Goal: Task Accomplishment & Management: Manage account settings

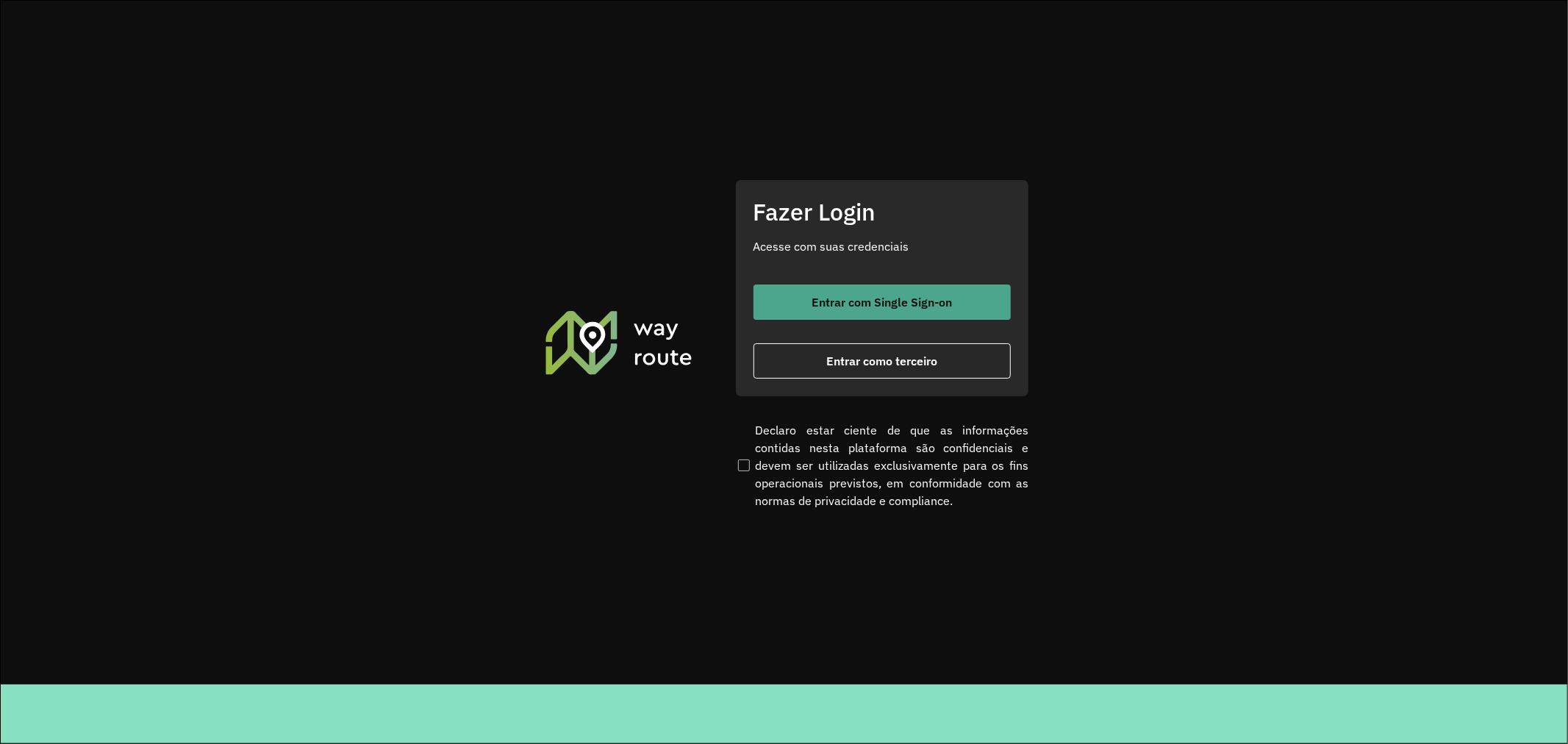
click at [856, 288] on button "Entrar com Single Sign-on" at bounding box center [882, 302] width 257 height 35
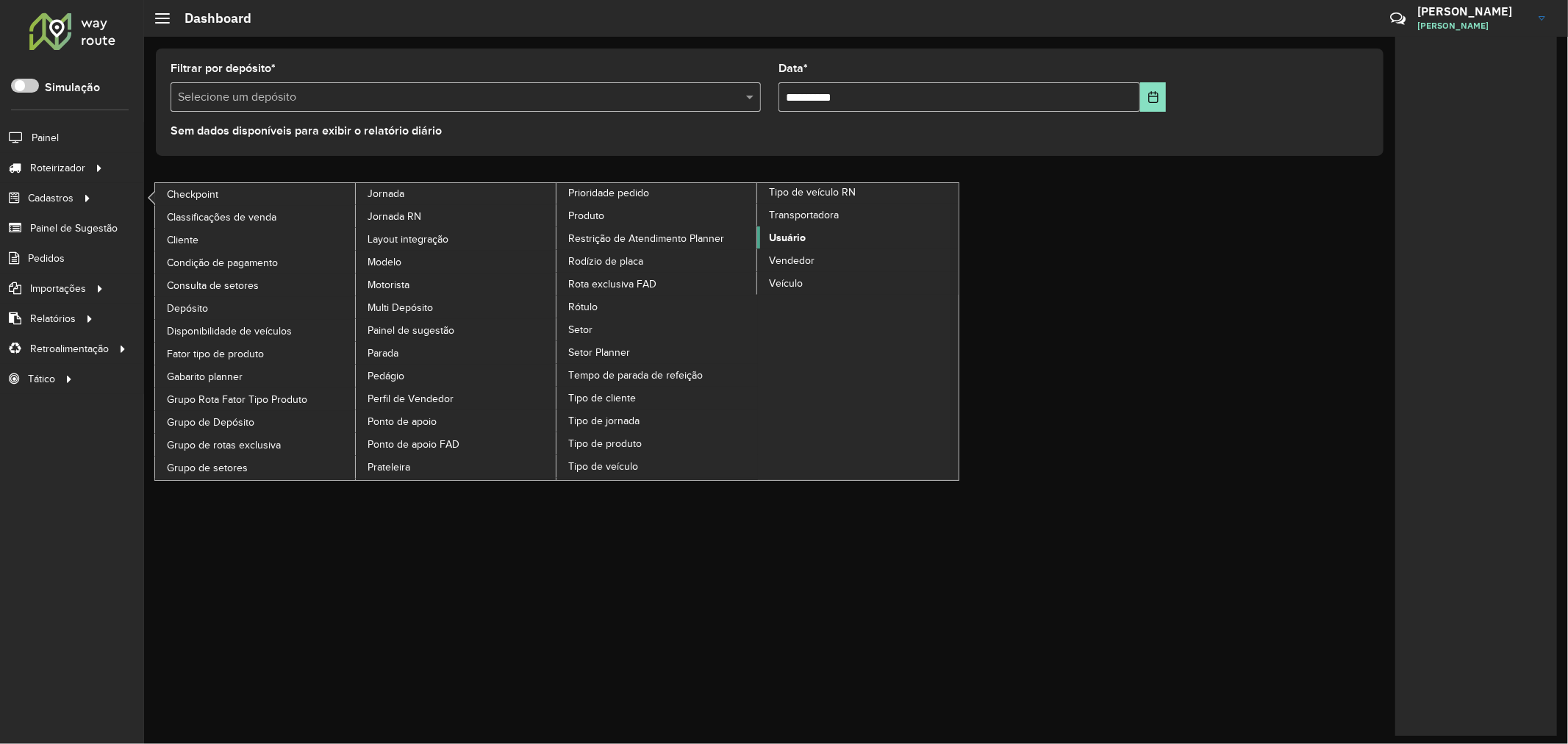
click at [788, 246] on span "Usuário" at bounding box center [787, 237] width 37 height 16
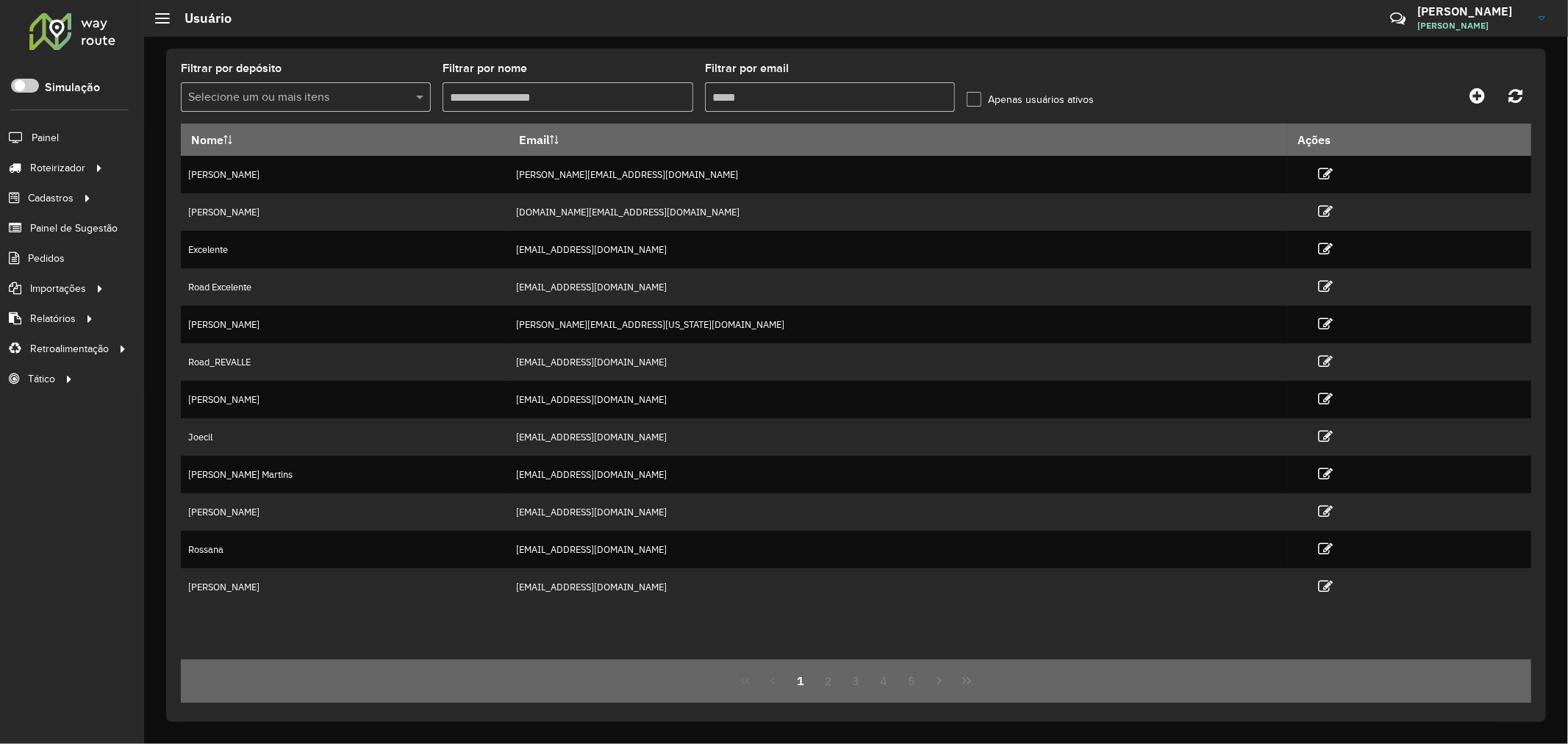
click at [334, 92] on input "text" at bounding box center [299, 97] width 228 height 17
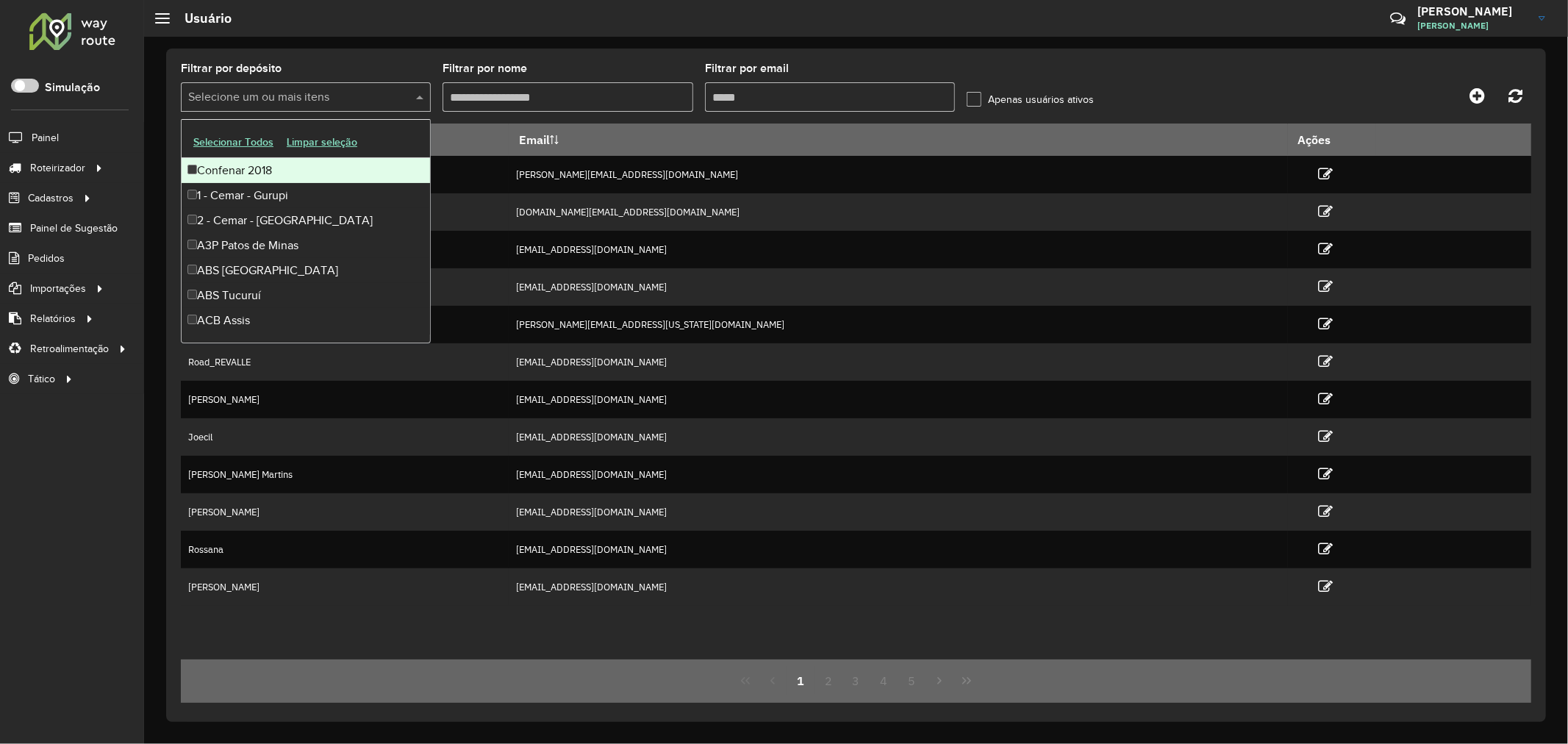
click at [782, 48] on div "Filtrar por depósito Selecione um ou mais itens Filtrar por nome Filtrar por em…" at bounding box center [855, 385] width 1380 height 673
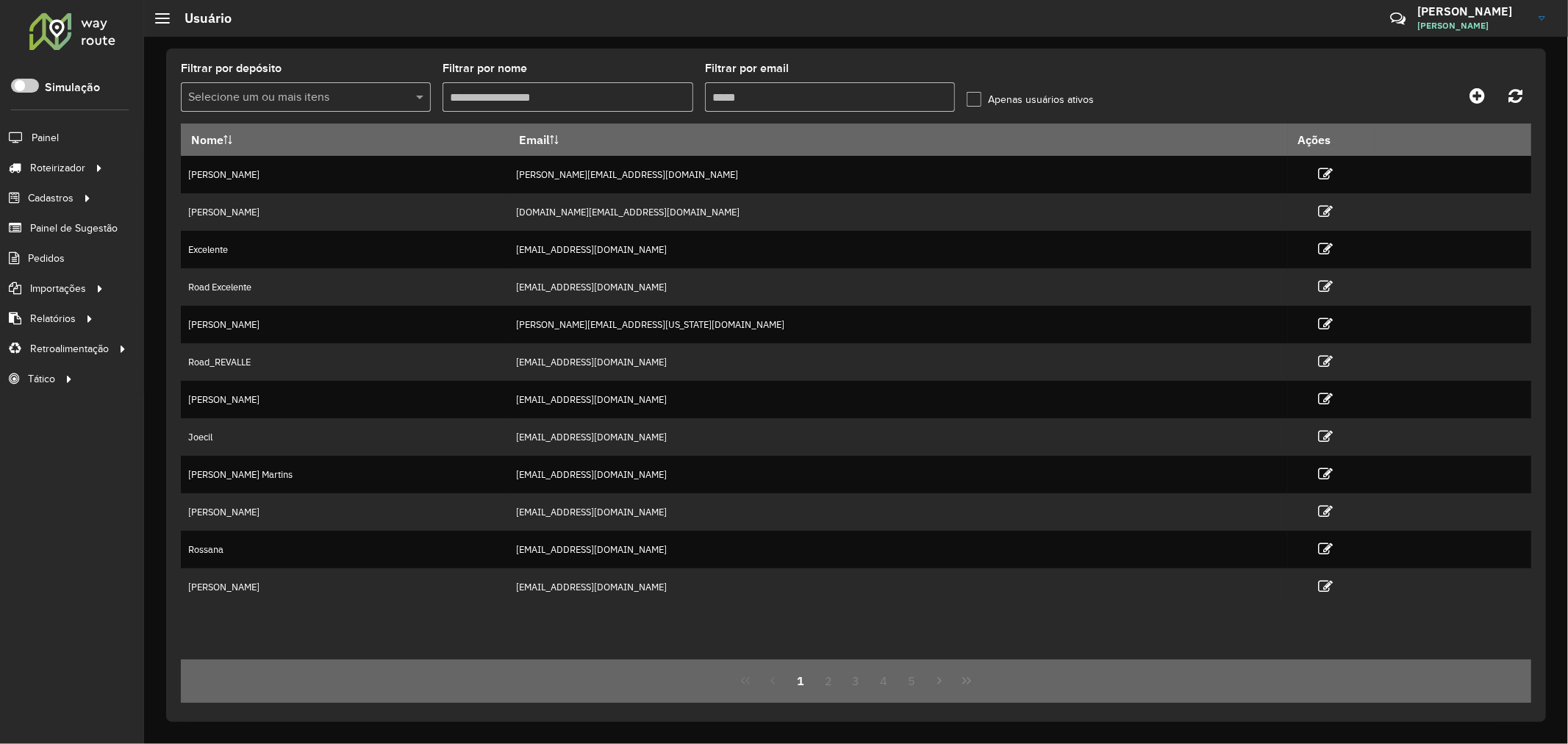
click at [772, 95] on input "Filtrar por email" at bounding box center [830, 97] width 250 height 30
paste input "**********"
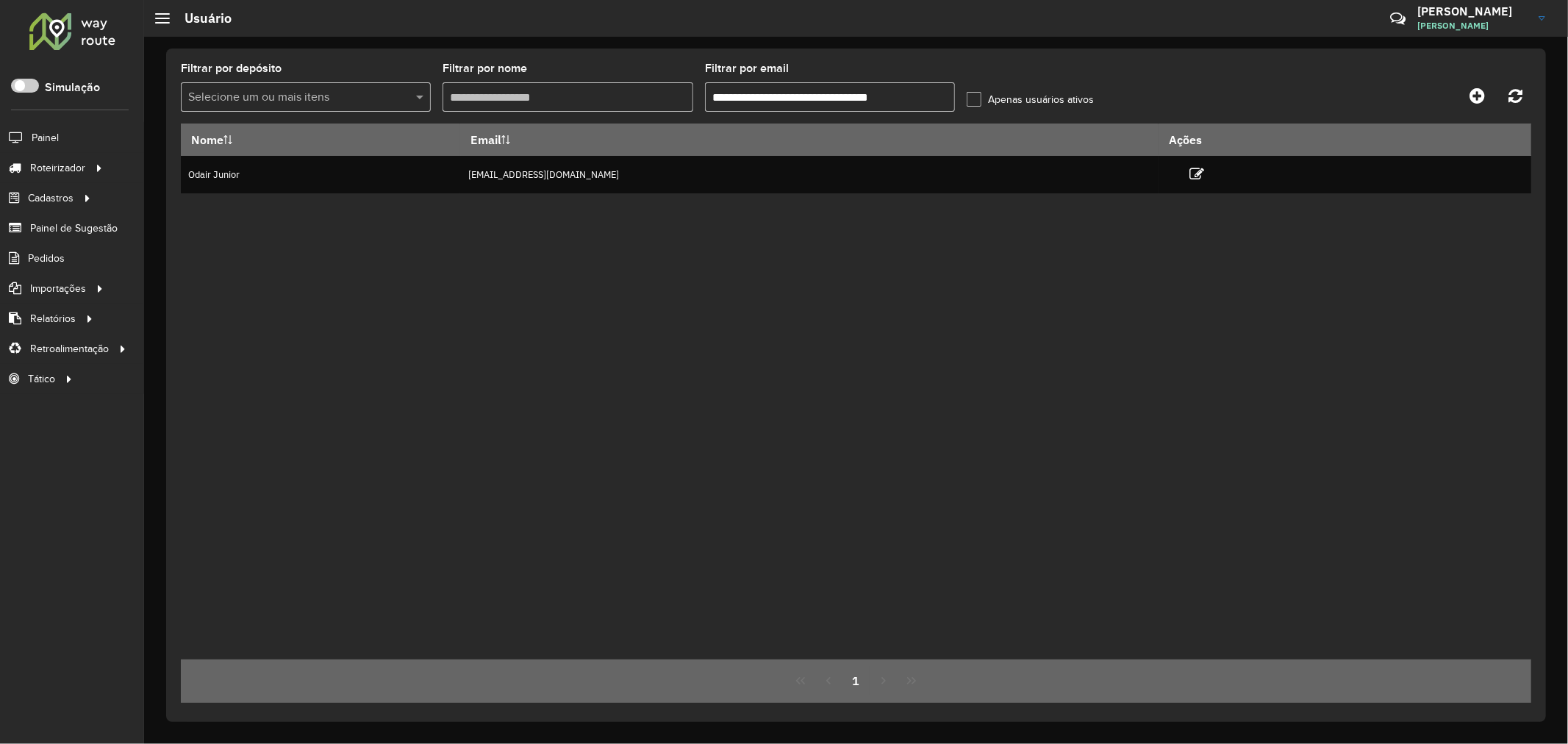
type input "**********"
click at [489, 296] on div "Nome Email Ações Odair Junior [EMAIL_ADDRESS][DOMAIN_NAME]" at bounding box center [855, 391] width 1350 height 536
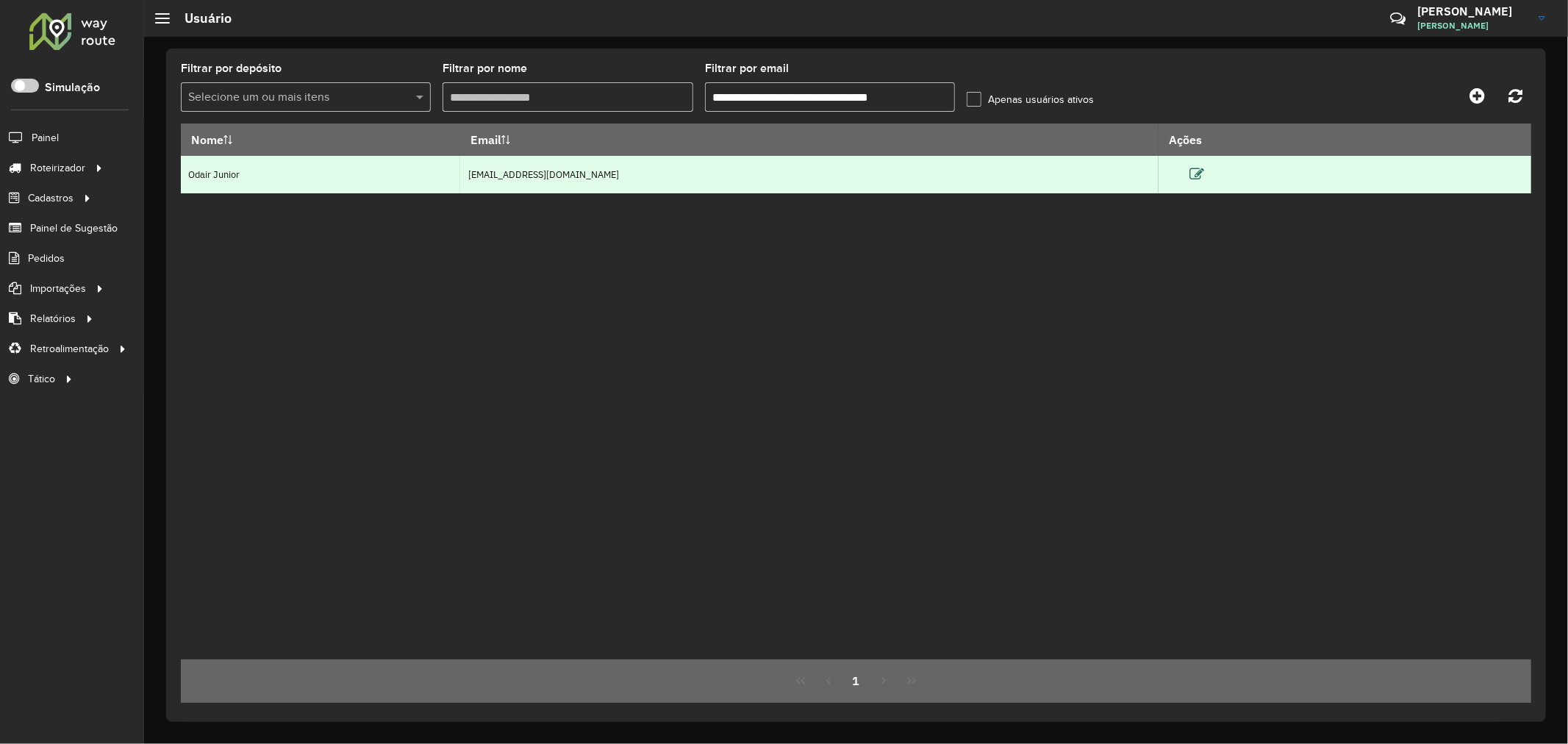
click at [1204, 172] on icon at bounding box center [1197, 174] width 15 height 15
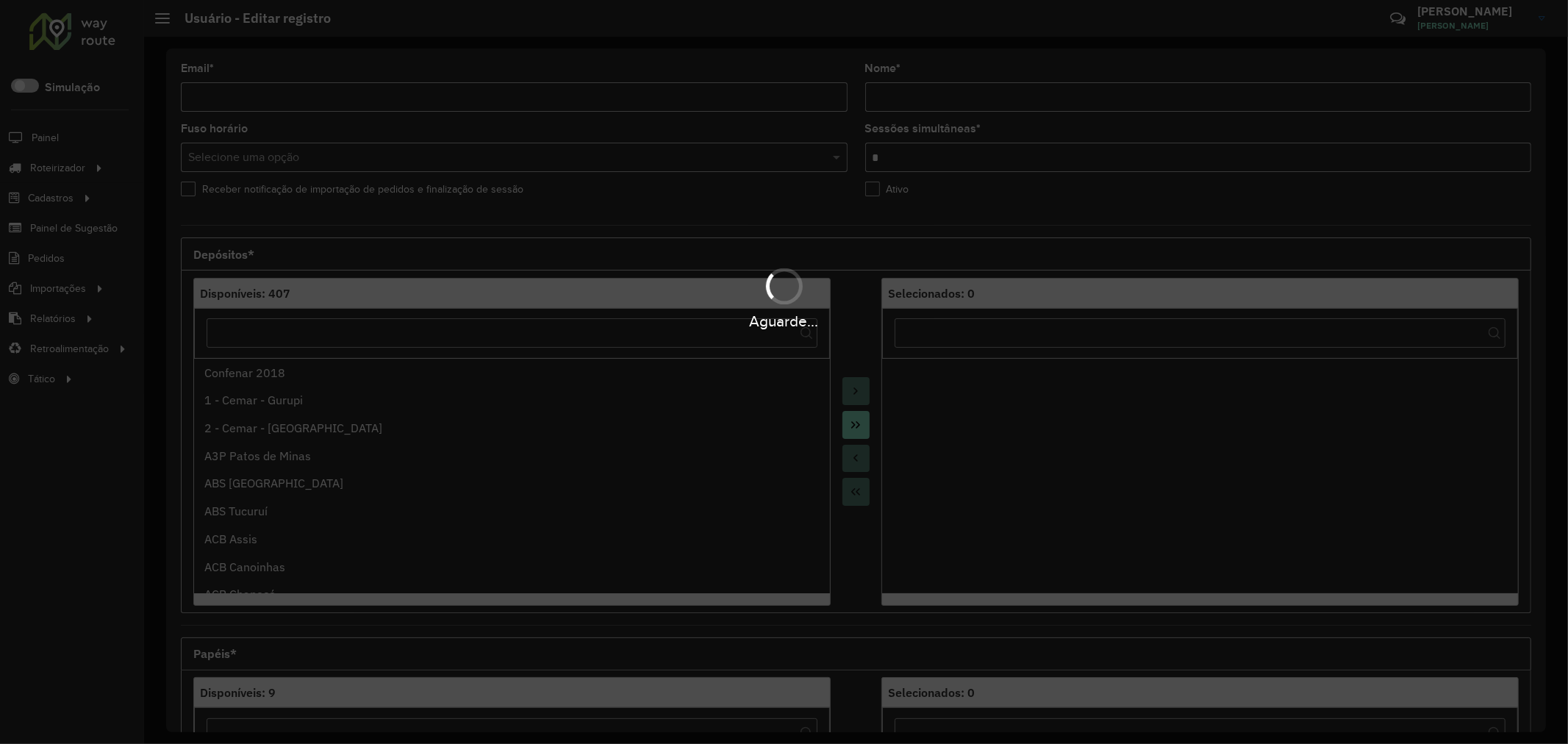
type input "**********"
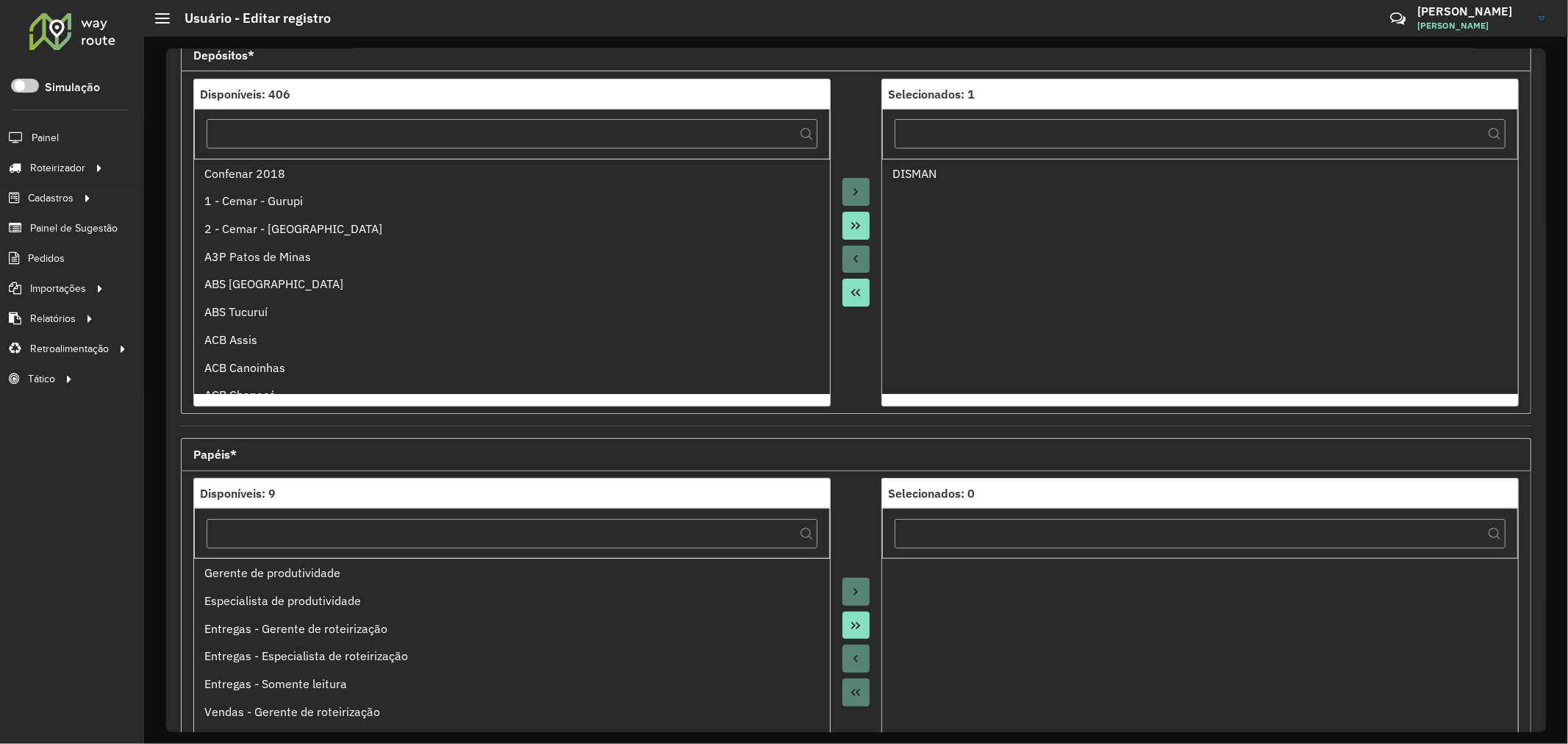
scroll to position [348, 0]
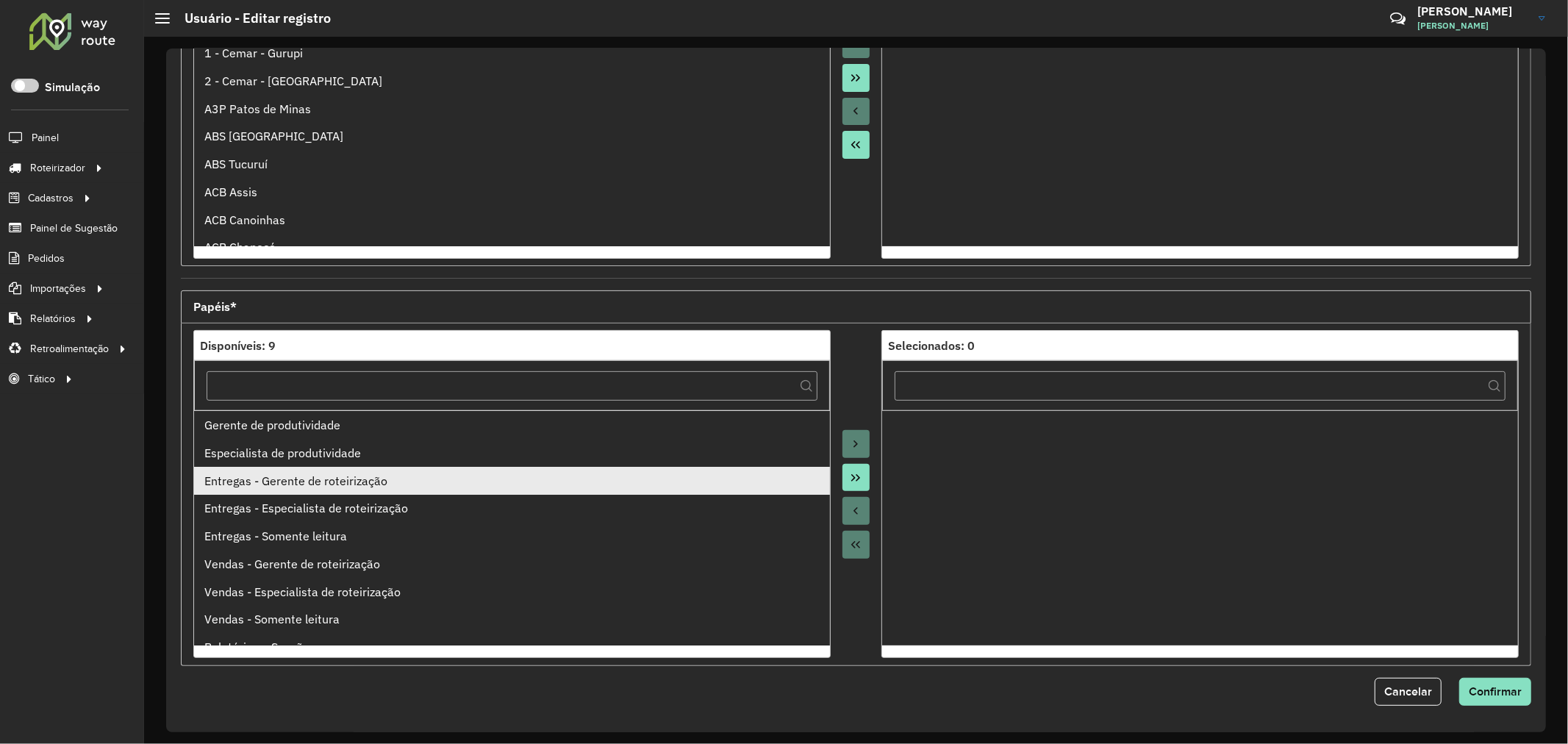
click at [397, 494] on li "Entregas - Gerente de roteirização" at bounding box center [511, 481] width 636 height 28
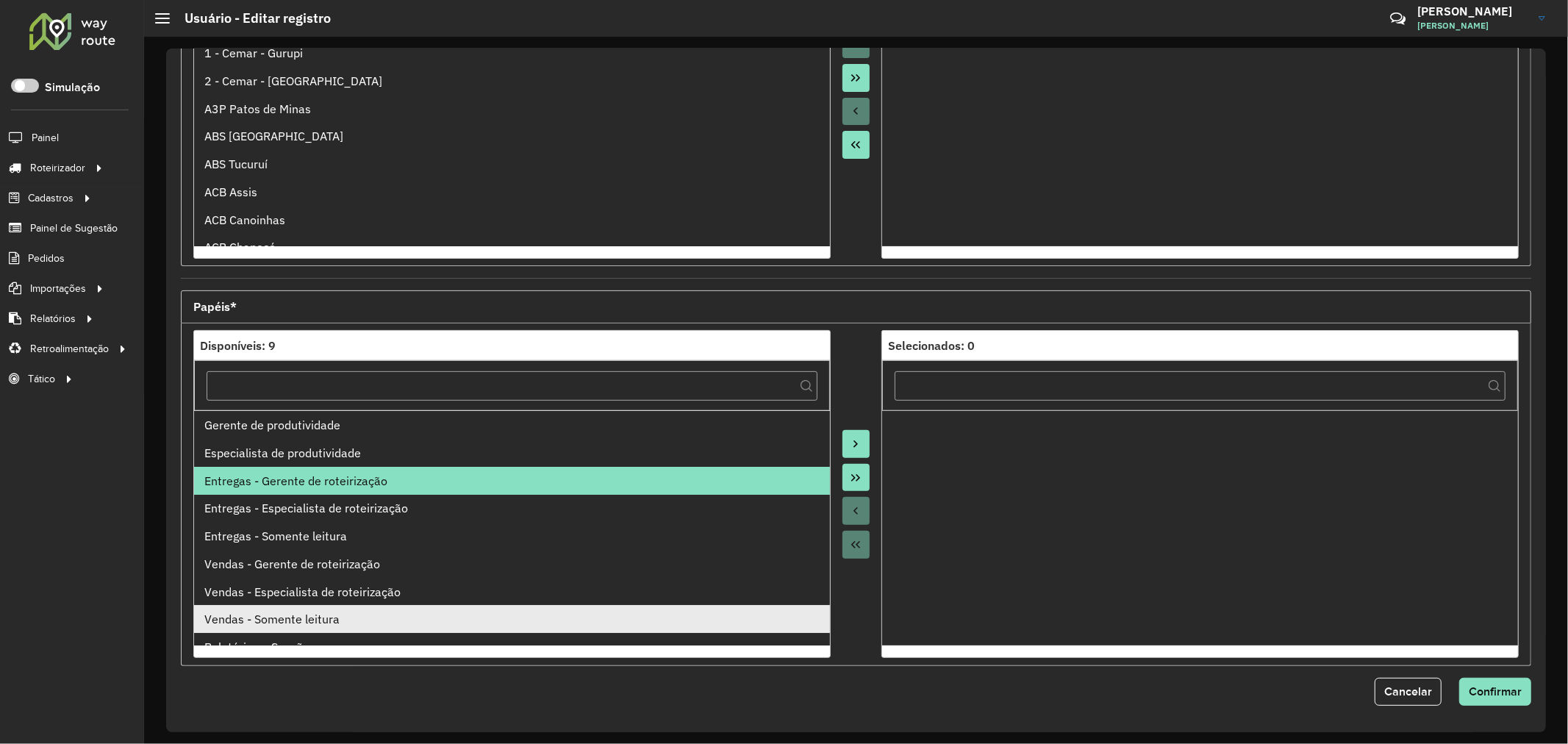
click at [351, 627] on div "Vendas - Somente leitura" at bounding box center [511, 618] width 615 height 17
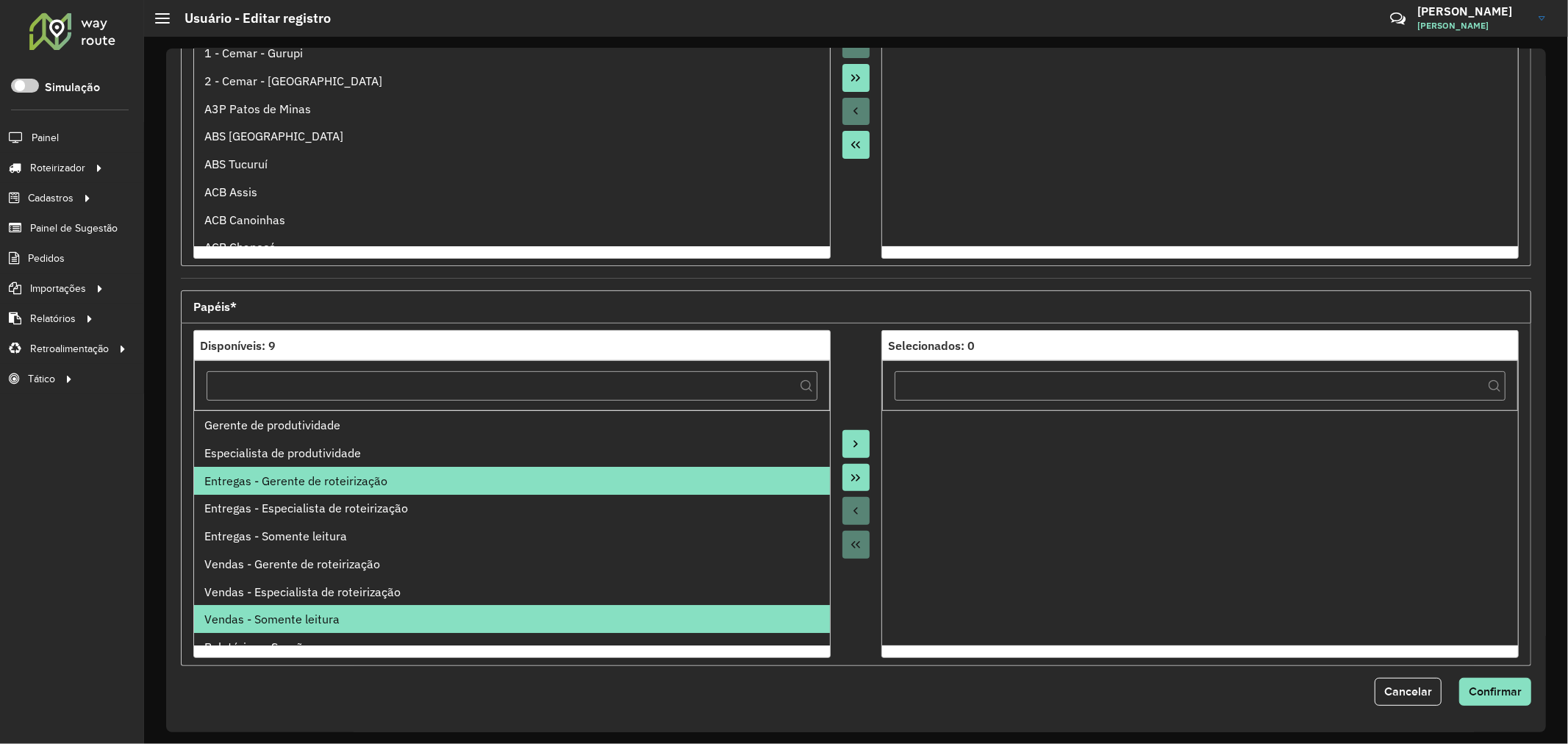
click at [553, 489] on div "Entregas - Gerente de roteirização" at bounding box center [511, 480] width 615 height 17
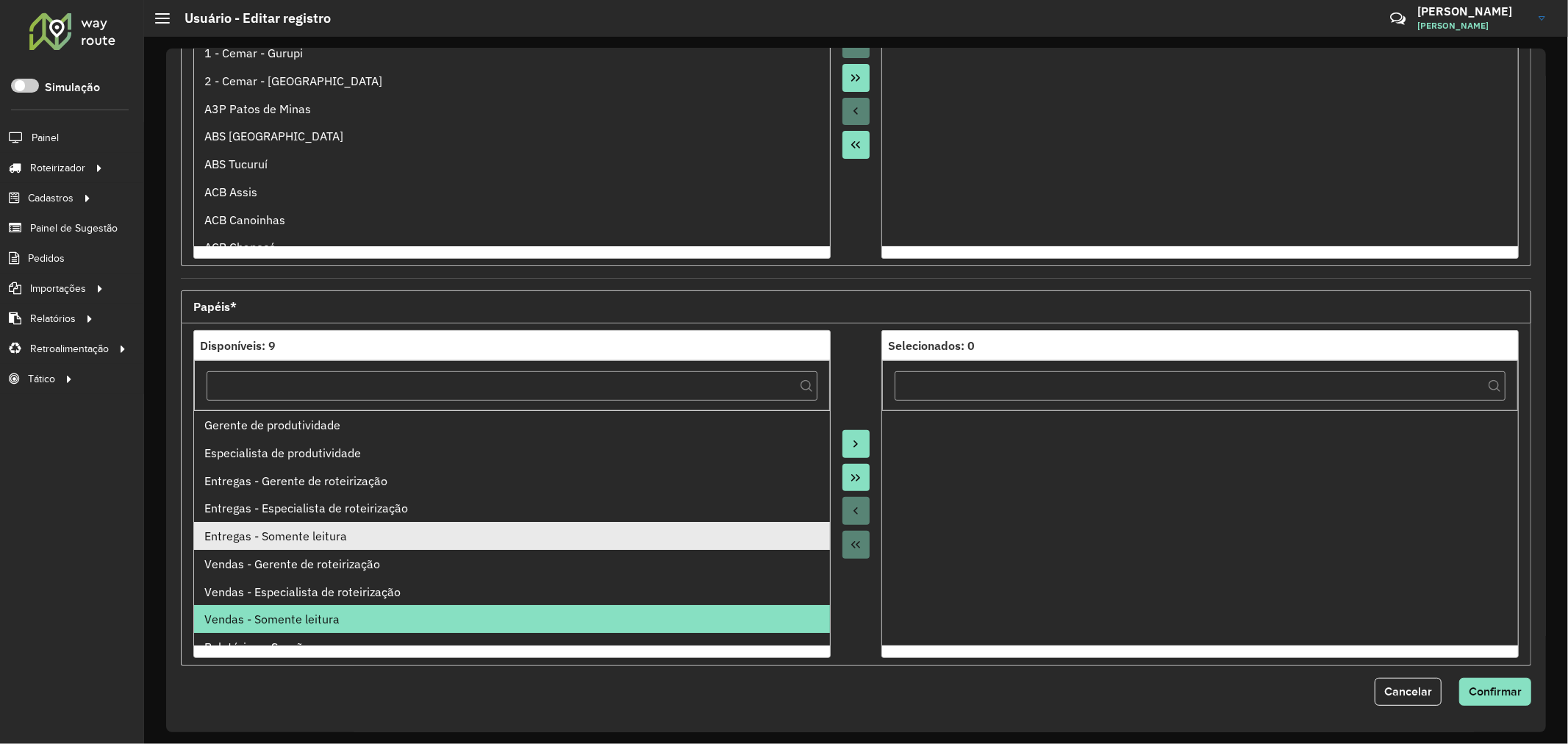
drag, startPoint x: 652, startPoint y: 486, endPoint x: 610, endPoint y: 532, distance: 62.3
click at [651, 486] on div "Entregas - Gerente de roteirização" at bounding box center [511, 480] width 615 height 17
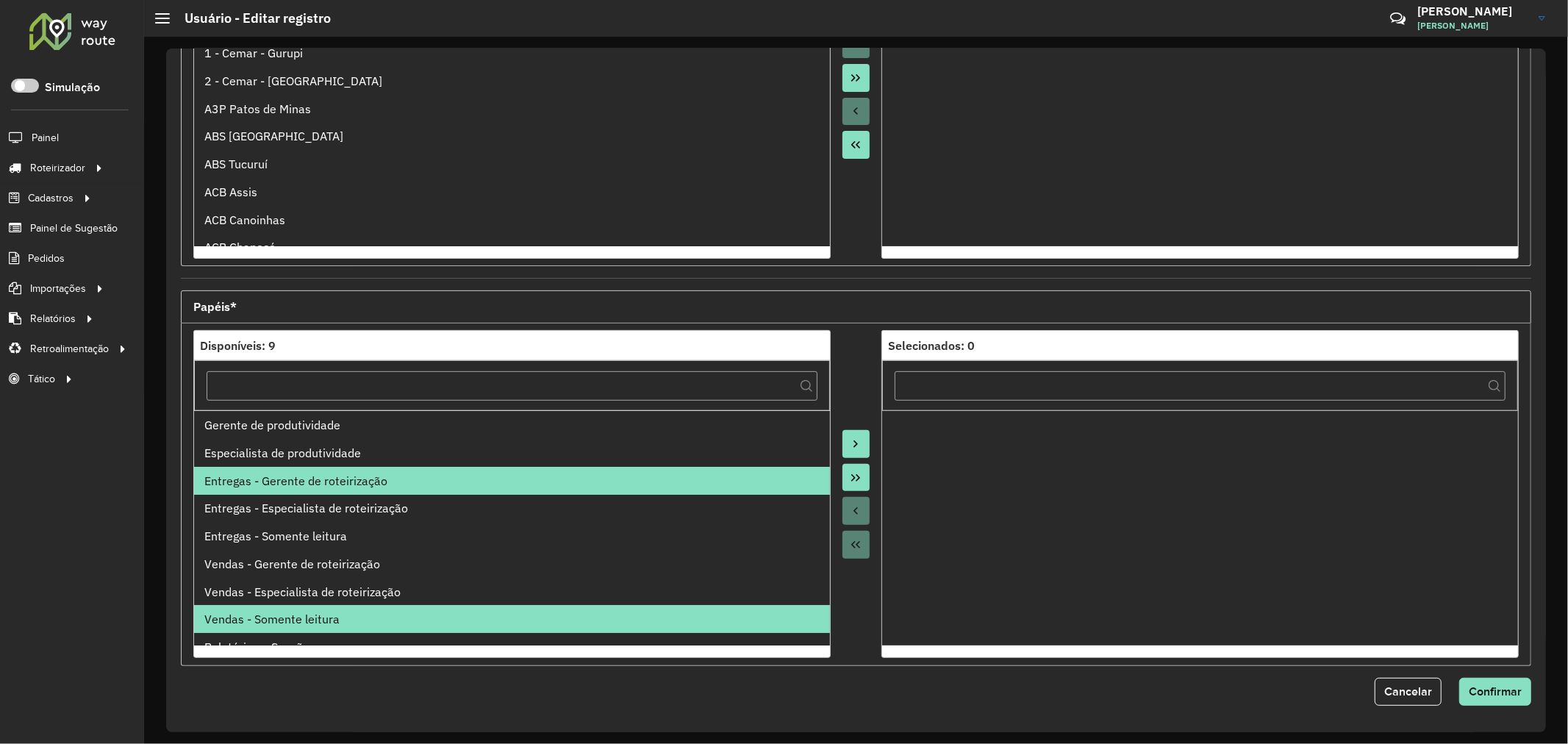
click at [593, 480] on div "Entregas - Gerente de roteirização" at bounding box center [511, 480] width 615 height 17
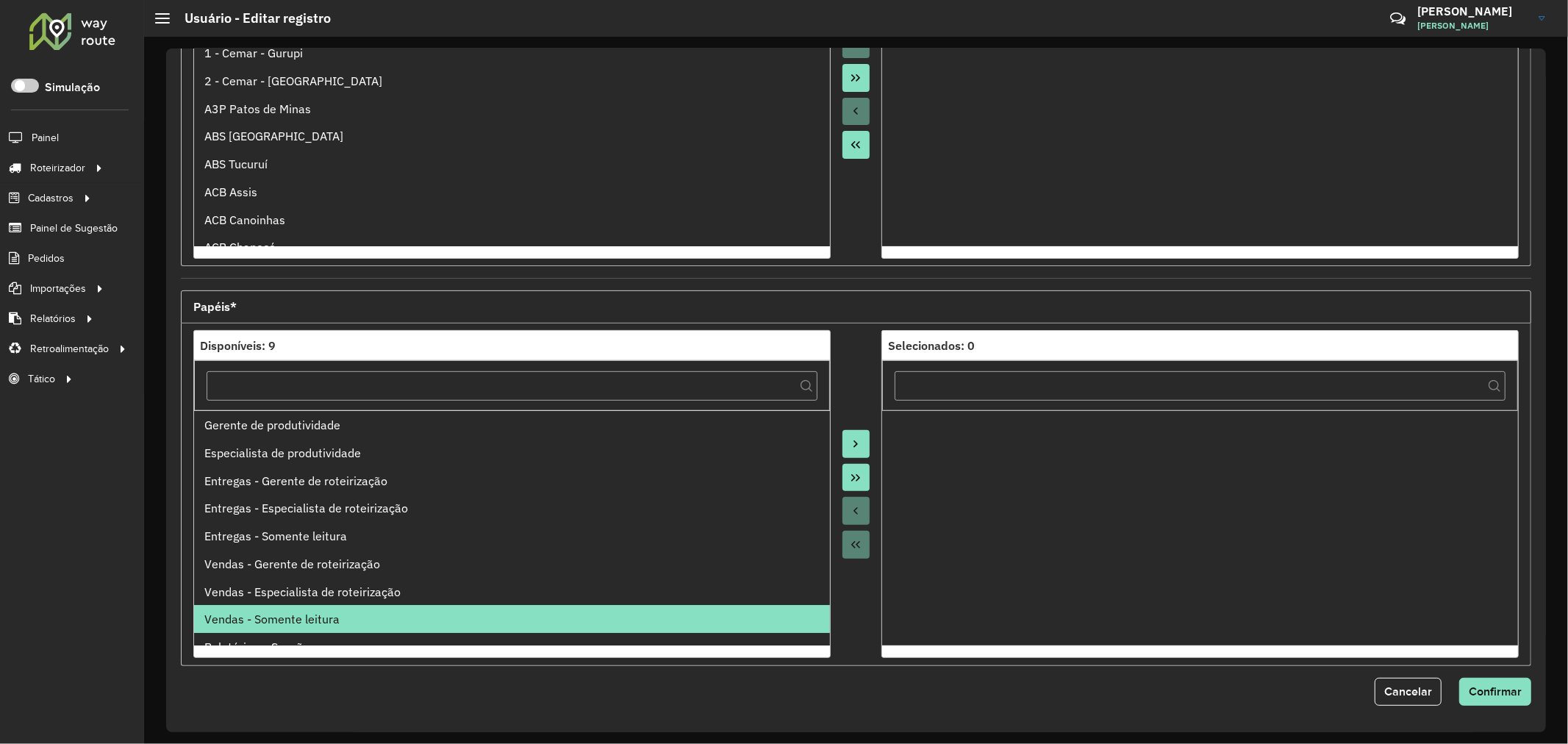
click at [860, 434] on button "Move to Target" at bounding box center [856, 444] width 28 height 28
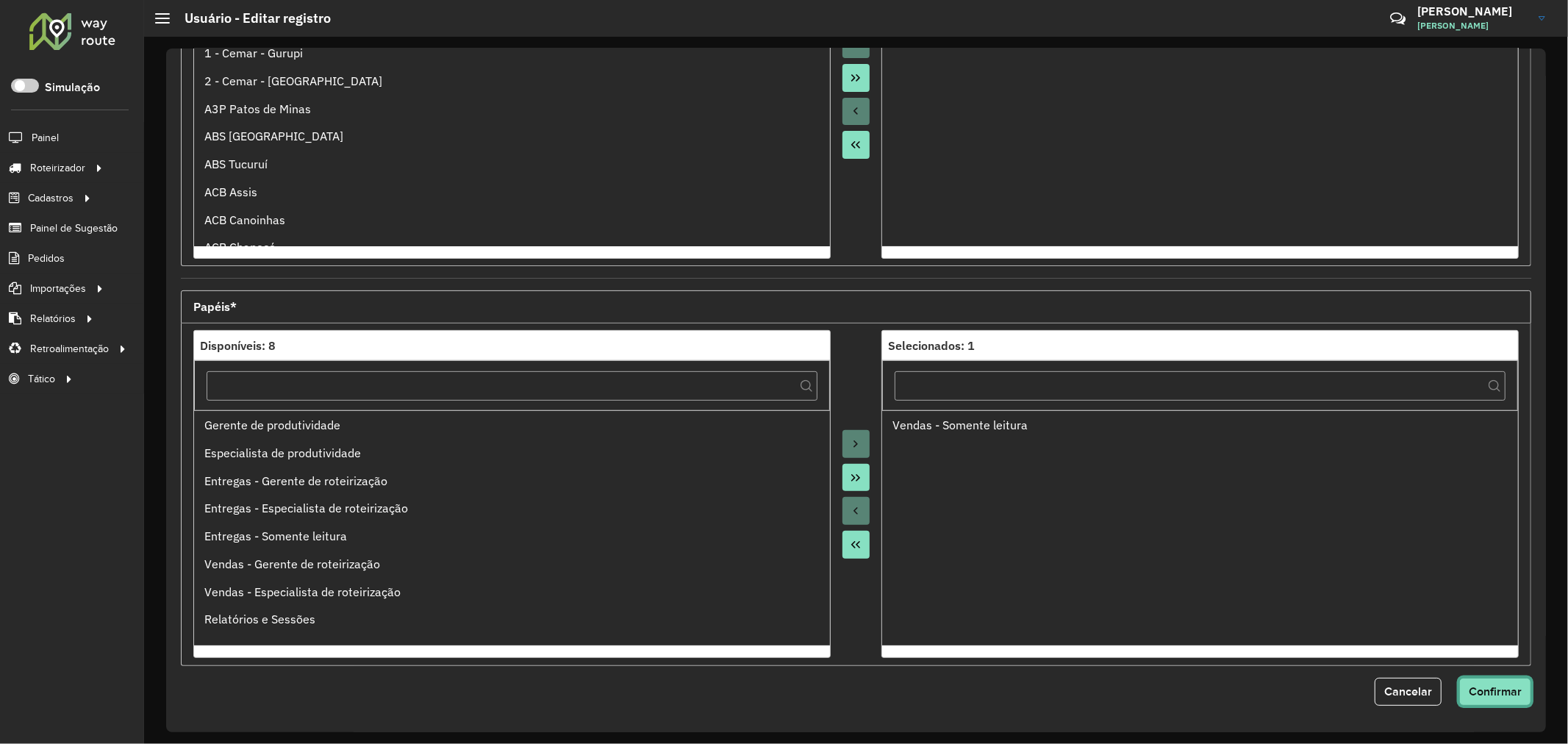
click at [1479, 693] on span "Confirmar" at bounding box center [1495, 691] width 53 height 12
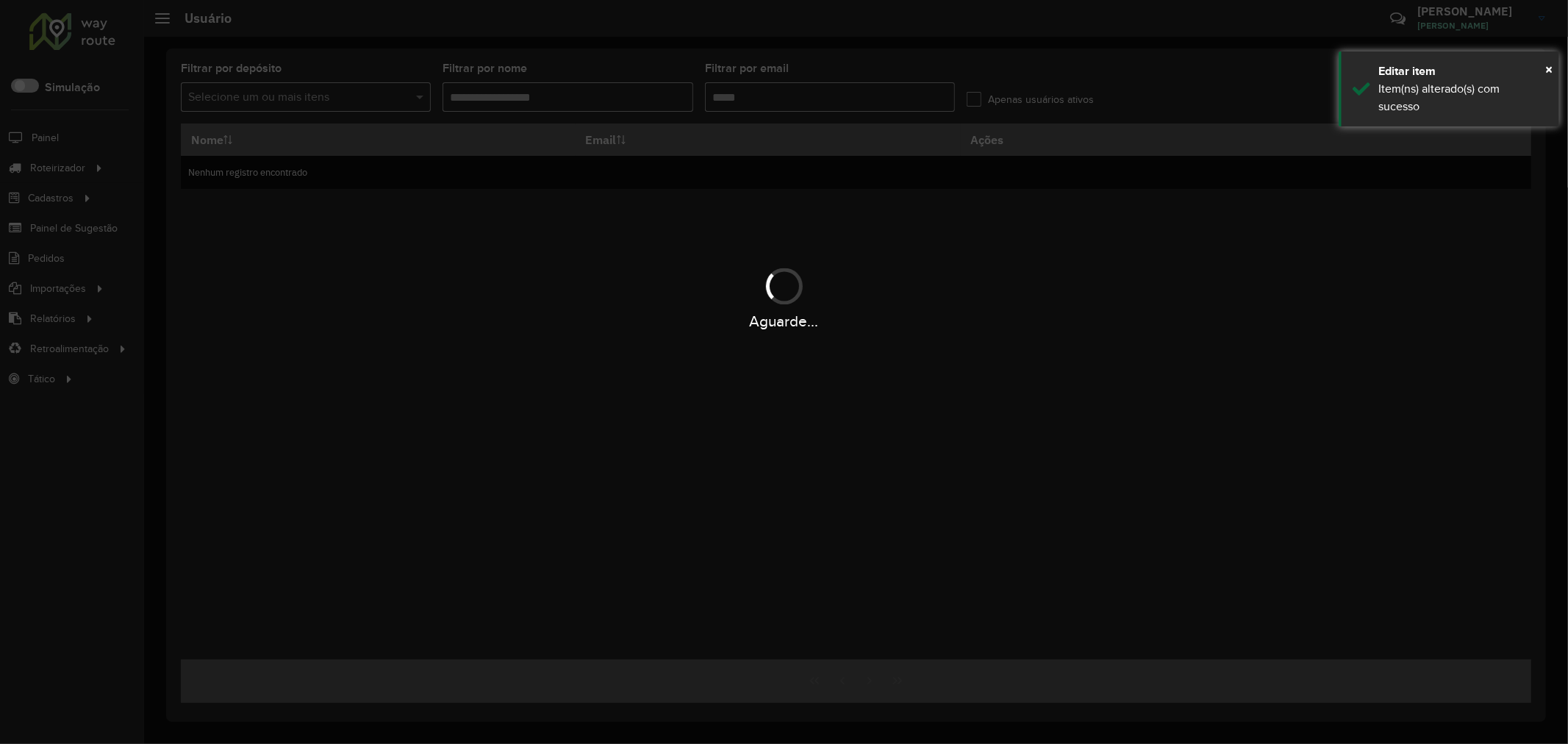
type input "**********"
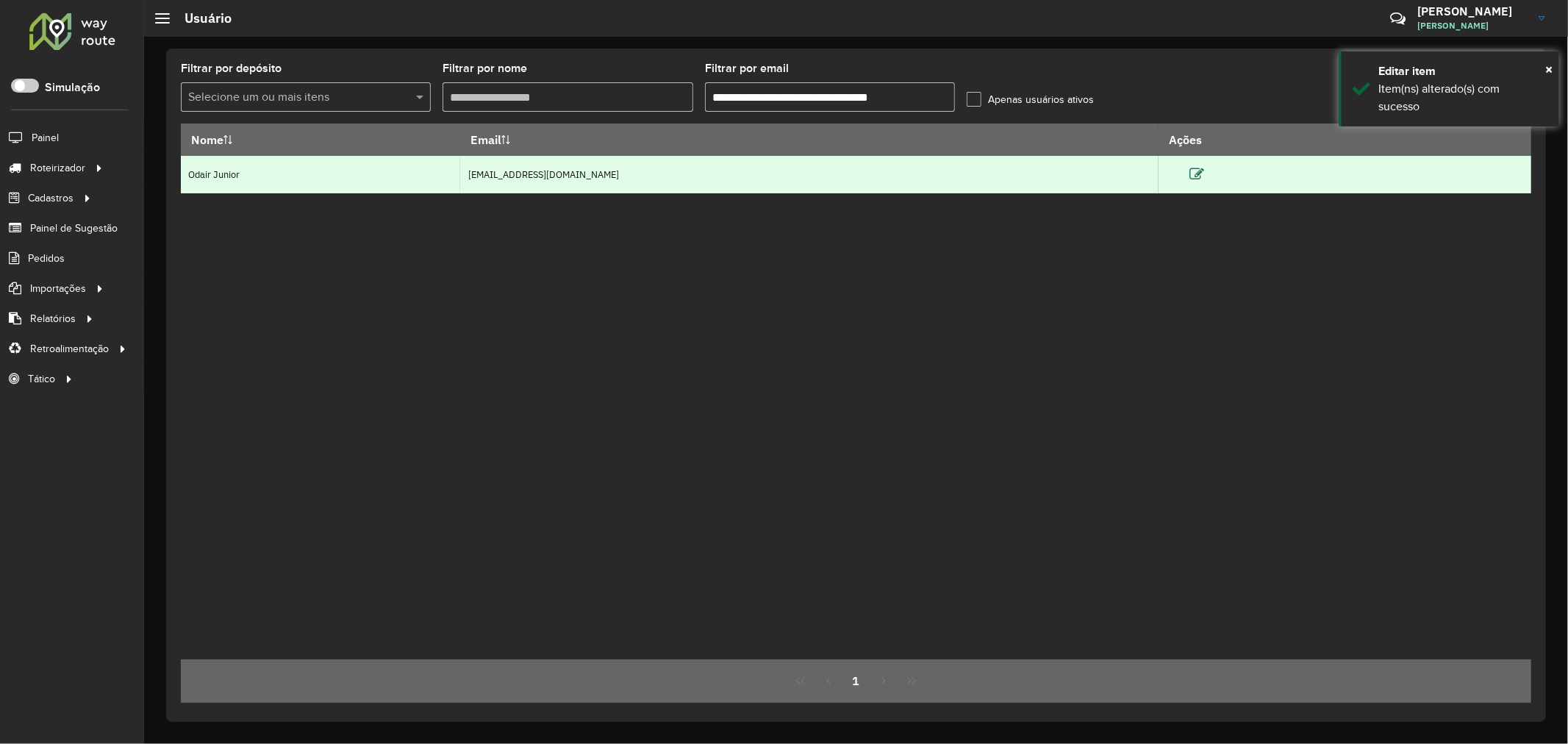
click at [1204, 168] on icon at bounding box center [1197, 174] width 15 height 15
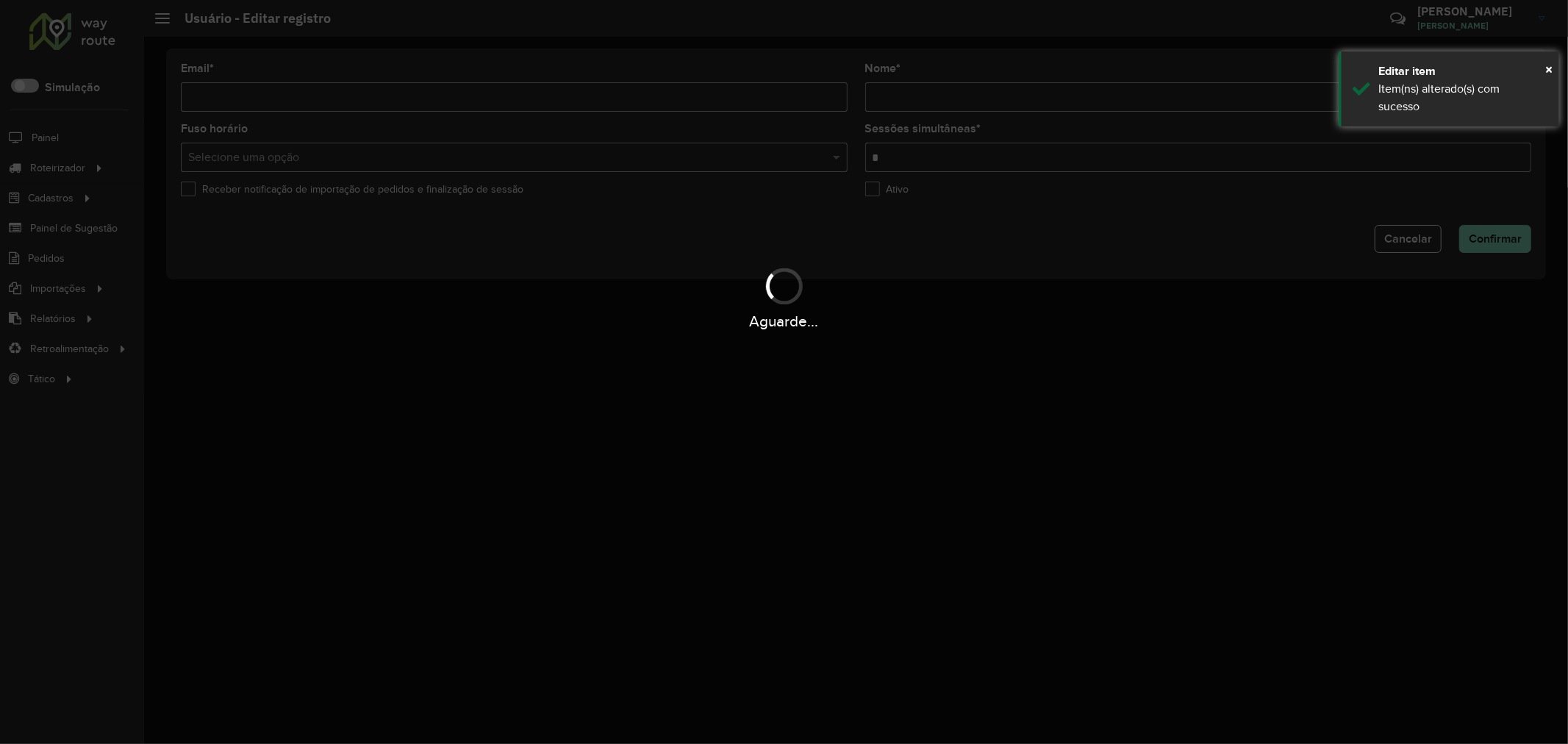
type input "**********"
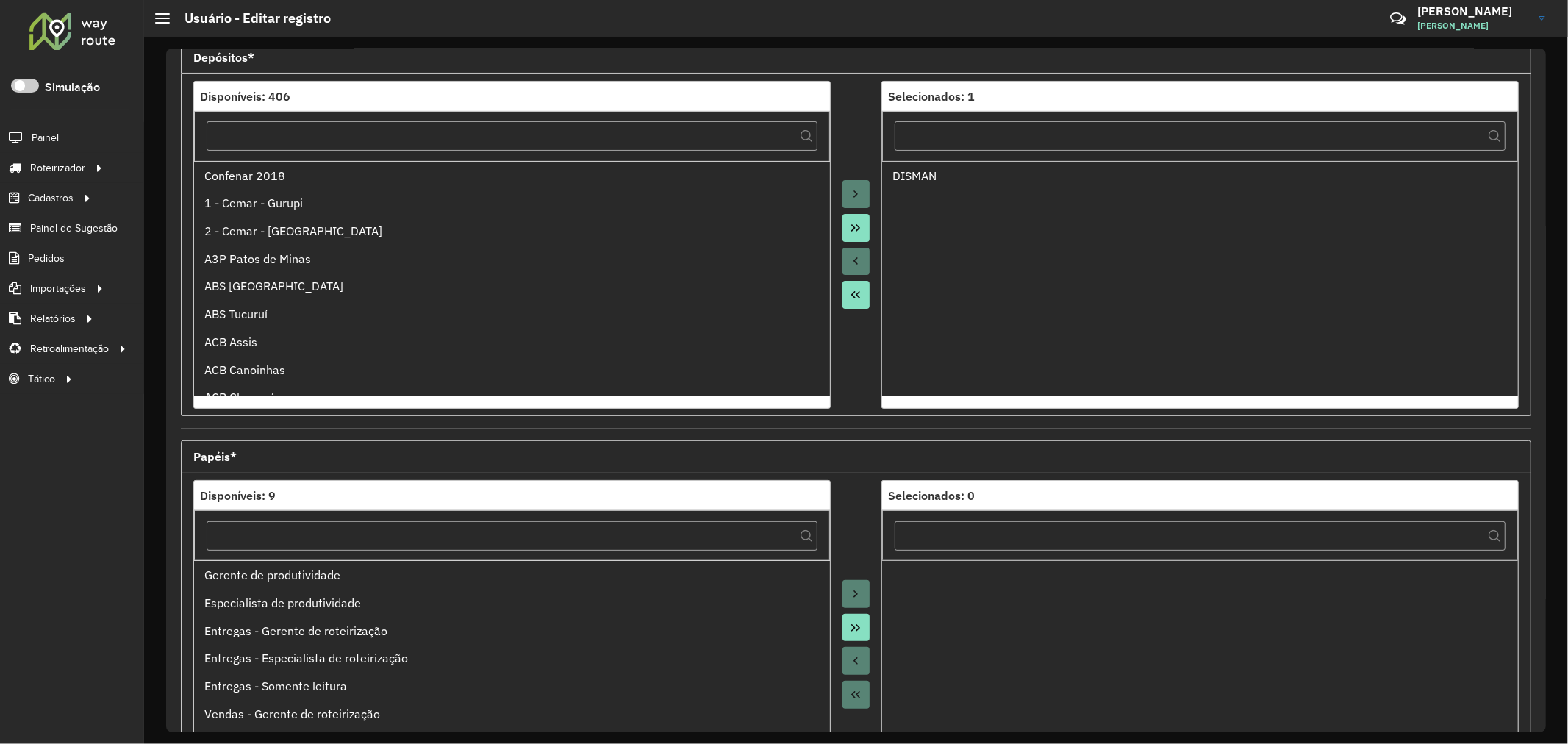
scroll to position [348, 0]
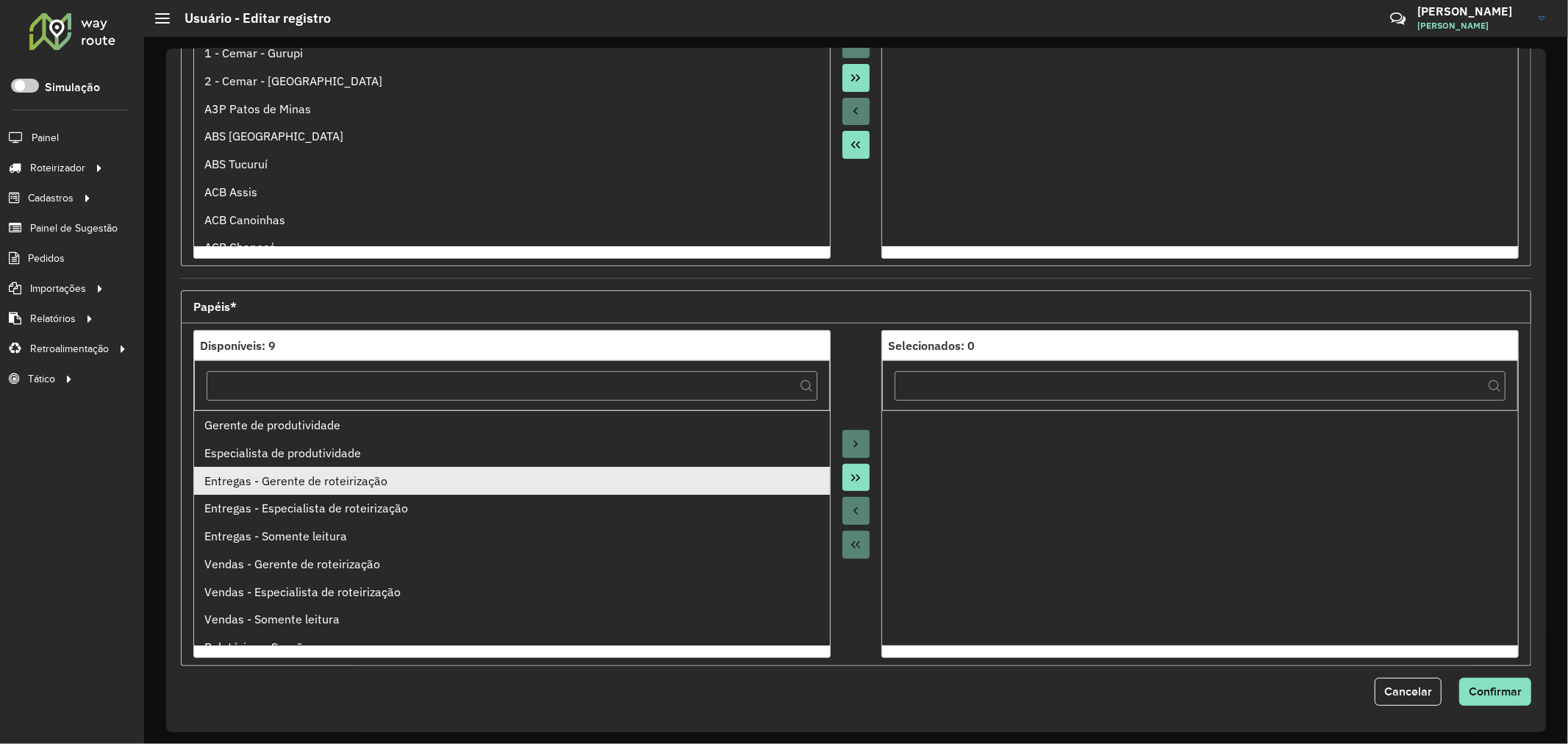
click at [323, 489] on div "Entregas - Gerente de roteirização" at bounding box center [511, 480] width 615 height 17
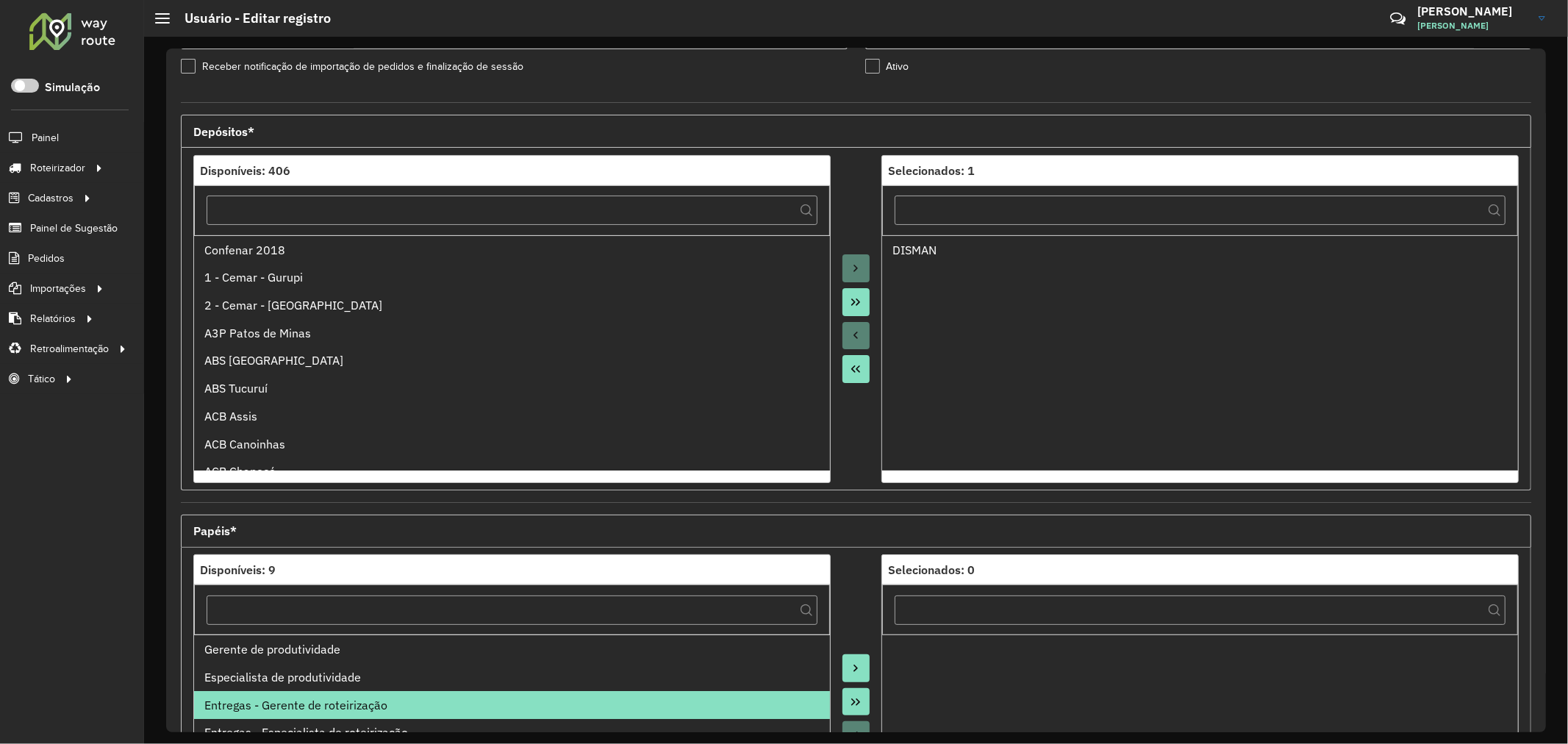
scroll to position [245, 0]
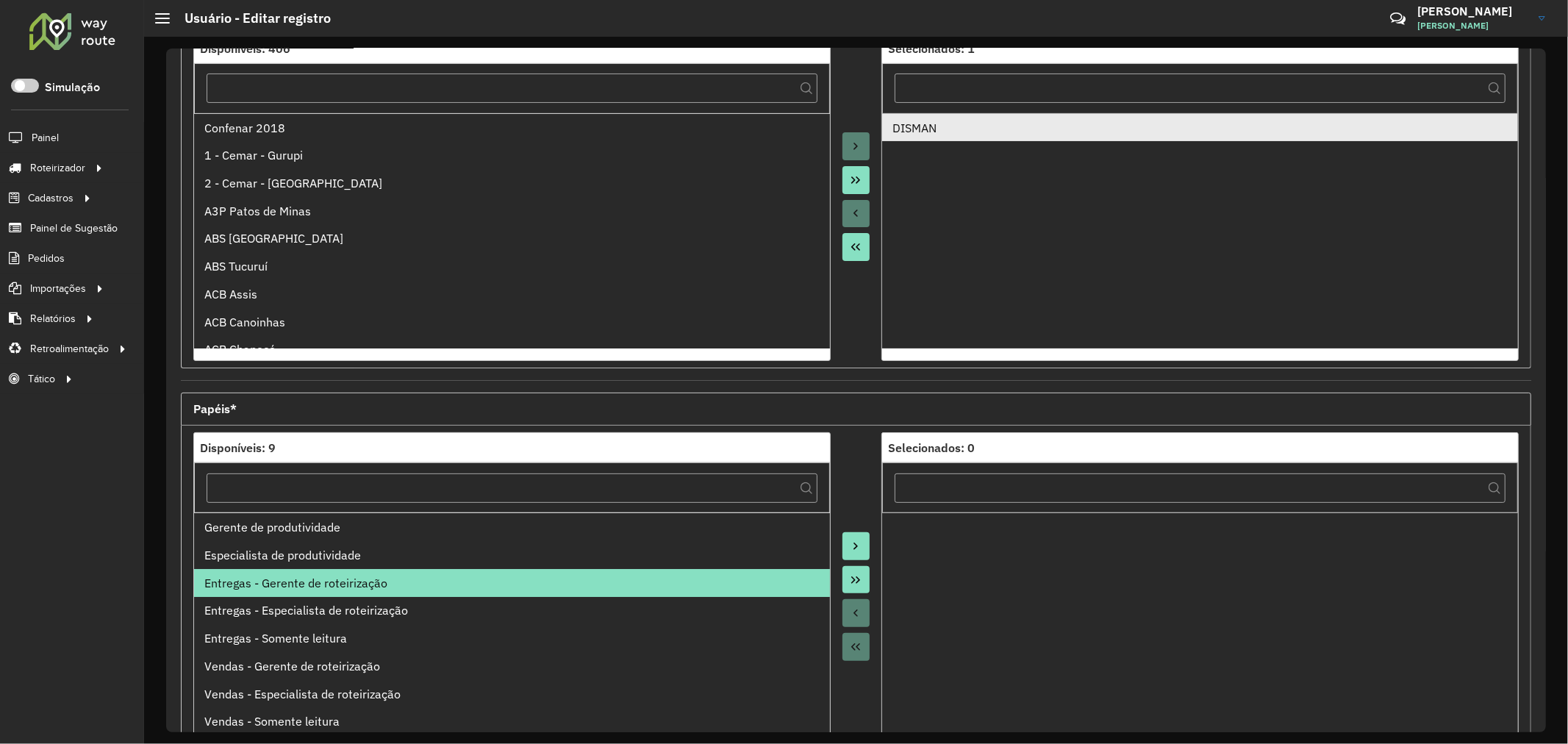
click at [919, 134] on div "DISMAN" at bounding box center [1199, 127] width 615 height 17
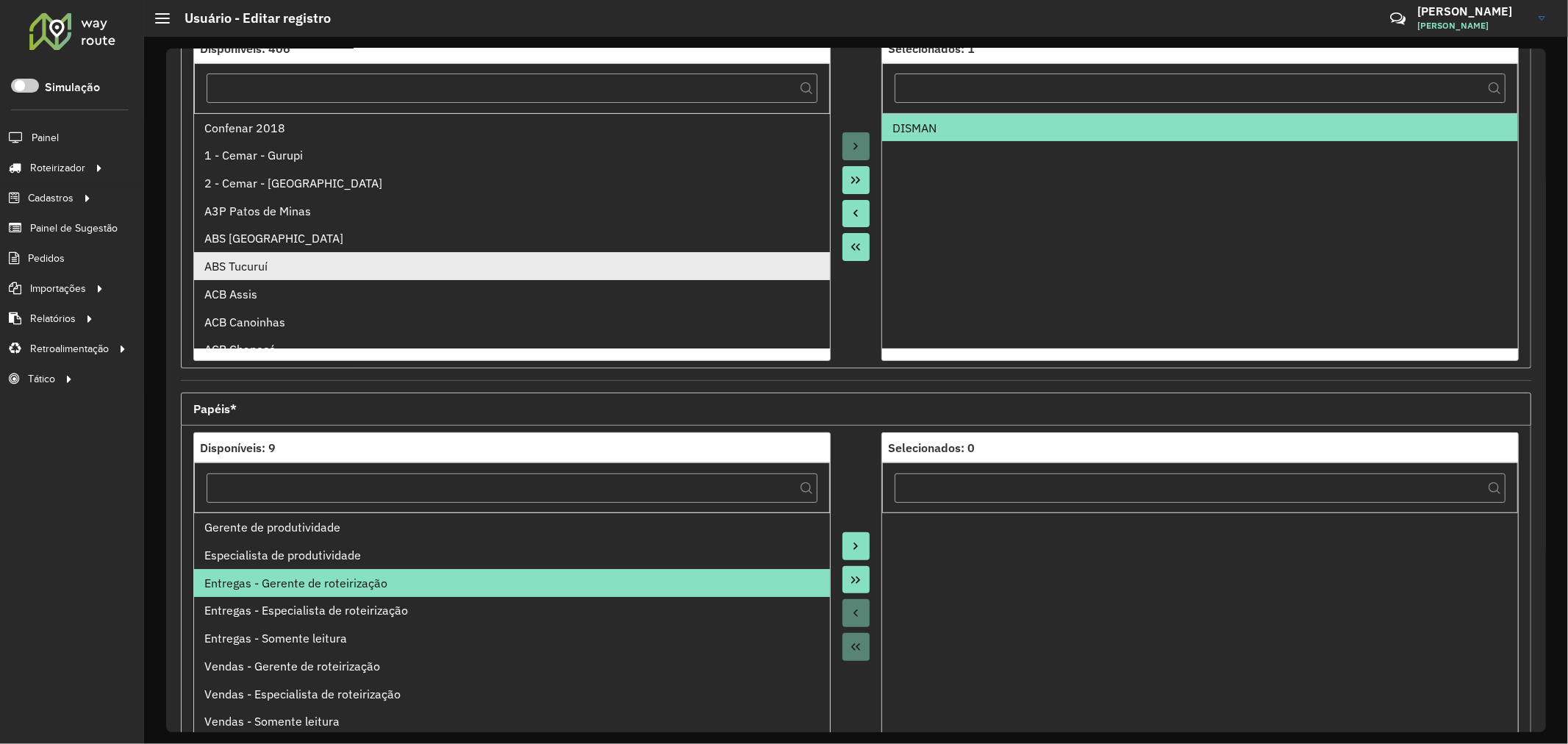
click at [320, 275] on div "ABS Tucuruí" at bounding box center [511, 265] width 615 height 17
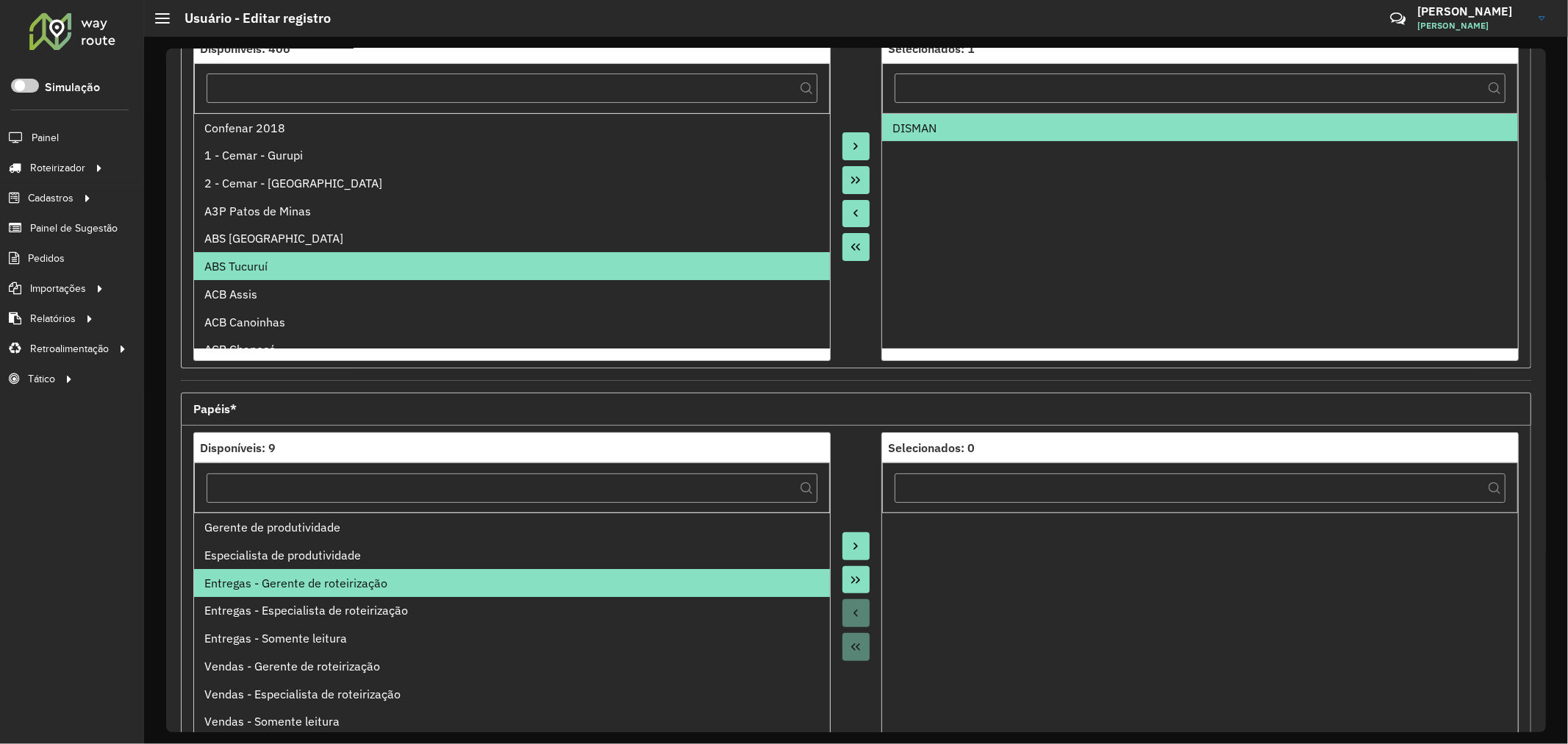
click at [329, 572] on li "Entregas - Gerente de roteirização" at bounding box center [511, 583] width 636 height 28
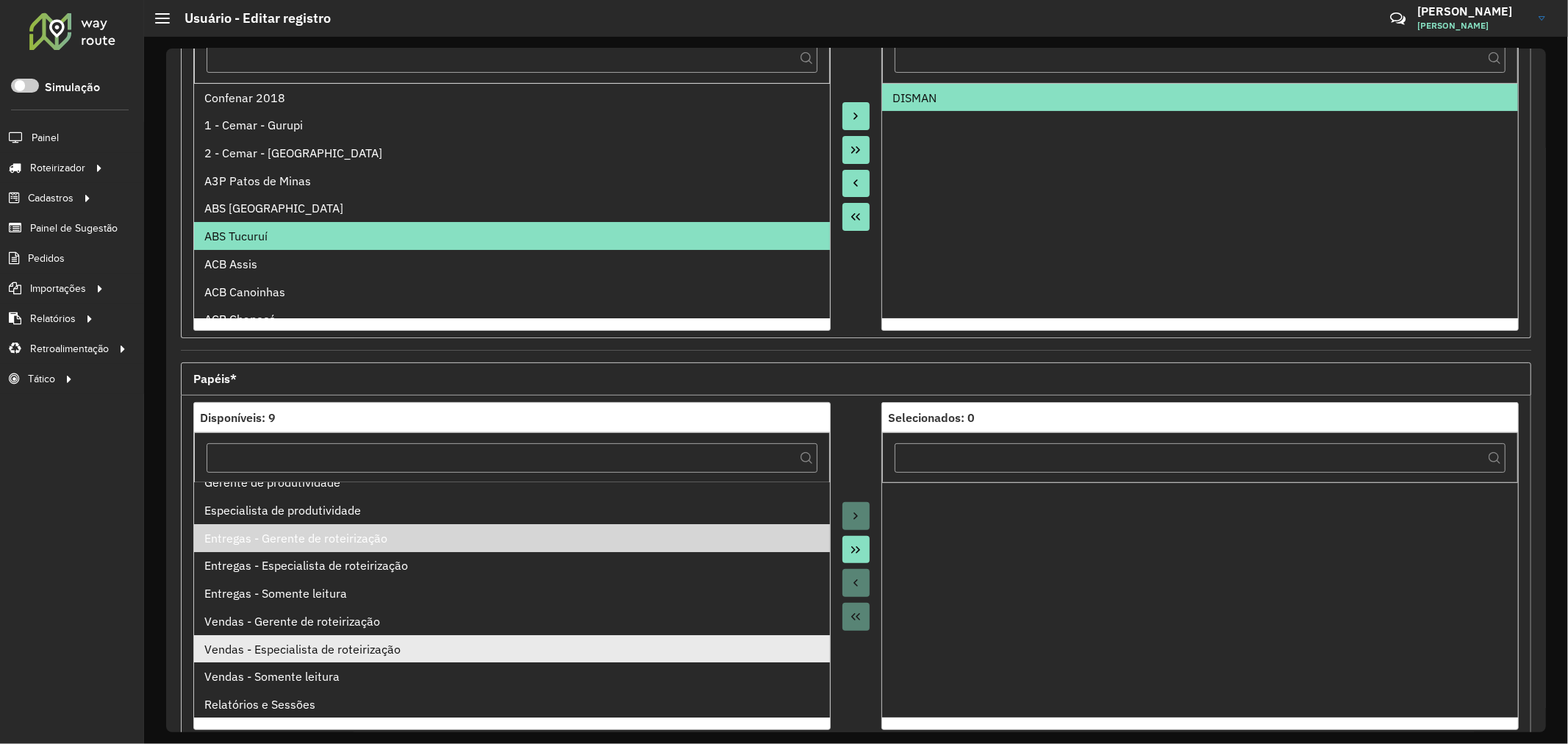
scroll to position [327, 0]
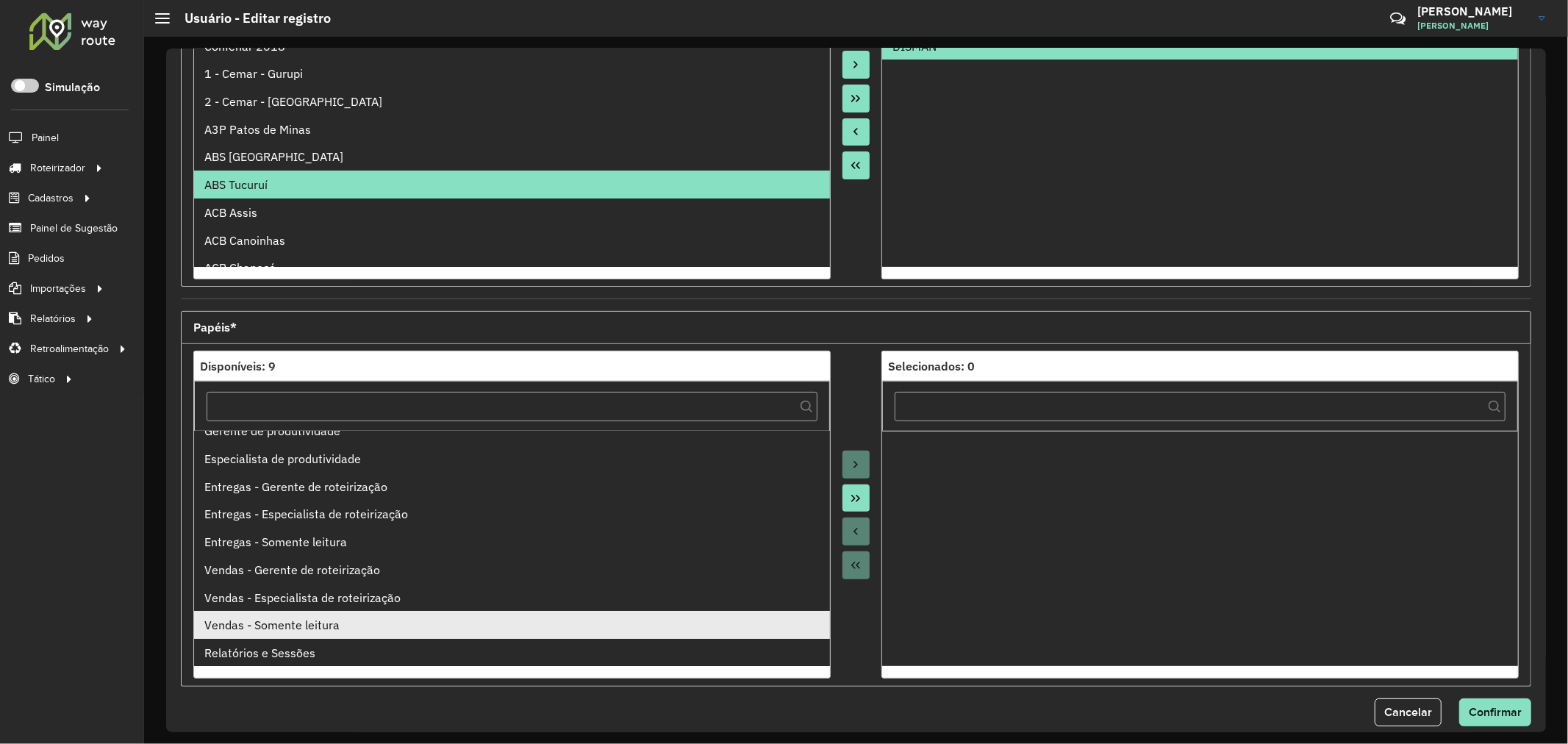
click at [333, 622] on div "Vendas - Somente leitura" at bounding box center [511, 624] width 615 height 17
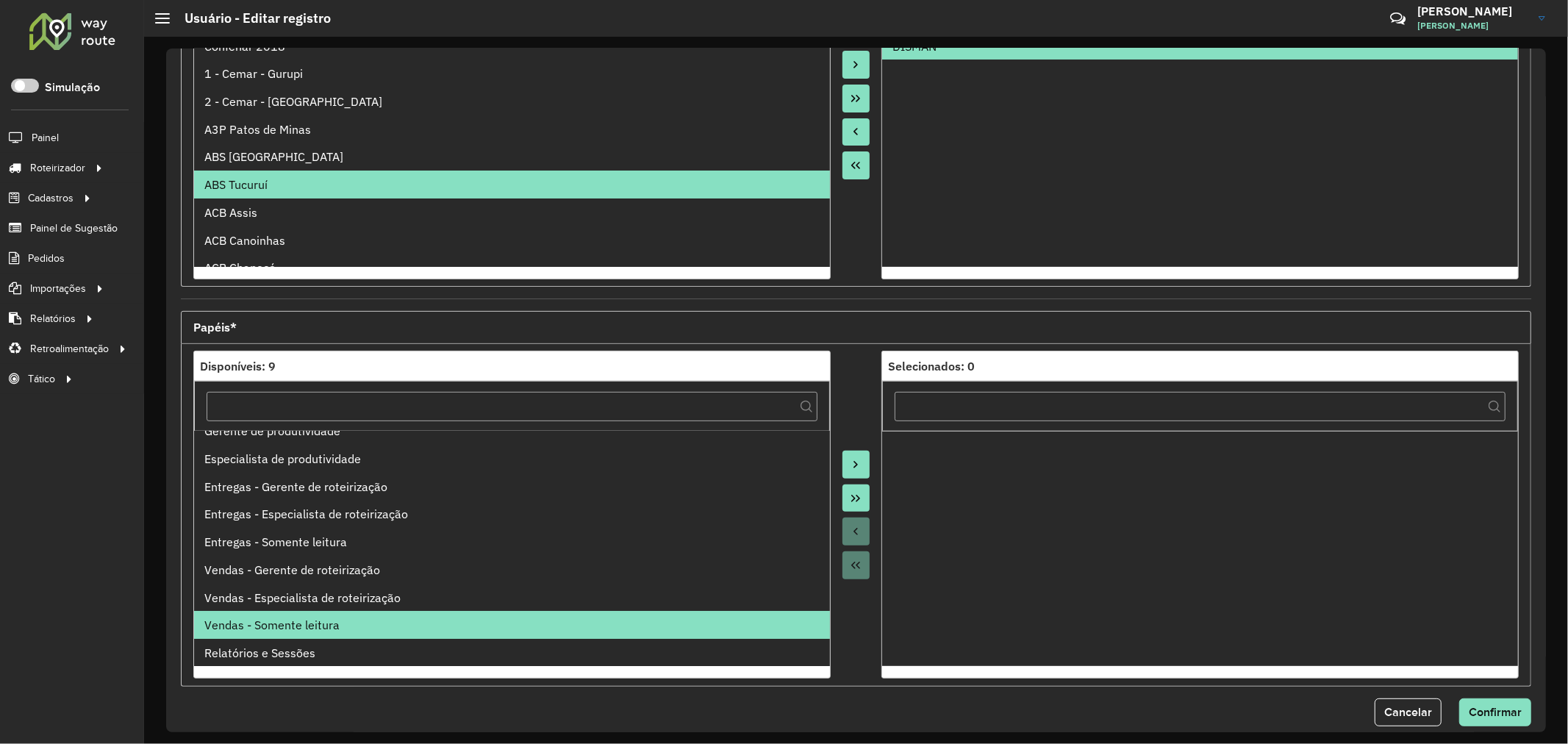
click at [849, 457] on button "Move to Target" at bounding box center [856, 465] width 28 height 28
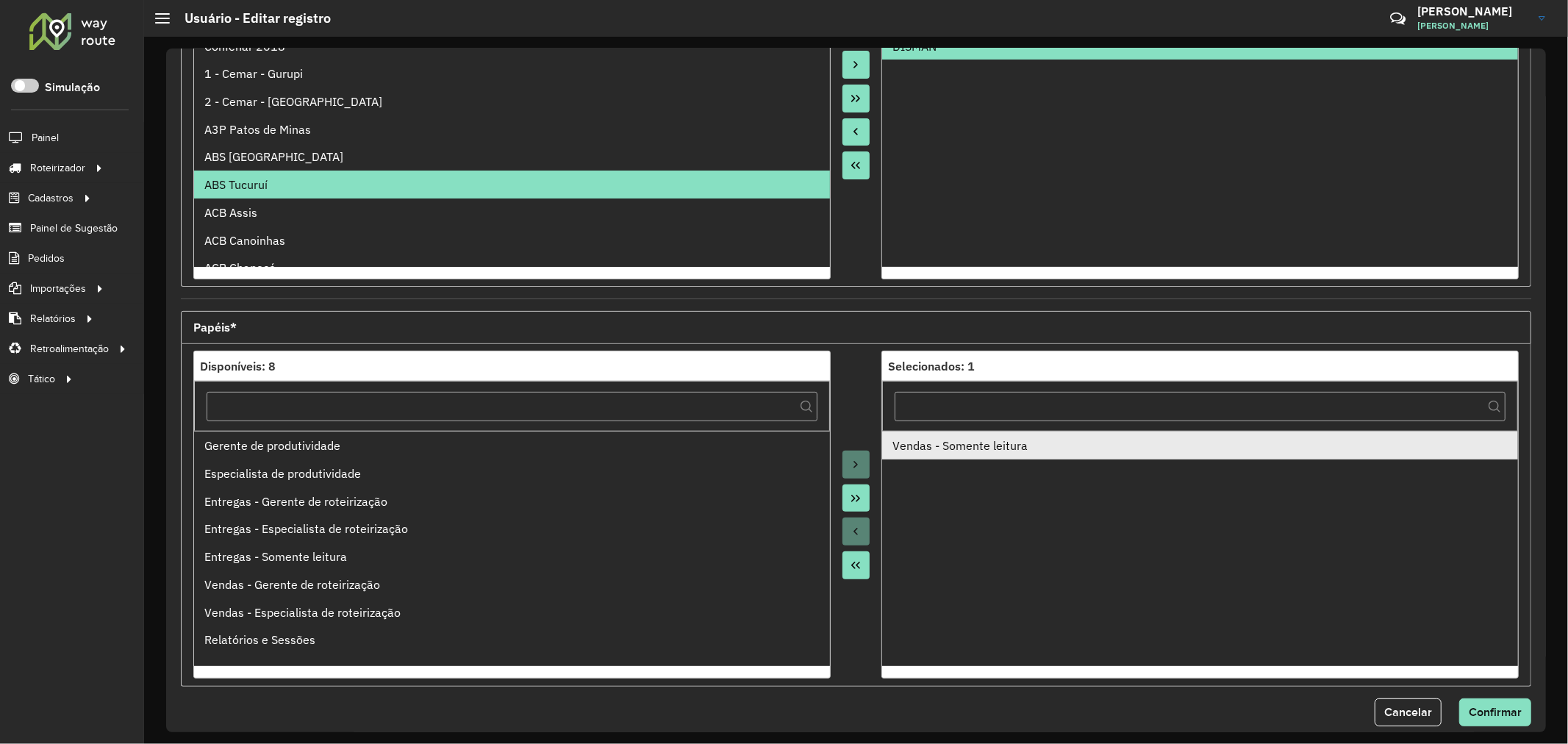
scroll to position [0, 0]
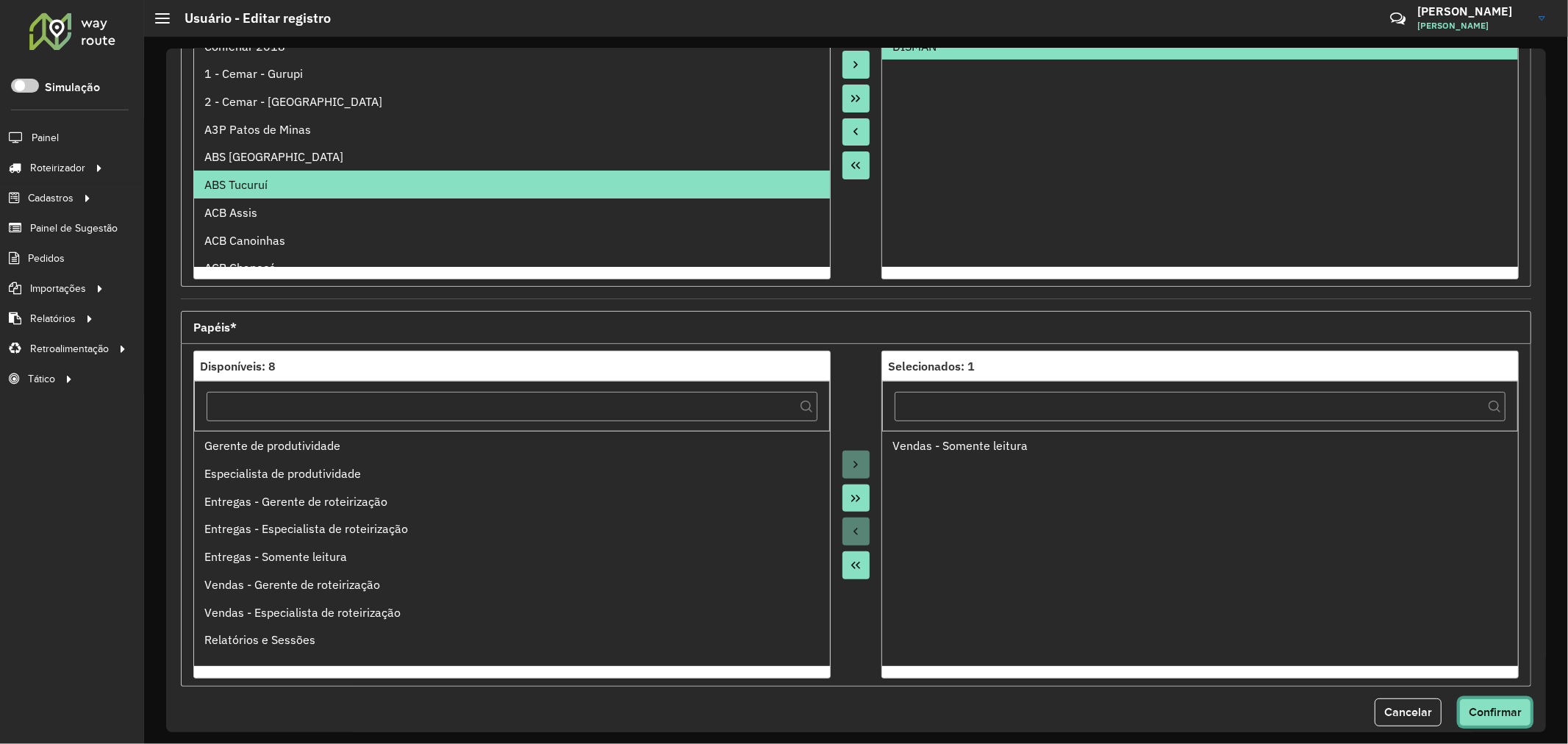
click at [1497, 707] on span "Confirmar" at bounding box center [1495, 712] width 53 height 12
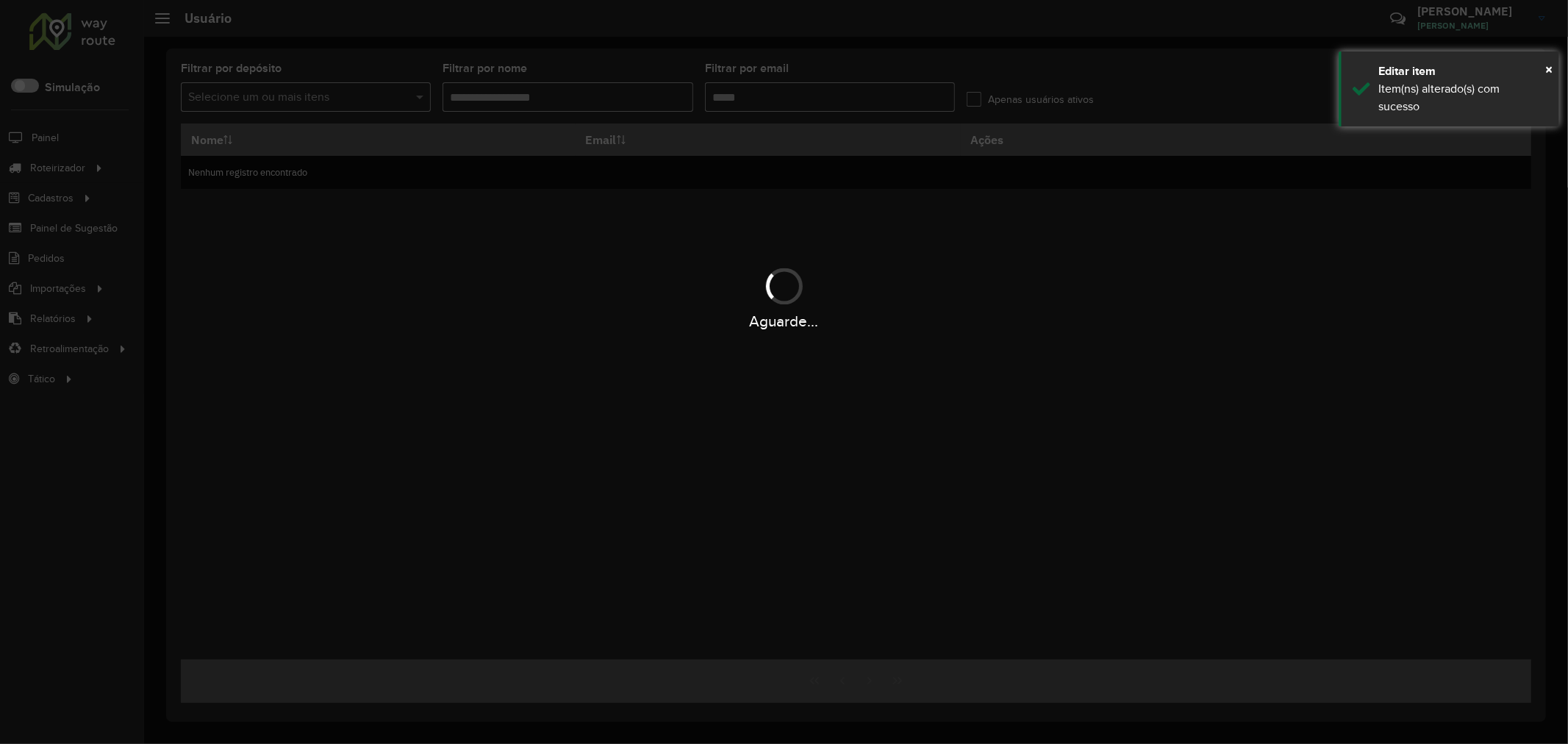
type input "**********"
click at [1043, 430] on div "Aguarde..." at bounding box center [784, 372] width 1568 height 744
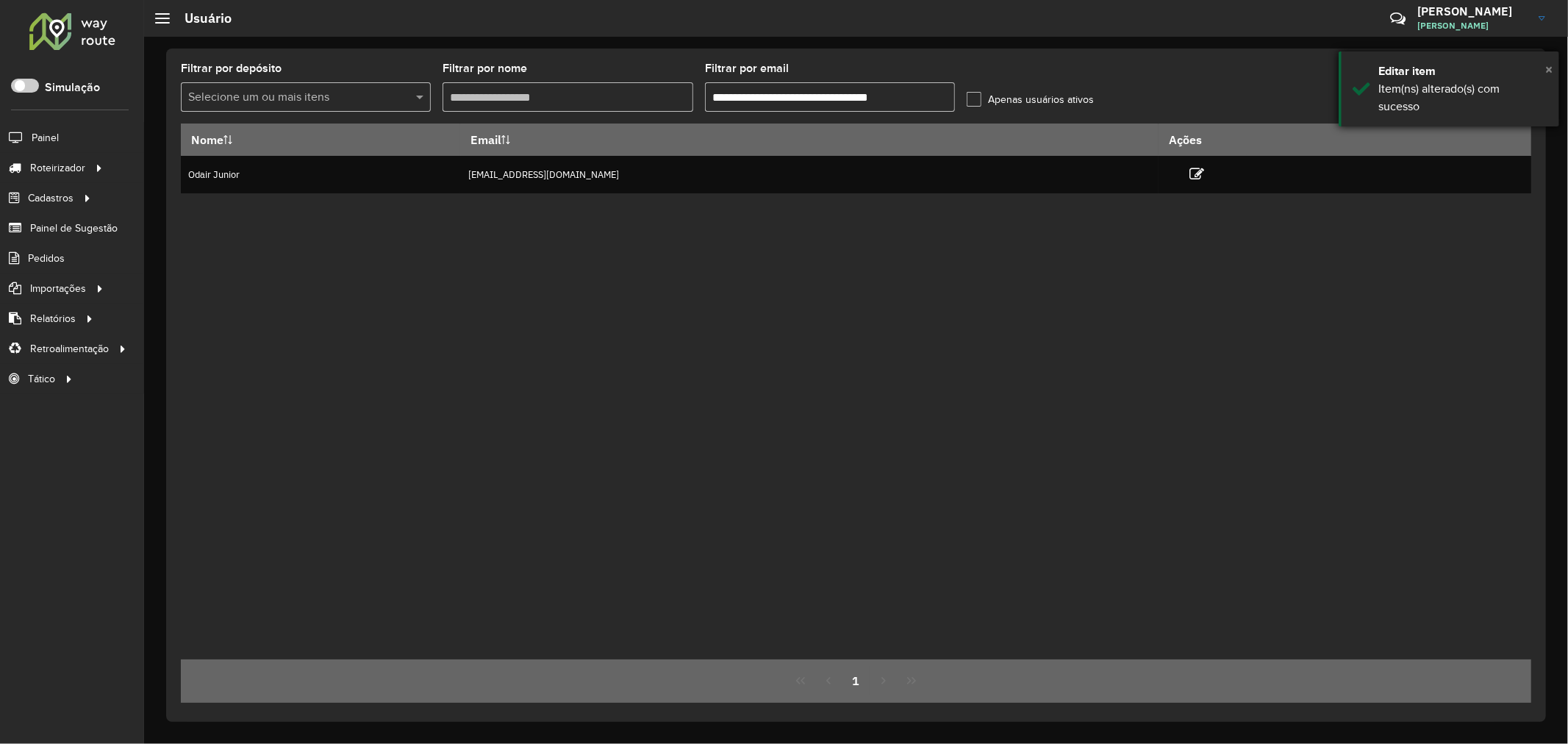
click at [1546, 62] on span "×" at bounding box center [1548, 69] width 7 height 16
click at [1514, 91] on icon at bounding box center [1515, 96] width 14 height 16
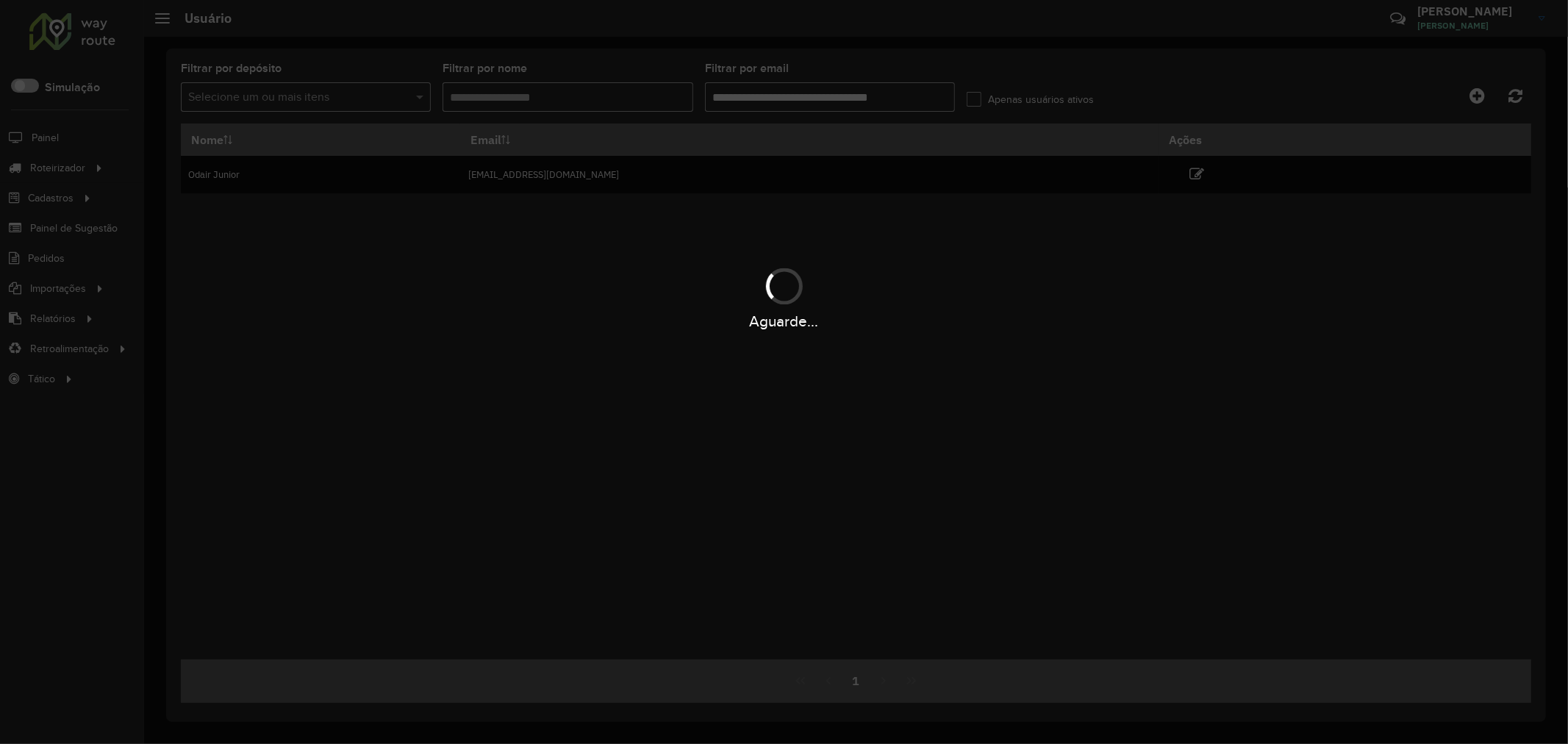
click at [777, 327] on hb-app "Aguarde... Pop-up bloqueado! Seu navegador bloqueou automáticamente a abertura …" at bounding box center [784, 372] width 1568 height 744
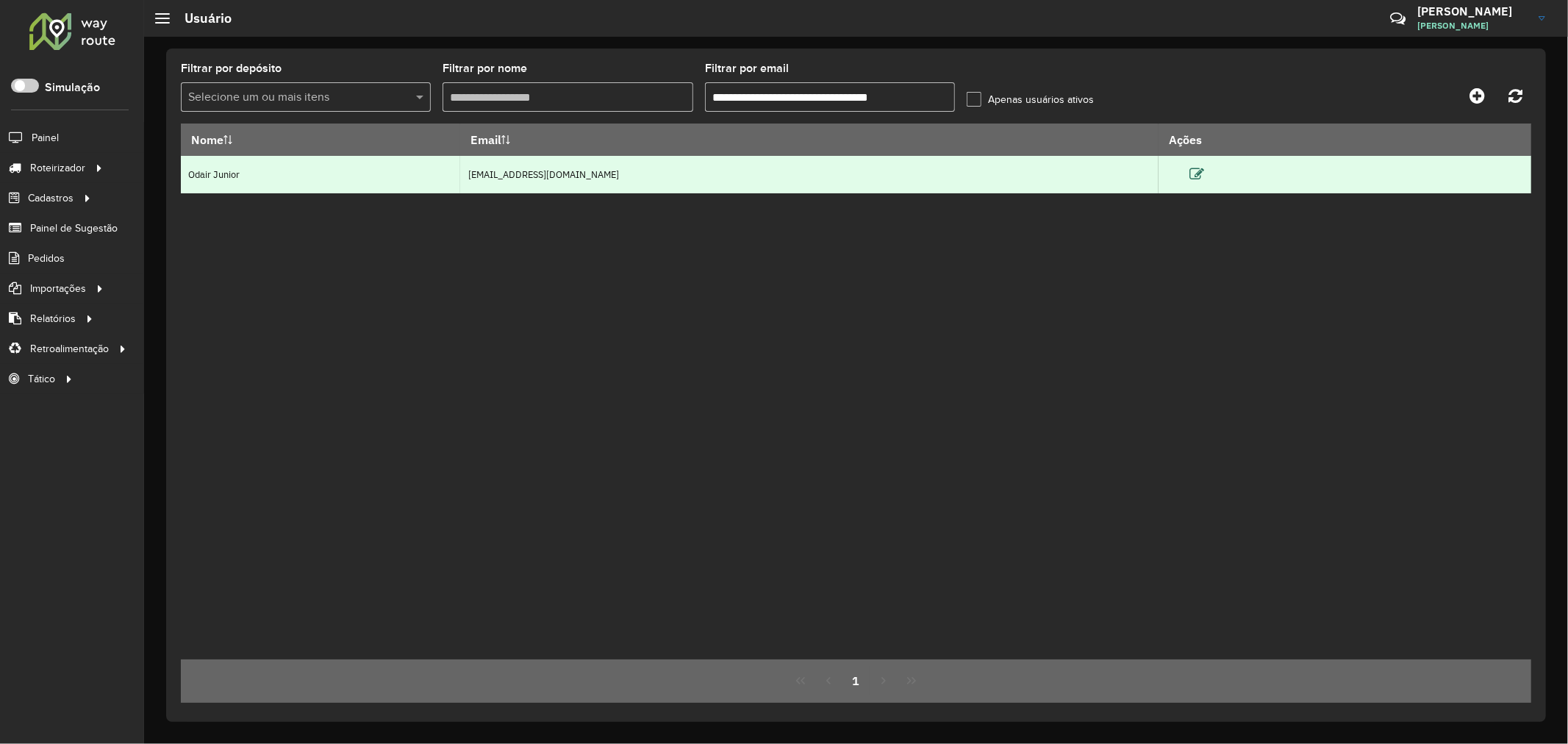
click at [1204, 177] on icon at bounding box center [1197, 174] width 15 height 15
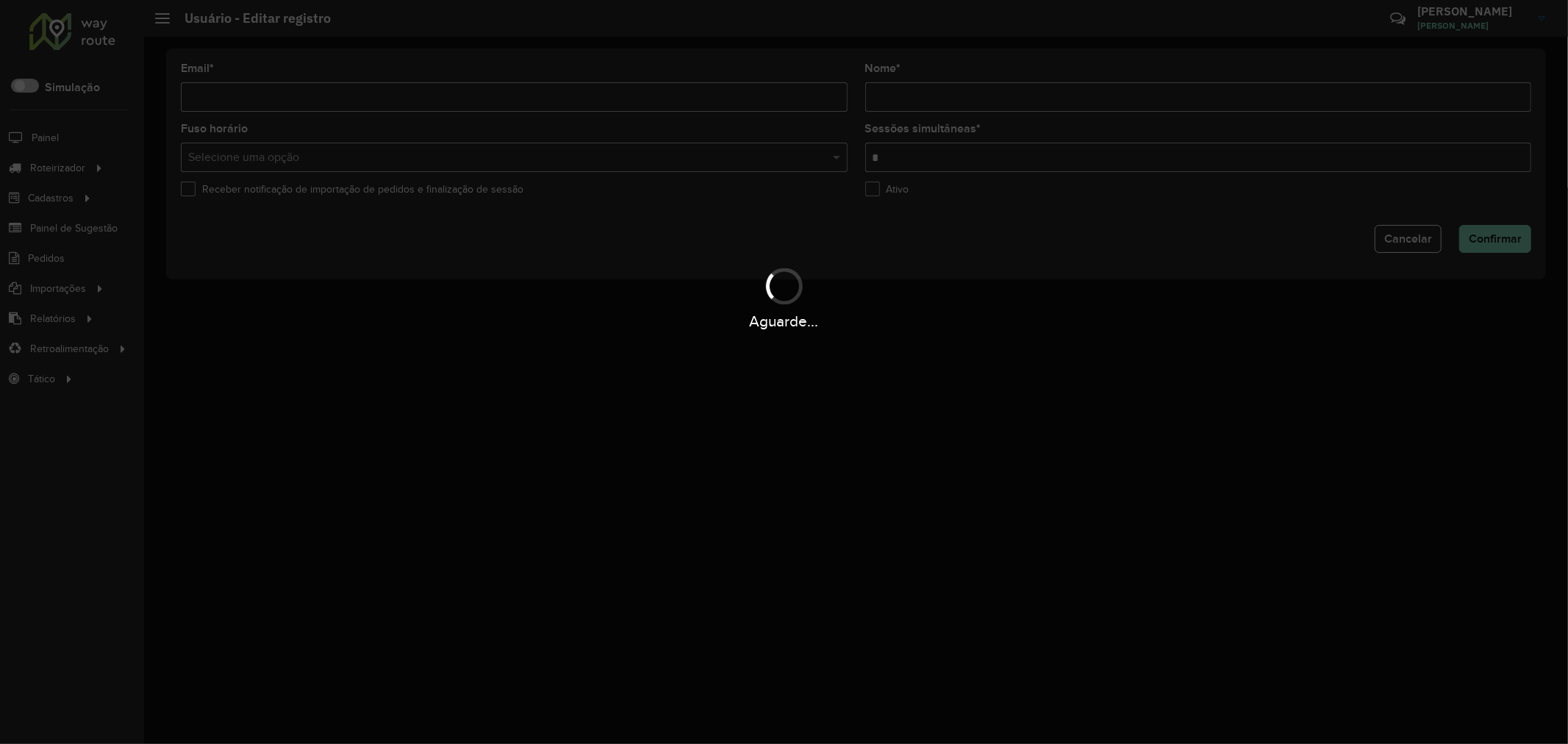
type input "**********"
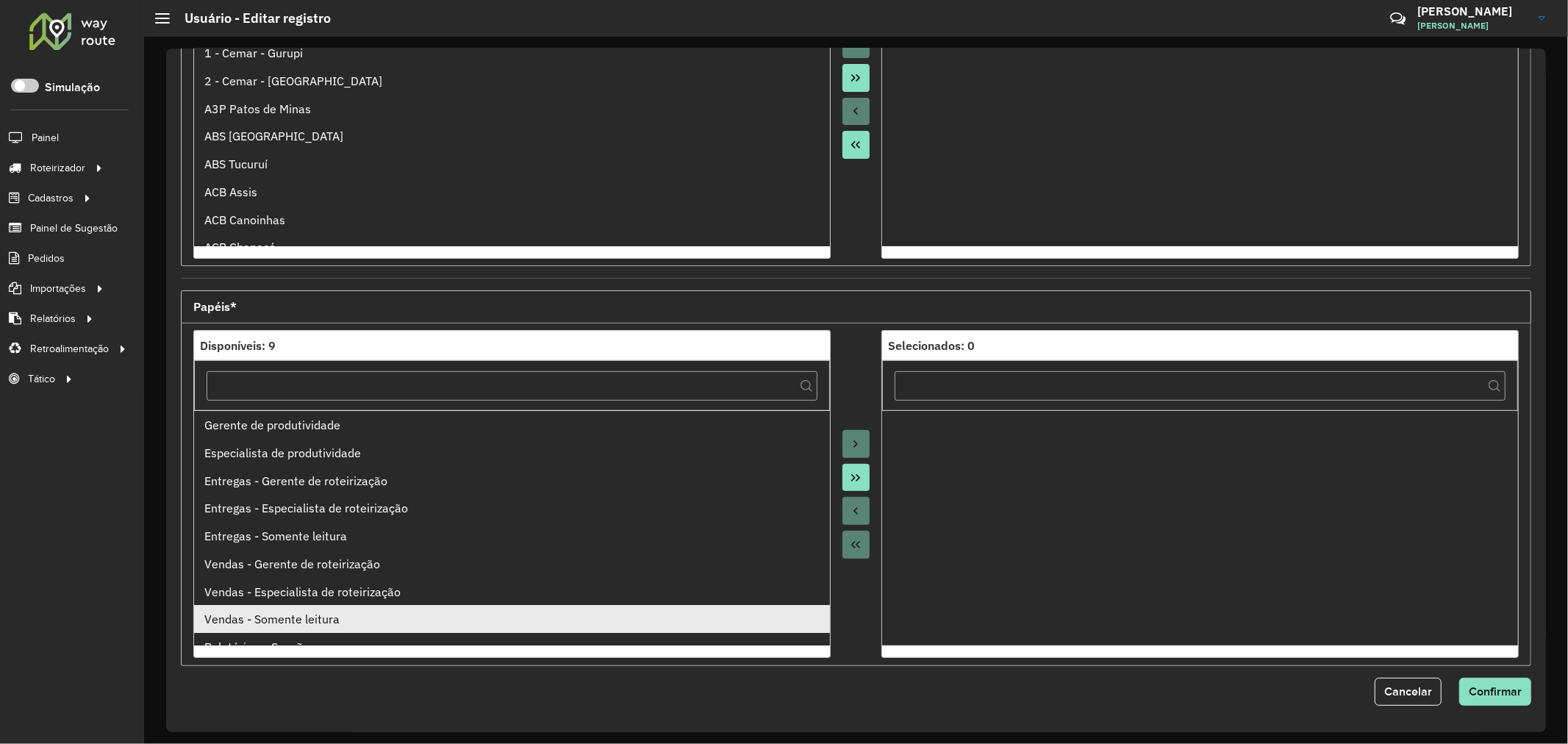
click at [359, 607] on li "Vendas - Somente leitura" at bounding box center [511, 619] width 636 height 28
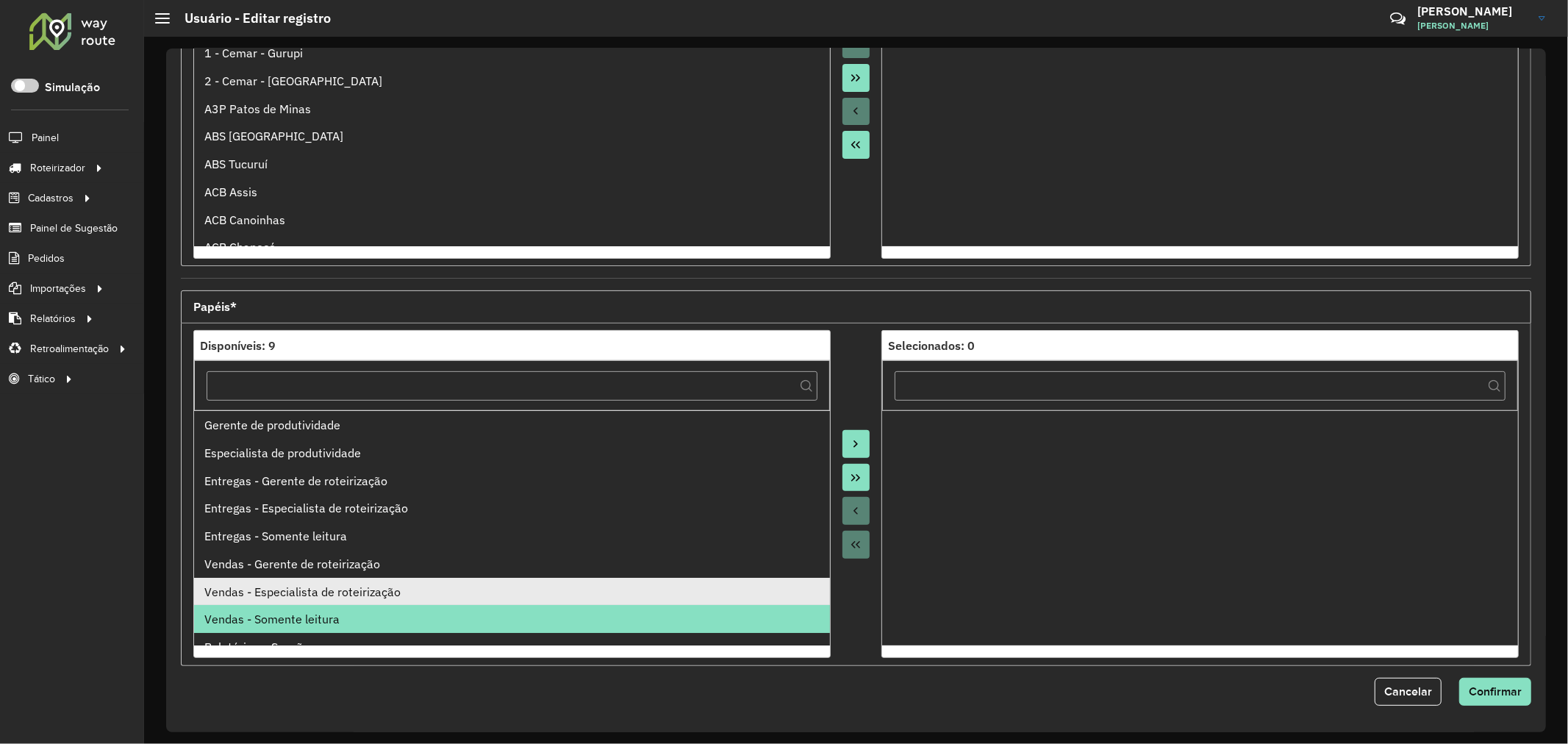
click at [379, 593] on div "Vendas - Especialista de roteirização" at bounding box center [511, 591] width 615 height 17
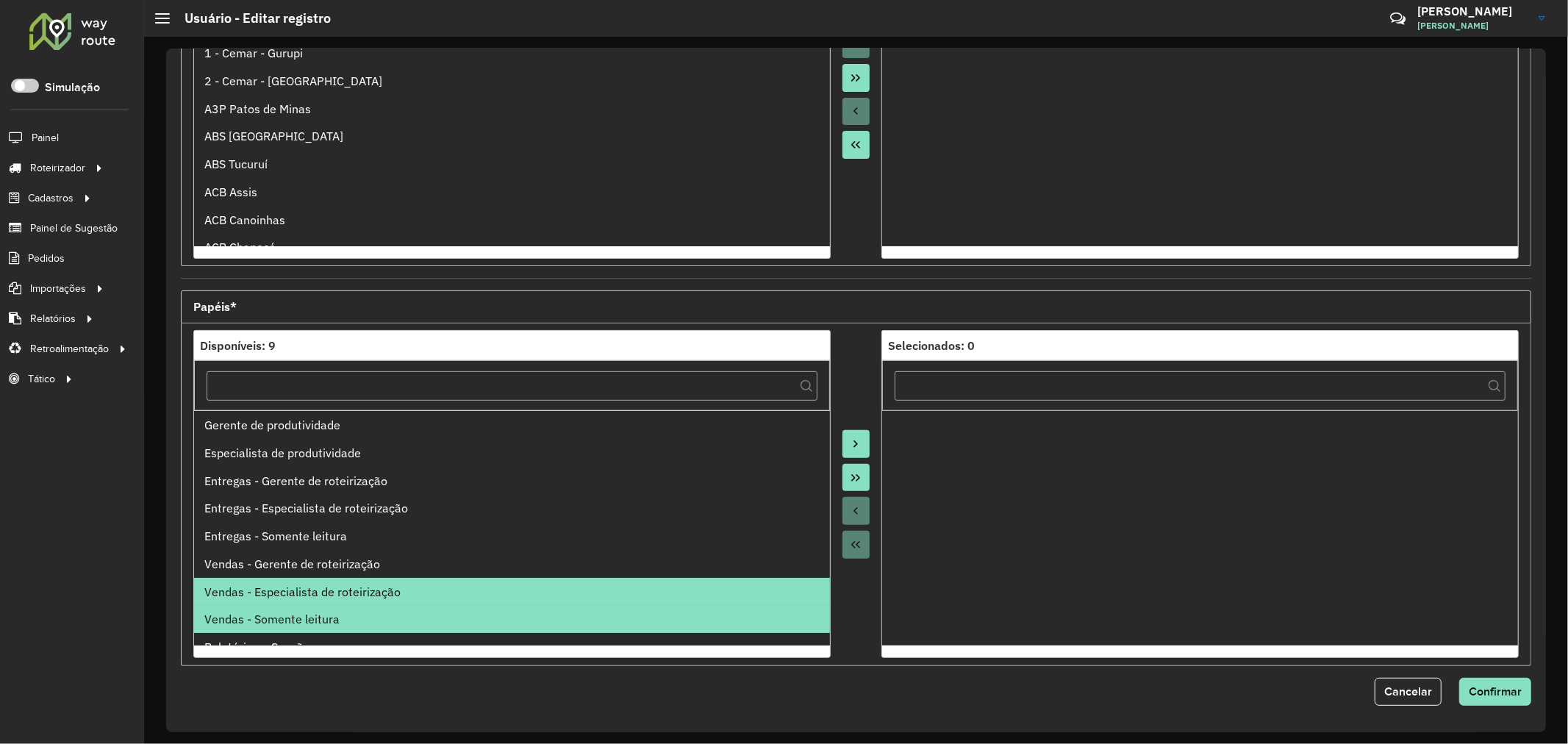
click at [854, 439] on icon "Move to Target" at bounding box center [855, 444] width 11 height 11
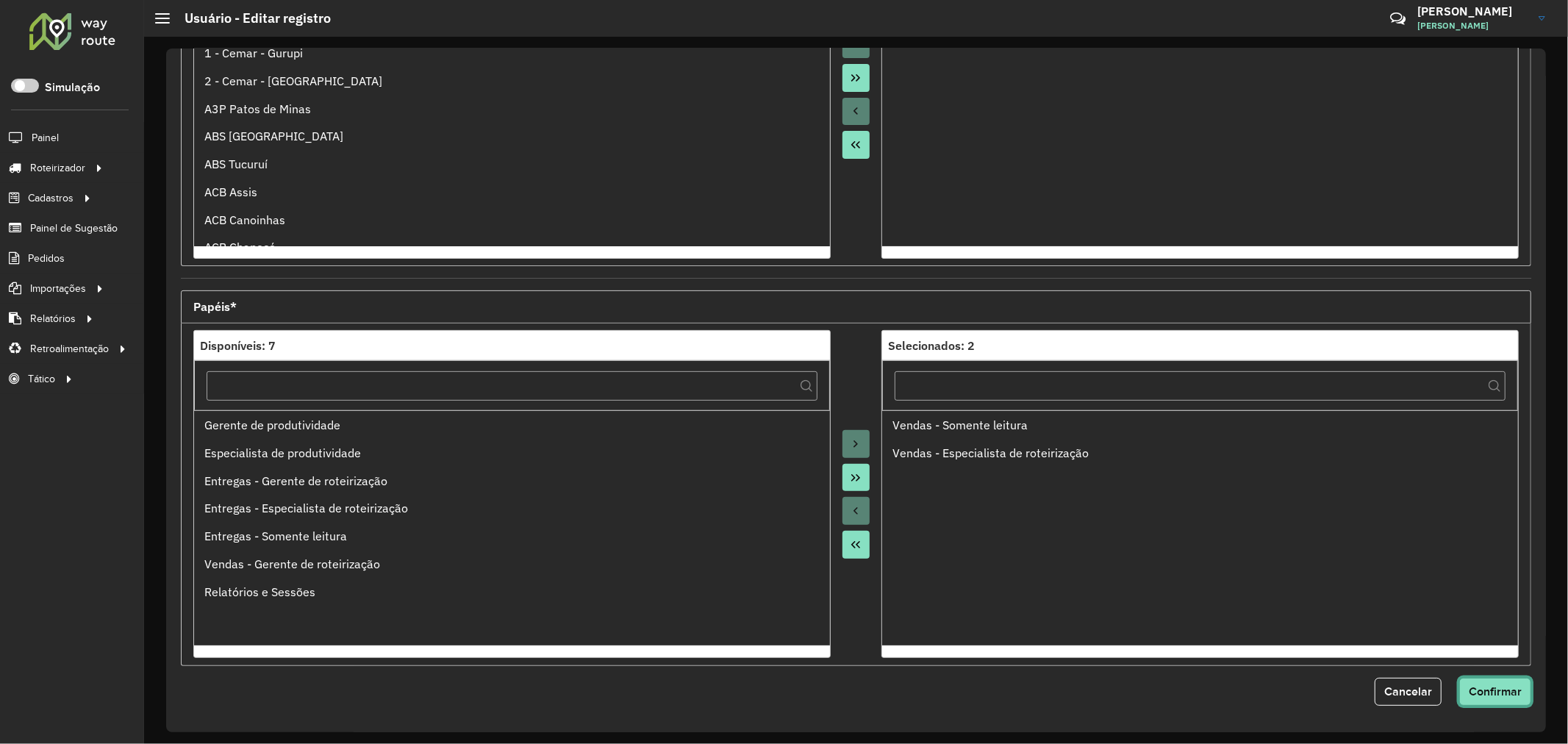
click at [1507, 699] on button "Confirmar" at bounding box center [1495, 692] width 72 height 28
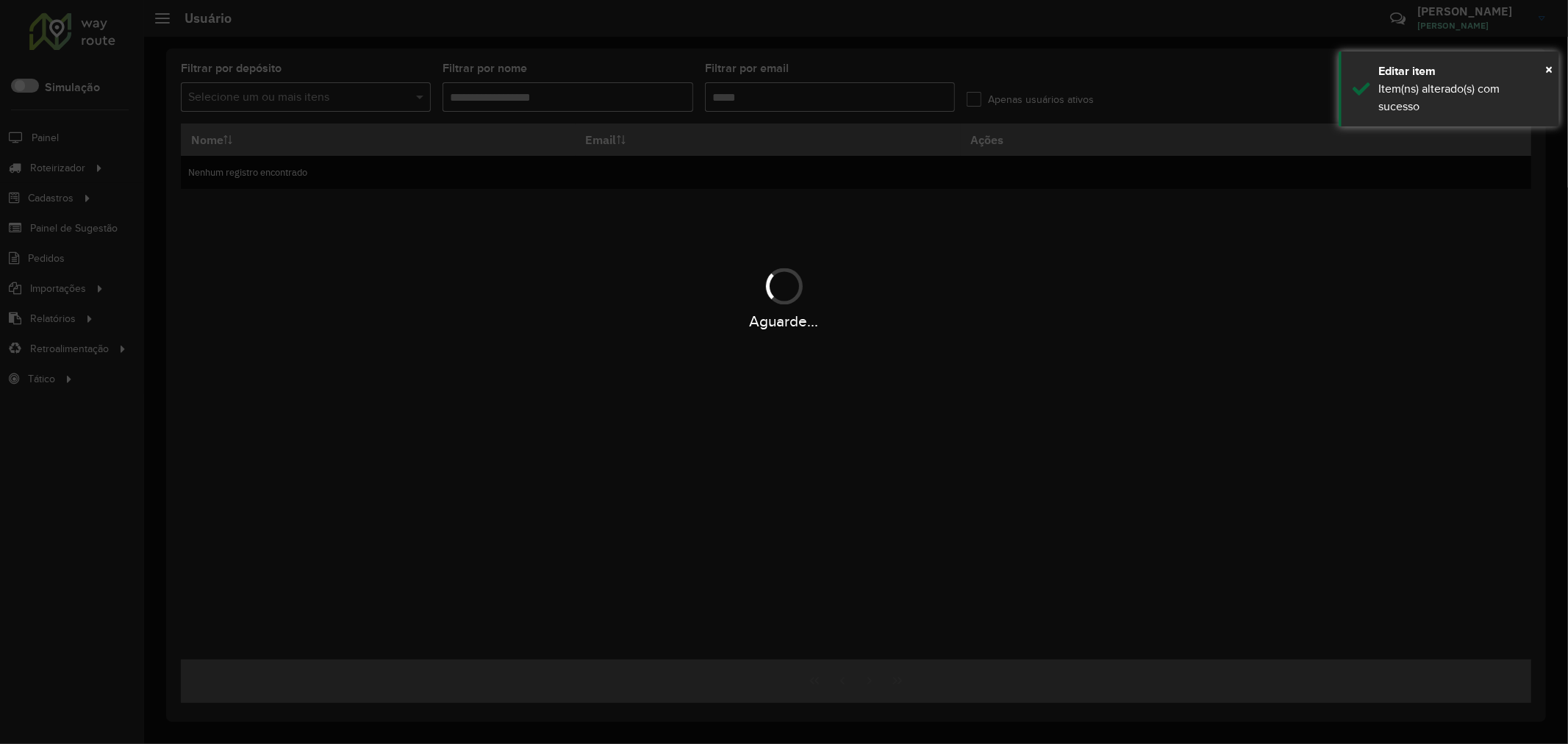
type input "**********"
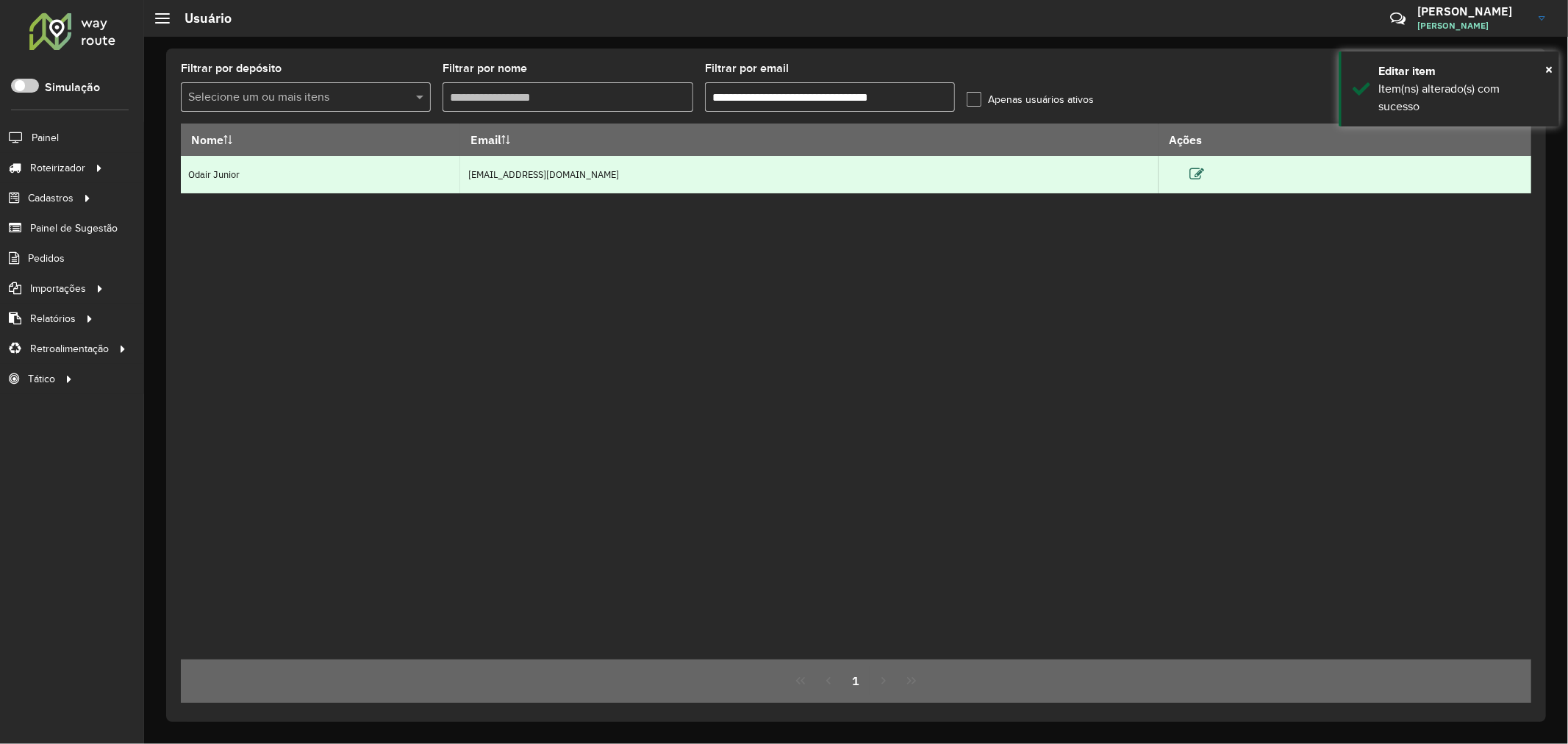
click at [1204, 178] on icon at bounding box center [1197, 174] width 15 height 15
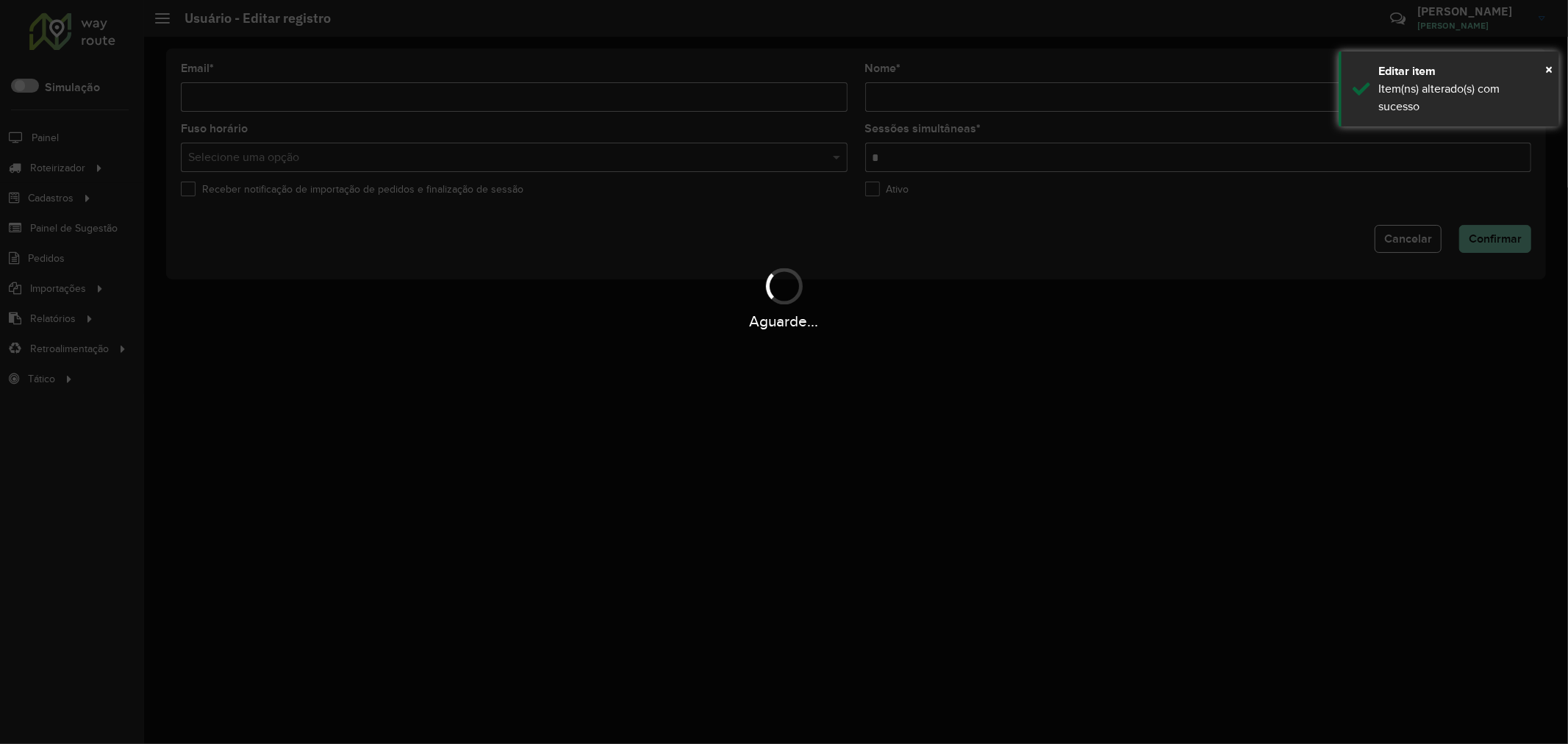
type input "**********"
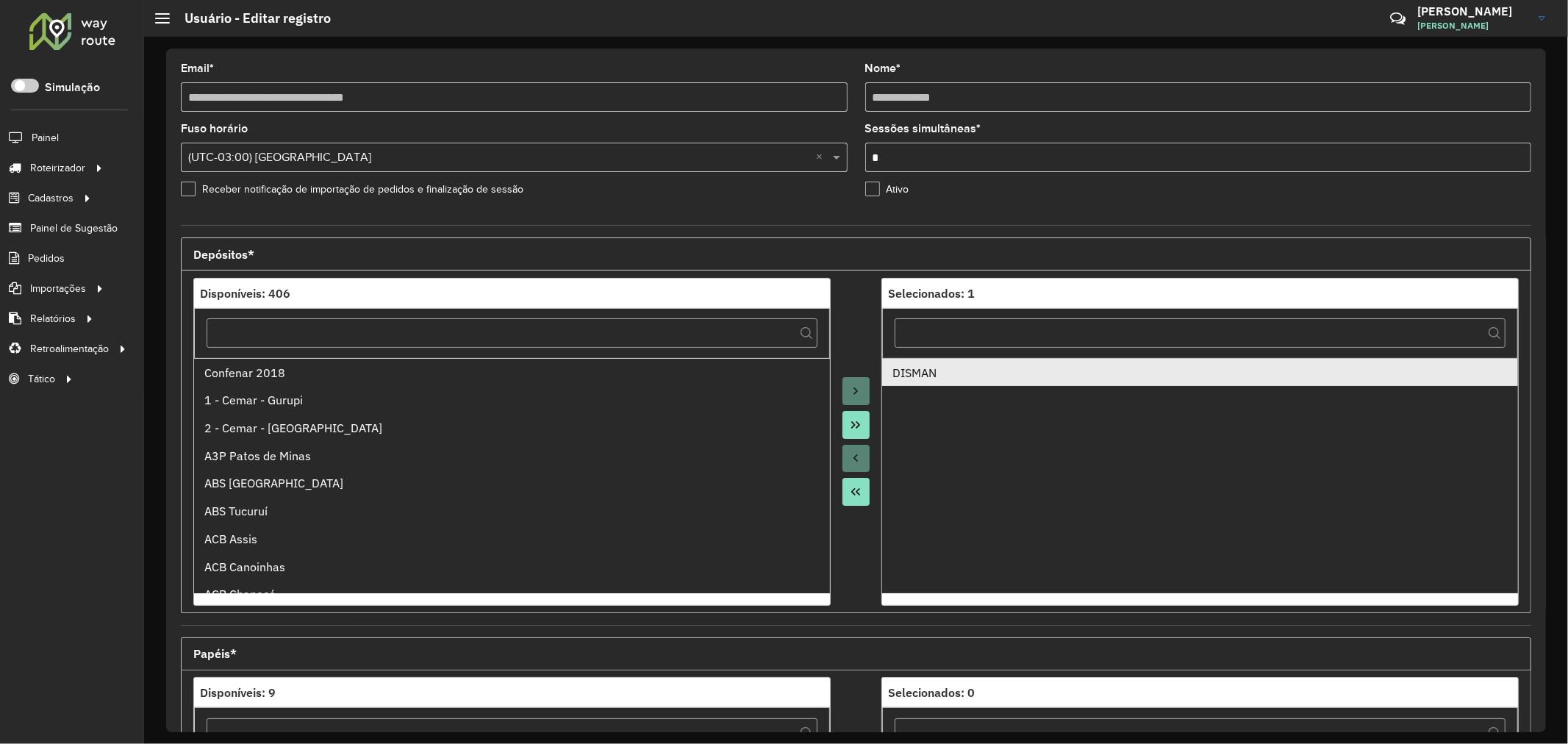
click at [960, 379] on div "DISMAN" at bounding box center [1199, 372] width 615 height 17
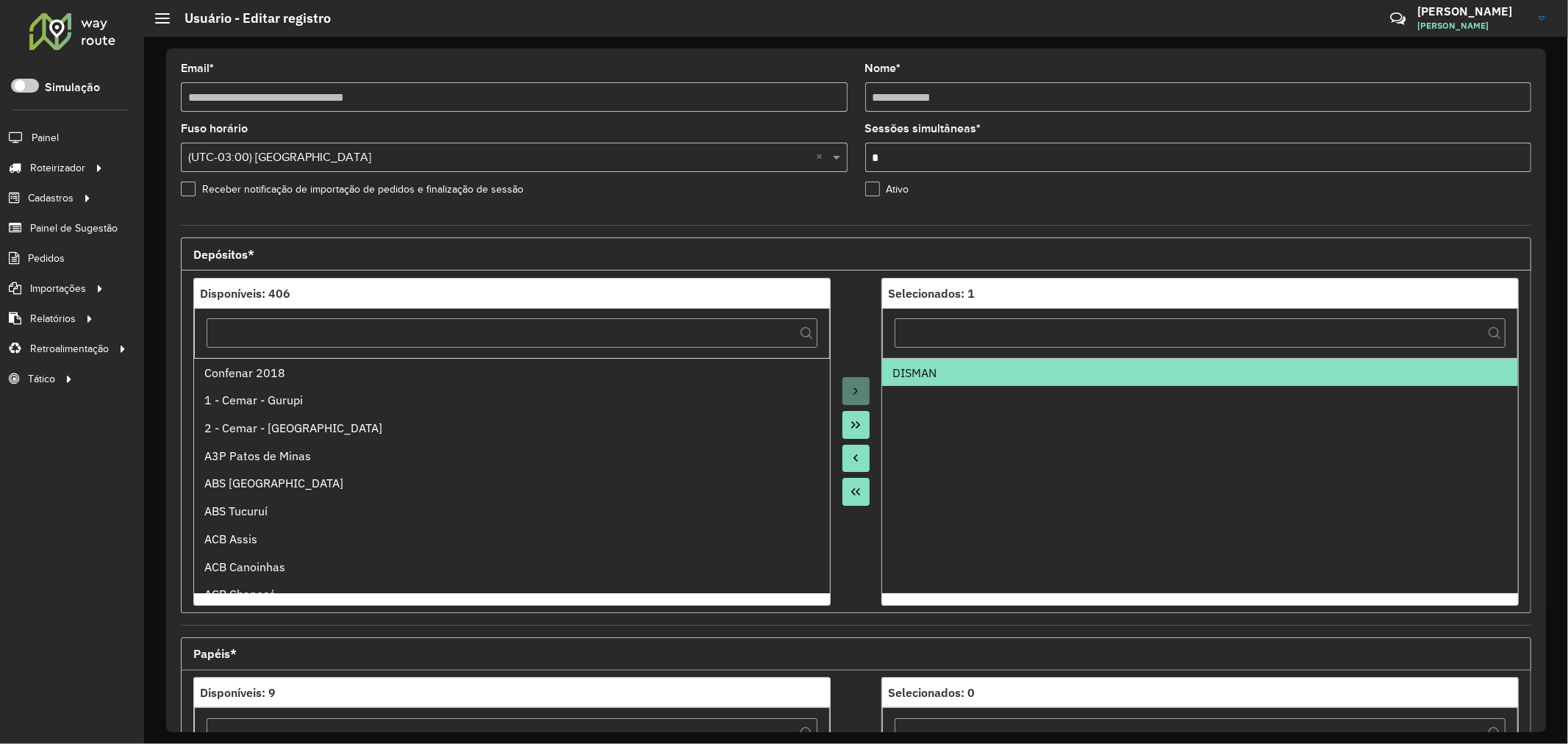
click at [868, 501] on div at bounding box center [856, 441] width 52 height 328
click at [854, 495] on icon "Move All to Source" at bounding box center [855, 492] width 9 height 7
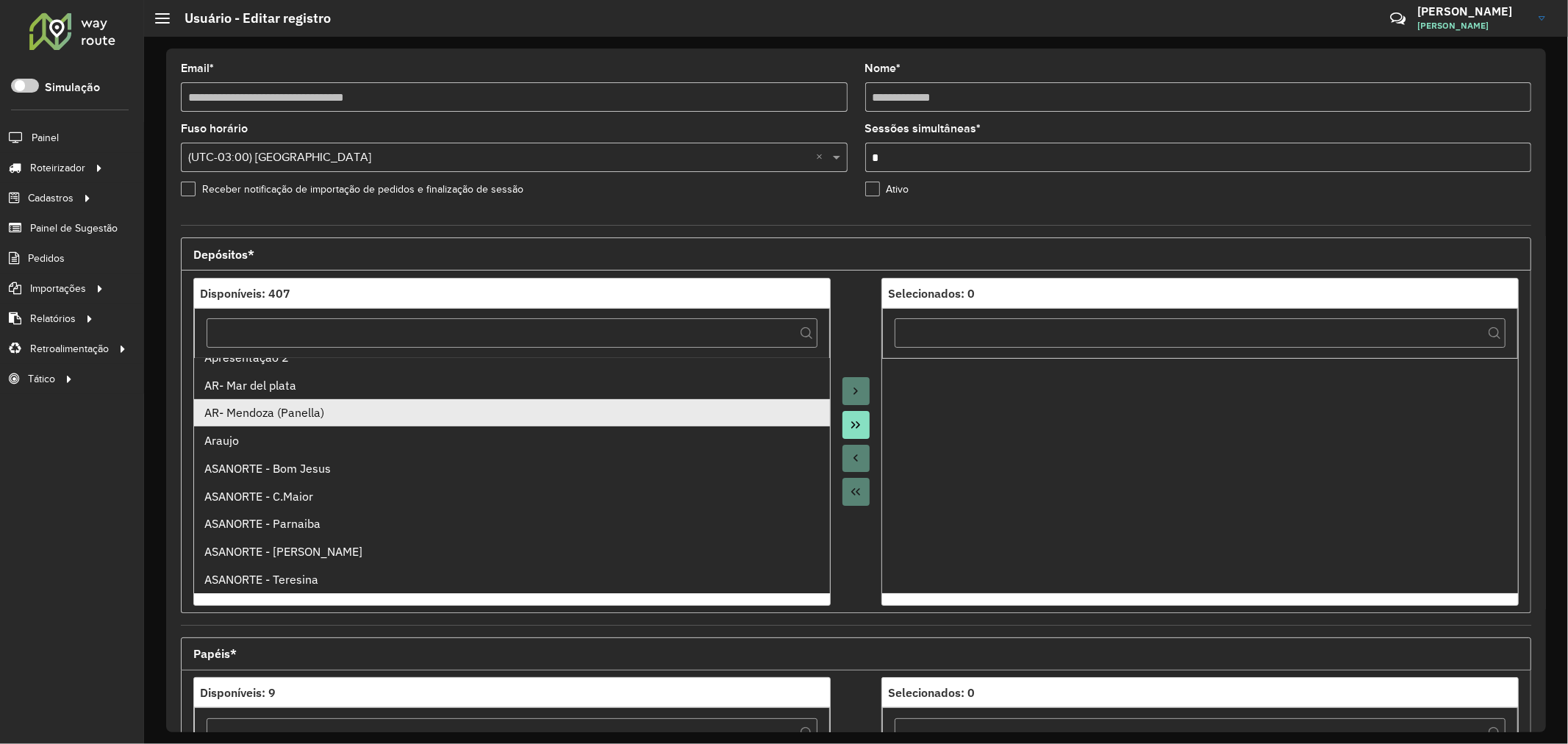
scroll to position [408, 0]
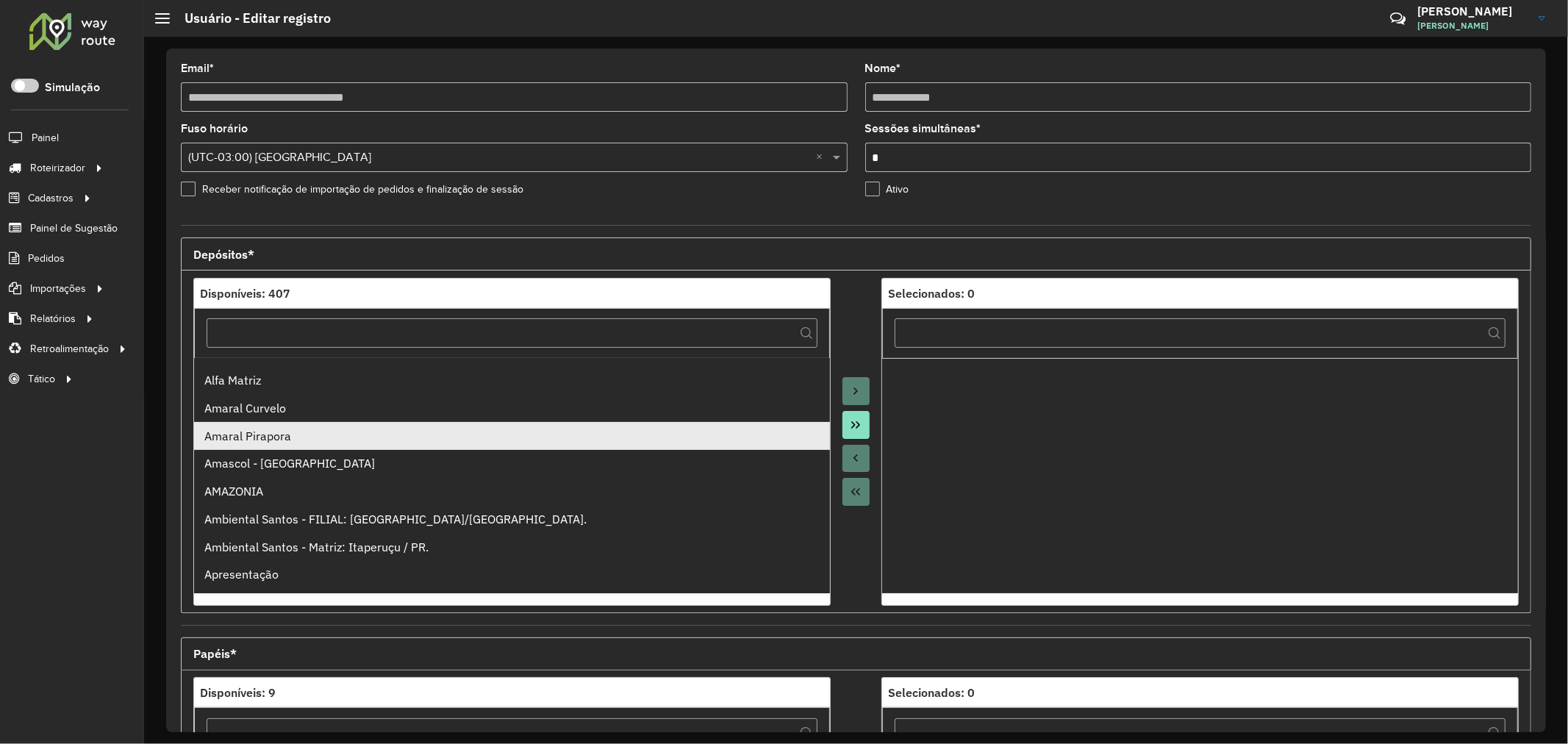
click at [289, 432] on ul "Confenar 2018 1 - Cemar - Gurupi 2 - Cemar - Dianopolis A3P Patos de Minas ABS …" at bounding box center [511, 475] width 636 height 236
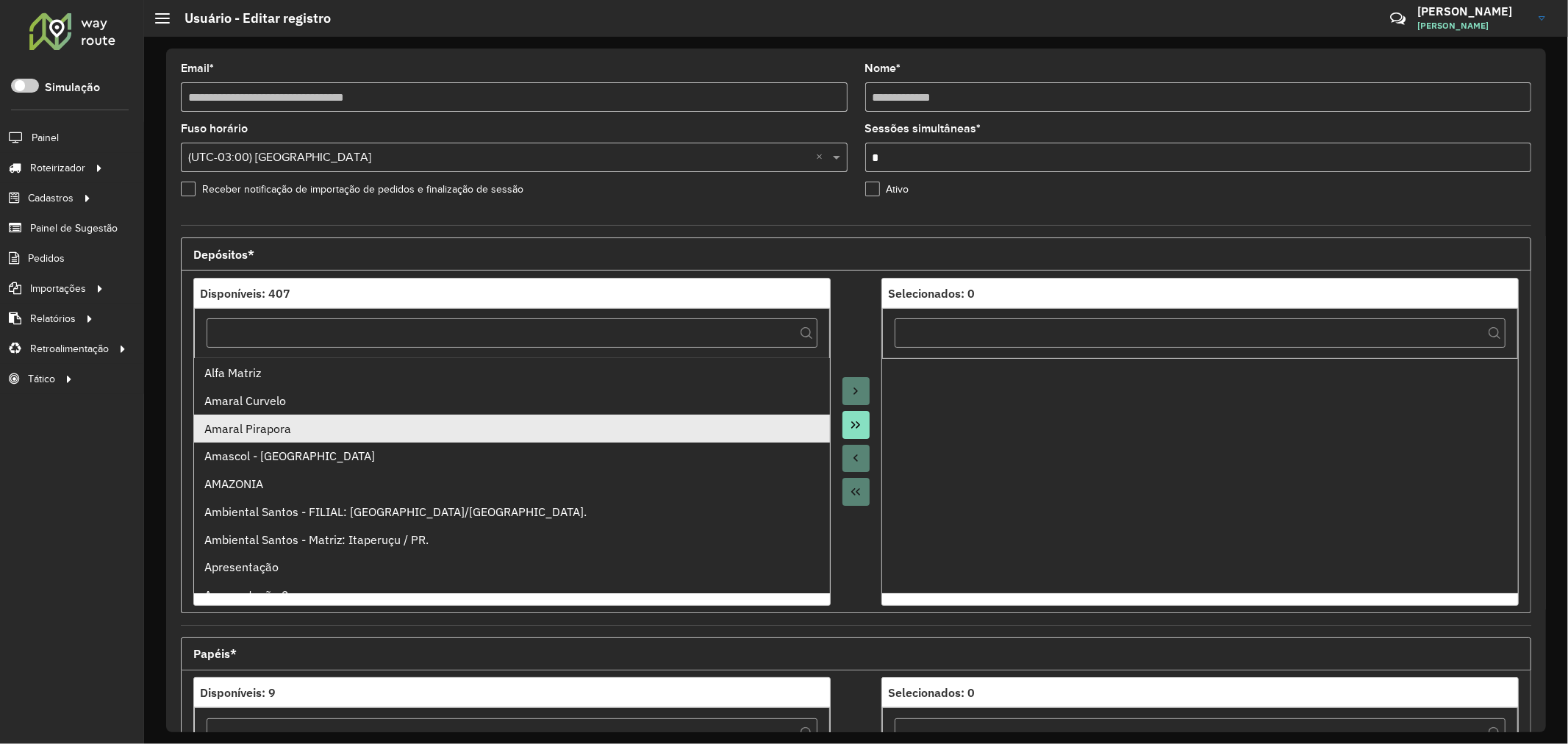
scroll to position [327, 0]
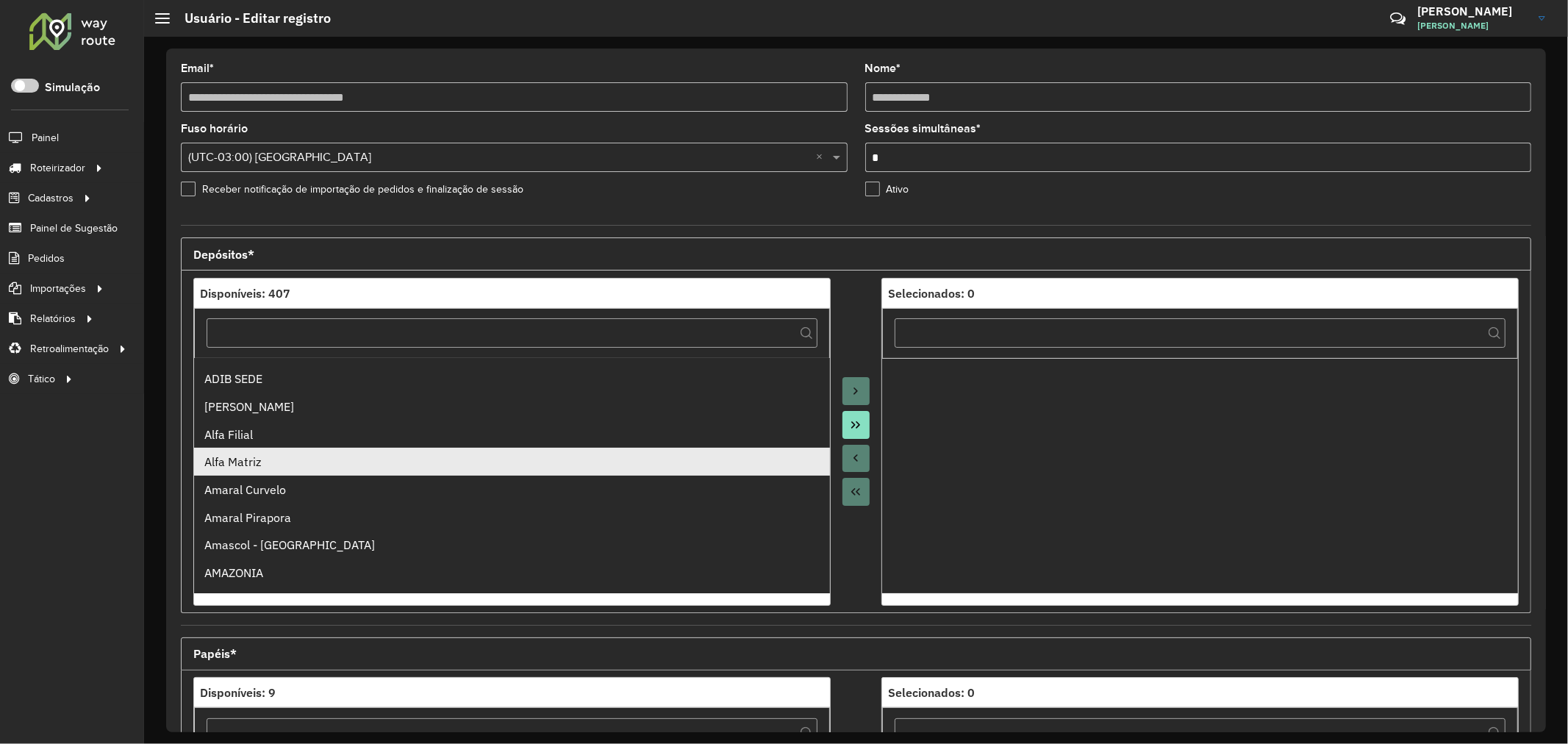
click at [285, 465] on div "Alfa Matriz" at bounding box center [511, 462] width 615 height 17
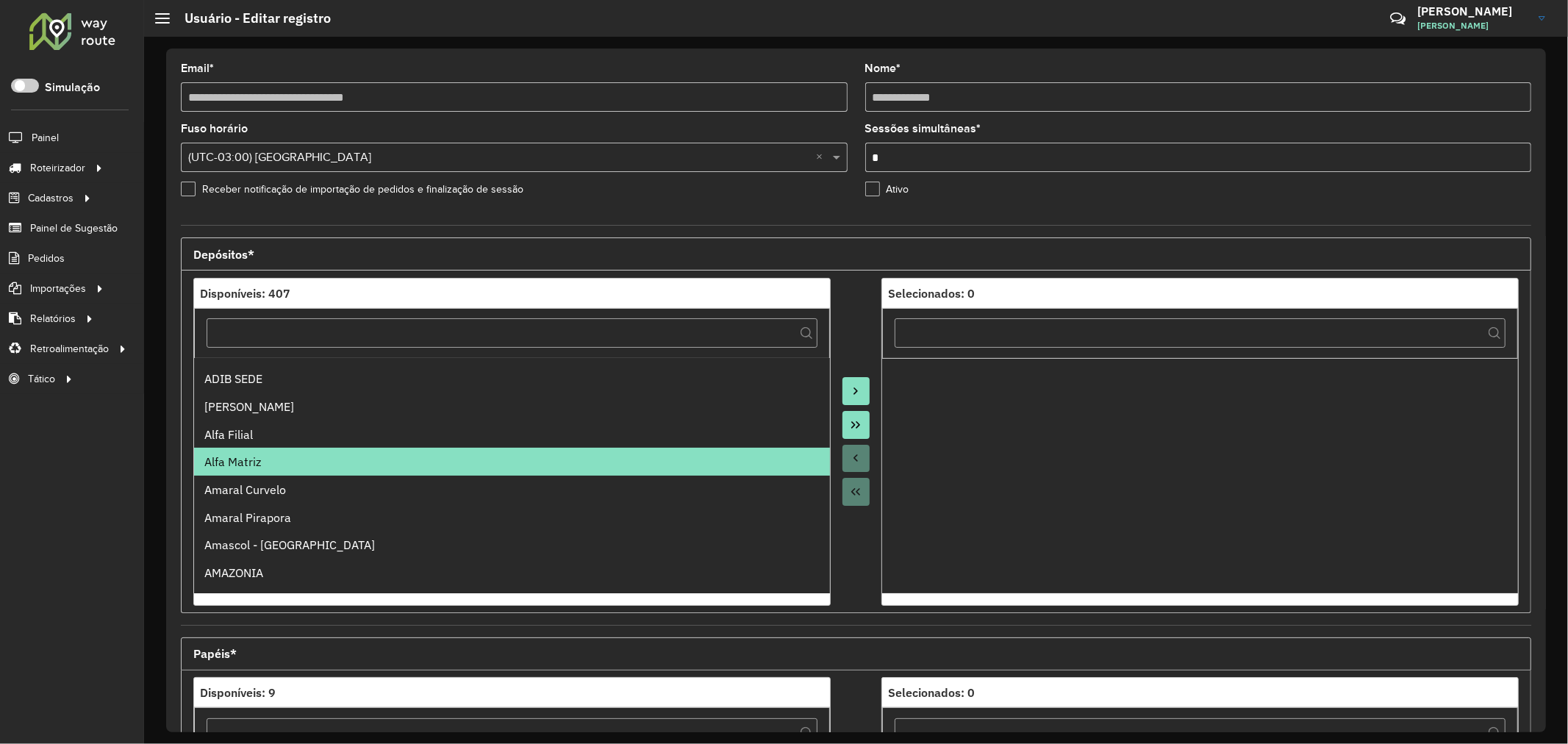
click at [850, 391] on icon "Move to Target" at bounding box center [855, 391] width 11 height 11
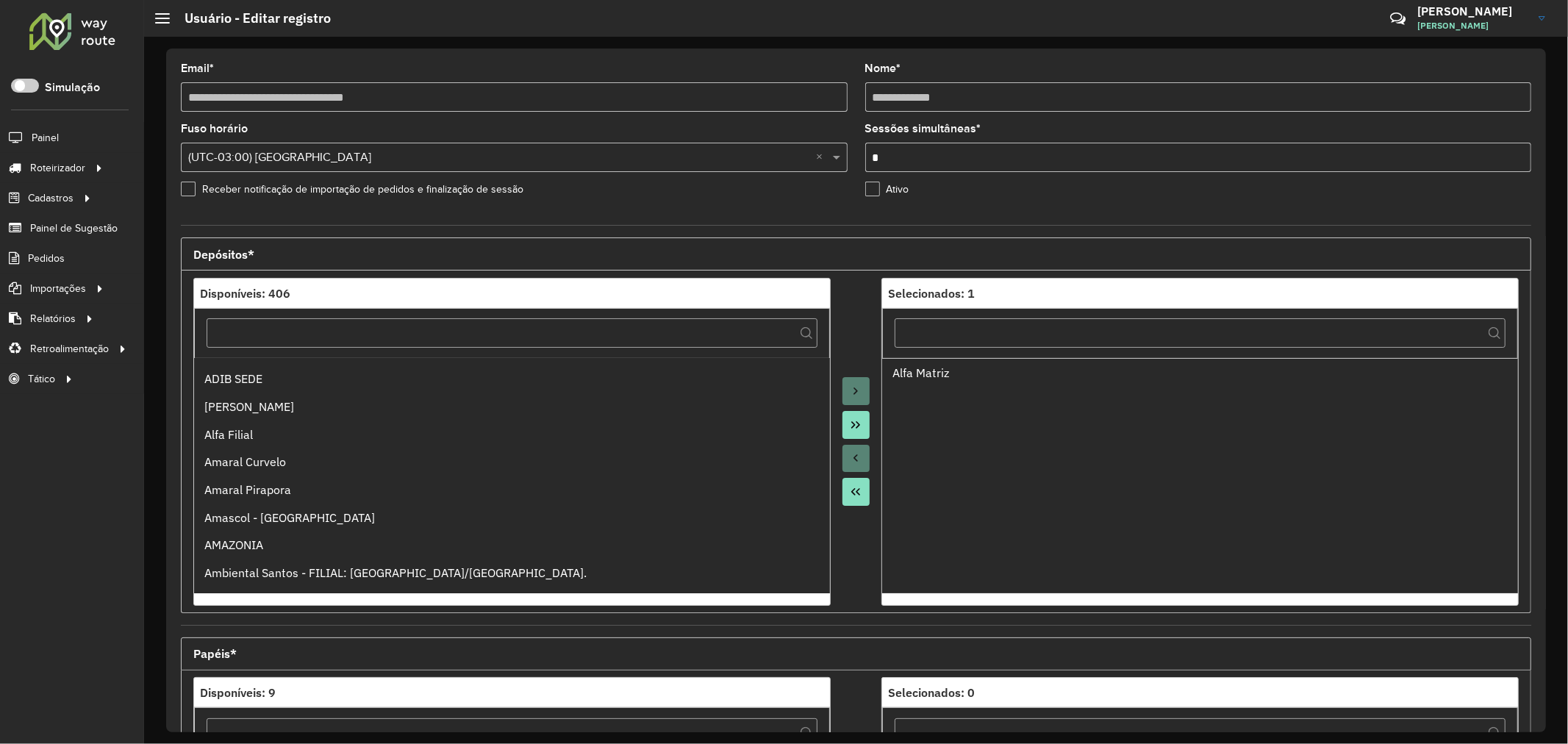
click at [854, 337] on div at bounding box center [856, 441] width 52 height 328
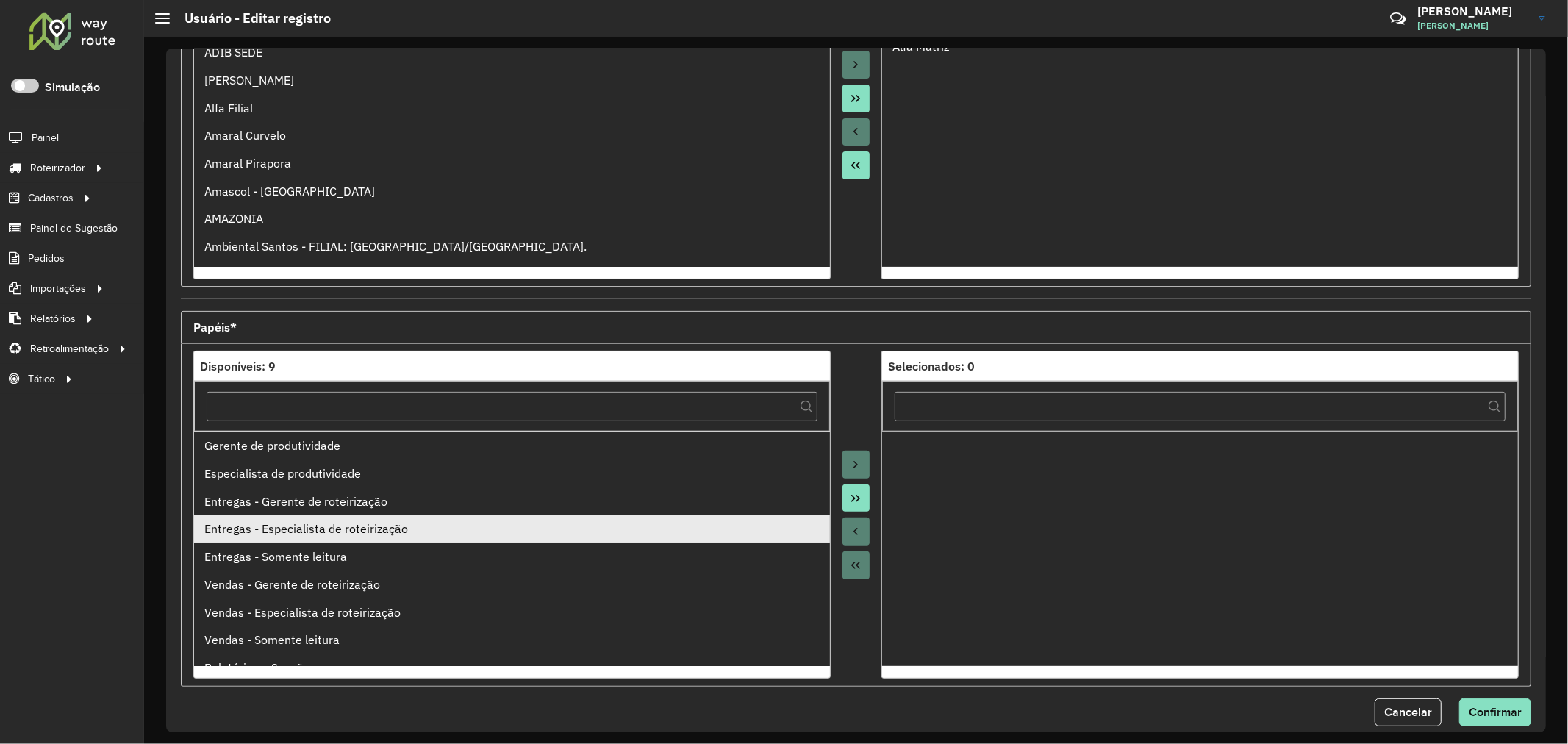
click at [587, 521] on div "Entregas - Especialista de roteirização" at bounding box center [511, 528] width 615 height 17
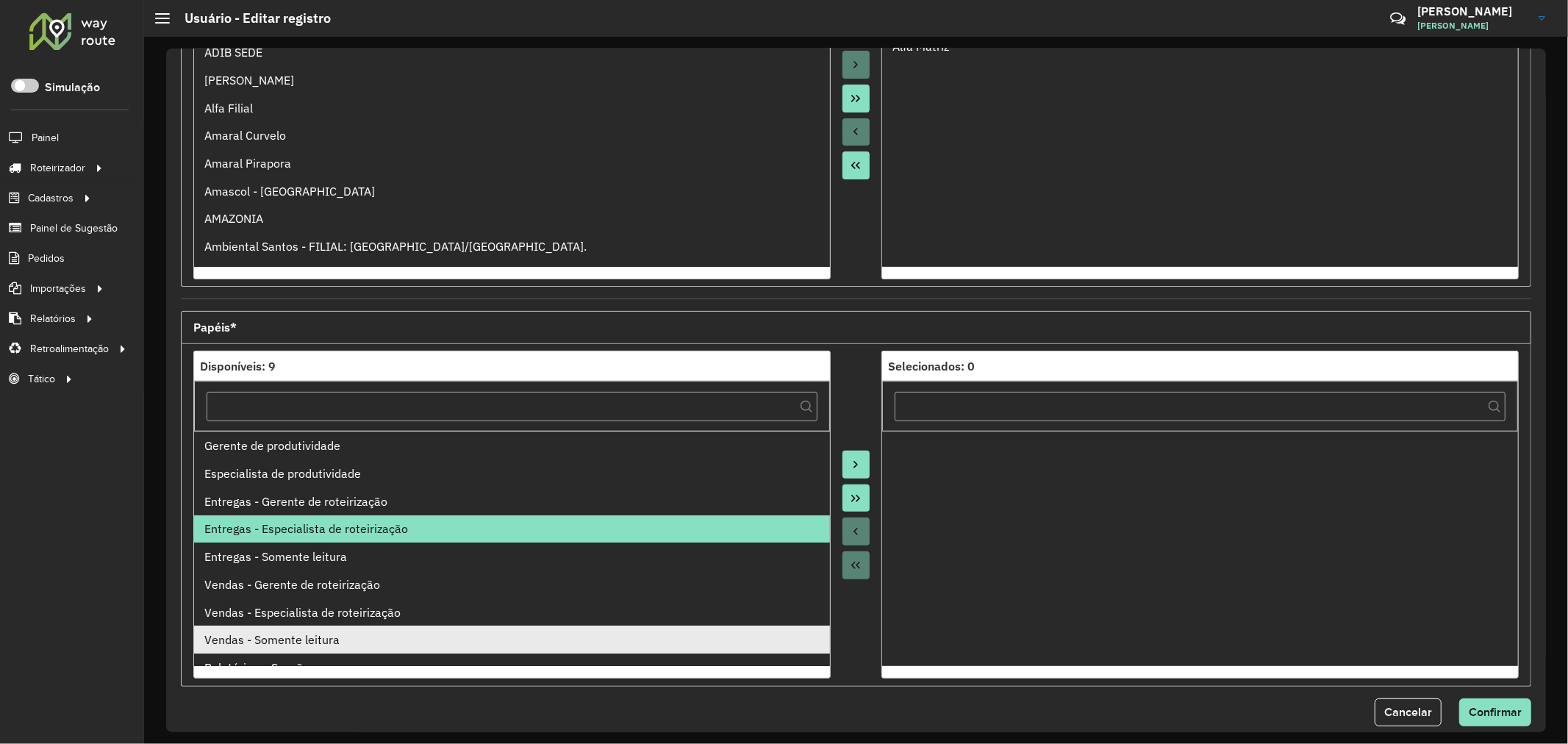
click at [362, 647] on div "Vendas - Somente leitura" at bounding box center [511, 639] width 615 height 17
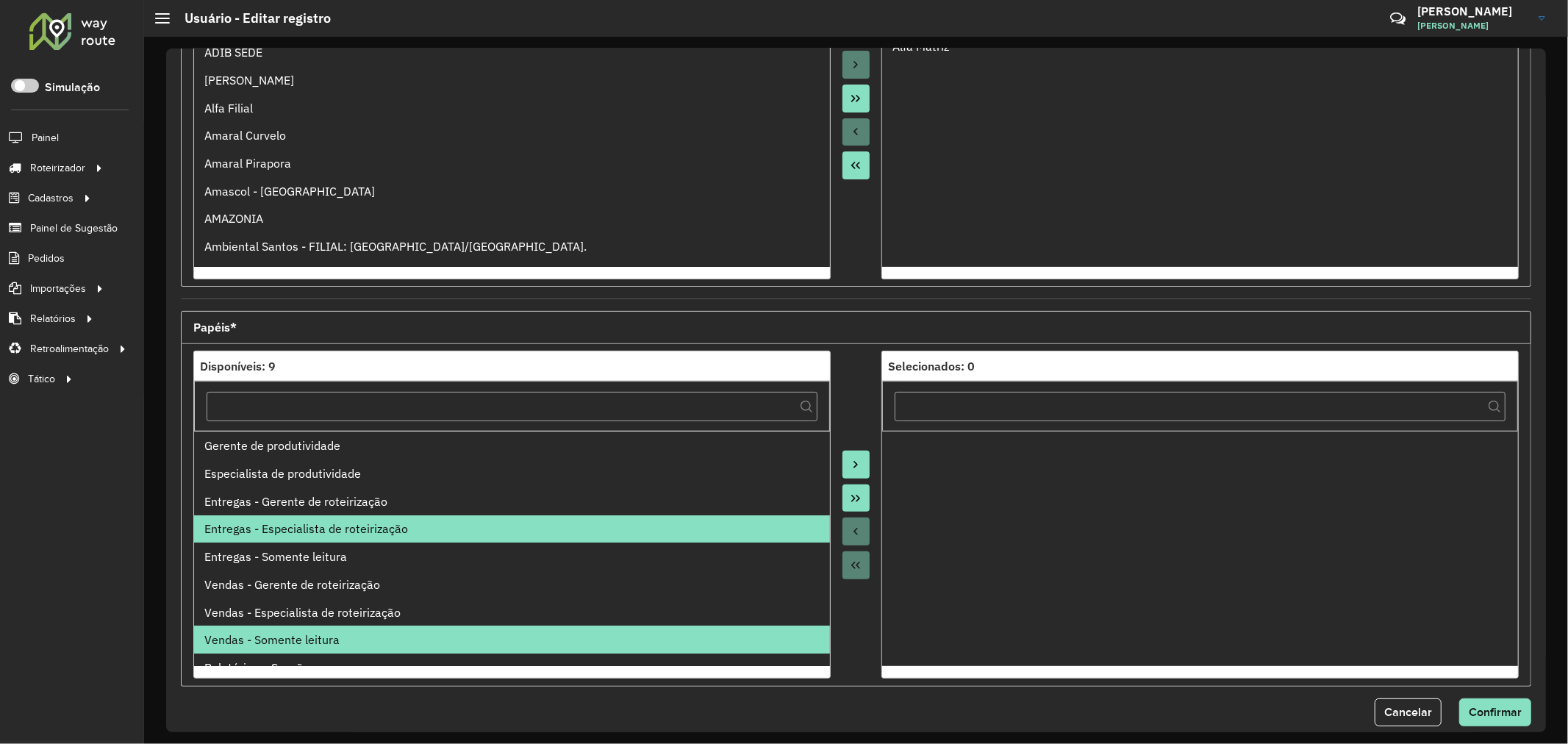
click at [861, 465] on button "Move to Target" at bounding box center [856, 465] width 28 height 28
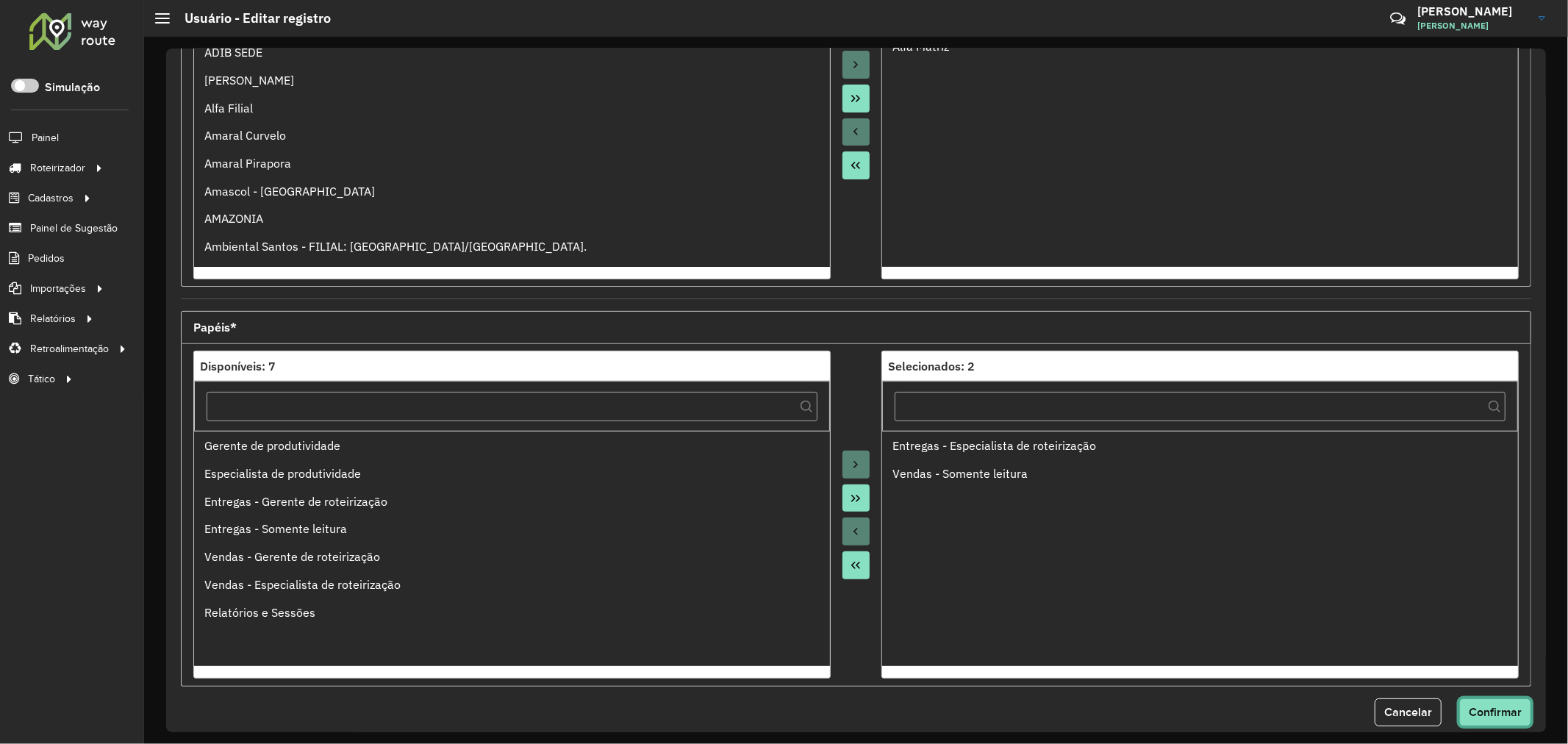
click at [1497, 714] on span "Confirmar" at bounding box center [1495, 712] width 53 height 12
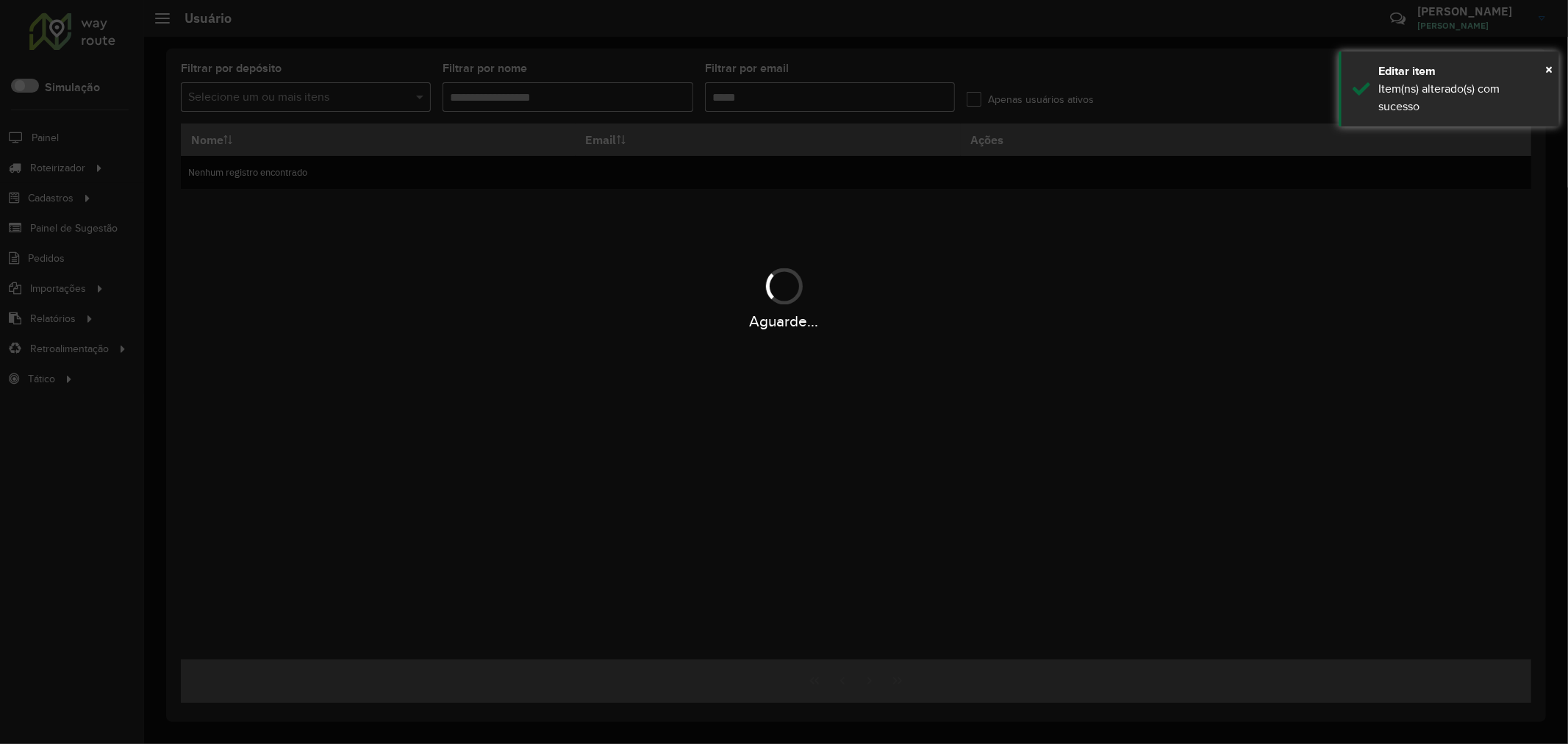
type input "**********"
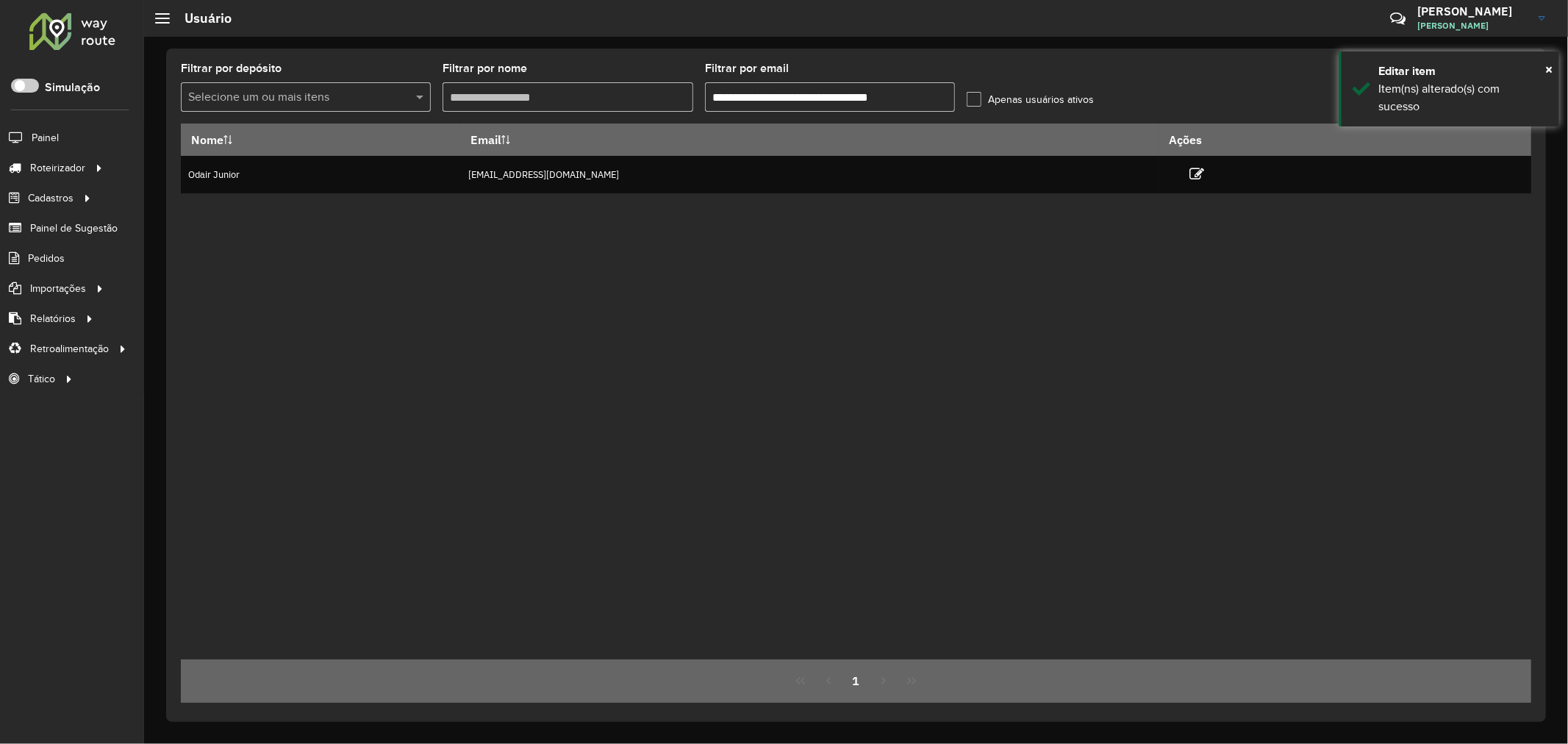
click at [1129, 285] on div "Nome Email Ações Odair Junior jovemaprendiz1@dismanbebidas.com.br" at bounding box center [855, 391] width 1350 height 536
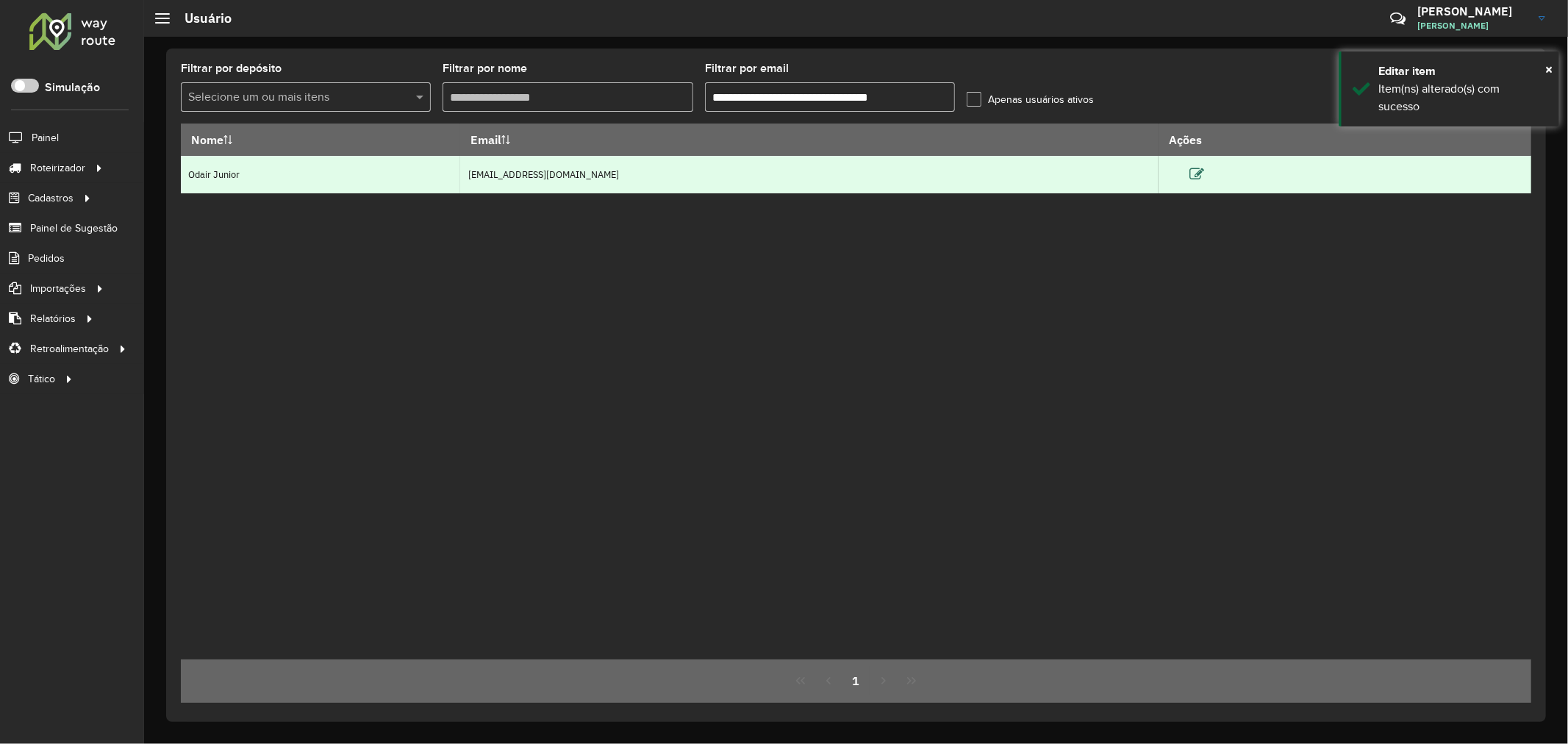
click at [1204, 172] on icon at bounding box center [1197, 174] width 15 height 15
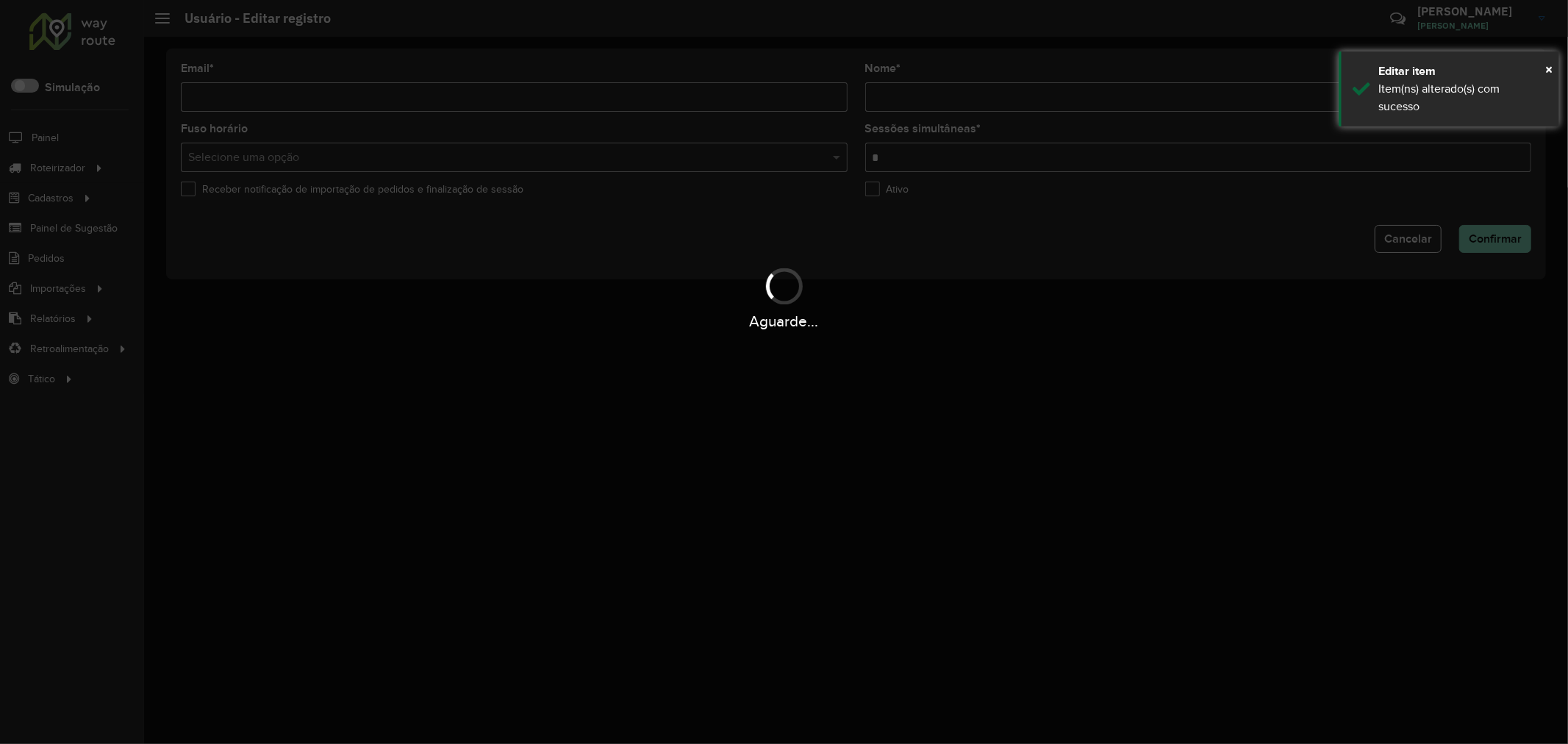
type input "**********"
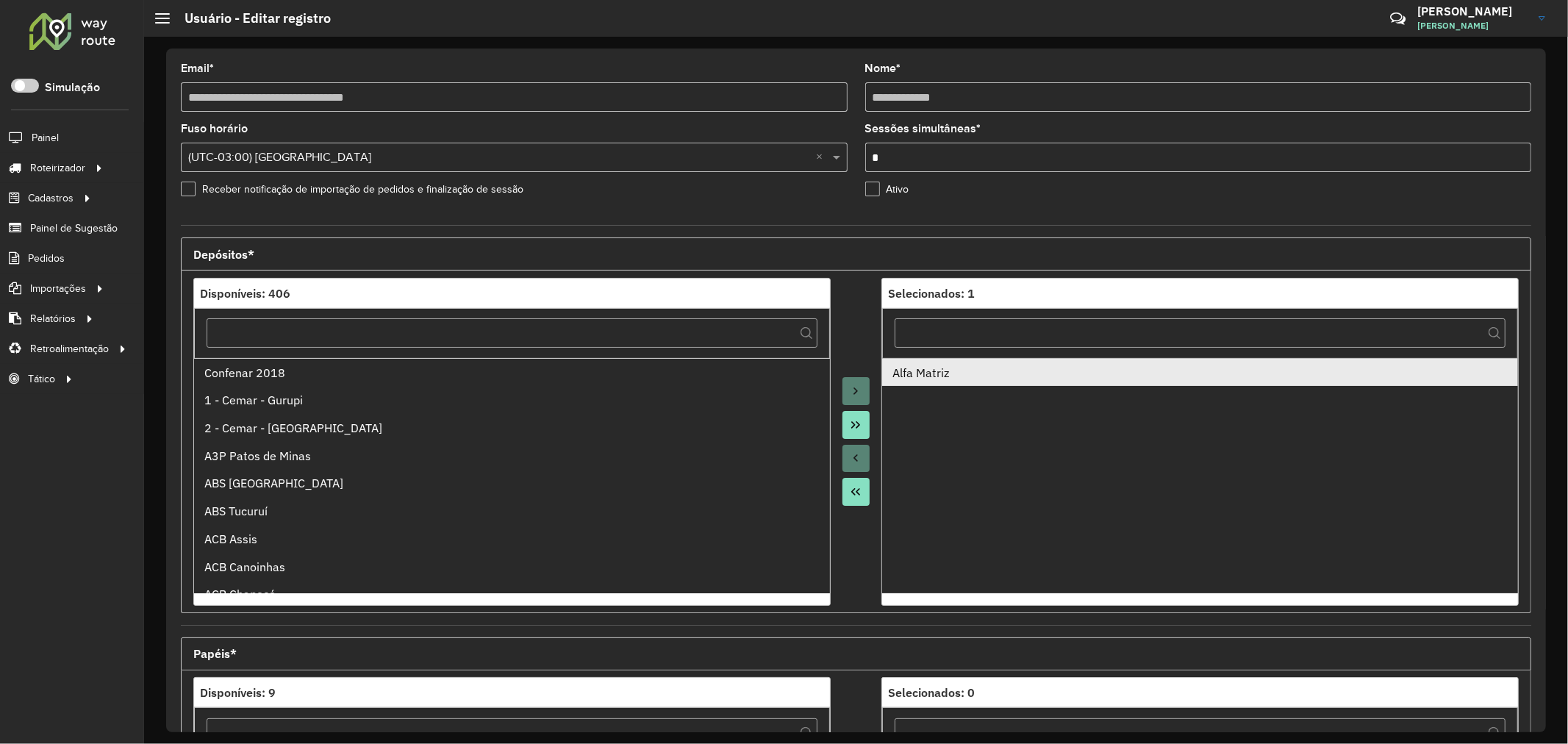
click at [931, 380] on div "Alfa Matriz" at bounding box center [1199, 372] width 615 height 17
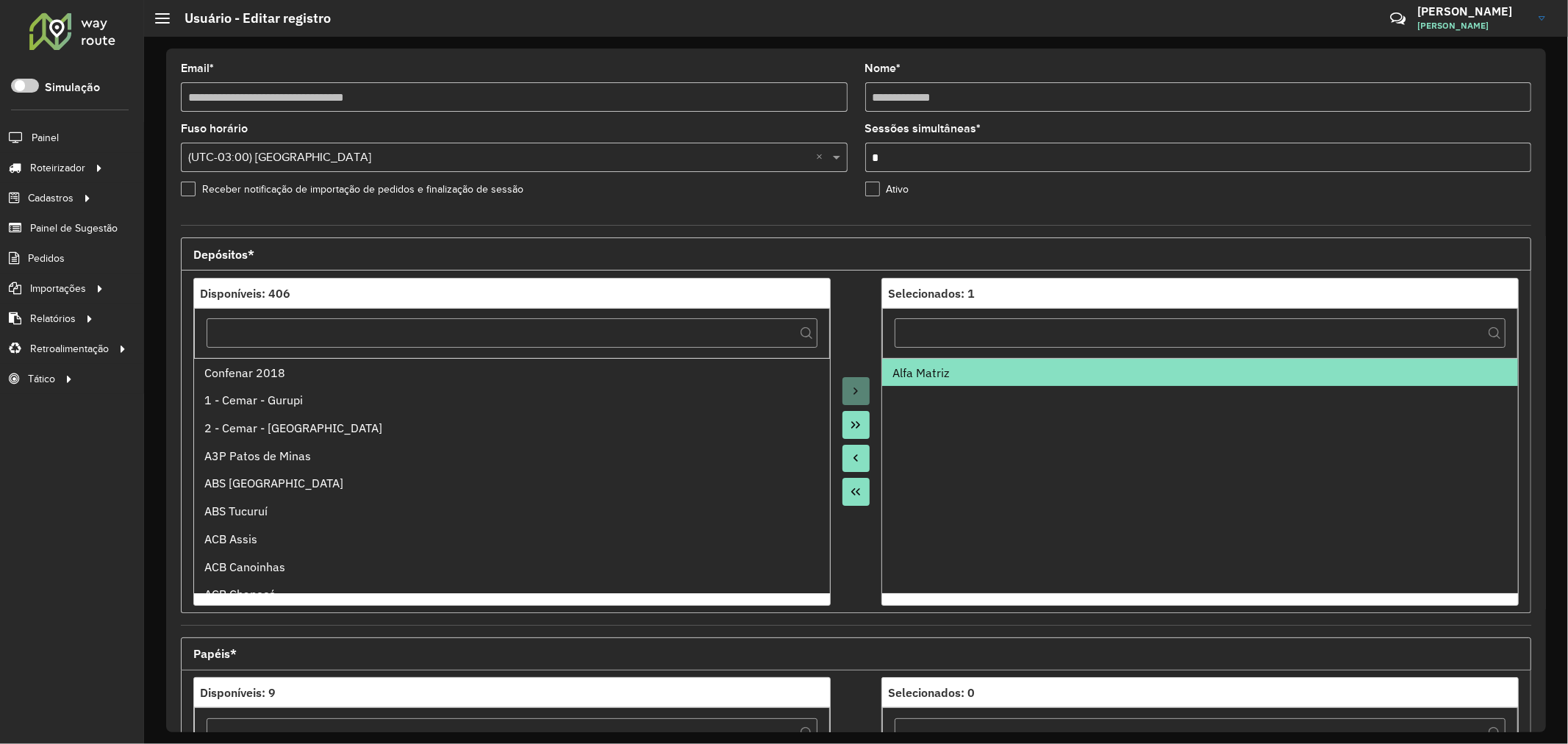
click at [850, 489] on icon "Move All to Source" at bounding box center [855, 492] width 11 height 11
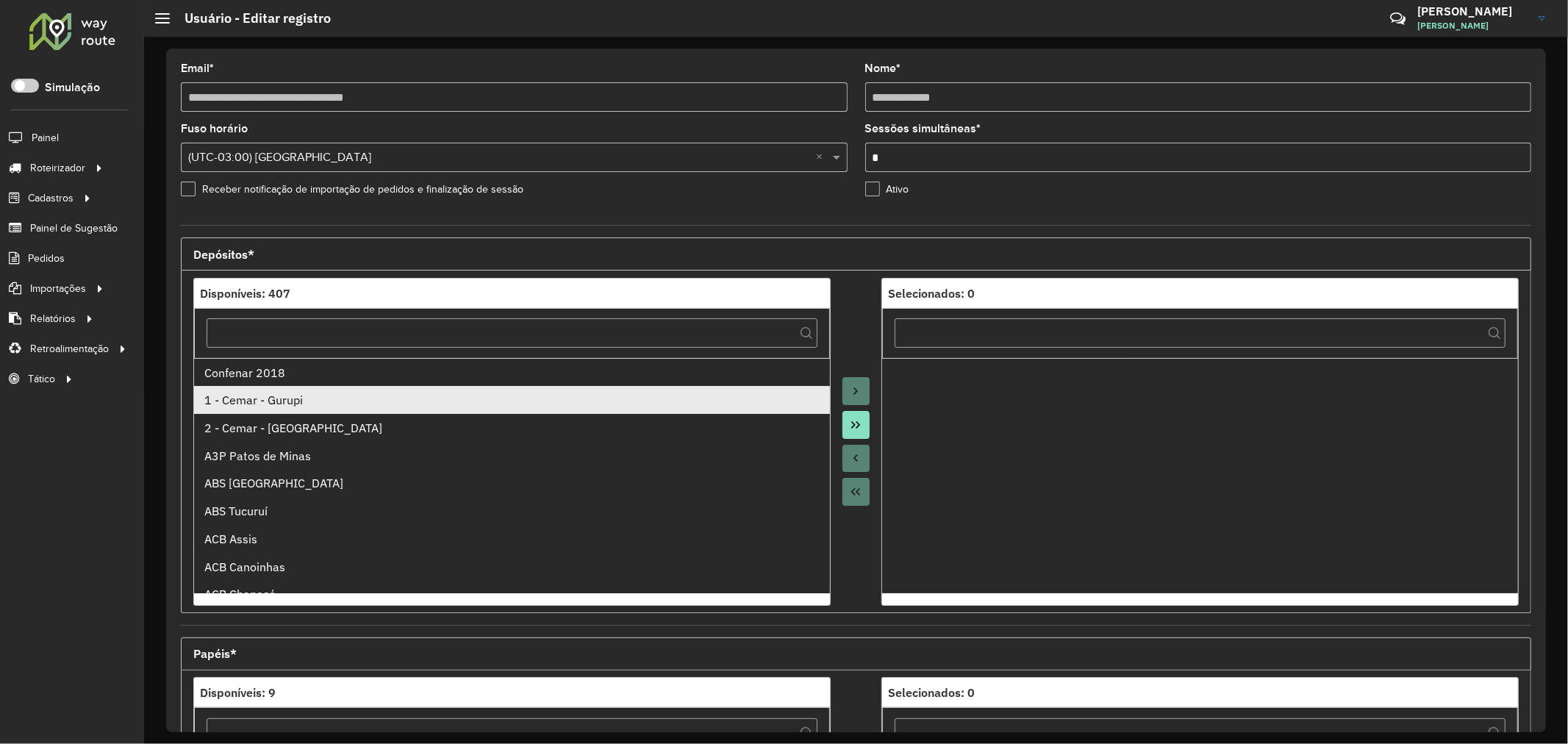
click at [341, 406] on div "1 - Cemar - Gurupi" at bounding box center [511, 399] width 615 height 17
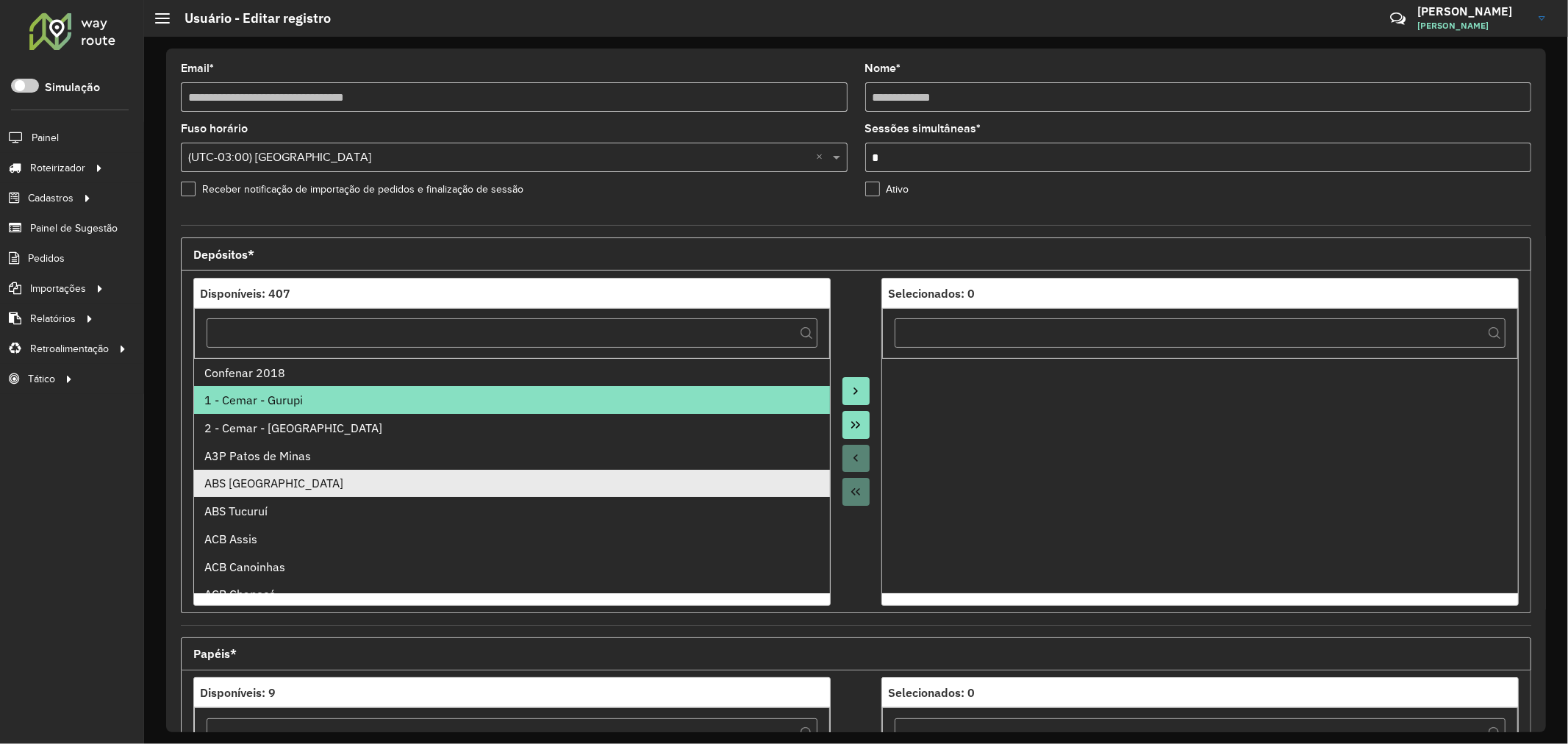
click at [355, 494] on li "ABS ALTAMIRA" at bounding box center [511, 484] width 636 height 28
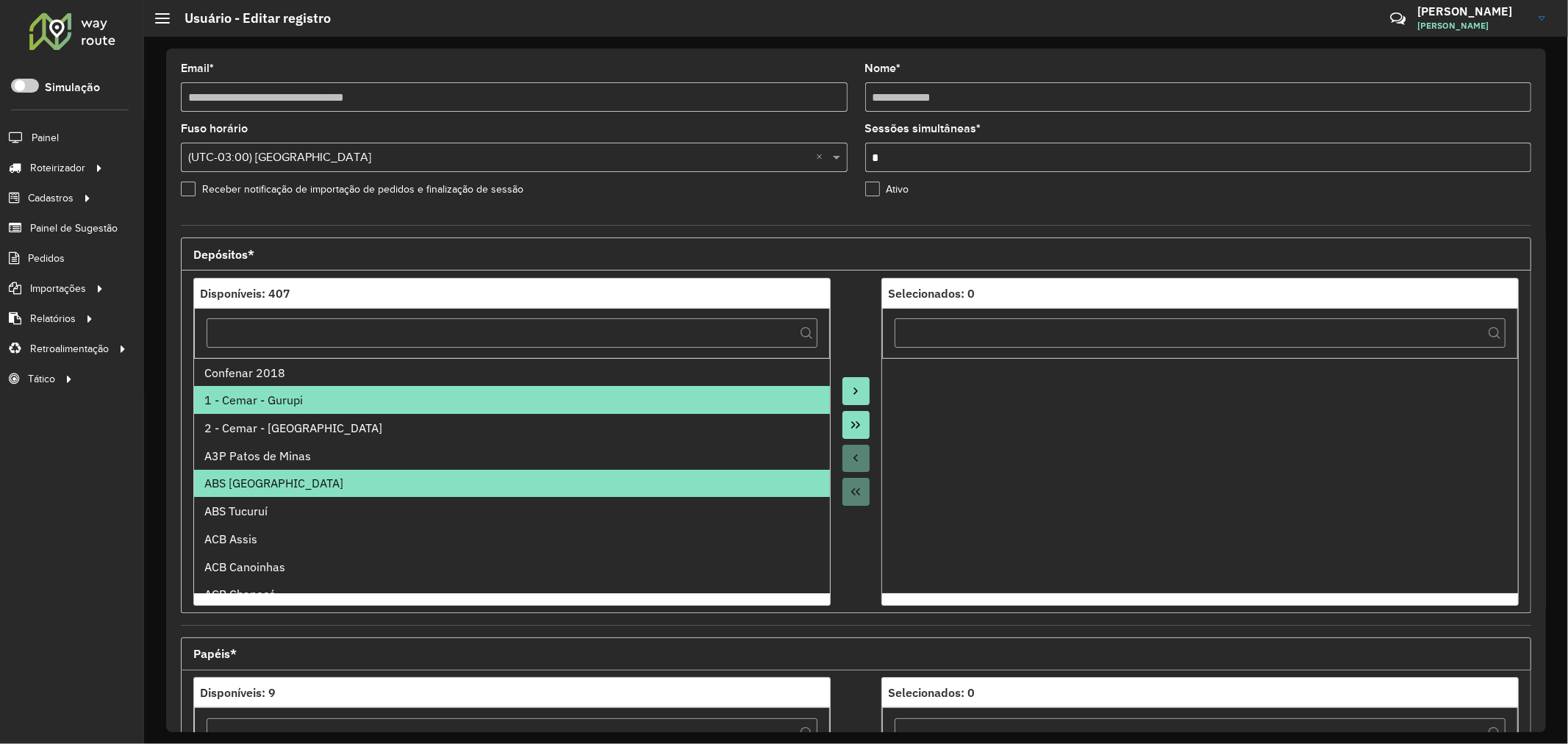
click at [355, 494] on li "ABS ALTAMIRA" at bounding box center [511, 484] width 636 height 28
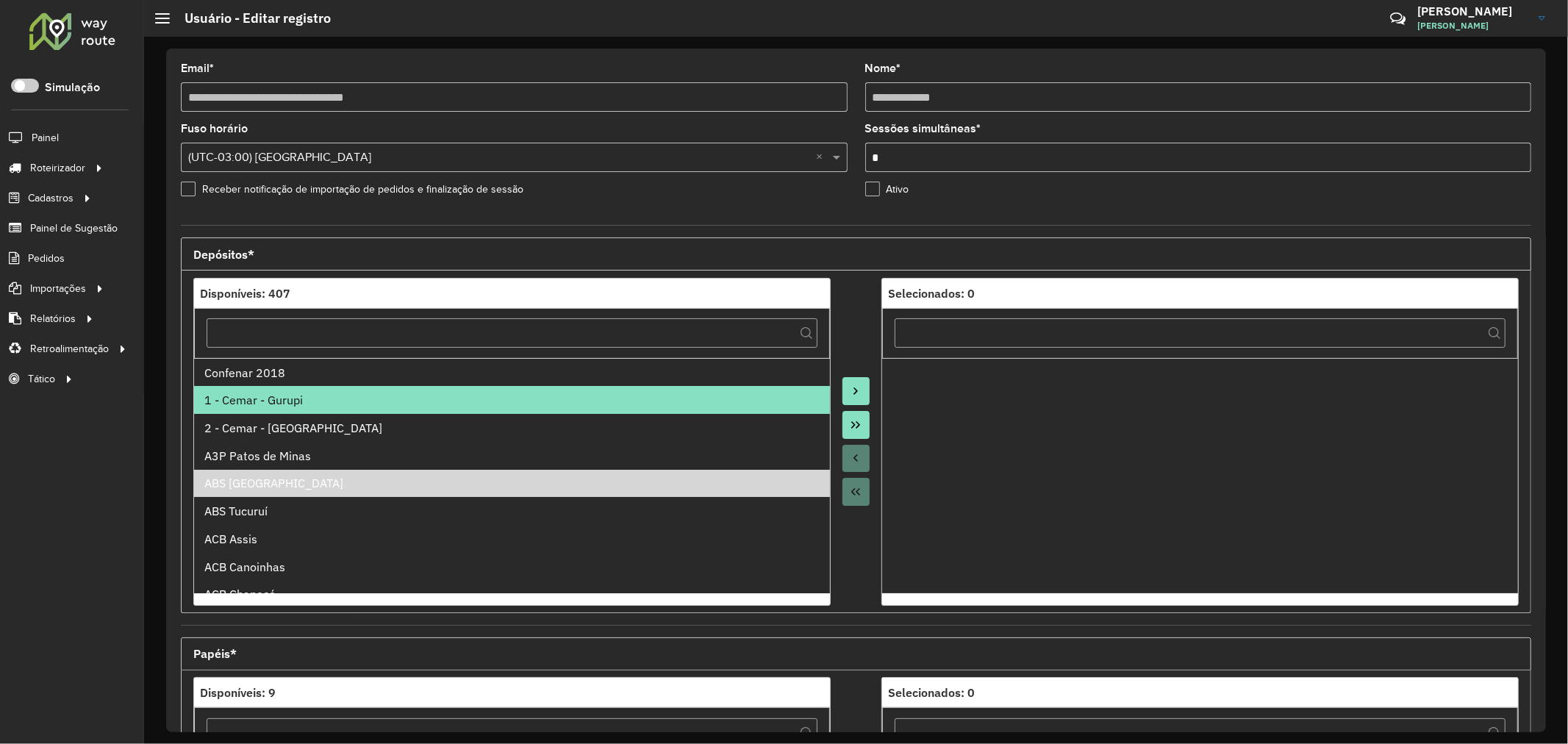
click at [376, 402] on div "1 - Cemar - Gurupi" at bounding box center [511, 399] width 615 height 17
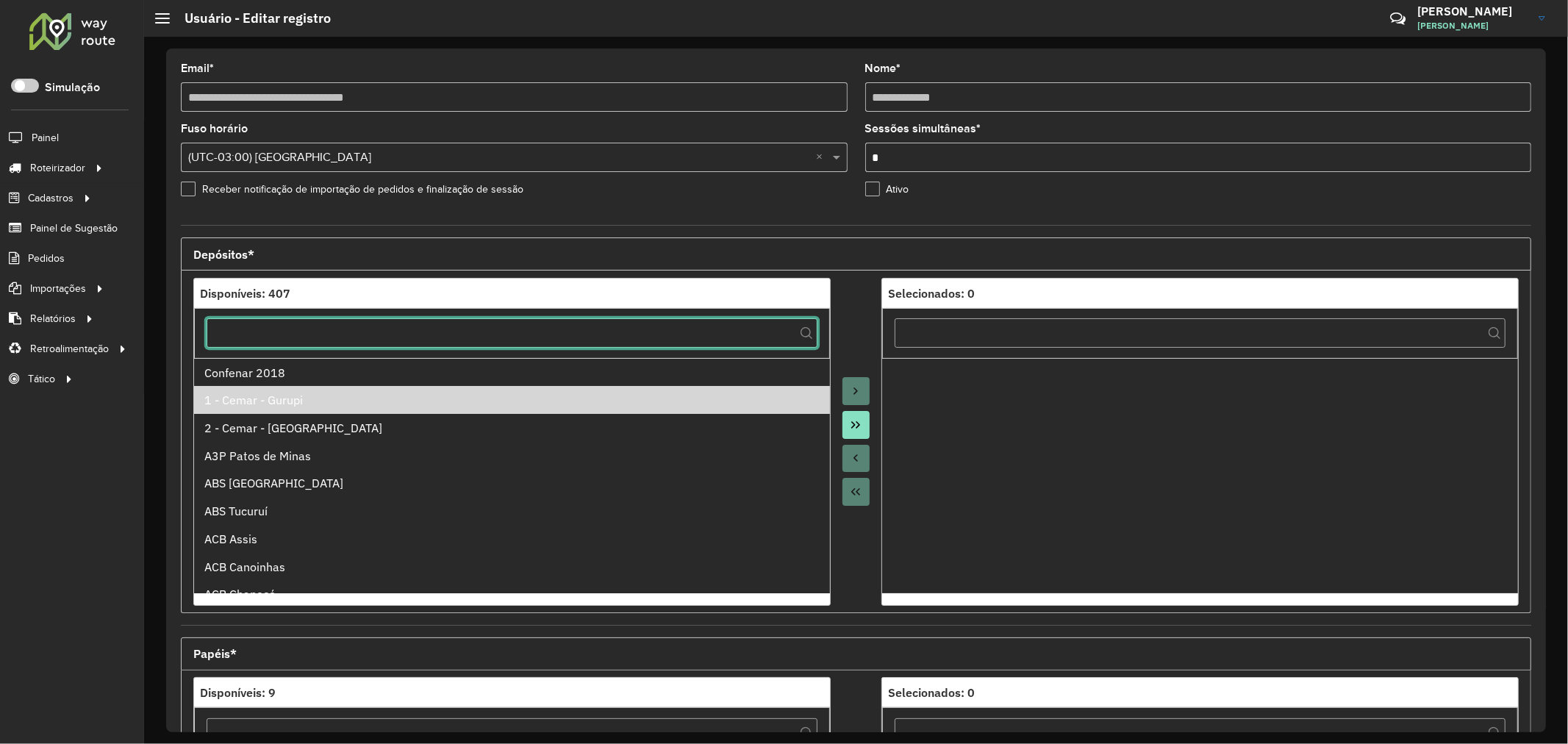
click at [291, 328] on input "text" at bounding box center [512, 333] width 611 height 30
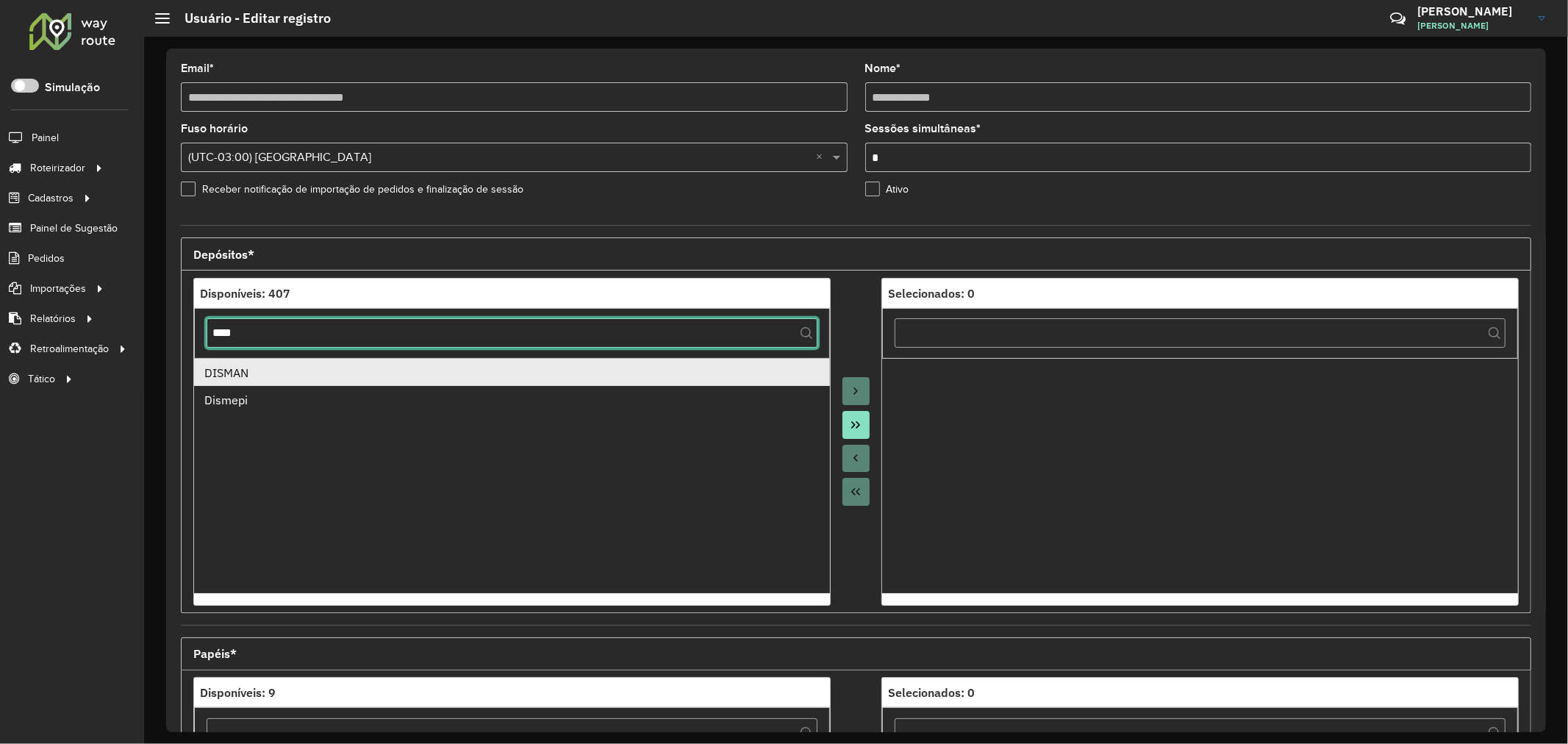
type input "****"
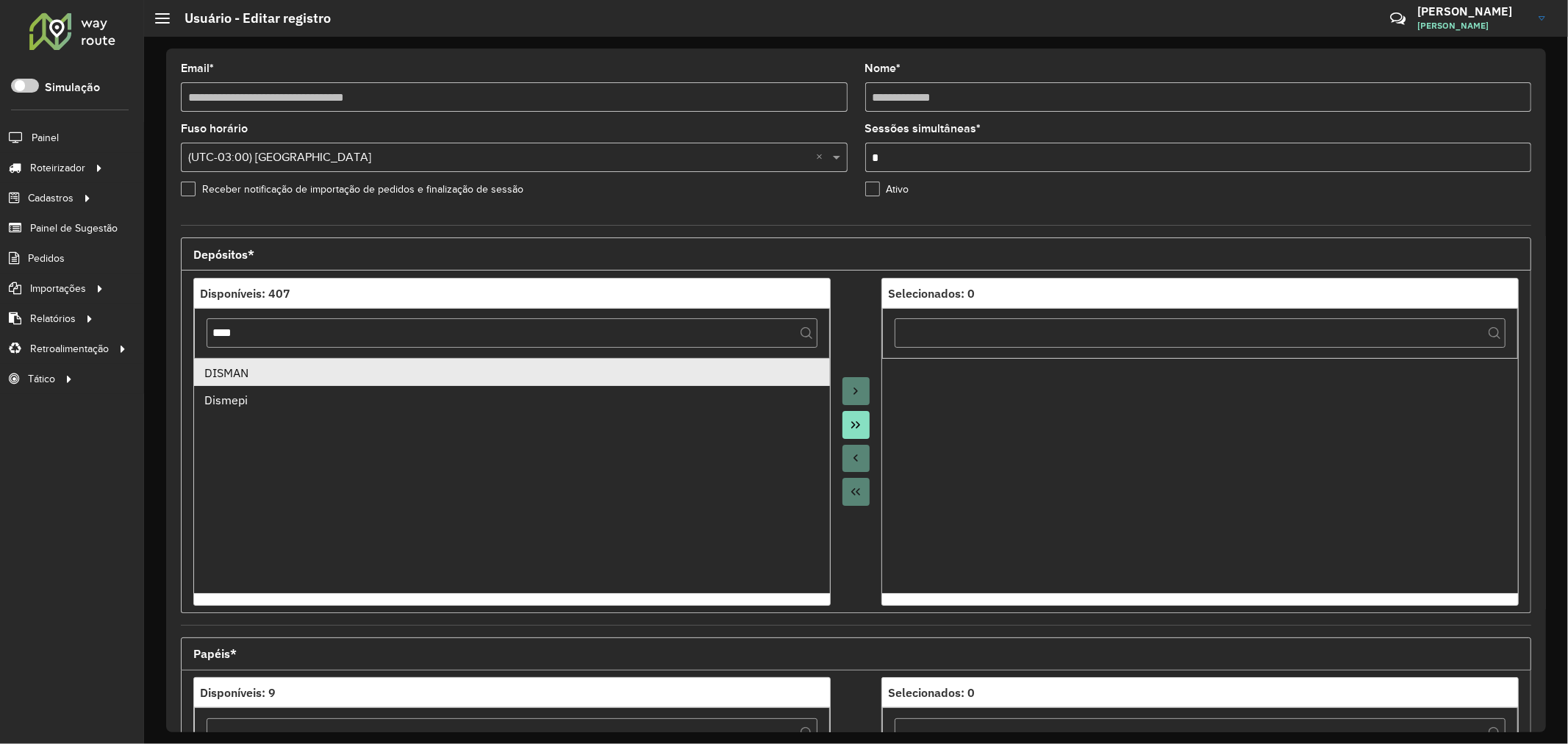
click at [280, 370] on div "DISMAN" at bounding box center [511, 372] width 615 height 17
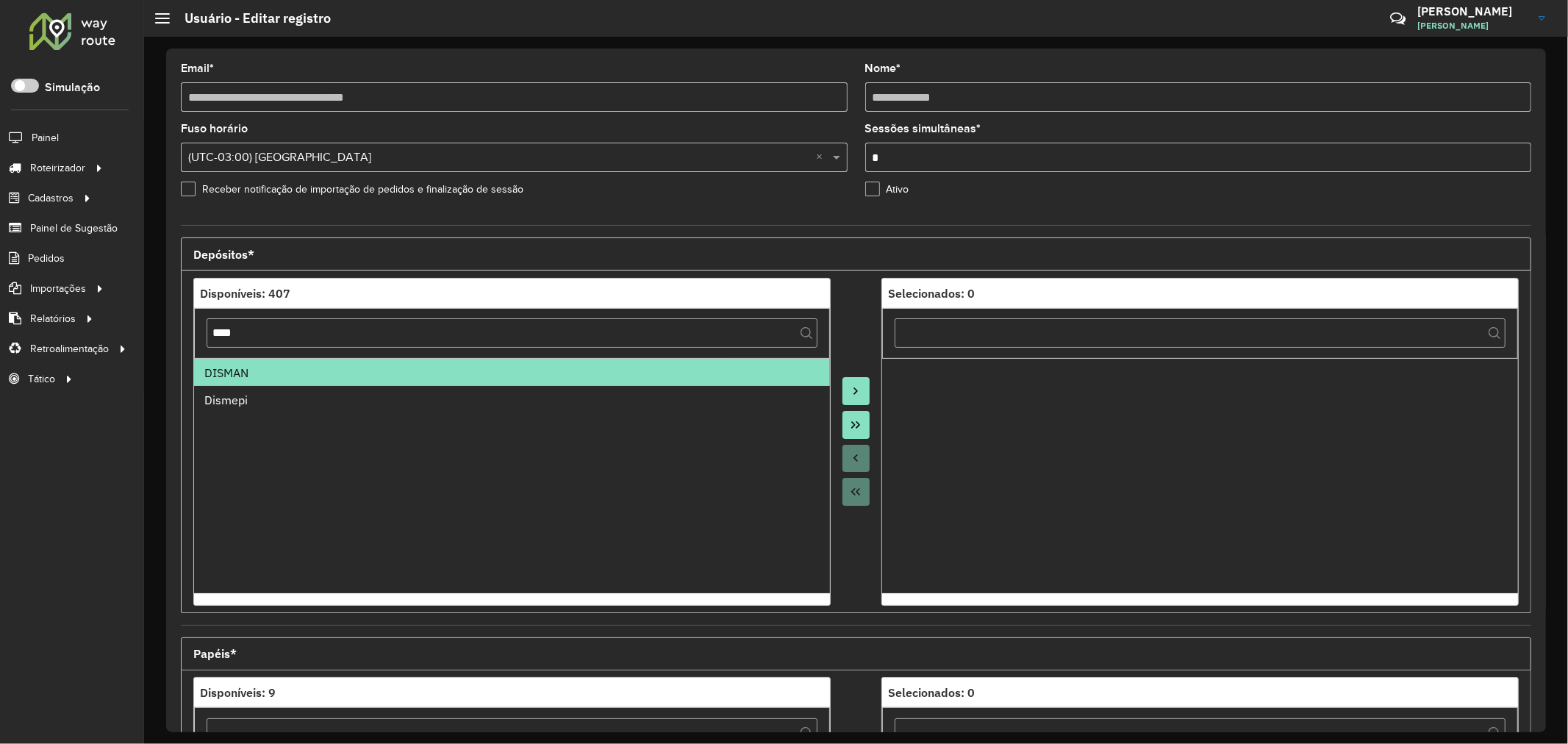
click at [850, 386] on icon "Move to Target" at bounding box center [855, 391] width 11 height 11
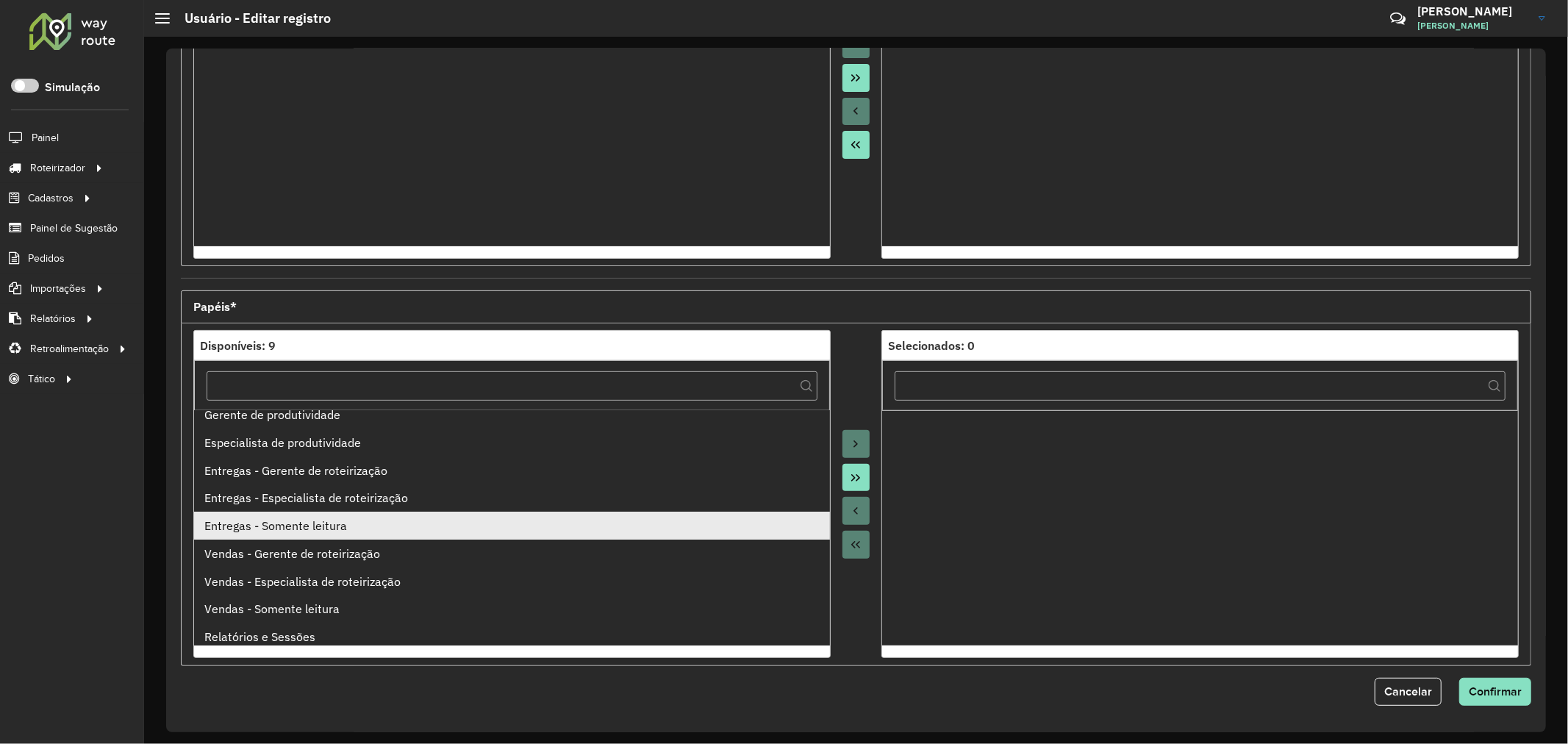
scroll to position [16, 0]
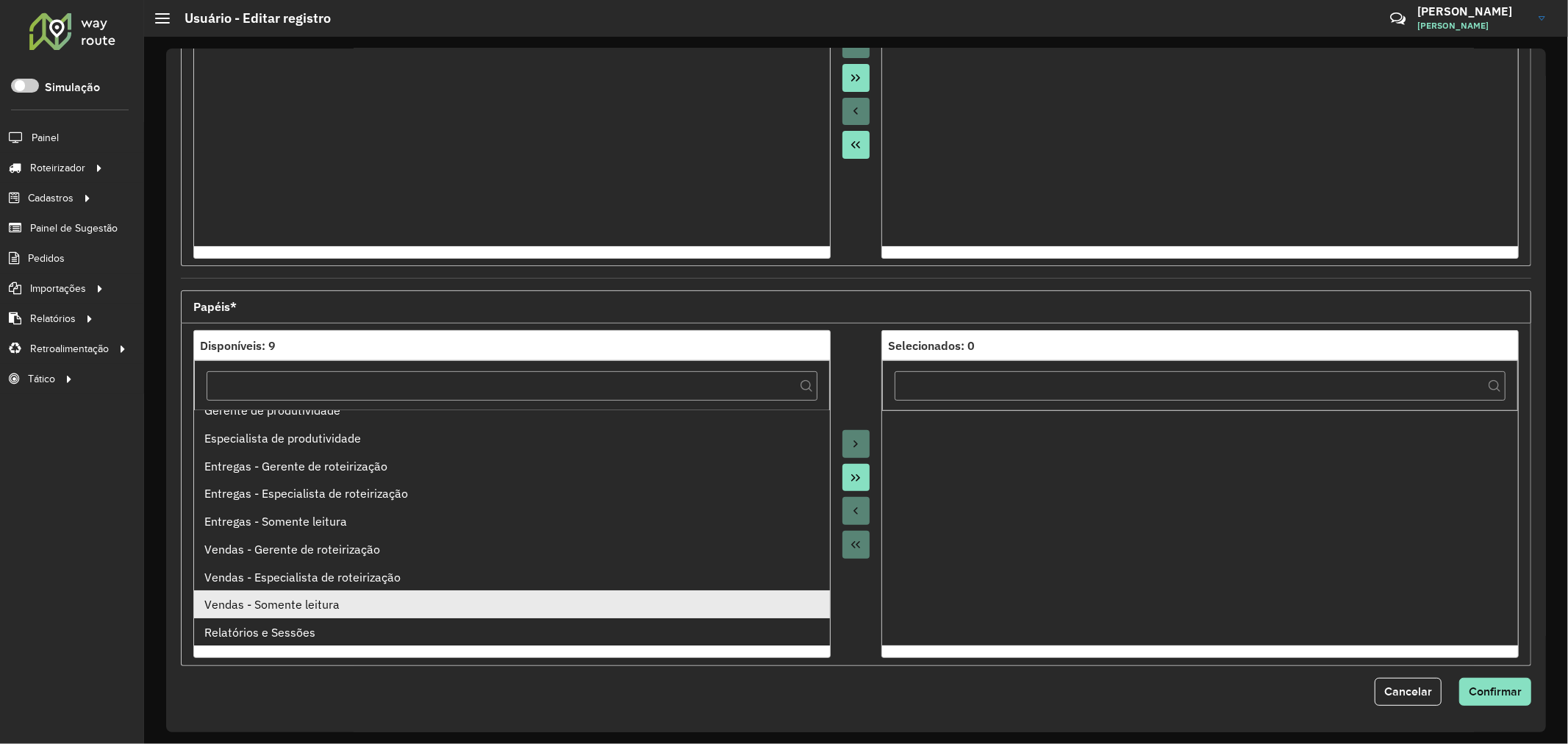
click at [354, 607] on li "Vendas - Somente leitura" at bounding box center [511, 604] width 636 height 28
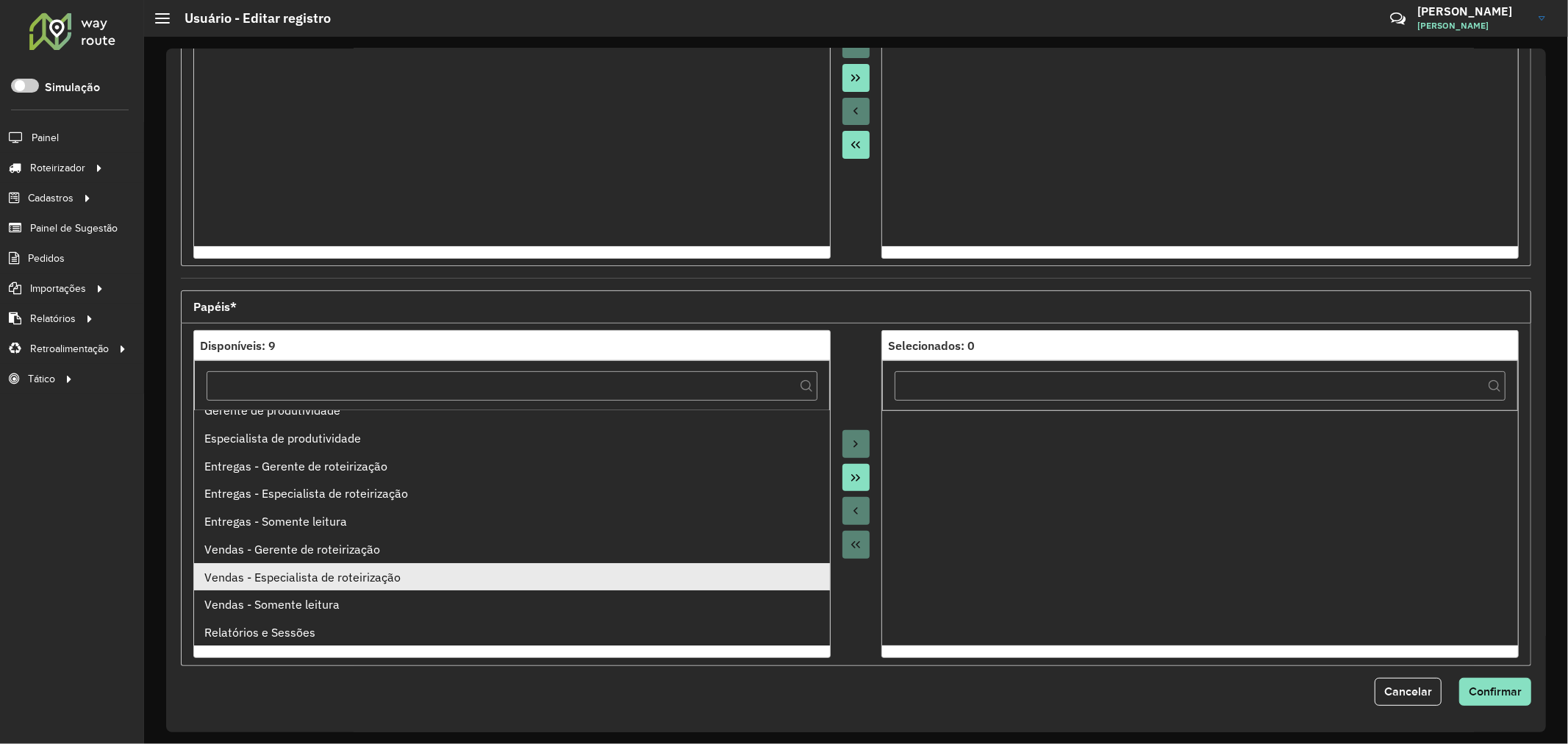
scroll to position [0, 0]
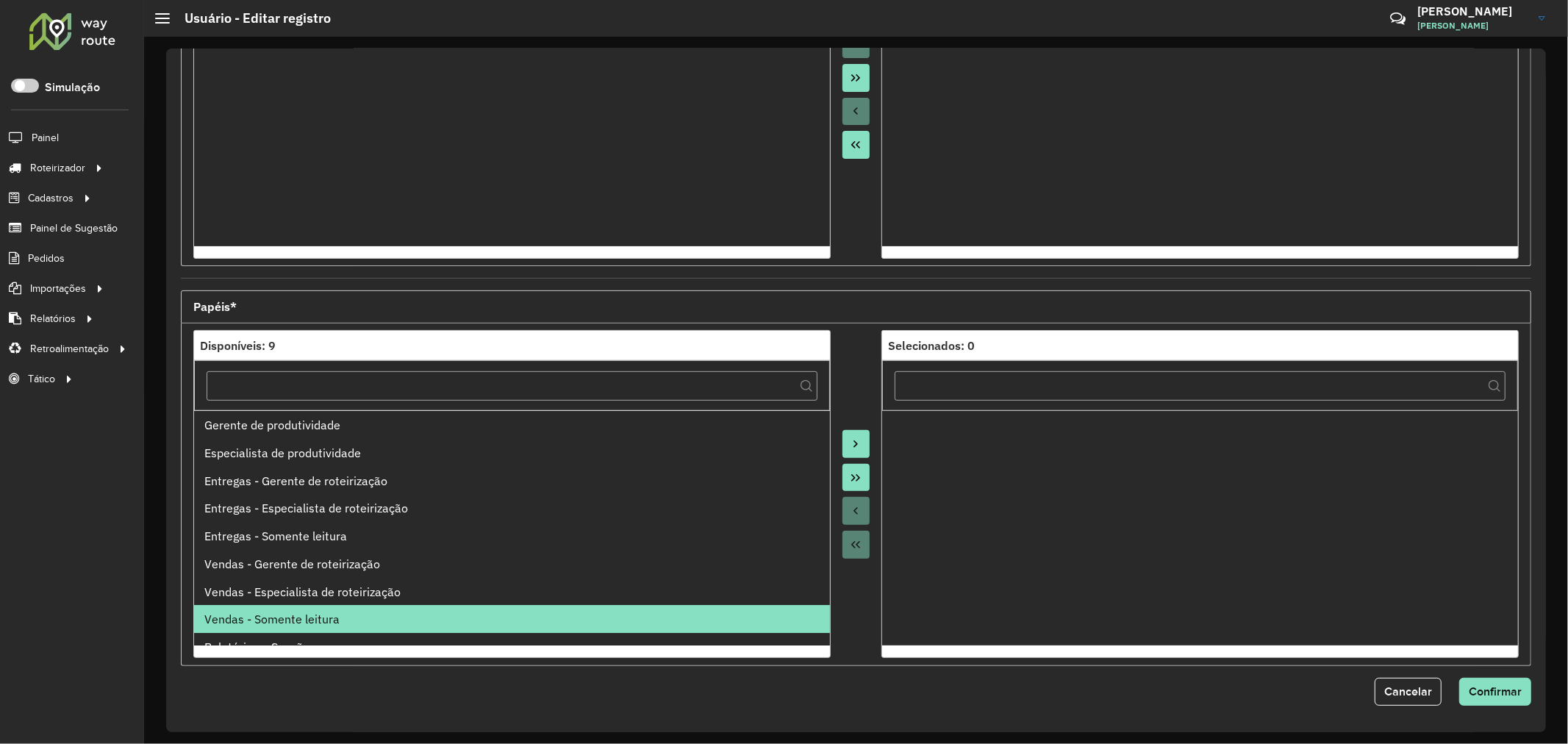
click at [1444, 22] on span "Andrei Muniz Almeida" at bounding box center [1472, 25] width 110 height 13
click at [861, 443] on button "Move to Target" at bounding box center [856, 444] width 28 height 28
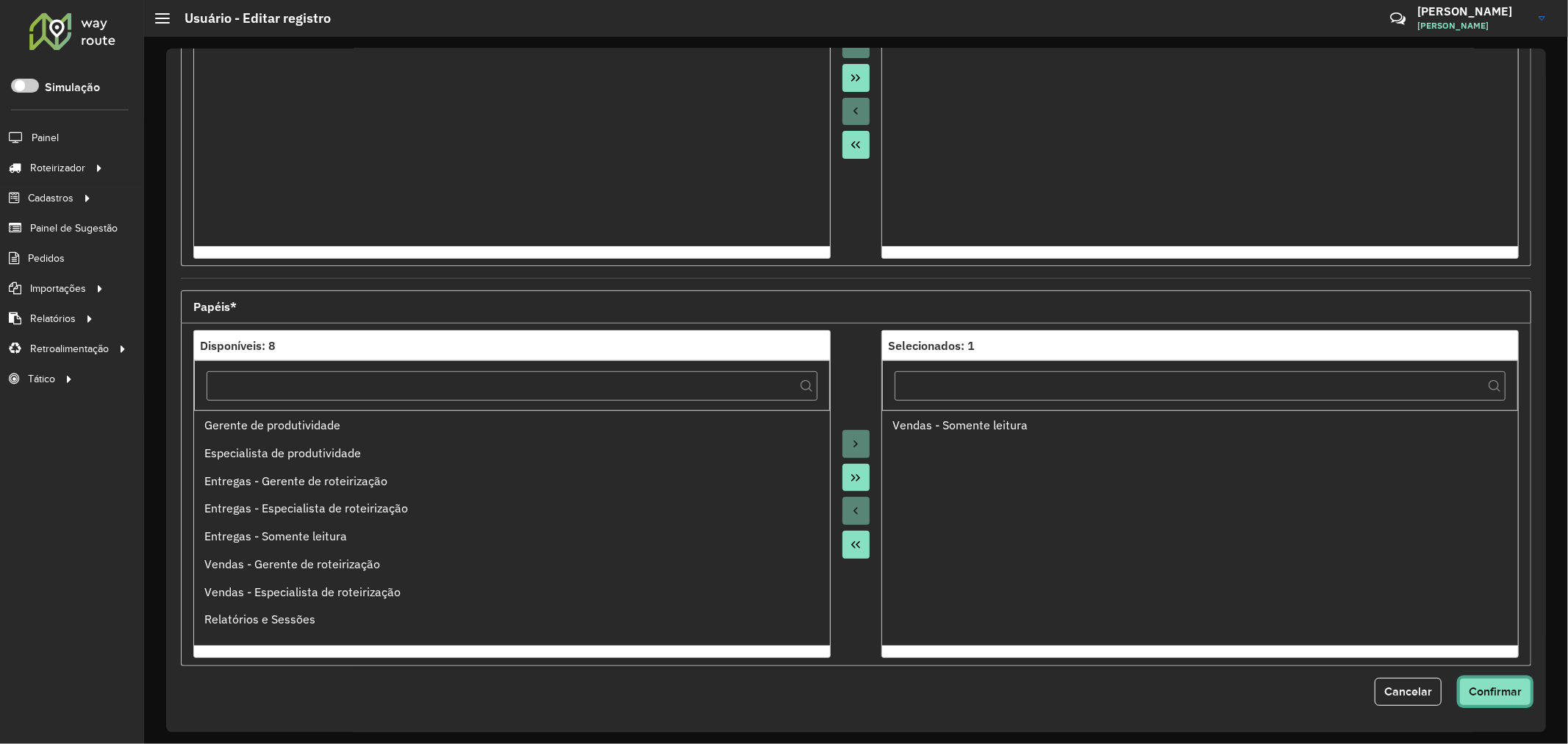
click at [1506, 692] on span "Confirmar" at bounding box center [1495, 691] width 53 height 12
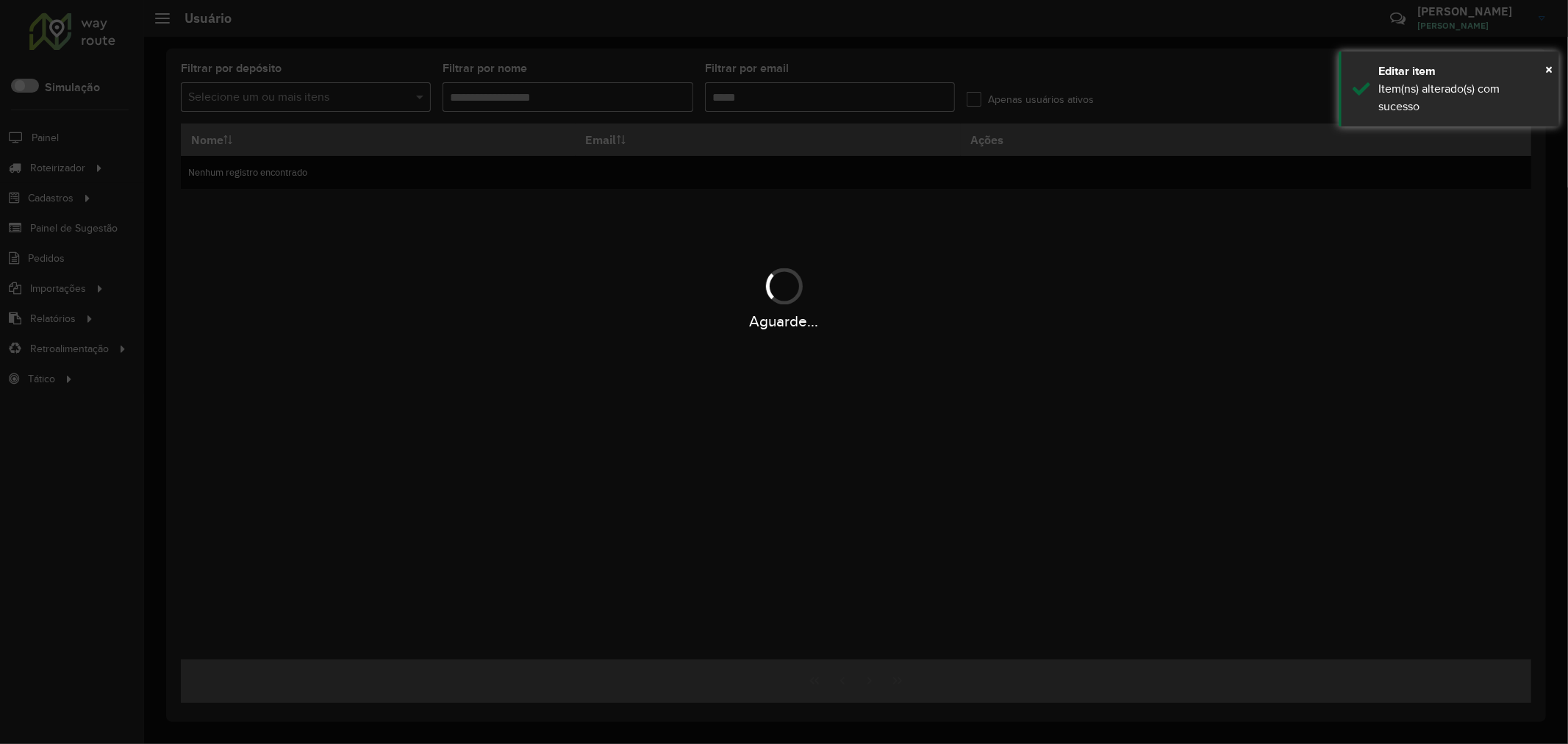
type input "**********"
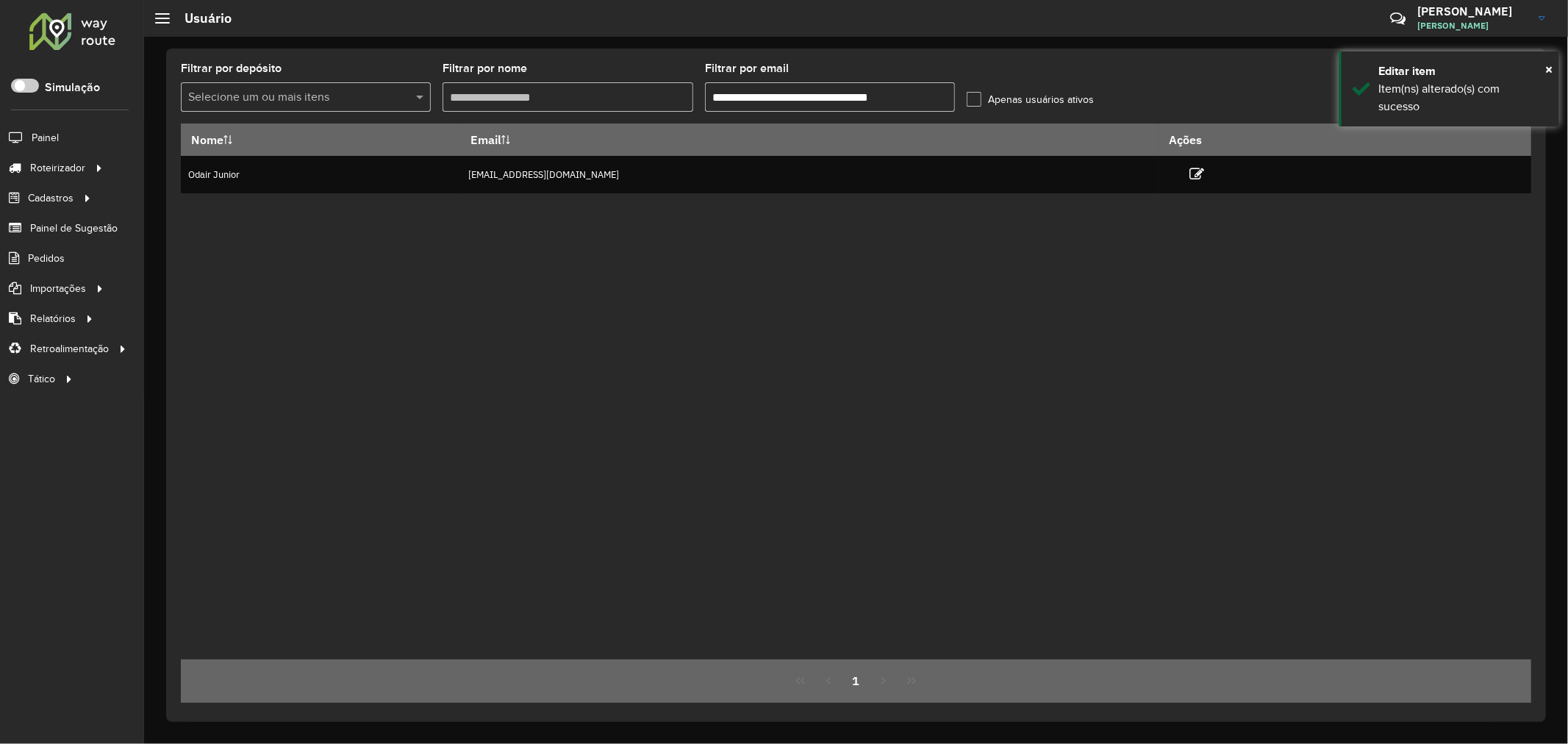
drag, startPoint x: 717, startPoint y: 413, endPoint x: 708, endPoint y: 411, distance: 9.2
click at [715, 413] on div "Nome Email Ações Odair Junior jovemaprendiz1@dismanbebidas.com.br" at bounding box center [855, 391] width 1350 height 536
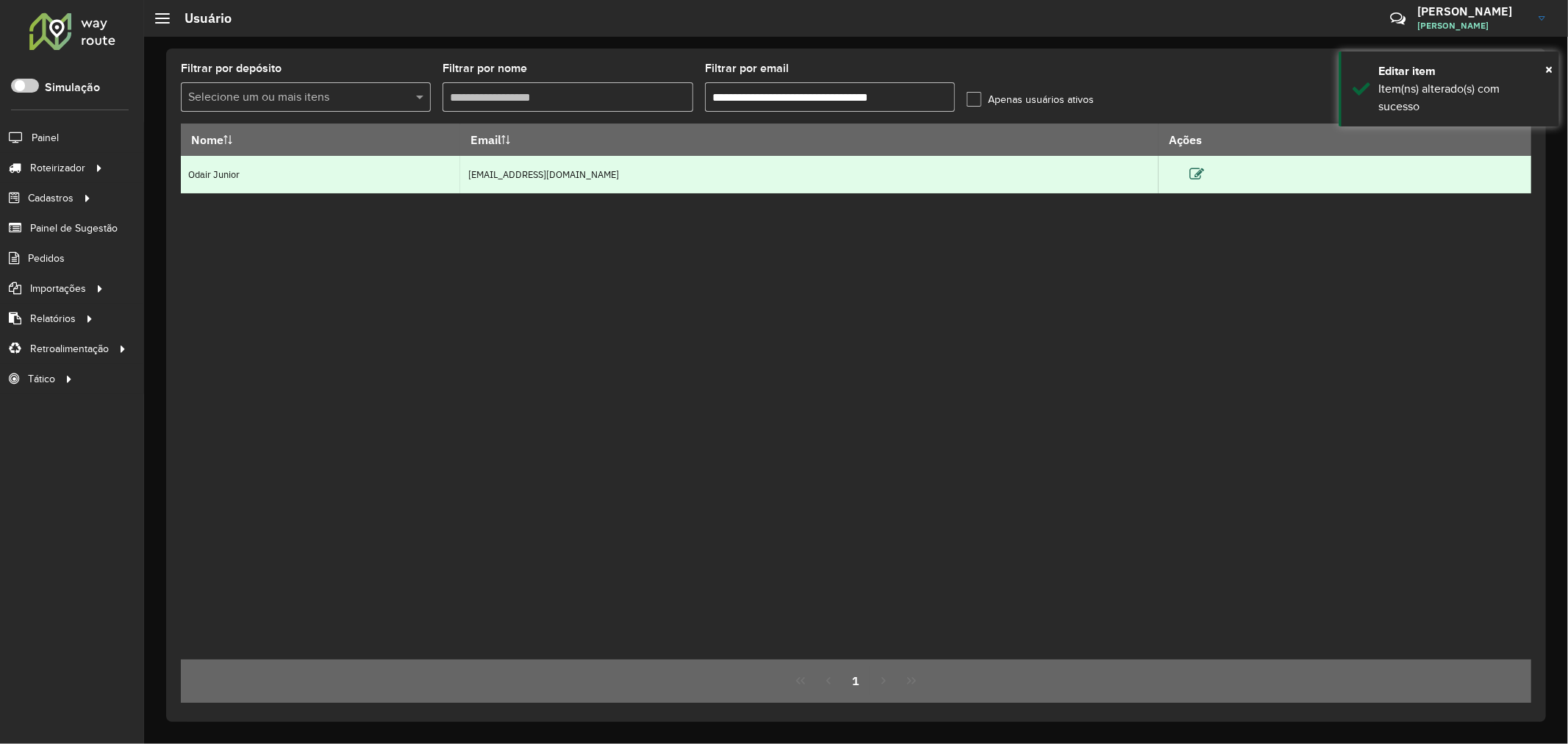
click at [1204, 177] on icon at bounding box center [1197, 174] width 15 height 15
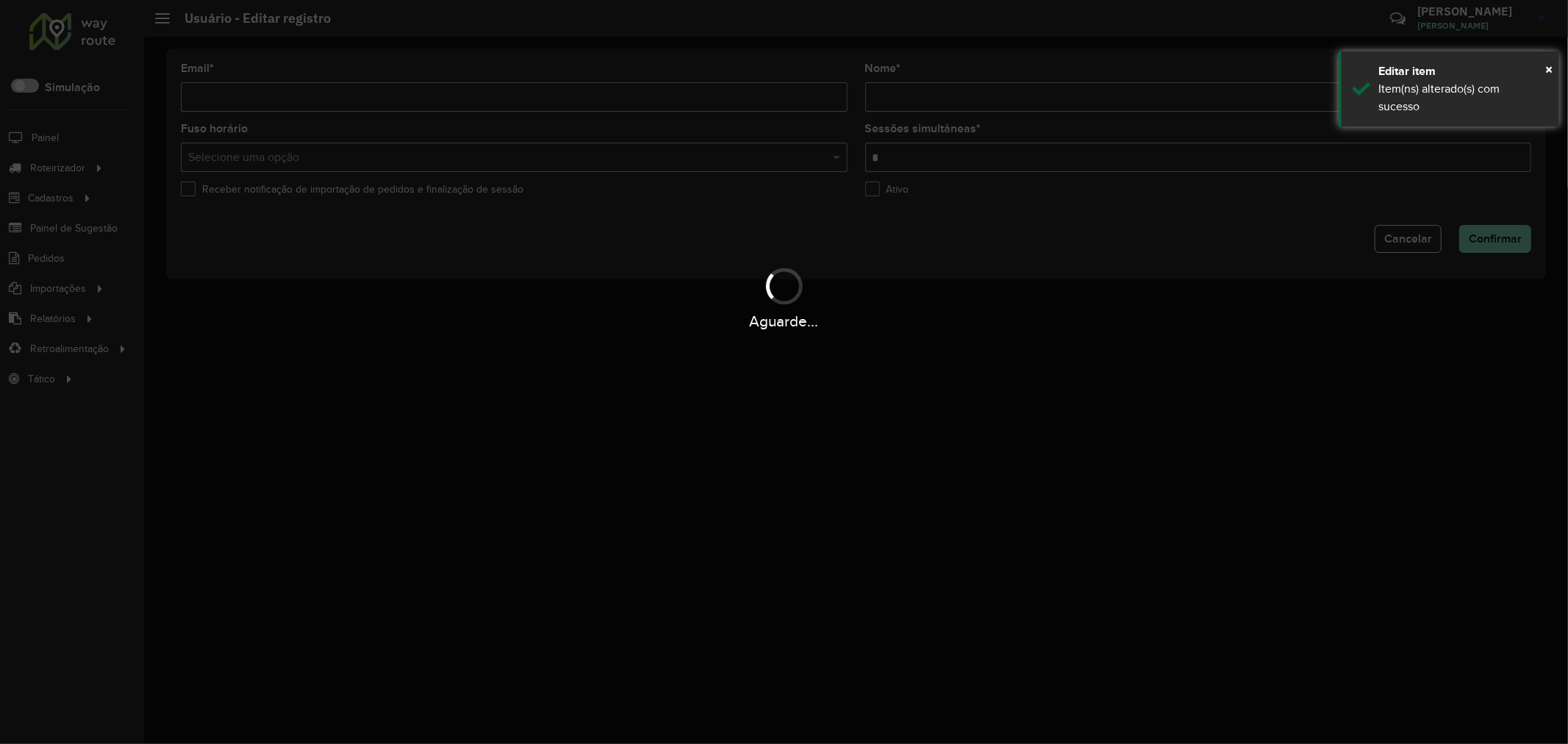
type input "**********"
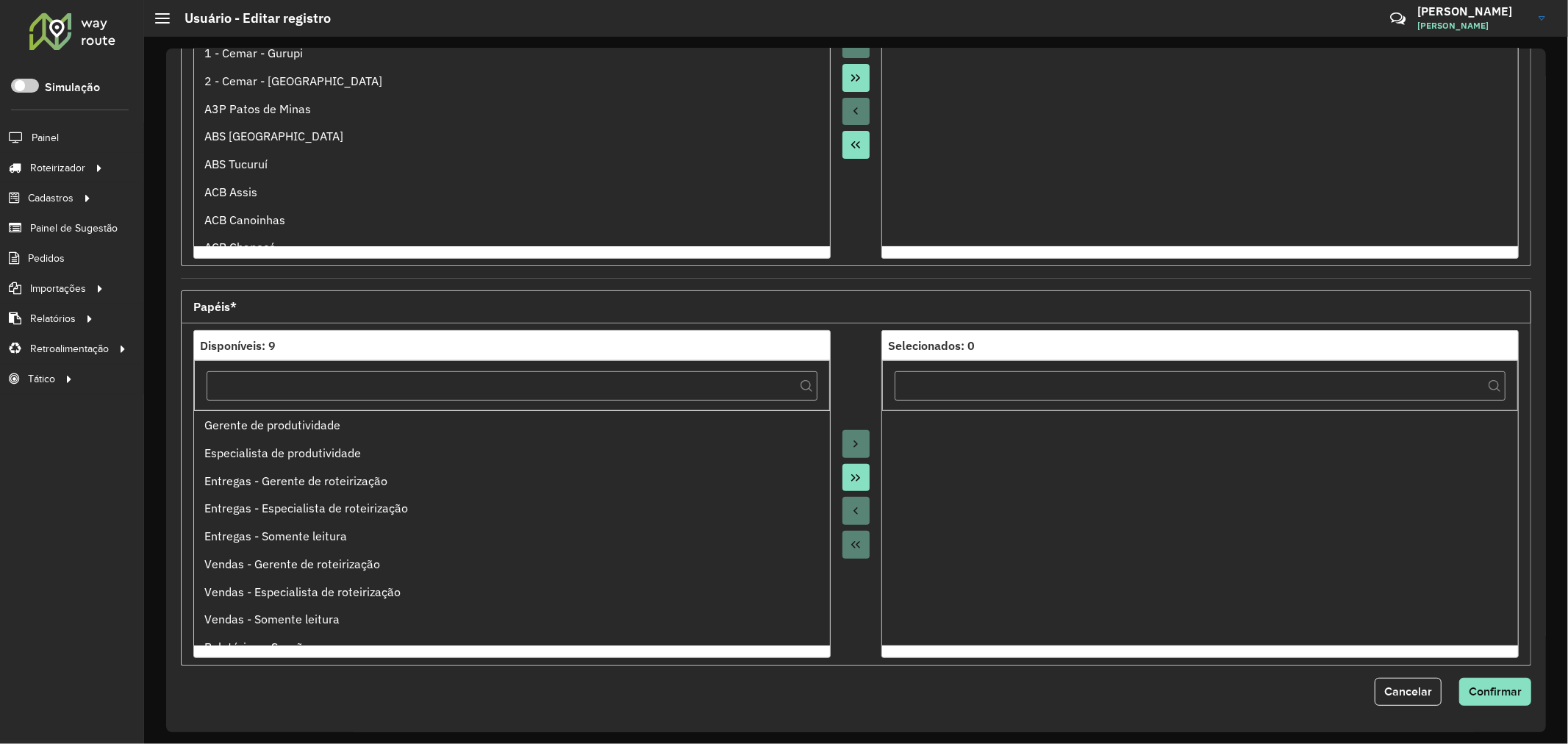
scroll to position [348, 0]
click at [1398, 695] on span "Cancelar" at bounding box center [1408, 691] width 48 height 12
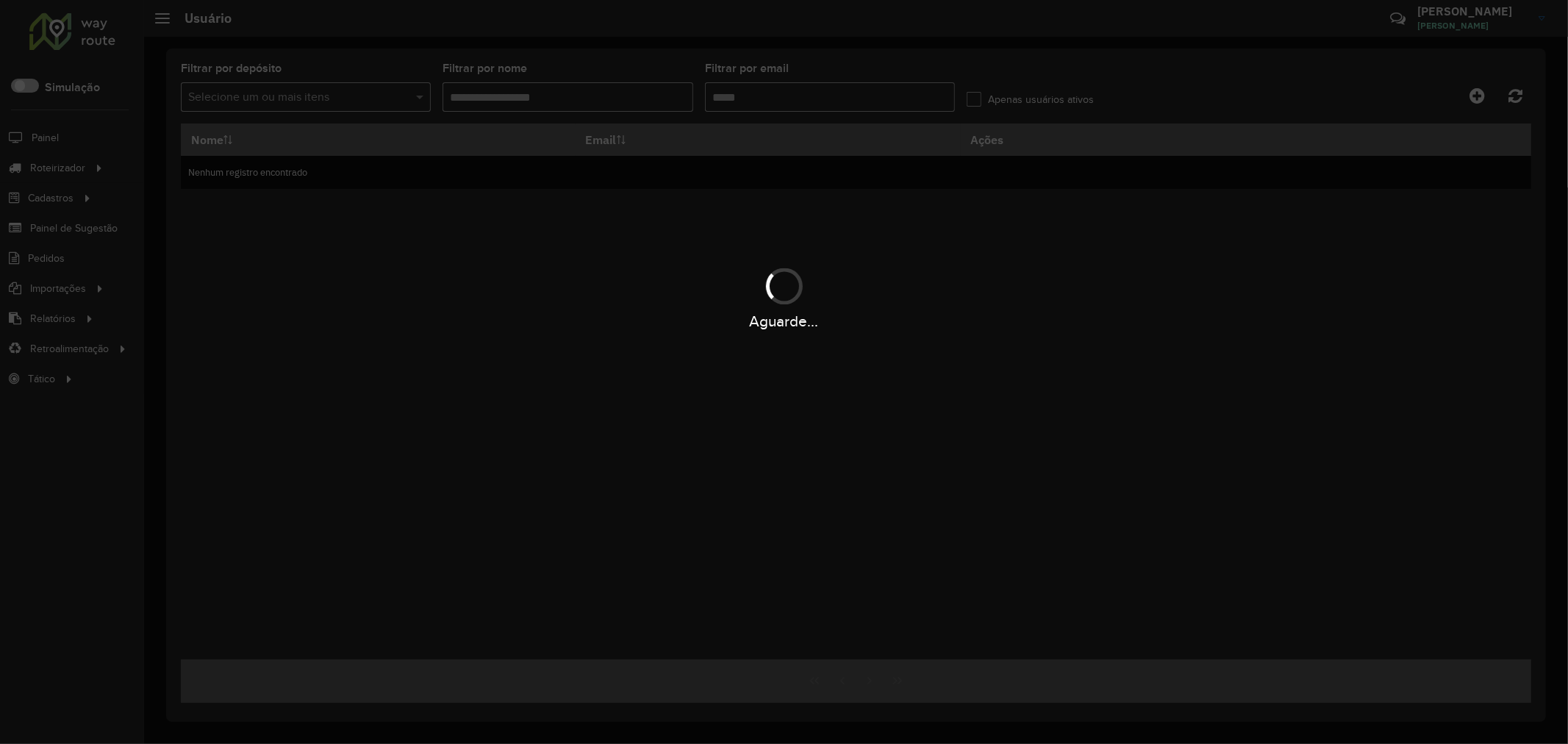
type input "**********"
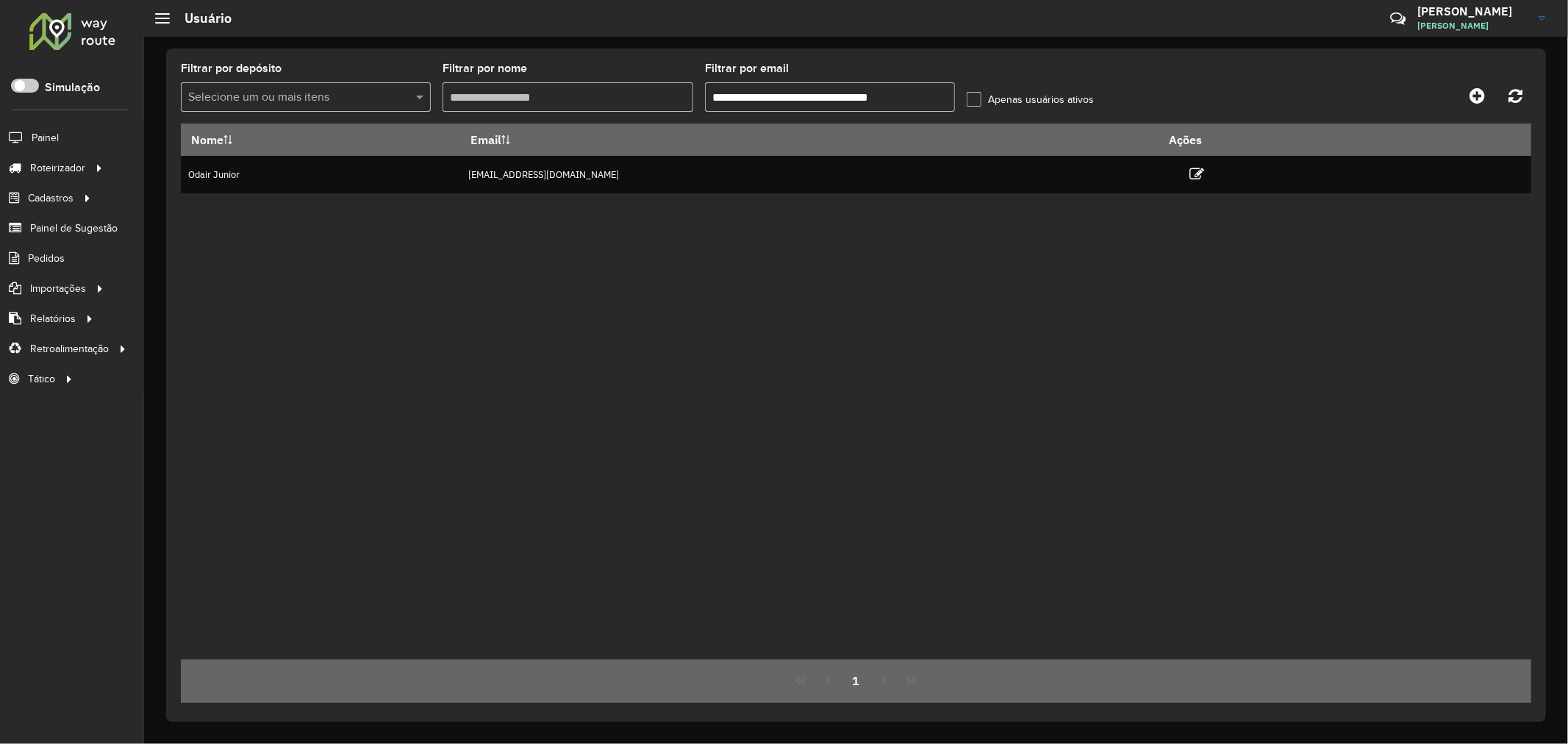
click at [1387, 429] on div "Nome Email Ações Odair Junior jovemaprendiz1@dismanbebidas.com.br" at bounding box center [855, 391] width 1350 height 536
click at [1089, 255] on div "Nome Email Ações Odair Junior jovemaprendiz1@dismanbebidas.com.br" at bounding box center [855, 391] width 1350 height 536
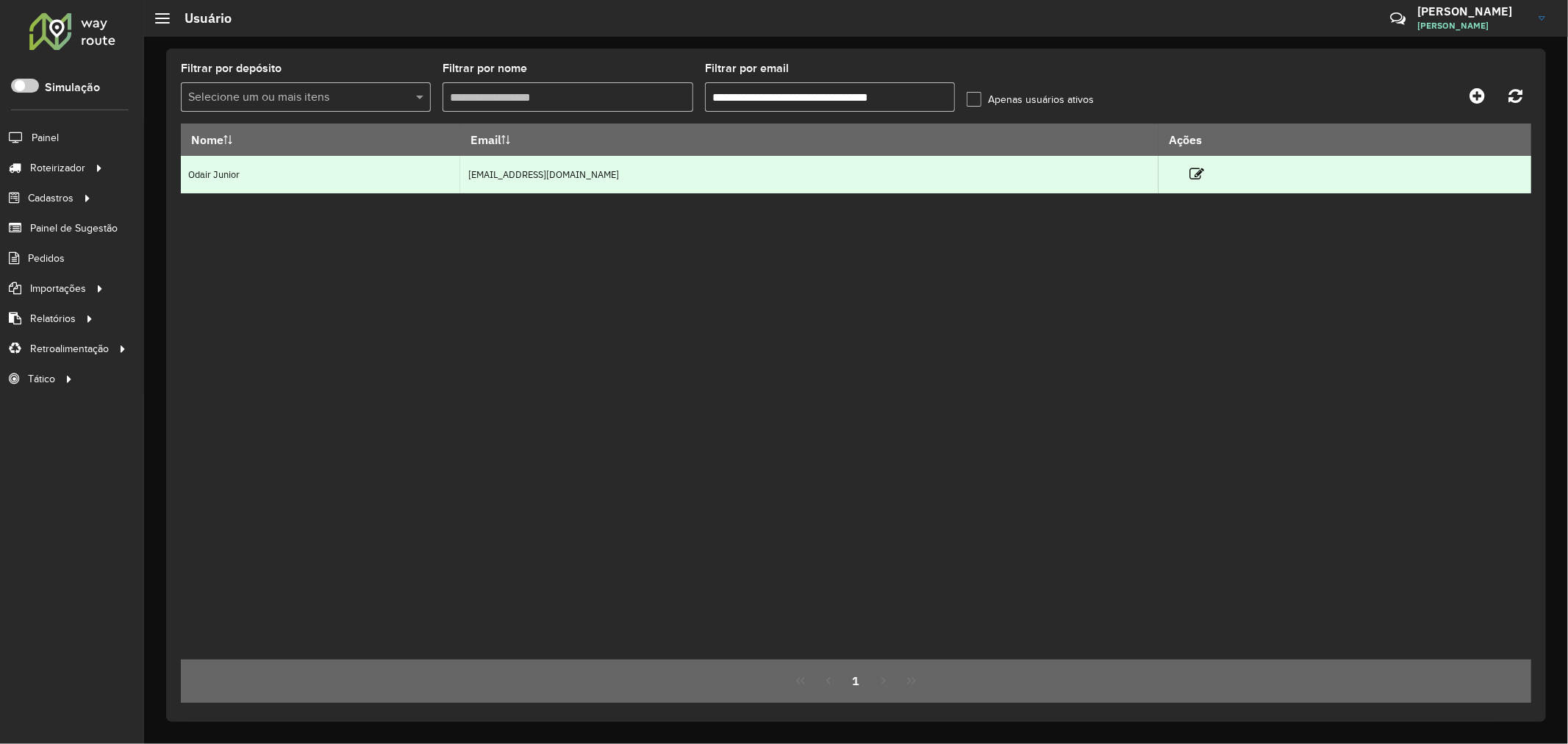
drag, startPoint x: 447, startPoint y: 170, endPoint x: 643, endPoint y: 177, distance: 196.1
click at [643, 177] on td "jovemaprendiz1@dismanbebidas.com.br" at bounding box center [809, 175] width 699 height 38
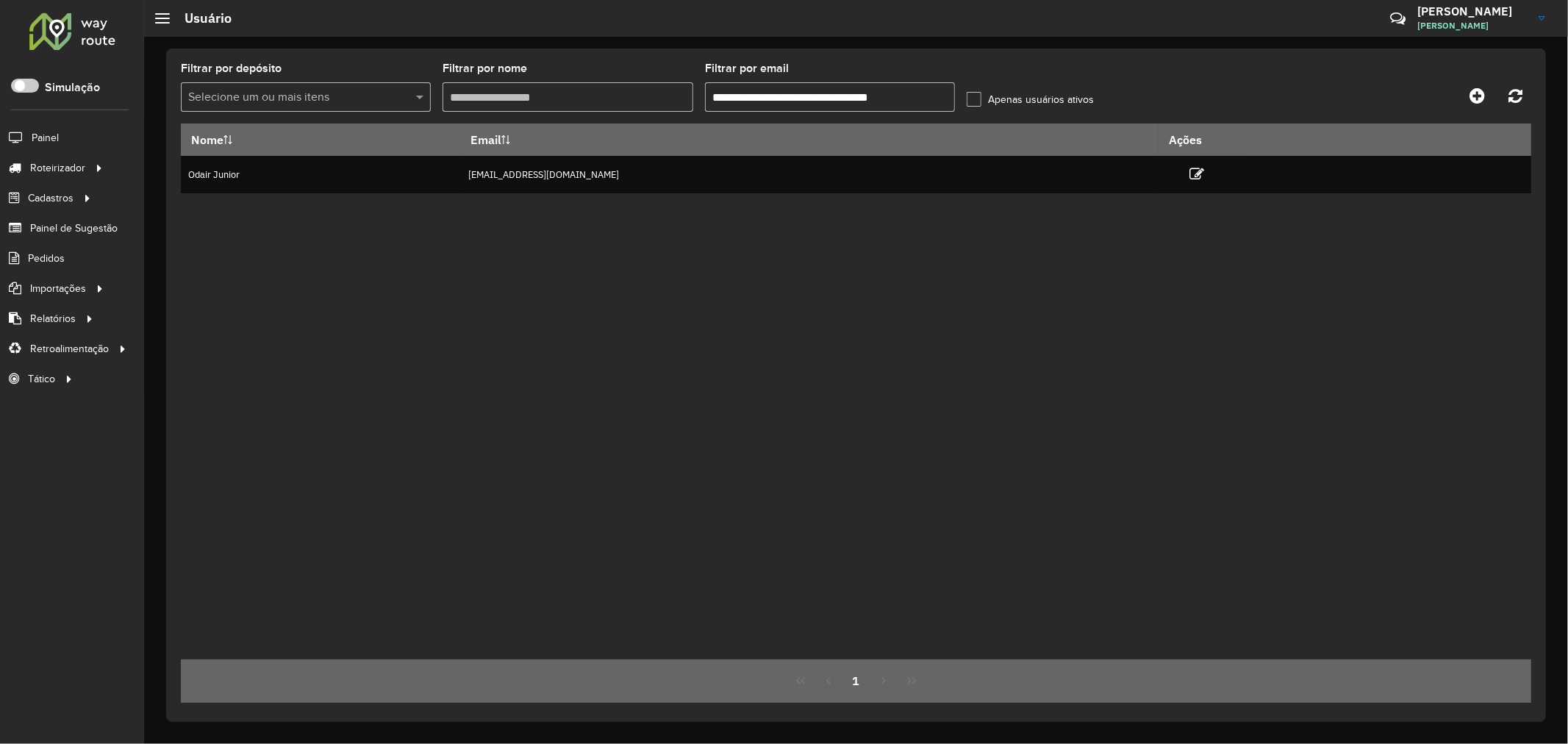
copy td "jovemaprendiz1@dismanbebidas.com.br"
click at [800, 313] on div "Nome Email Ações Odair Junior jovemaprendiz1@dismanbebidas.com.br" at bounding box center [855, 391] width 1350 height 536
click at [538, 262] on div "Nome Email Ações Odair Junior jovemaprendiz1@dismanbebidas.com.br" at bounding box center [855, 391] width 1350 height 536
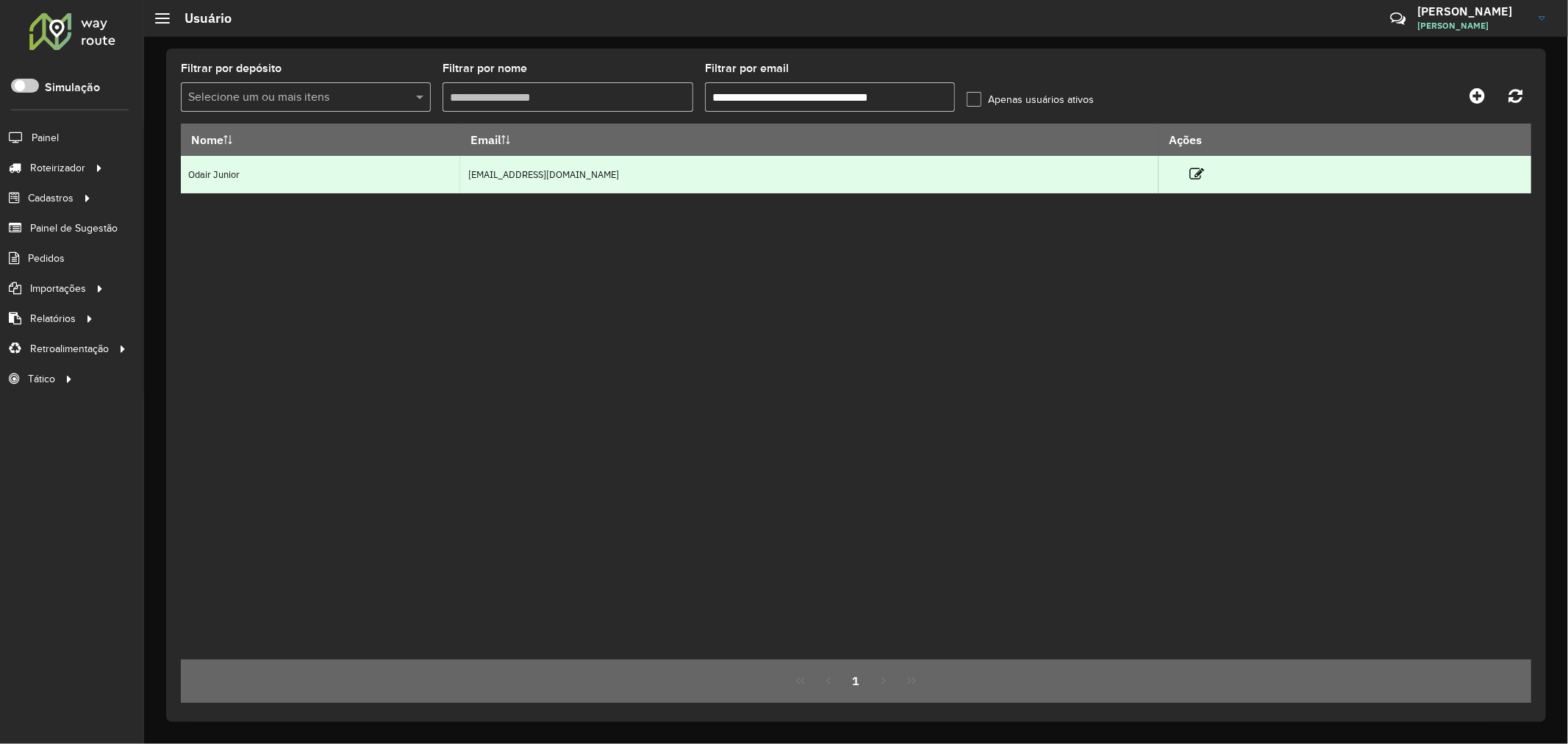
click at [552, 174] on td "jovemaprendiz1@dismanbebidas.com.br" at bounding box center [809, 175] width 699 height 38
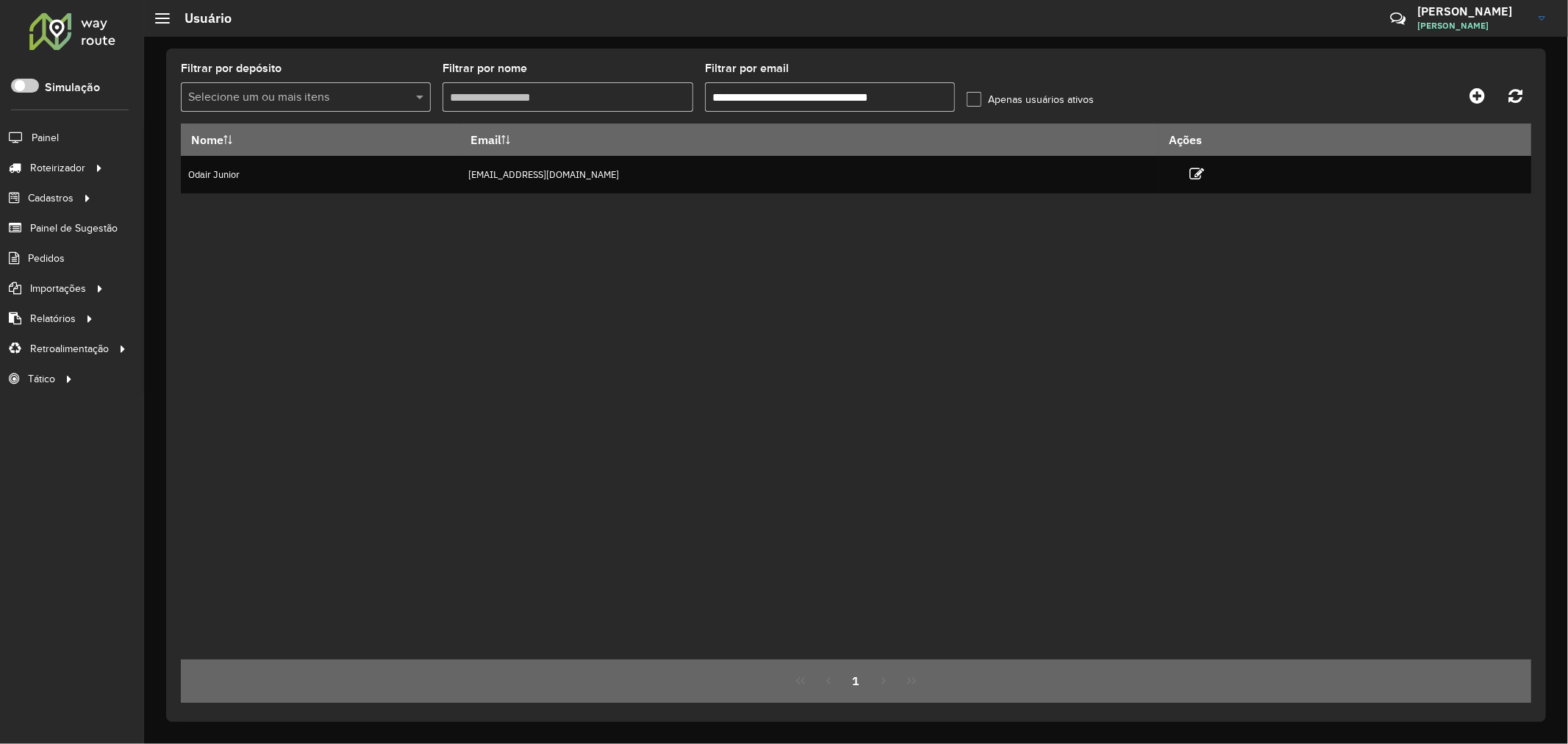
click at [946, 313] on div "Nome Email Ações Odair Junior jovemaprendiz1@dismanbebidas.com.br" at bounding box center [855, 391] width 1350 height 536
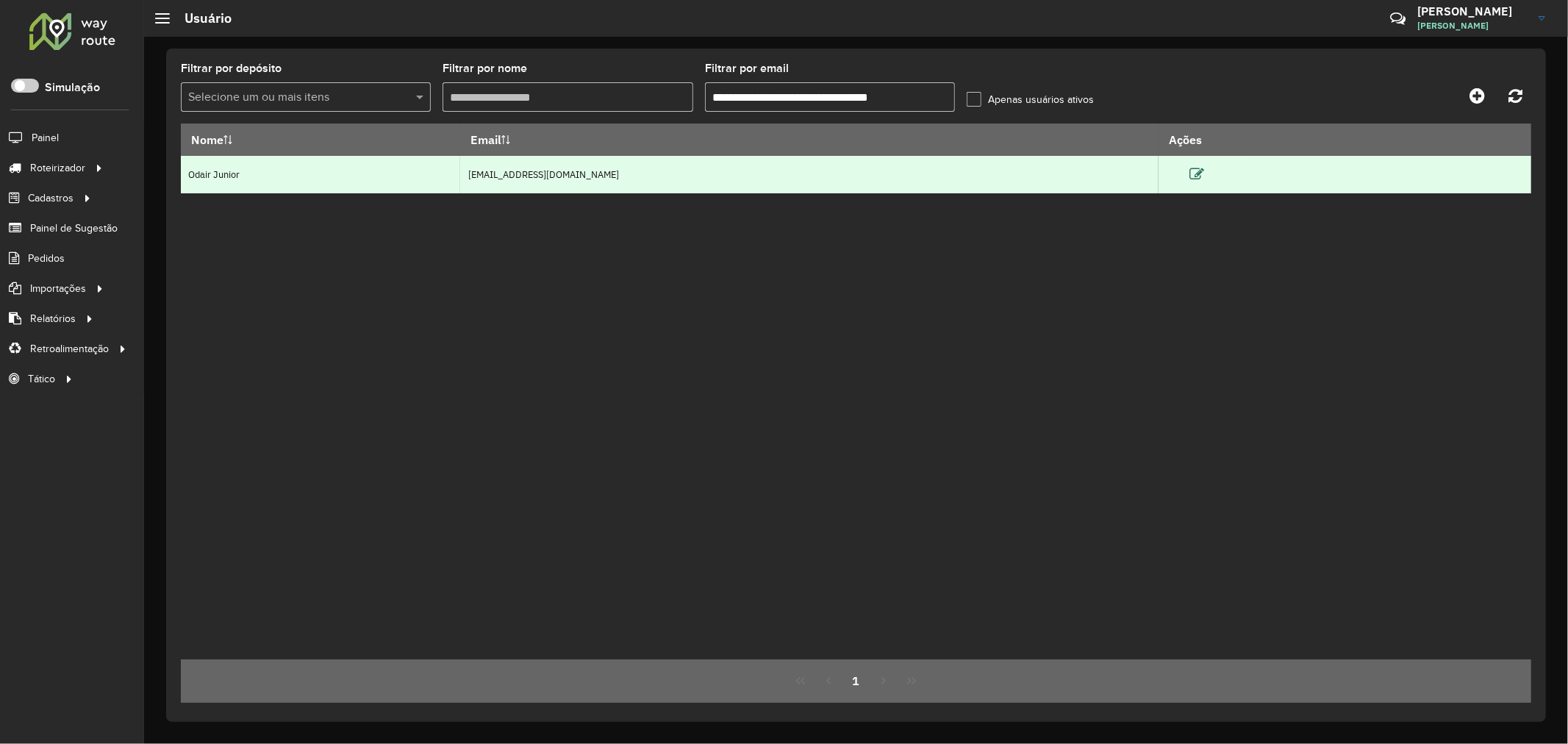
click at [1204, 172] on icon at bounding box center [1197, 174] width 15 height 15
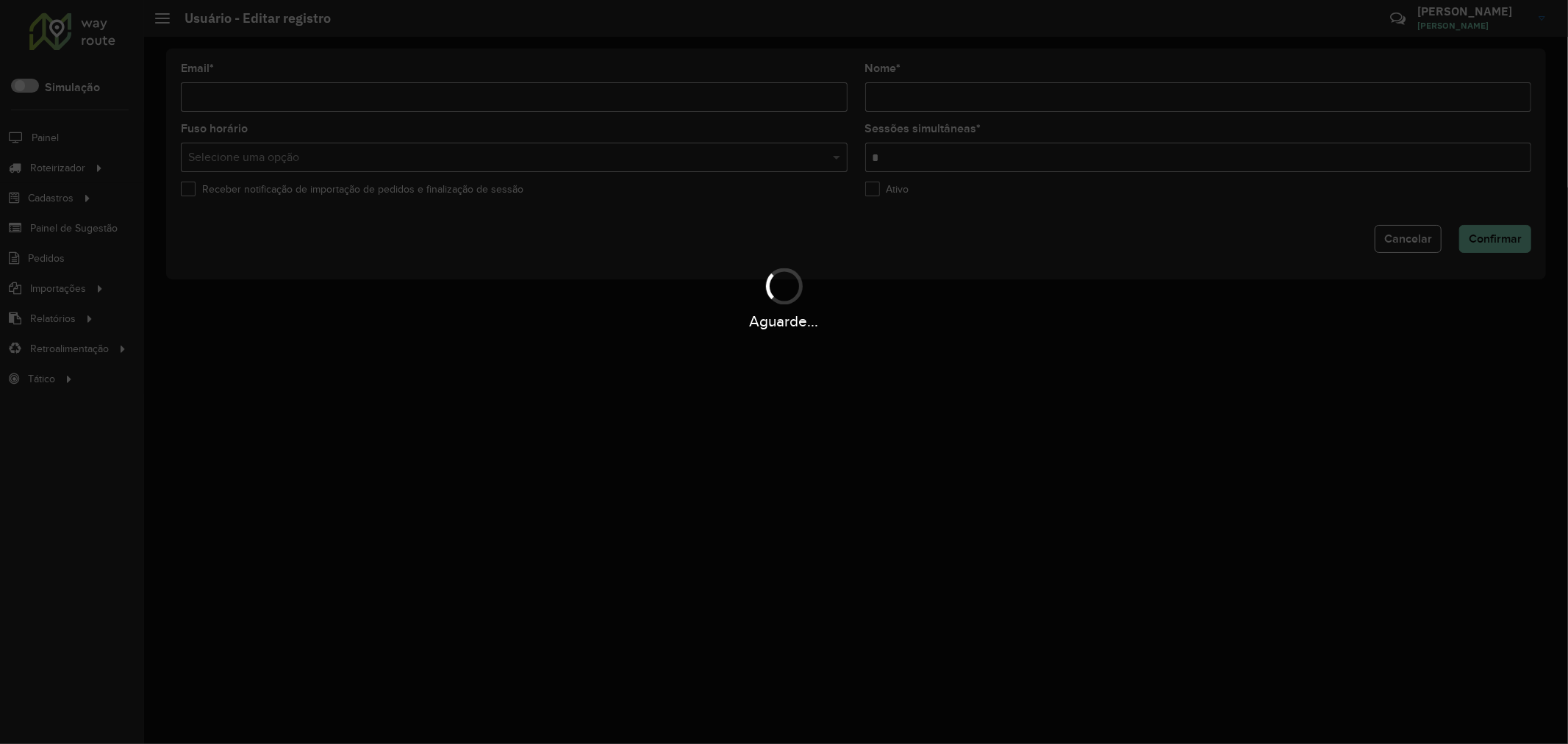
type input "**********"
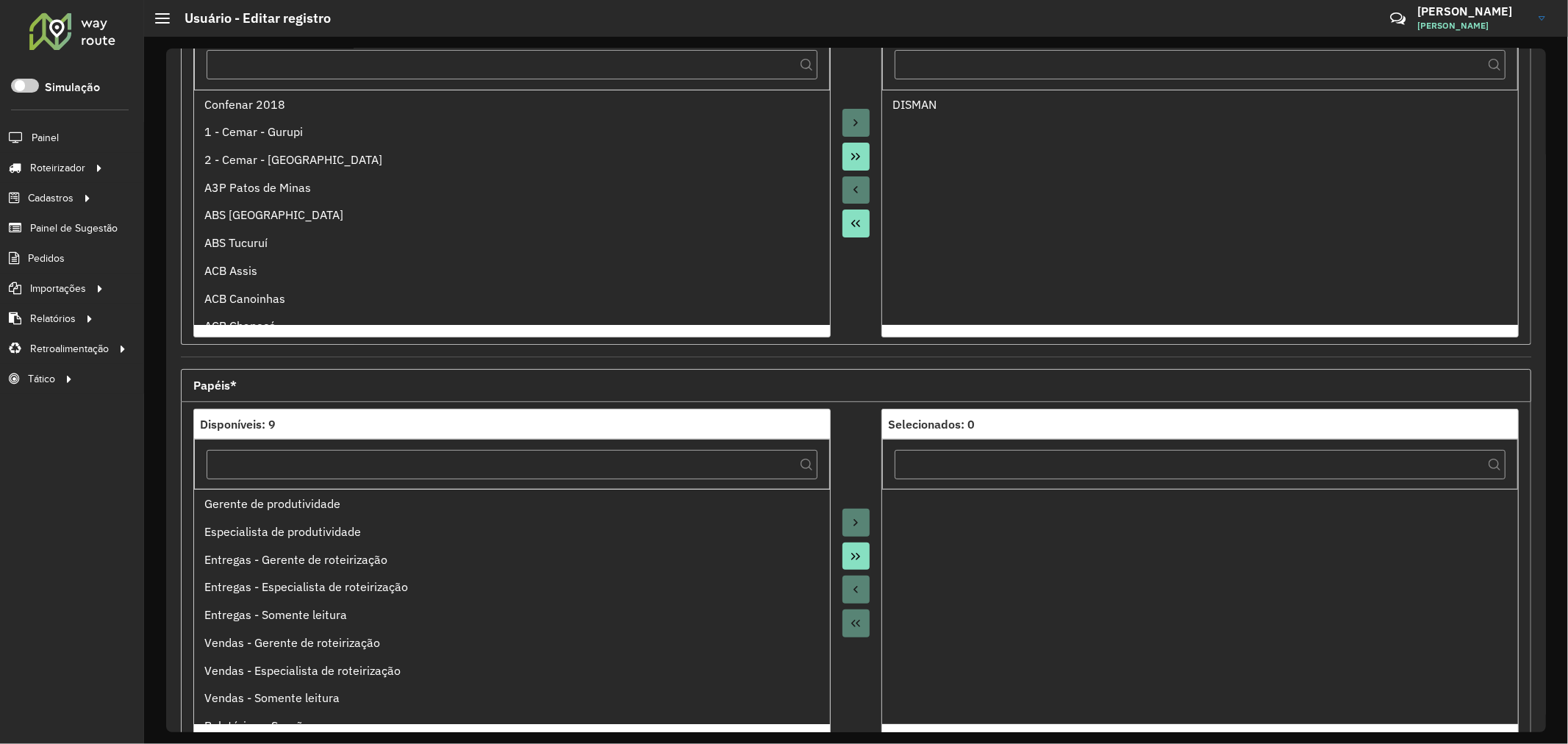
scroll to position [348, 0]
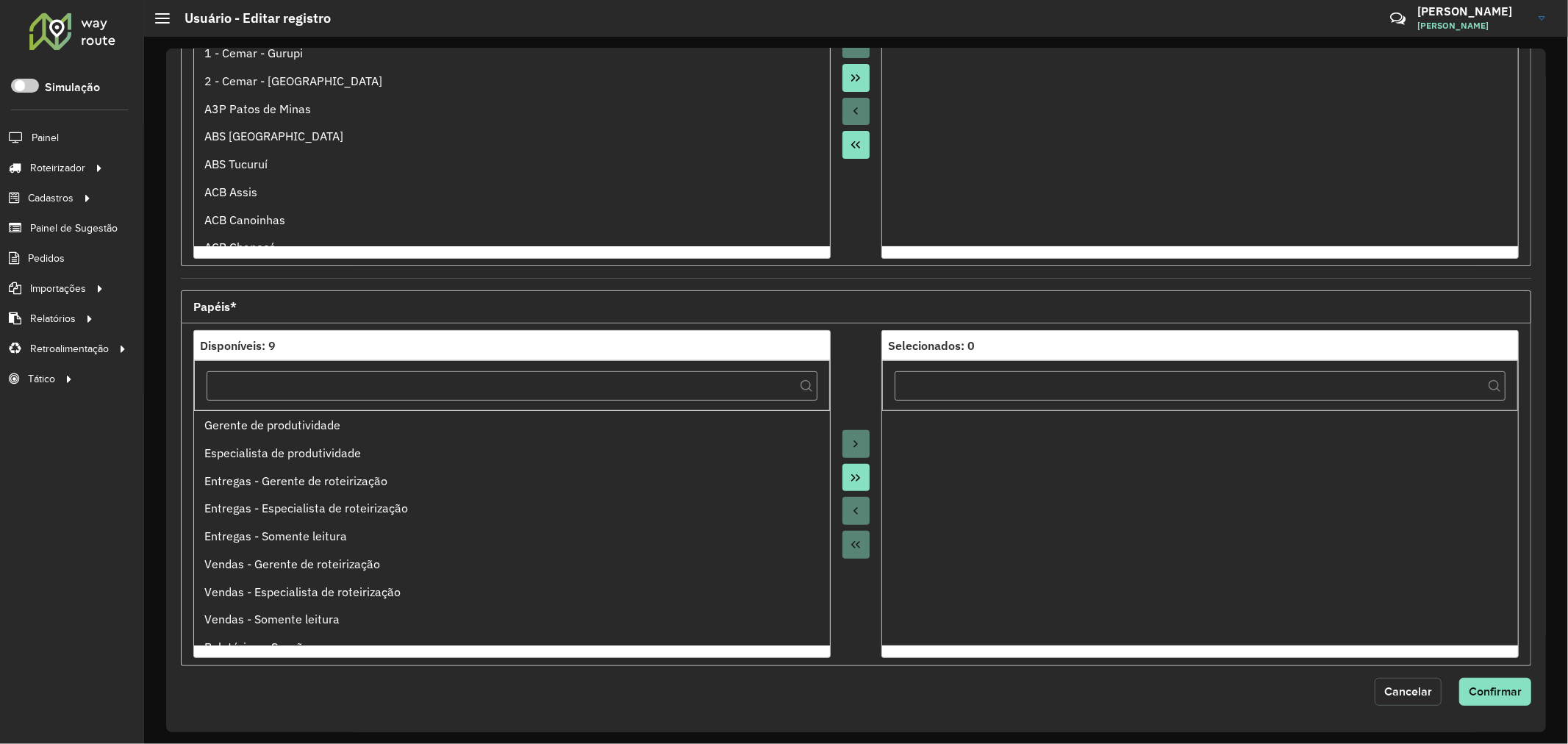
click at [1402, 687] on span "Cancelar" at bounding box center [1408, 691] width 48 height 12
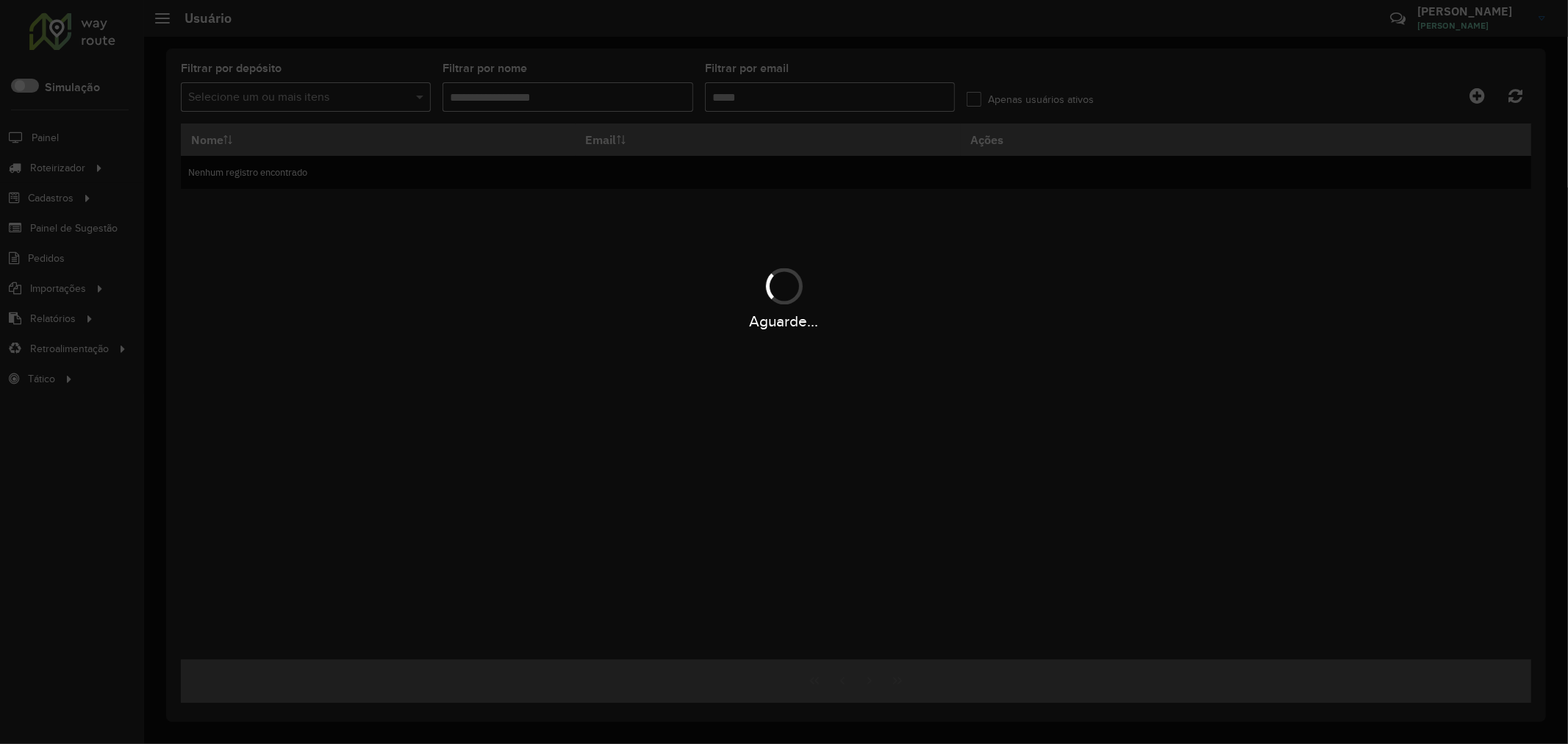
type input "**********"
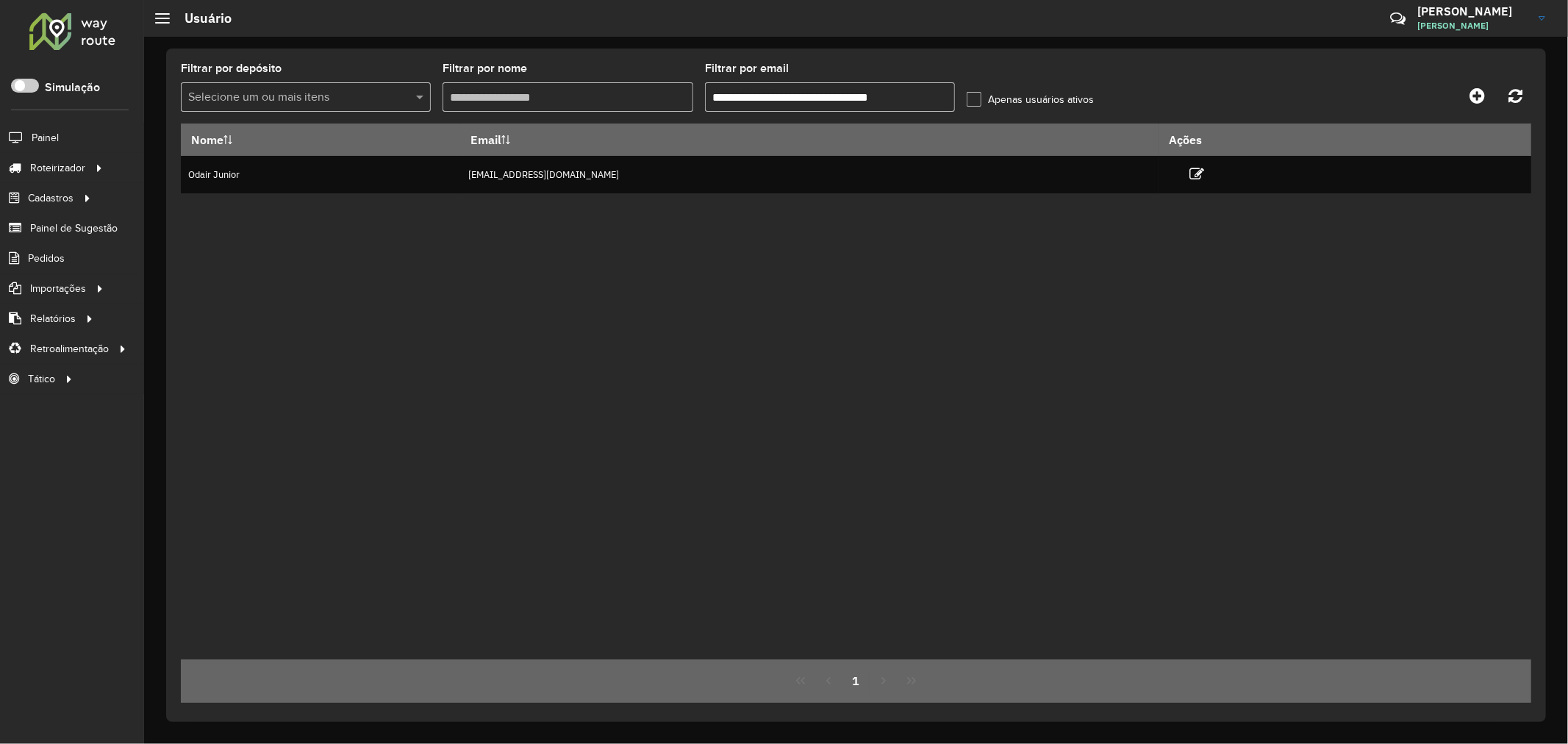
drag, startPoint x: 946, startPoint y: 328, endPoint x: 997, endPoint y: 292, distance: 62.4
click at [949, 328] on div "Nome Email Ações Odair Junior jovemaprendiz1@dismanbebidas.com.br" at bounding box center [855, 391] width 1350 height 536
drag, startPoint x: 929, startPoint y: 94, endPoint x: 677, endPoint y: 78, distance: 252.5
click at [677, 78] on formly-group "**********" at bounding box center [681, 93] width 1002 height 60
drag, startPoint x: 542, startPoint y: 184, endPoint x: 1085, endPoint y: 214, distance: 543.8
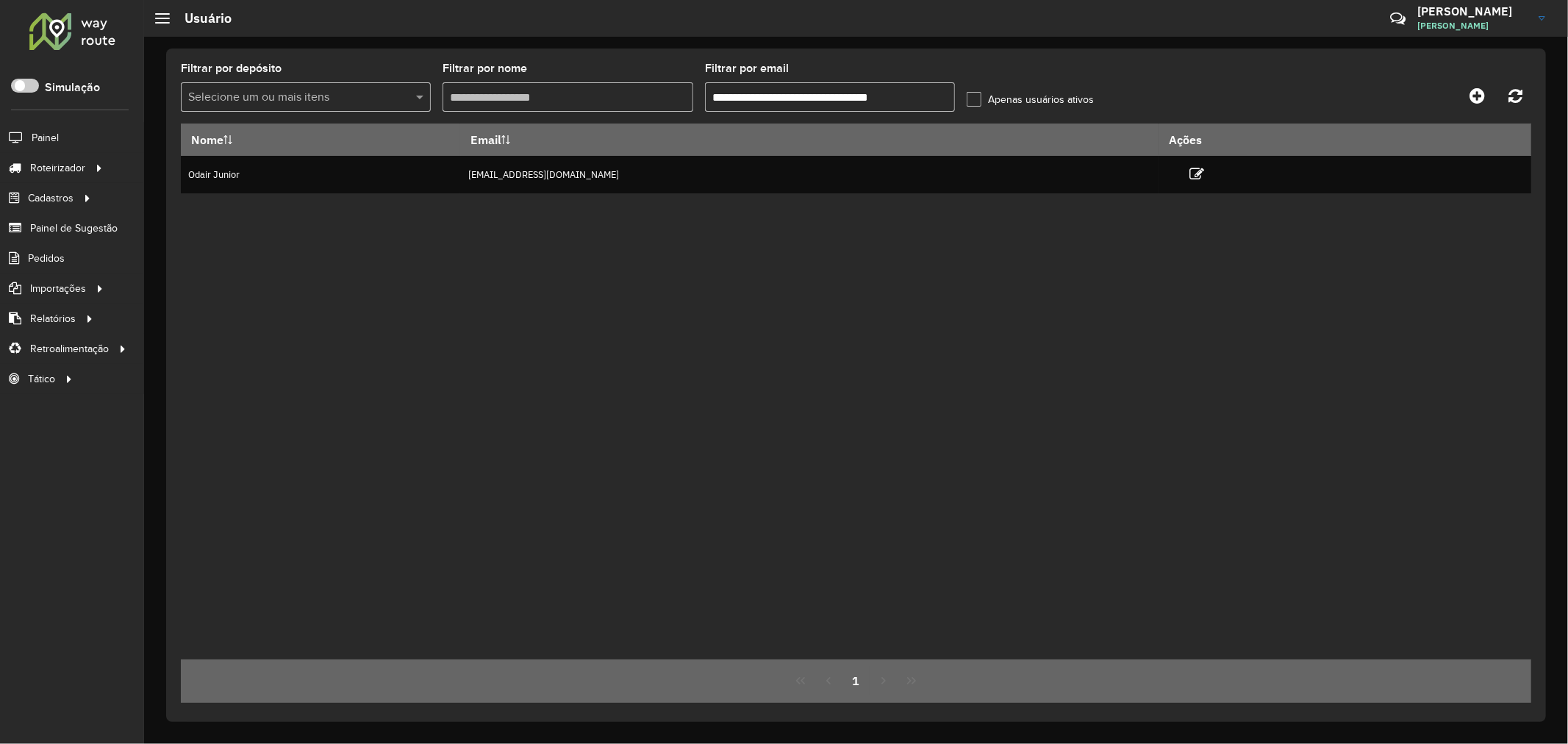
click at [543, 184] on td "jovemaprendiz1@dismanbebidas.com.br" at bounding box center [809, 175] width 699 height 38
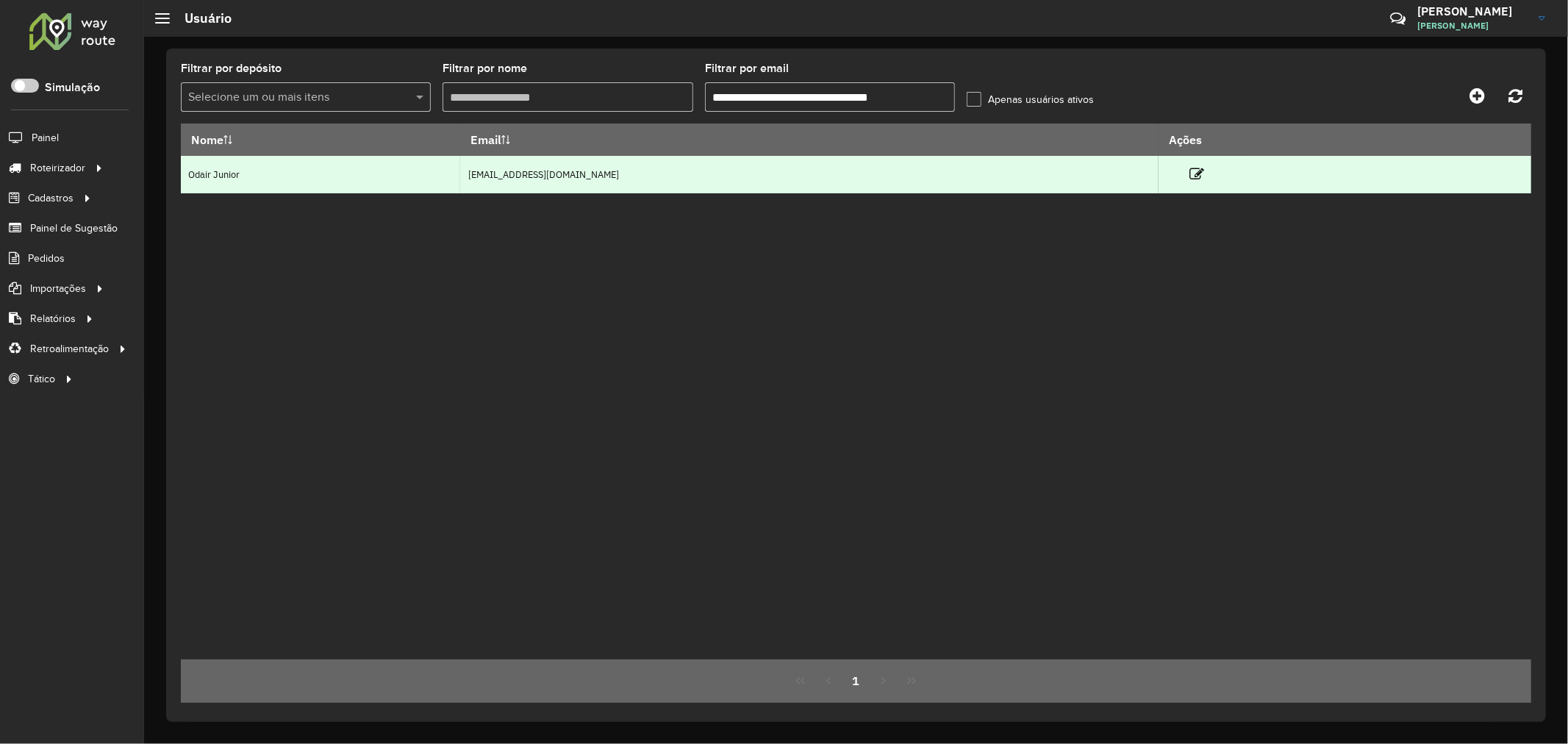
click at [1212, 172] on td at bounding box center [1203, 174] width 88 height 37
click at [1204, 170] on icon at bounding box center [1197, 174] width 15 height 15
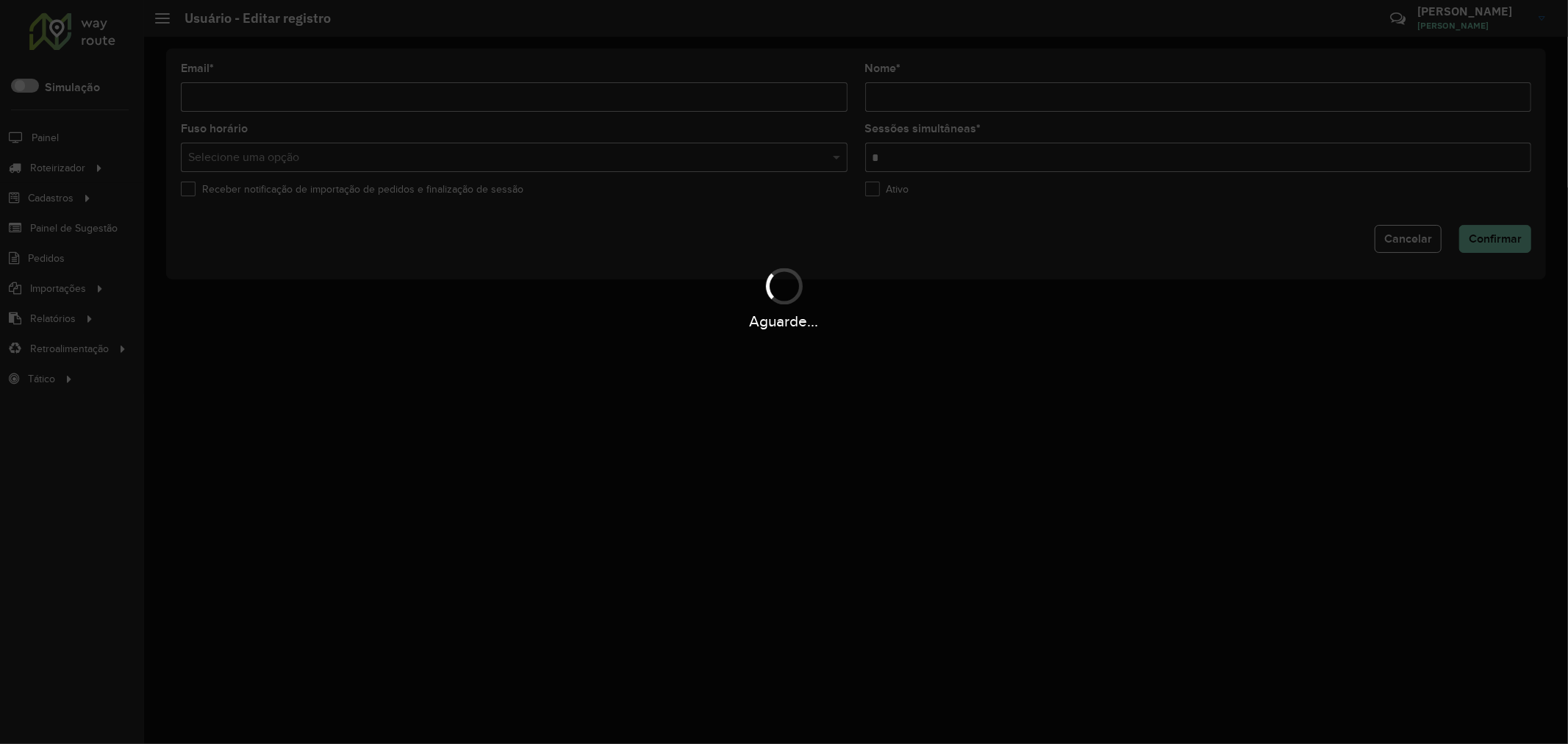
type input "**********"
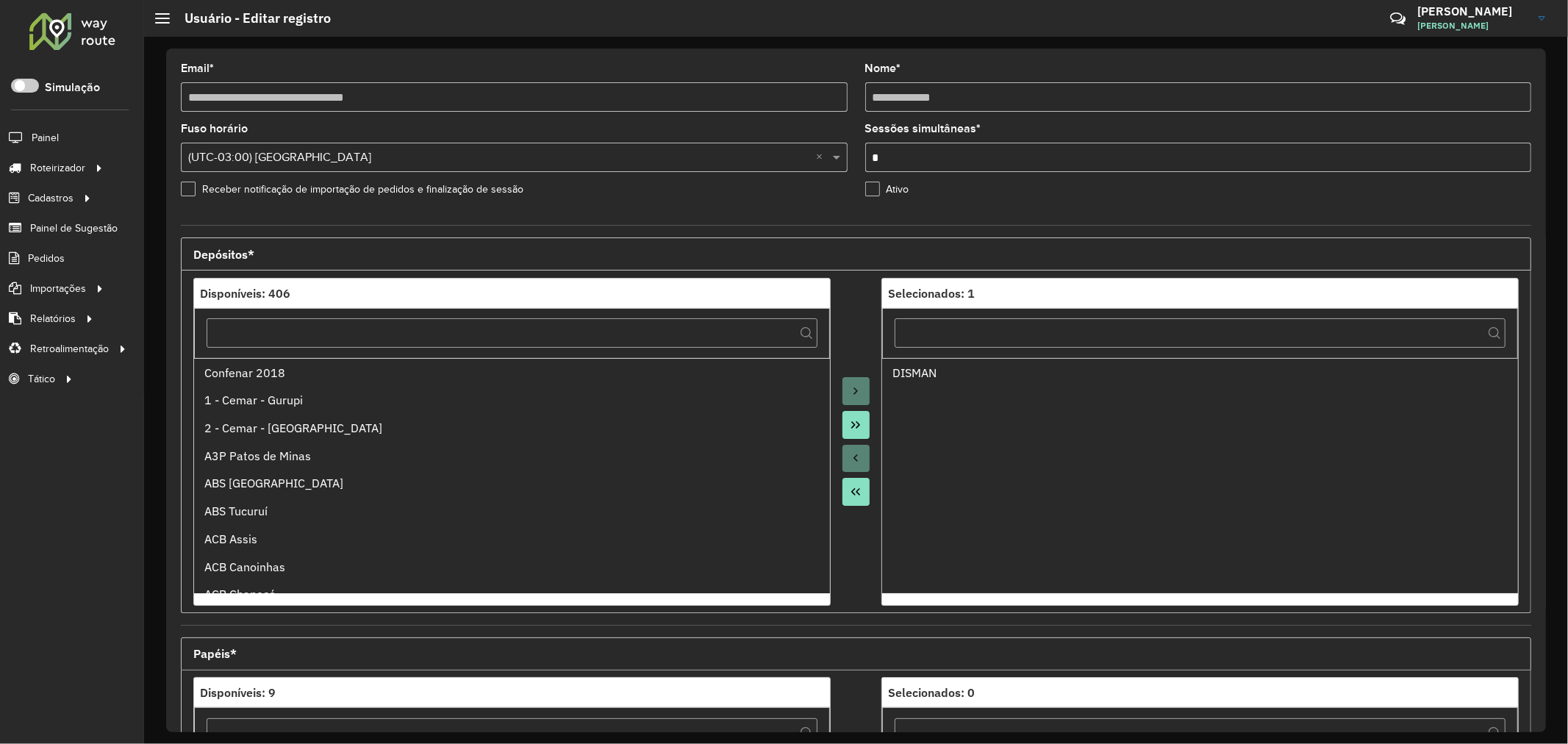
click at [870, 192] on label "Ativo" at bounding box center [887, 189] width 44 height 16
click at [869, 186] on label "Ativo" at bounding box center [887, 189] width 44 height 16
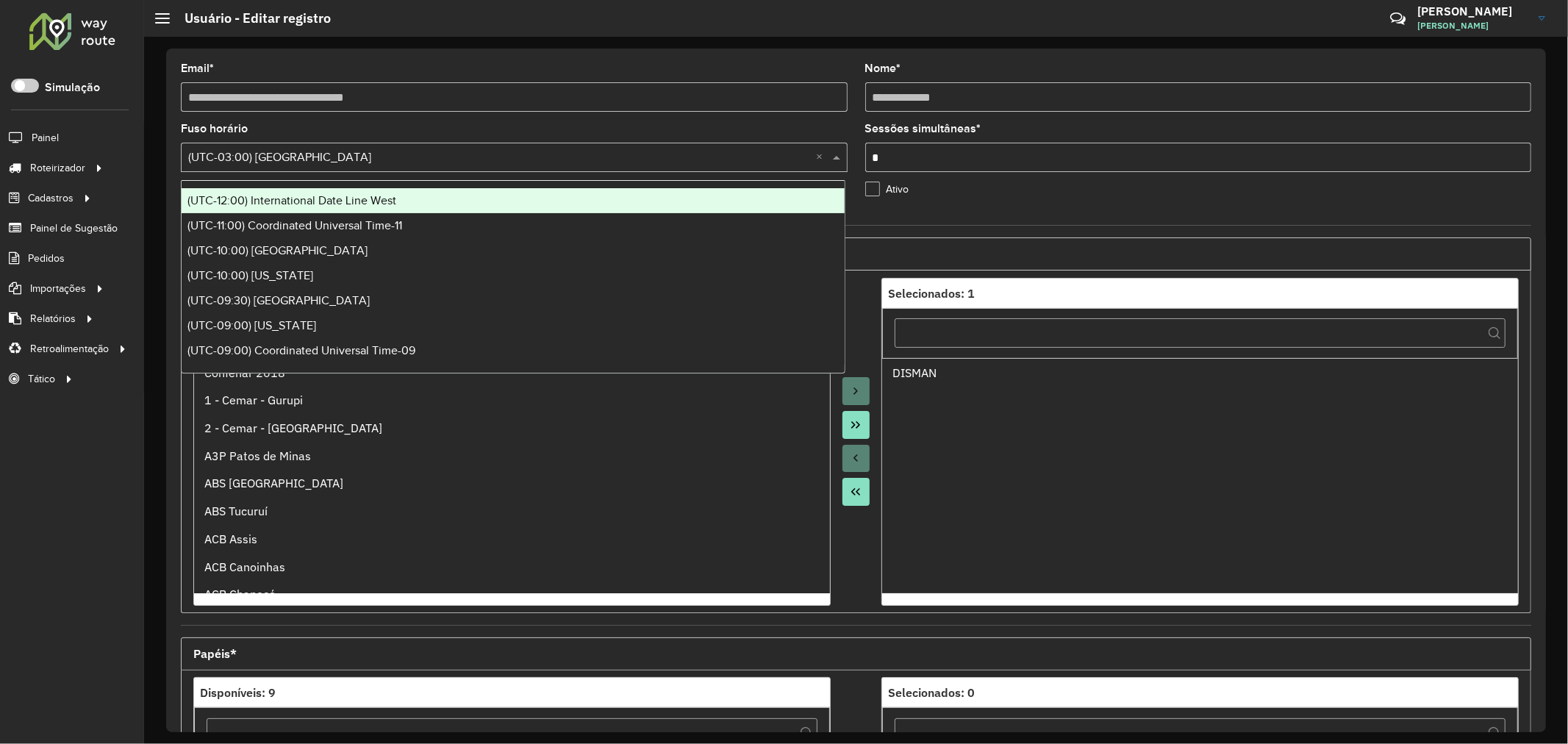
click at [350, 150] on input "text" at bounding box center [499, 158] width 622 height 17
click at [378, 116] on formly-field "**********" at bounding box center [515, 93] width 685 height 60
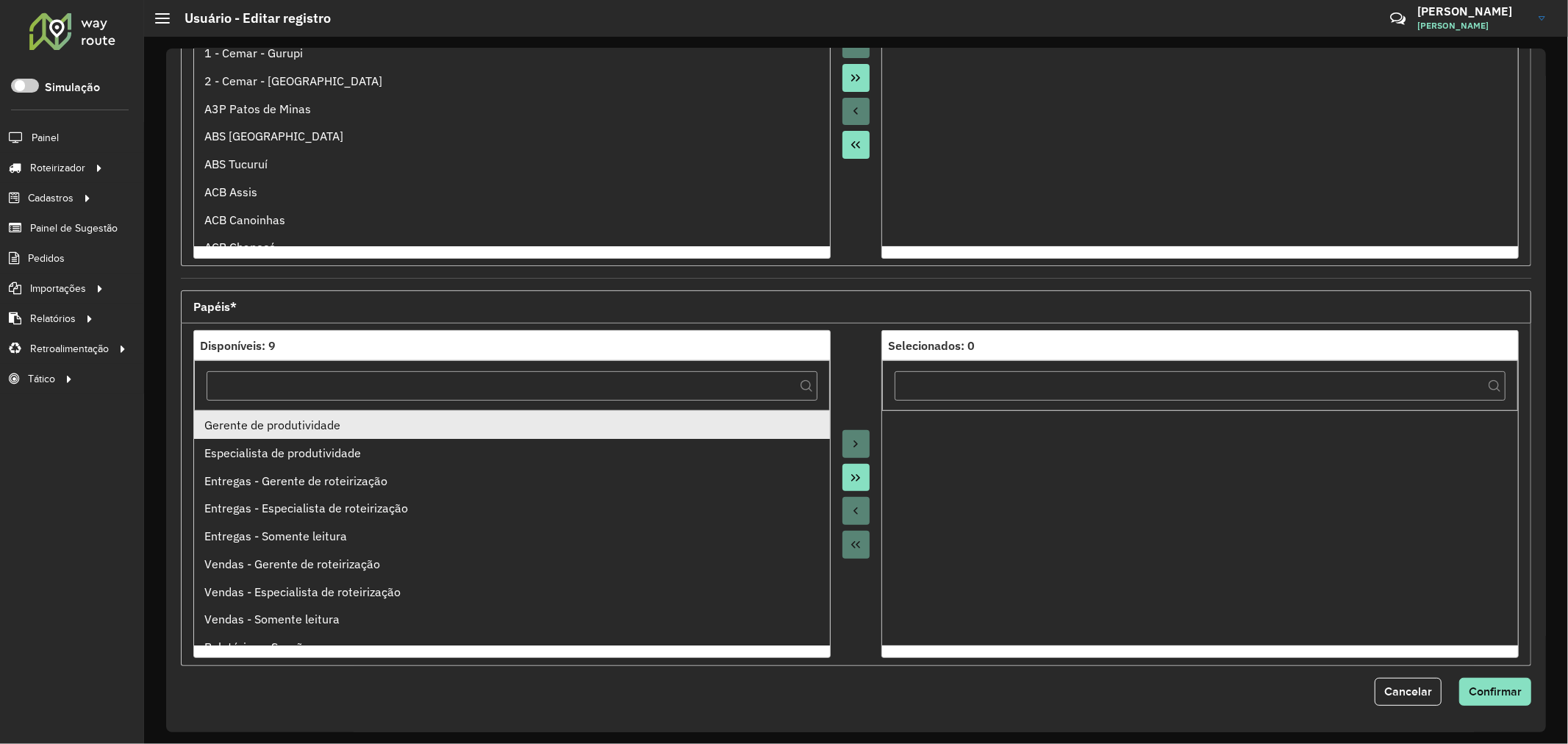
click at [252, 431] on div "Gerente de produtividade" at bounding box center [511, 425] width 615 height 17
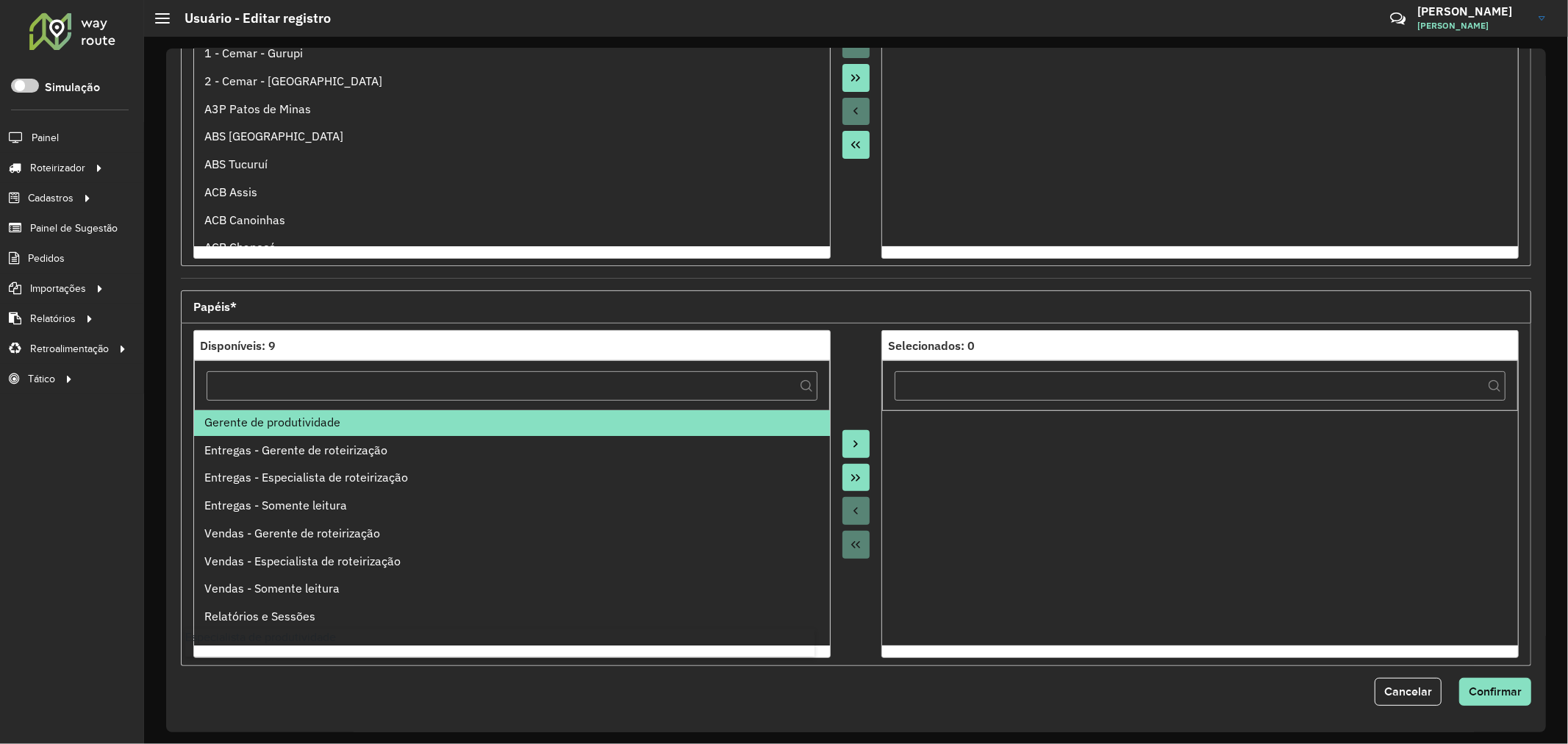
scroll to position [6, 0]
drag, startPoint x: 327, startPoint y: 452, endPoint x: 317, endPoint y: 559, distance: 107.5
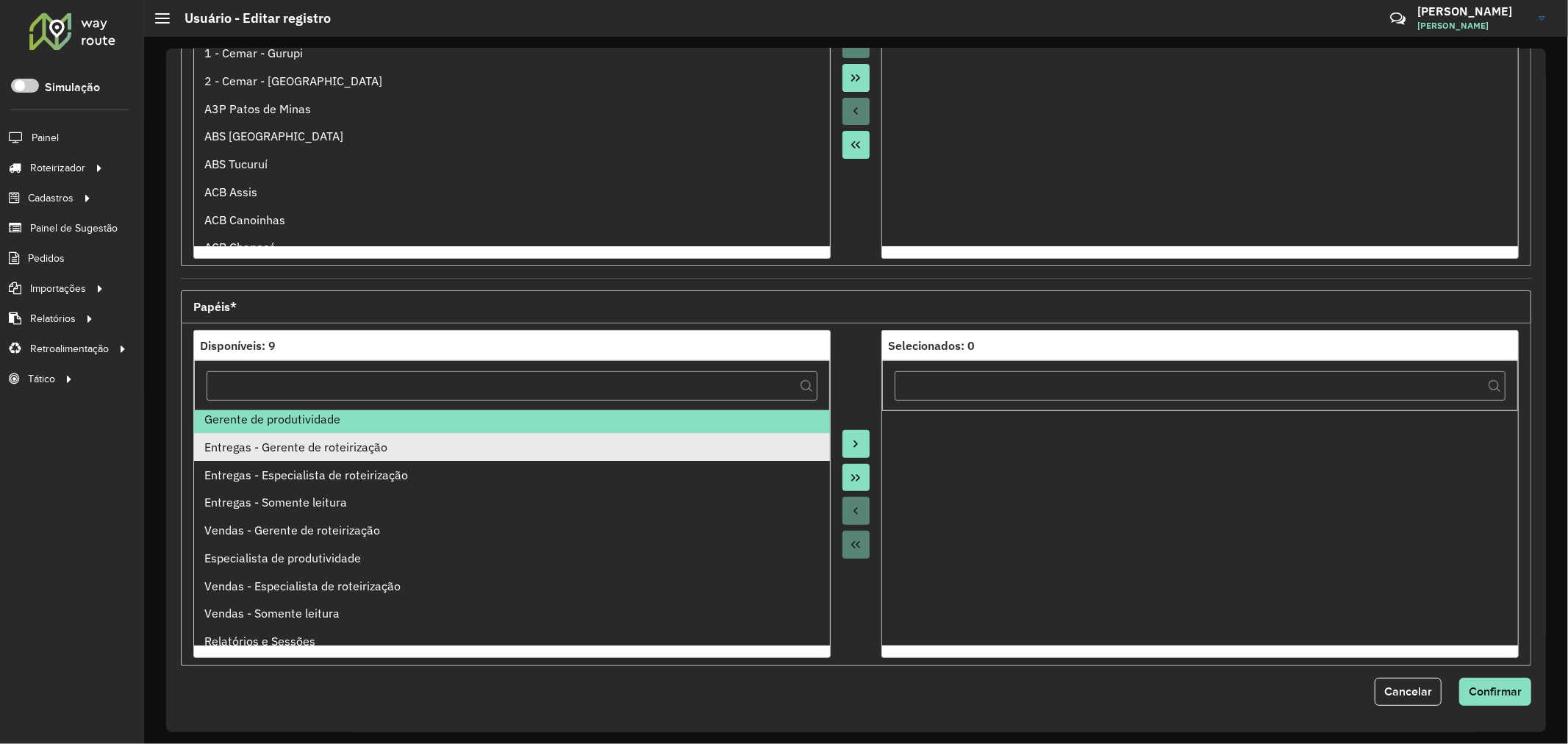
click at [328, 451] on div "Entregas - Gerente de roteirização" at bounding box center [511, 447] width 615 height 17
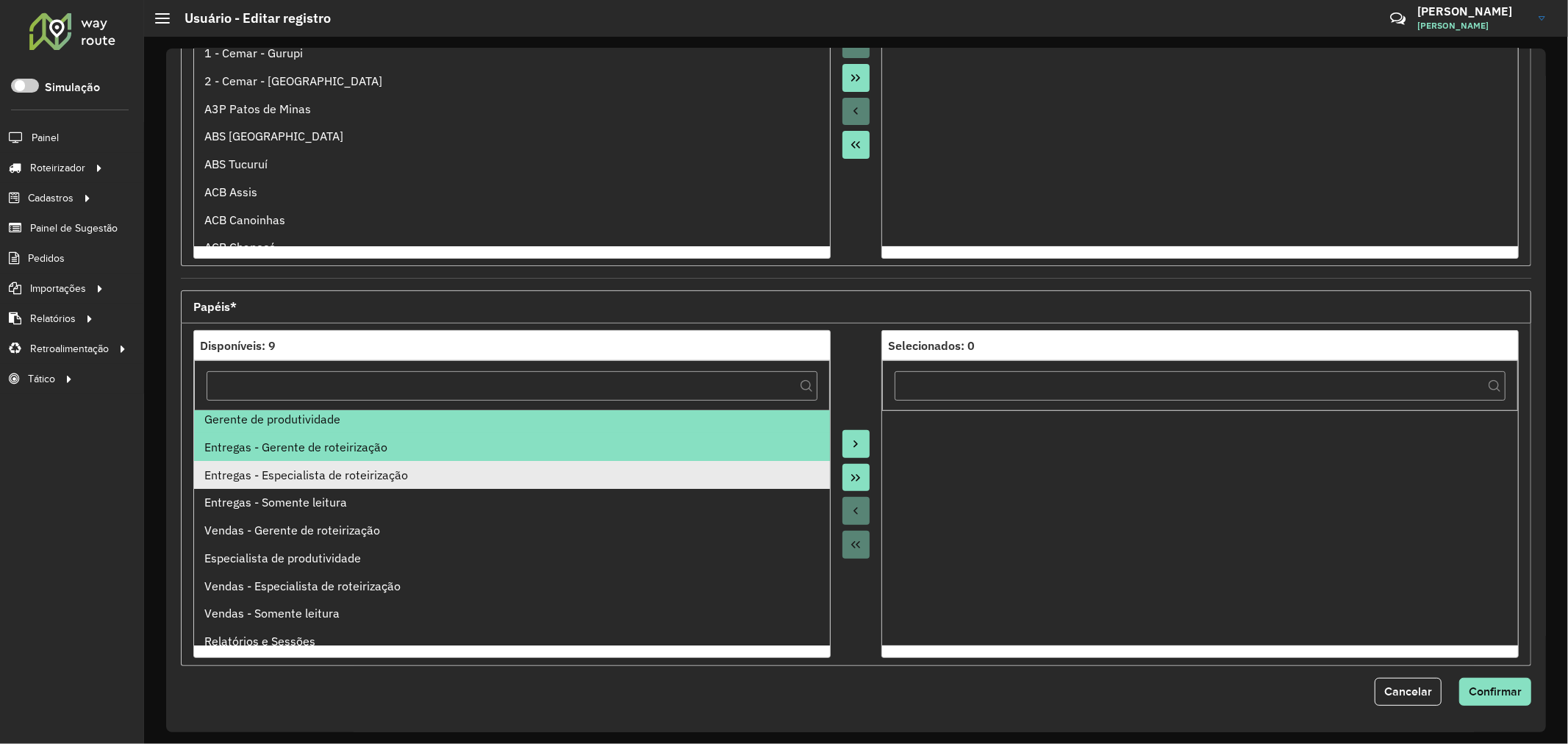
click at [333, 466] on div "Entregas - Especialista de roteirização" at bounding box center [511, 475] width 615 height 17
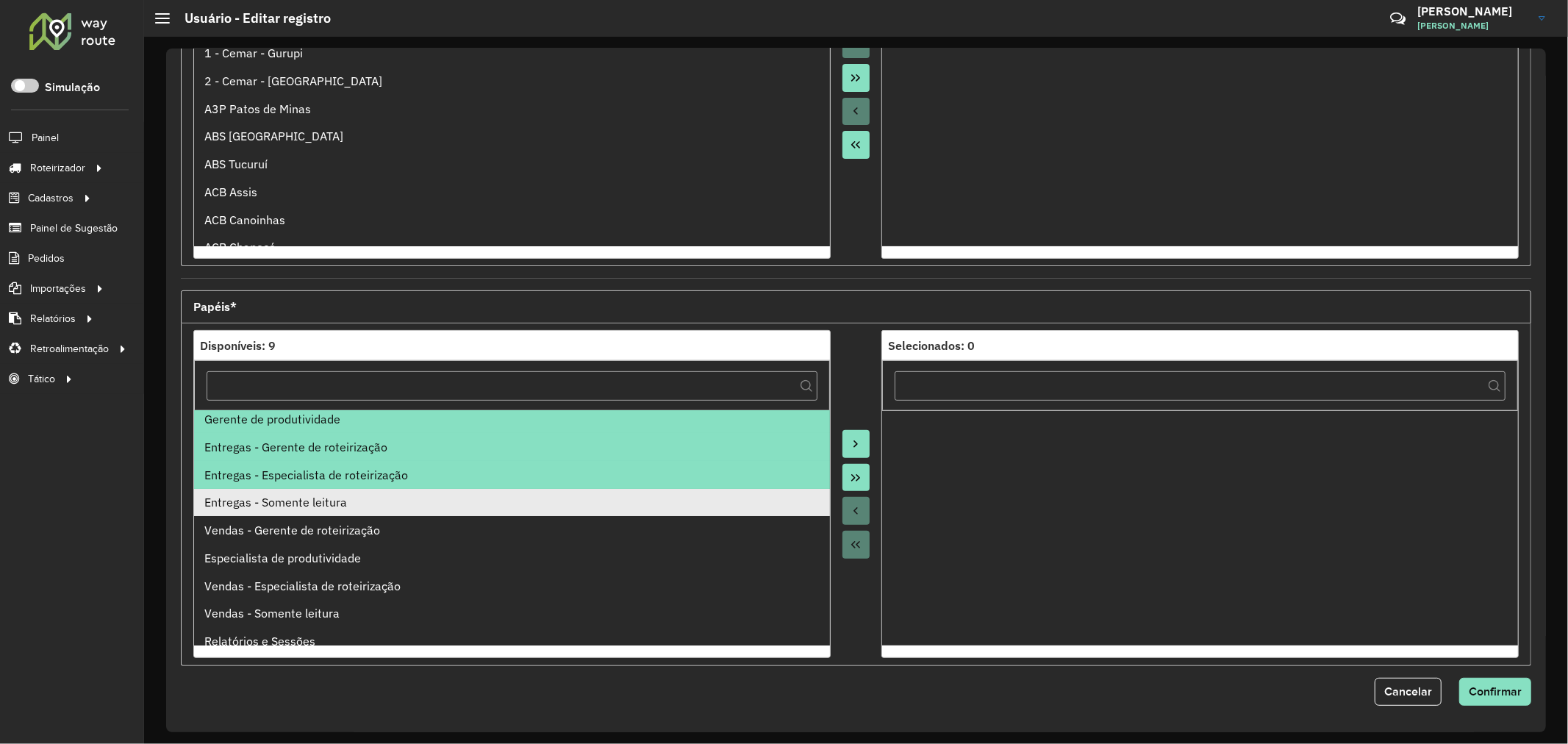
click at [334, 489] on li "Entregas - Somente leitura" at bounding box center [511, 503] width 636 height 28
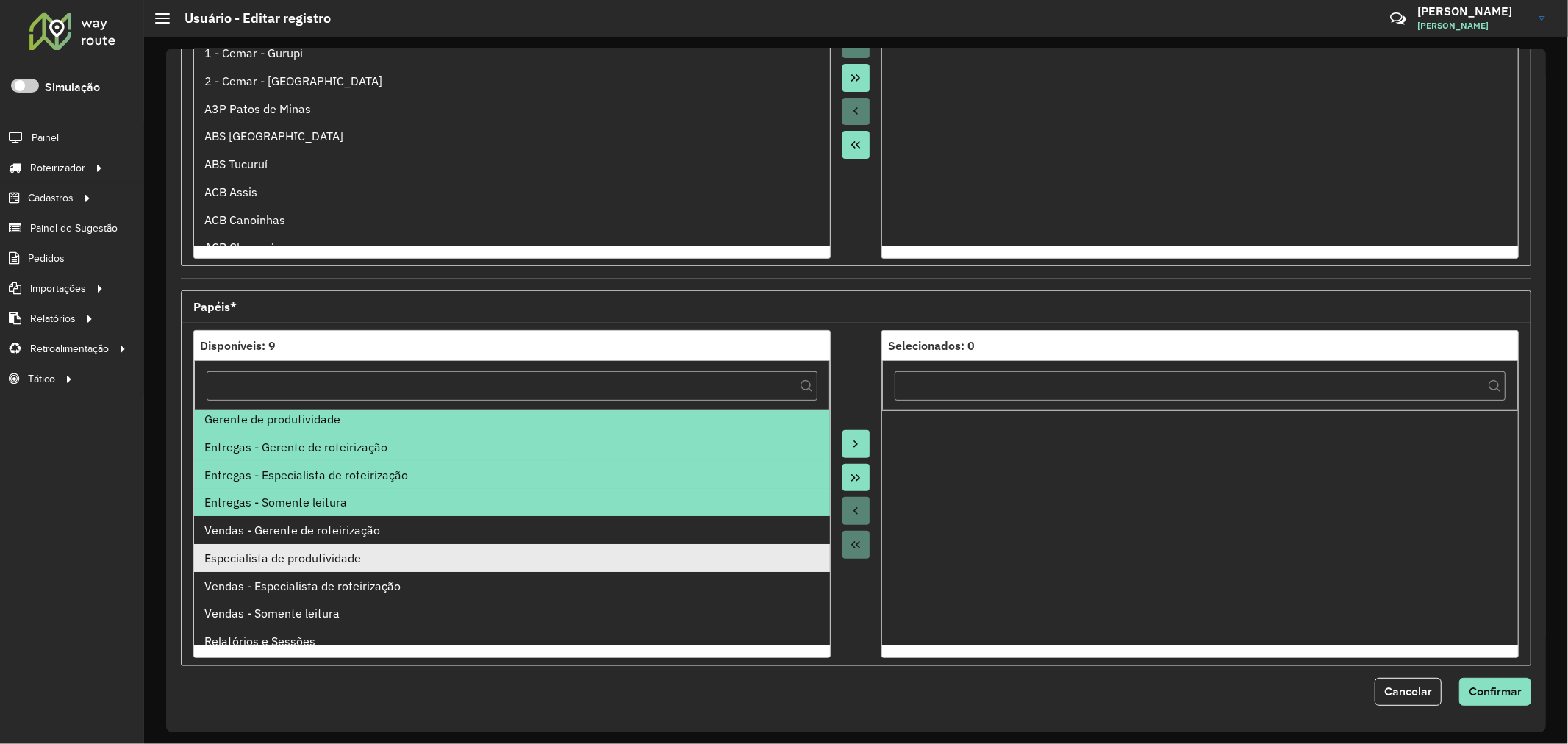
drag, startPoint x: 327, startPoint y: 528, endPoint x: 331, endPoint y: 546, distance: 18.4
click at [328, 530] on div "Vendas - Gerente de roteirização" at bounding box center [511, 530] width 615 height 17
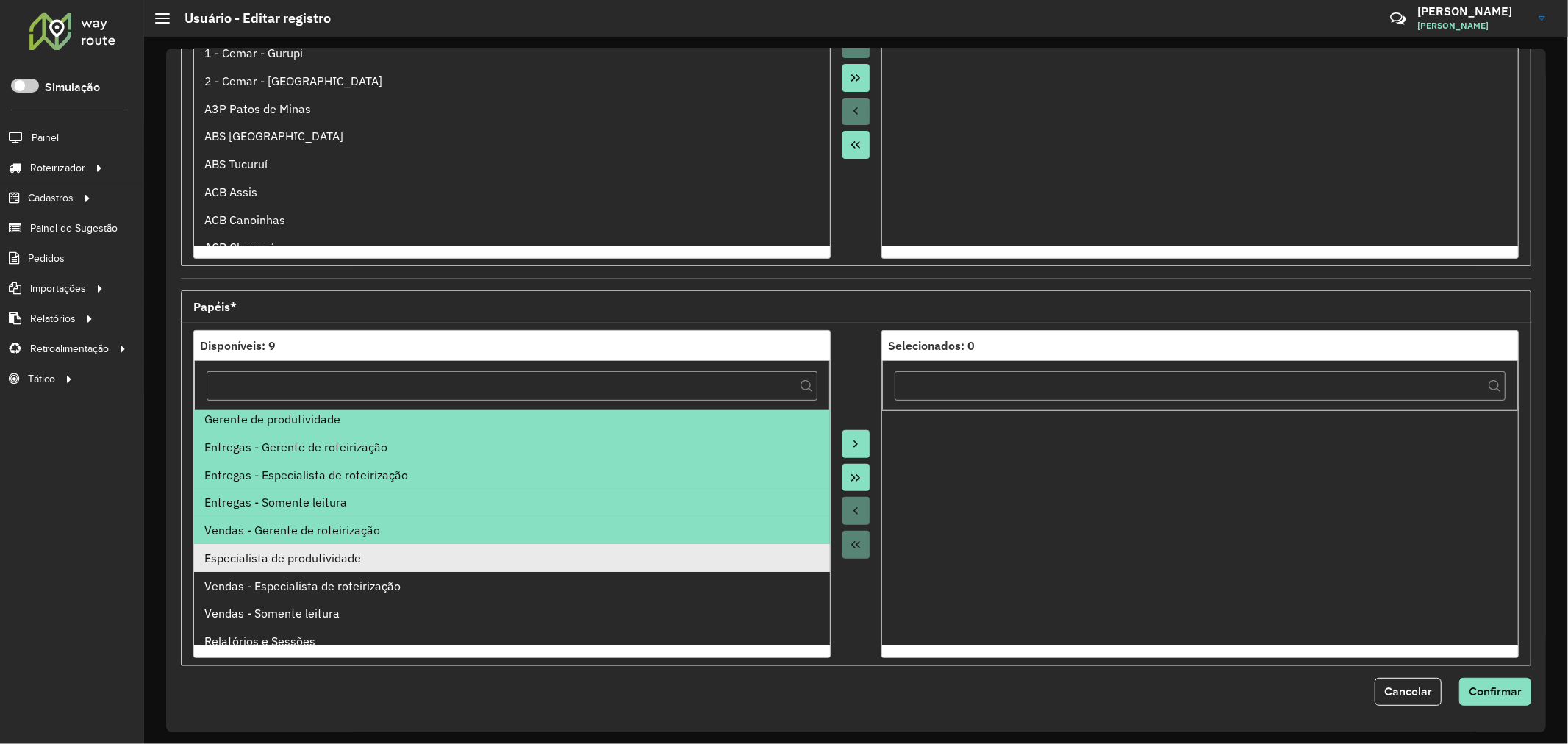
click at [325, 562] on div "Especialista de produtividade" at bounding box center [511, 558] width 615 height 17
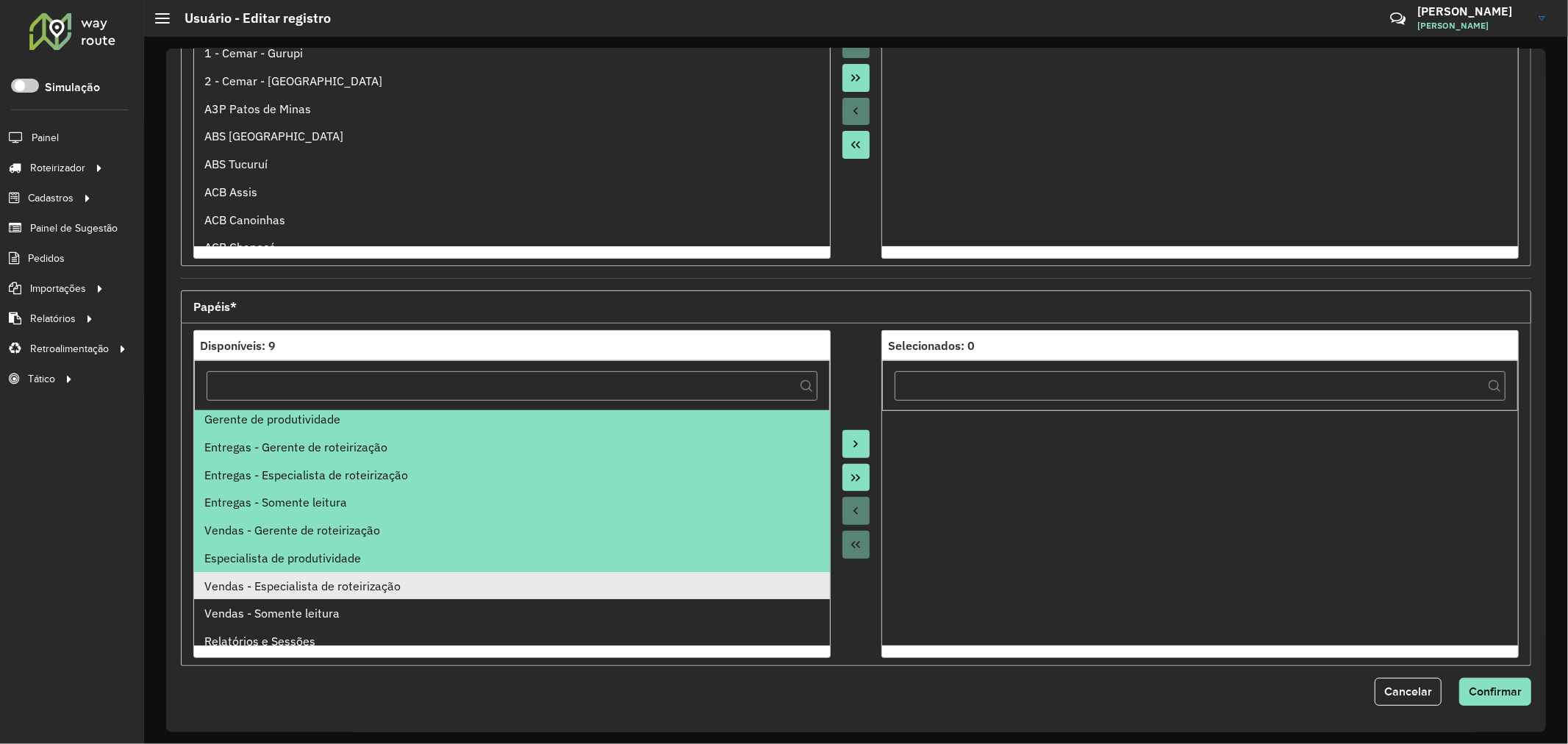
click at [324, 591] on div "Vendas - Especialista de roteirização" at bounding box center [511, 586] width 615 height 17
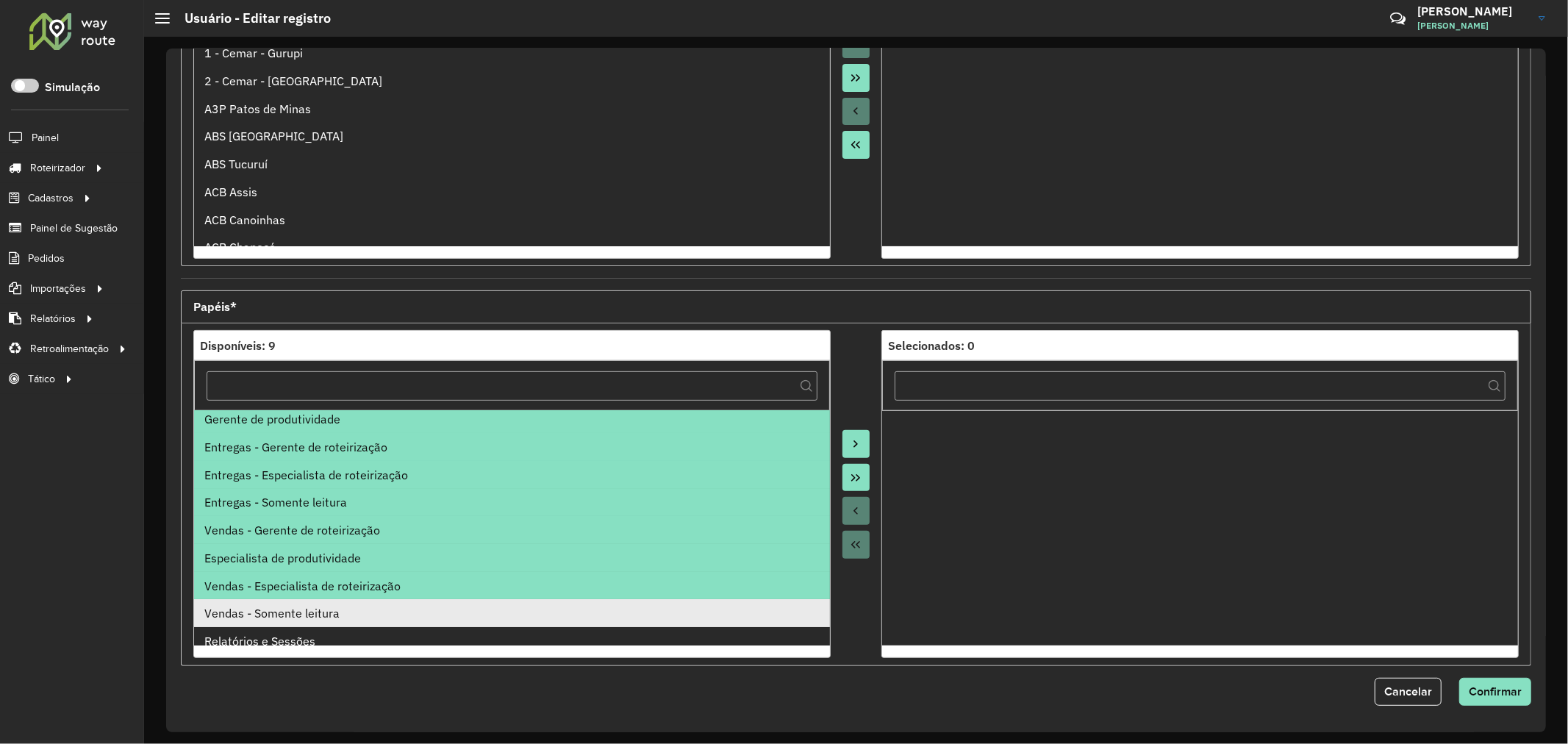
click at [312, 625] on li "Vendas - Somente leitura" at bounding box center [511, 613] width 636 height 28
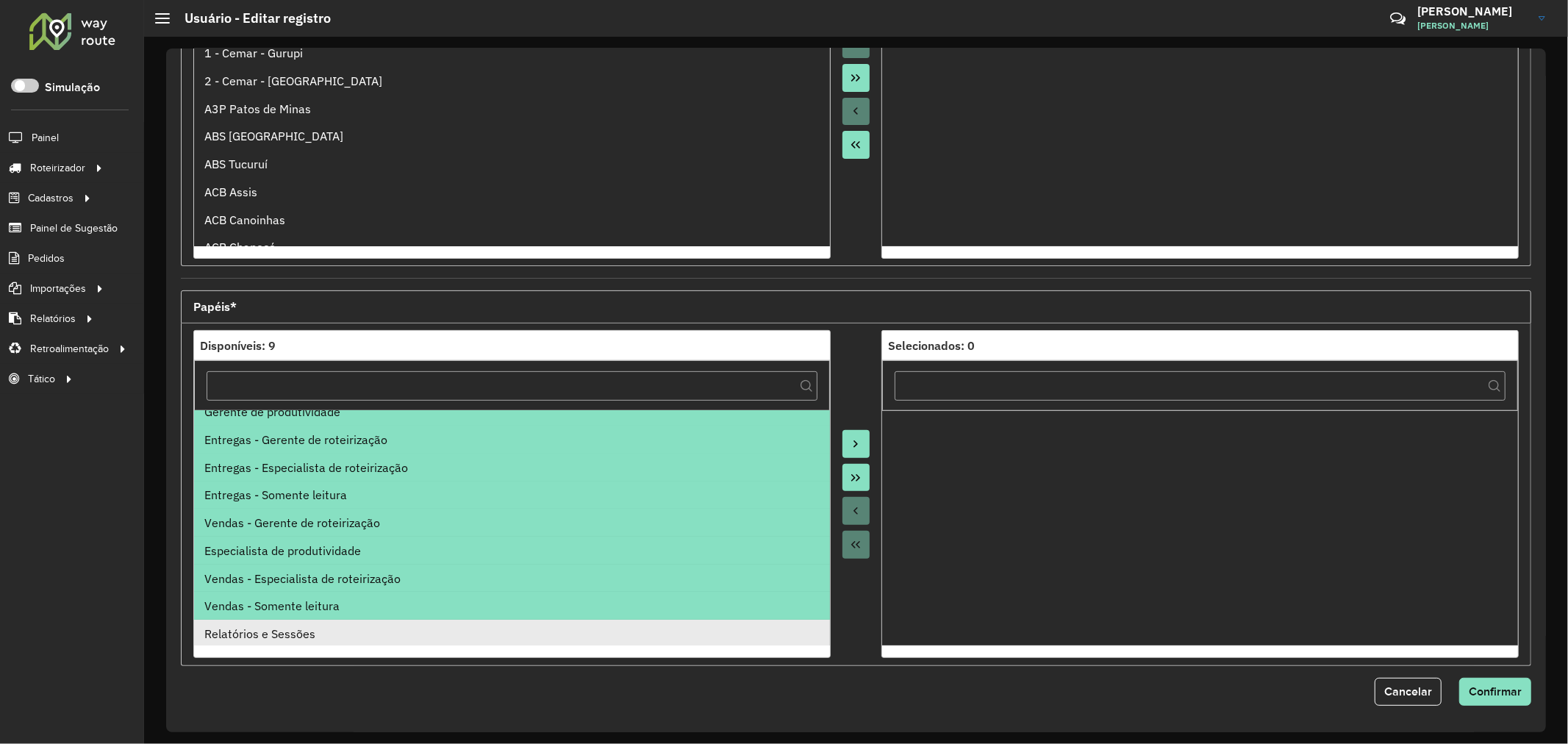
scroll to position [16, 0]
click at [311, 636] on div "Relatórios e Sessões" at bounding box center [511, 631] width 615 height 17
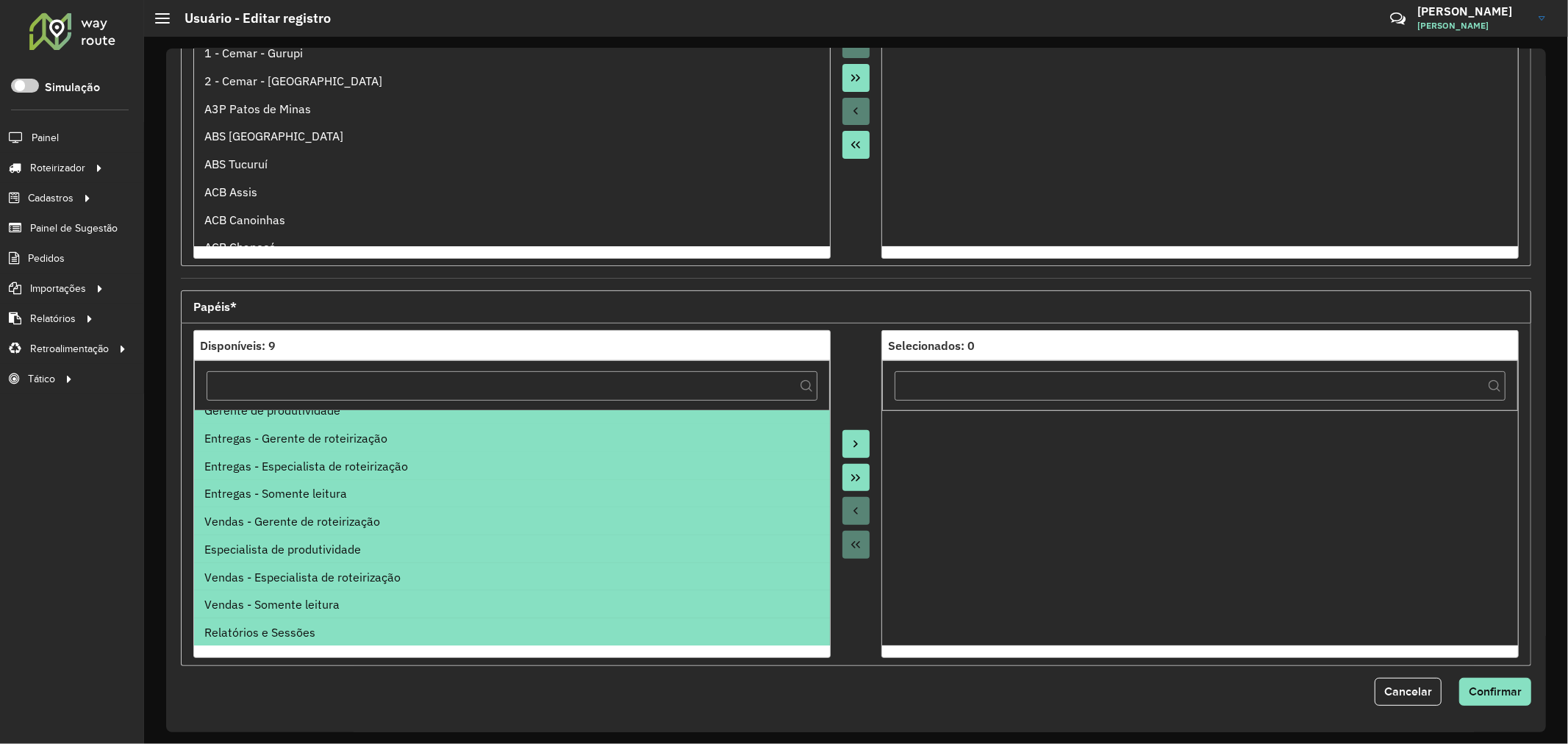
click at [851, 479] on icon "Move All to Target" at bounding box center [855, 478] width 9 height 7
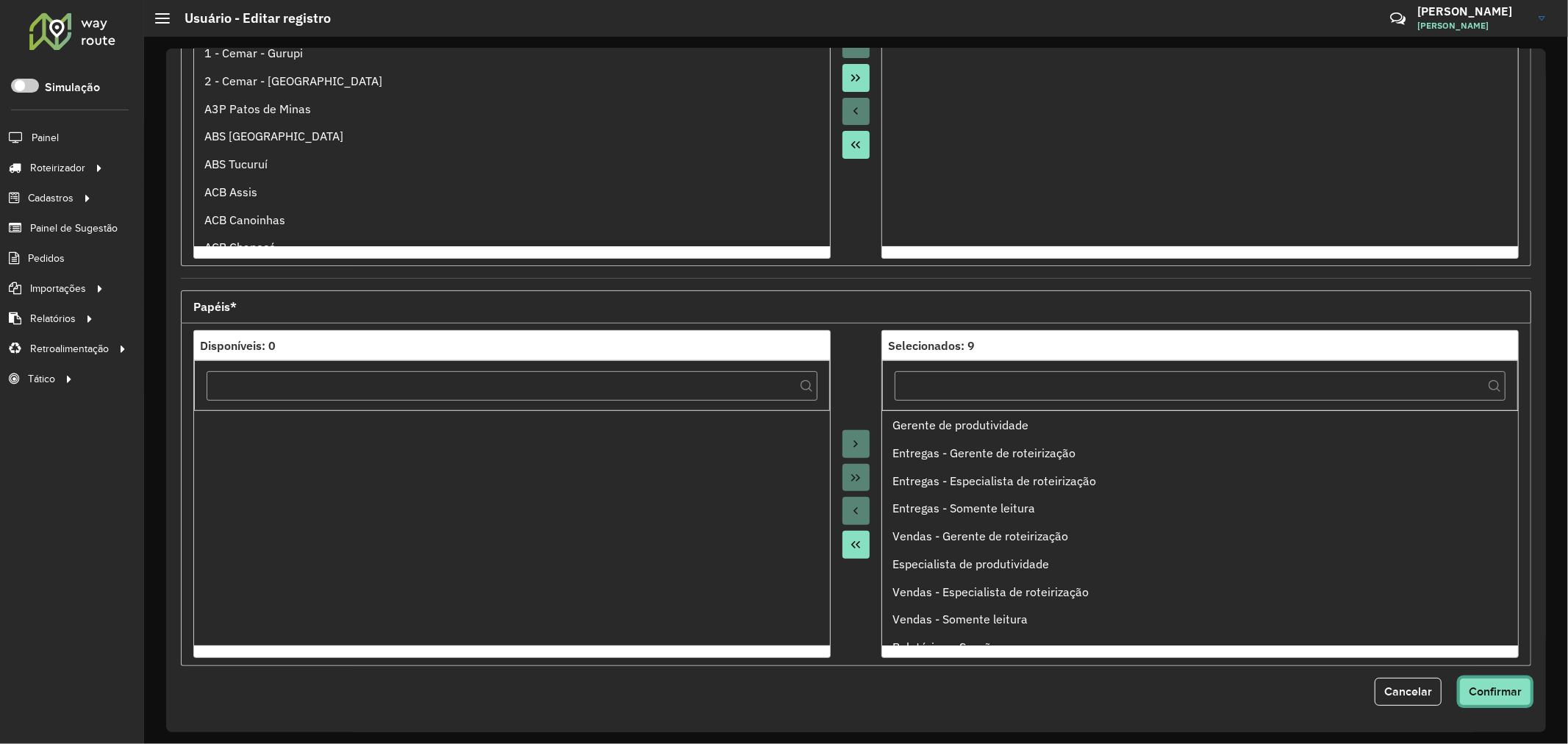
click at [1497, 697] on span "Confirmar" at bounding box center [1495, 691] width 53 height 12
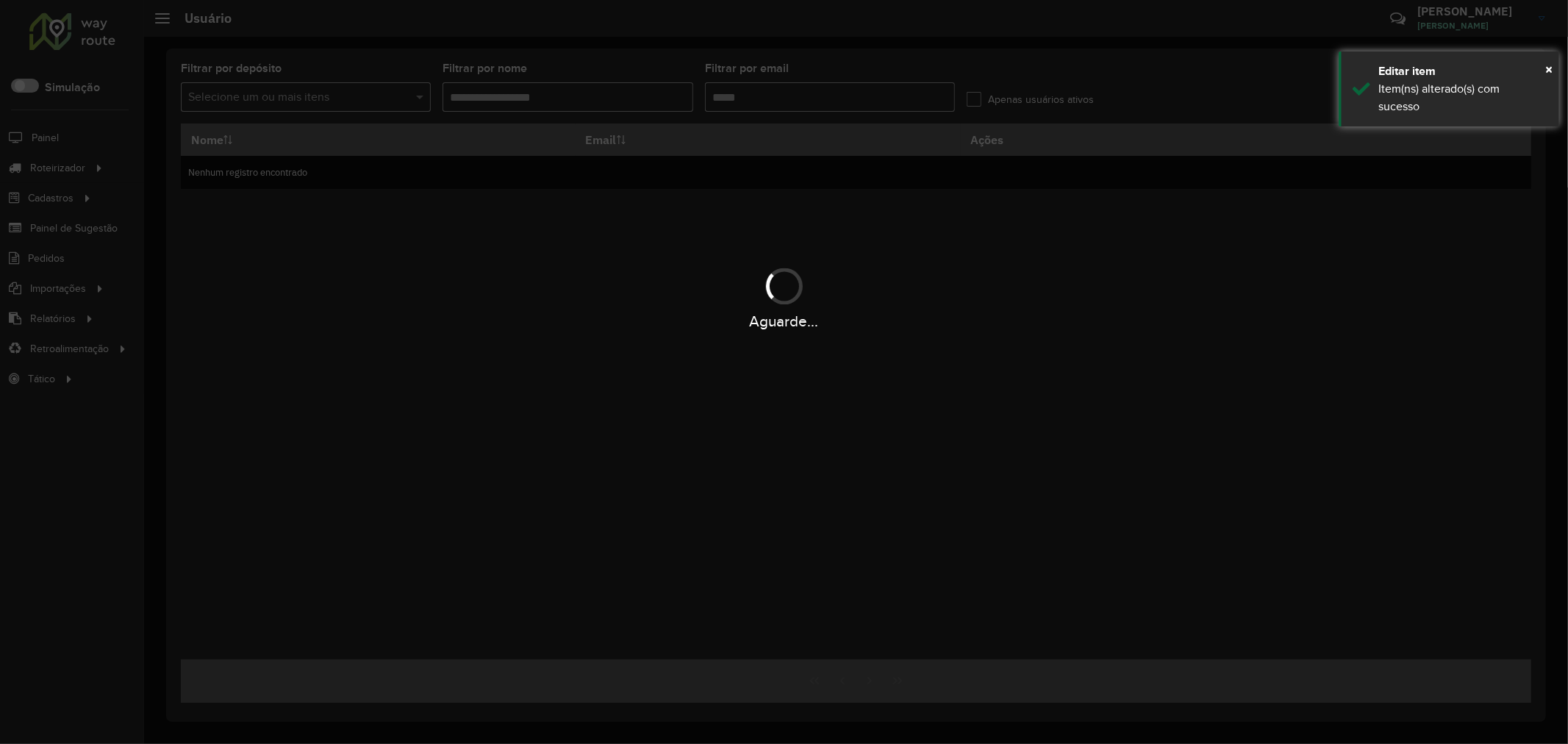
type input "**********"
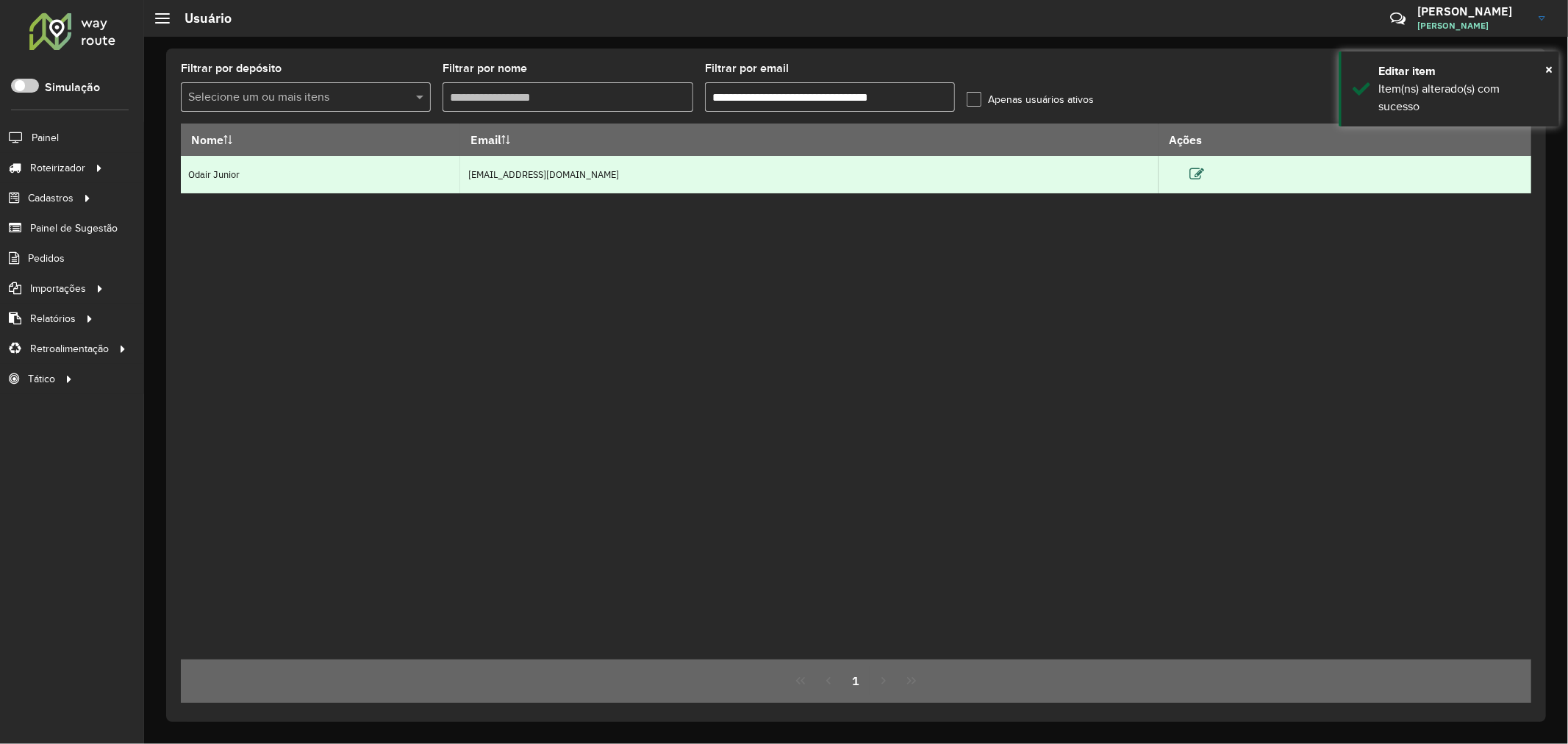
click at [1204, 173] on icon at bounding box center [1197, 174] width 15 height 15
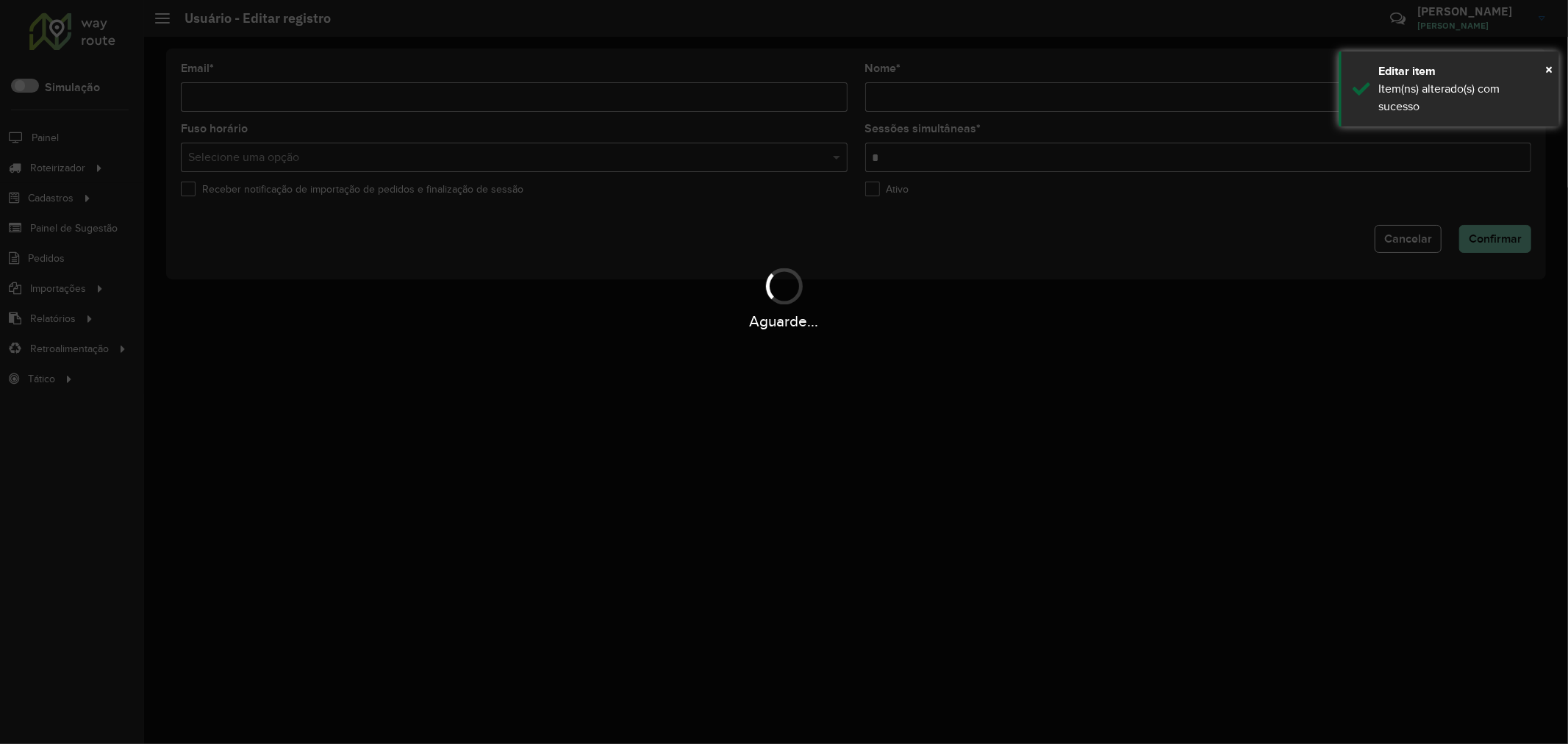
type input "**********"
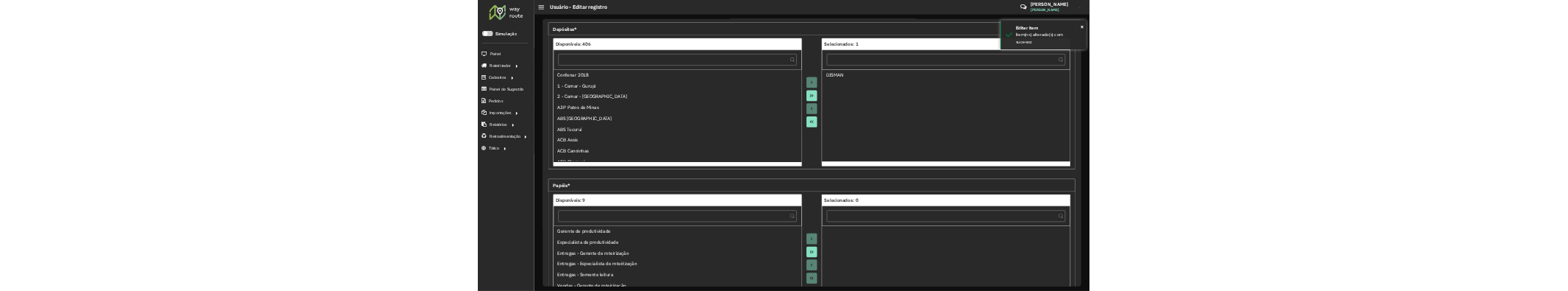
scroll to position [349, 0]
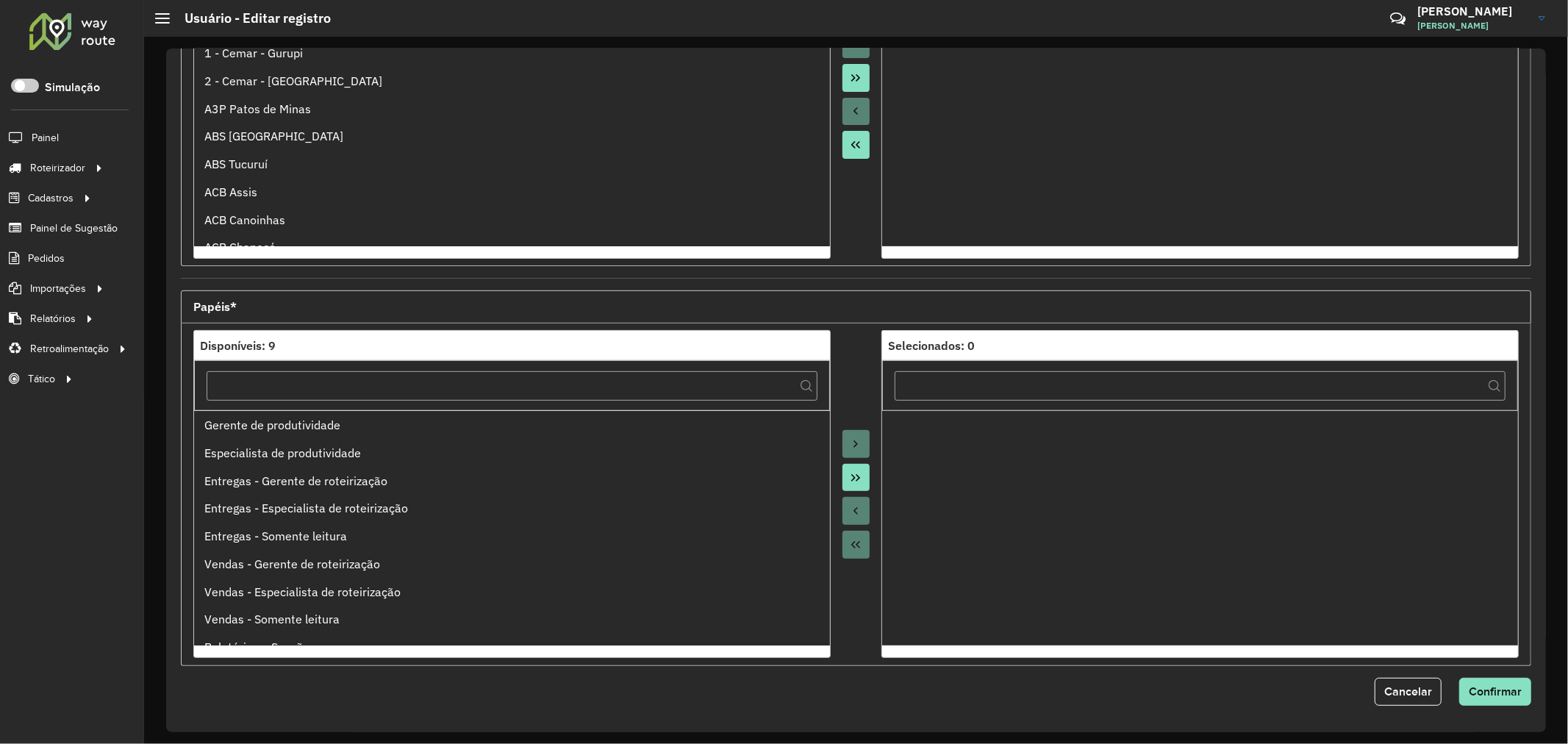
click at [841, 393] on div at bounding box center [856, 494] width 52 height 328
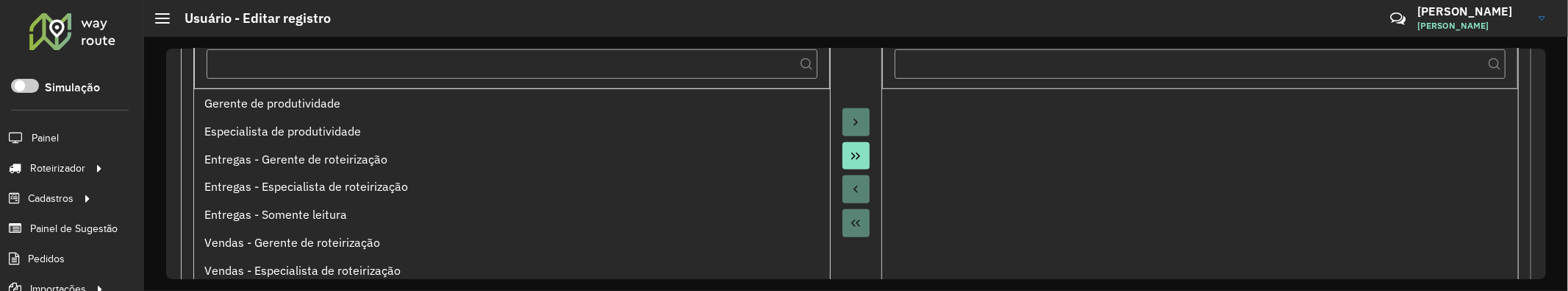
scroll to position [675, 0]
click at [855, 142] on button "Move All to Target" at bounding box center [856, 151] width 28 height 28
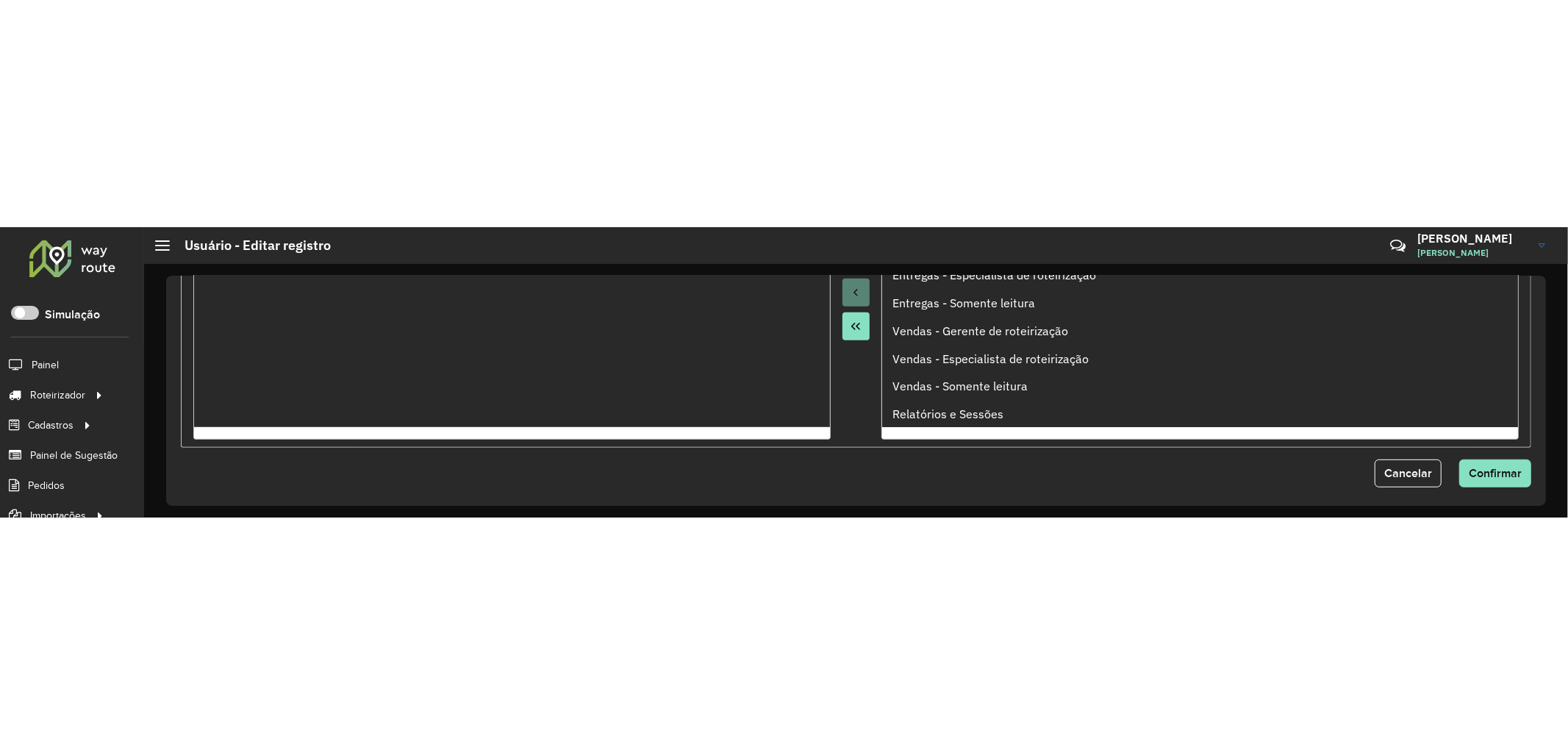
scroll to position [801, 0]
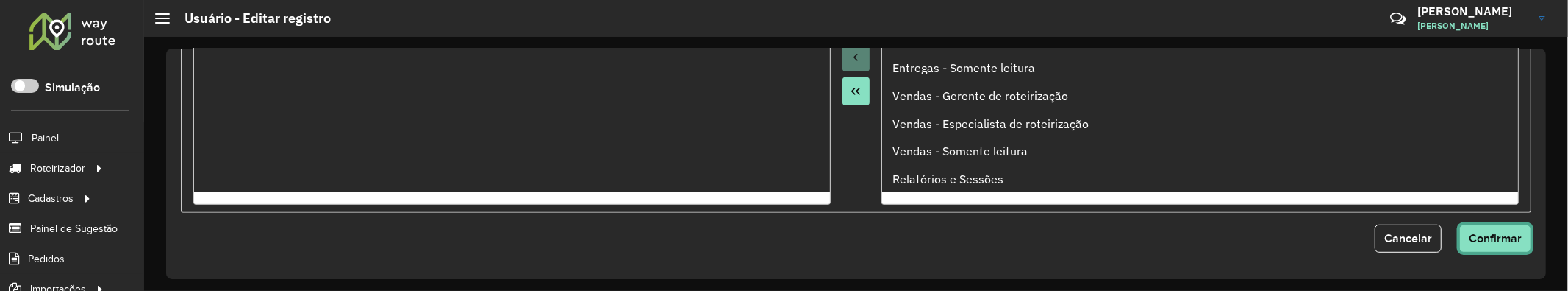
click at [1496, 233] on span "Confirmar" at bounding box center [1495, 238] width 53 height 12
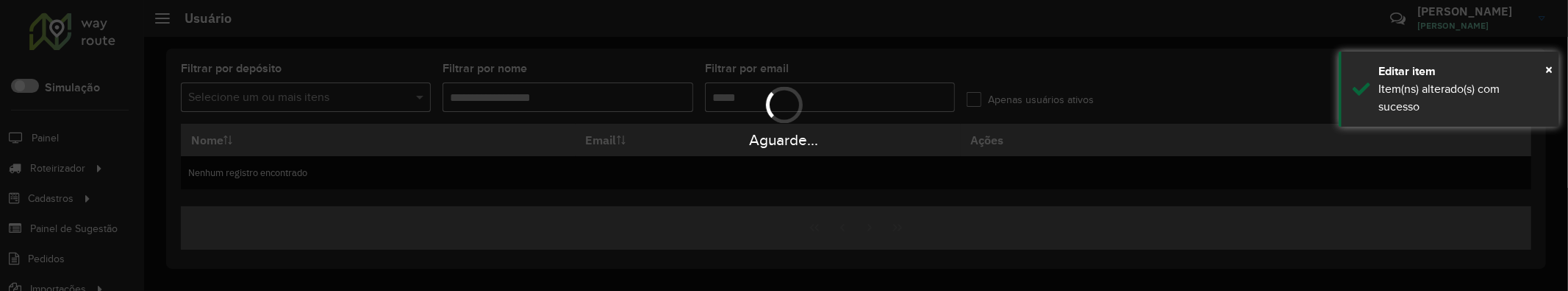
type input "**********"
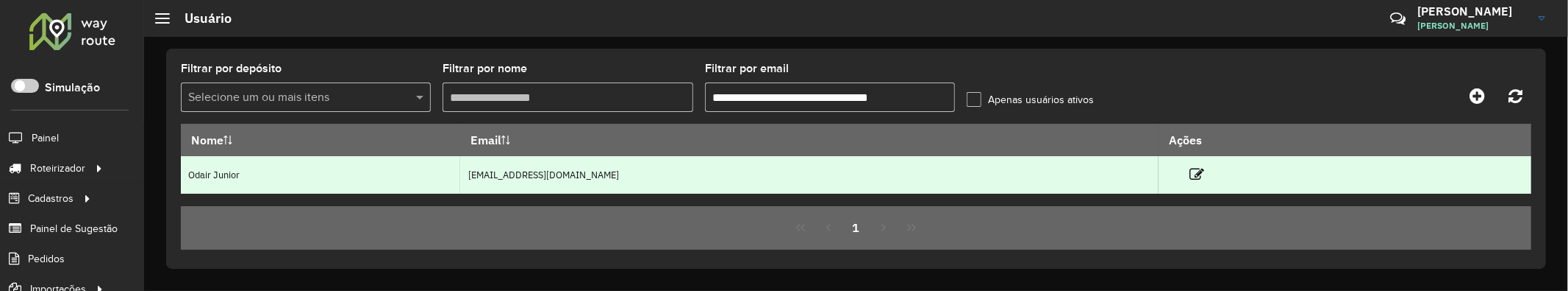
click at [663, 173] on td "jovemaprendiz1@dismanbebidas.com.br" at bounding box center [809, 175] width 699 height 38
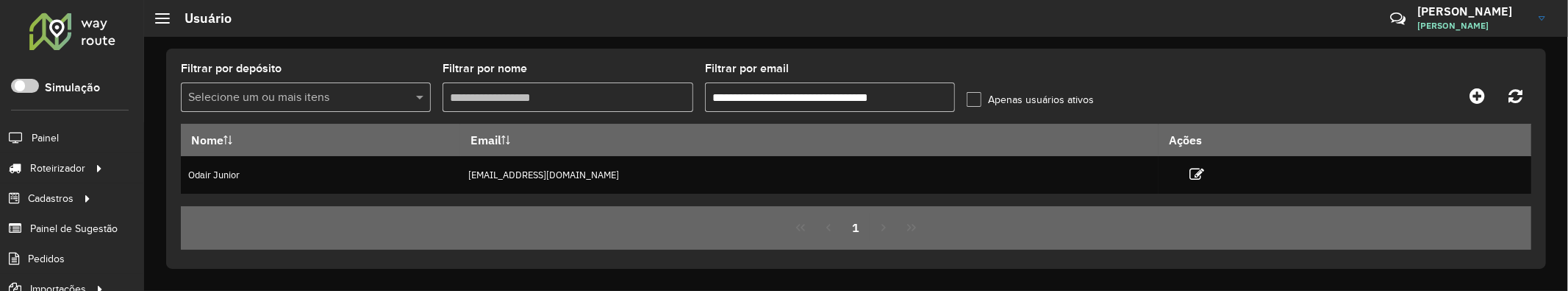
click at [924, 97] on input "**********" at bounding box center [830, 97] width 250 height 30
drag, startPoint x: 924, startPoint y: 97, endPoint x: 695, endPoint y: 91, distance: 229.1
click at [695, 91] on formly-group "**********" at bounding box center [681, 93] width 1002 height 60
click at [949, 53] on div "**********" at bounding box center [855, 159] width 1380 height 220
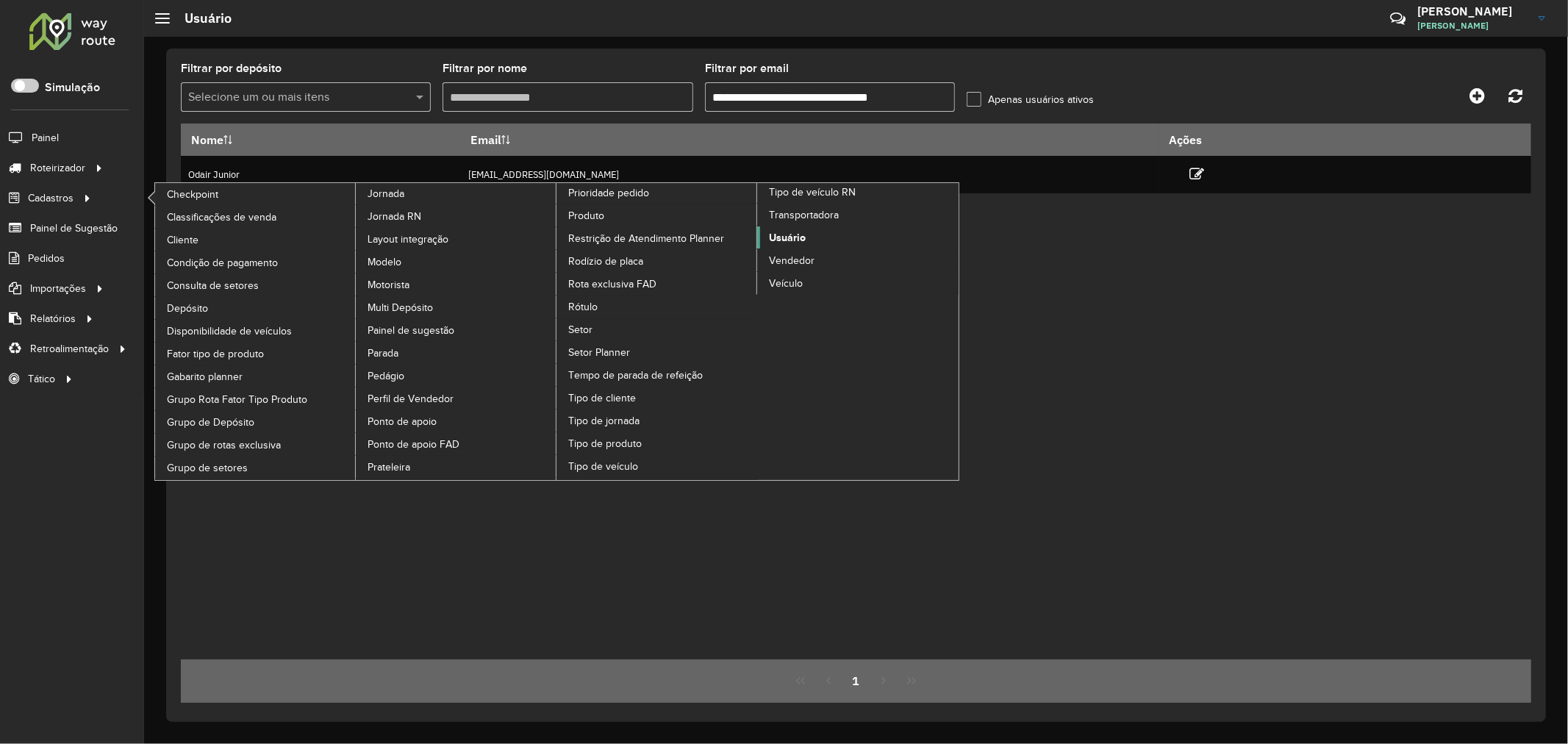
click at [795, 246] on span "Usuário" at bounding box center [787, 237] width 37 height 16
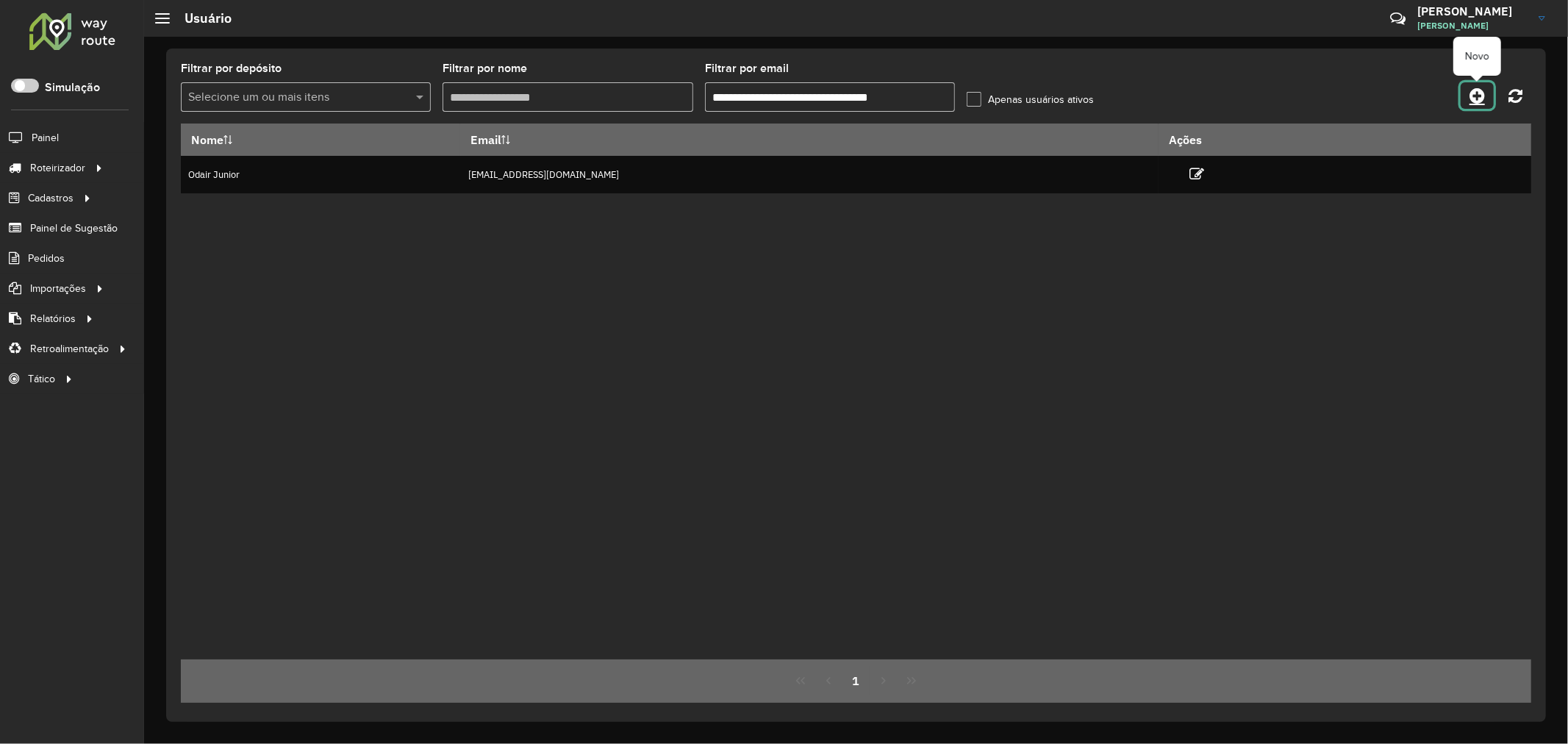
click at [1482, 87] on icon at bounding box center [1477, 95] width 16 height 17
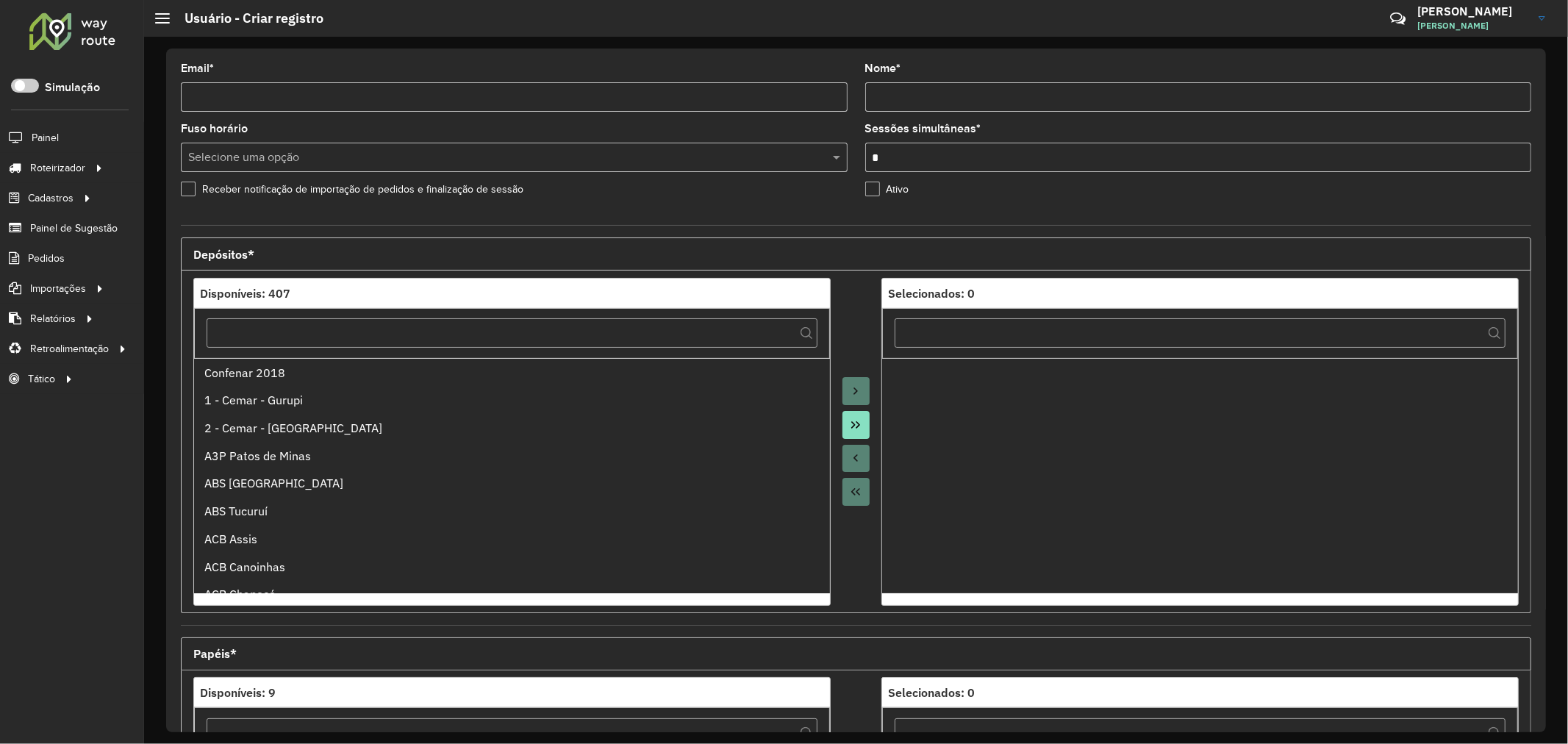
drag, startPoint x: 586, startPoint y: 87, endPoint x: 571, endPoint y: 90, distance: 15.3
click at [586, 88] on input "Email *" at bounding box center [514, 97] width 667 height 30
paste input "**********"
type input "**********"
click at [956, 99] on input "Nome *" at bounding box center [1199, 97] width 667 height 30
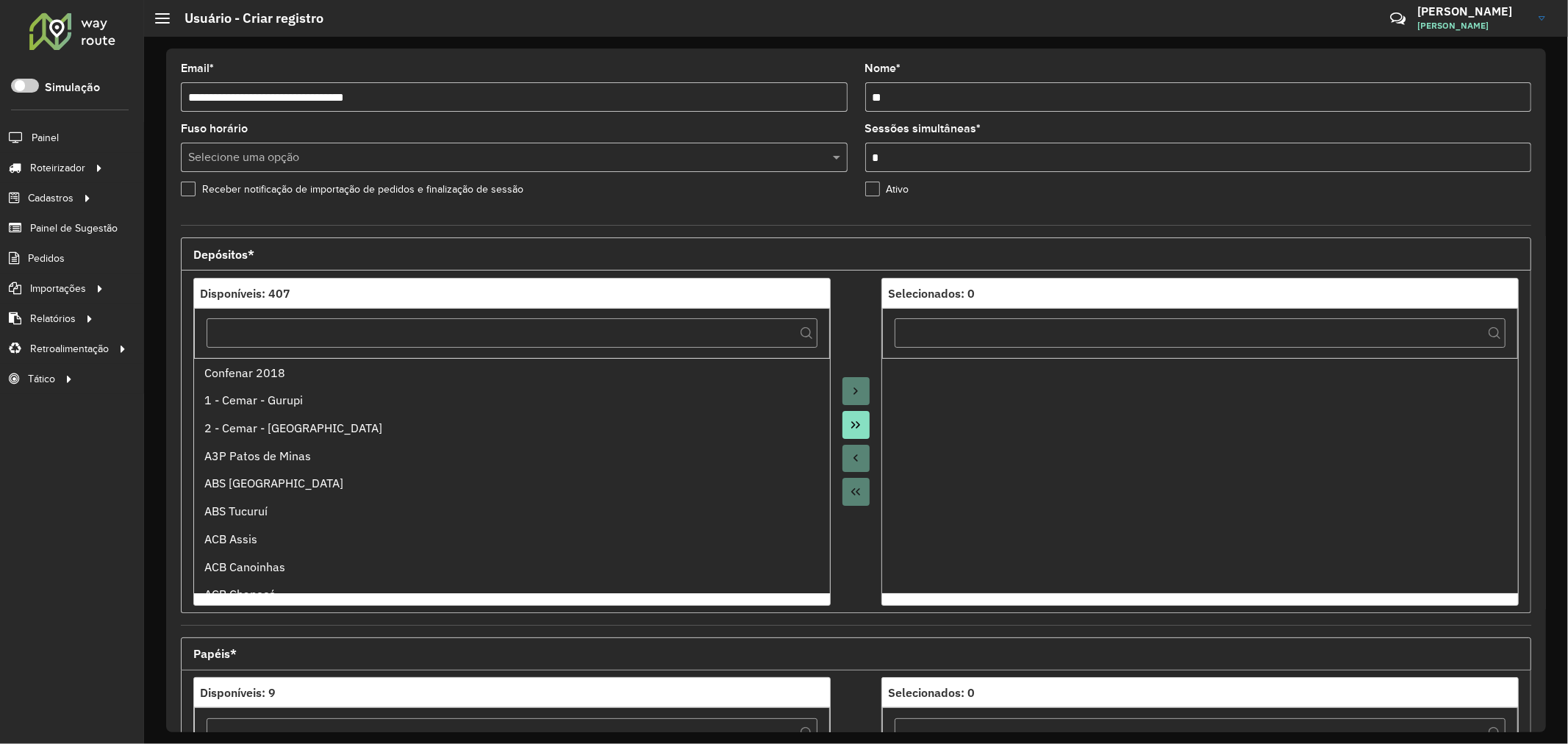
type input "*"
type input "**********"
click at [406, 170] on div "Selecione uma opção" at bounding box center [514, 158] width 667 height 30
type input "*"
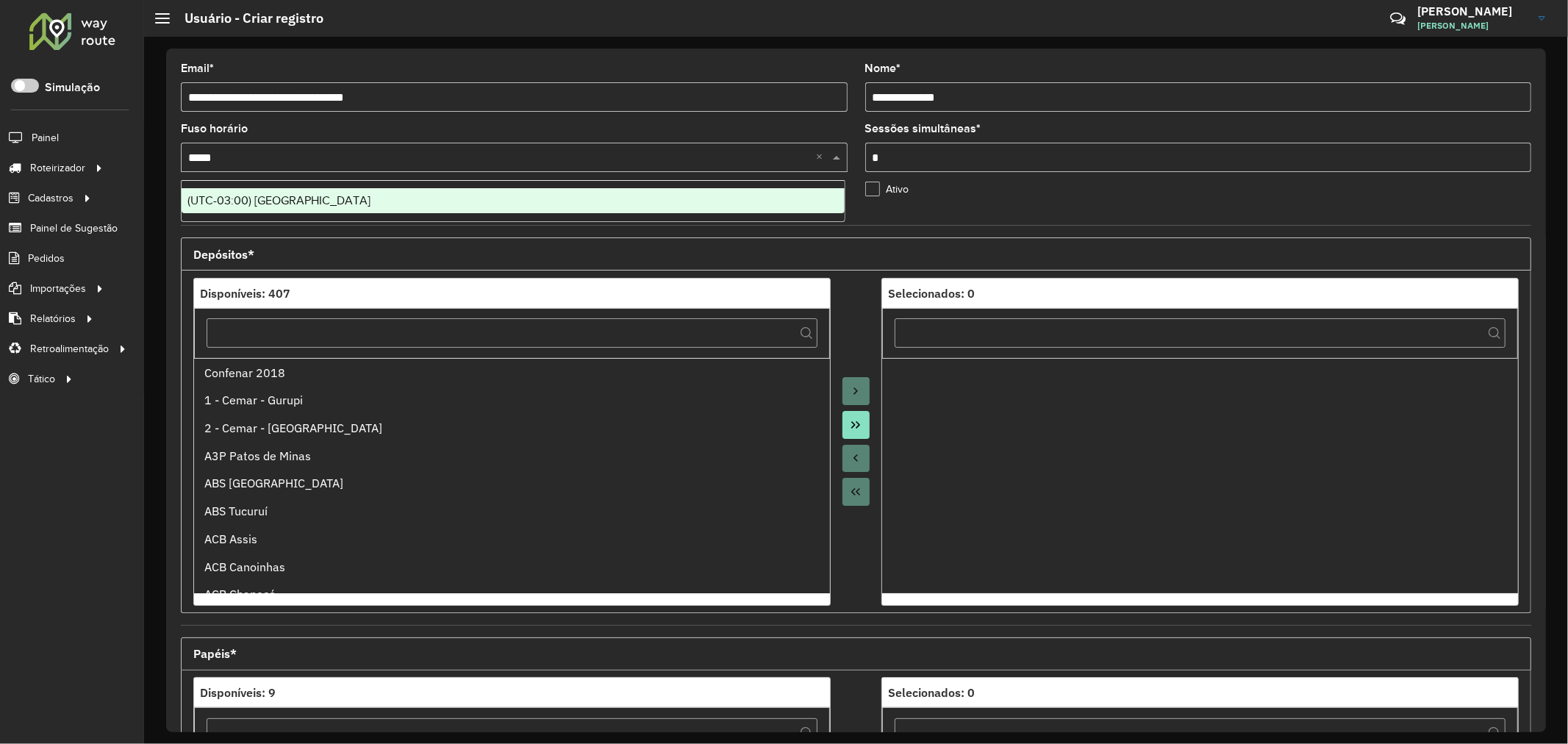
type input "******"
click at [387, 203] on div "(UTC-03:00) Brasilia" at bounding box center [513, 200] width 663 height 25
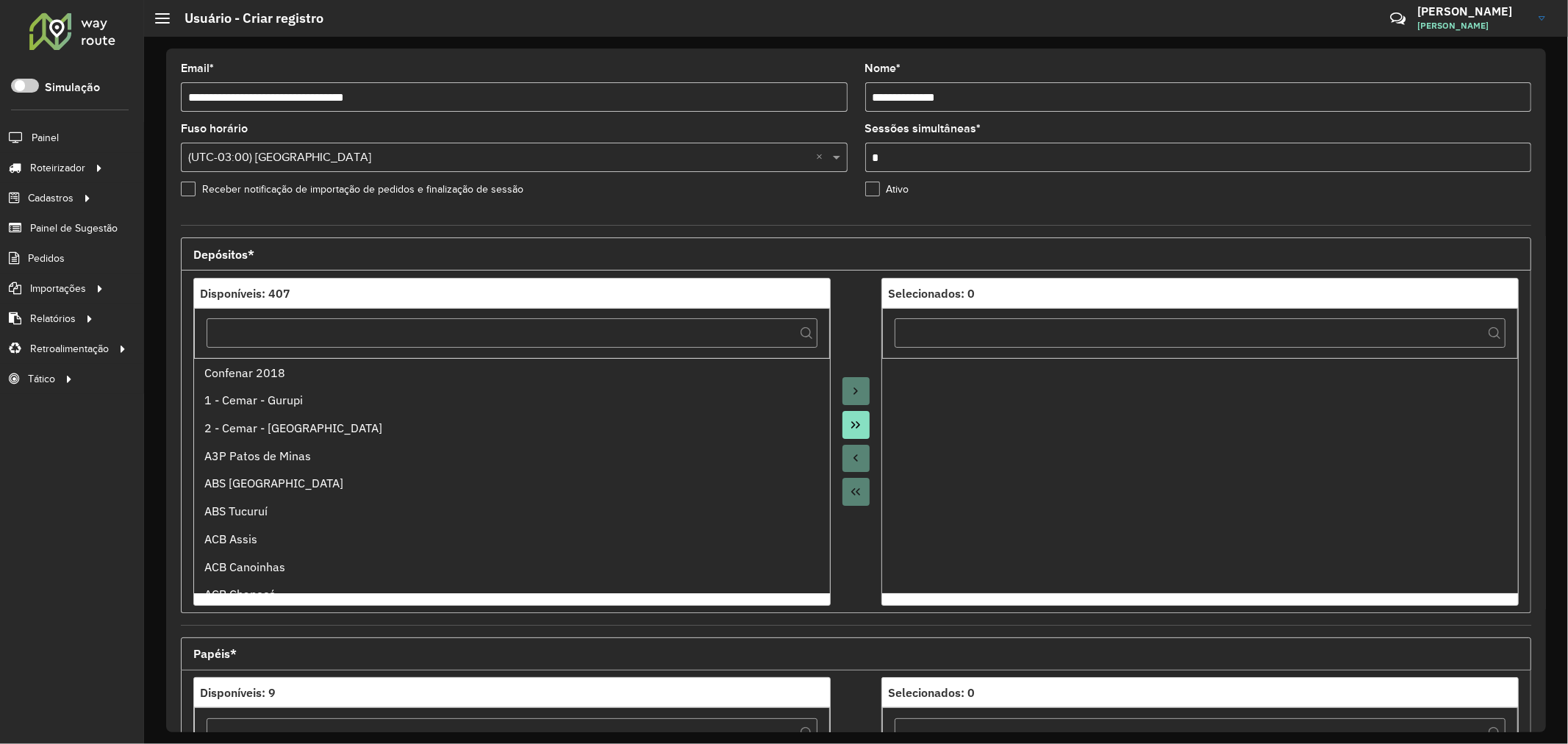
click at [930, 158] on input "*" at bounding box center [1199, 158] width 667 height 30
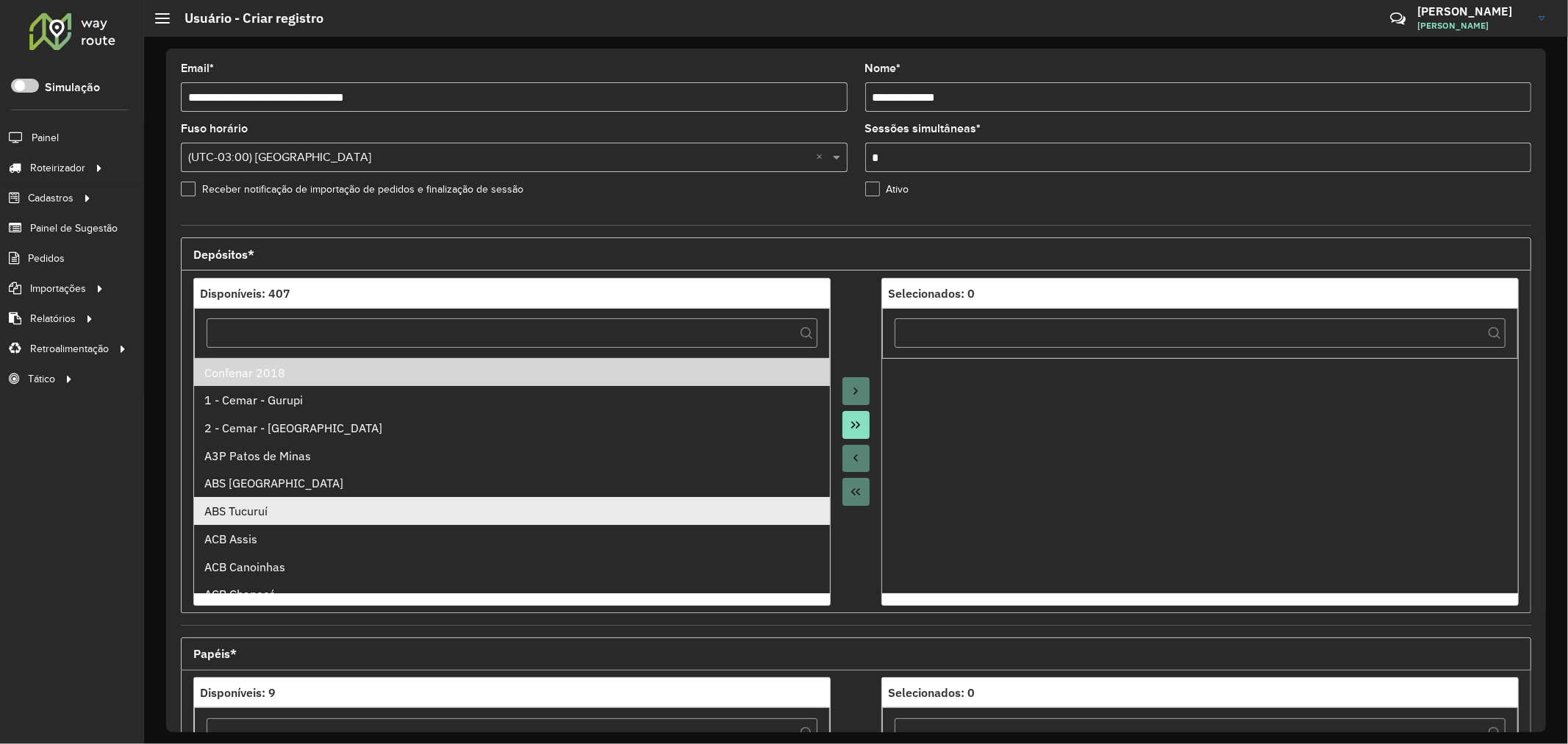
click at [316, 498] on li "ABS Tucuruí" at bounding box center [511, 511] width 636 height 28
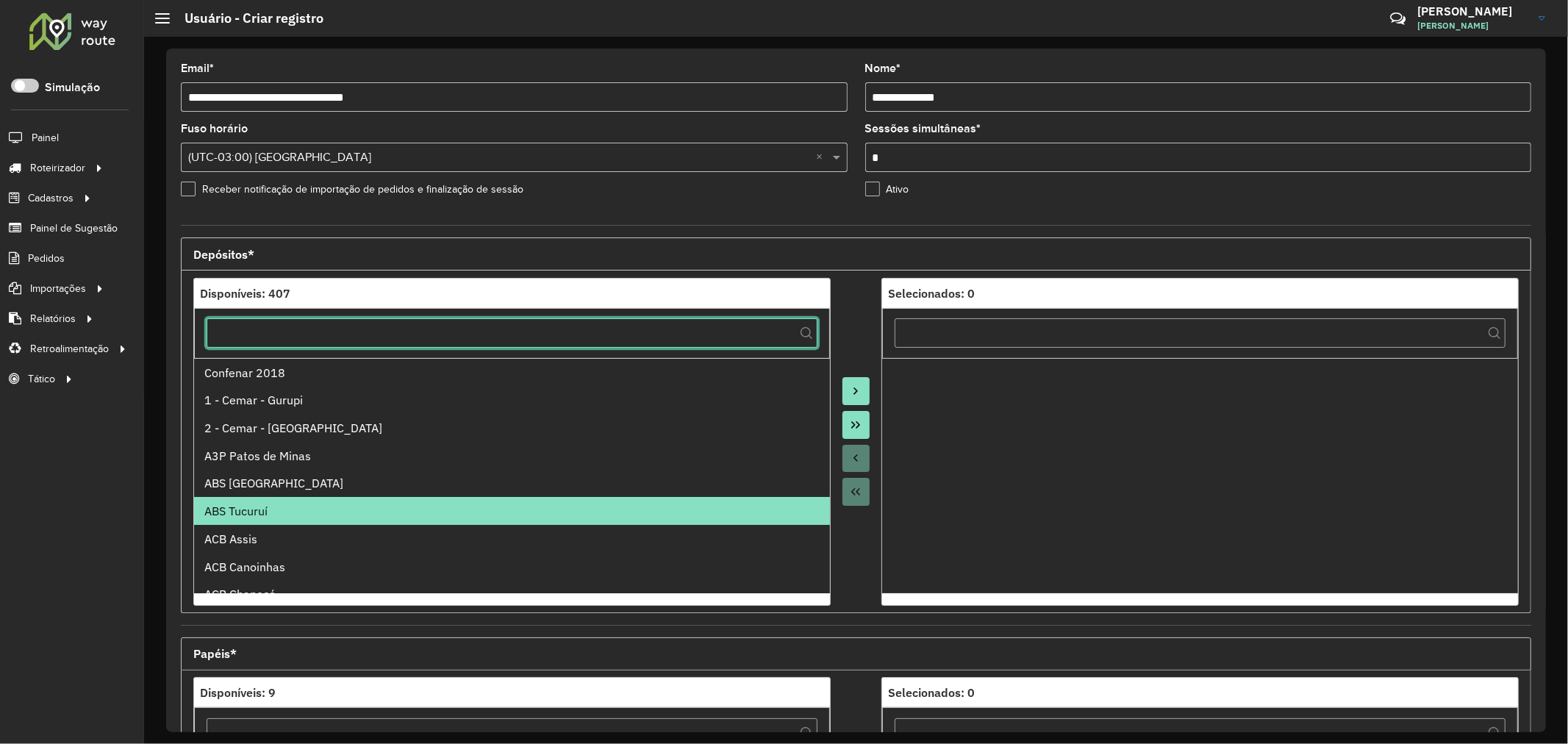
click at [294, 327] on input "text" at bounding box center [512, 333] width 611 height 30
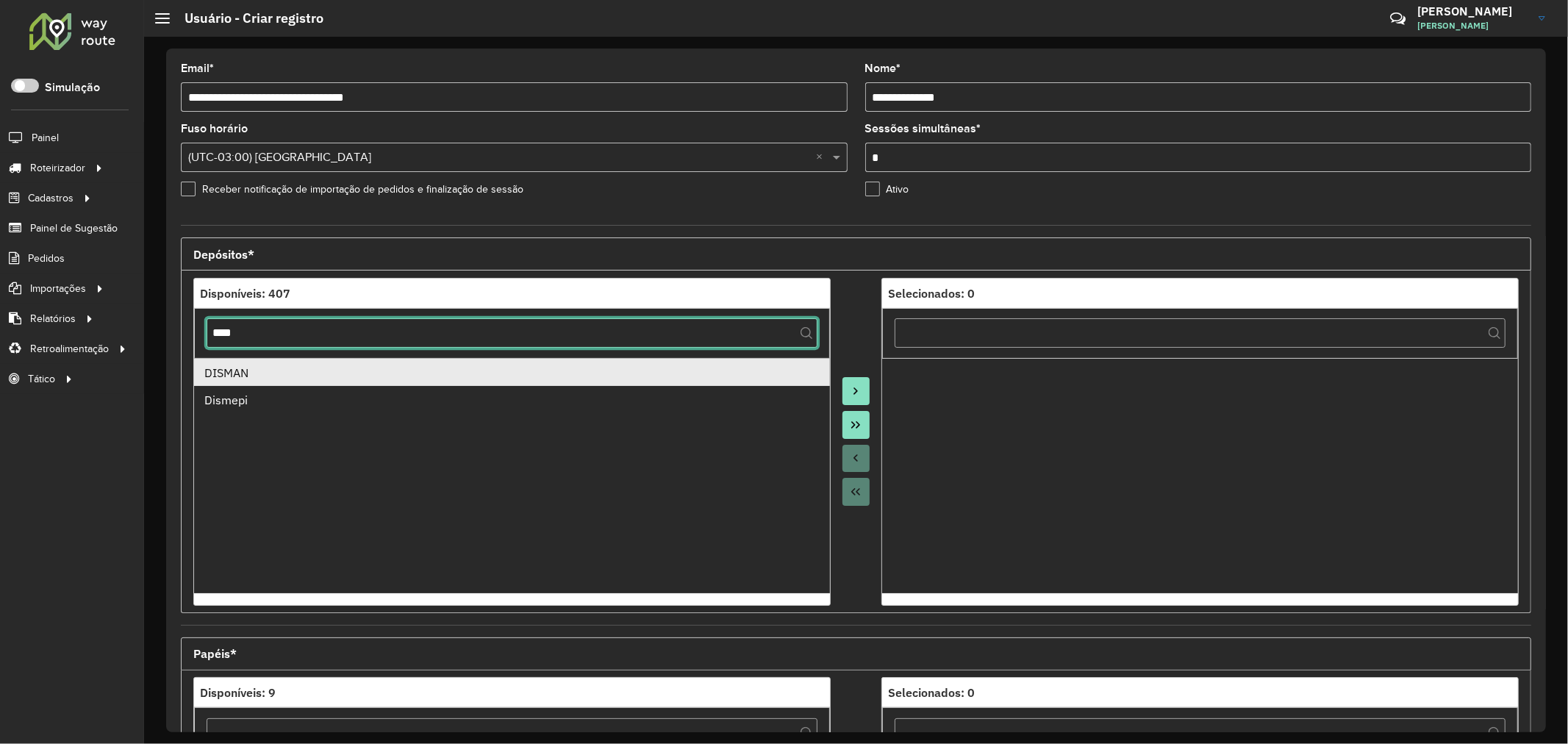
type input "****"
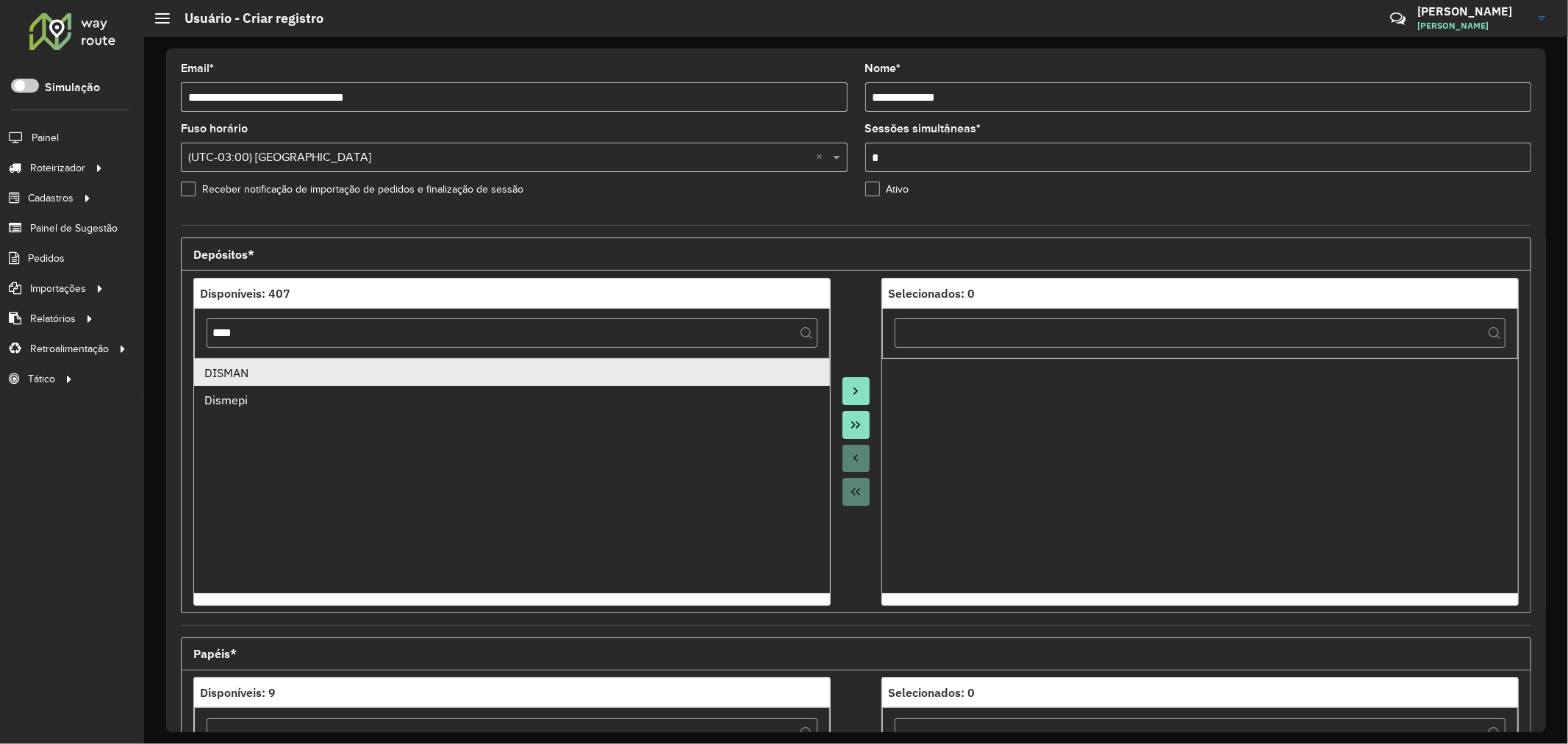
click at [307, 382] on div "DISMAN" at bounding box center [511, 372] width 615 height 17
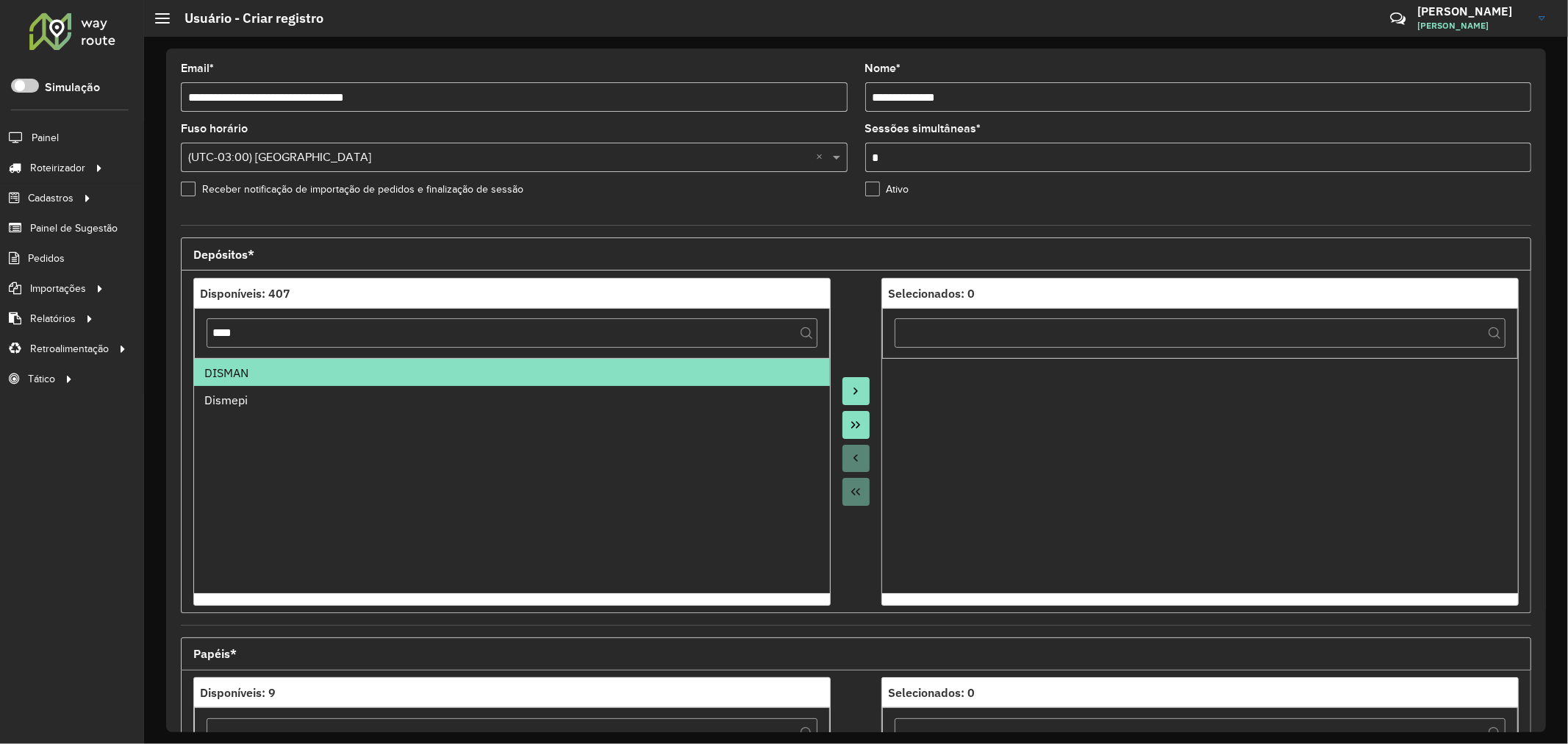
click at [862, 393] on button "Move to Target" at bounding box center [856, 391] width 28 height 28
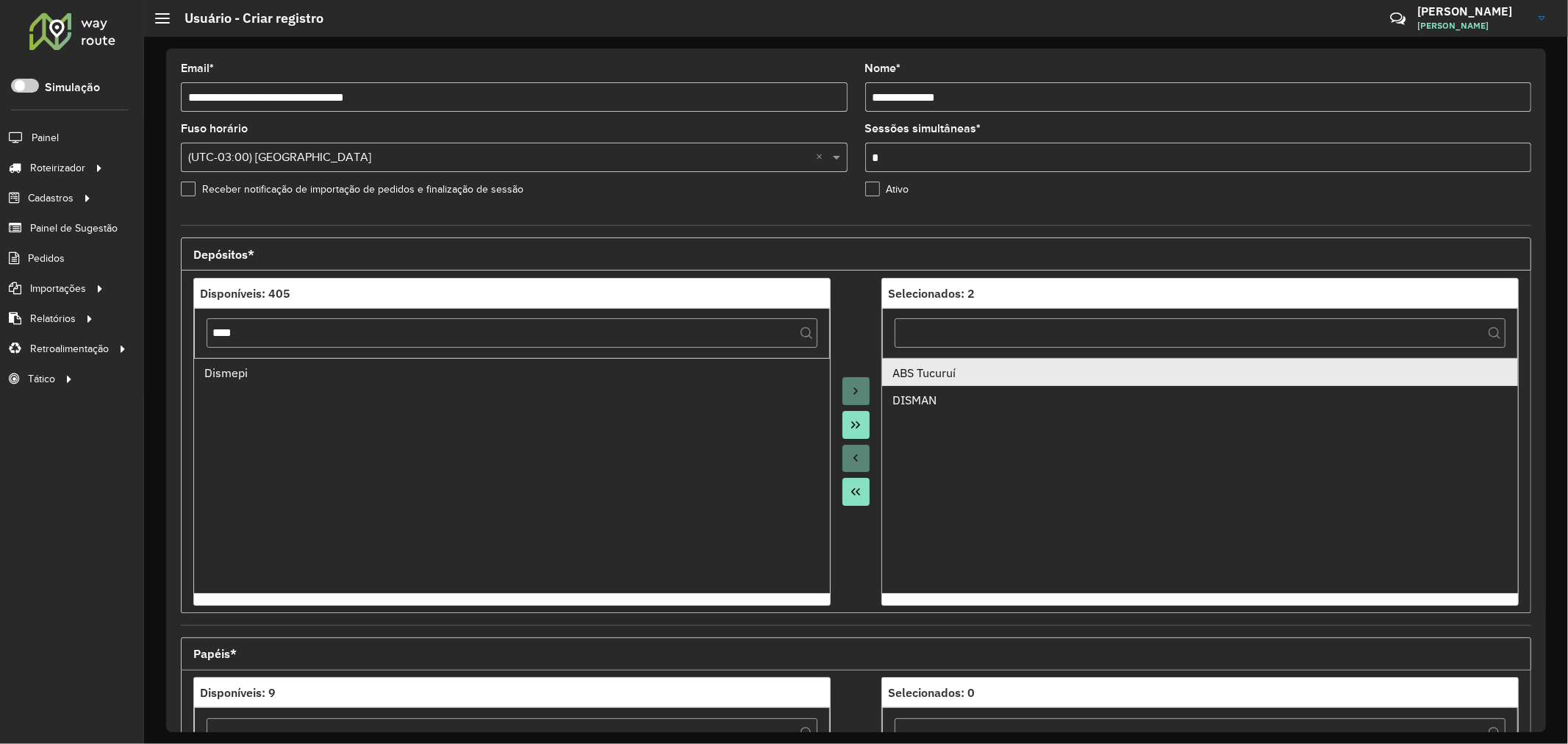
click at [937, 362] on li "ABS Tucuruí" at bounding box center [1199, 373] width 636 height 28
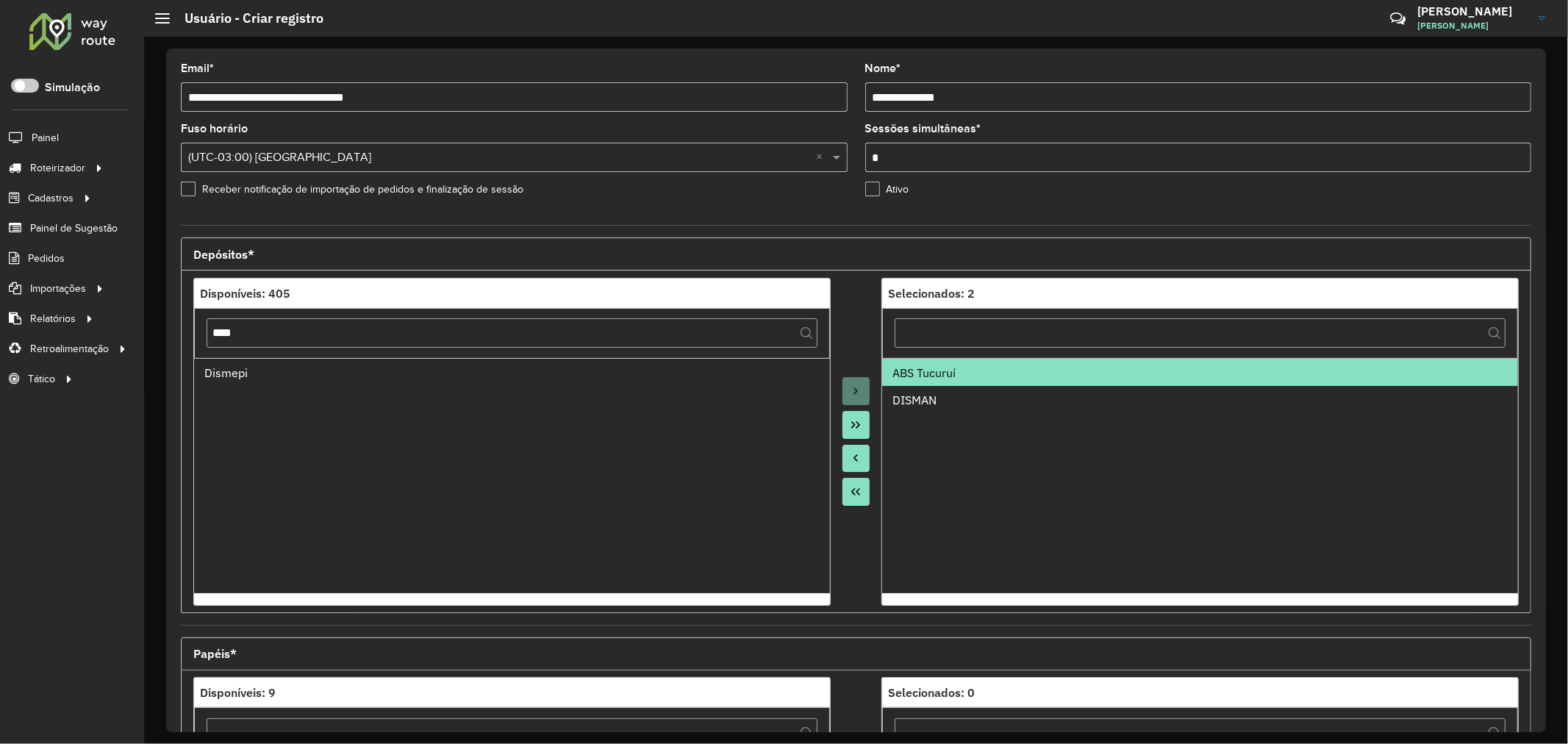
click at [850, 461] on icon "Move to Source" at bounding box center [855, 458] width 11 height 11
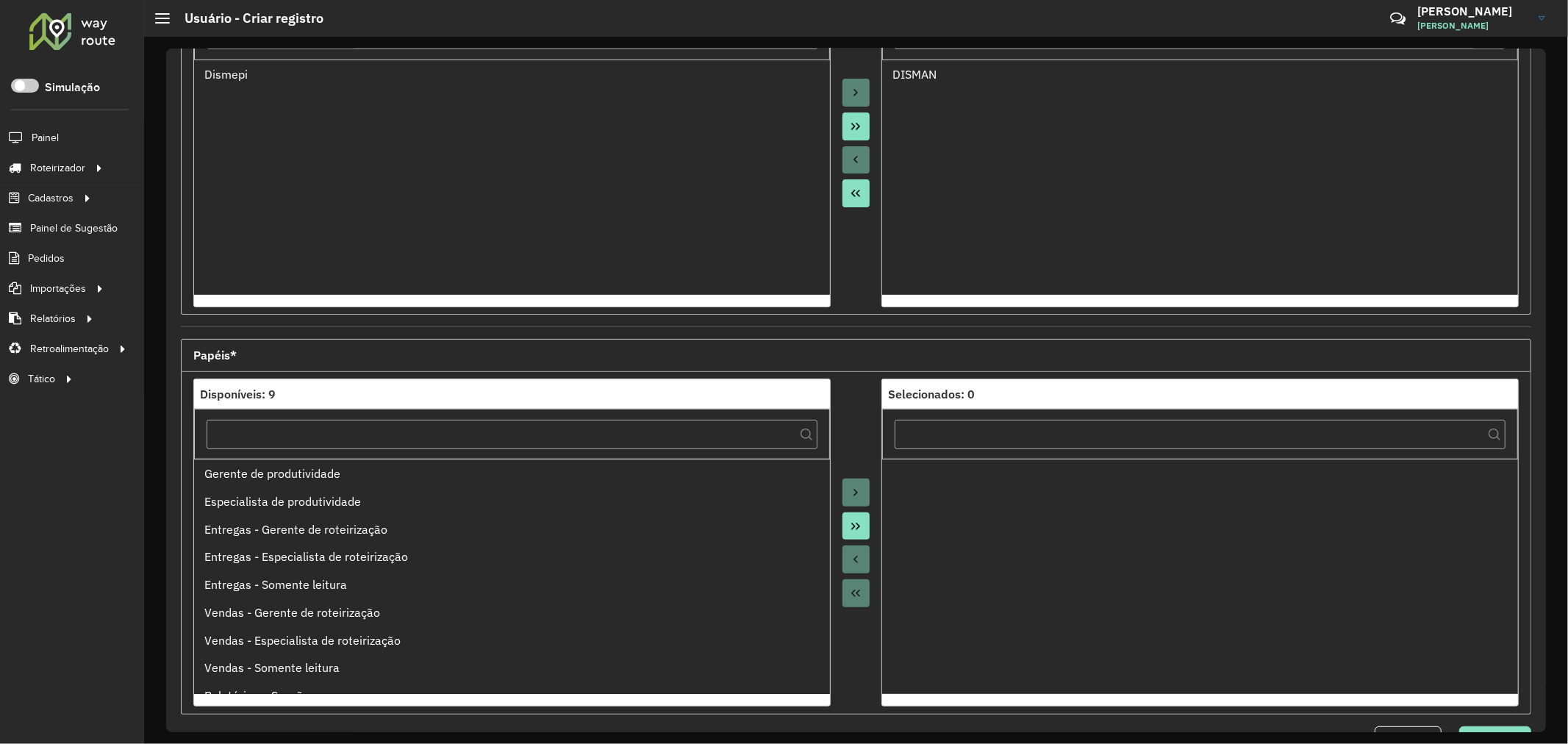
scroll to position [348, 0]
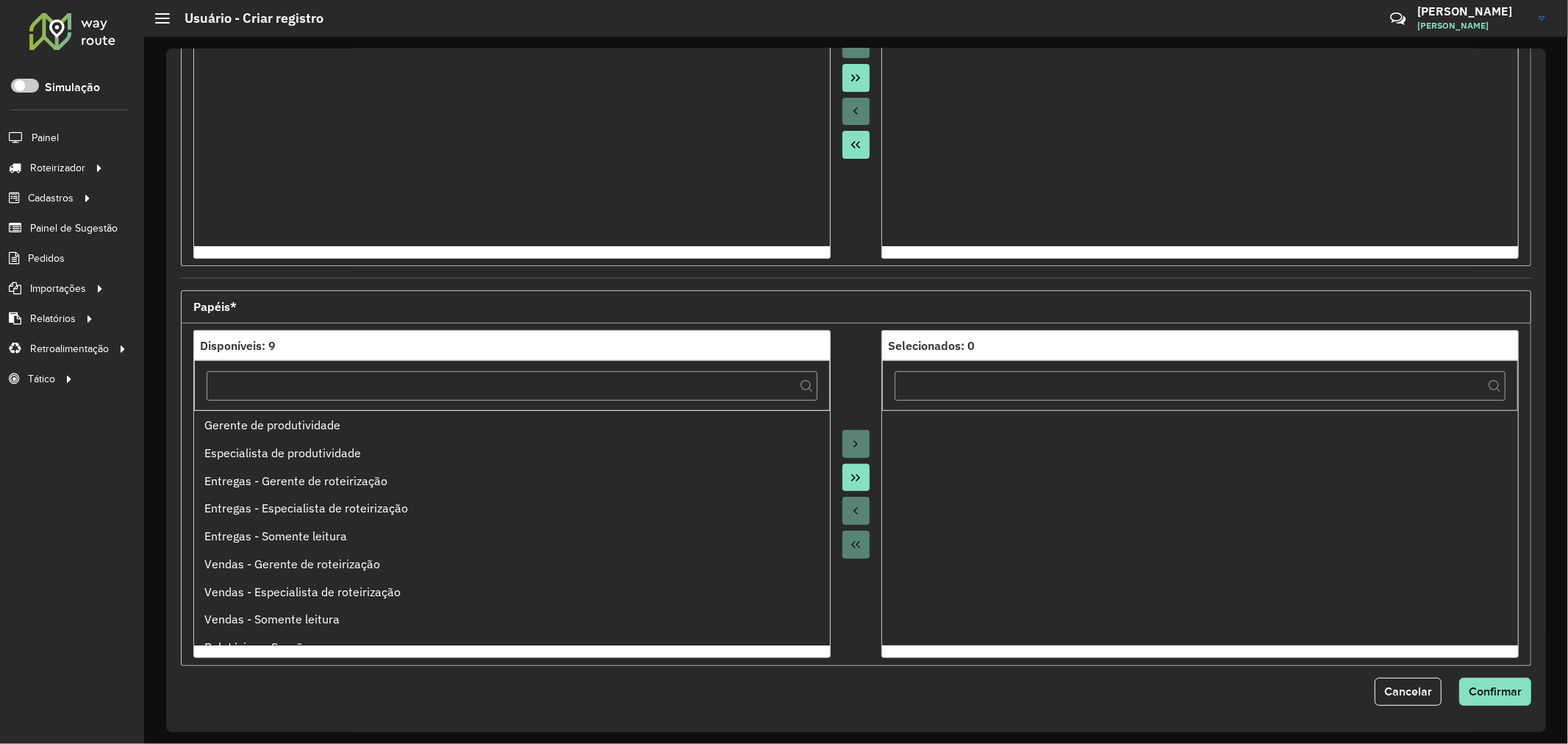
click at [861, 475] on button "Move All to Target" at bounding box center [856, 478] width 28 height 28
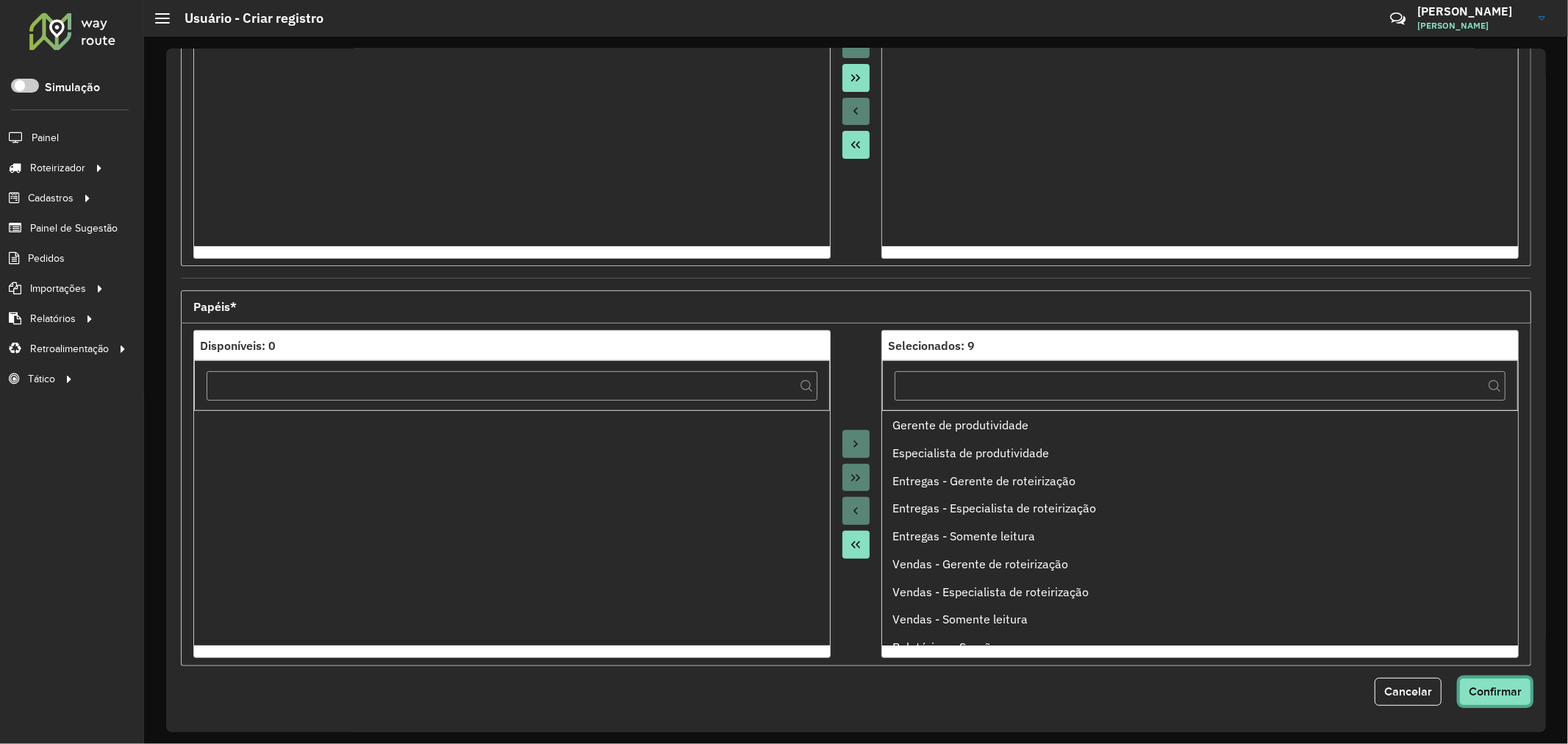
click at [1503, 704] on button "Confirmar" at bounding box center [1495, 692] width 72 height 28
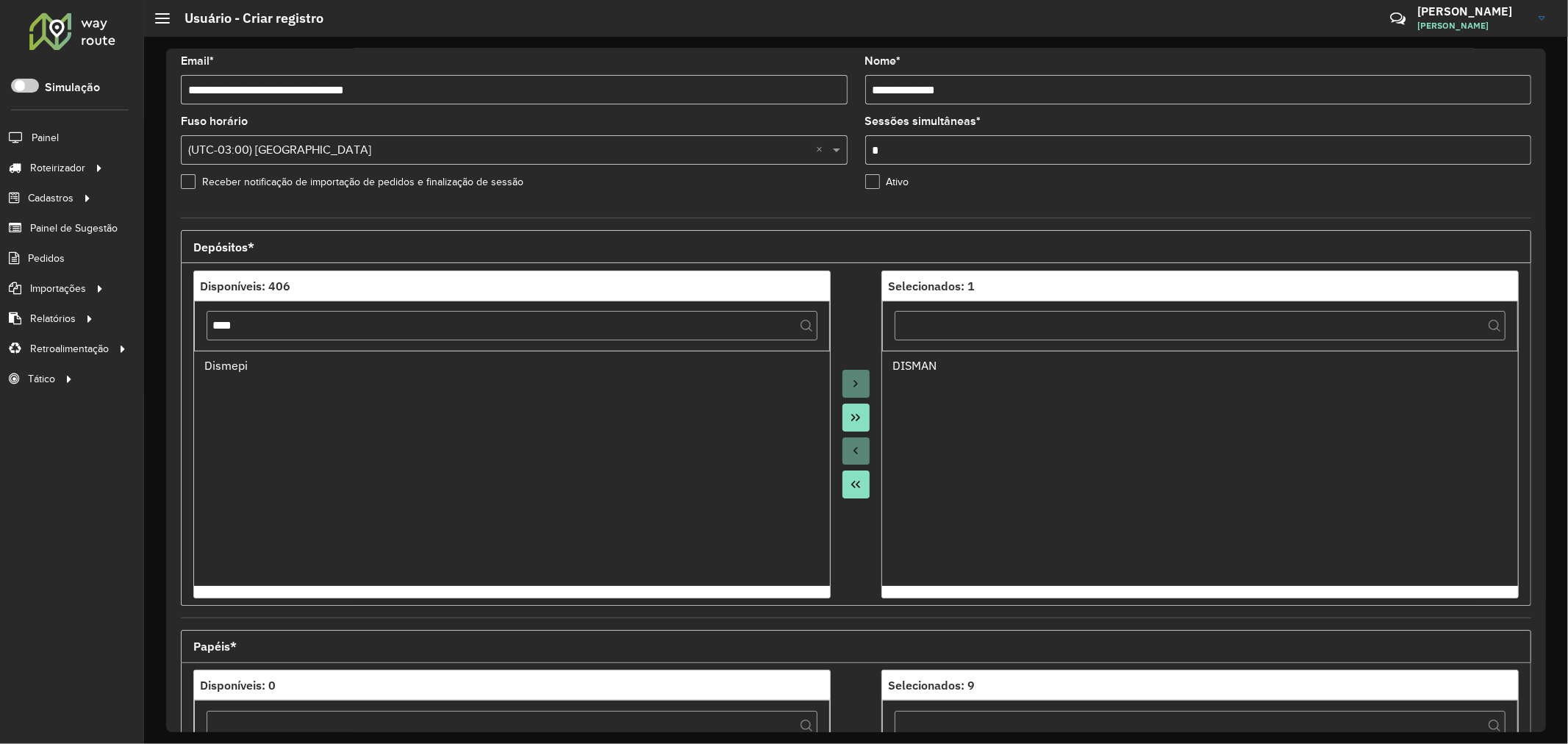
scroll to position [0, 0]
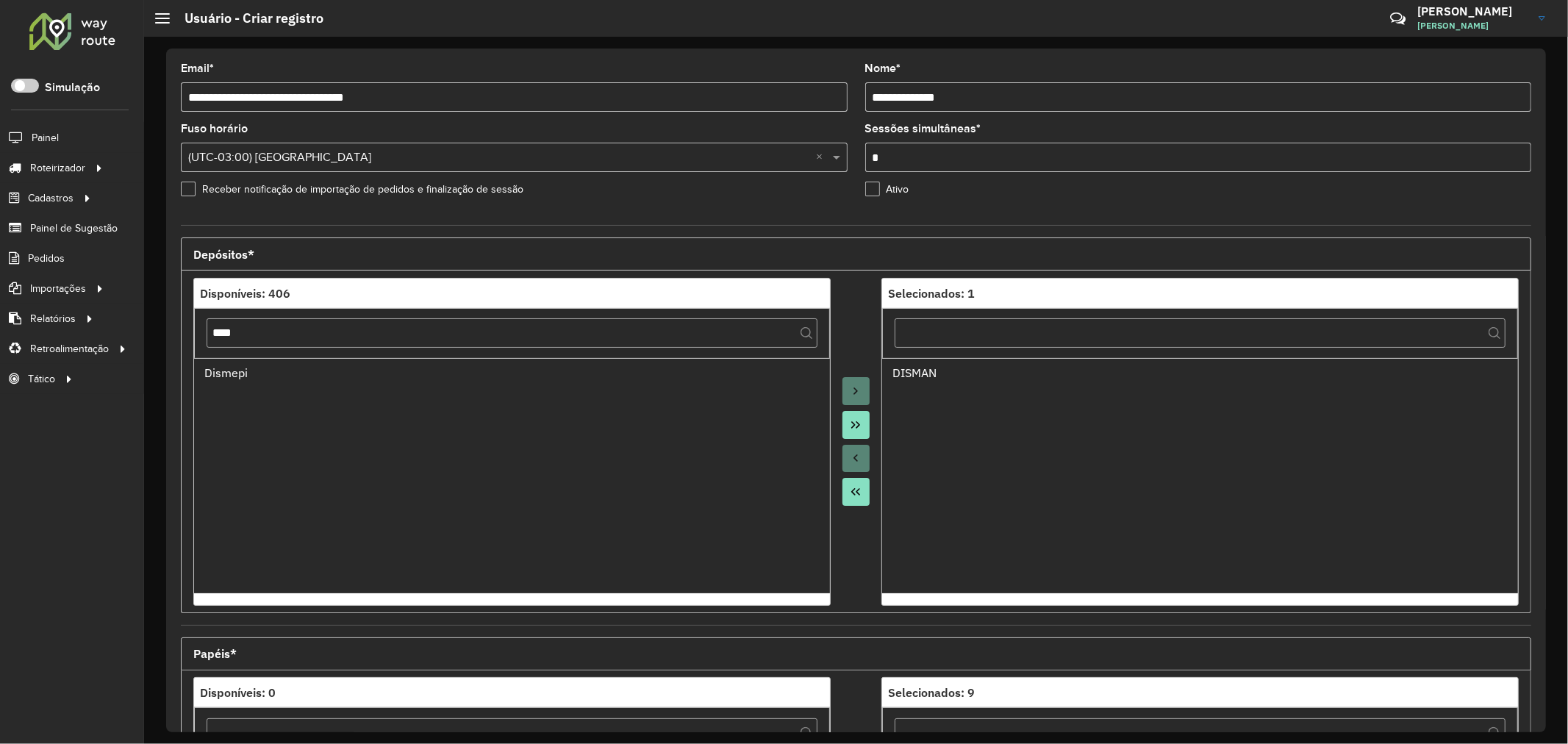
click at [268, 96] on input "**********" at bounding box center [514, 97] width 667 height 30
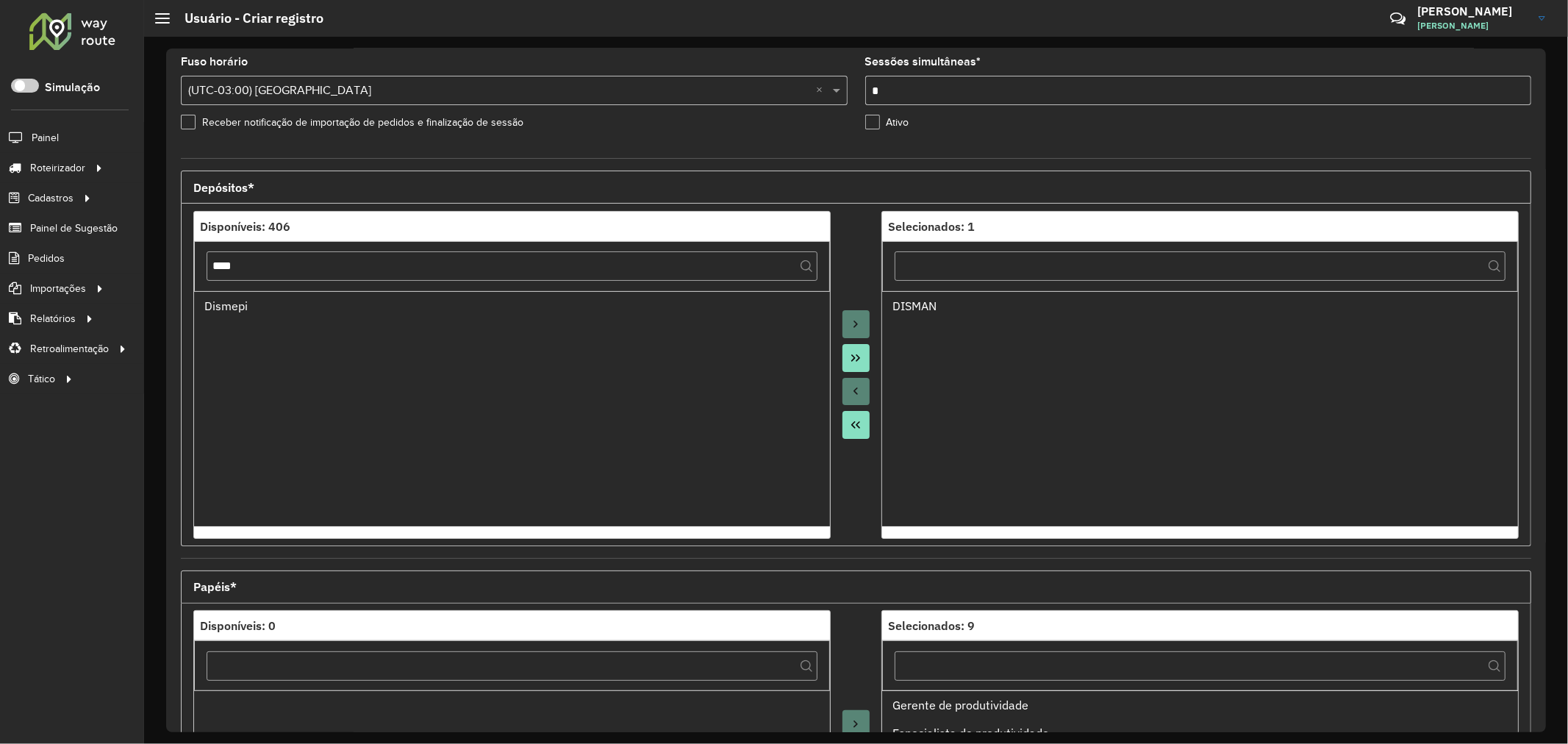
scroll to position [348, 0]
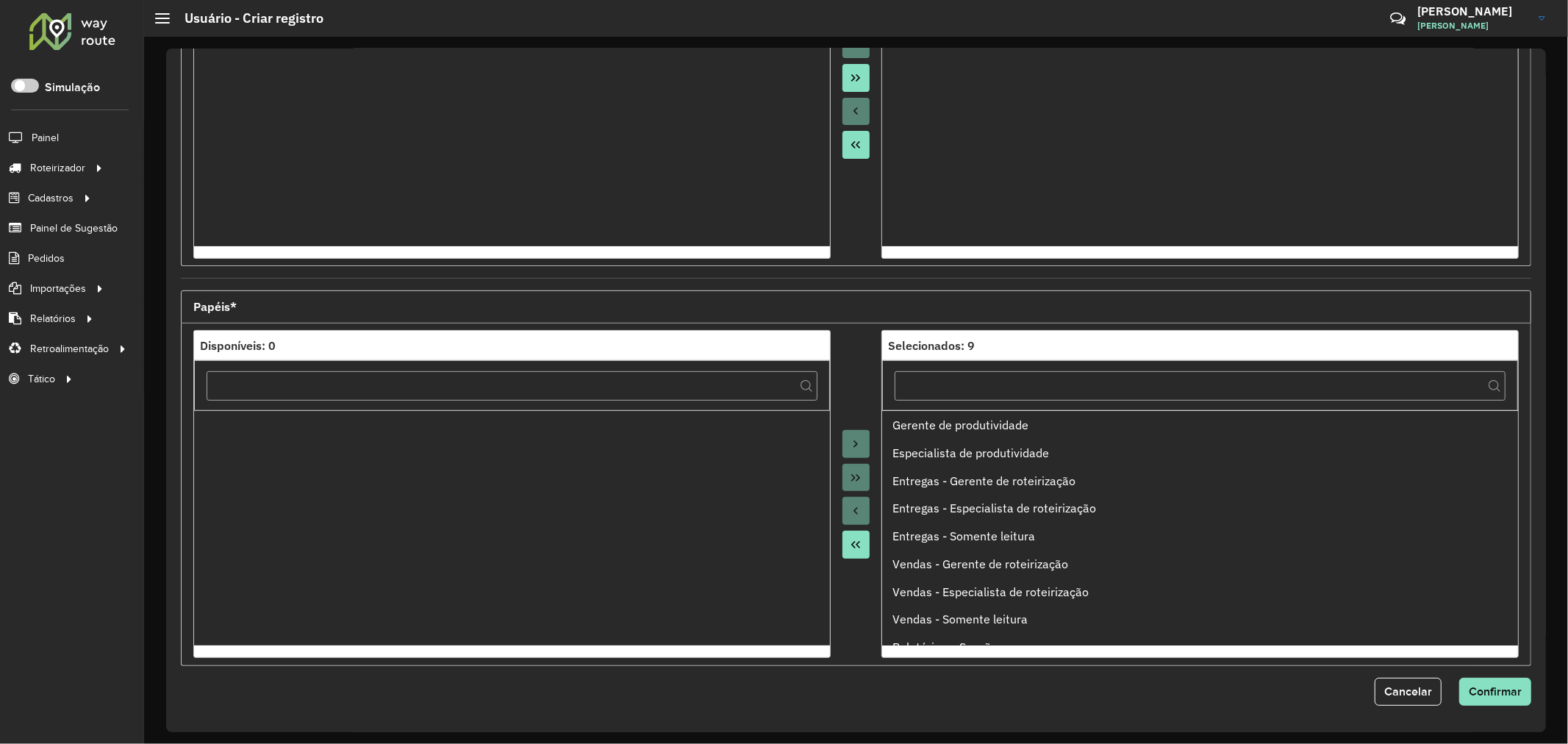
type input "**********"
click at [851, 543] on hb-app "Aguarde... Pop-up bloqueado! Seu navegador bloqueou automáticamente a abertura …" at bounding box center [784, 372] width 1568 height 744
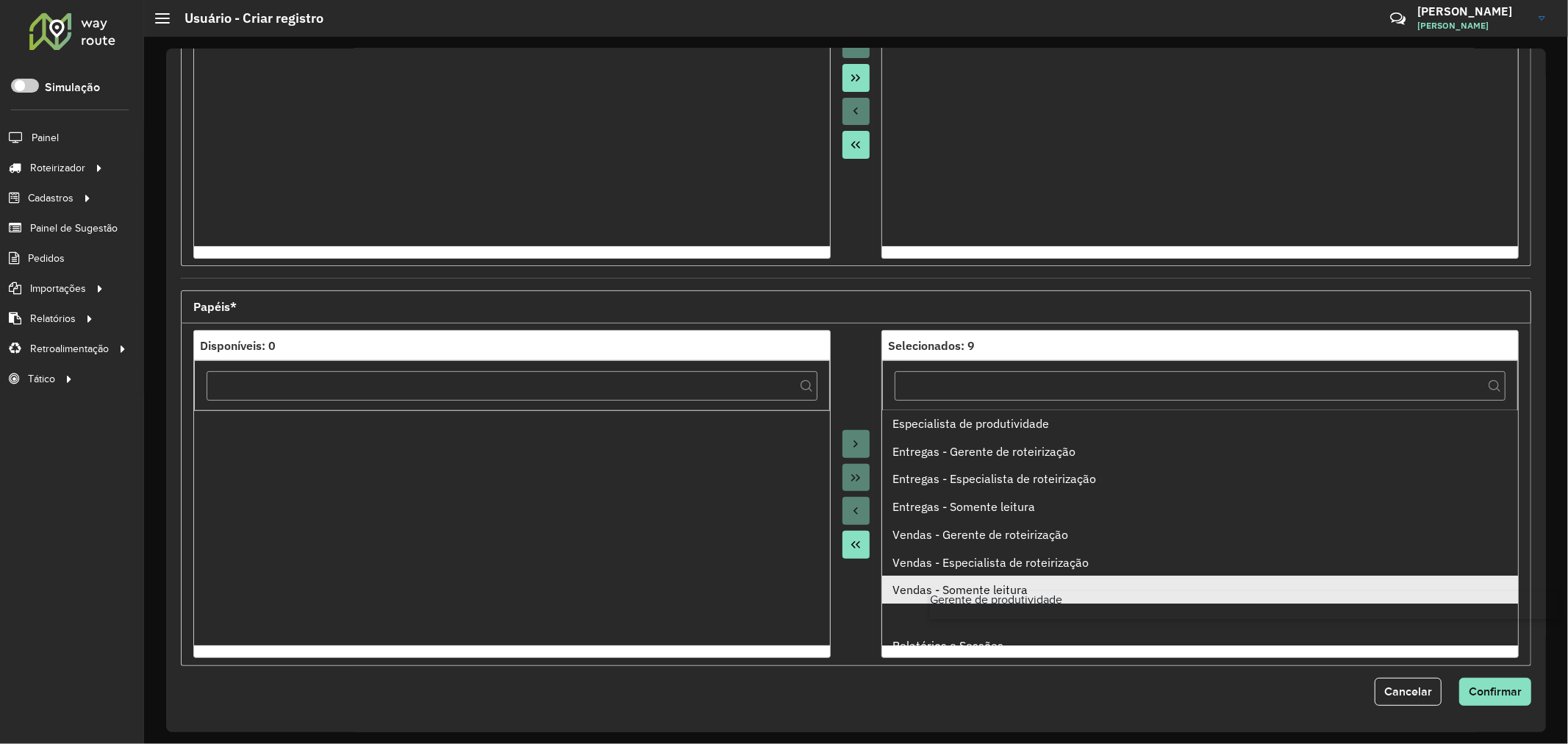
scroll to position [3, 0]
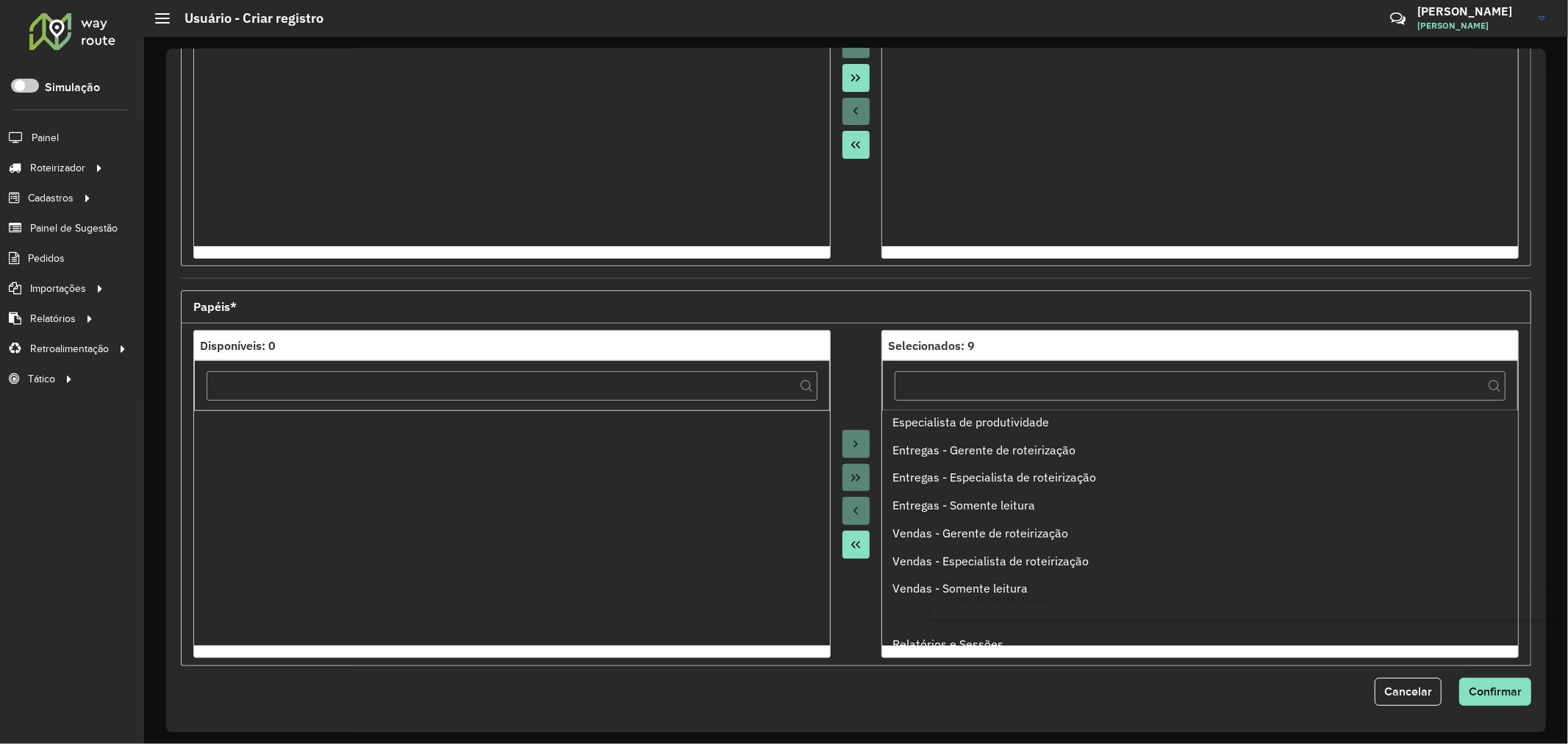
drag, startPoint x: 947, startPoint y: 429, endPoint x: 993, endPoint y: 560, distance: 138.8
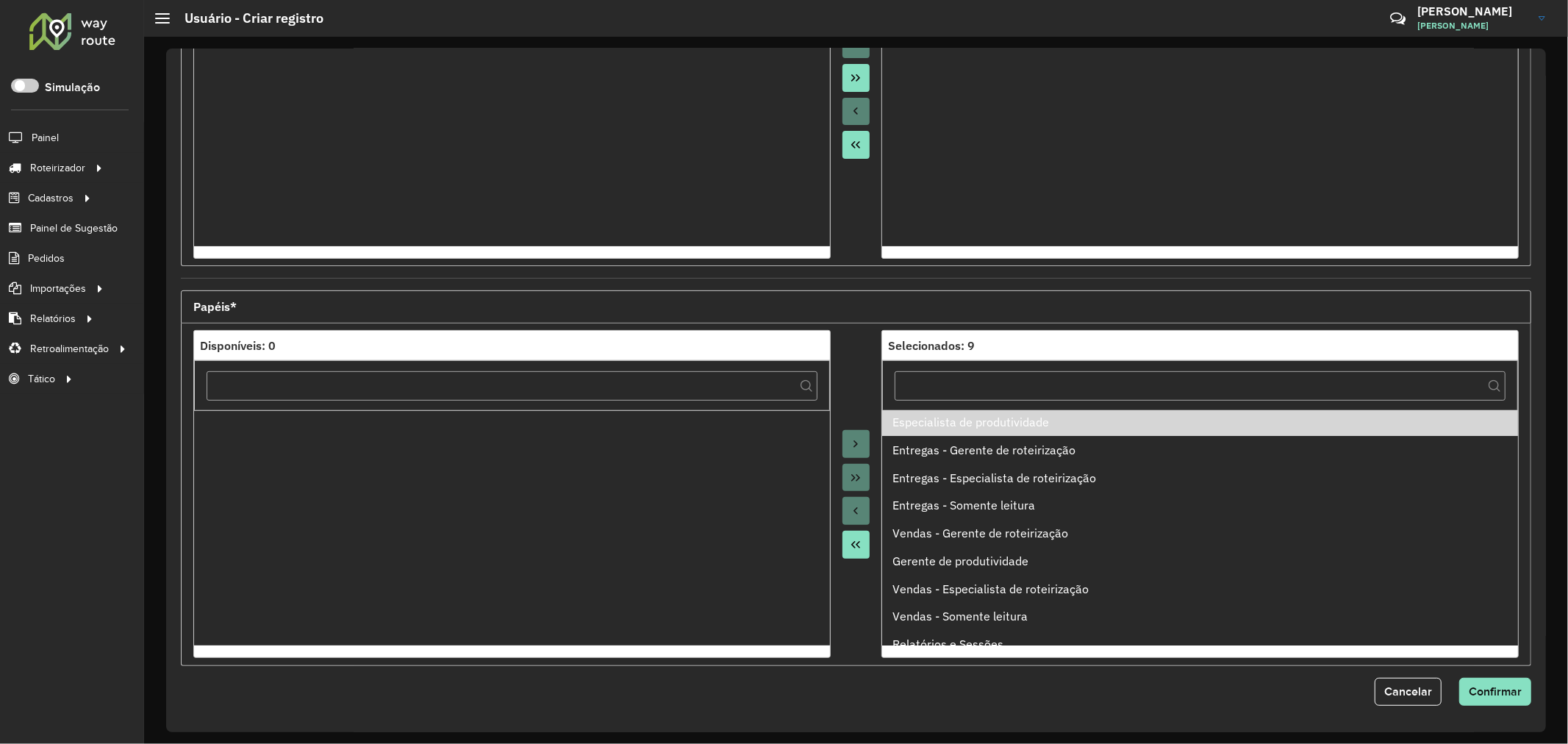
click at [859, 548] on icon "Move All to Source" at bounding box center [855, 544] width 11 height 11
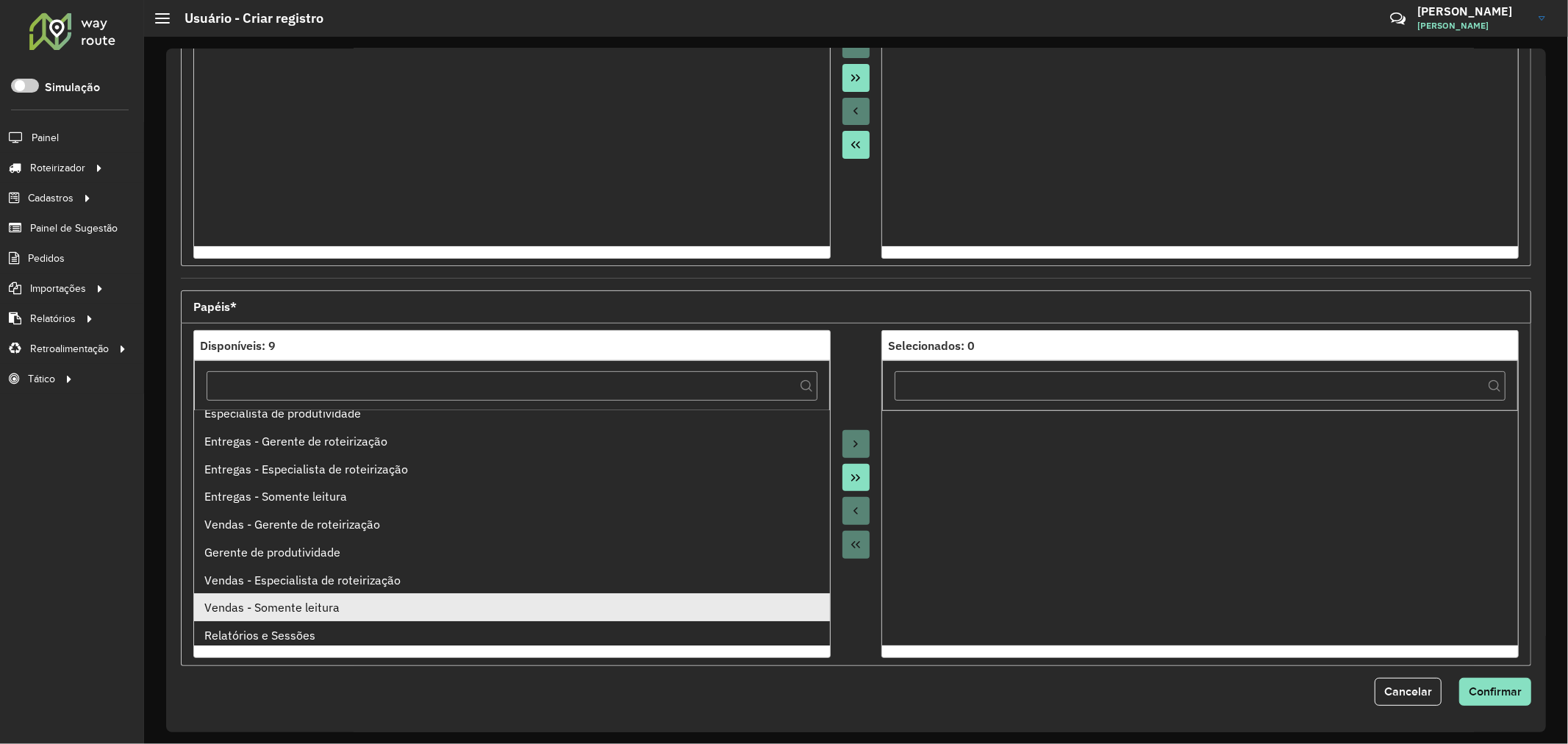
scroll to position [16, 0]
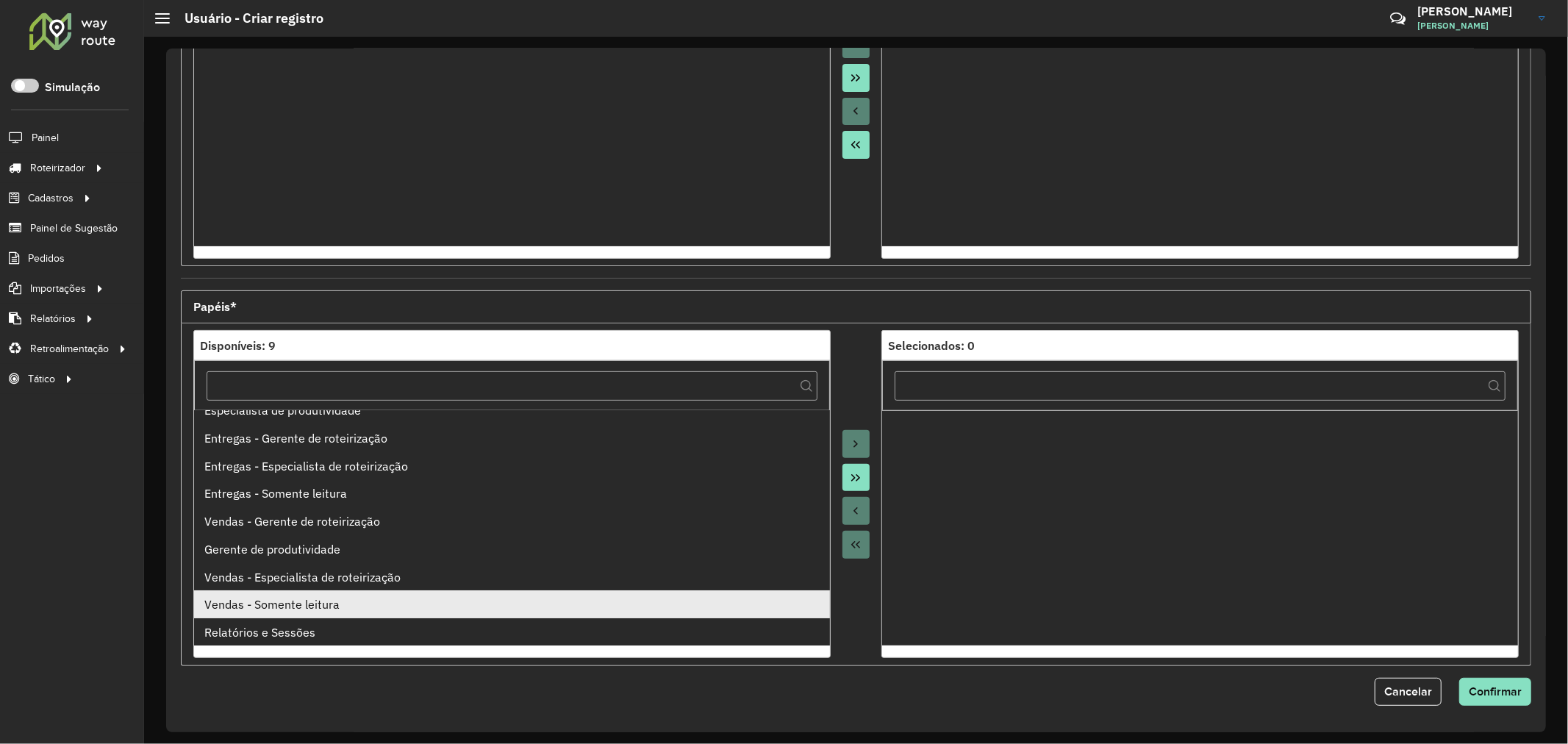
click at [321, 609] on li "Vendas - Somente leitura" at bounding box center [511, 604] width 636 height 28
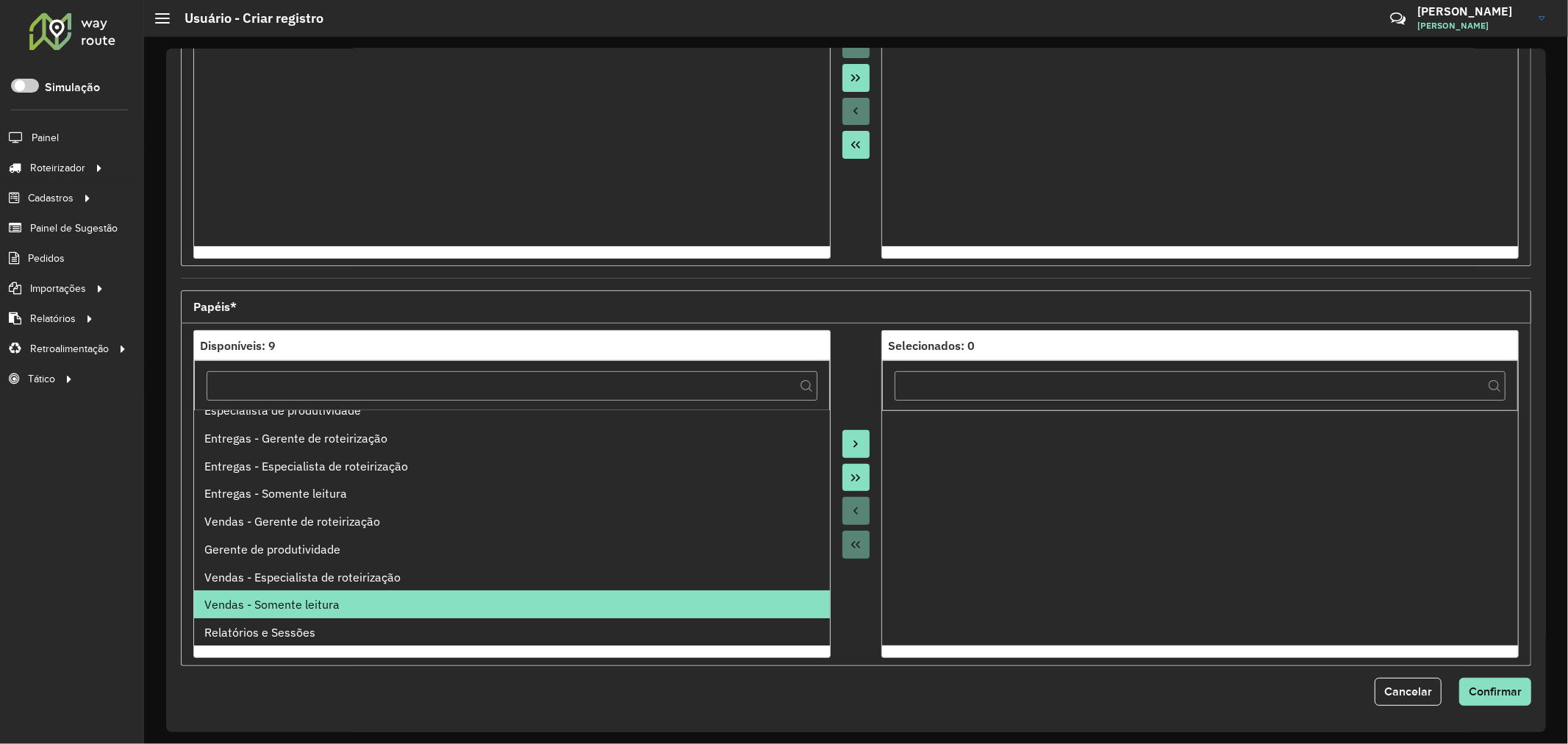
scroll to position [0, 0]
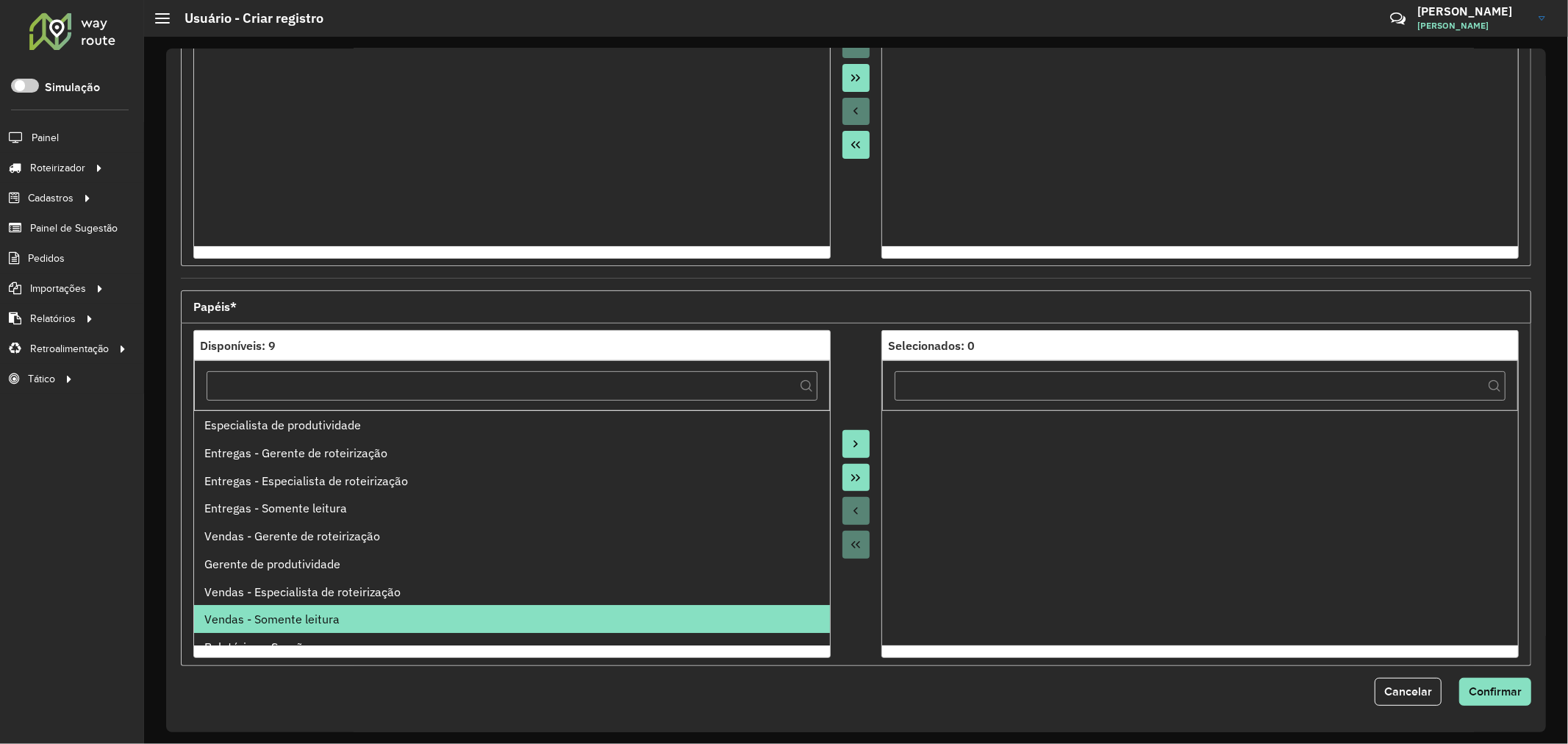
click at [843, 447] on button "Move to Target" at bounding box center [856, 444] width 28 height 28
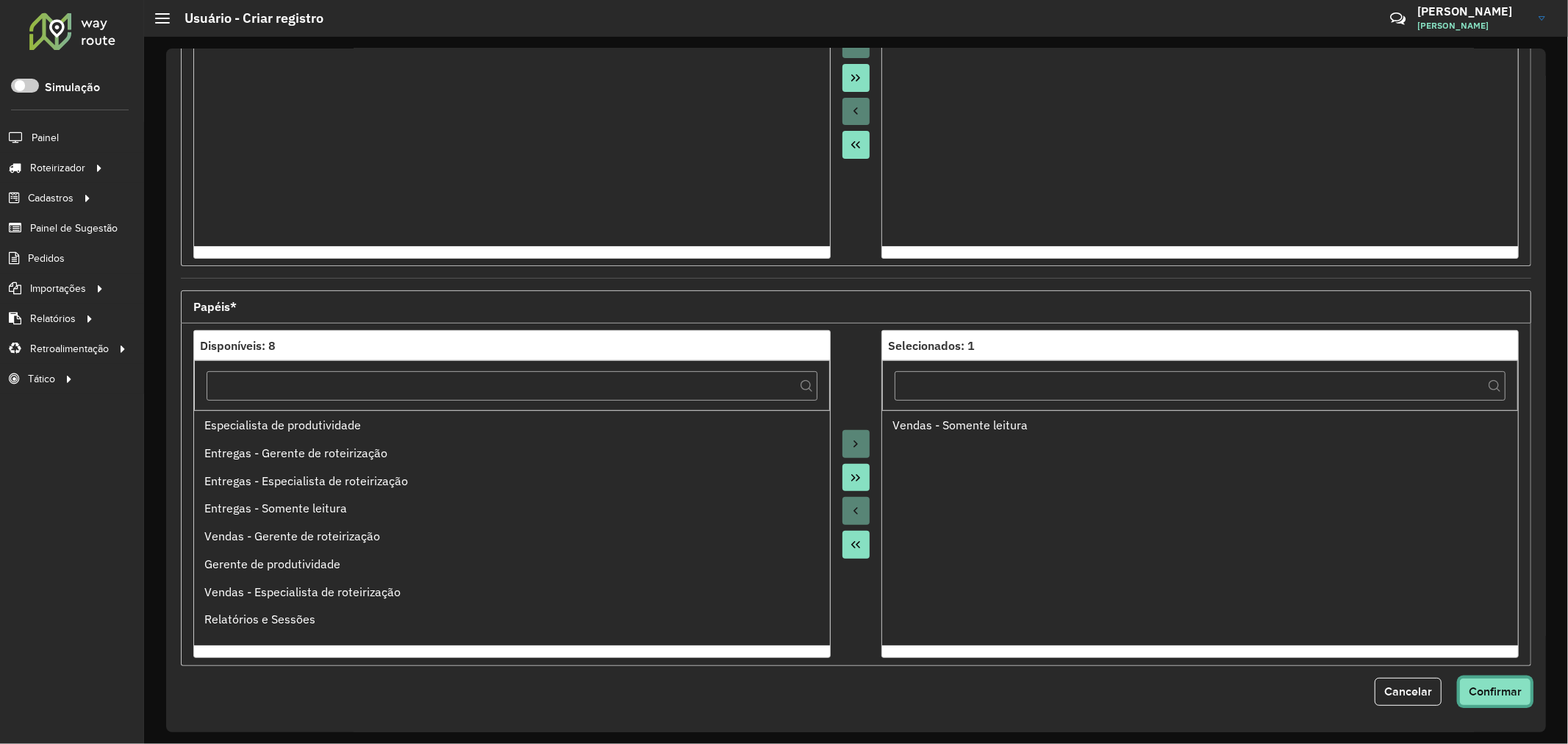
click at [1500, 695] on span "Confirmar" at bounding box center [1495, 691] width 53 height 12
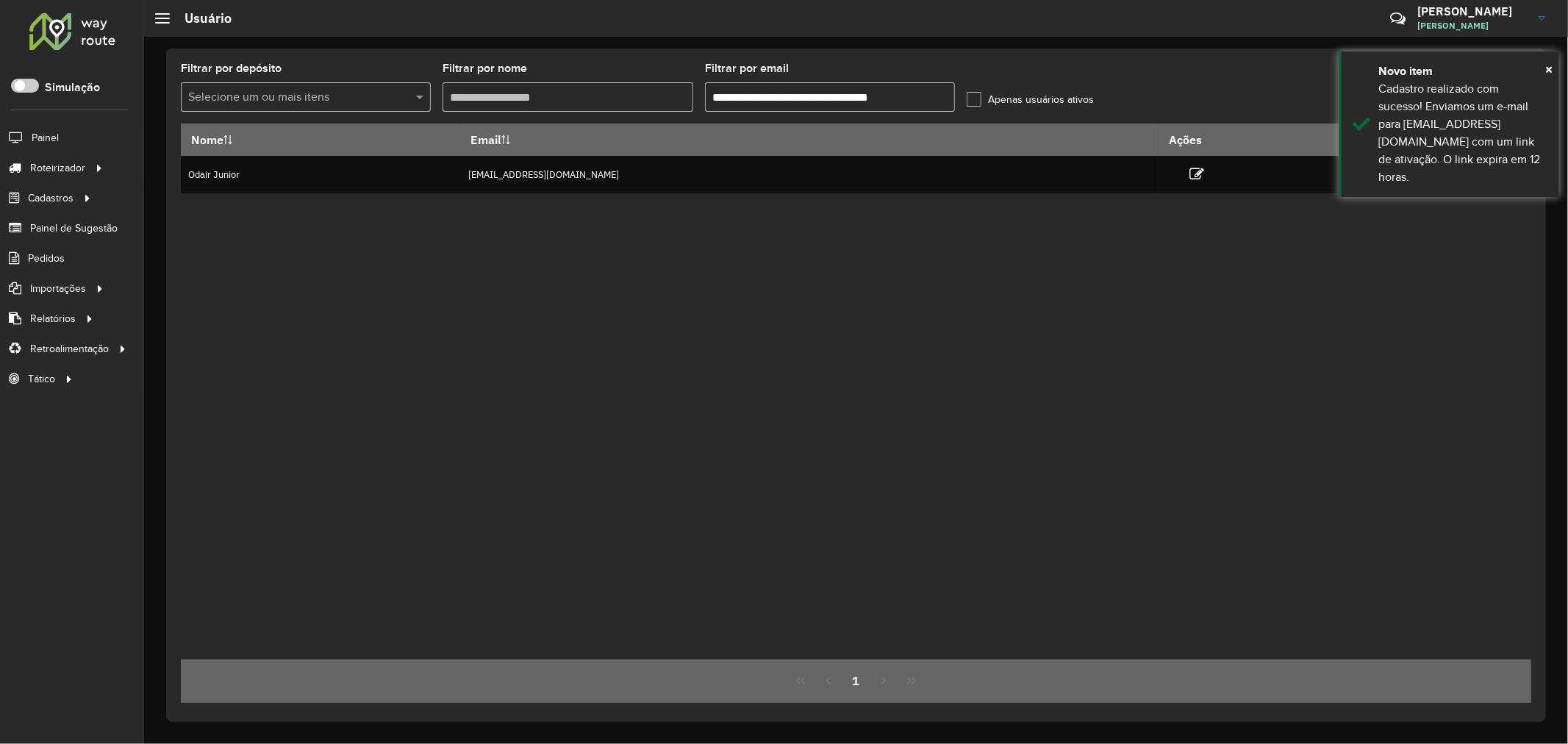
drag, startPoint x: 879, startPoint y: 285, endPoint x: 801, endPoint y: 266, distance: 80.3
click at [878, 285] on div "Nome Email Ações Odair Junior jovemaprendiz1@dismanbebidas.com.br" at bounding box center [855, 391] width 1350 height 536
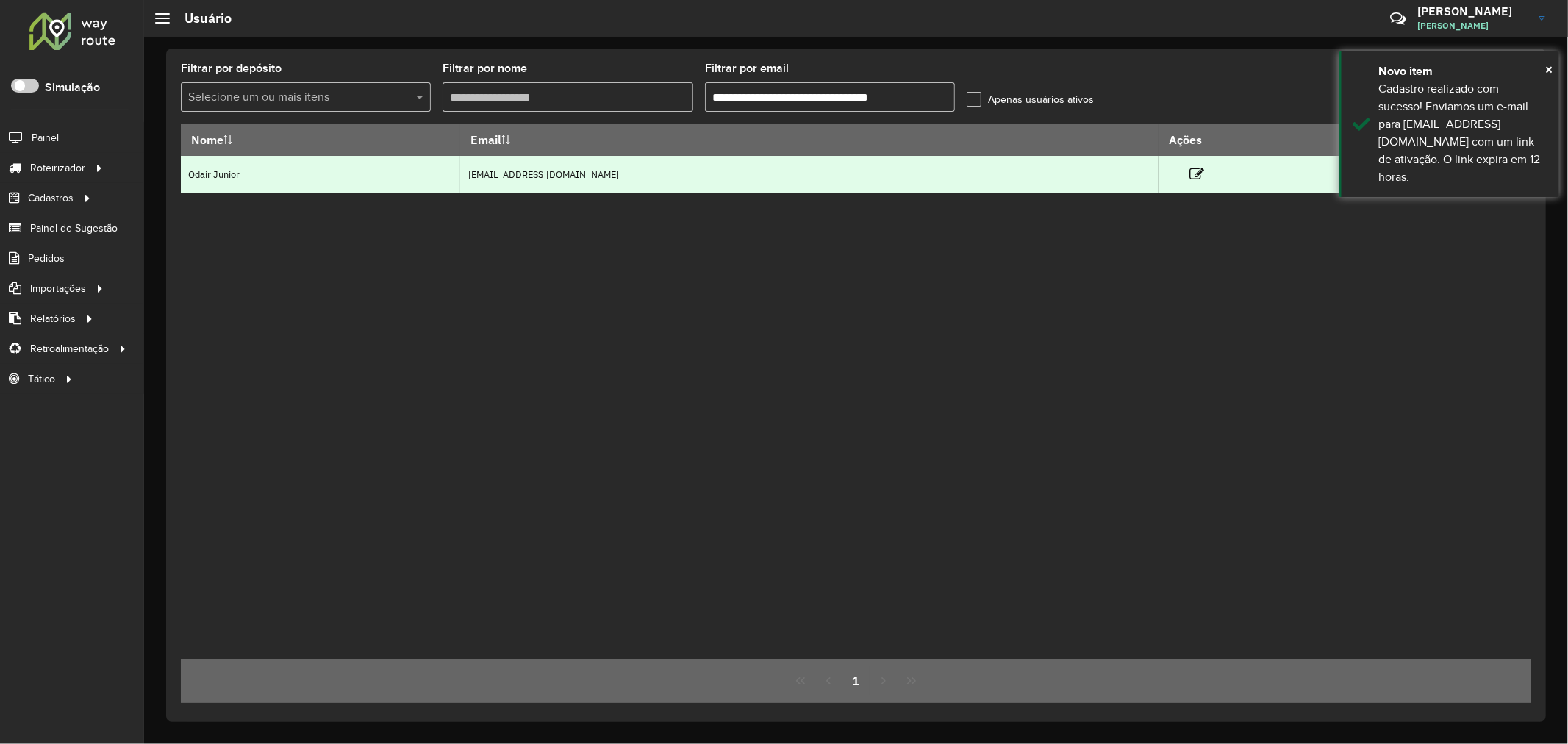
click at [539, 179] on td "jovemaprendiz1@dismanbebidas.com.br" at bounding box center [809, 175] width 699 height 38
click at [539, 178] on td "jovemaprendiz1@dismanbebidas.com.br" at bounding box center [809, 175] width 699 height 38
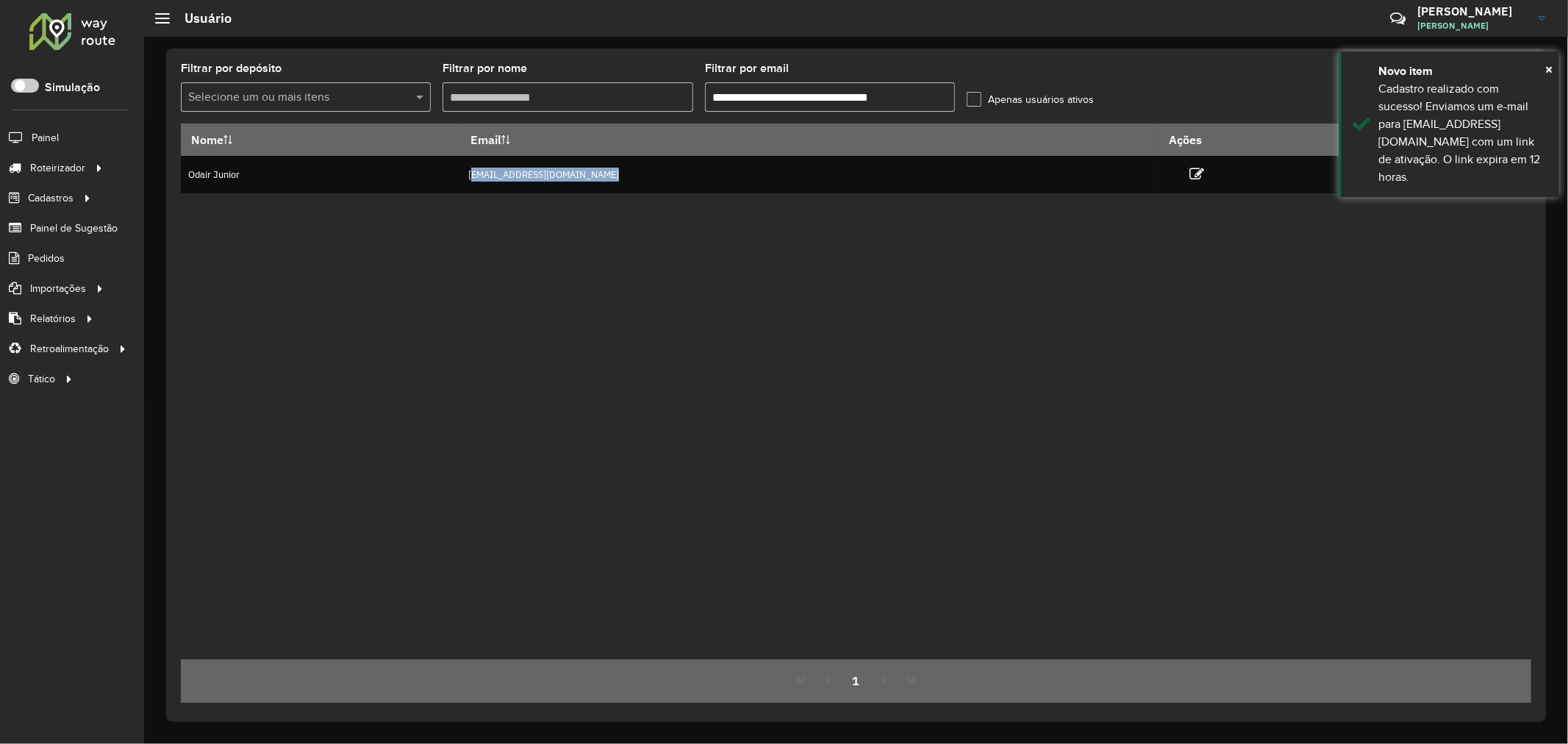
copy td "jovemaprendiz1@dismanbebidas.com.br"
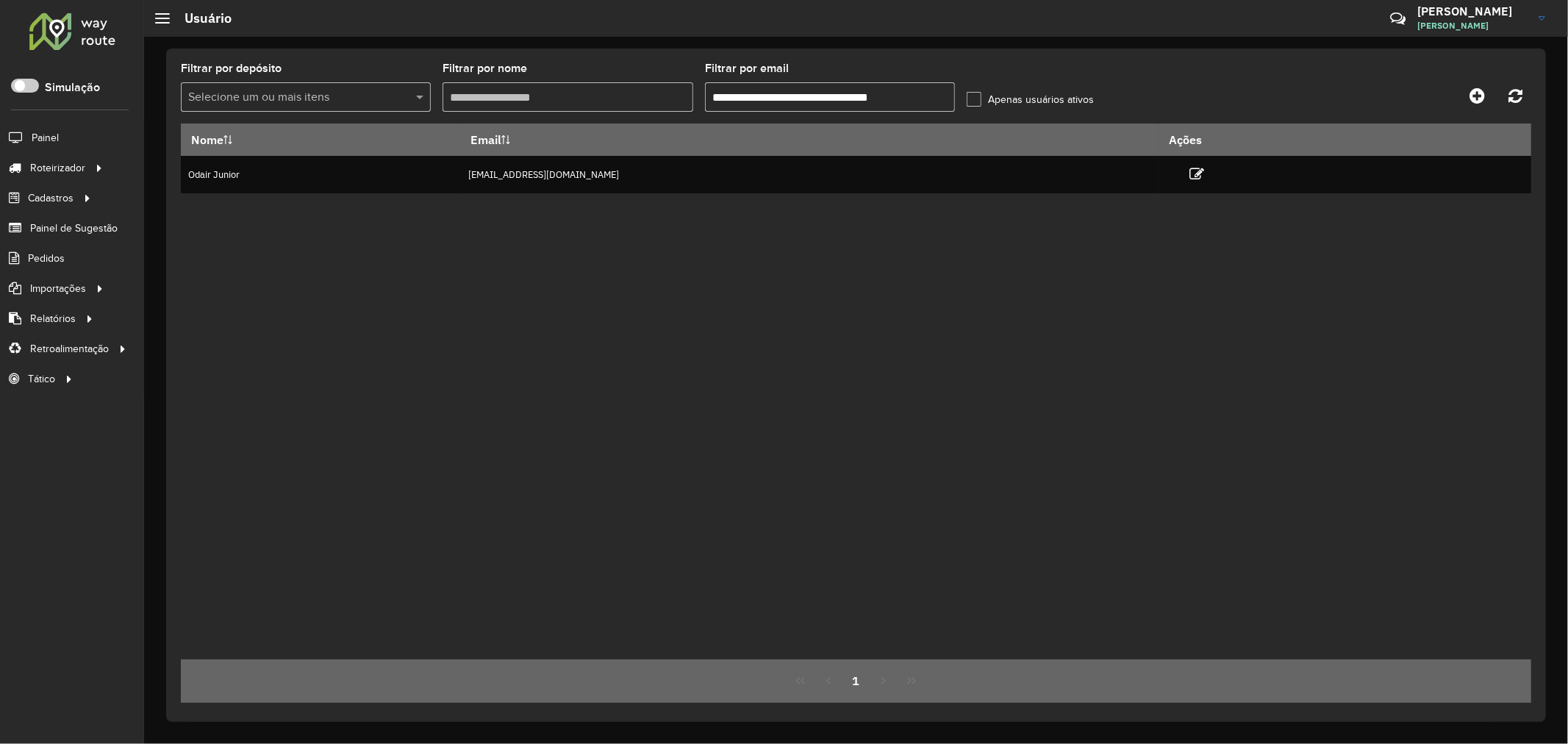
click at [794, 95] on input "**********" at bounding box center [830, 97] width 250 height 30
type input "**********"
drag, startPoint x: 829, startPoint y: 243, endPoint x: 1253, endPoint y: 215, distance: 424.9
click at [838, 243] on div "Nome Email Ações Jovem Aprendiz jovemaprendiz2@dismanbebidas.com.br" at bounding box center [855, 391] width 1350 height 536
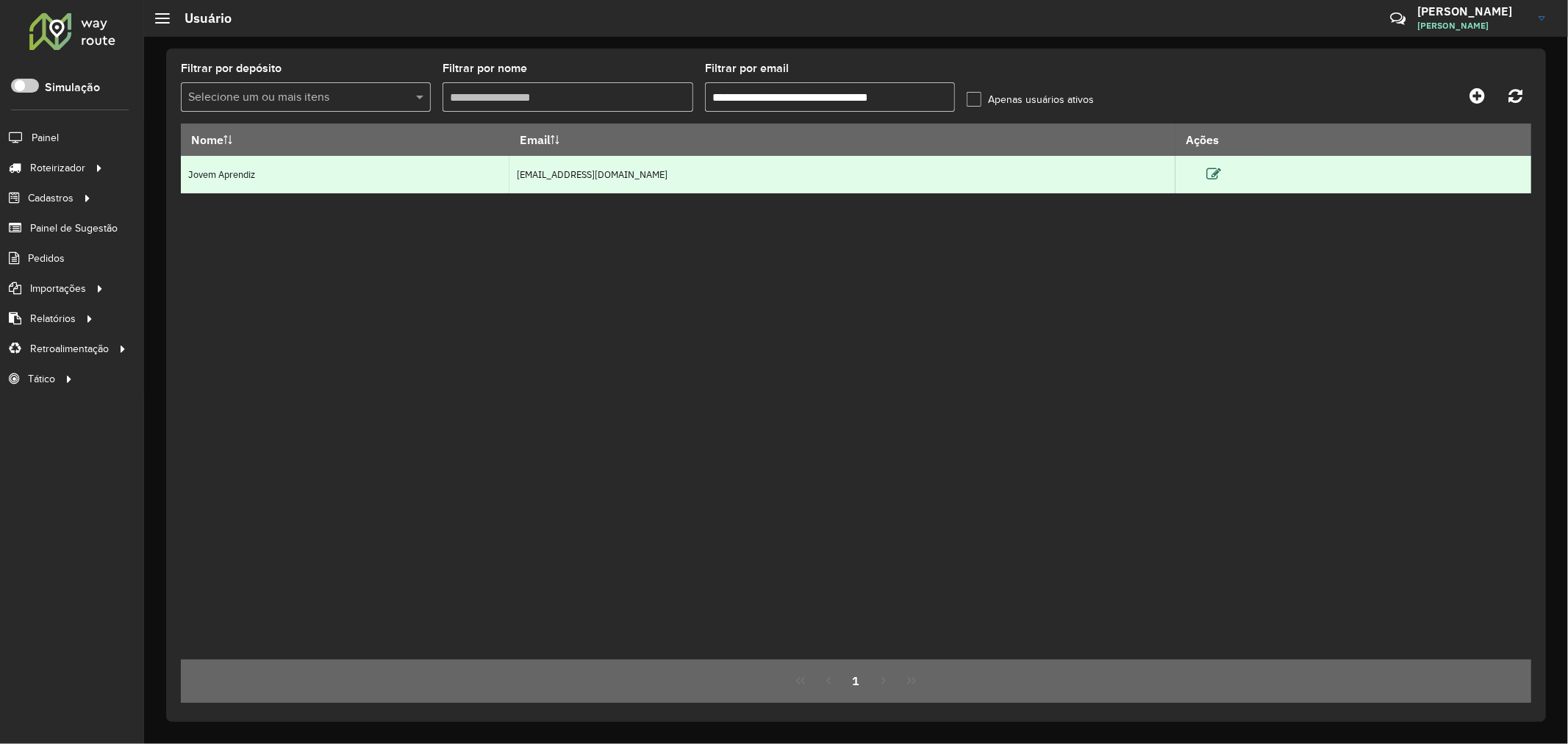
click at [1221, 177] on icon at bounding box center [1213, 174] width 15 height 15
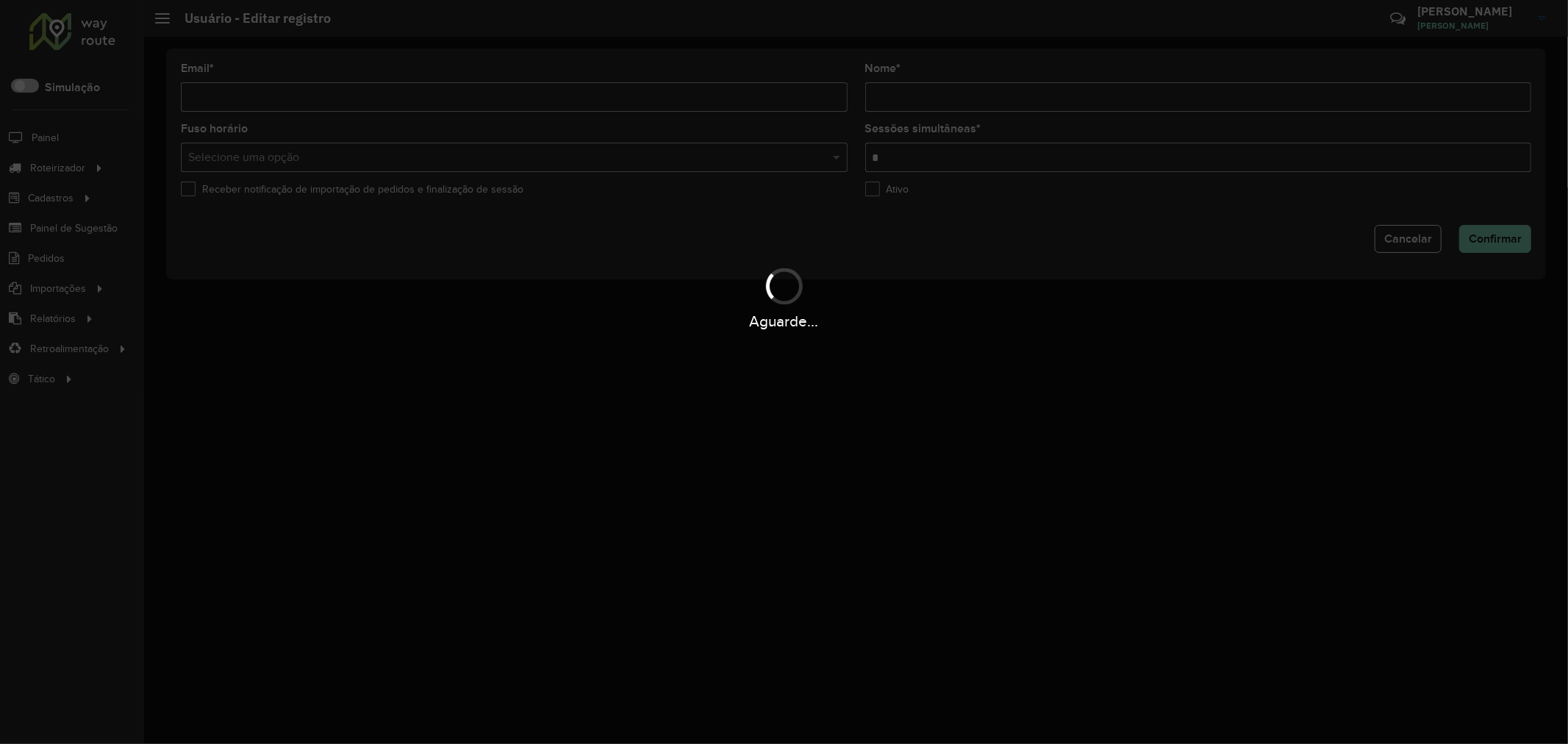
type input "**********"
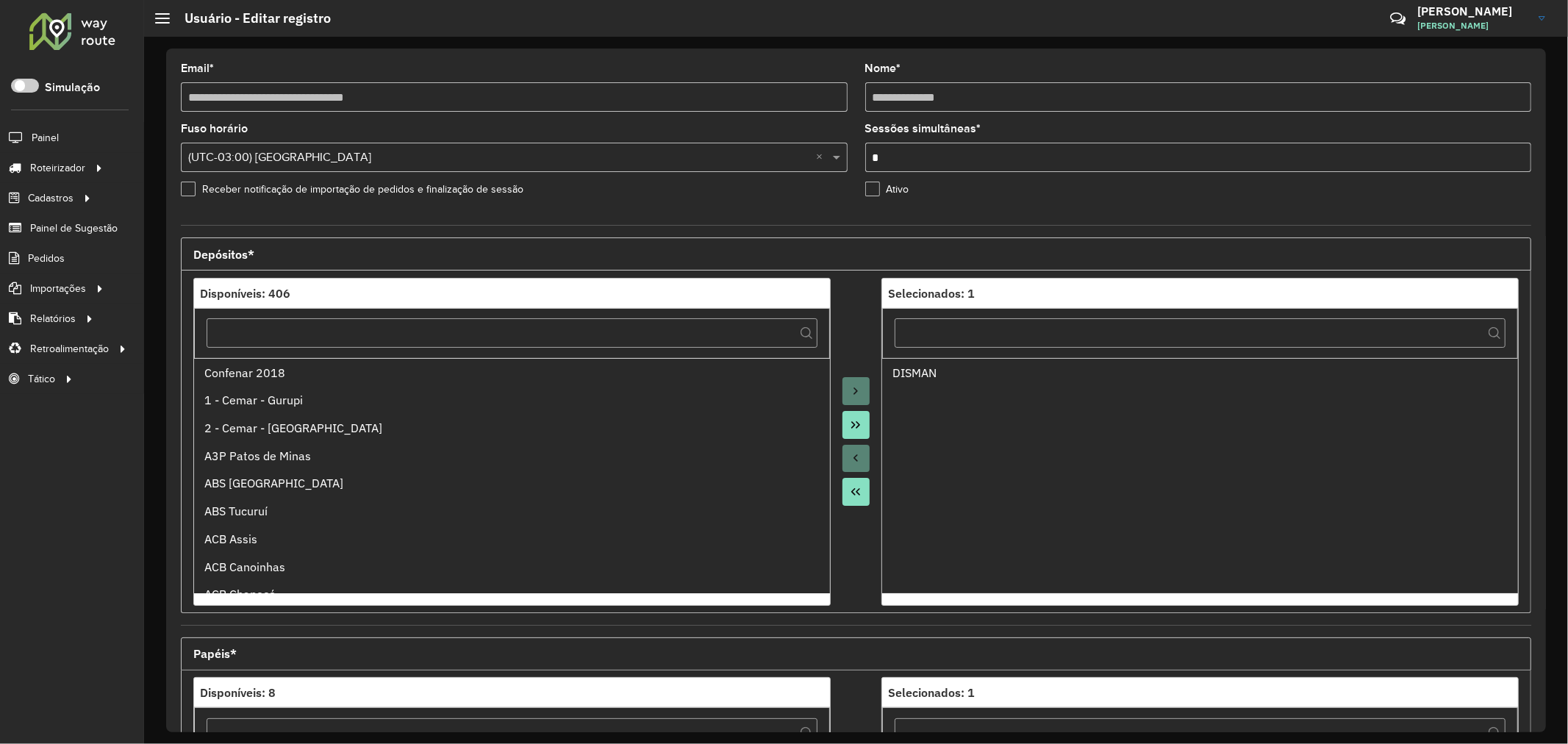
scroll to position [348, 0]
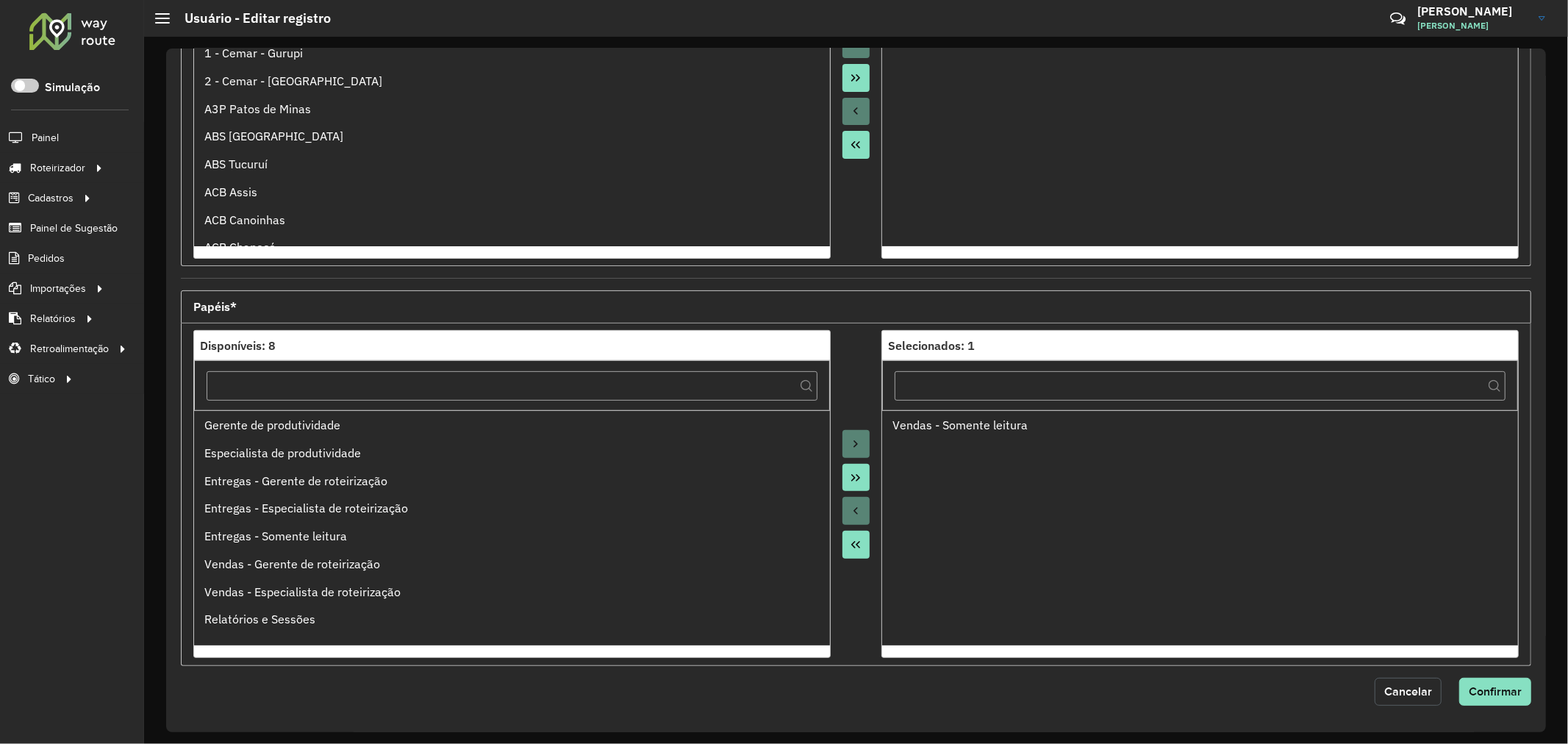
click at [1387, 687] on span "Cancelar" at bounding box center [1408, 691] width 48 height 12
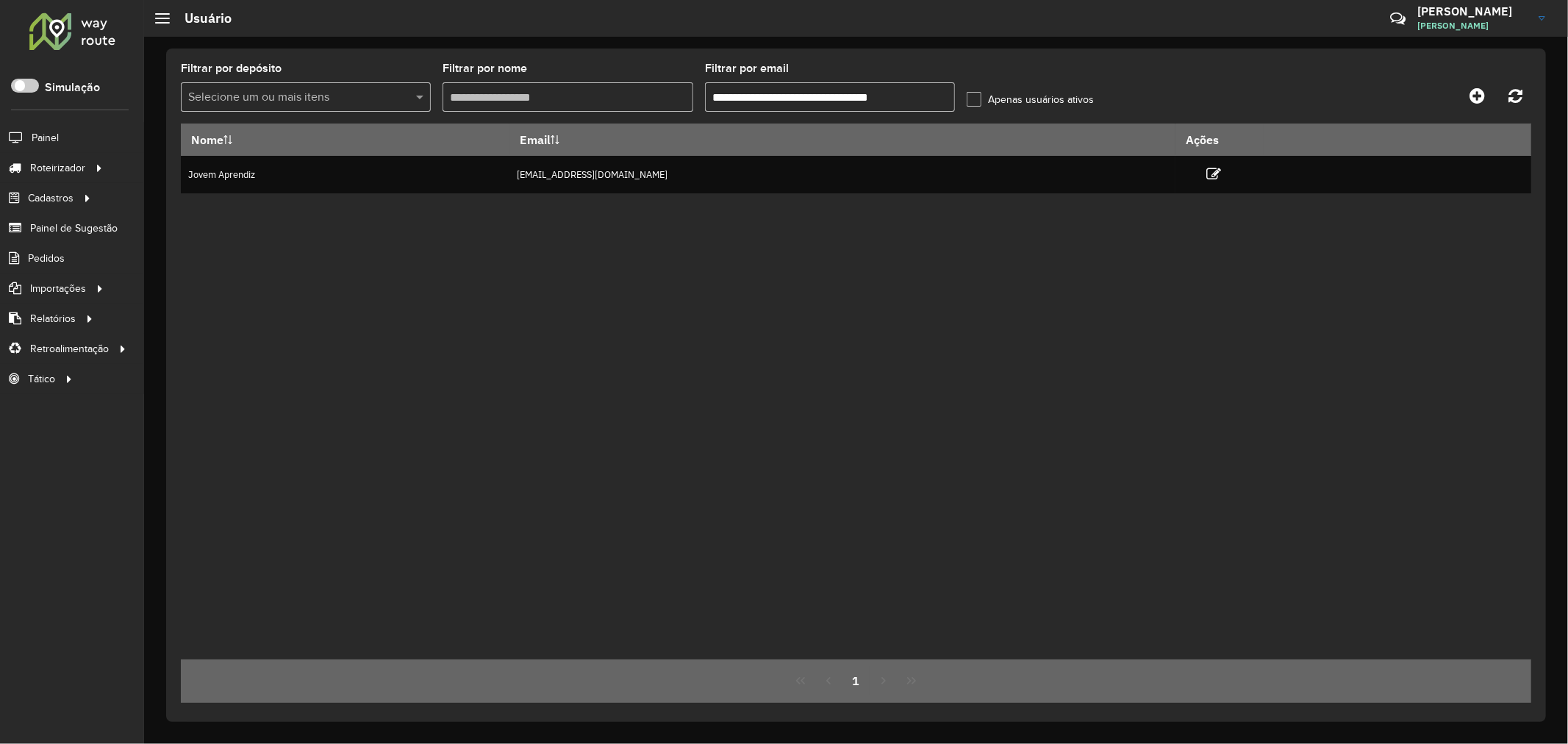
click at [637, 292] on div "Nome Email Ações Jovem Aprendiz jovemaprendiz2@dismanbebidas.com.br" at bounding box center [855, 391] width 1350 height 536
click at [797, 97] on input "**********" at bounding box center [830, 97] width 250 height 30
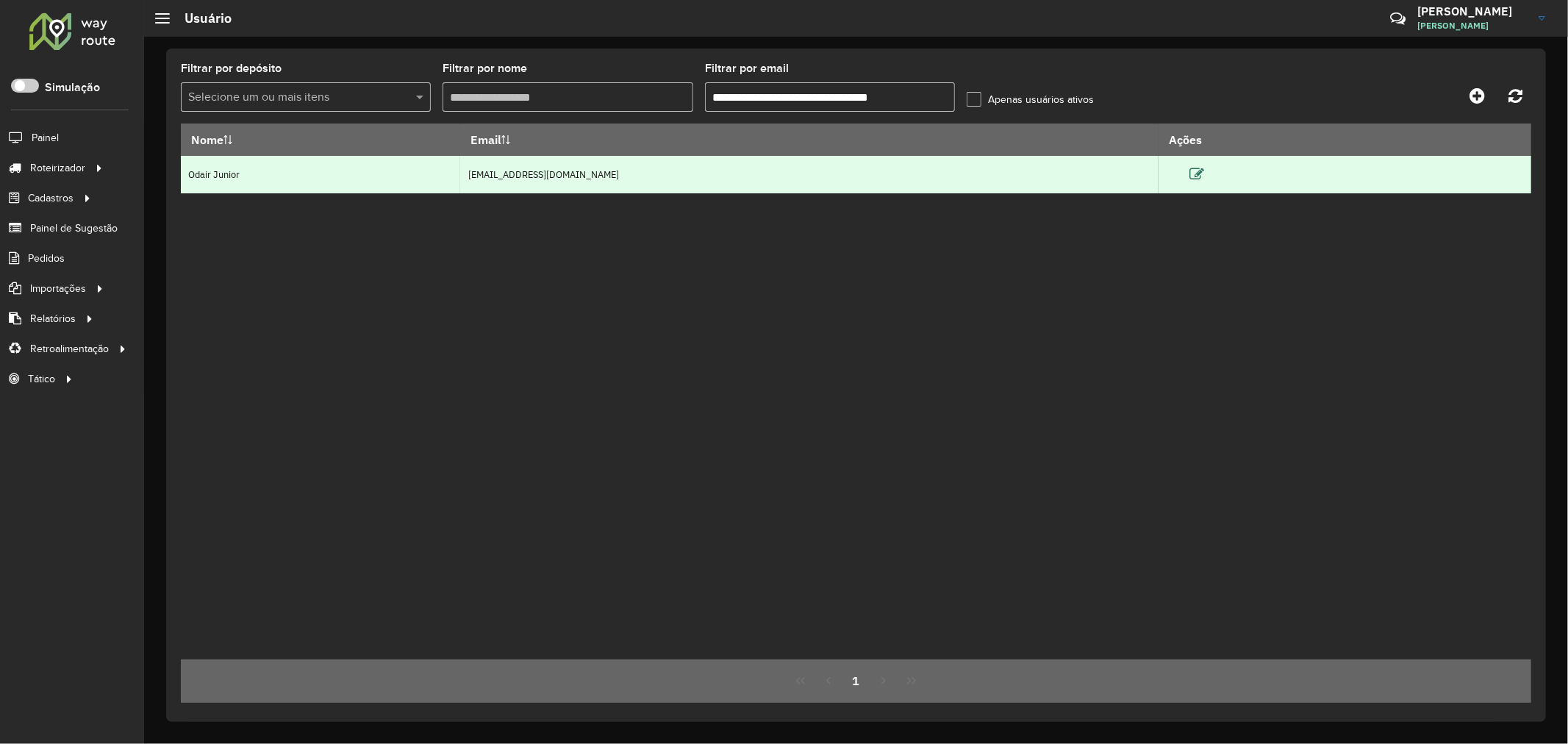
type input "**********"
click at [1204, 172] on icon at bounding box center [1197, 174] width 15 height 15
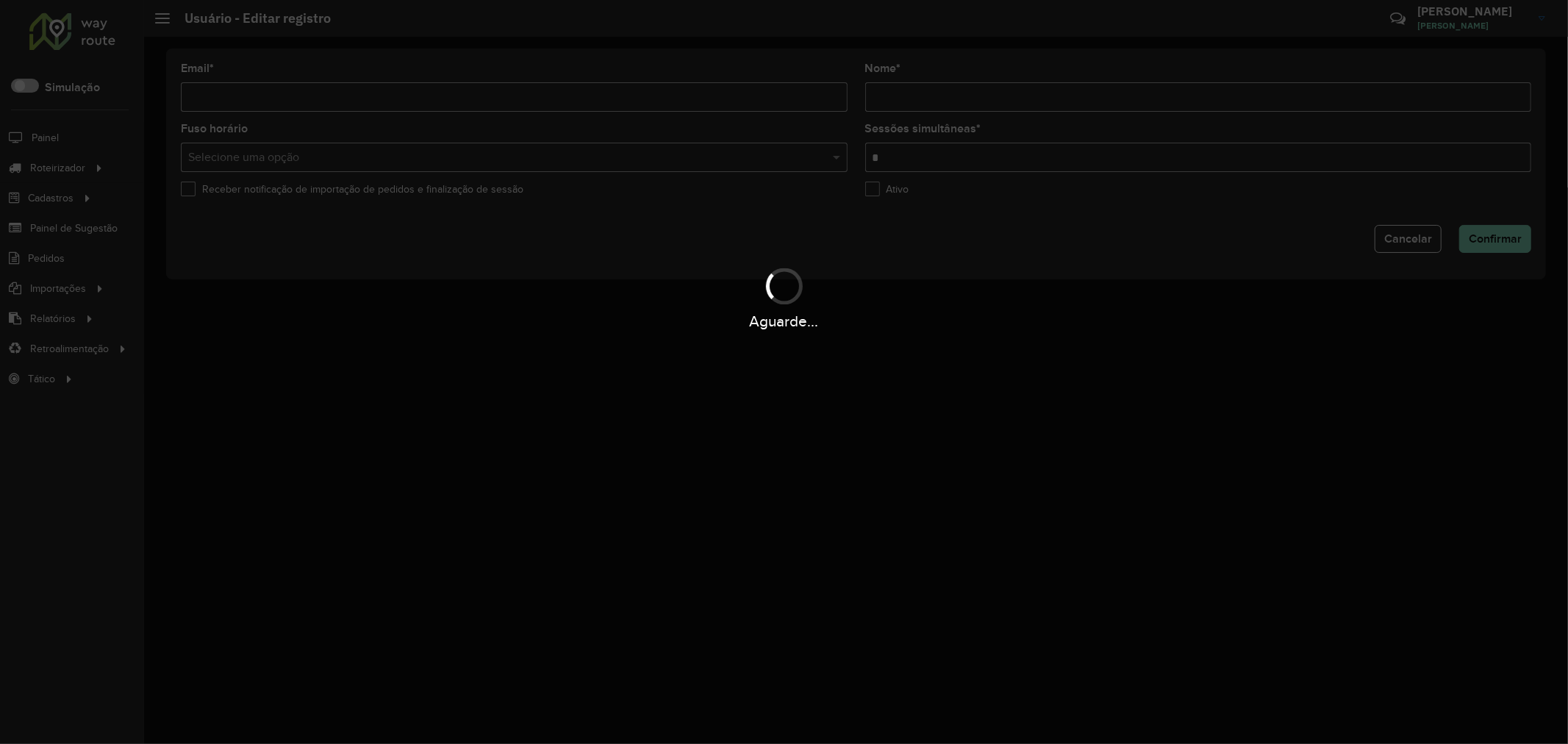
type input "**********"
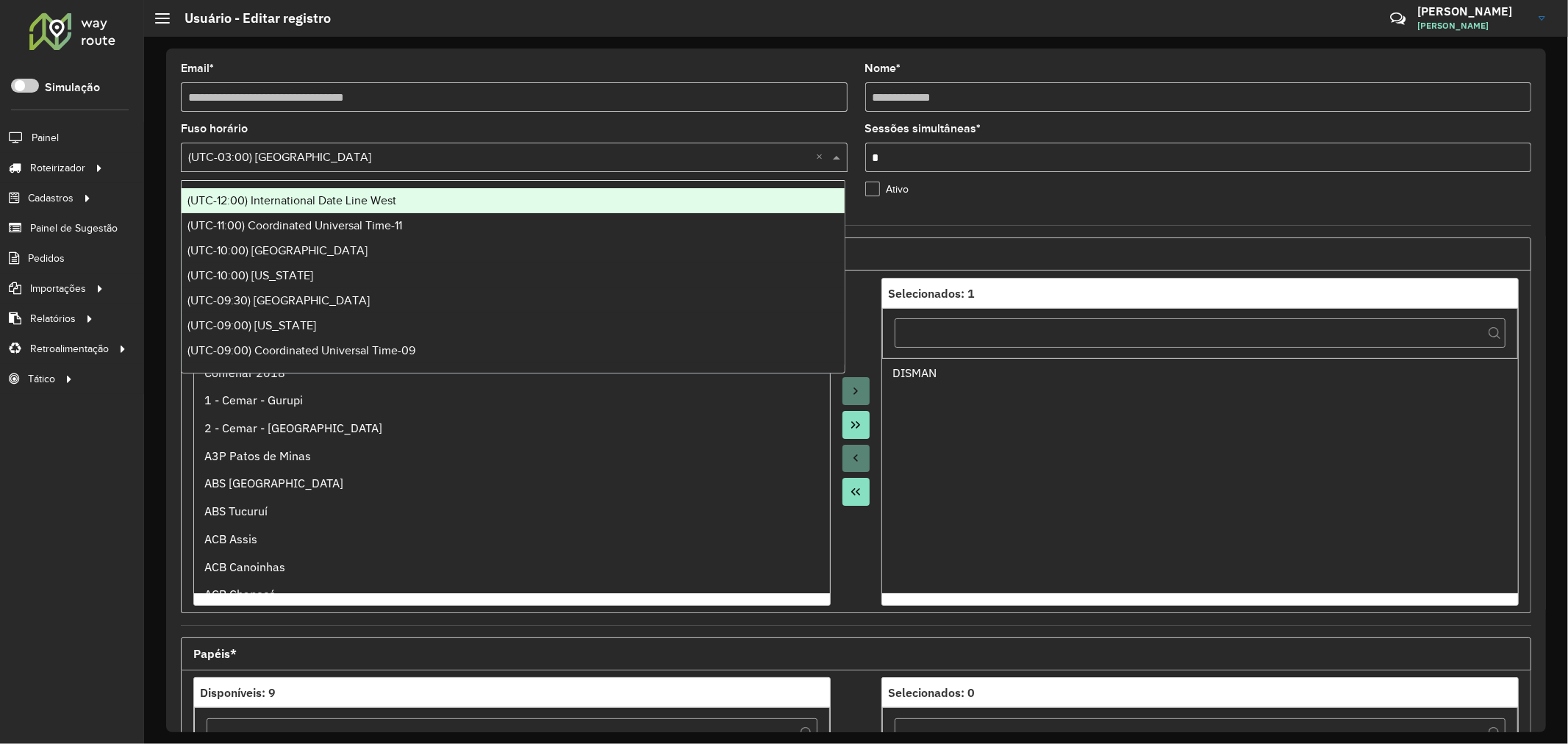
click at [456, 147] on div "Selecione uma opção × (UTC-03:00) Brasilia ×" at bounding box center [514, 158] width 667 height 30
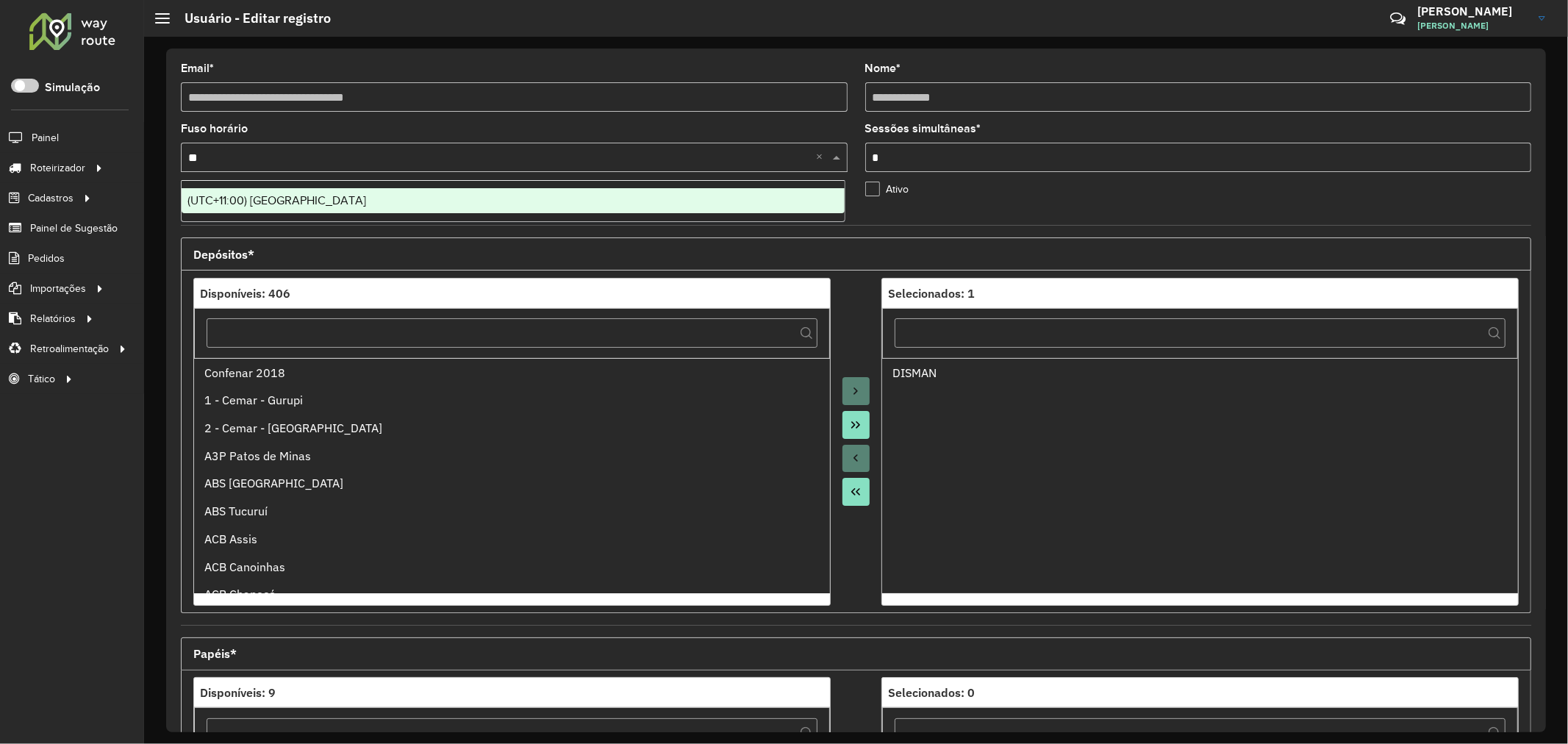
type input "*"
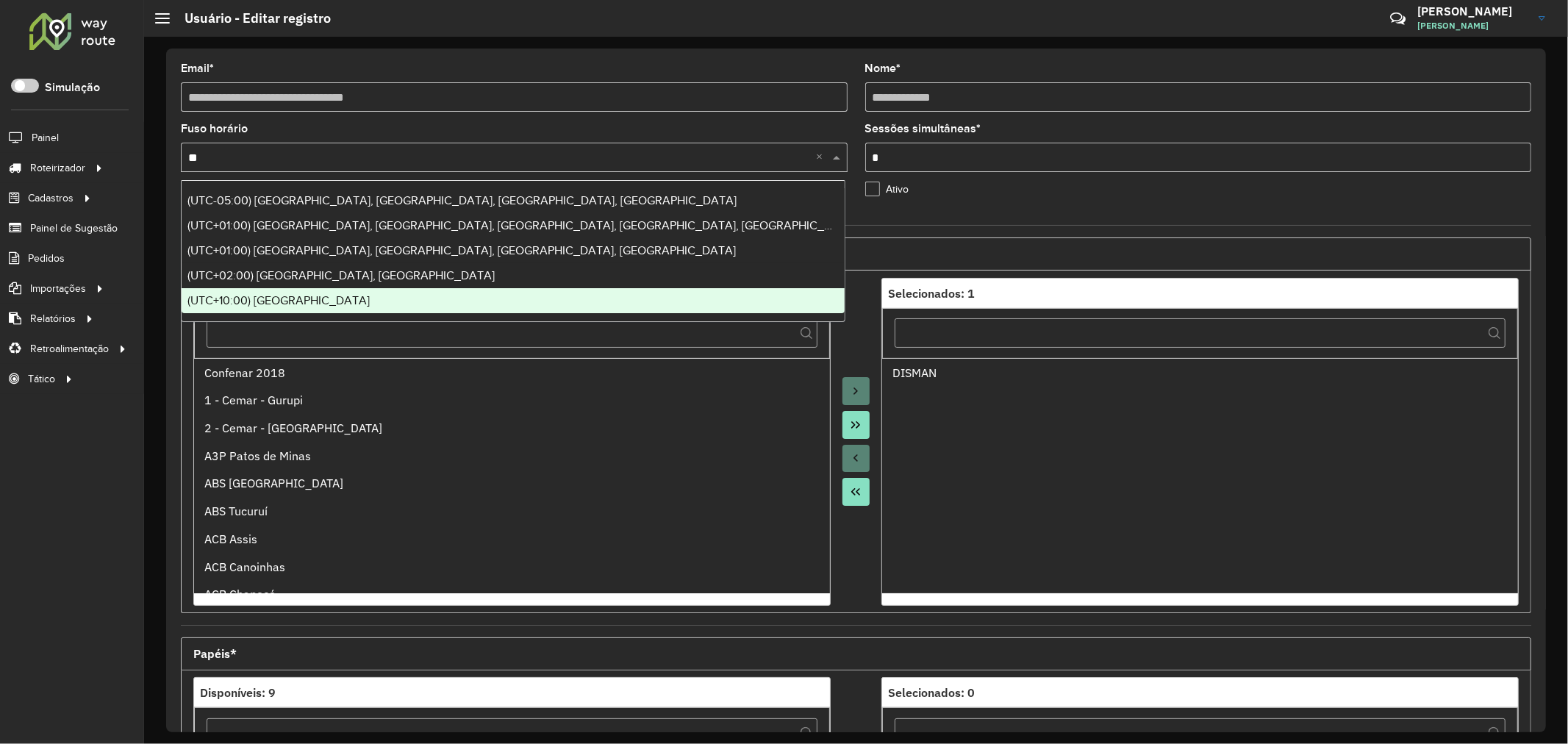
type input "*"
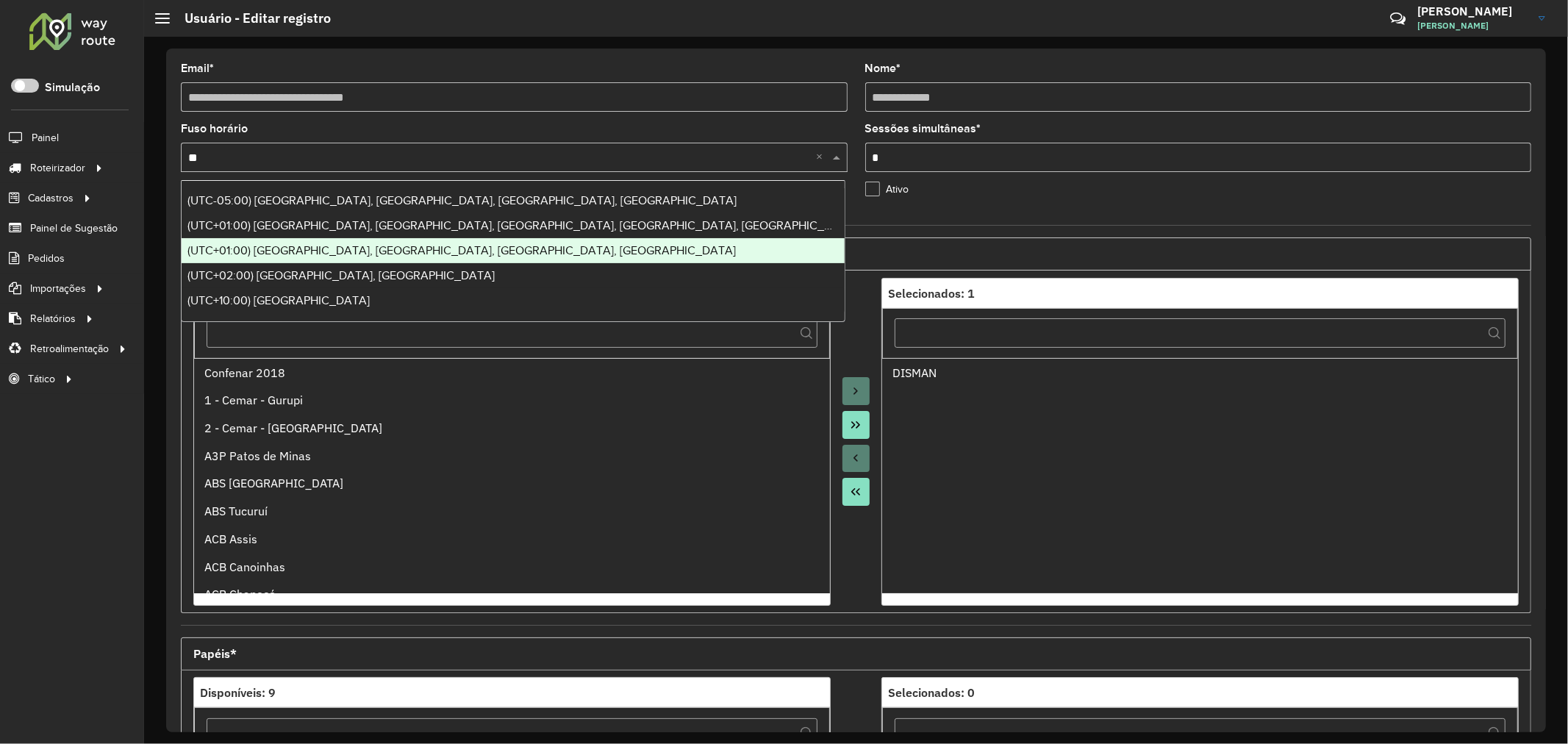
type input "*"
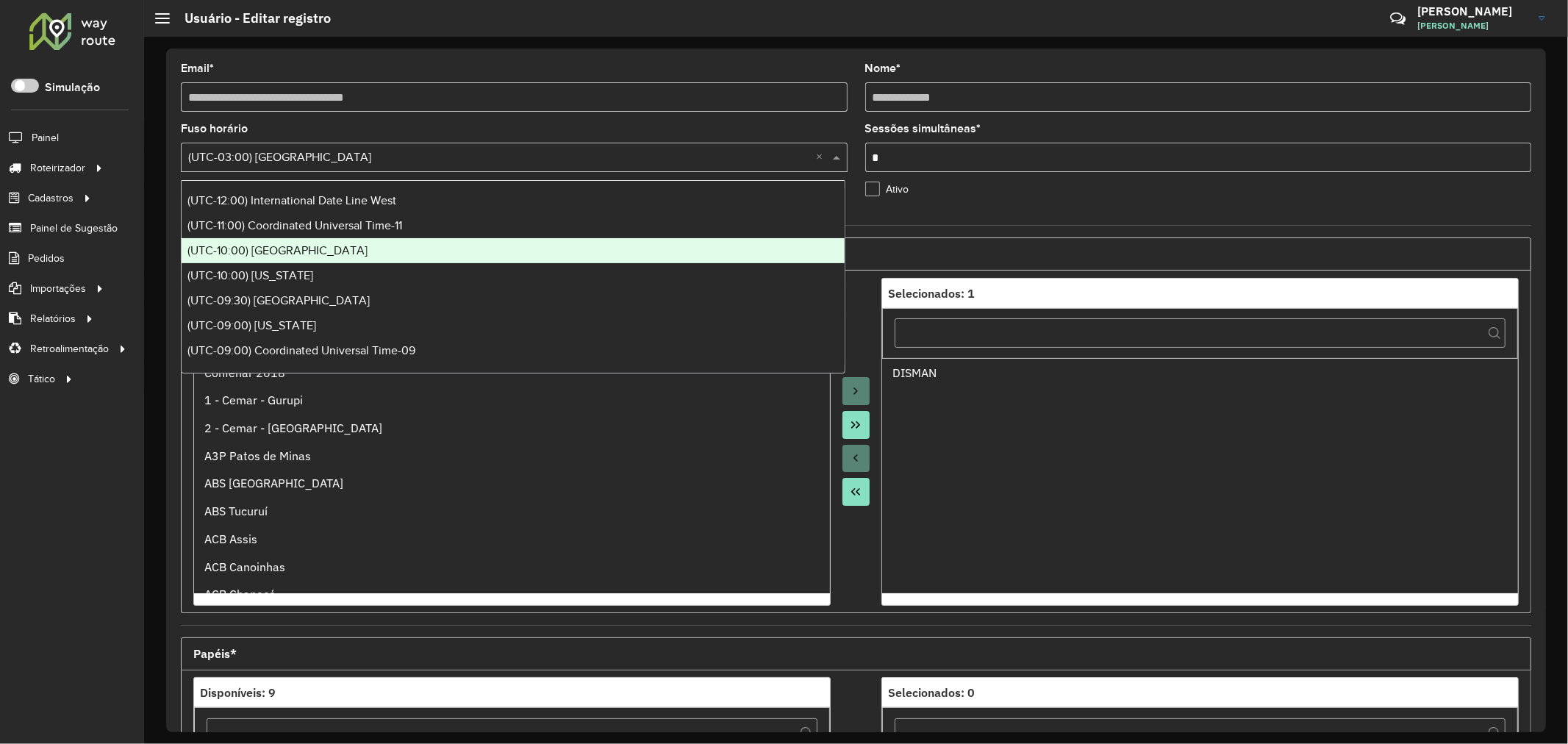
type input "*"
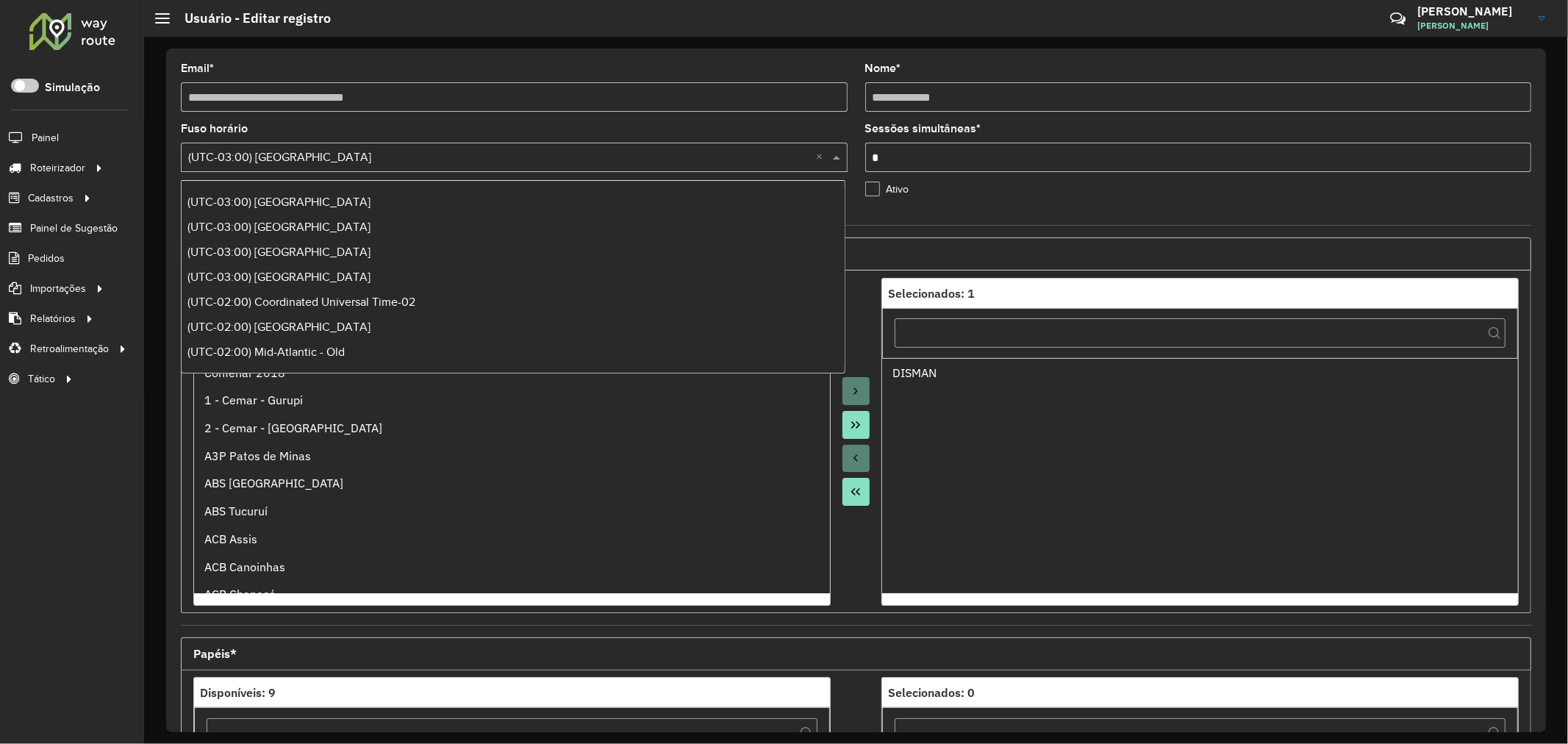
scroll to position [981, 0]
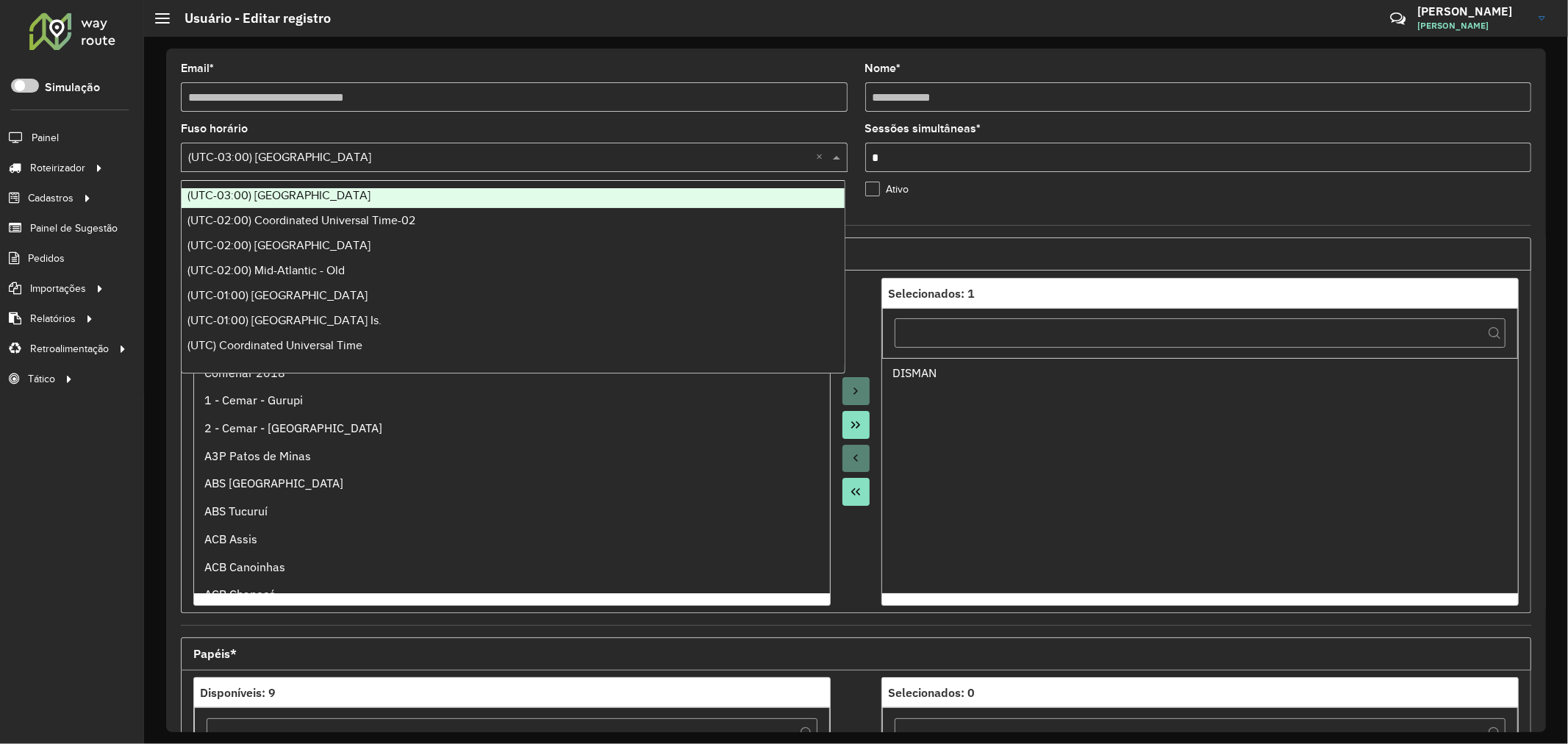
click at [281, 196] on span "(UTC-03:00) Salvador" at bounding box center [278, 195] width 183 height 12
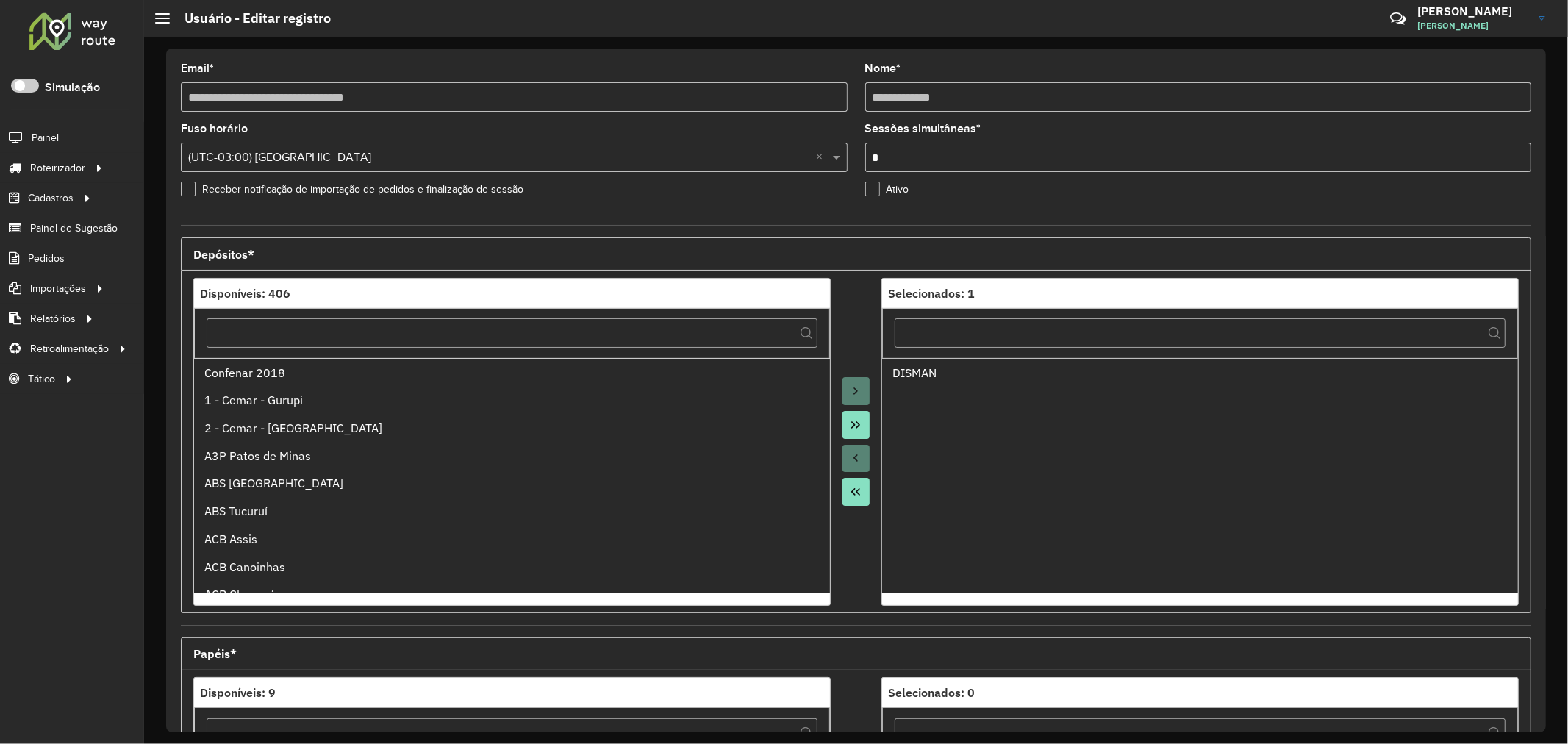
click at [324, 165] on input "text" at bounding box center [499, 158] width 622 height 17
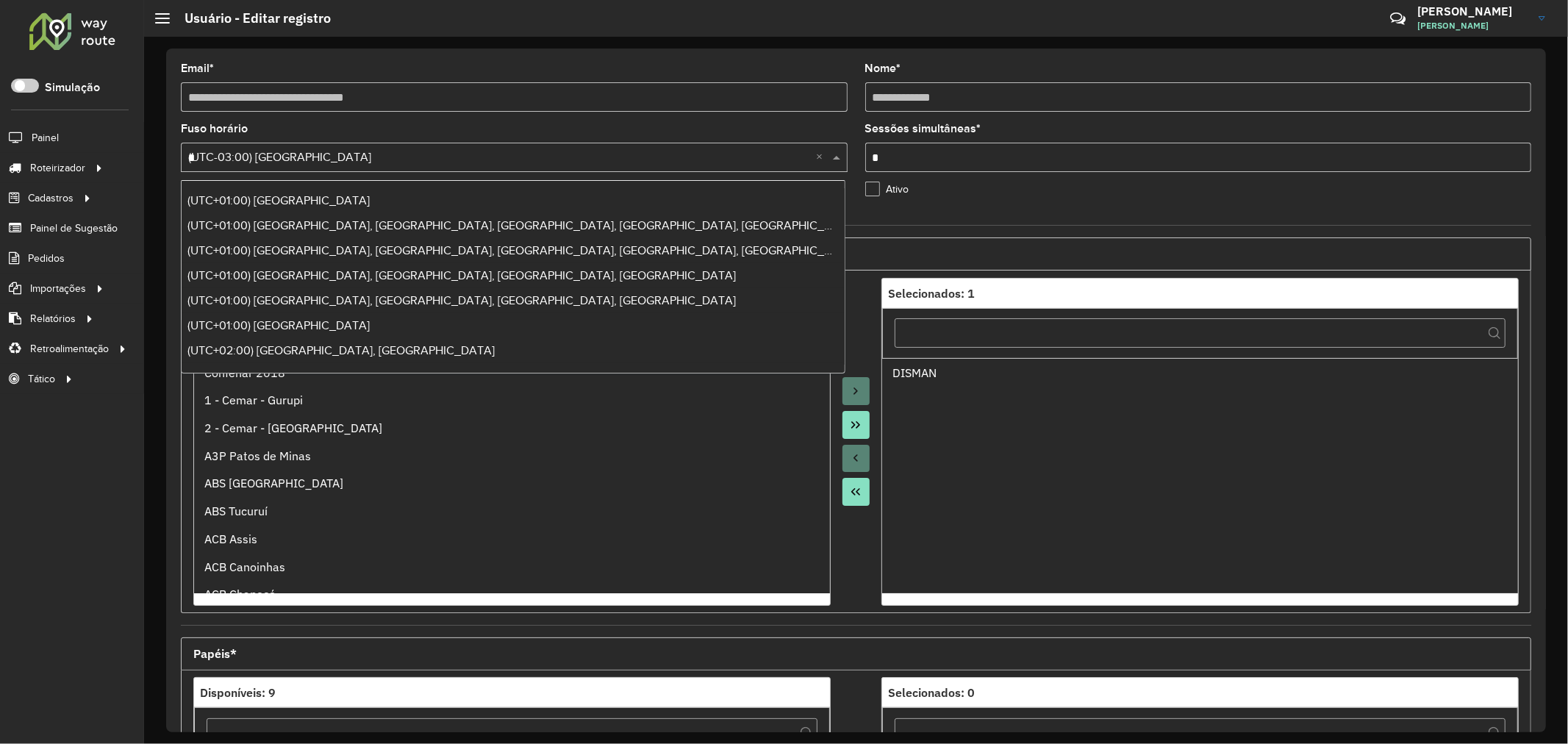
scroll to position [175, 0]
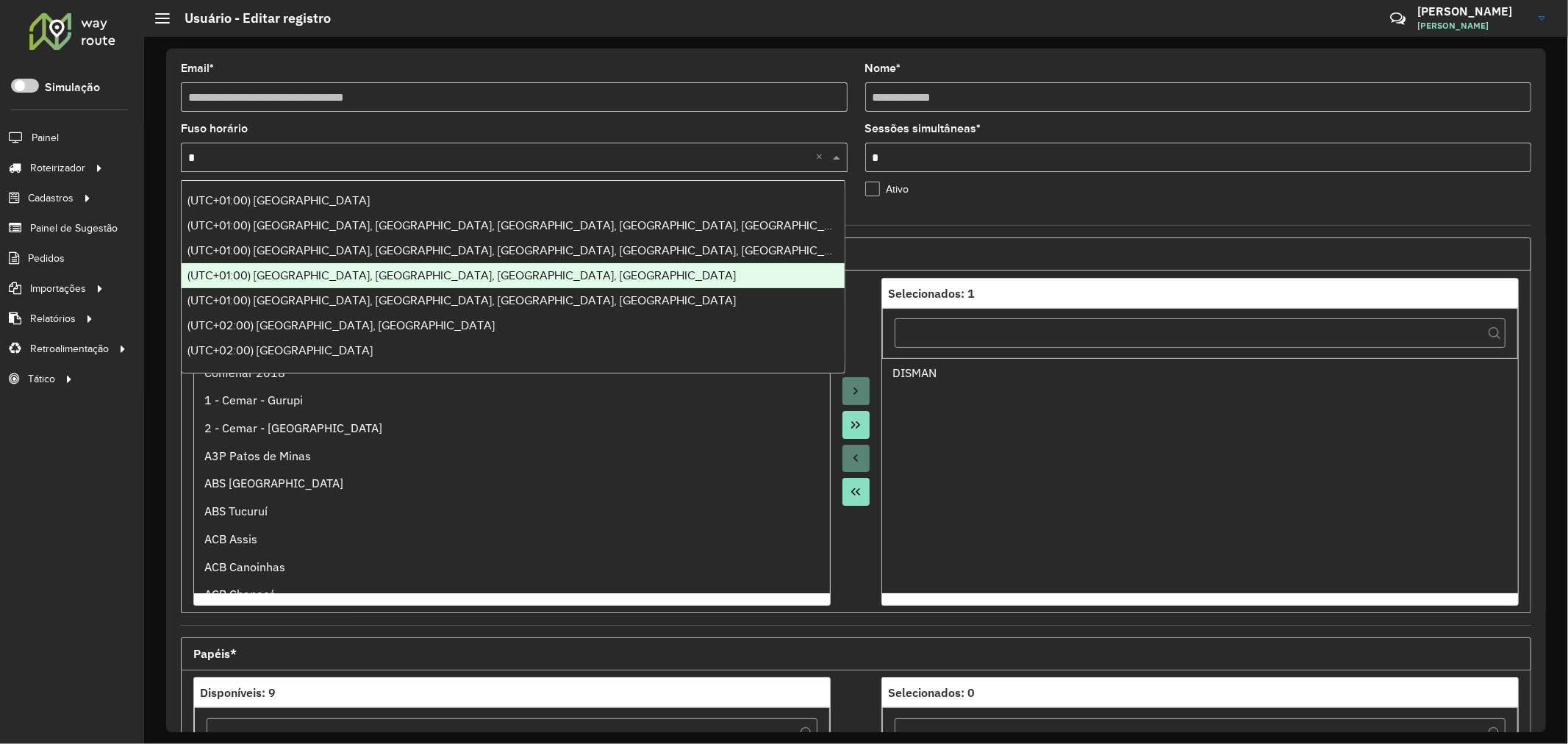
type input "**"
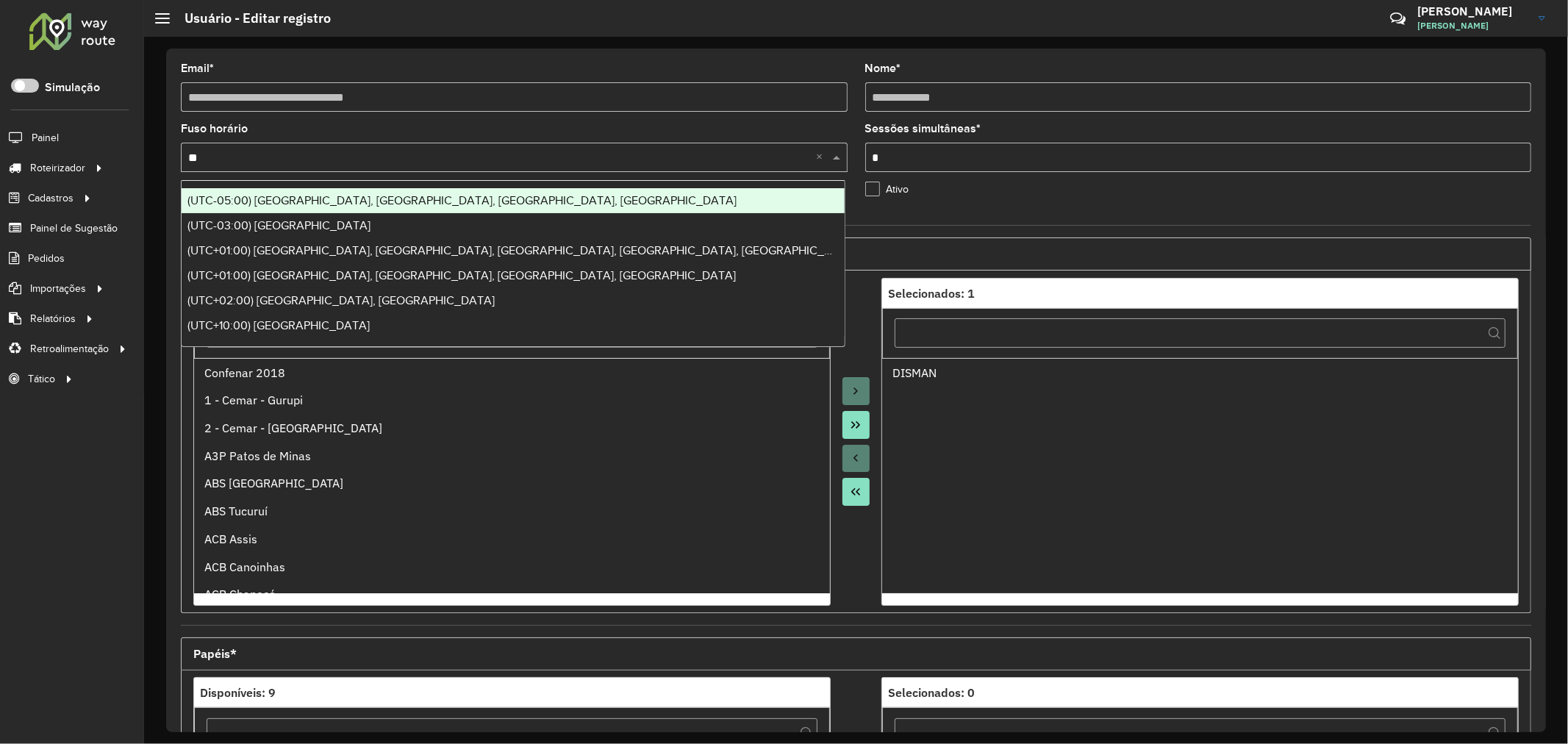
scroll to position [0, 0]
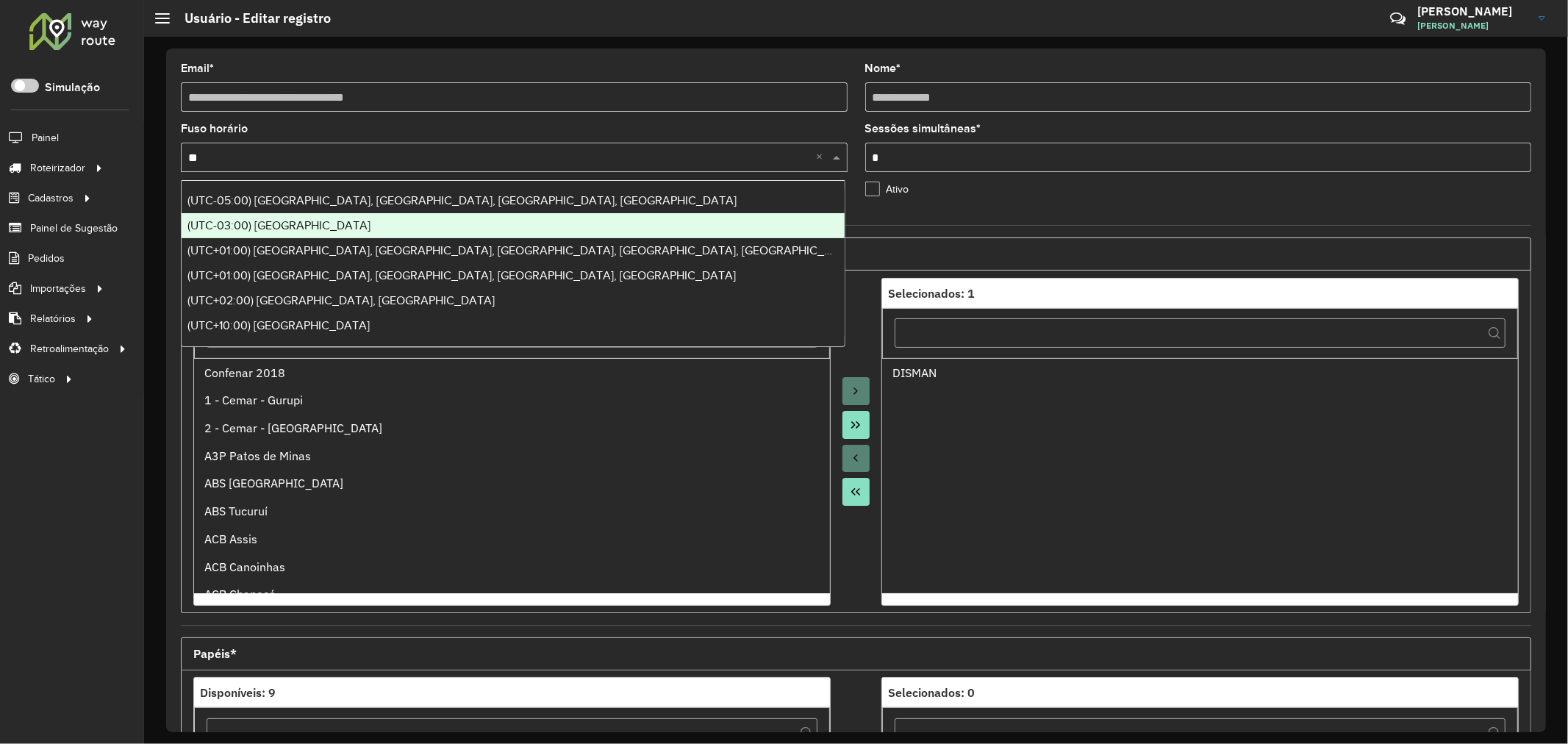
click at [305, 219] on div "(UTC-03:00) Brasilia" at bounding box center [513, 226] width 663 height 25
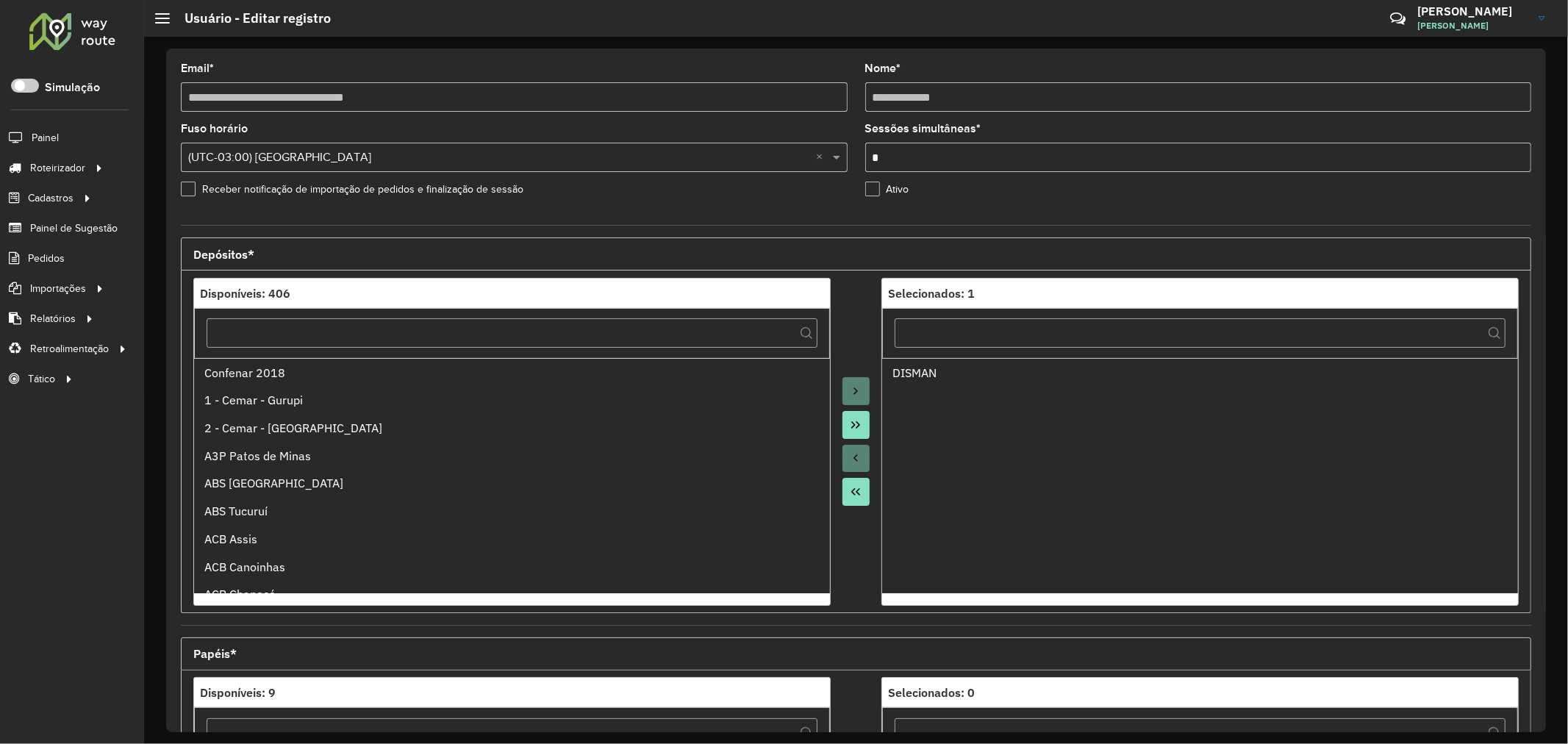
drag, startPoint x: 894, startPoint y: 149, endPoint x: 775, endPoint y: 140, distance: 119.3
click at [775, 140] on formly-group "**********" at bounding box center [856, 138] width 1368 height 150
type input "*"
click at [889, 189] on label "Ativo" at bounding box center [887, 189] width 44 height 16
click at [876, 187] on label "Ativo" at bounding box center [887, 189] width 44 height 16
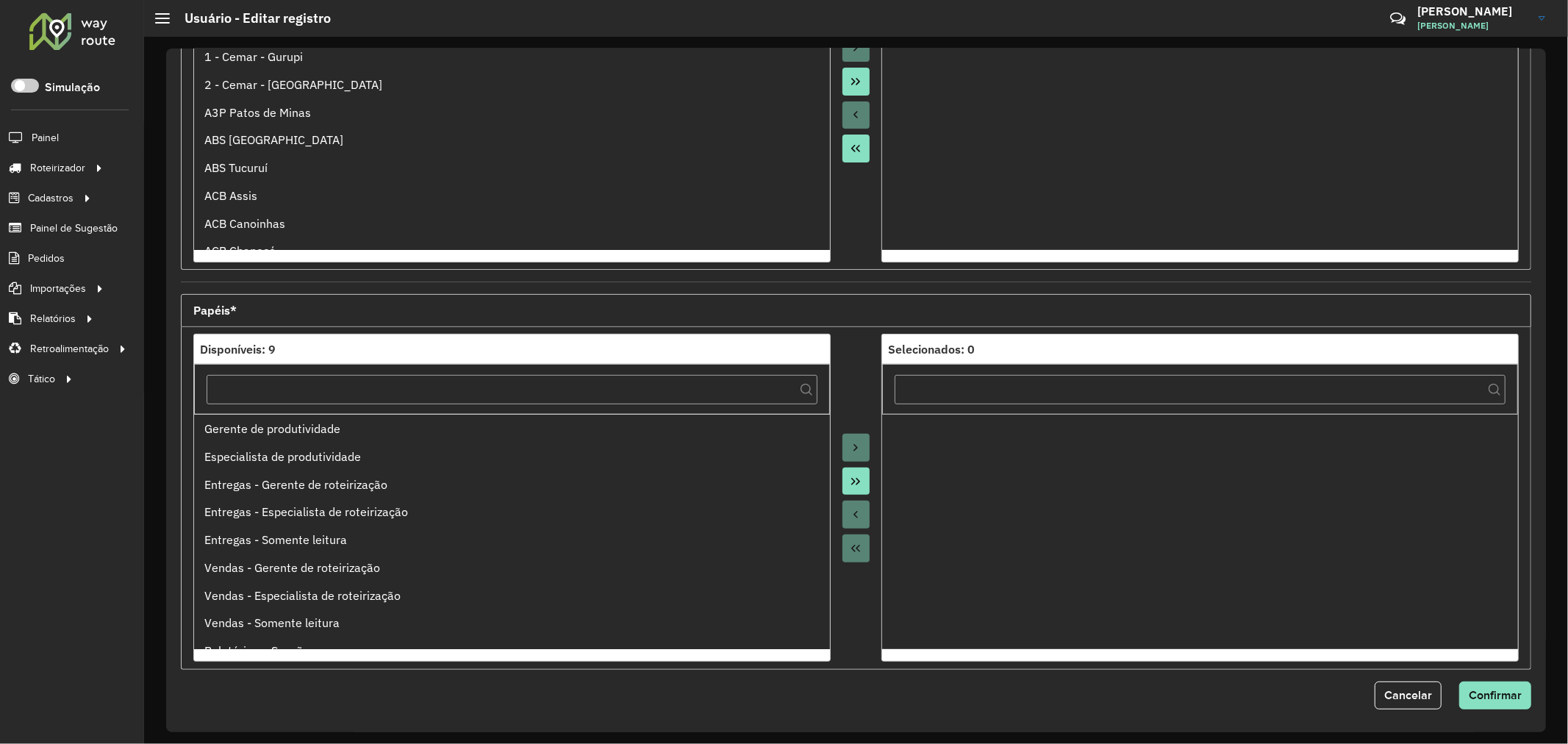
scroll to position [348, 0]
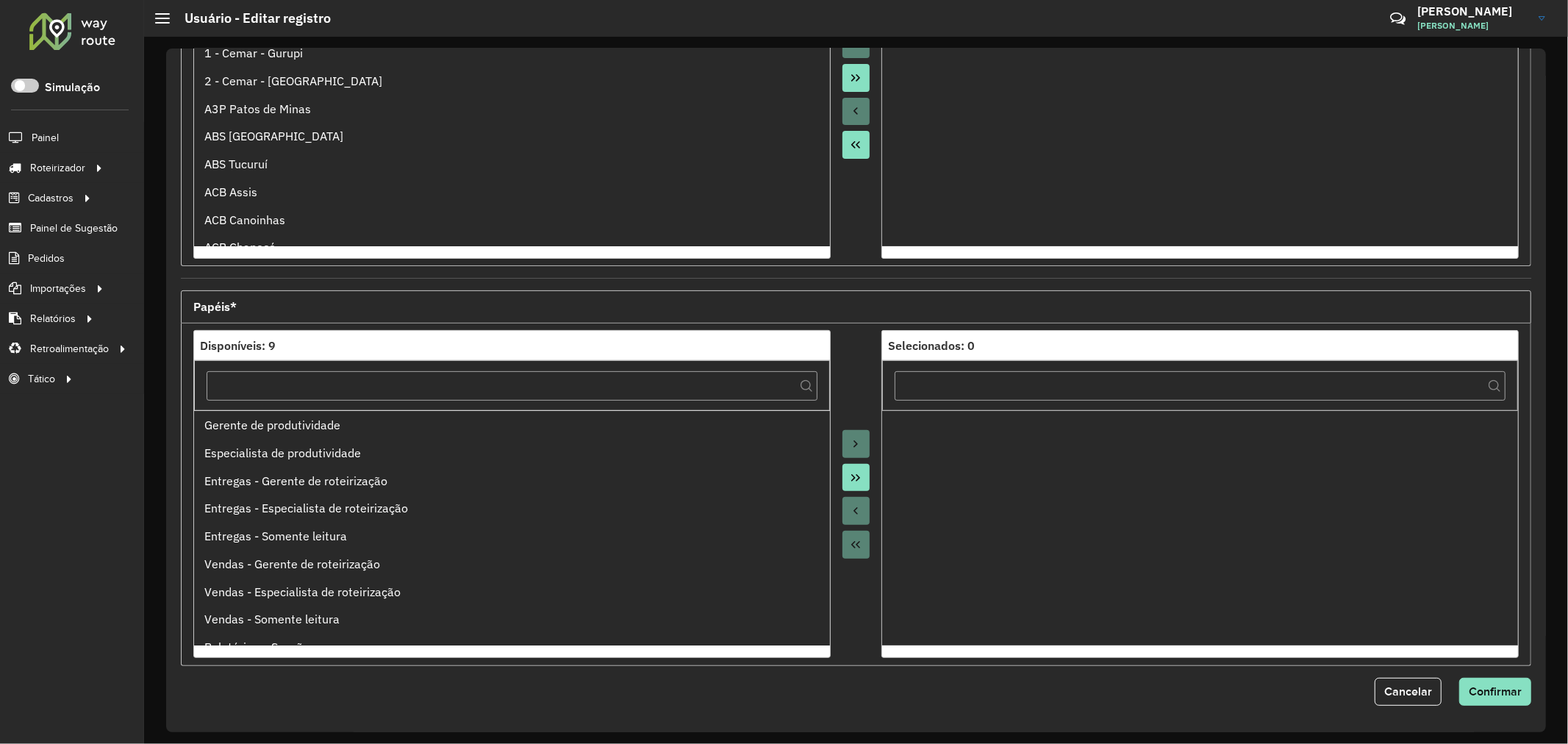
click at [858, 383] on div at bounding box center [856, 494] width 52 height 328
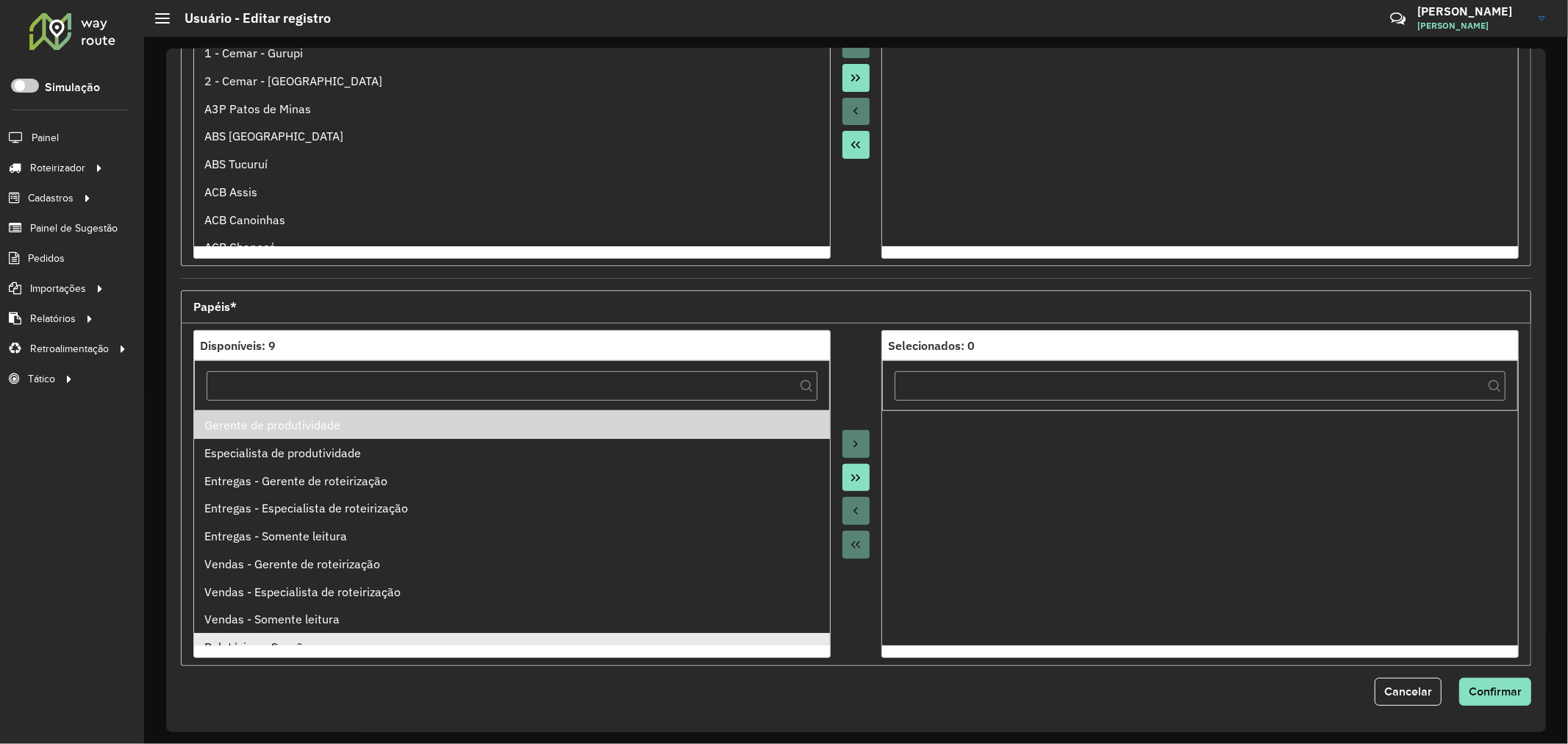
click at [377, 634] on li "Relatórios e Sessões" at bounding box center [511, 647] width 636 height 28
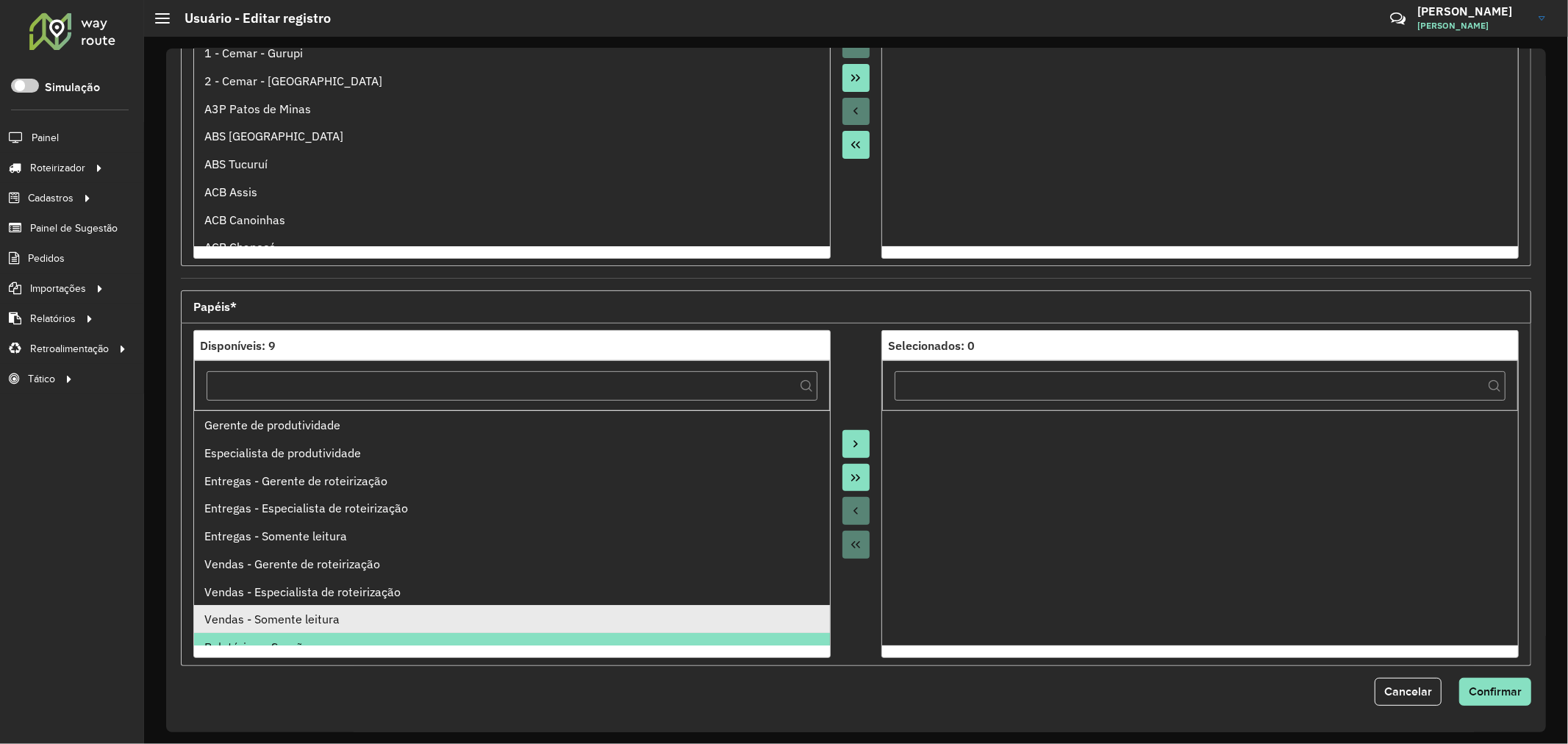
click at [326, 623] on div "Vendas - Somente leitura" at bounding box center [511, 618] width 615 height 17
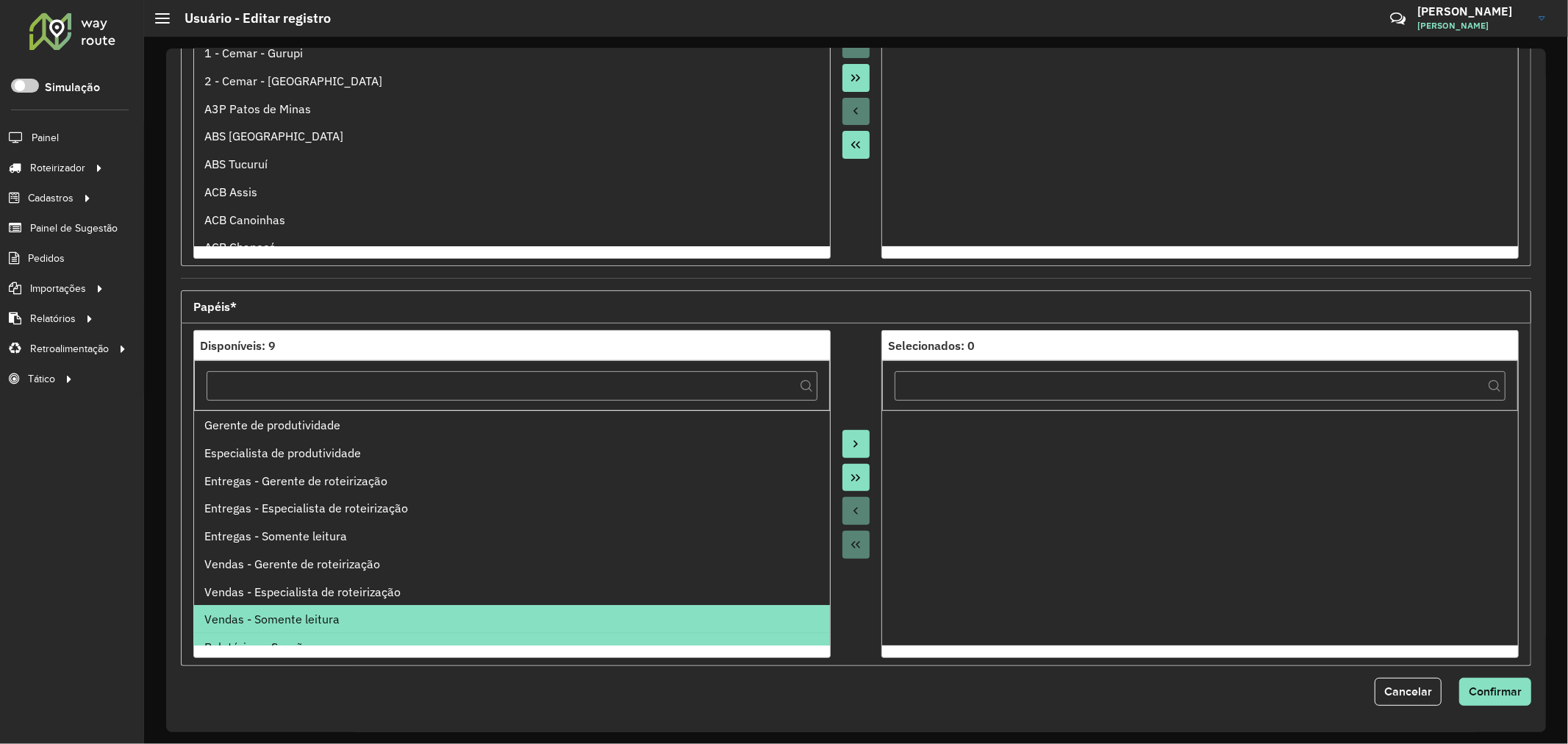
click at [857, 445] on icon "Move to Target" at bounding box center [855, 444] width 11 height 11
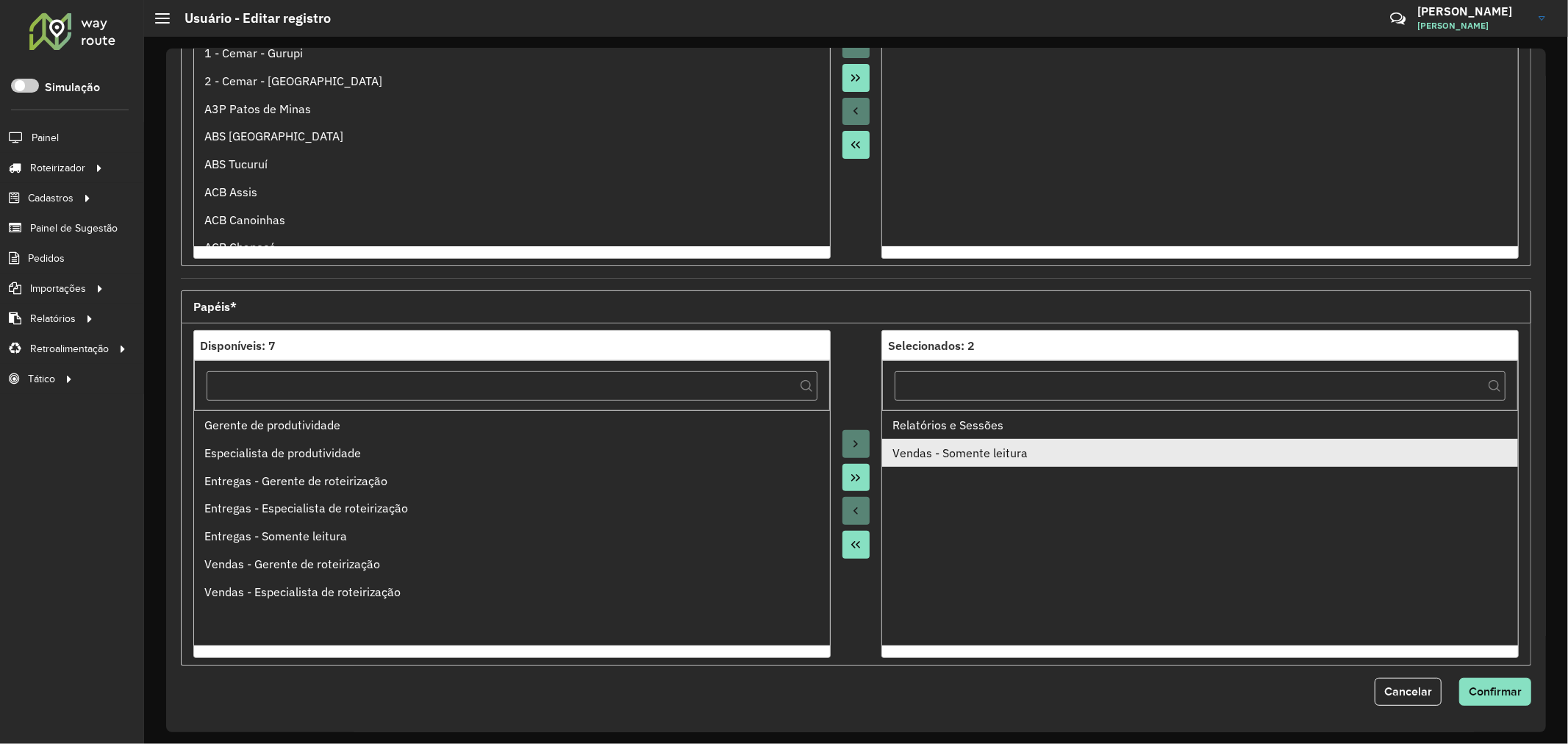
click at [926, 457] on div "Vendas - Somente leitura" at bounding box center [1199, 452] width 615 height 17
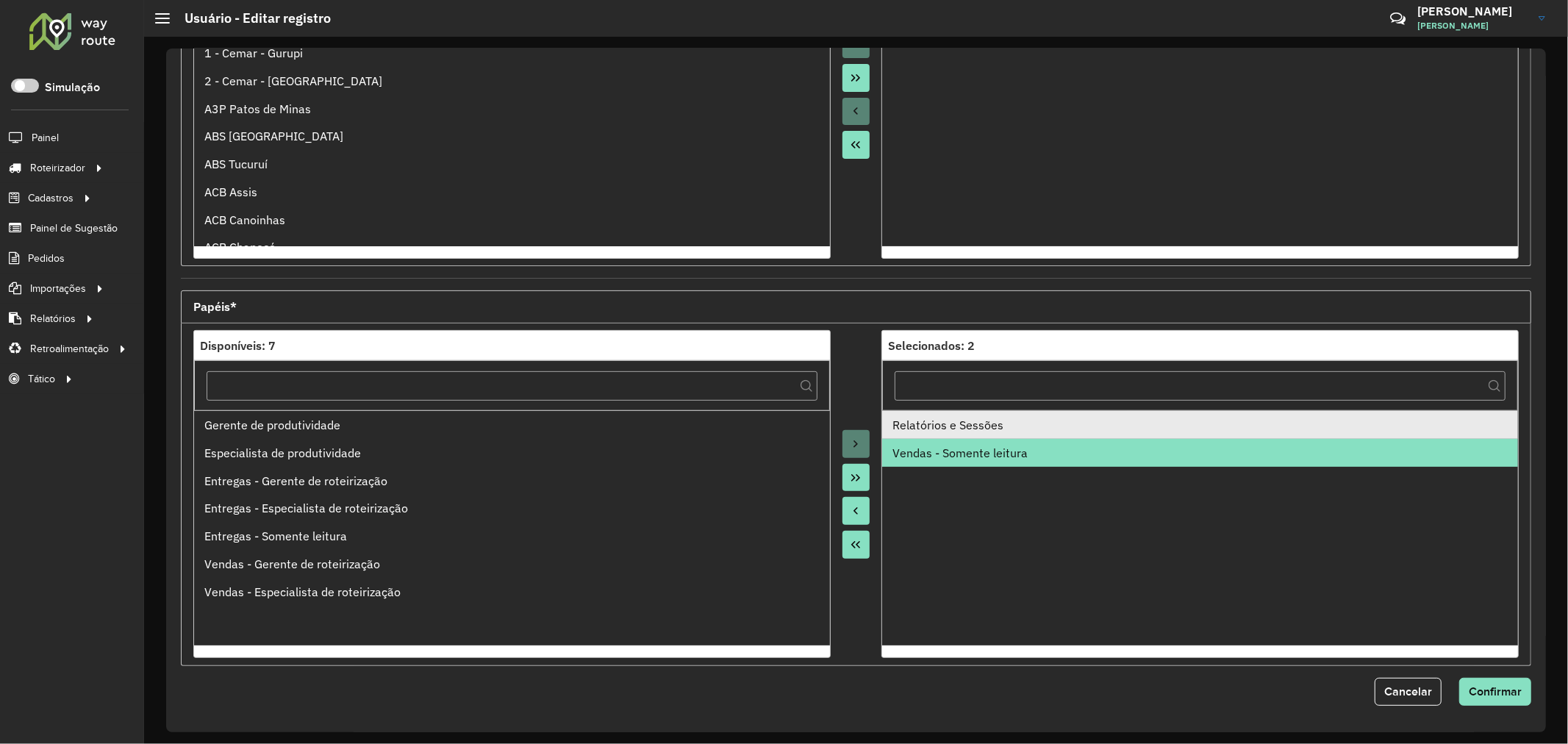
click at [947, 438] on li "Relatórios e Sessões" at bounding box center [1199, 425] width 636 height 28
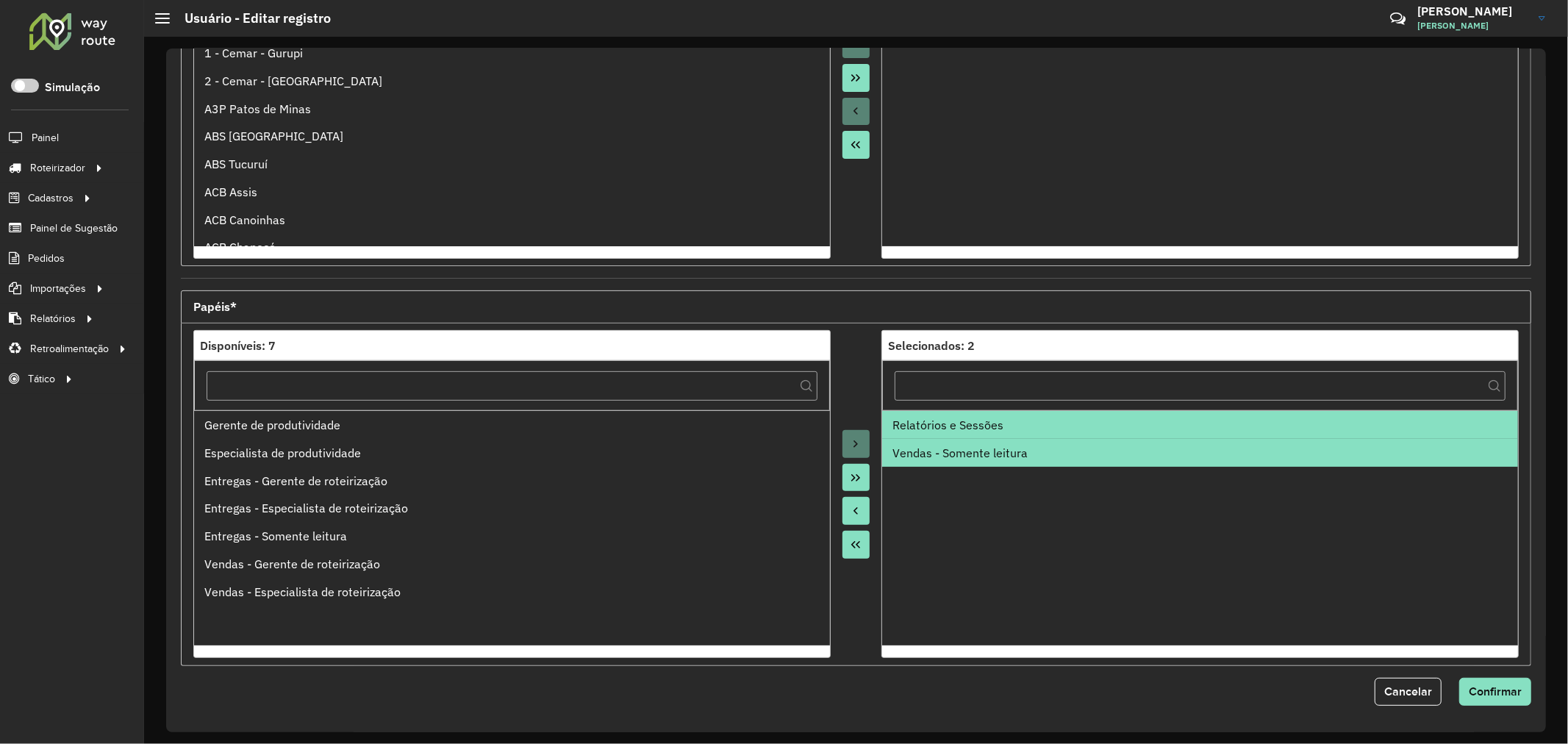
click at [851, 511] on icon "Move to Source" at bounding box center [855, 511] width 11 height 11
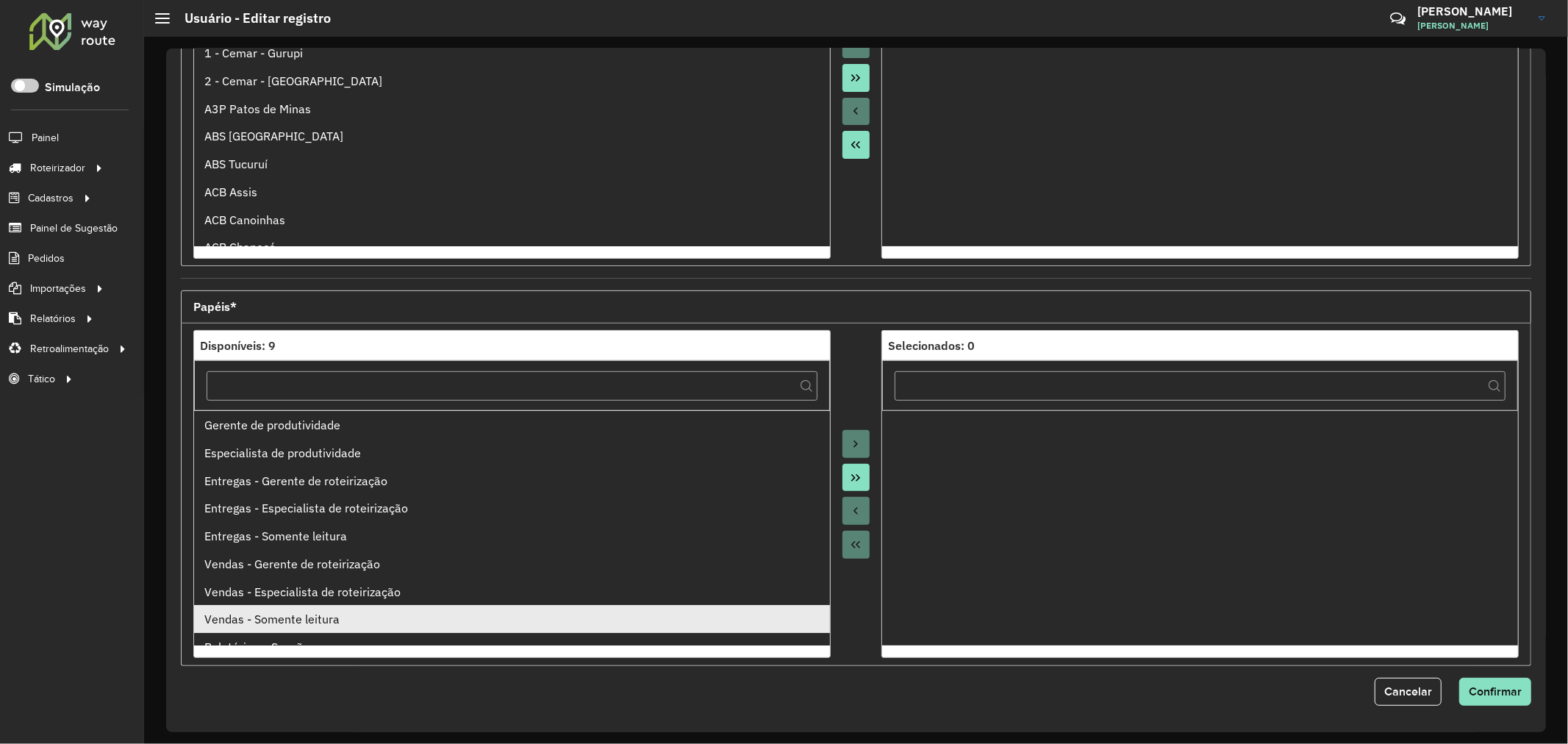
click at [342, 618] on div "Vendas - Somente leitura" at bounding box center [511, 618] width 615 height 17
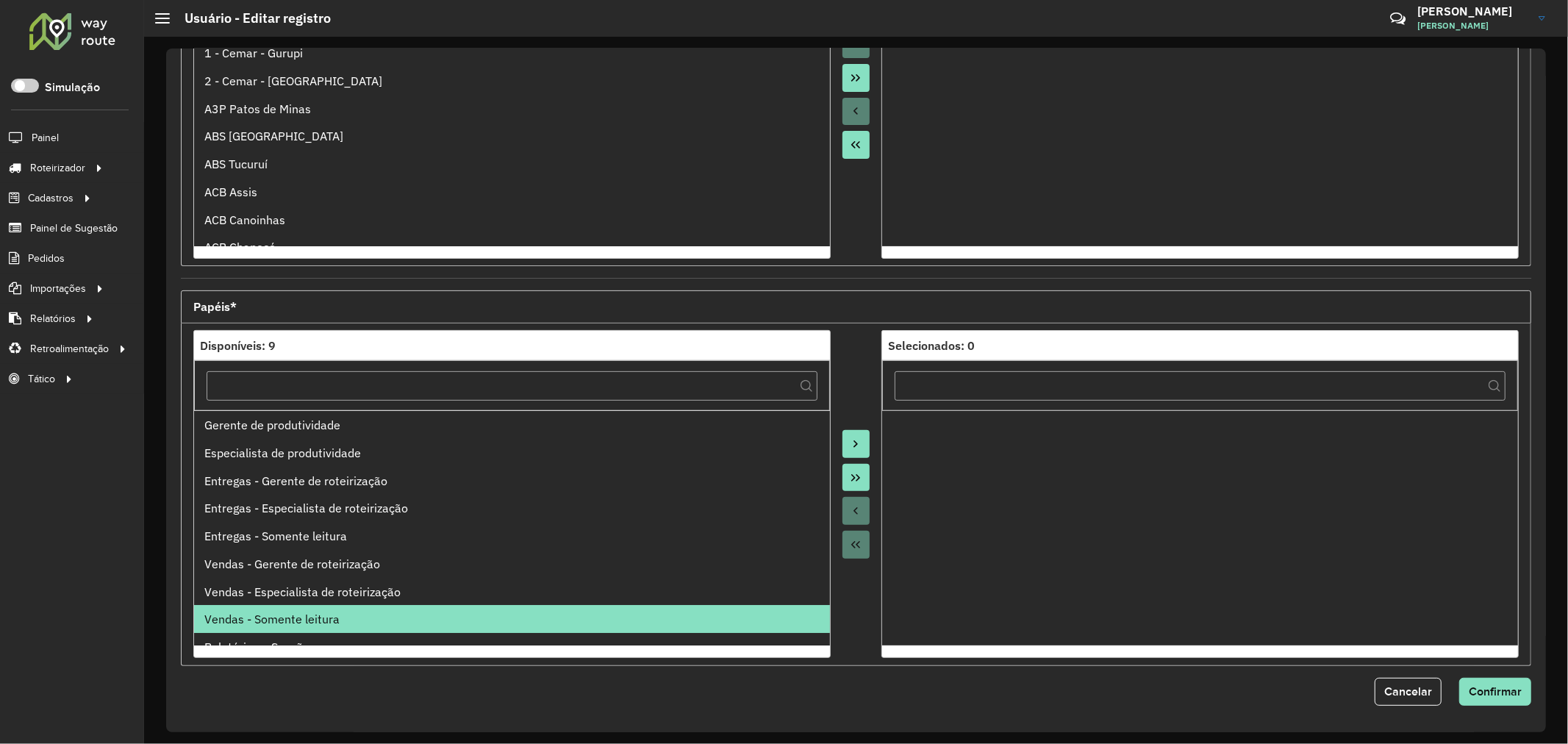
click at [854, 447] on icon "Move to Target" at bounding box center [855, 444] width 11 height 11
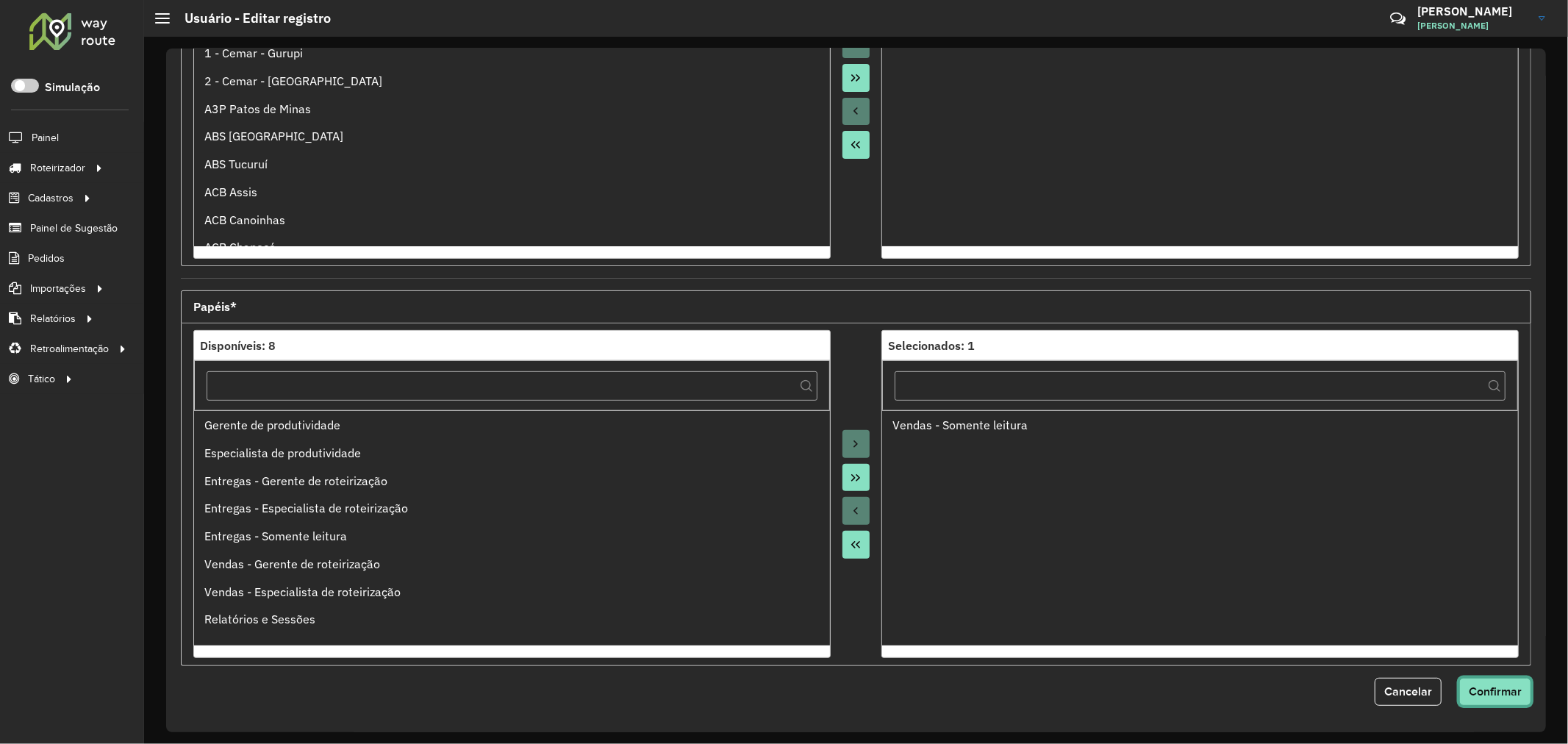
click at [1501, 685] on span "Confirmar" at bounding box center [1495, 691] width 53 height 12
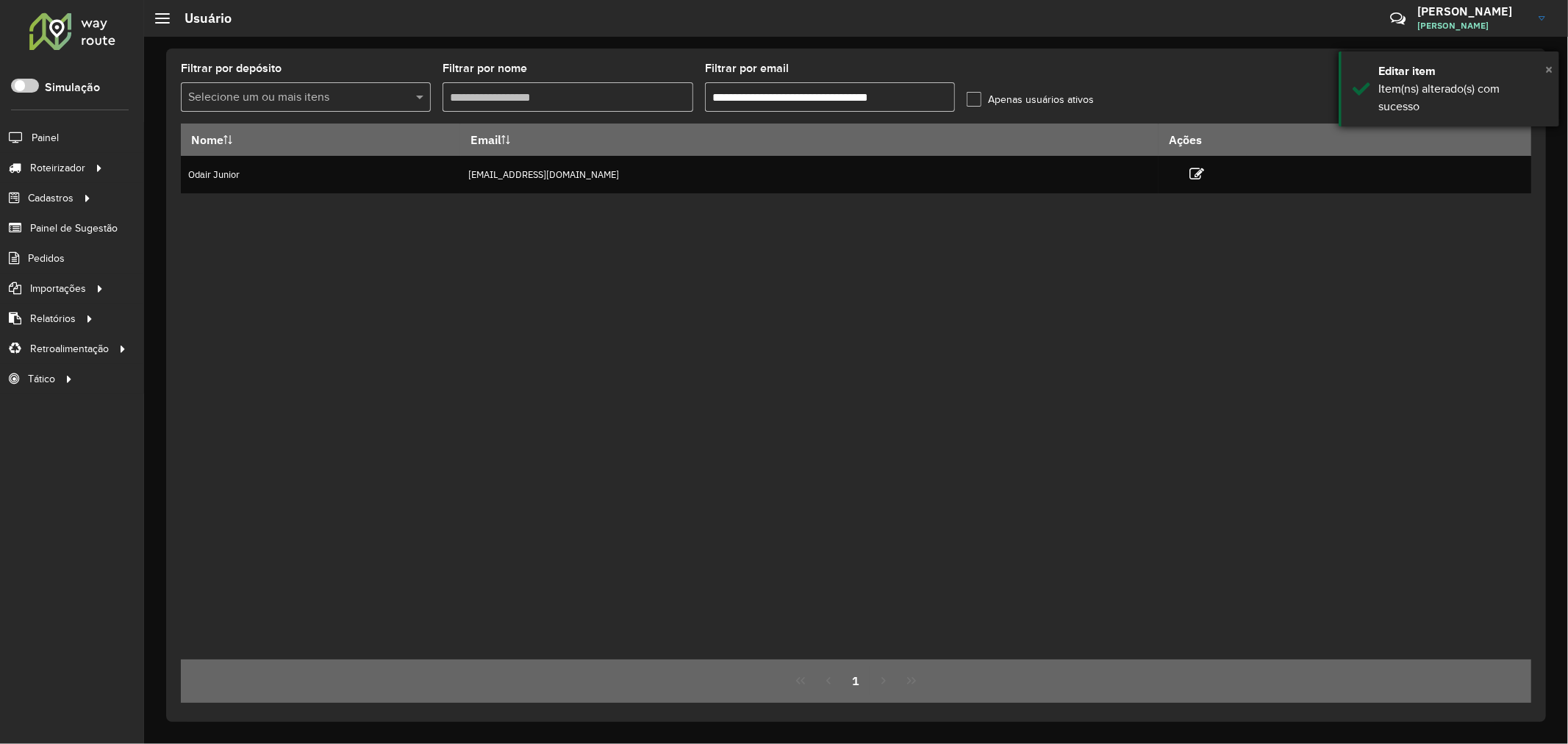
click at [1552, 63] on span "×" at bounding box center [1548, 69] width 7 height 16
click at [1515, 91] on icon at bounding box center [1515, 96] width 14 height 16
drag, startPoint x: 686, startPoint y: 282, endPoint x: 610, endPoint y: 247, distance: 83.7
click at [684, 282] on div "Nome Email Ações Odair Junior jovemaprendiz1@dismanbebidas.com.br" at bounding box center [855, 391] width 1350 height 536
drag, startPoint x: 426, startPoint y: 177, endPoint x: 615, endPoint y: 223, distance: 194.5
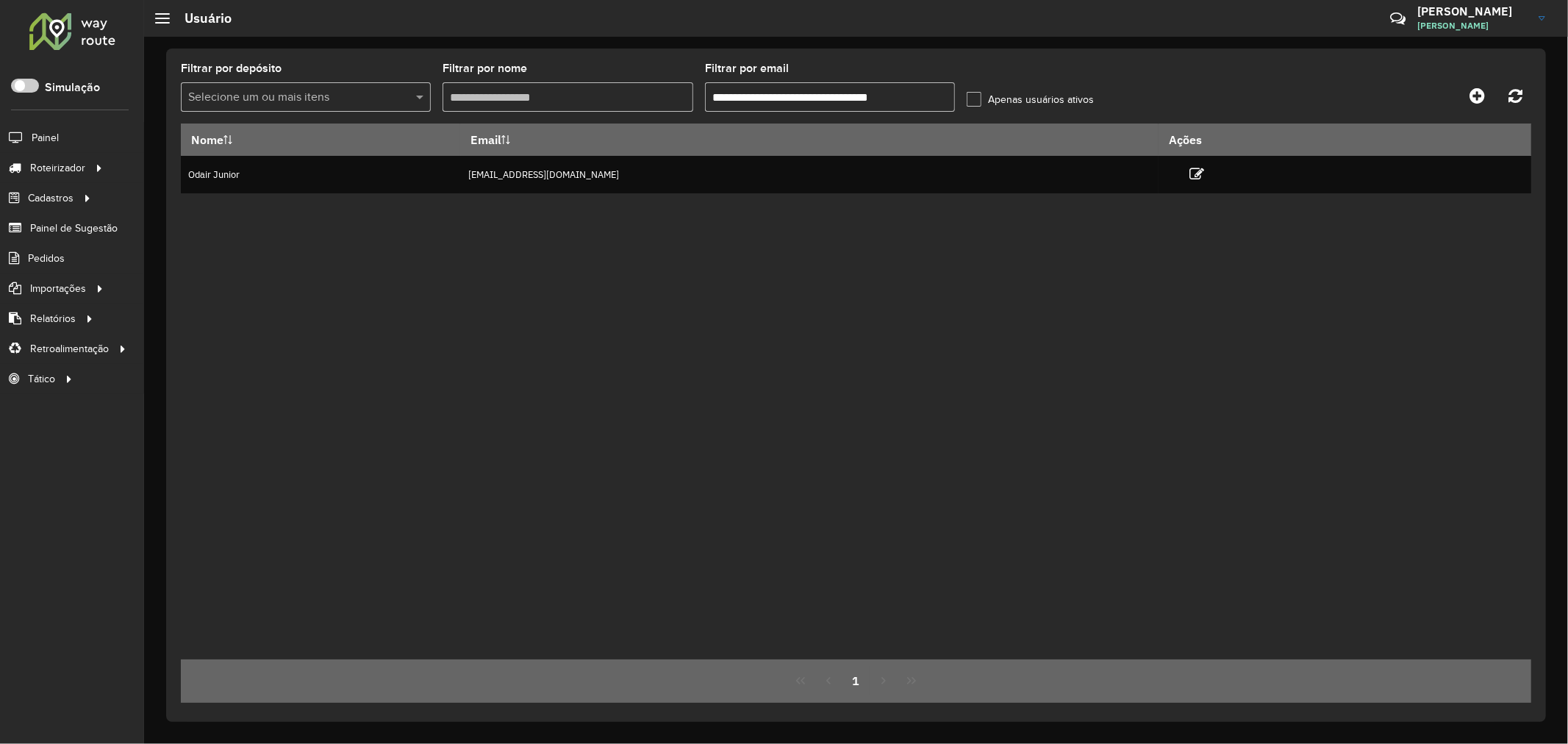
click at [586, 177] on tr "Odair Junior jovemaprendiz1@dismanbebidas.com.br" at bounding box center [855, 175] width 1350 height 38
click at [601, 251] on div "Nome Email Ações Odair Junior jovemaprendiz1@dismanbebidas.com.br" at bounding box center [855, 391] width 1350 height 536
click at [599, 253] on div "Nome Email Ações Odair Junior jovemaprendiz1@dismanbebidas.com.br" at bounding box center [855, 391] width 1350 height 536
drag, startPoint x: 439, startPoint y: 186, endPoint x: 703, endPoint y: 202, distance: 264.5
click at [701, 202] on div "Nome Email Ações Odair Junior jovemaprendiz1@dismanbebidas.com.br" at bounding box center [855, 391] width 1350 height 536
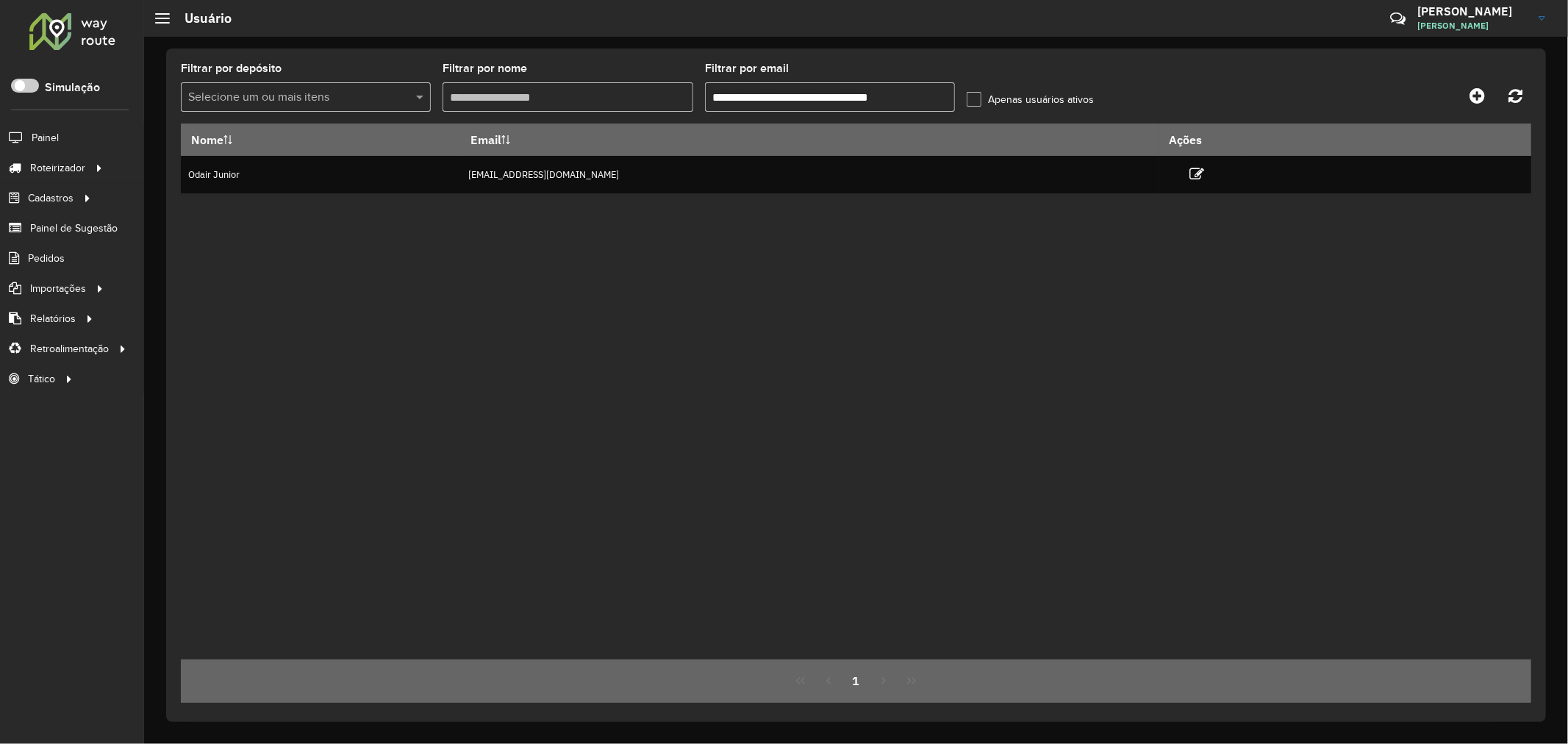
click at [693, 273] on div "Nome Email Ações Odair Junior jovemaprendiz1@dismanbebidas.com.br" at bounding box center [855, 391] width 1350 height 536
click at [791, 98] on input "**********" at bounding box center [830, 97] width 250 height 30
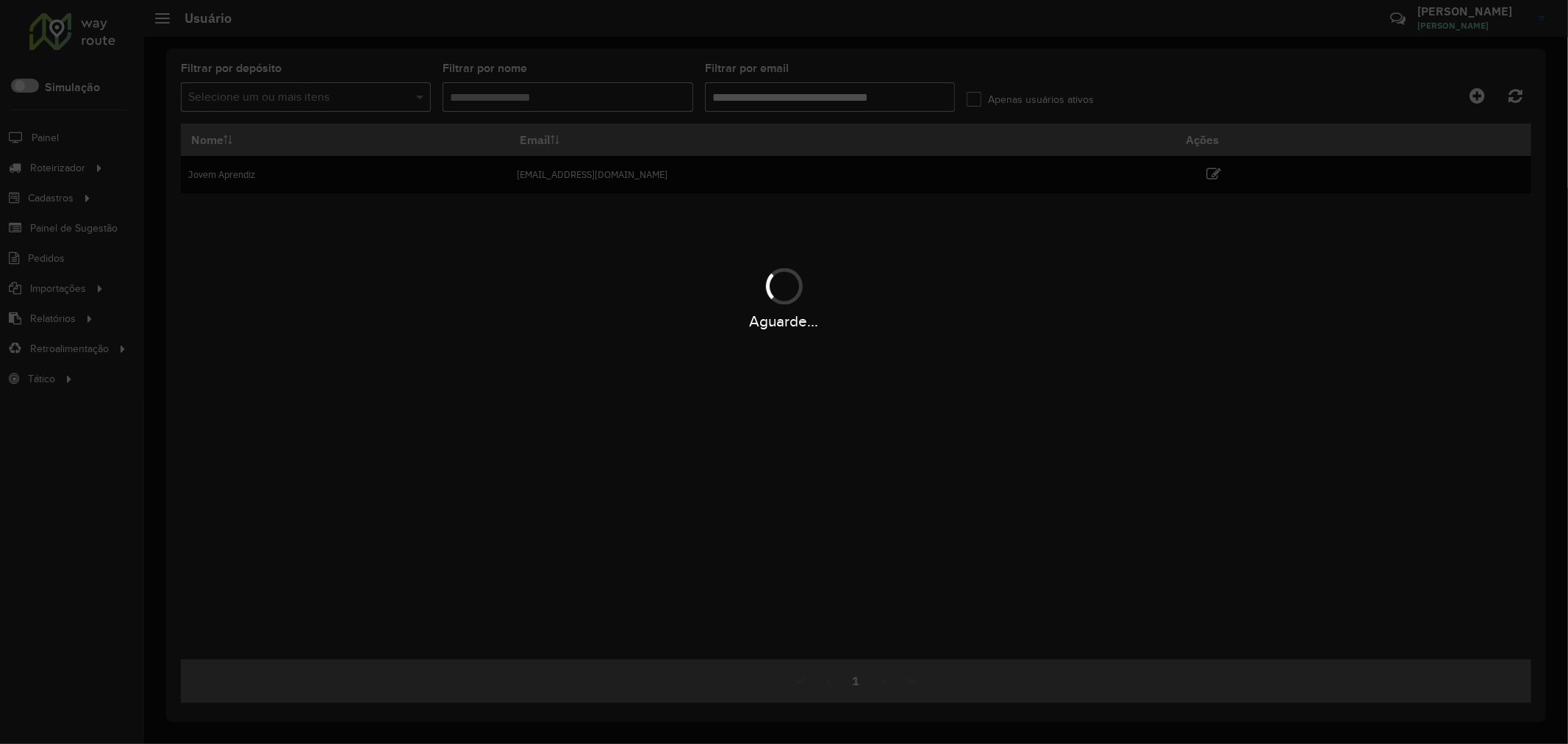
type input "**********"
click at [1520, 94] on hb-app "Aguarde... Pop-up bloqueado! Seu navegador bloqueou automáticamente a abertura …" at bounding box center [784, 372] width 1568 height 744
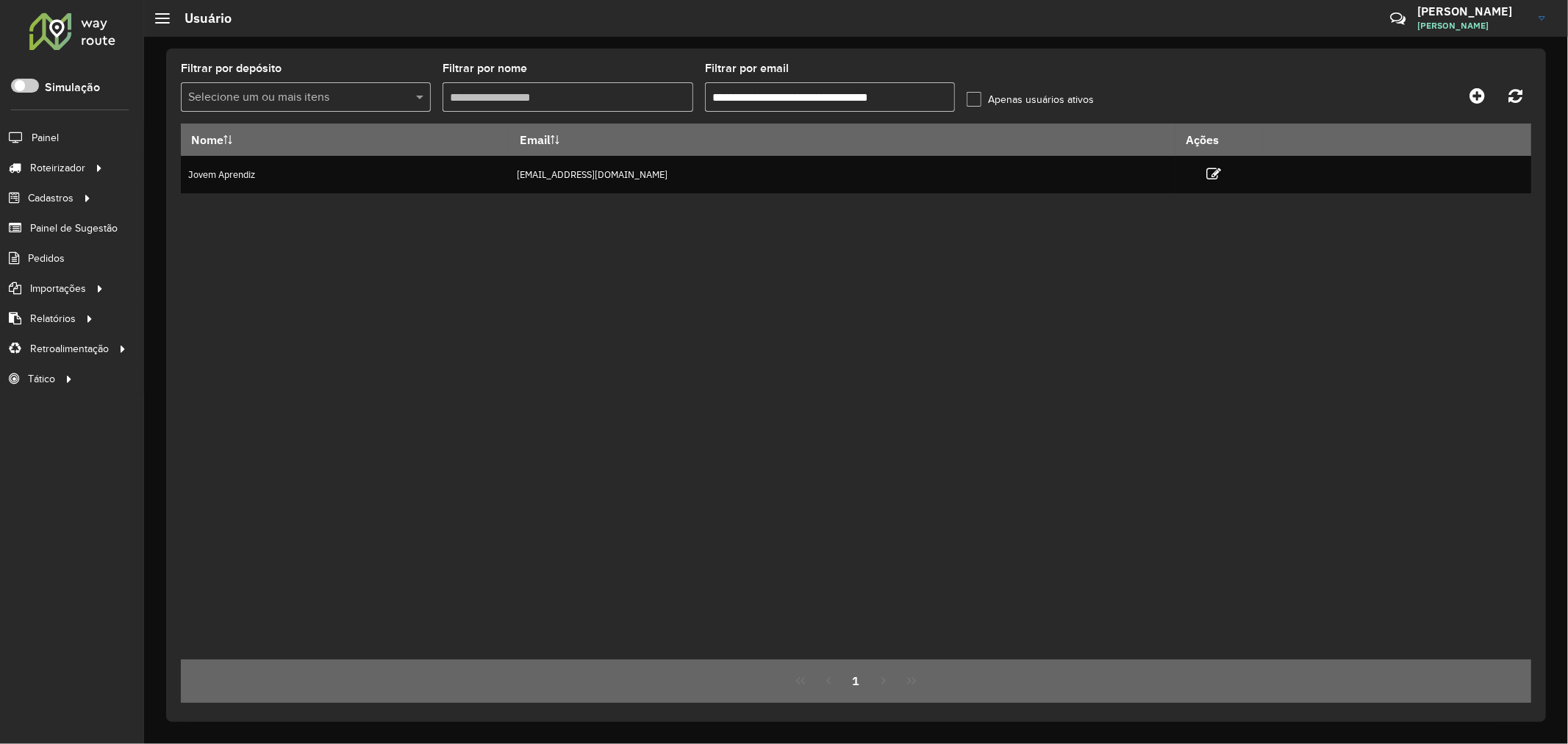
drag, startPoint x: 1171, startPoint y: 274, endPoint x: 1177, endPoint y: 250, distance: 24.7
click at [1171, 272] on div "Nome Email Ações Jovem Aprendiz jovemaprendiz2@dismanbebidas.com.br" at bounding box center [855, 391] width 1350 height 536
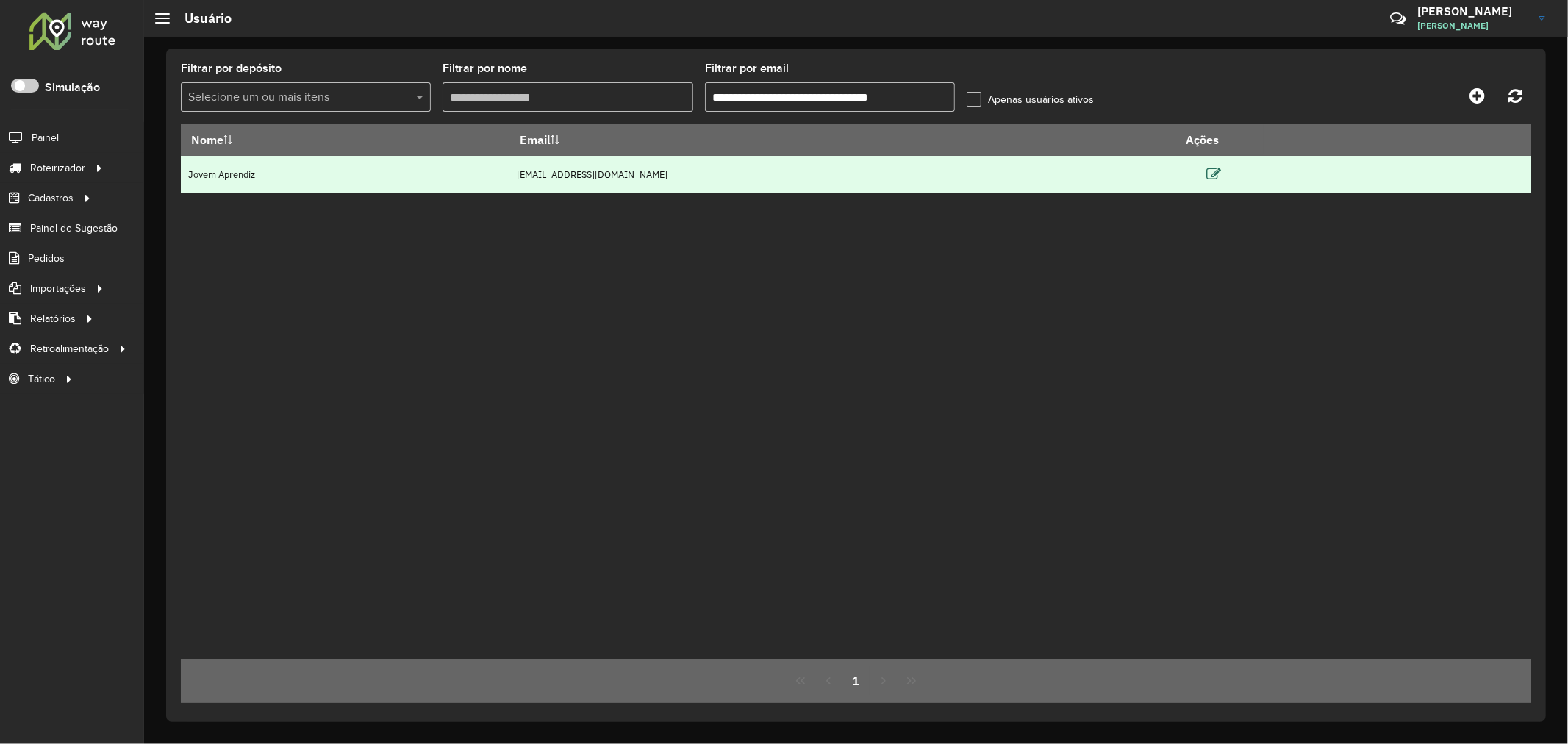
click at [1221, 172] on icon at bounding box center [1213, 174] width 15 height 15
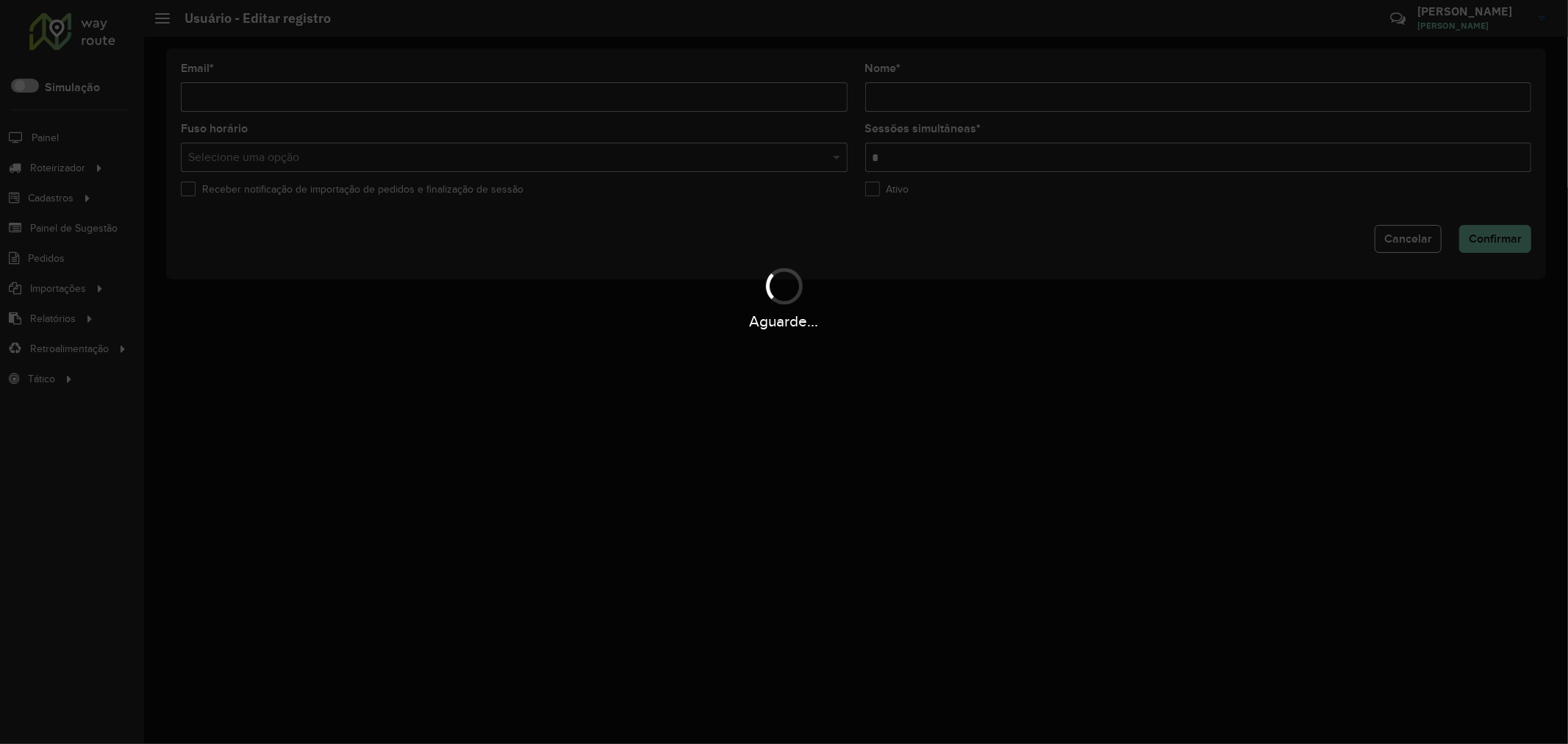
type input "**********"
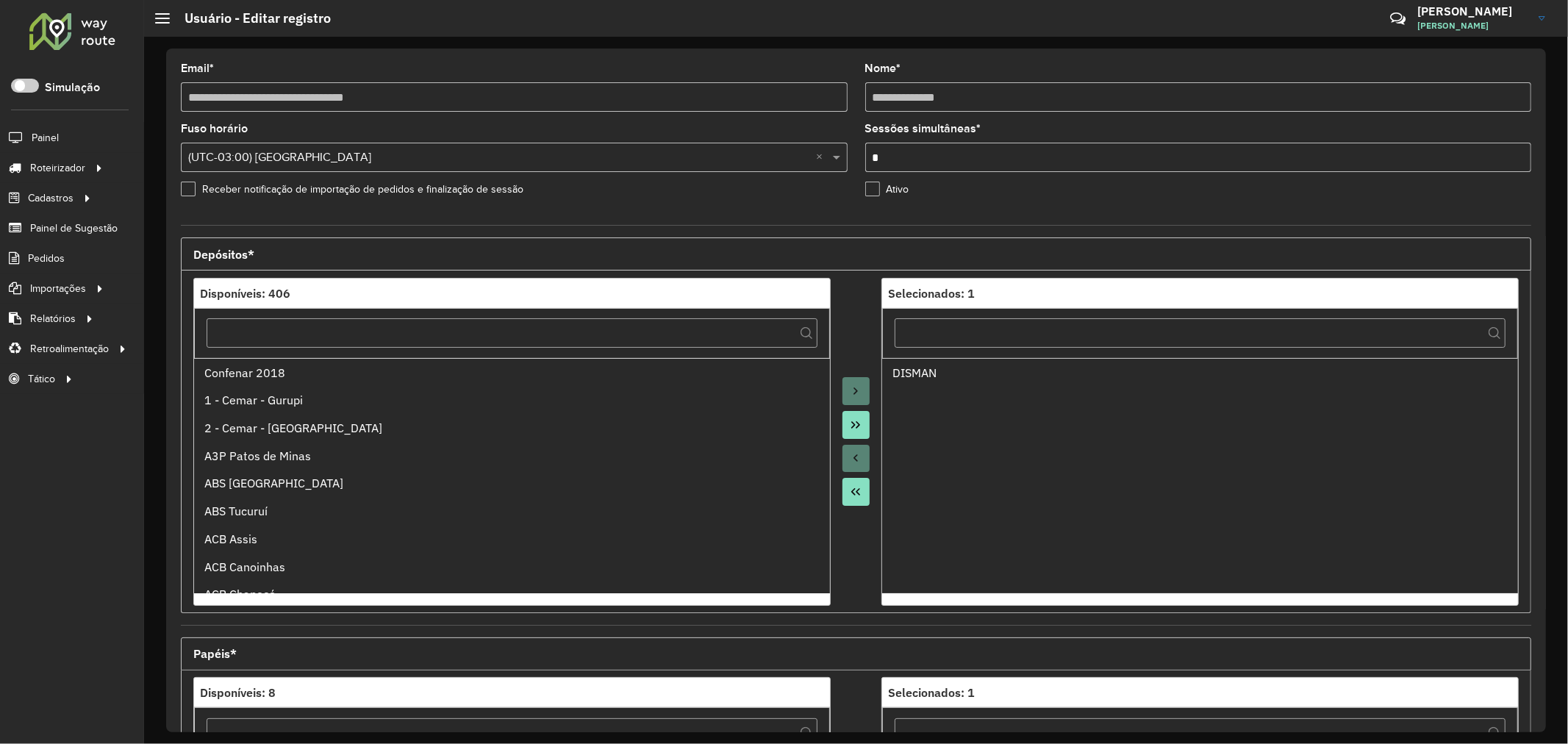
scroll to position [348, 0]
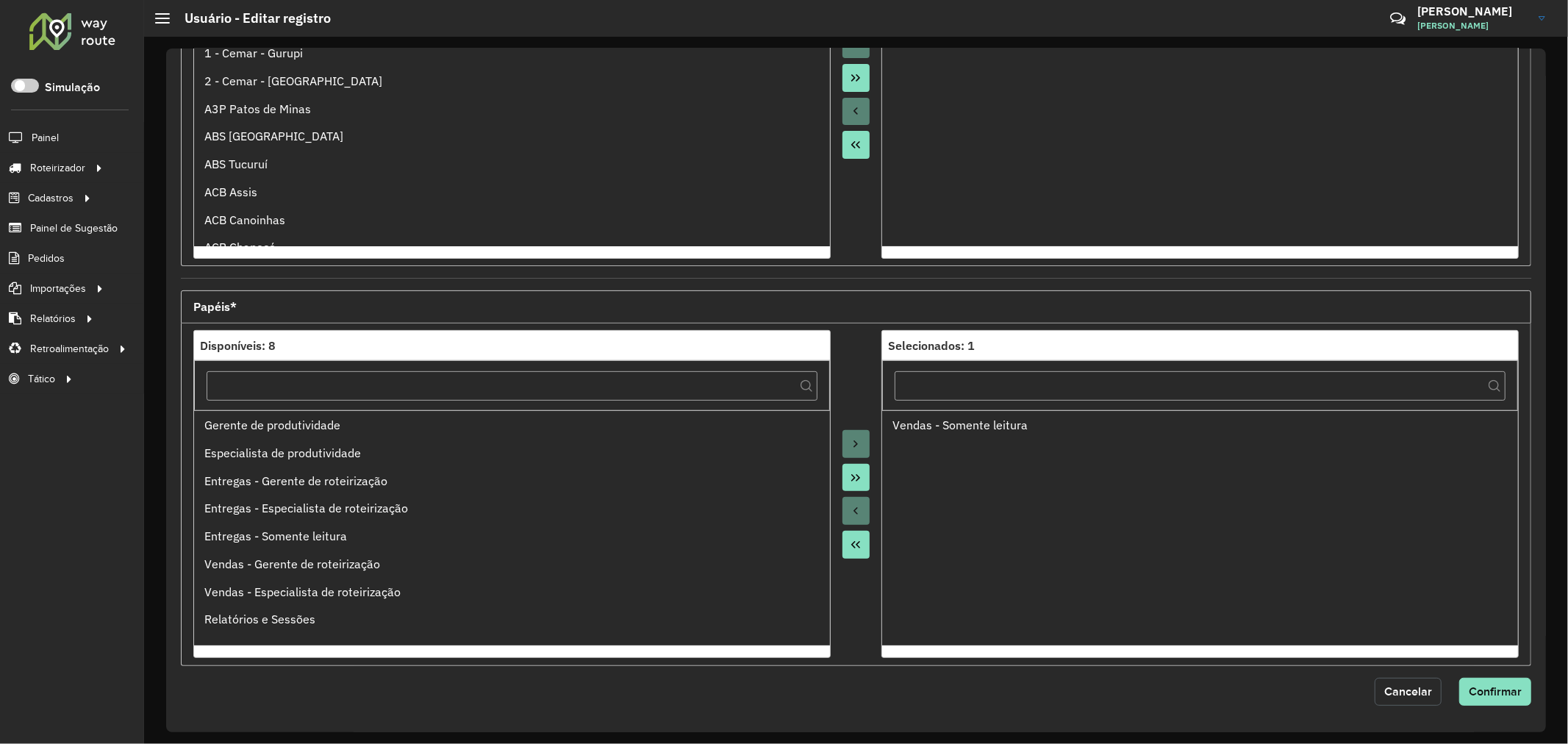
click at [1378, 682] on button "Cancelar" at bounding box center [1407, 692] width 66 height 28
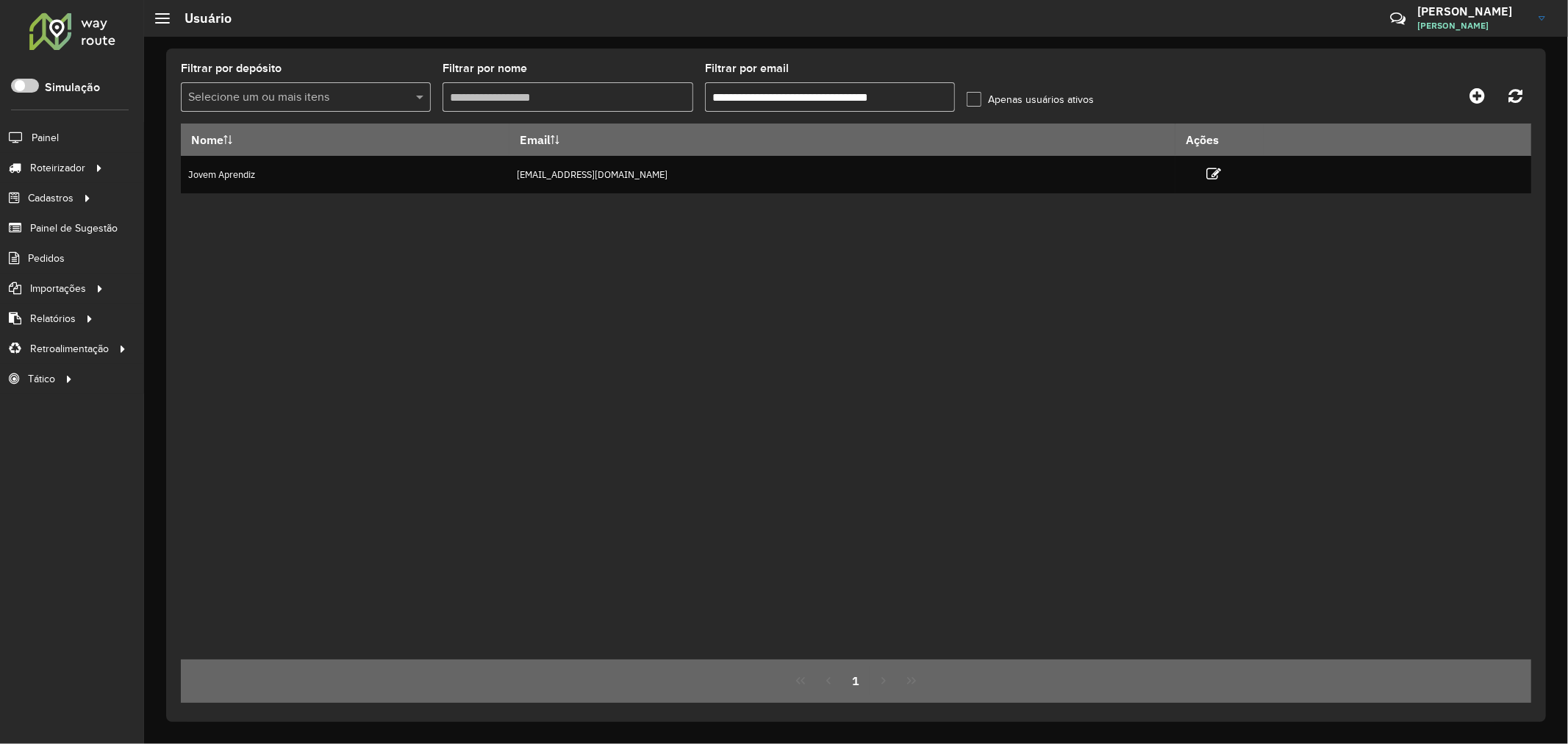
click at [695, 250] on div "Nome Email Ações Jovem Aprendiz jovemaprendiz2@dismanbebidas.com.br" at bounding box center [855, 391] width 1350 height 536
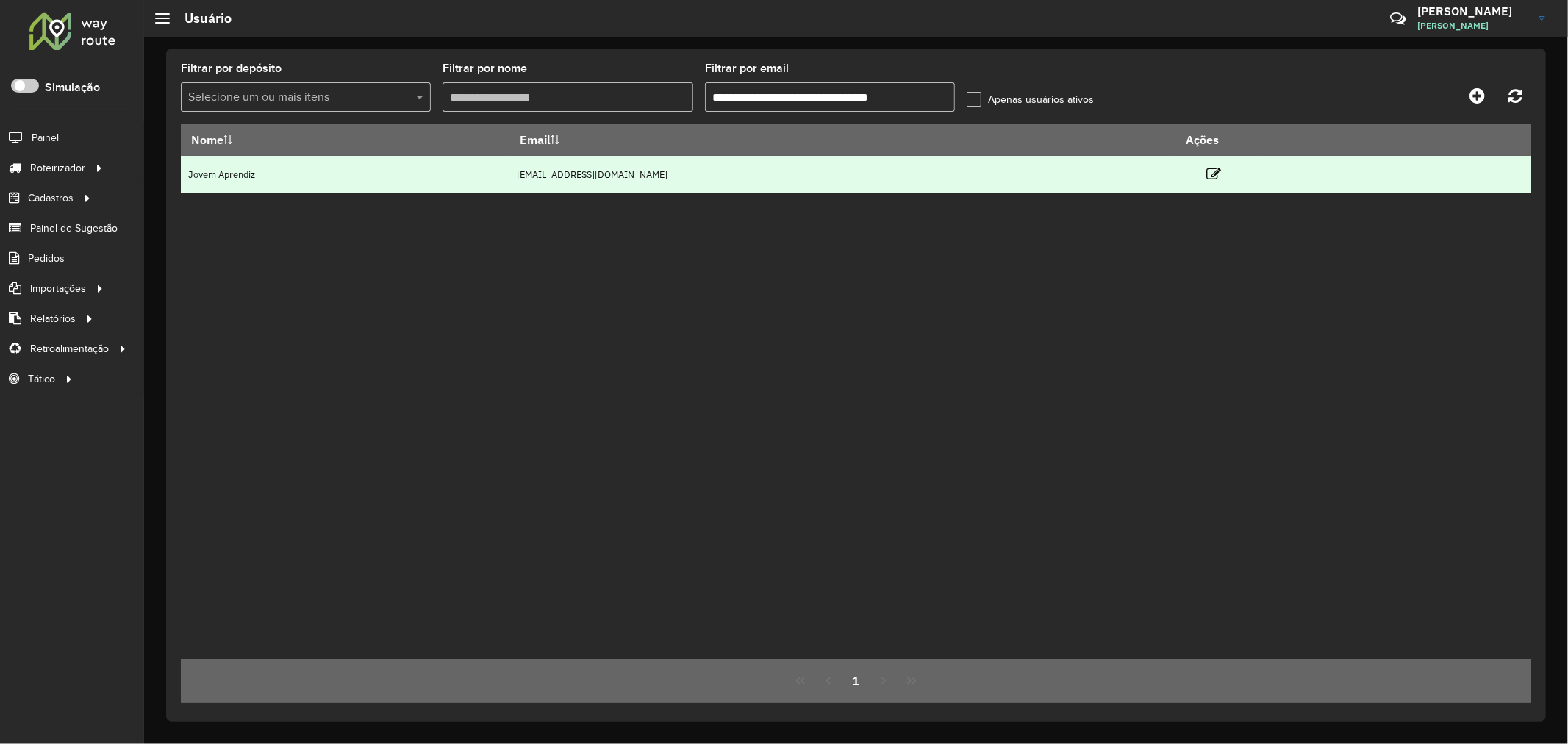
click at [540, 179] on td "jovemaprendiz2@dismanbebidas.com.br" at bounding box center [842, 175] width 666 height 38
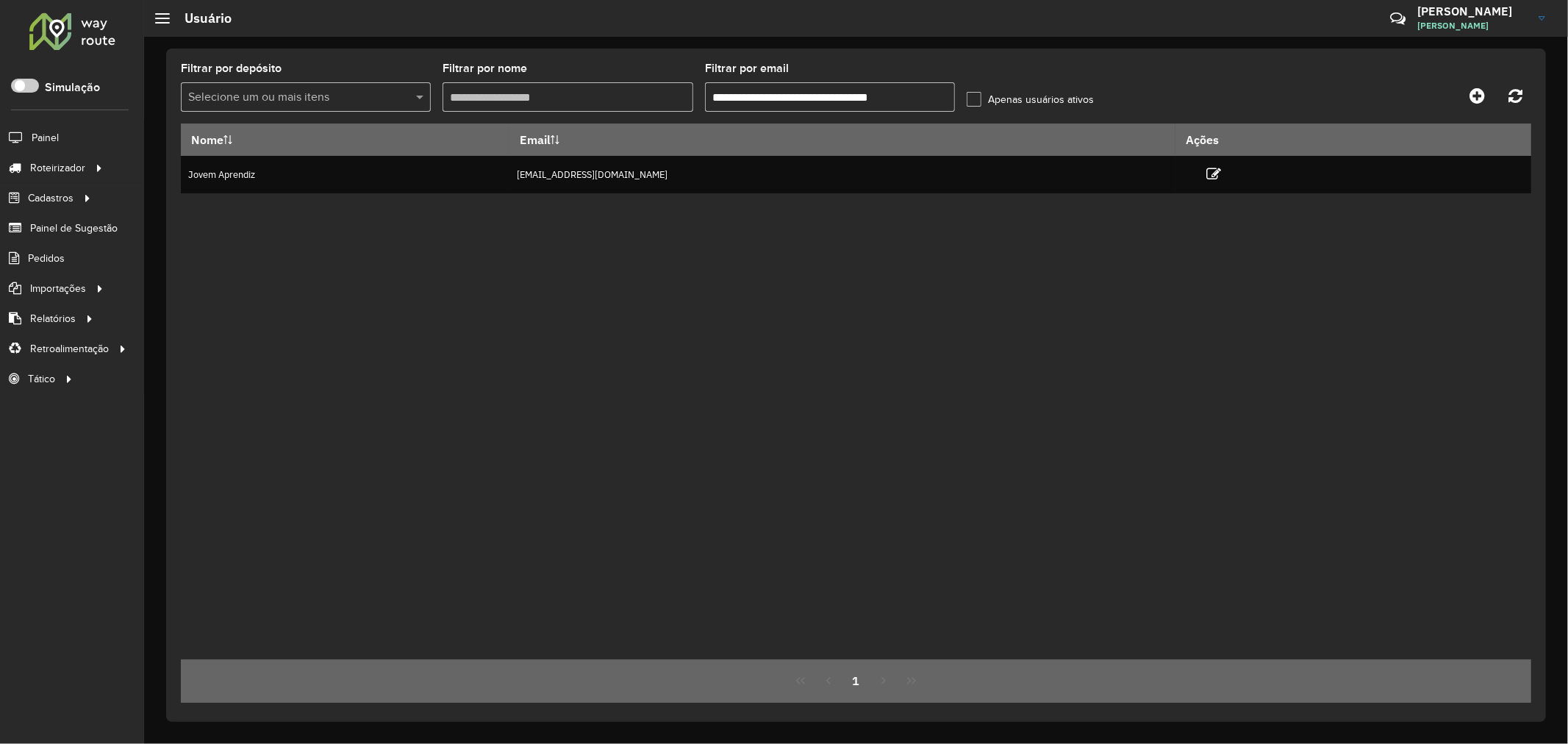
click at [783, 97] on input "**********" at bounding box center [830, 97] width 250 height 30
click at [795, 94] on input "**********" at bounding box center [830, 97] width 250 height 30
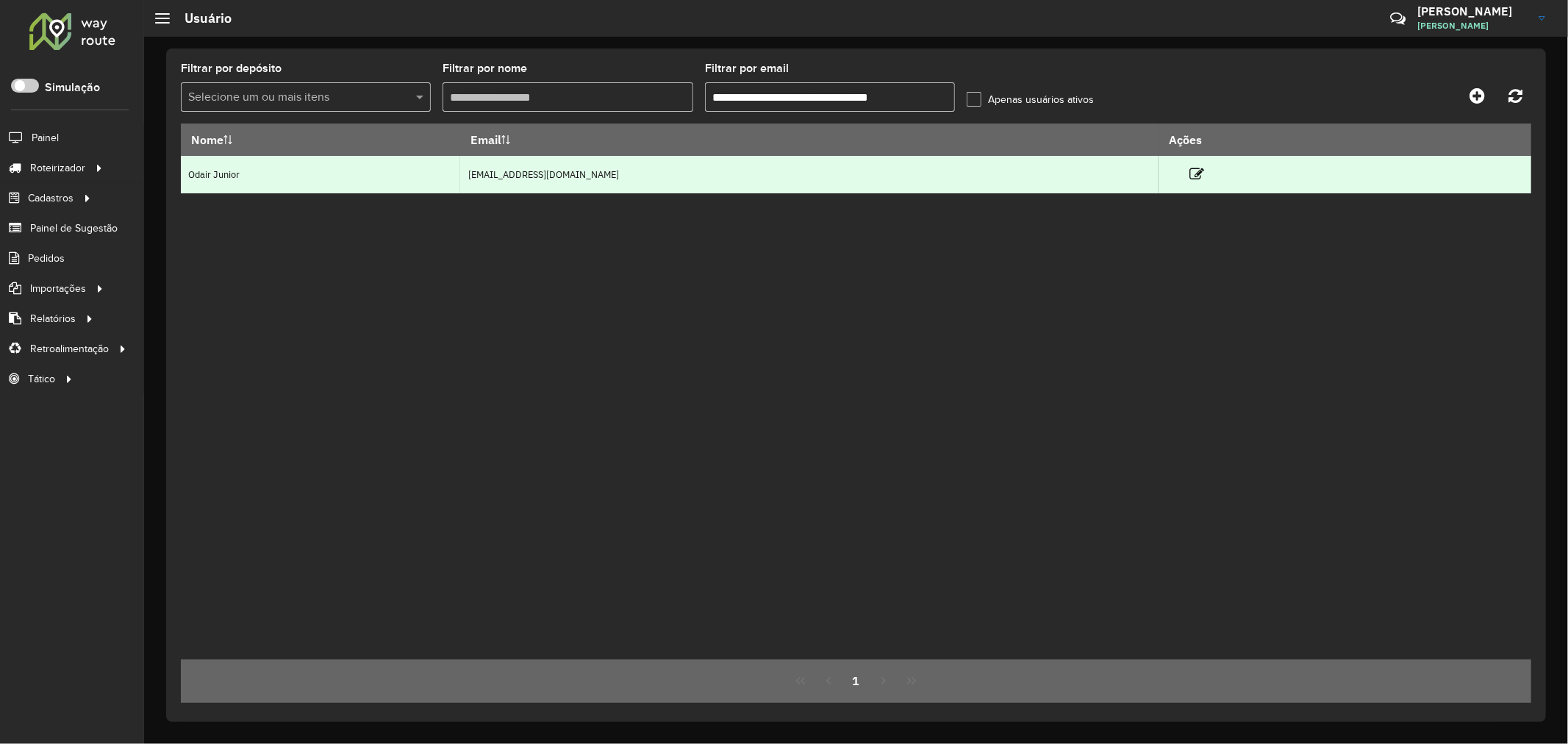
type input "**********"
click at [1211, 173] on td at bounding box center [1203, 174] width 88 height 37
click at [1204, 166] on link at bounding box center [1197, 174] width 15 height 20
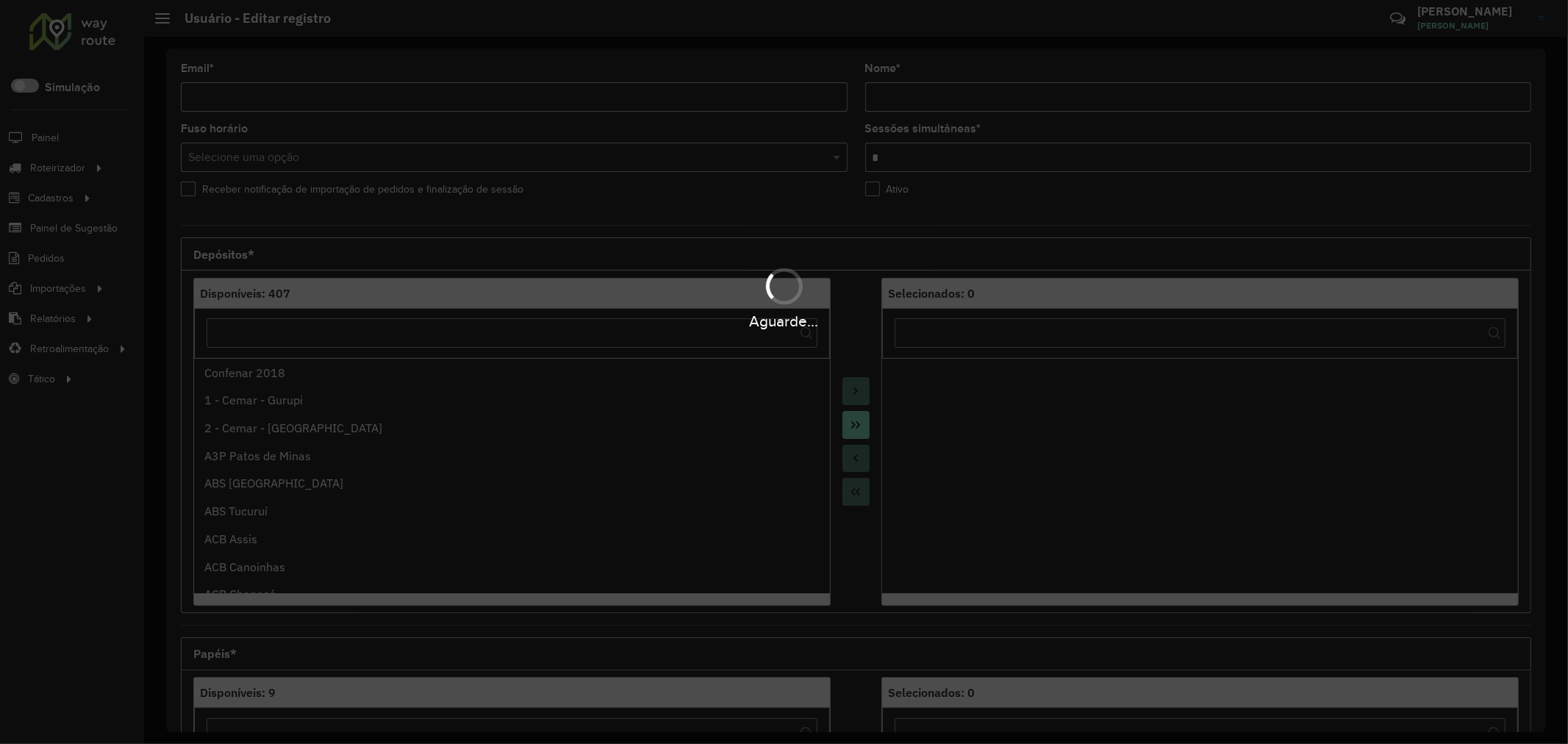
type input "**********"
type input "*"
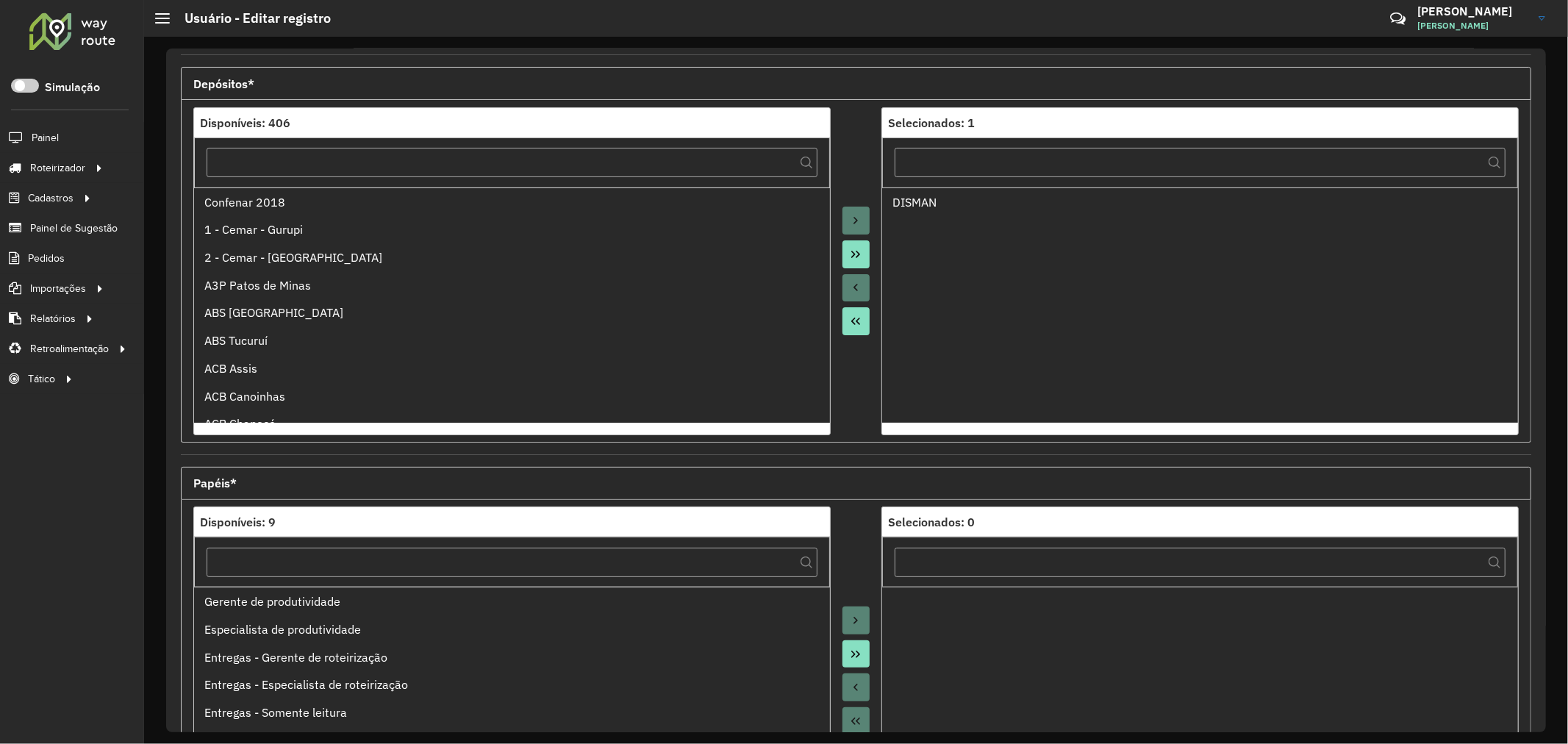
scroll to position [348, 0]
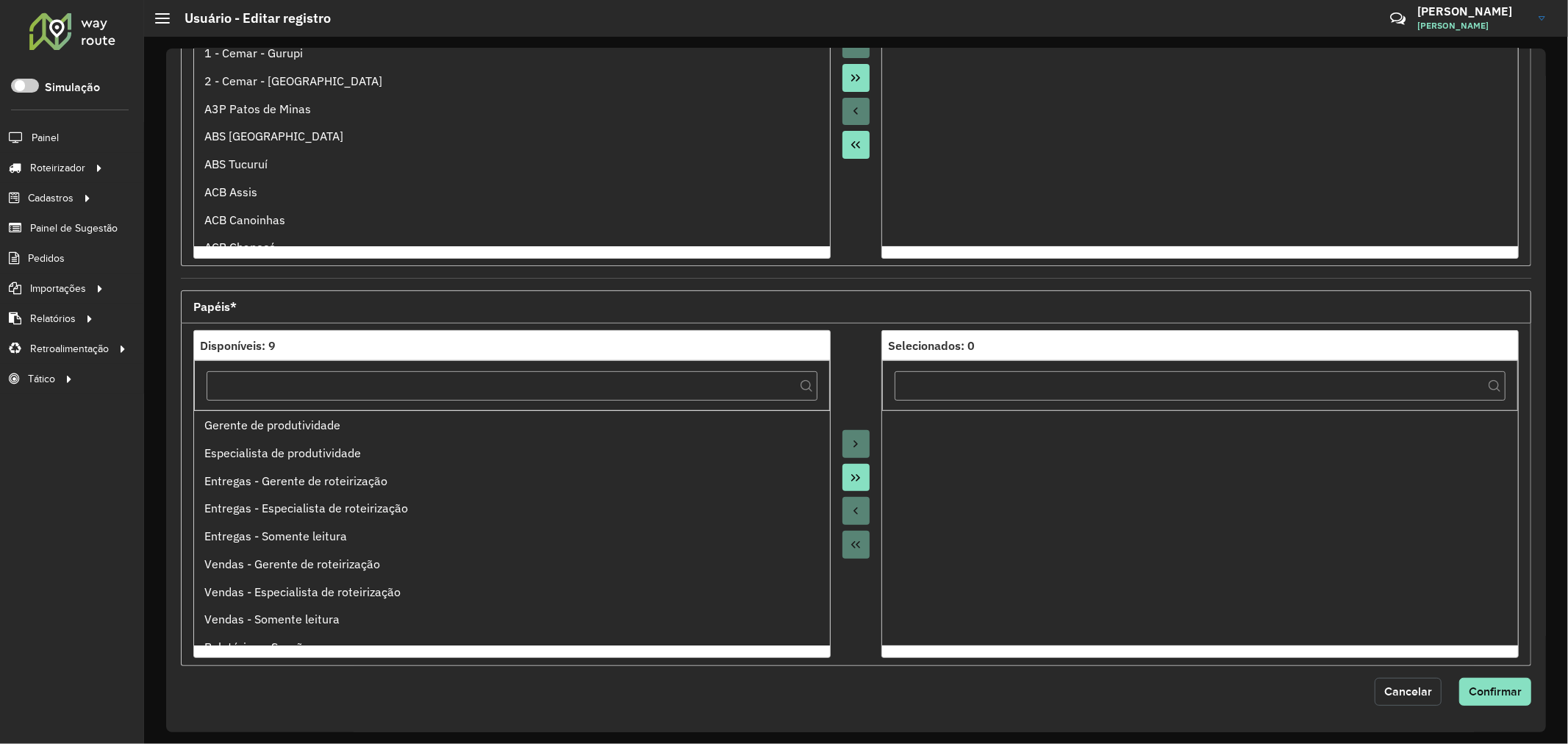
click at [1399, 688] on span "Cancelar" at bounding box center [1408, 691] width 48 height 12
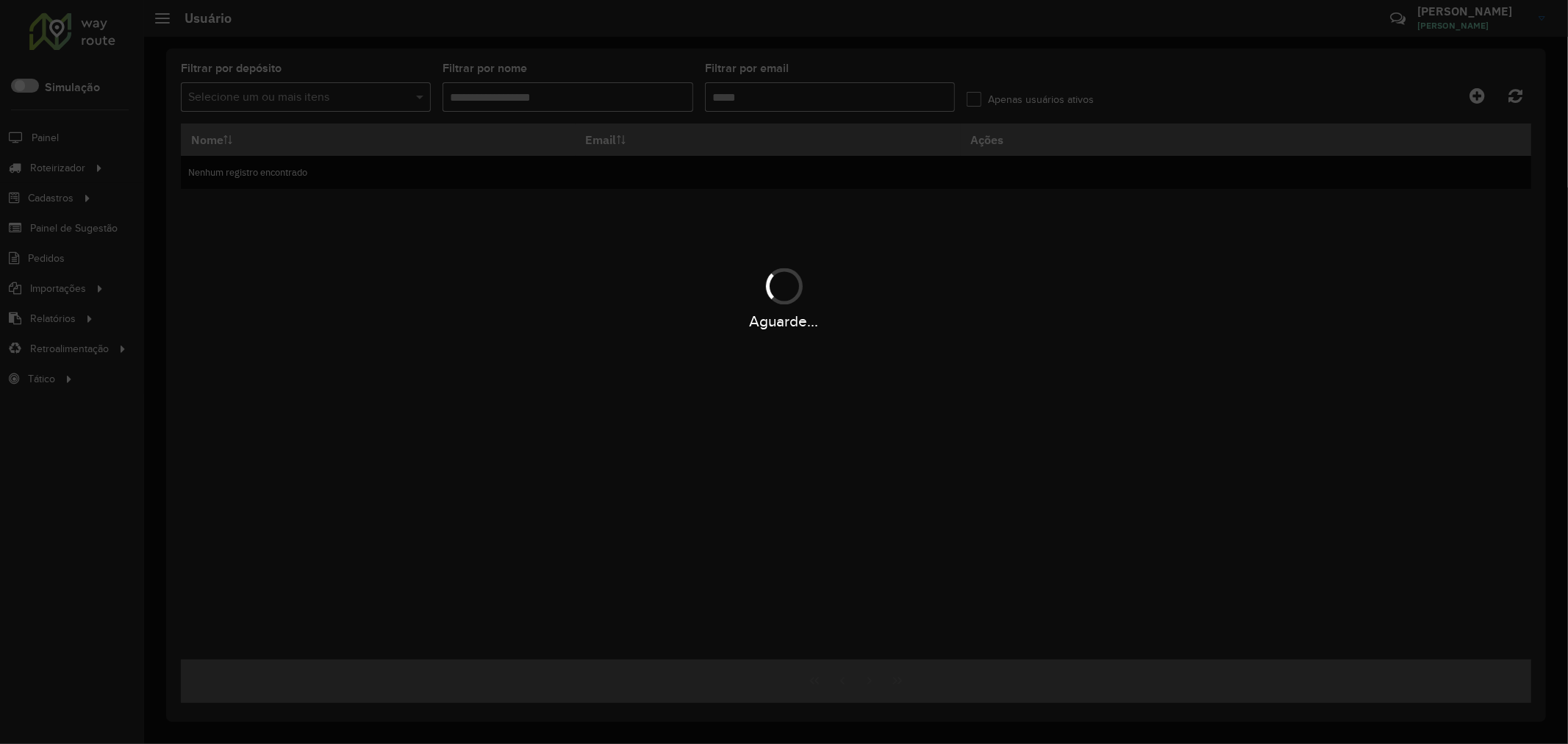
type input "**********"
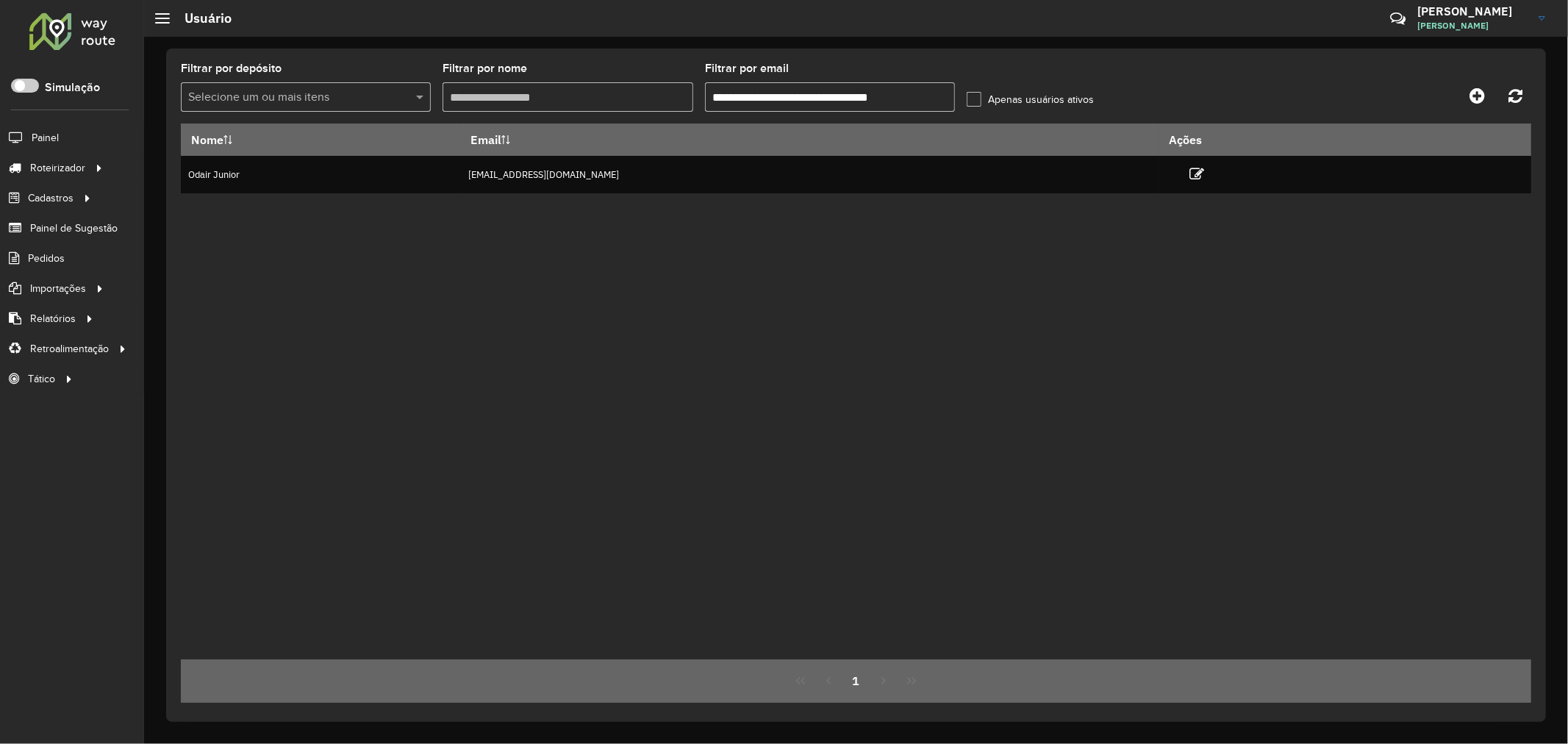
click at [1053, 99] on label "Apenas usuários ativos" at bounding box center [1029, 99] width 127 height 16
click at [1509, 99] on icon at bounding box center [1515, 96] width 14 height 16
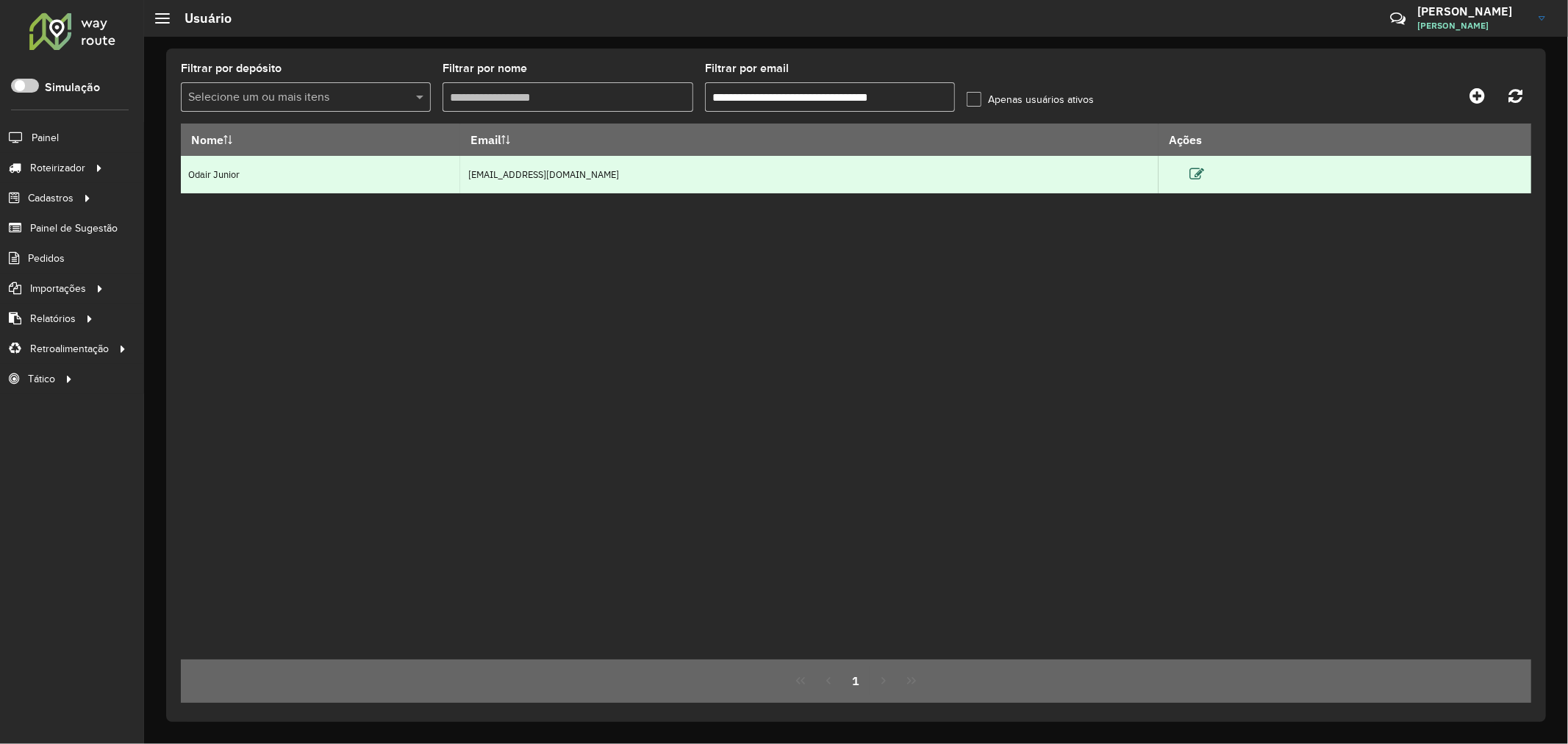
click at [1204, 179] on icon at bounding box center [1197, 174] width 15 height 15
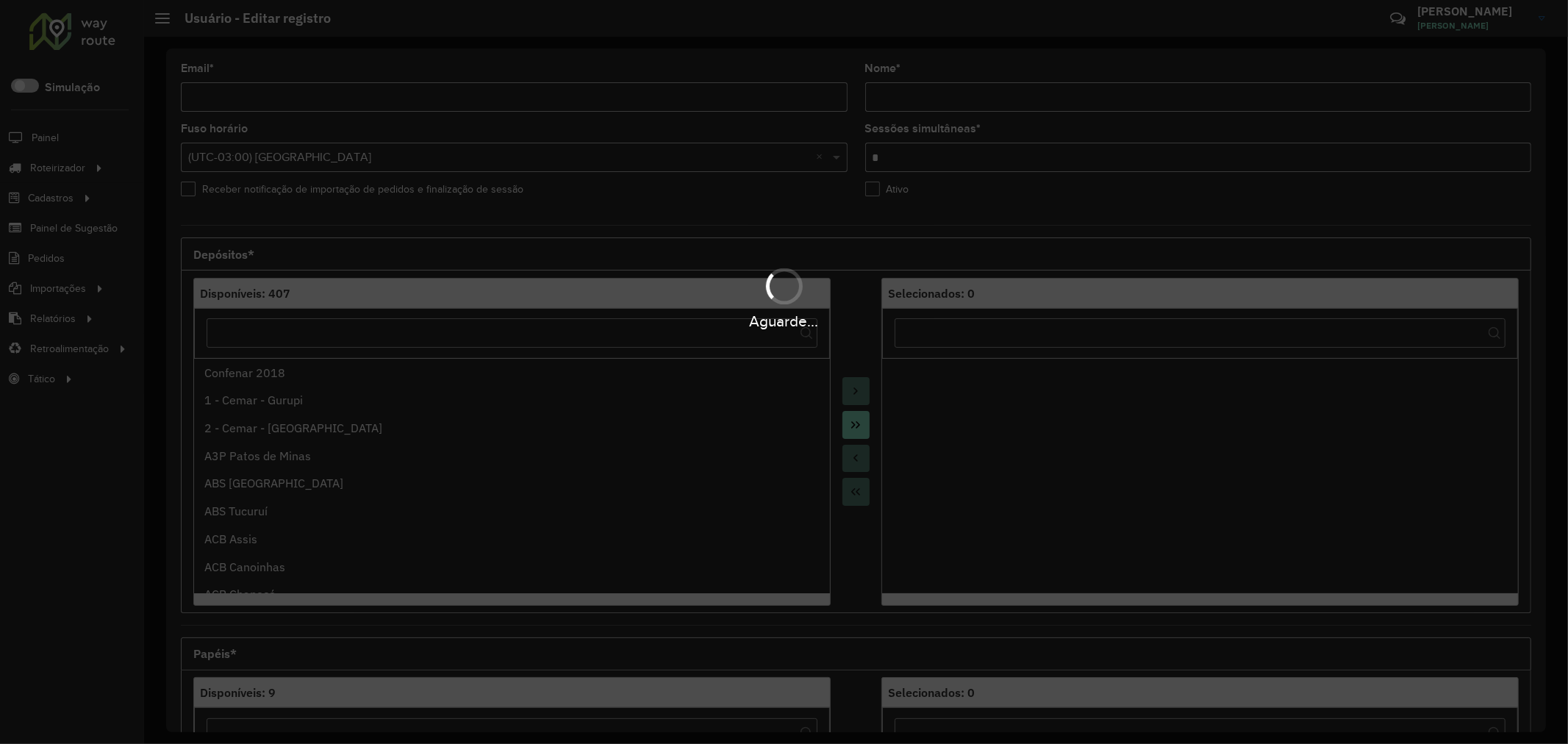
type input "**********"
type input "*"
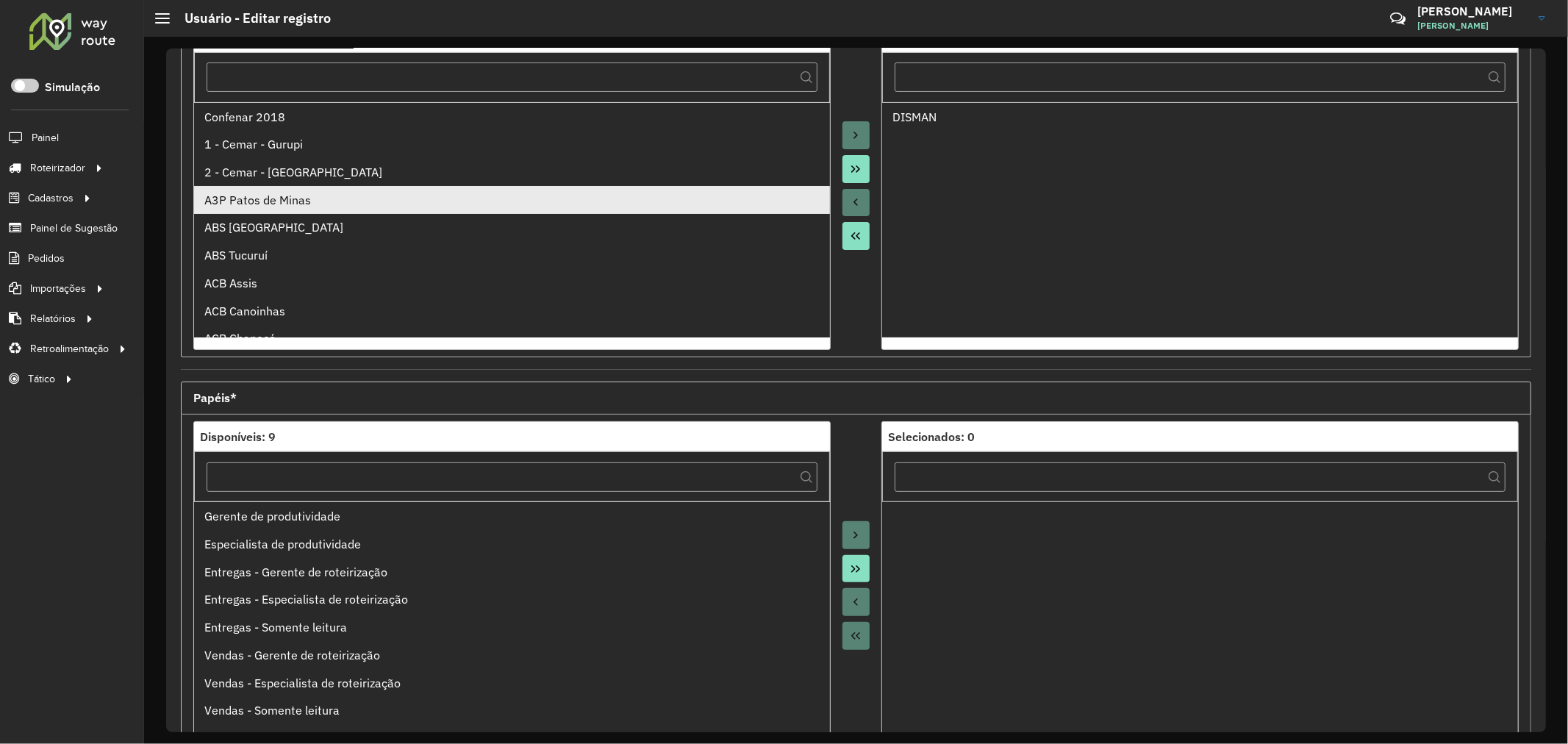
scroll to position [21, 0]
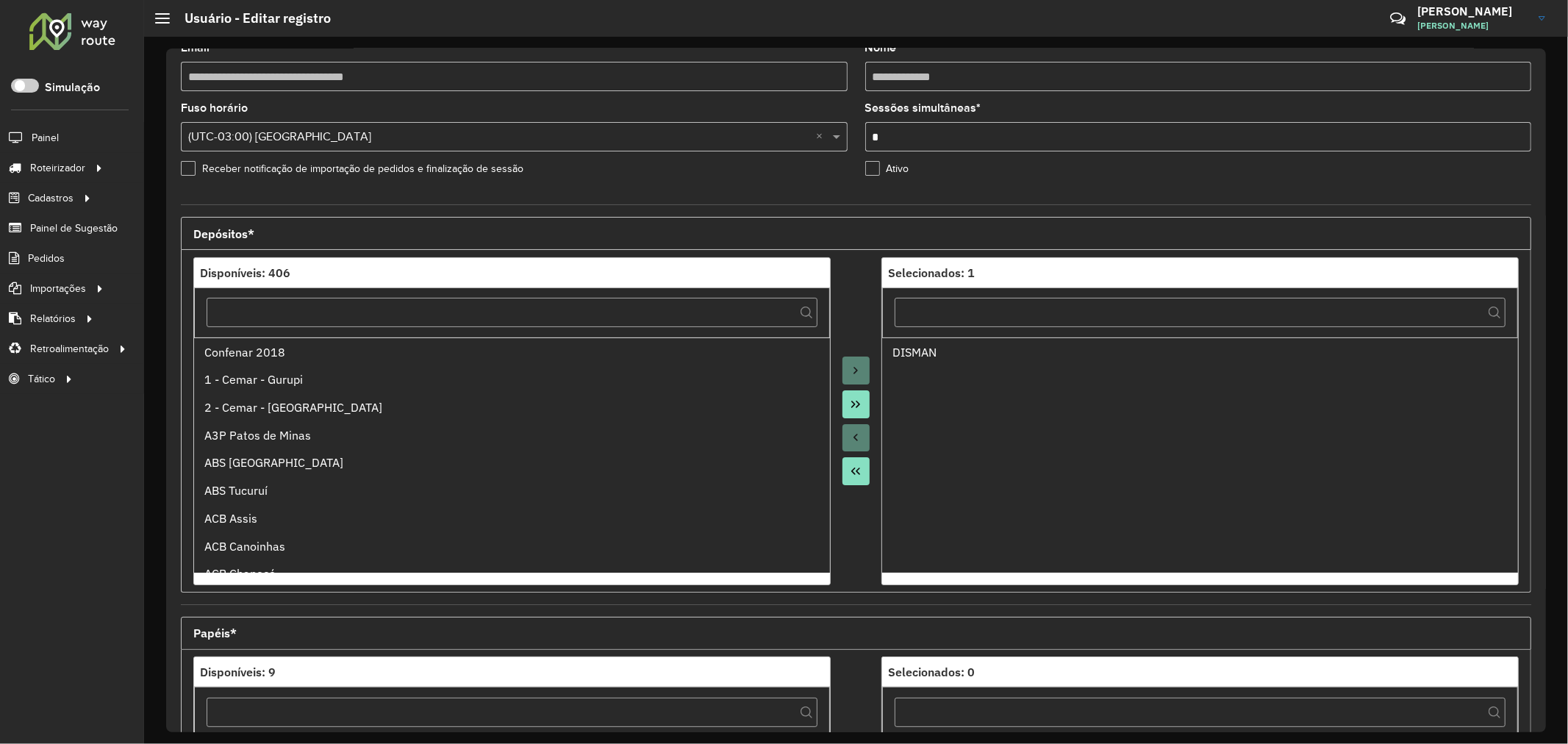
click at [869, 163] on label "Ativo" at bounding box center [887, 168] width 44 height 16
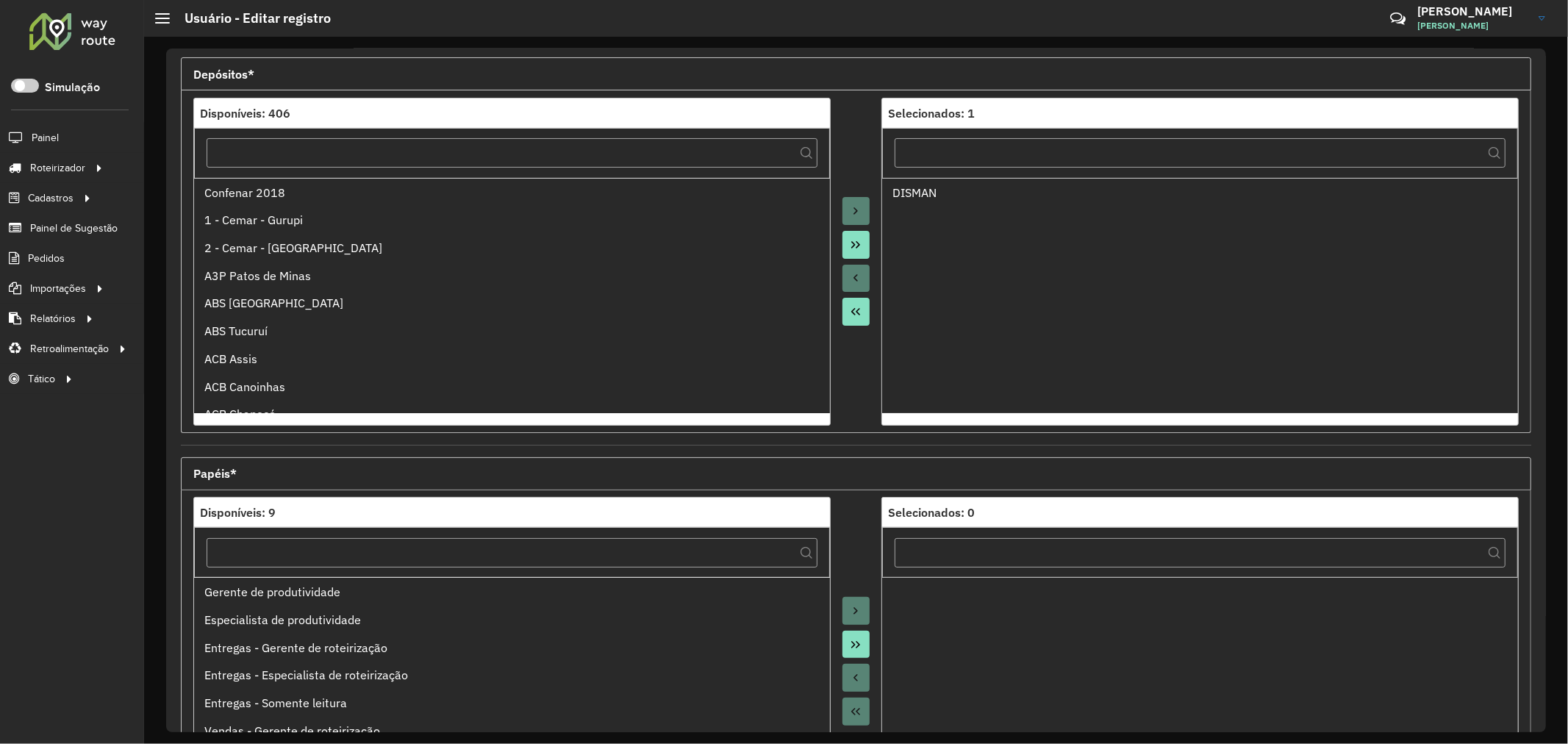
scroll to position [348, 0]
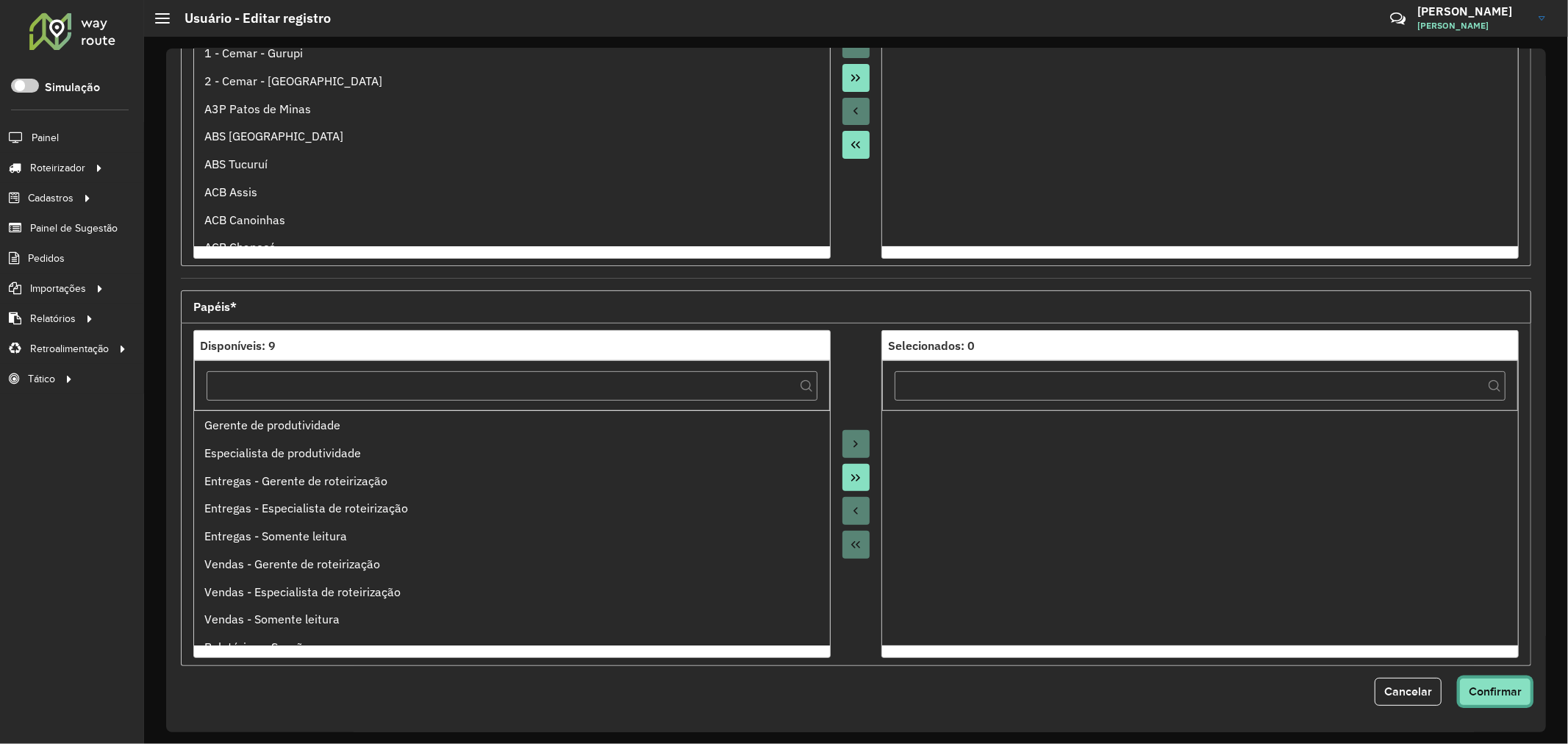
click at [1511, 689] on span "Confirmar" at bounding box center [1495, 691] width 53 height 12
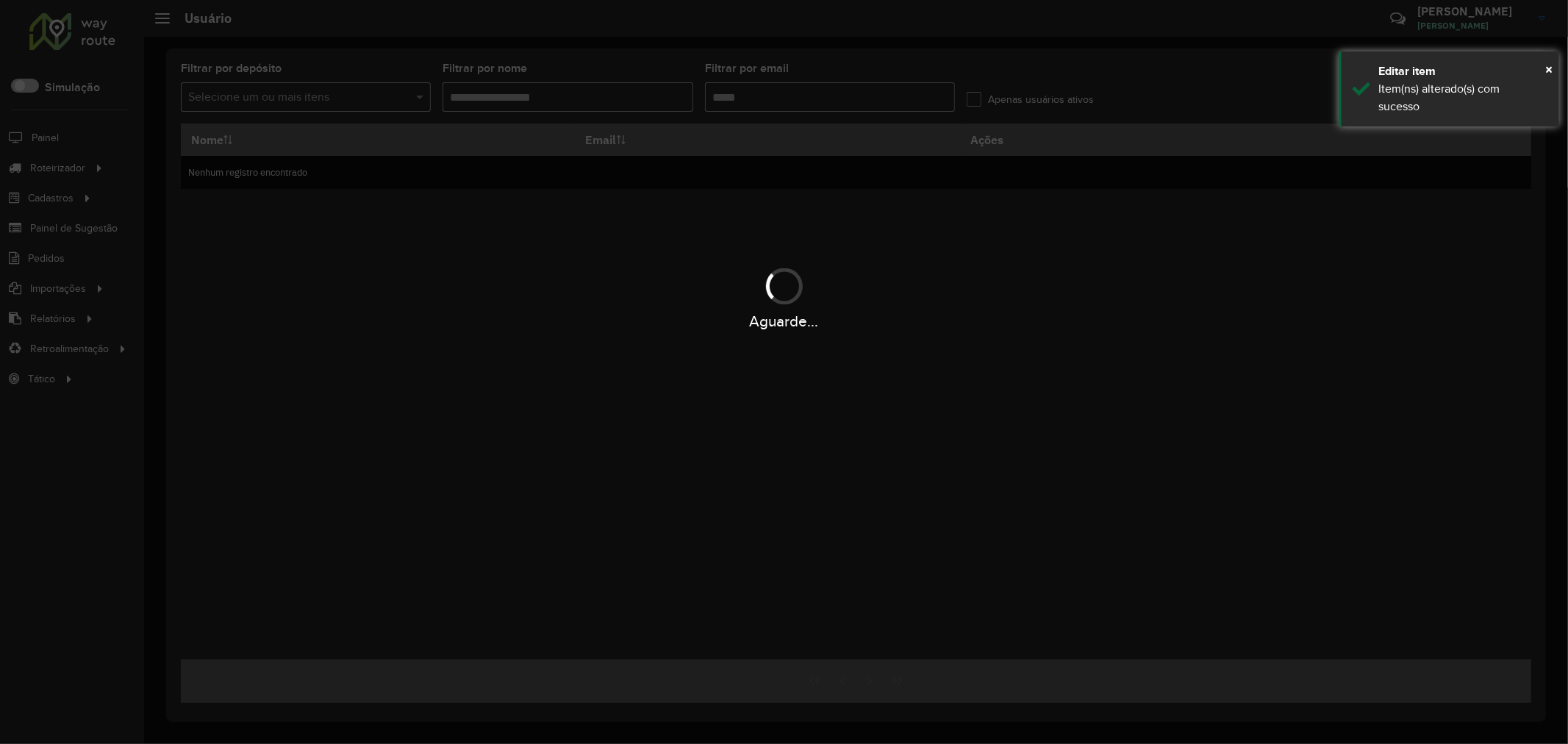
type input "**********"
click at [1012, 324] on div "Aguarde..." at bounding box center [784, 321] width 1568 height 23
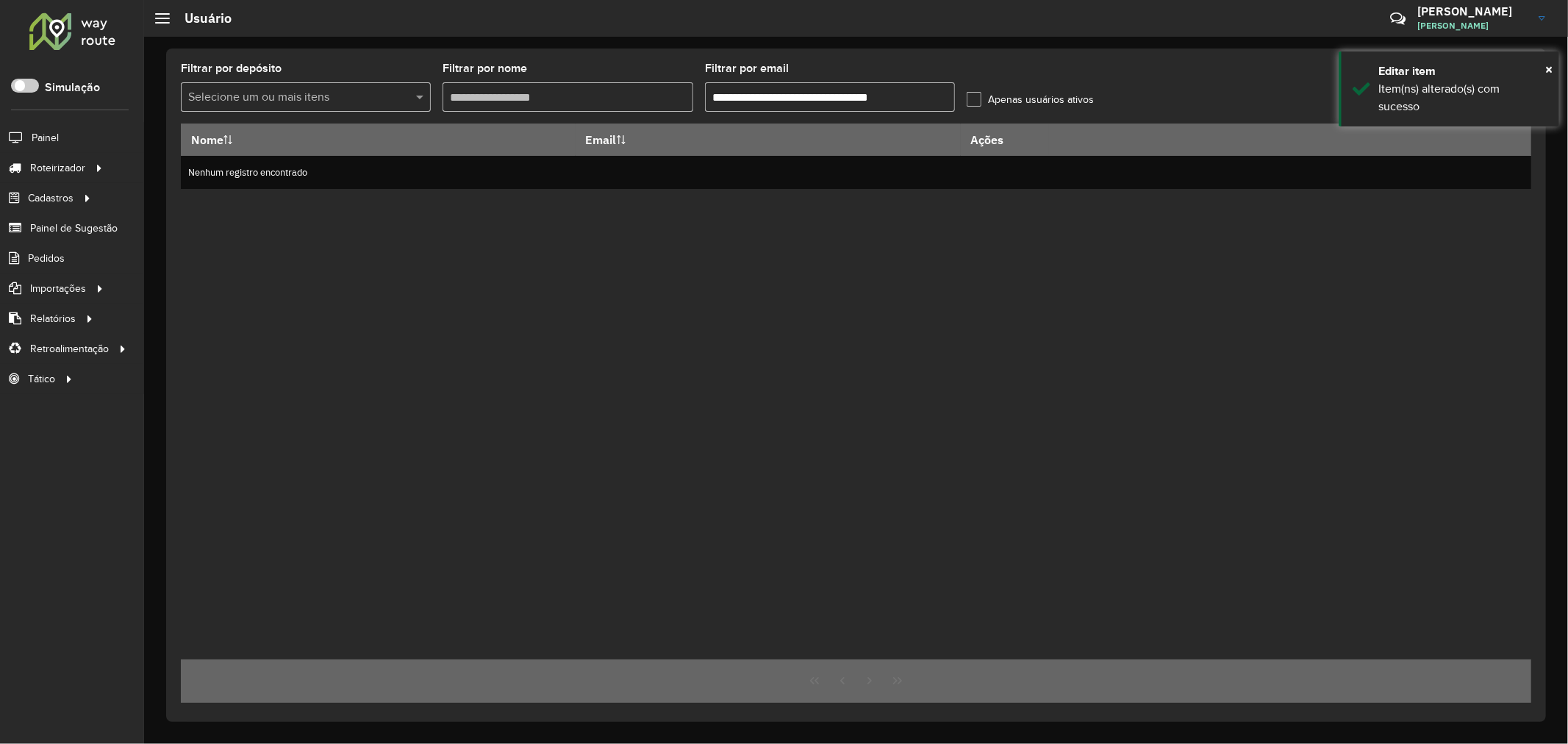
drag, startPoint x: 1065, startPoint y: 278, endPoint x: 1090, endPoint y: 264, distance: 28.7
click at [1066, 278] on div "Nome Email Ações Nenhum registro encontrado" at bounding box center [855, 391] width 1350 height 536
click at [1541, 67] on div "Editar item" at bounding box center [1463, 71] width 170 height 17
click at [1063, 96] on label "Apenas usuários ativos" at bounding box center [1029, 99] width 127 height 16
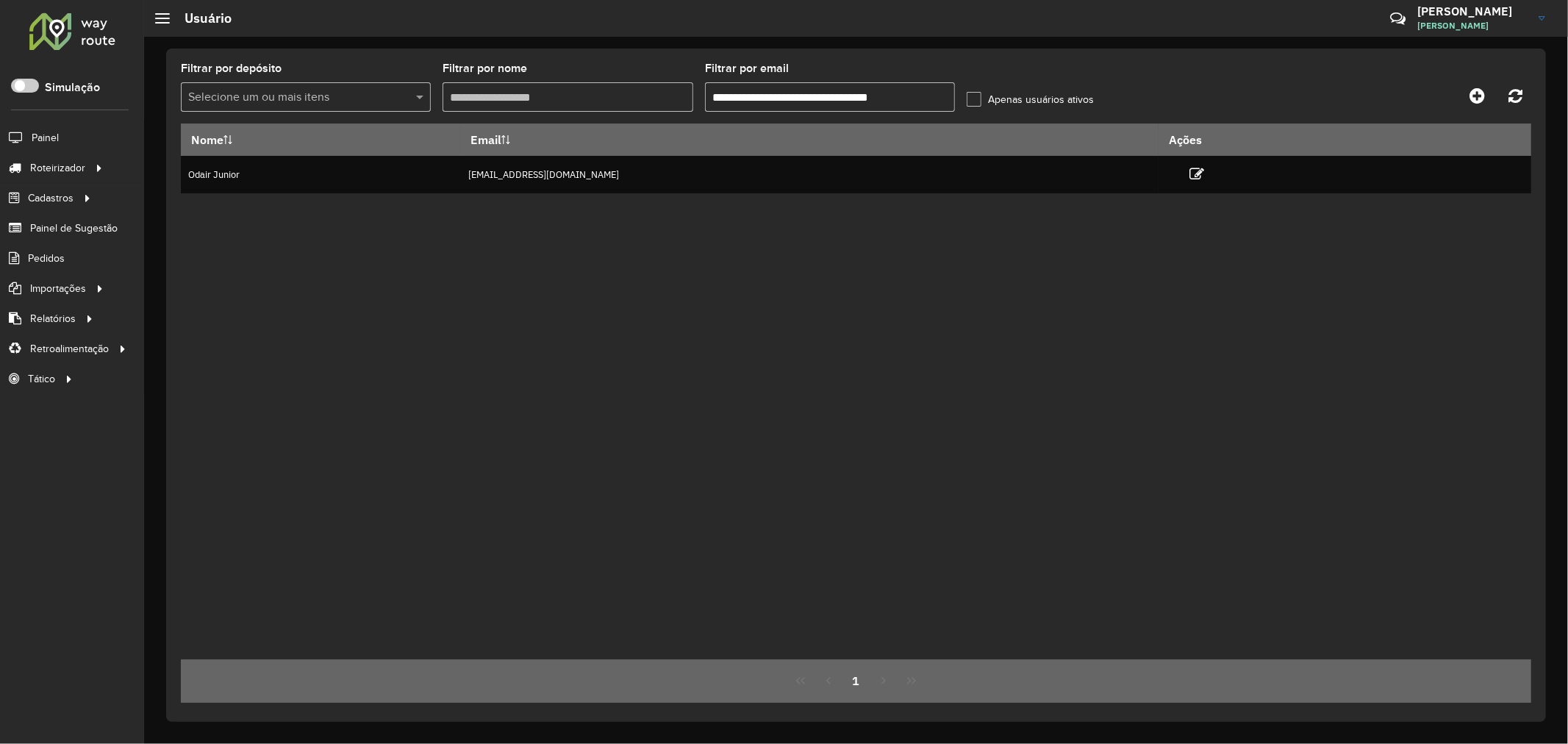
click at [1034, 195] on div "Nome Email Ações Odair Junior jovemaprendiz1@dismanbebidas.com.br" at bounding box center [855, 391] width 1350 height 536
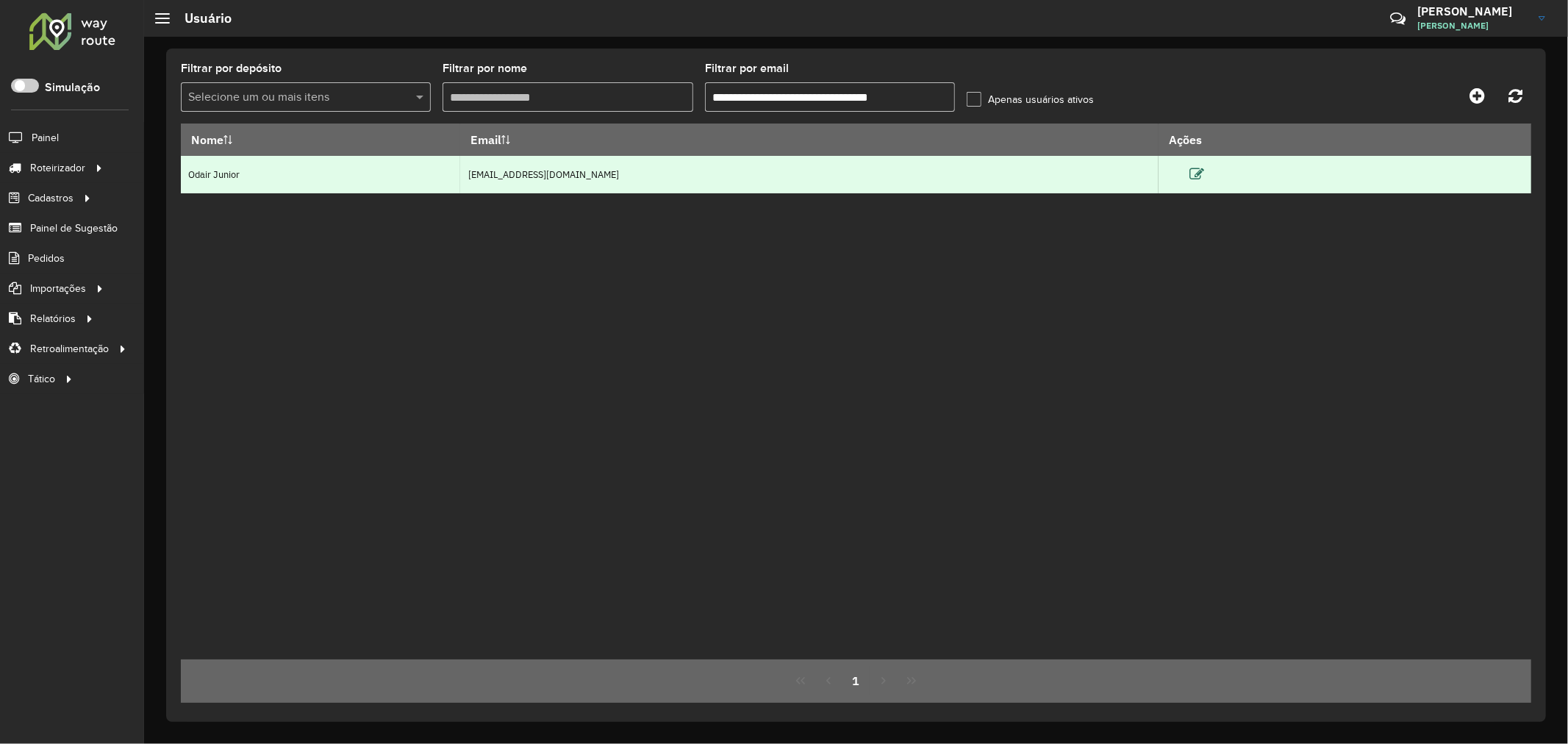
click at [1204, 171] on icon at bounding box center [1197, 174] width 15 height 15
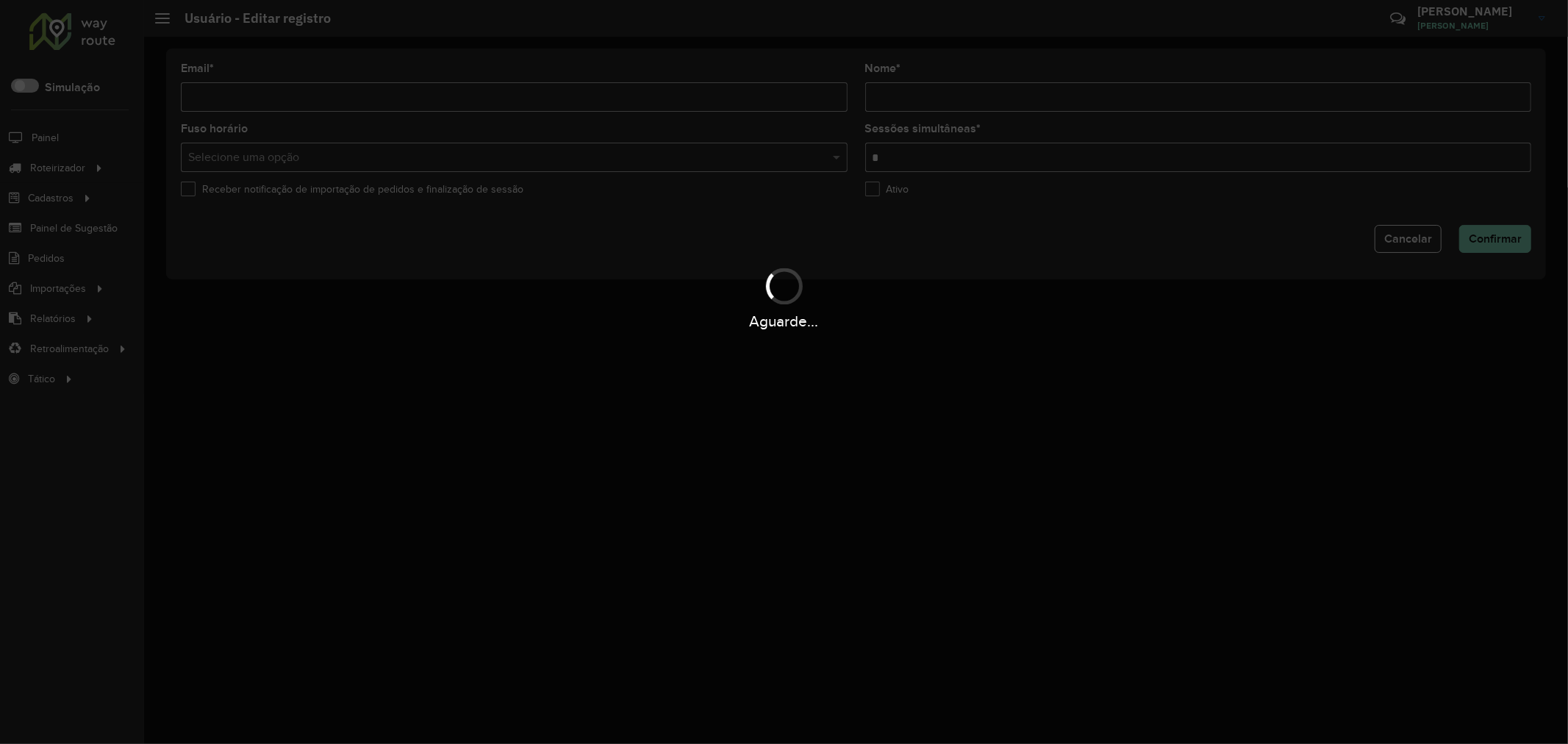
type input "**********"
type input "*"
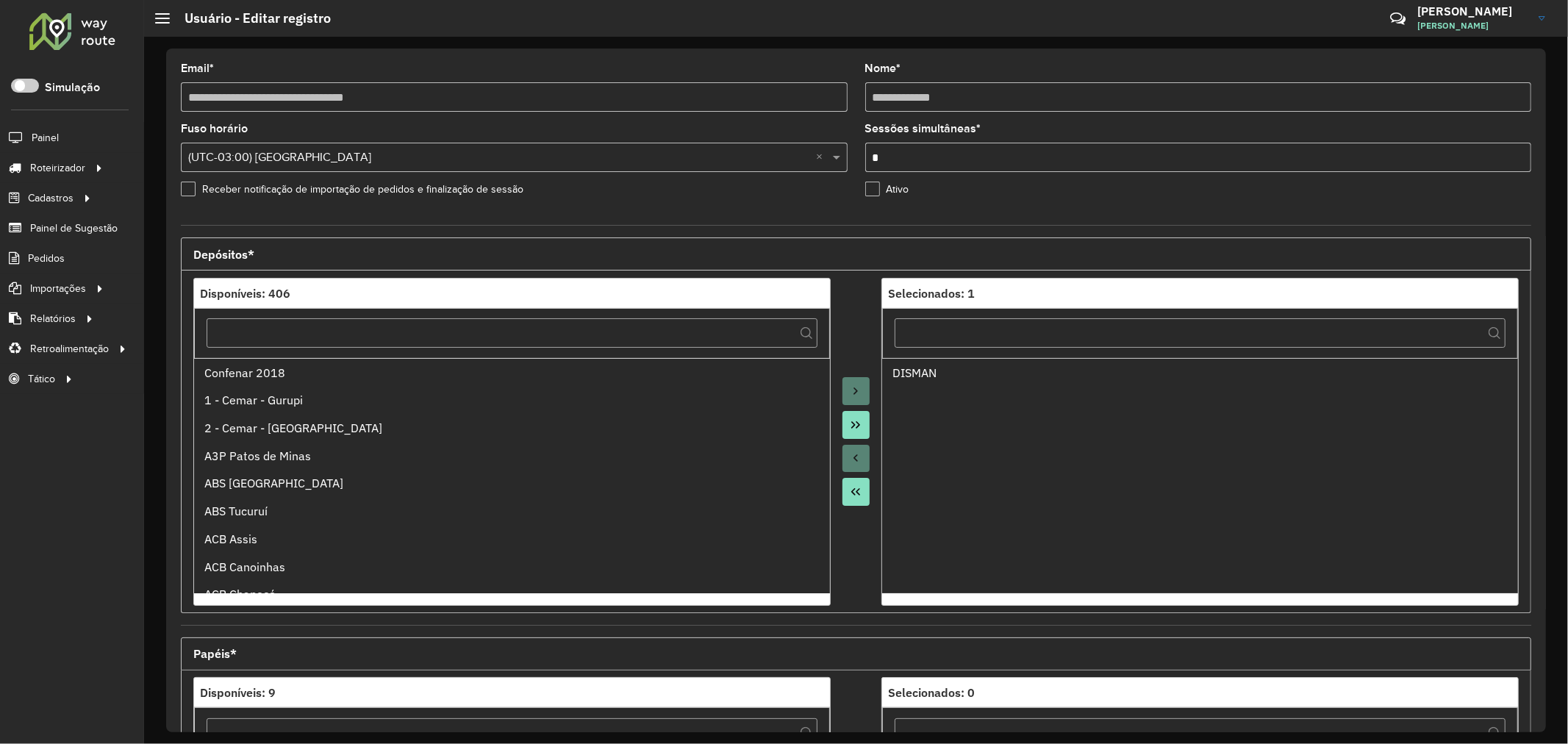
click at [873, 188] on label "Ativo" at bounding box center [887, 189] width 44 height 16
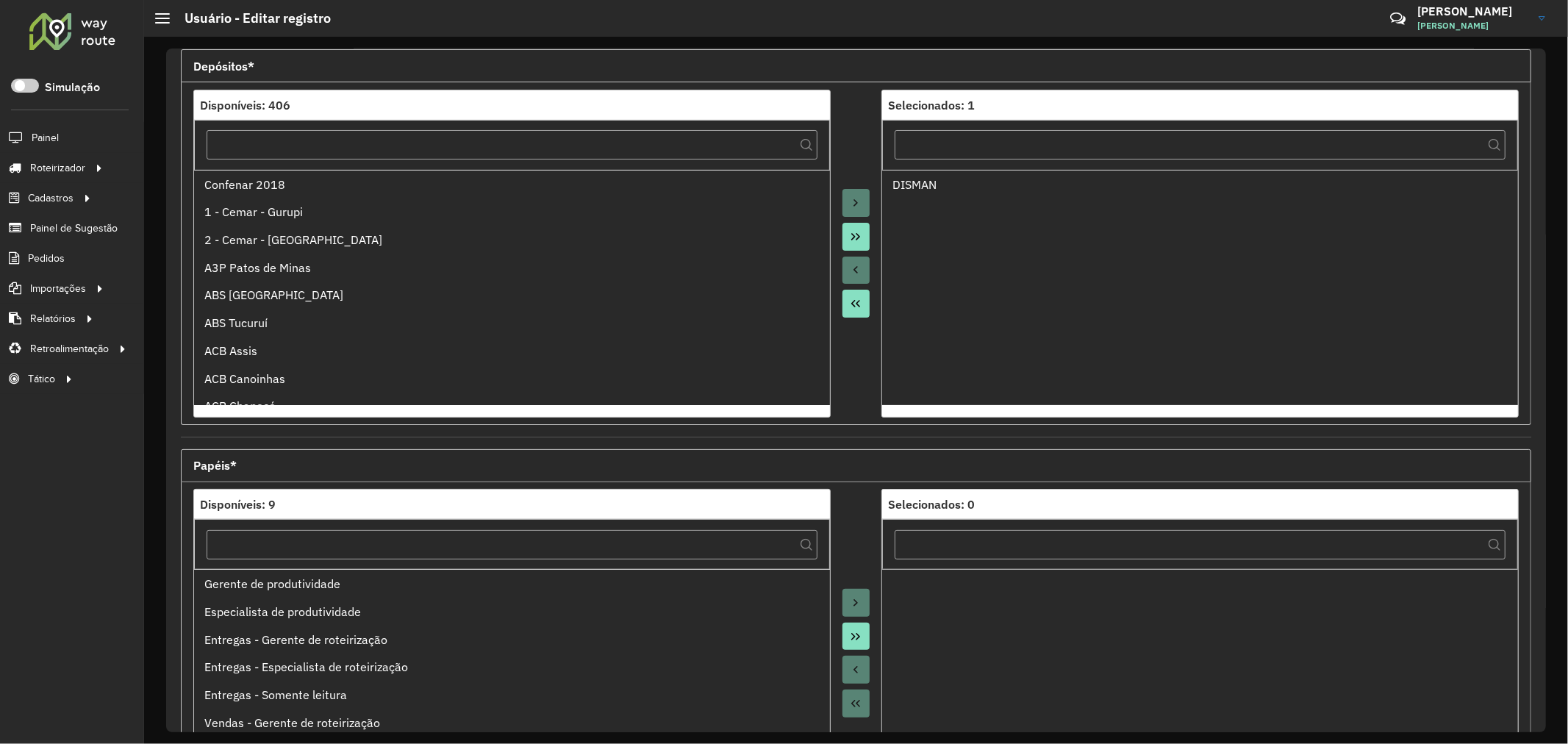
scroll to position [348, 0]
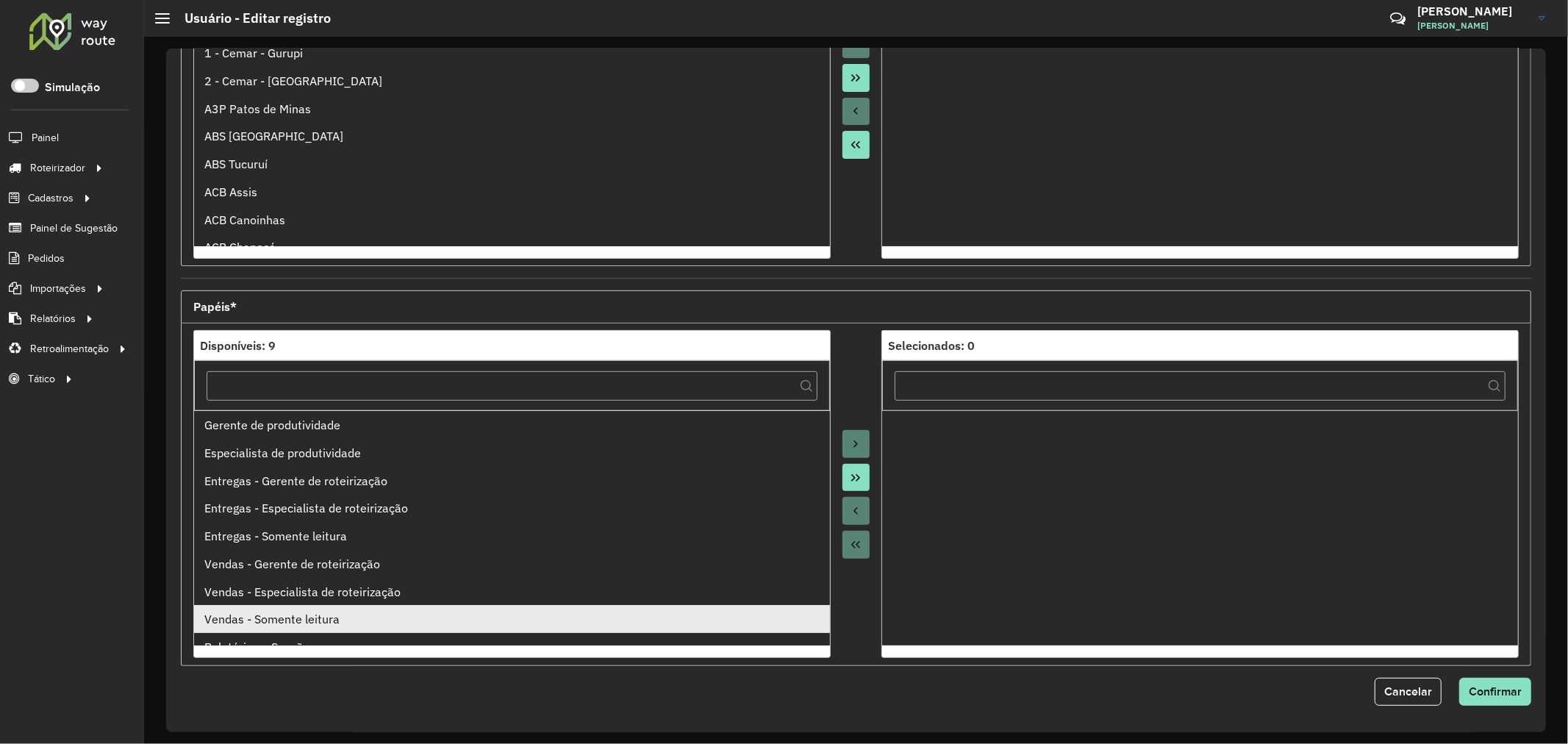
click at [333, 615] on div "Vendas - Somente leitura" at bounding box center [511, 618] width 615 height 17
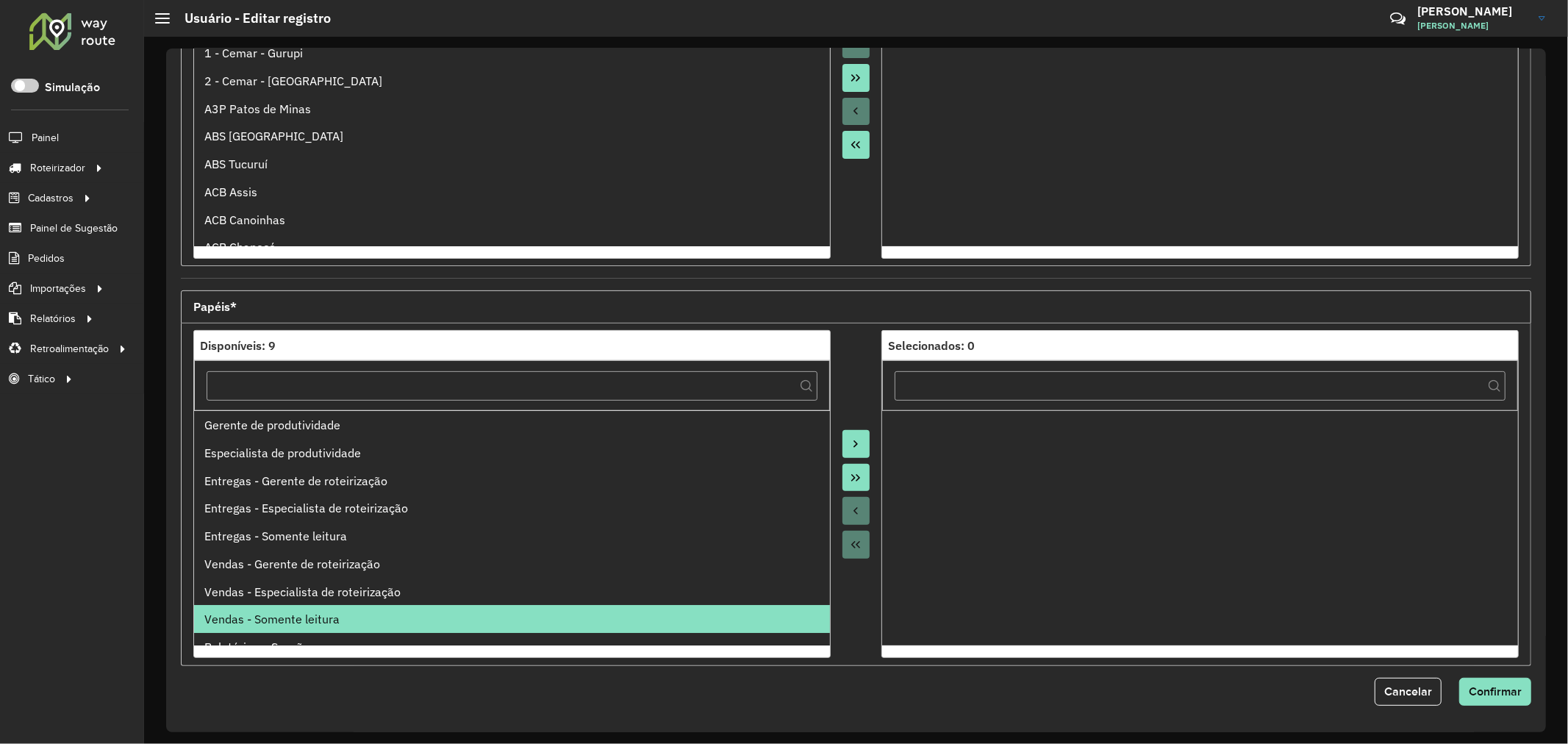
click at [846, 427] on div at bounding box center [856, 494] width 52 height 328
click at [853, 432] on button "Move to Target" at bounding box center [856, 444] width 28 height 28
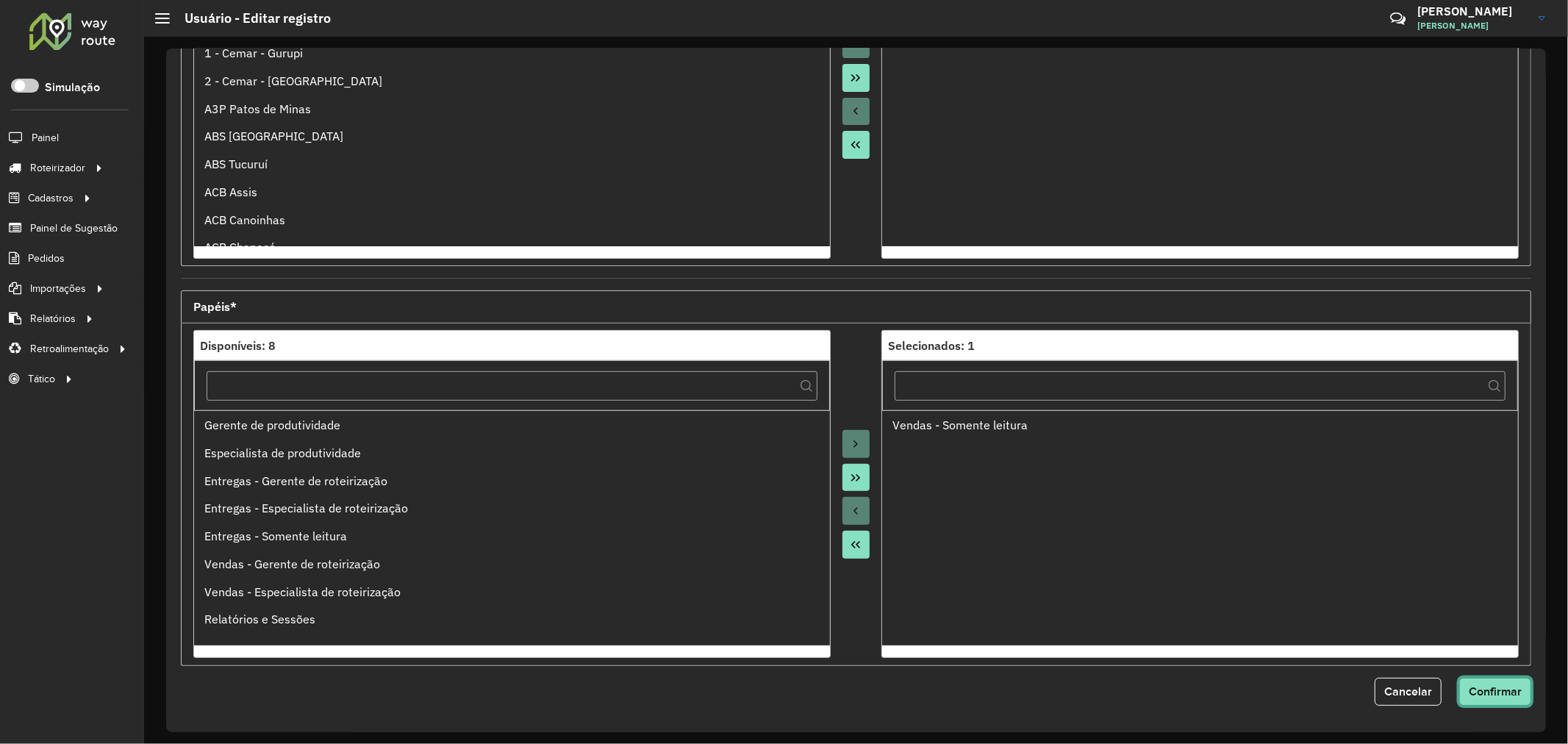
click at [1510, 696] on span "Confirmar" at bounding box center [1495, 691] width 53 height 12
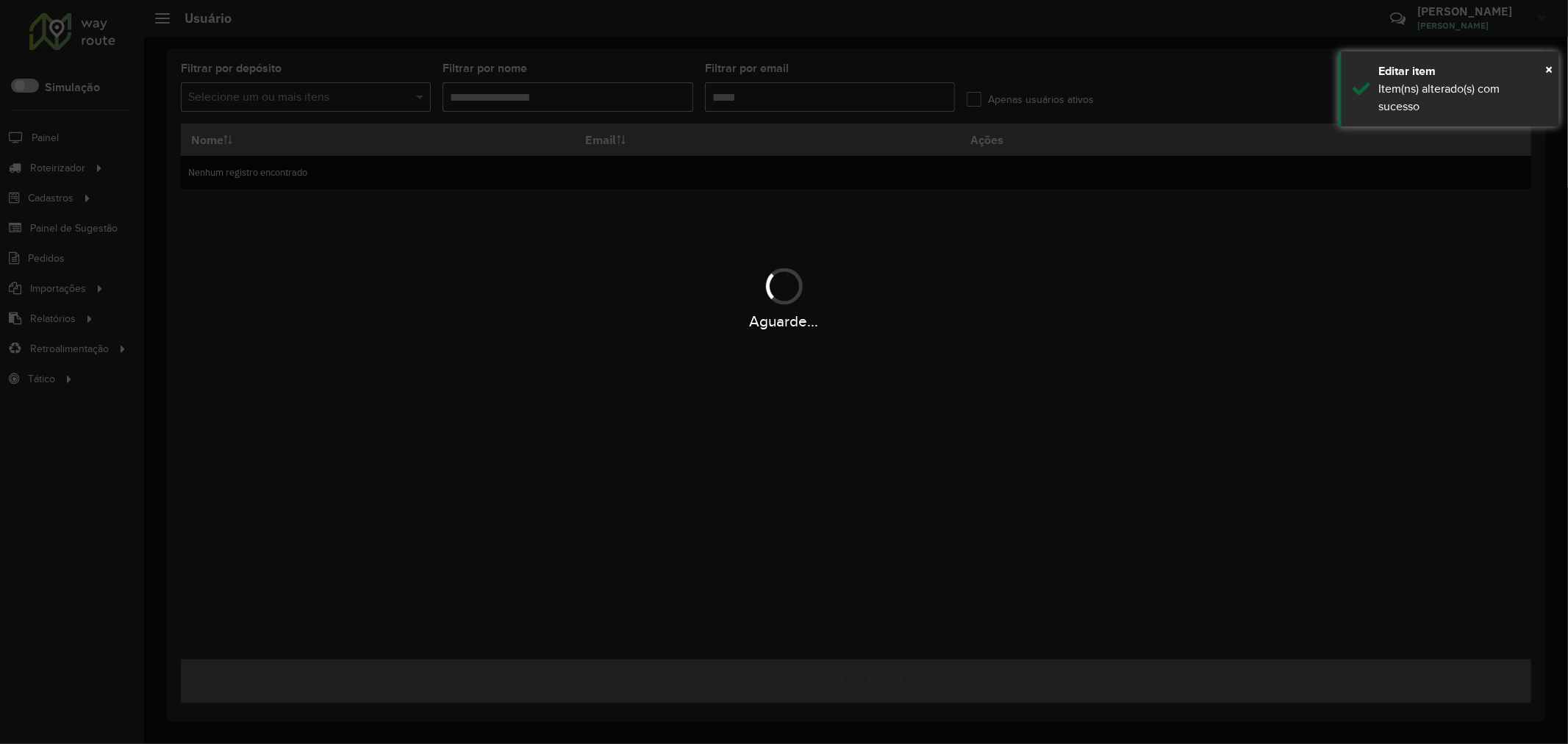
type input "**********"
click at [1100, 292] on div "Aguarde..." at bounding box center [784, 297] width 1568 height 70
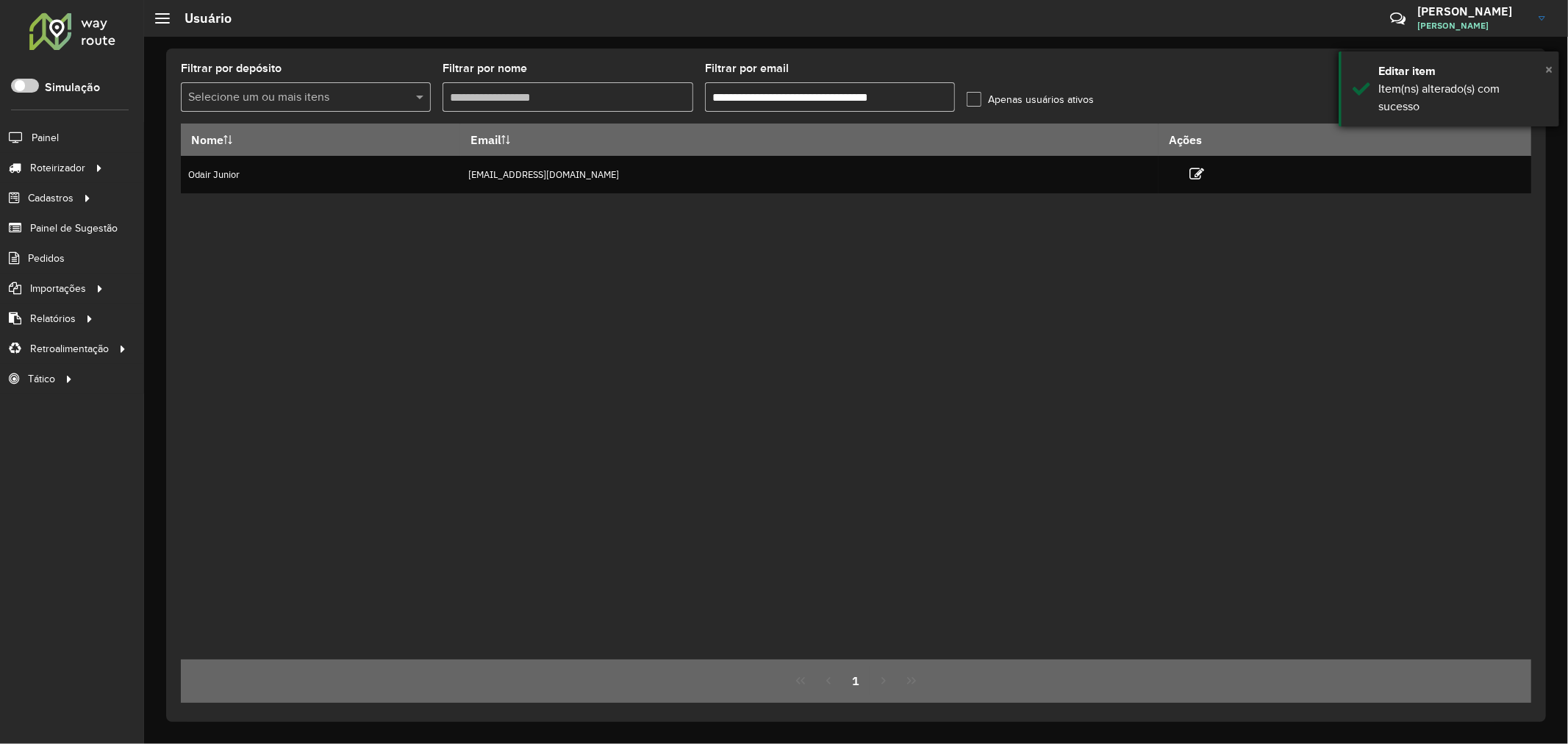
click at [1549, 72] on span "×" at bounding box center [1548, 69] width 7 height 16
click at [1511, 88] on icon at bounding box center [1515, 96] width 14 height 16
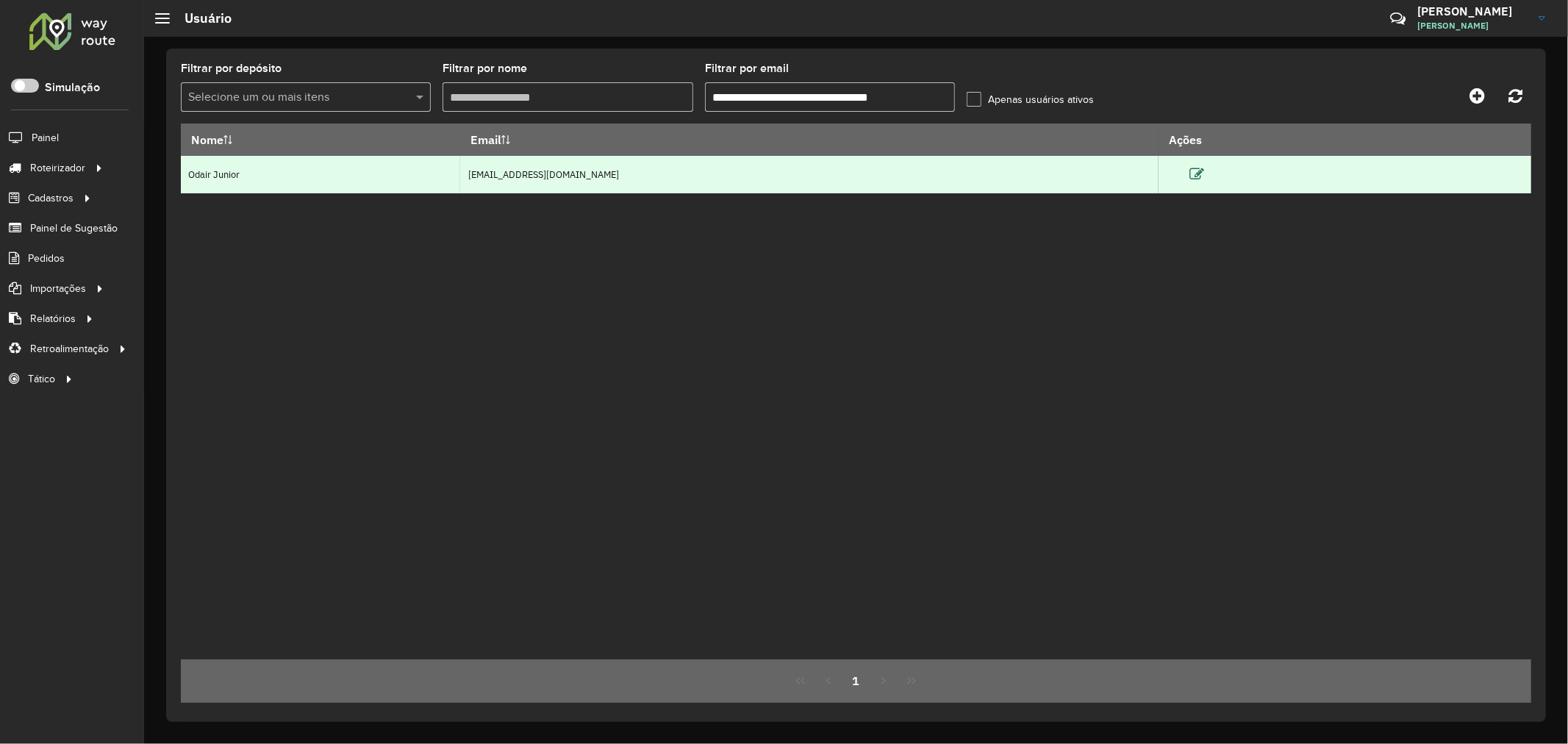
click at [1204, 173] on icon at bounding box center [1197, 174] width 15 height 15
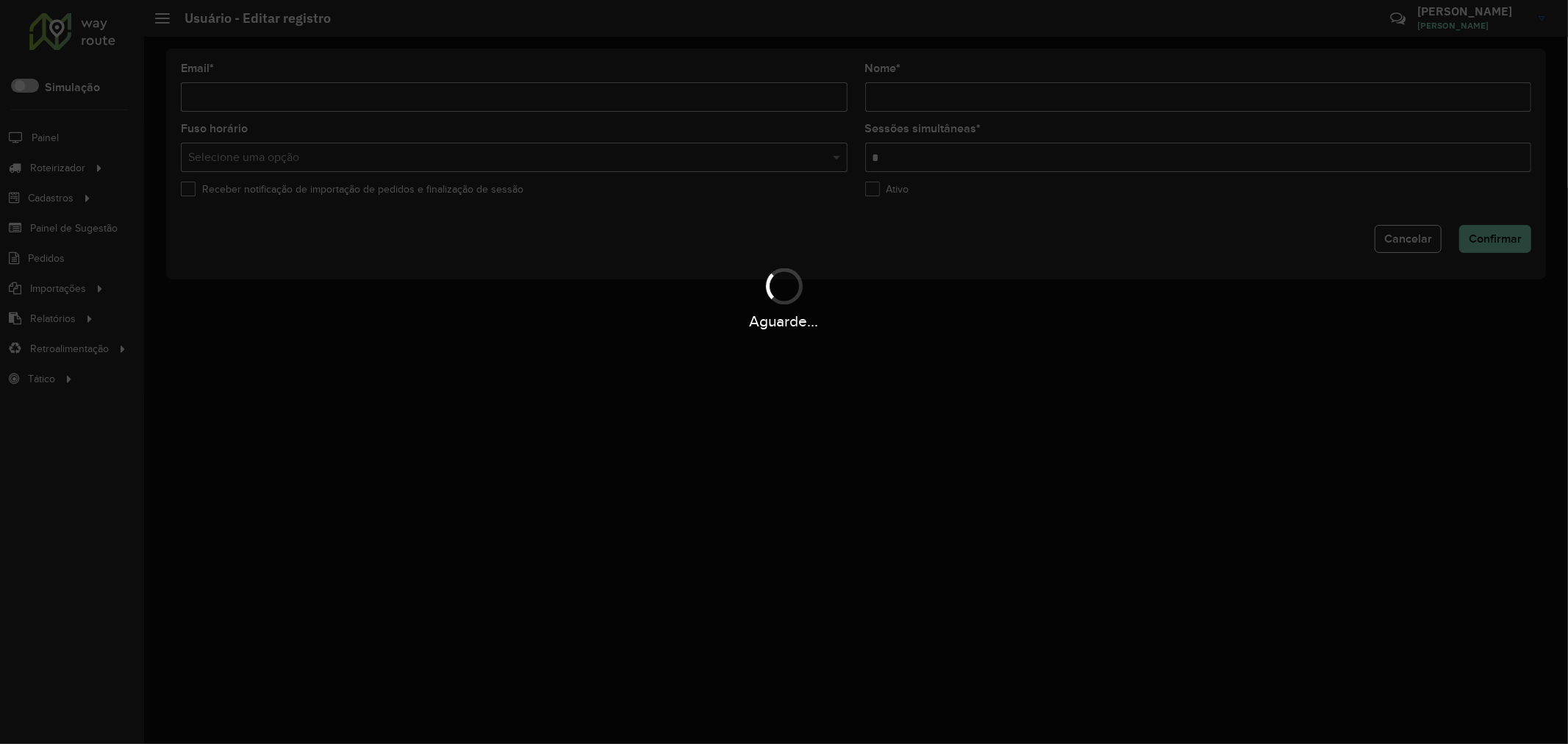
type input "**********"
type input "*"
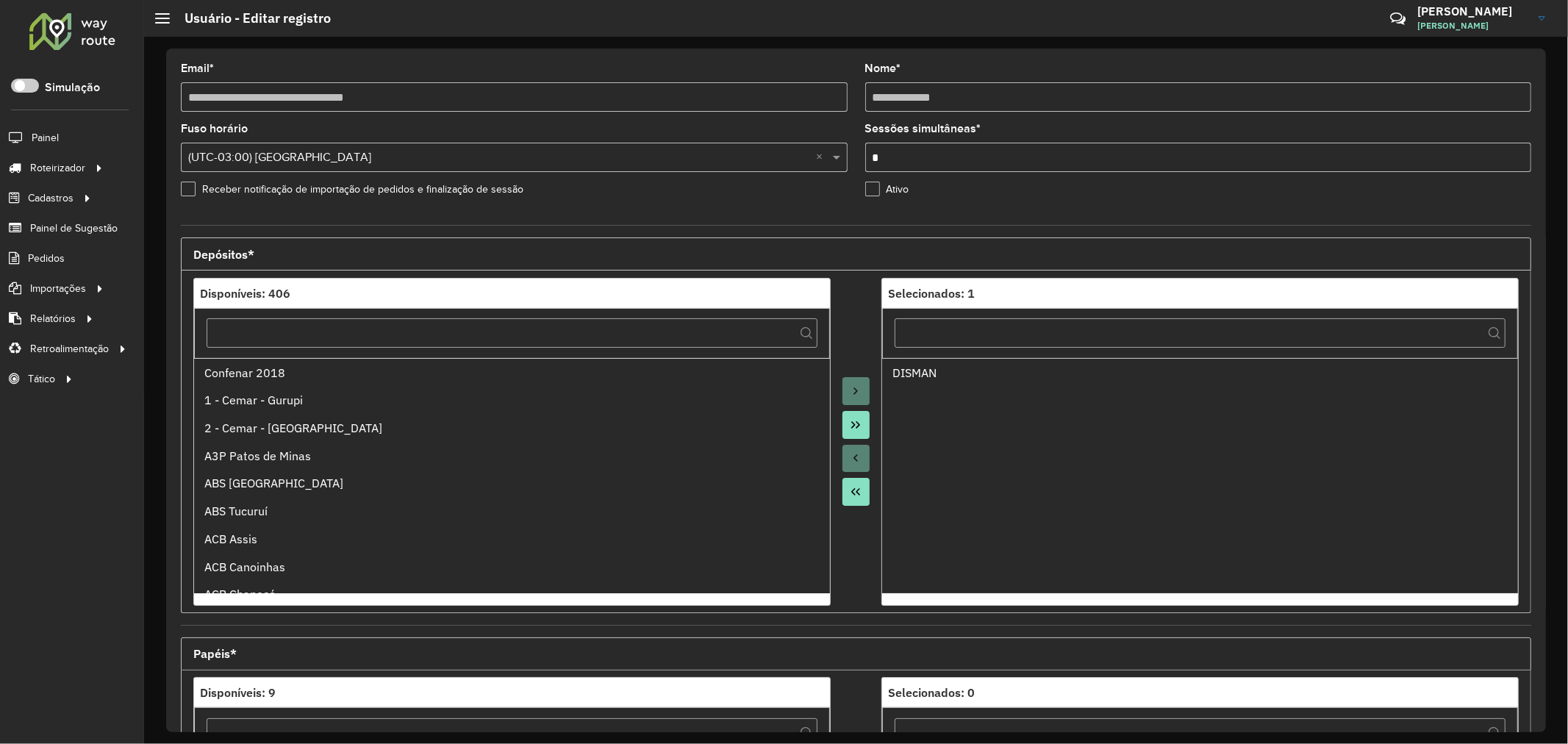
drag, startPoint x: 1000, startPoint y: 221, endPoint x: 1030, endPoint y: 211, distance: 31.6
click at [1000, 221] on form "**********" at bounding box center [855, 558] width 1350 height 990
click at [1236, 45] on div "**********" at bounding box center [855, 390] width 1424 height 707
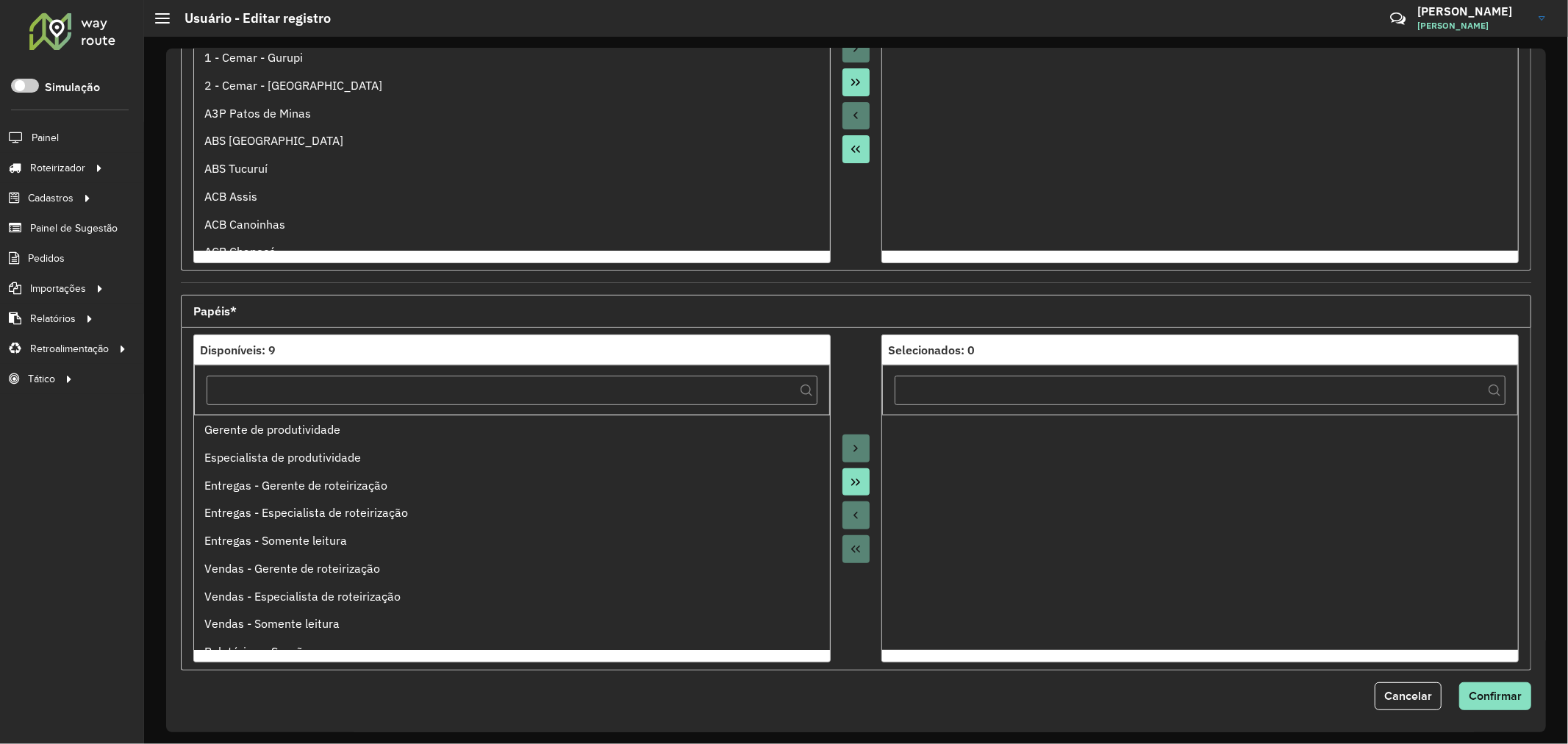
scroll to position [348, 0]
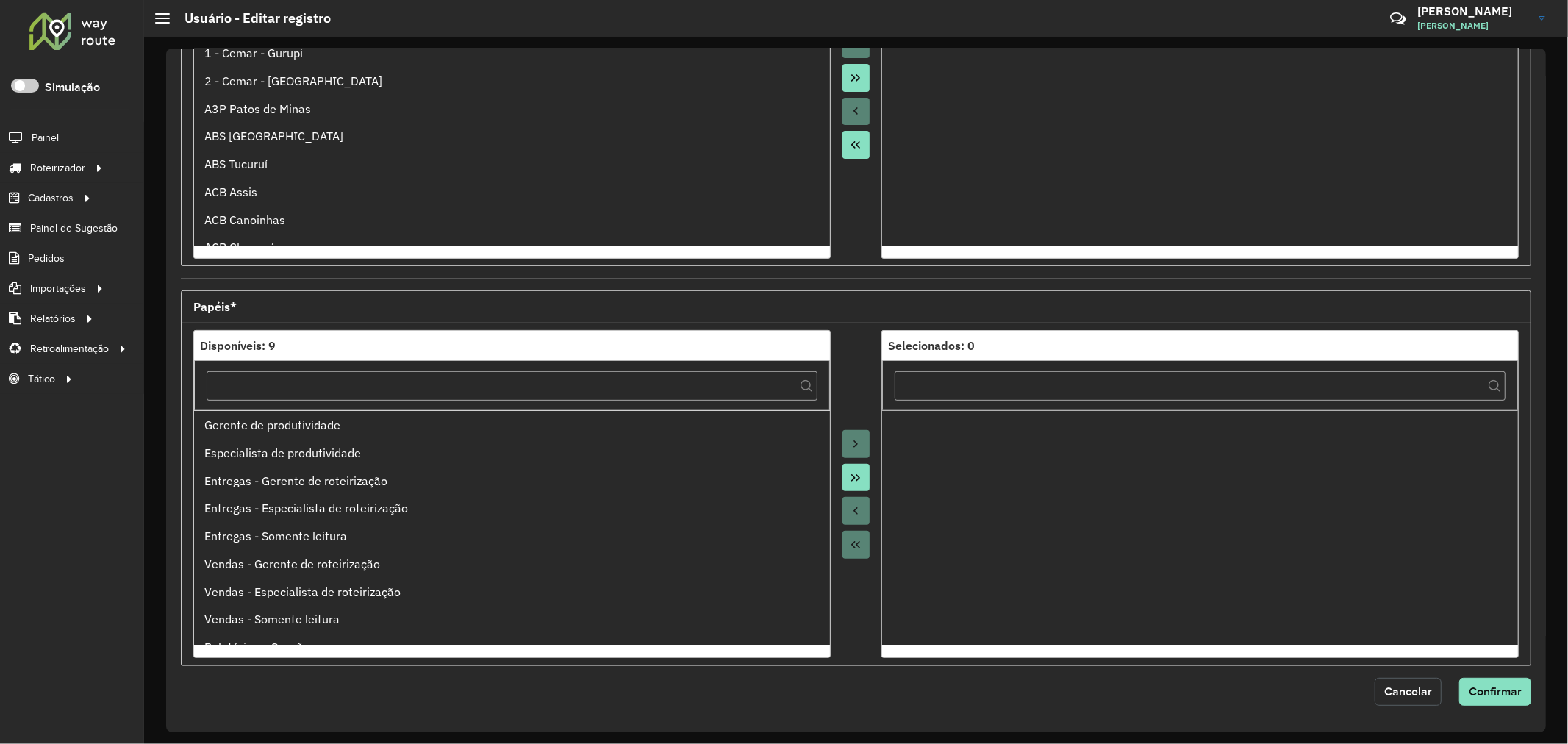
click at [1413, 692] on span "Cancelar" at bounding box center [1408, 691] width 48 height 12
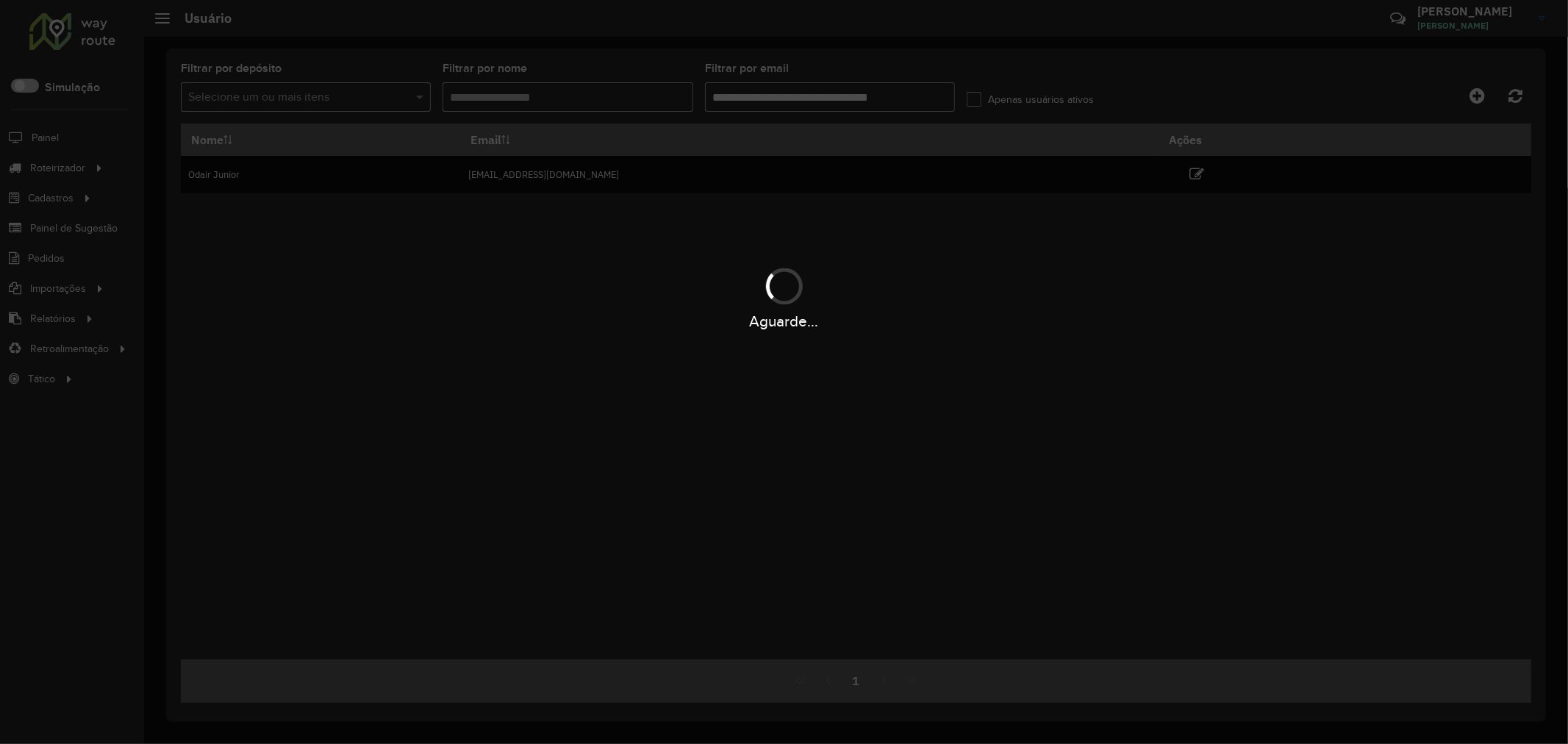
drag, startPoint x: 438, startPoint y: 269, endPoint x: 456, endPoint y: 255, distance: 22.8
click at [438, 268] on div "Aguarde..." at bounding box center [784, 297] width 1568 height 70
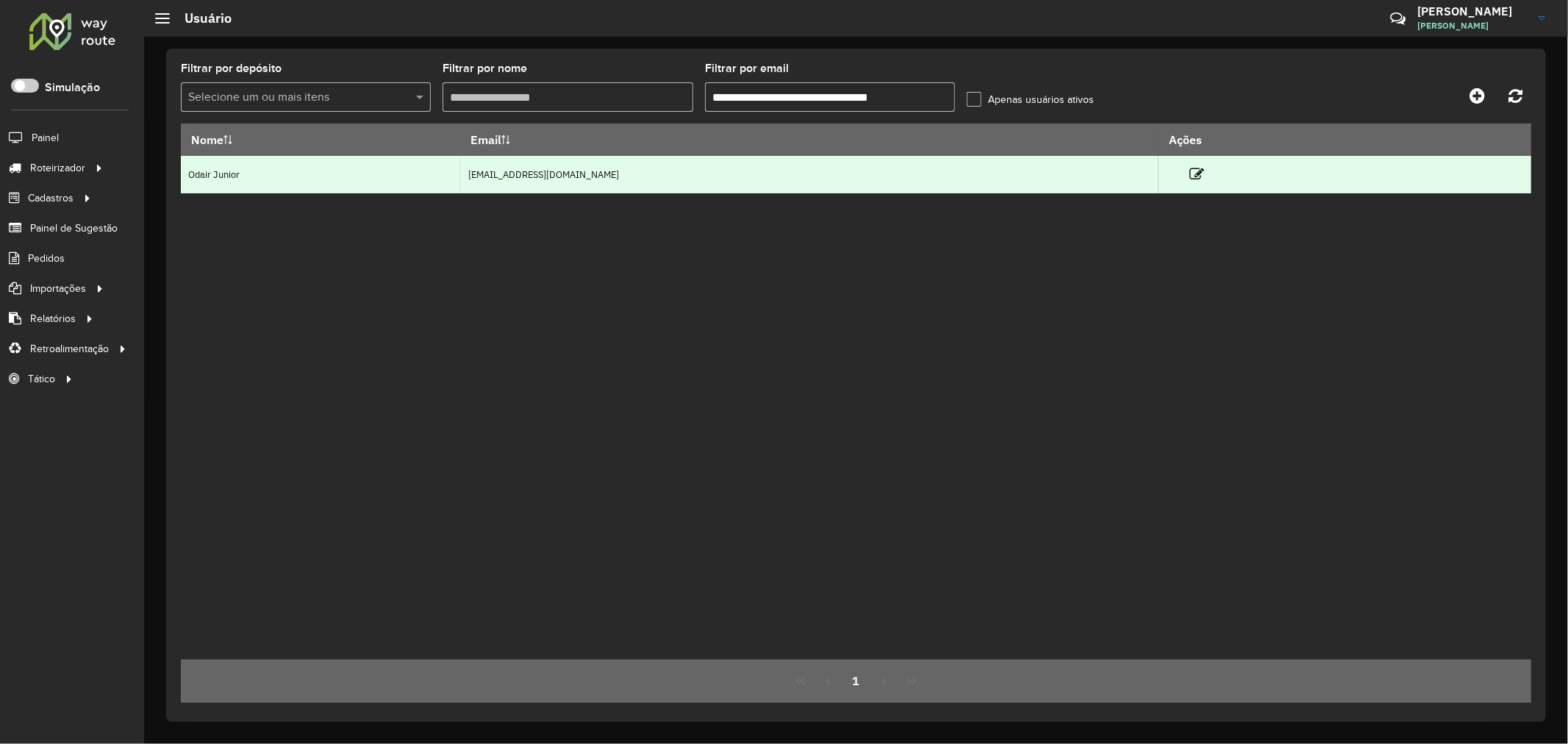
drag, startPoint x: 502, startPoint y: 173, endPoint x: 719, endPoint y: 190, distance: 217.7
click at [709, 178] on td "jovemaprendiz1@dismanbebidas.com.br" at bounding box center [809, 175] width 699 height 38
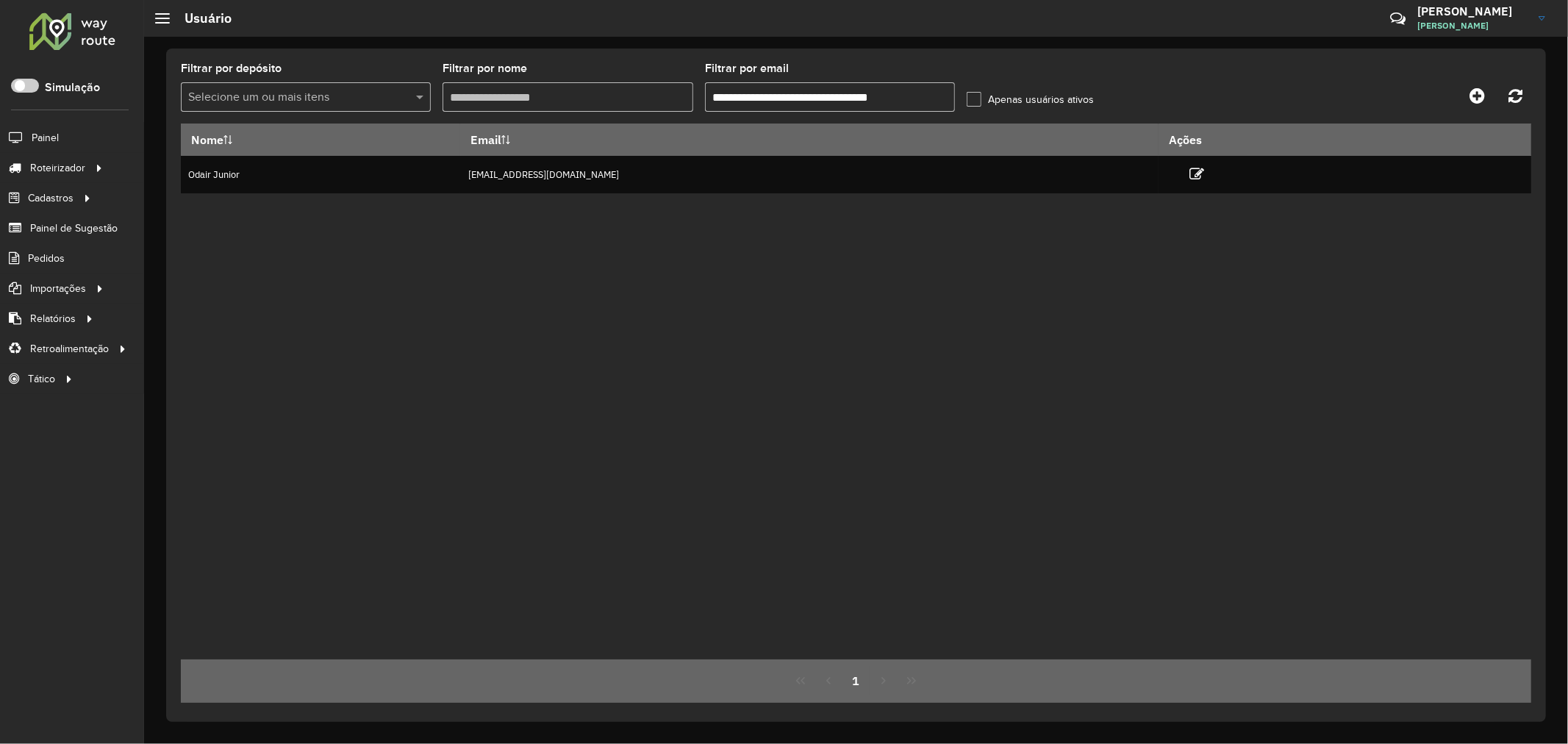
click at [674, 313] on div "Nome Email Ações Odair Junior jovemaprendiz1@dismanbebidas.com.br" at bounding box center [855, 391] width 1350 height 536
drag, startPoint x: 601, startPoint y: 256, endPoint x: 607, endPoint y: 250, distance: 8.5
click at [601, 255] on div "Nome Email Ações Odair Junior jovemaprendiz1@dismanbebidas.com.br" at bounding box center [855, 391] width 1350 height 536
click at [791, 94] on input "**********" at bounding box center [830, 97] width 250 height 30
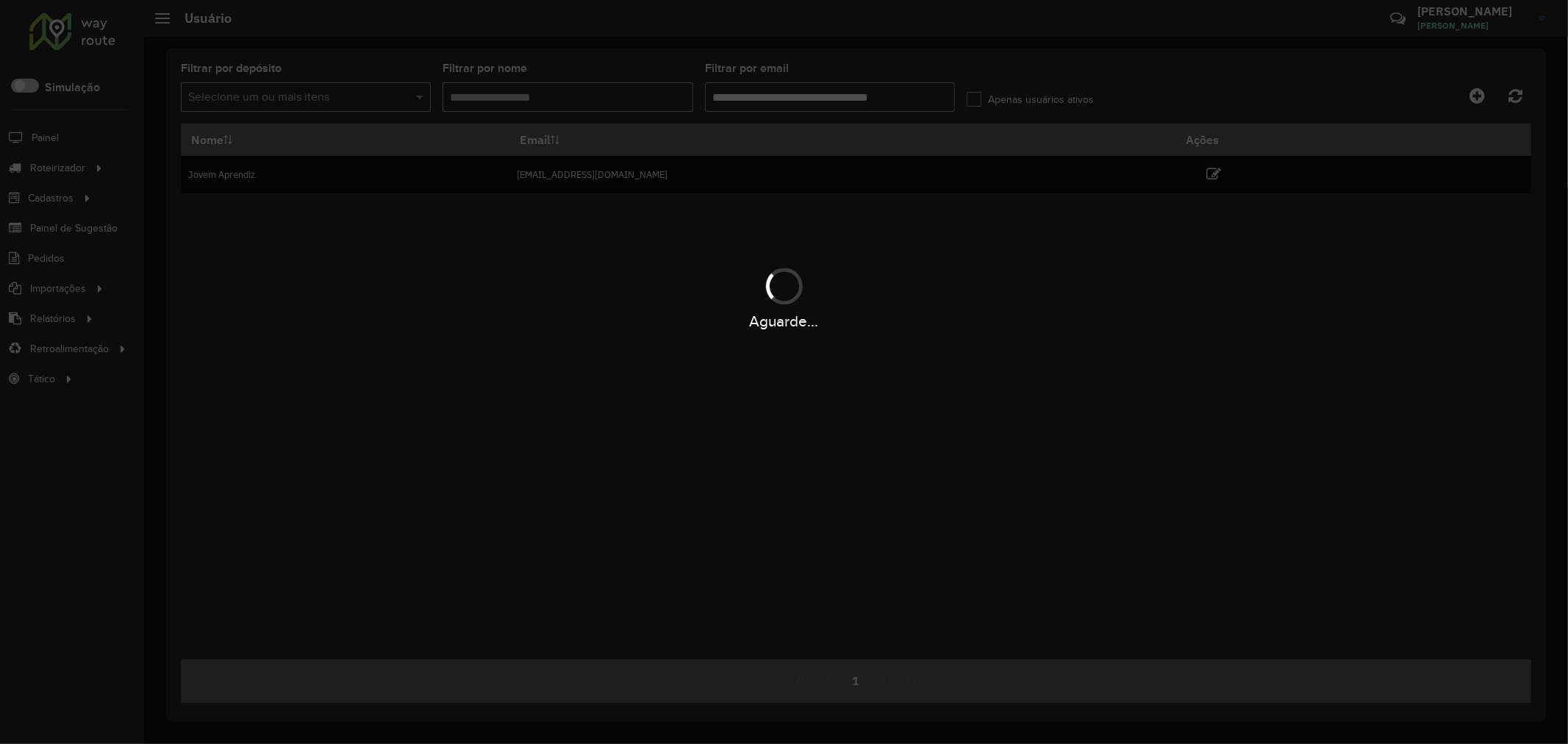
type input "**********"
click at [924, 262] on hb-app "Aguarde... Pop-up bloqueado! Seu navegador bloqueou automáticamente a abertura …" at bounding box center [784, 372] width 1568 height 744
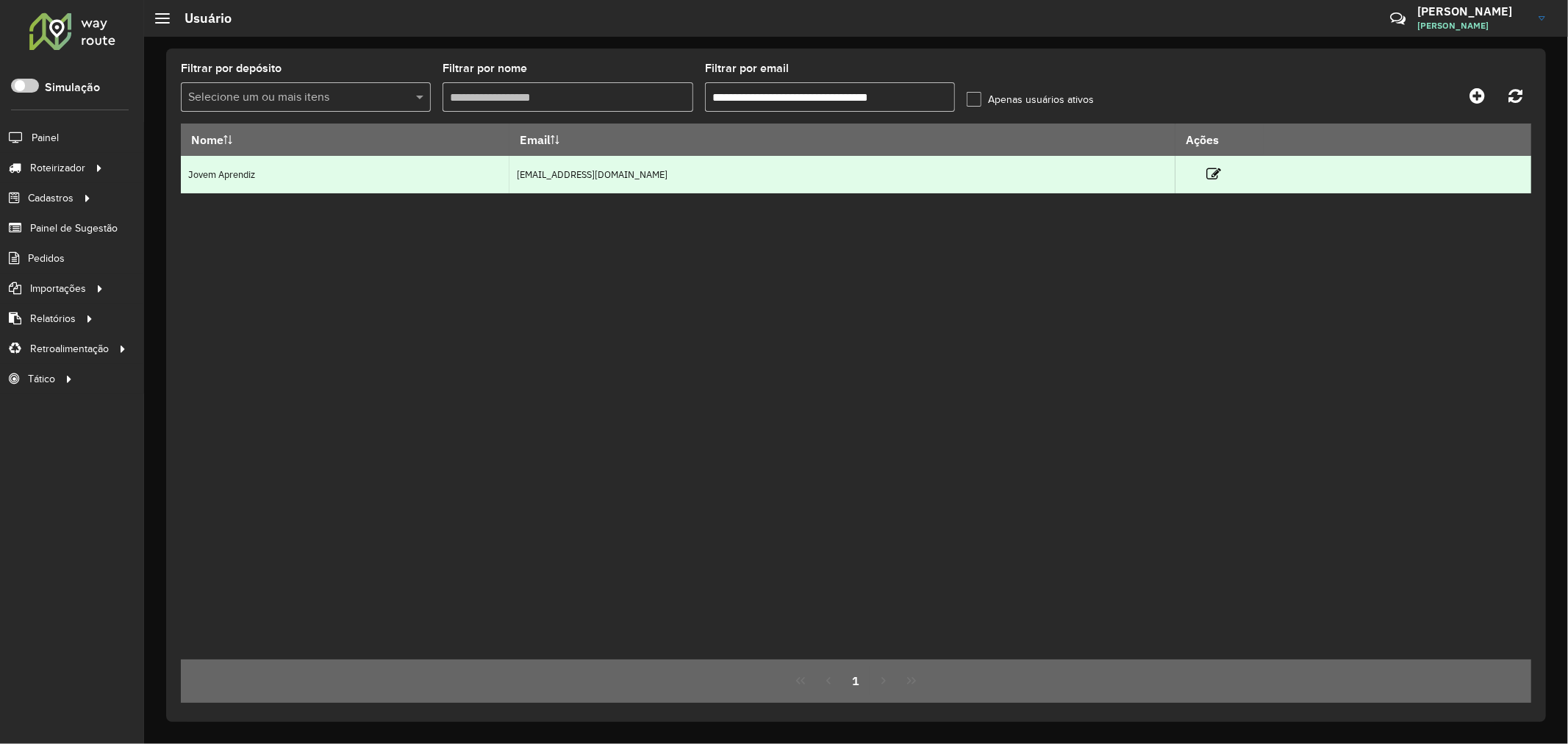
click at [1244, 158] on td at bounding box center [1220, 174] width 88 height 37
click at [1221, 172] on icon at bounding box center [1213, 174] width 15 height 15
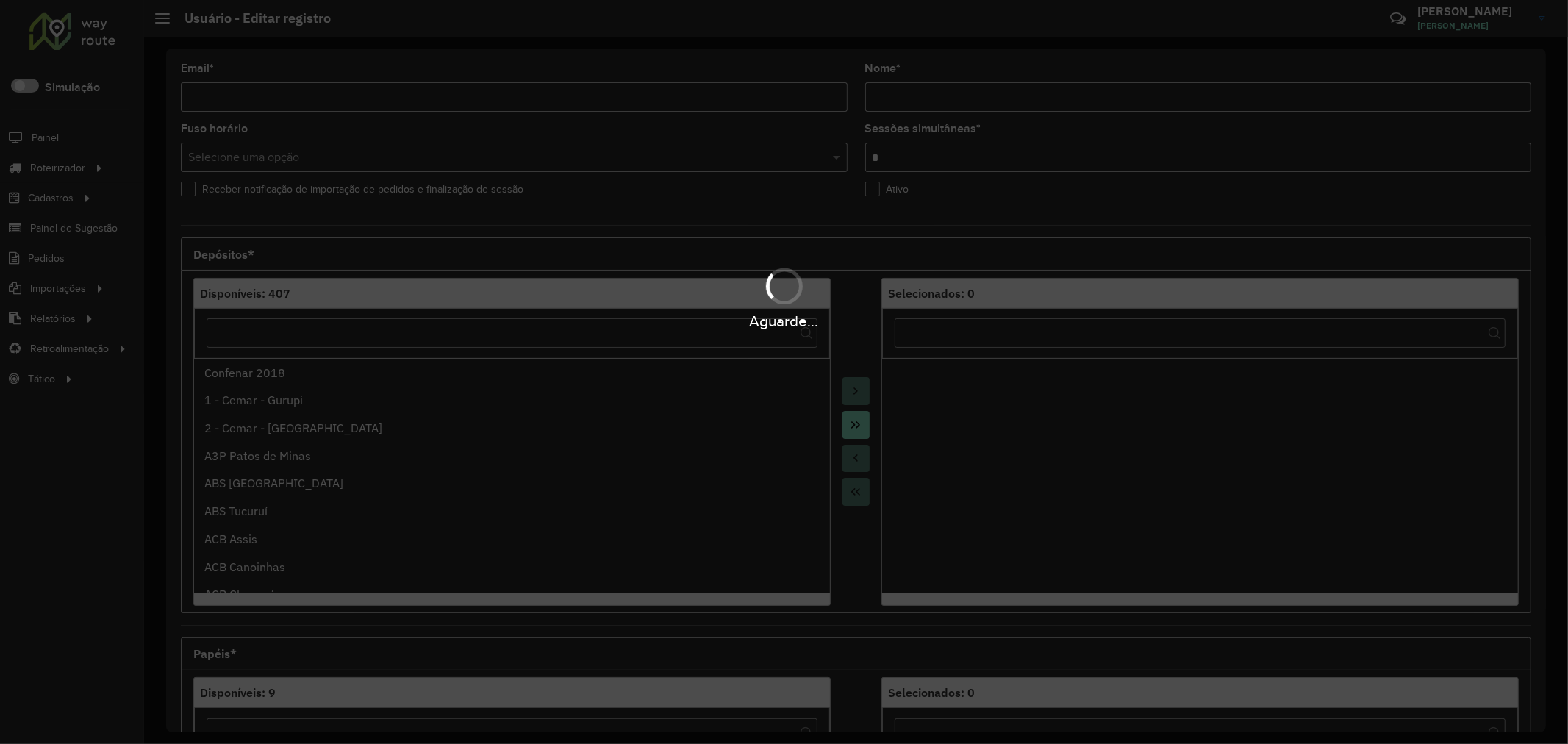
type input "**********"
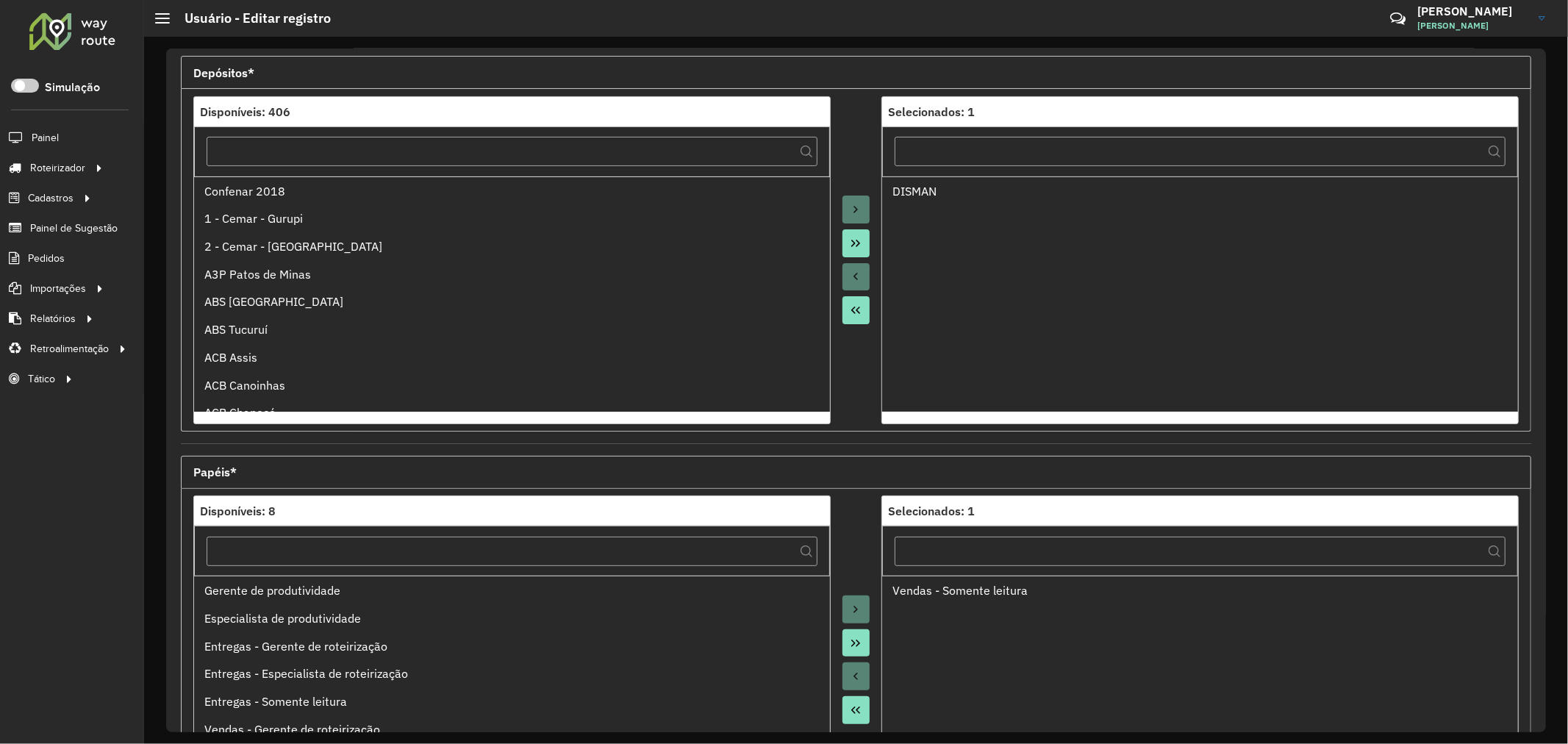
scroll to position [348, 0]
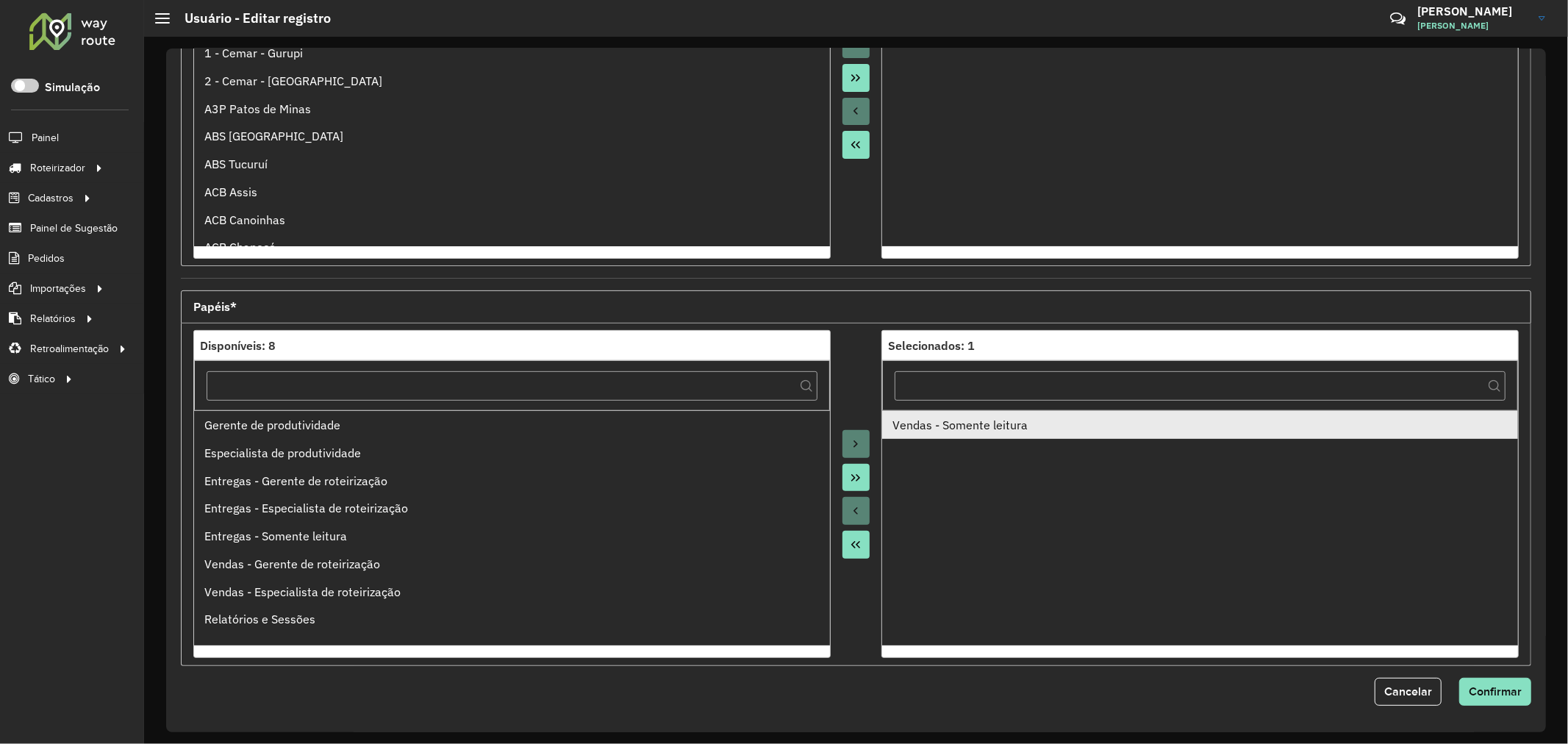
click at [966, 434] on div "Vendas - Somente leitura" at bounding box center [1199, 425] width 615 height 17
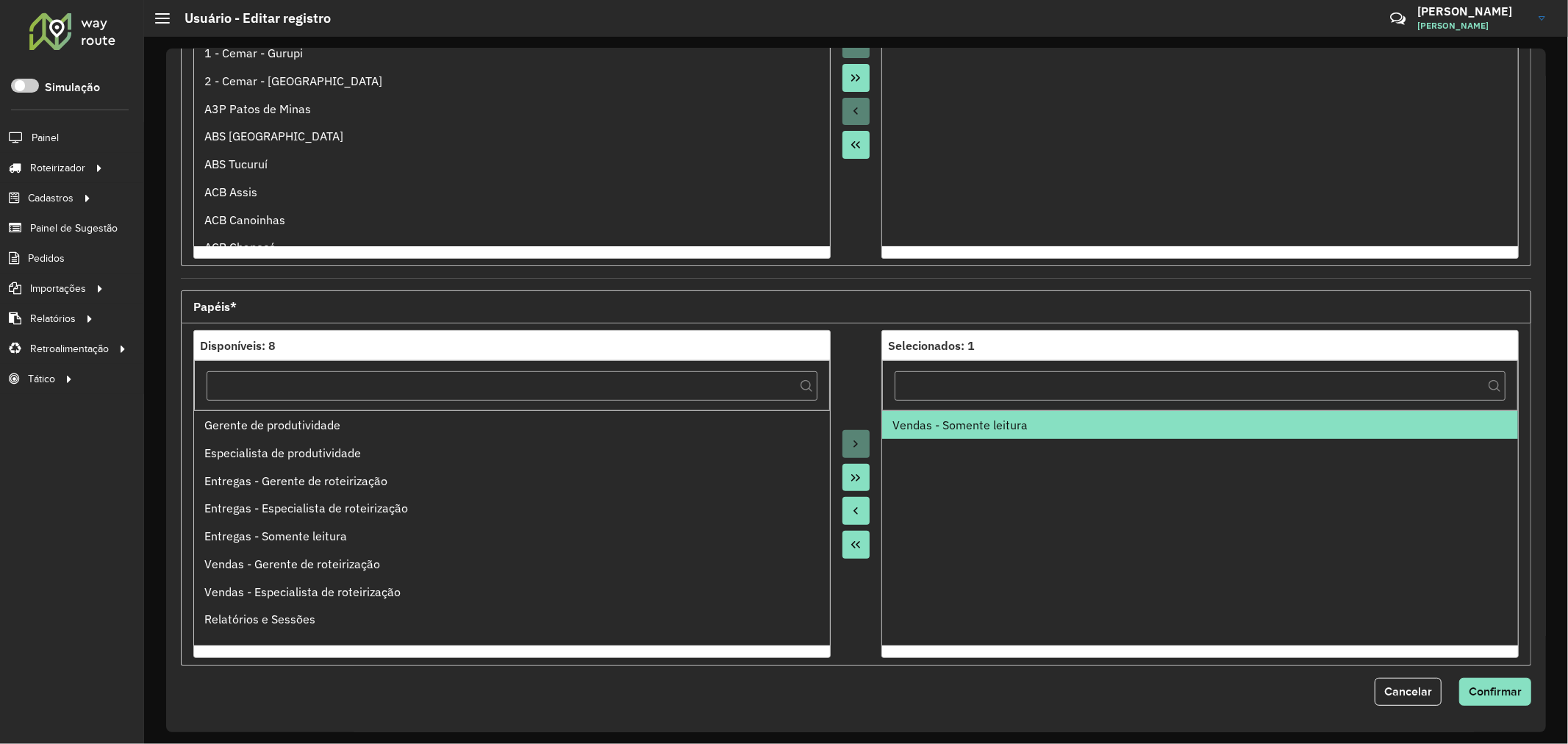
click at [858, 505] on icon "Move to Source" at bounding box center [855, 511] width 11 height 11
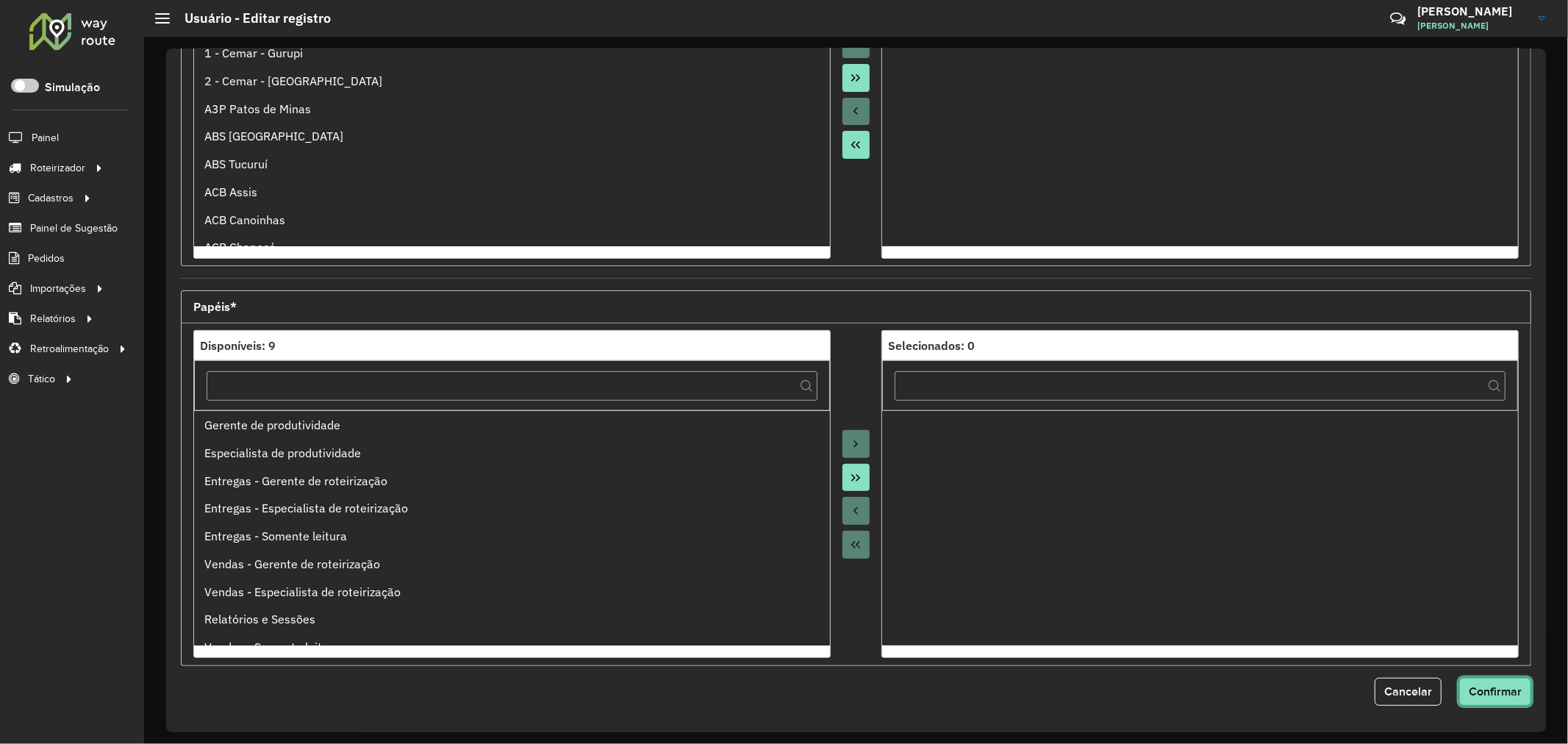
click at [1526, 693] on button "Confirmar" at bounding box center [1495, 692] width 72 height 28
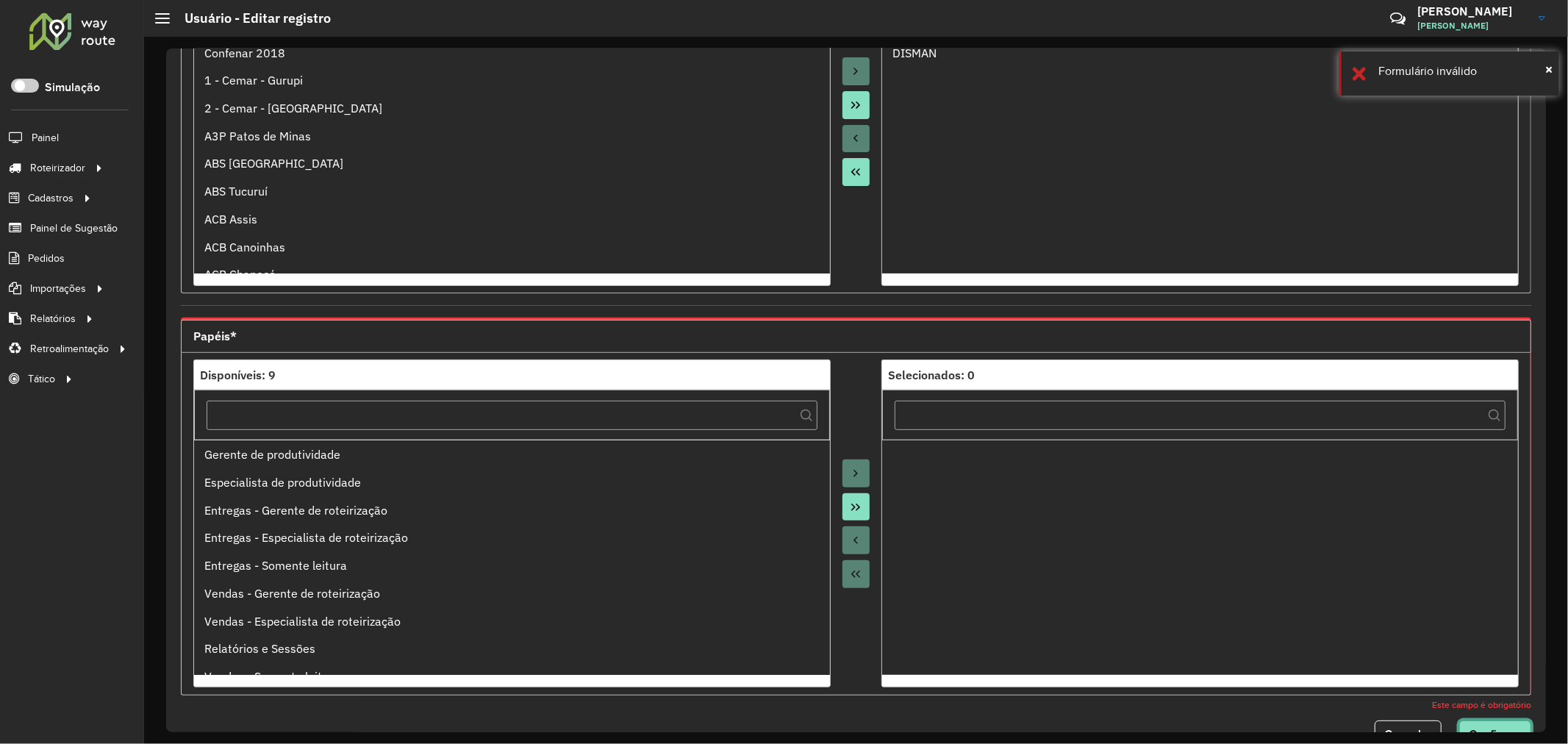
scroll to position [282, 0]
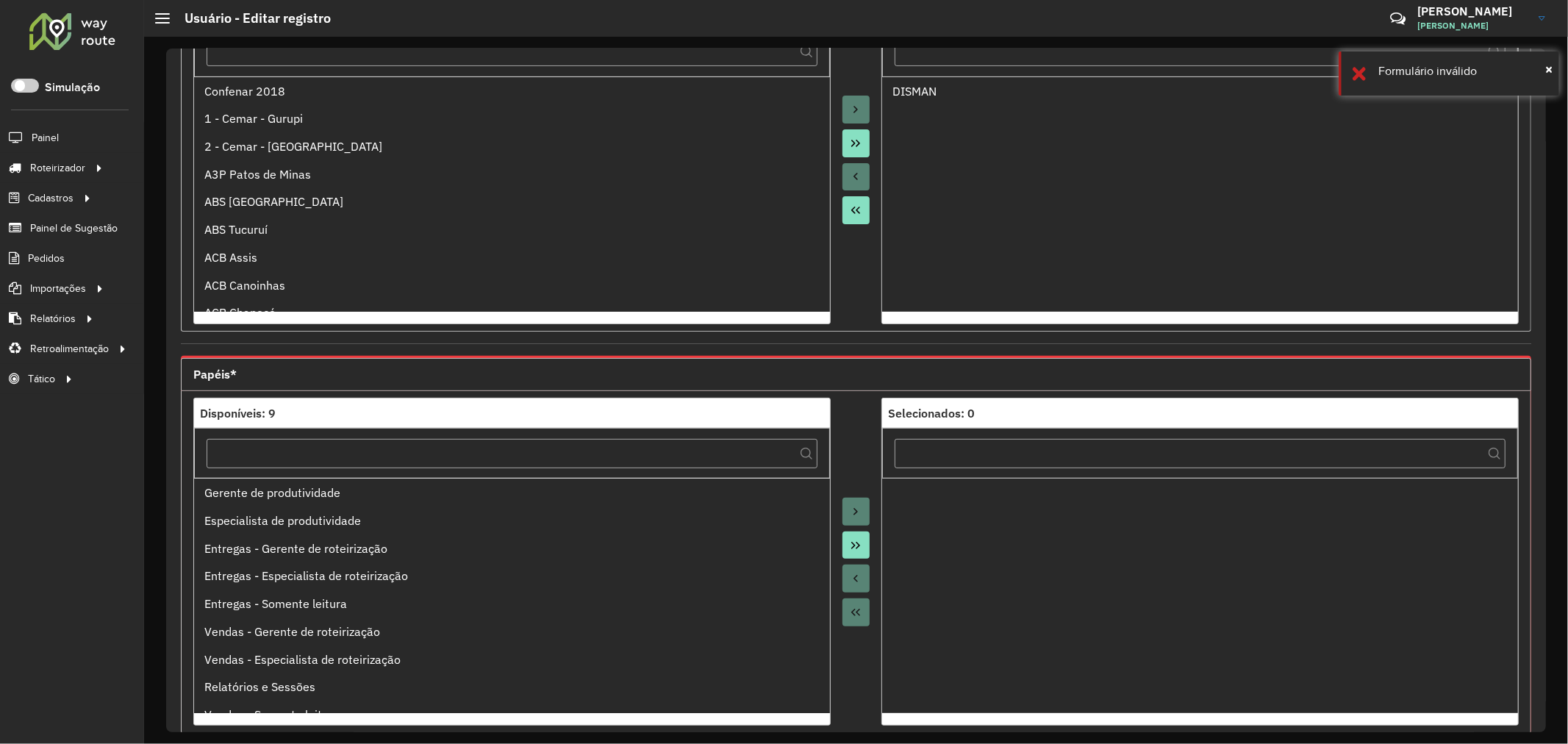
click at [287, 374] on div "Papéis*" at bounding box center [855, 374] width 1350 height 33
drag, startPoint x: 214, startPoint y: 374, endPoint x: 710, endPoint y: 378, distance: 496.0
click at [618, 378] on div "Papéis*" at bounding box center [855, 374] width 1350 height 33
click at [760, 376] on div "Papéis*" at bounding box center [855, 374] width 1350 height 33
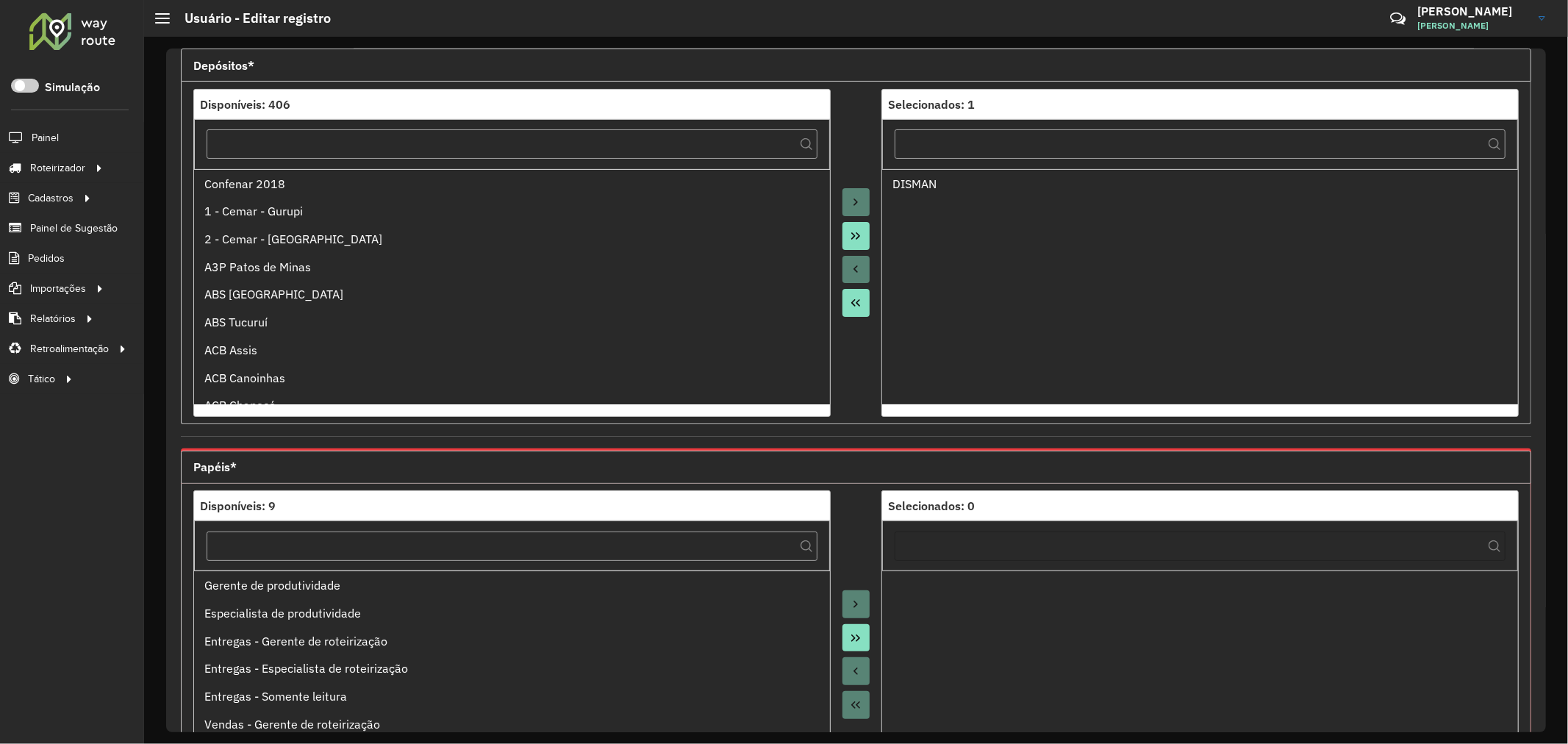
scroll to position [0, 0]
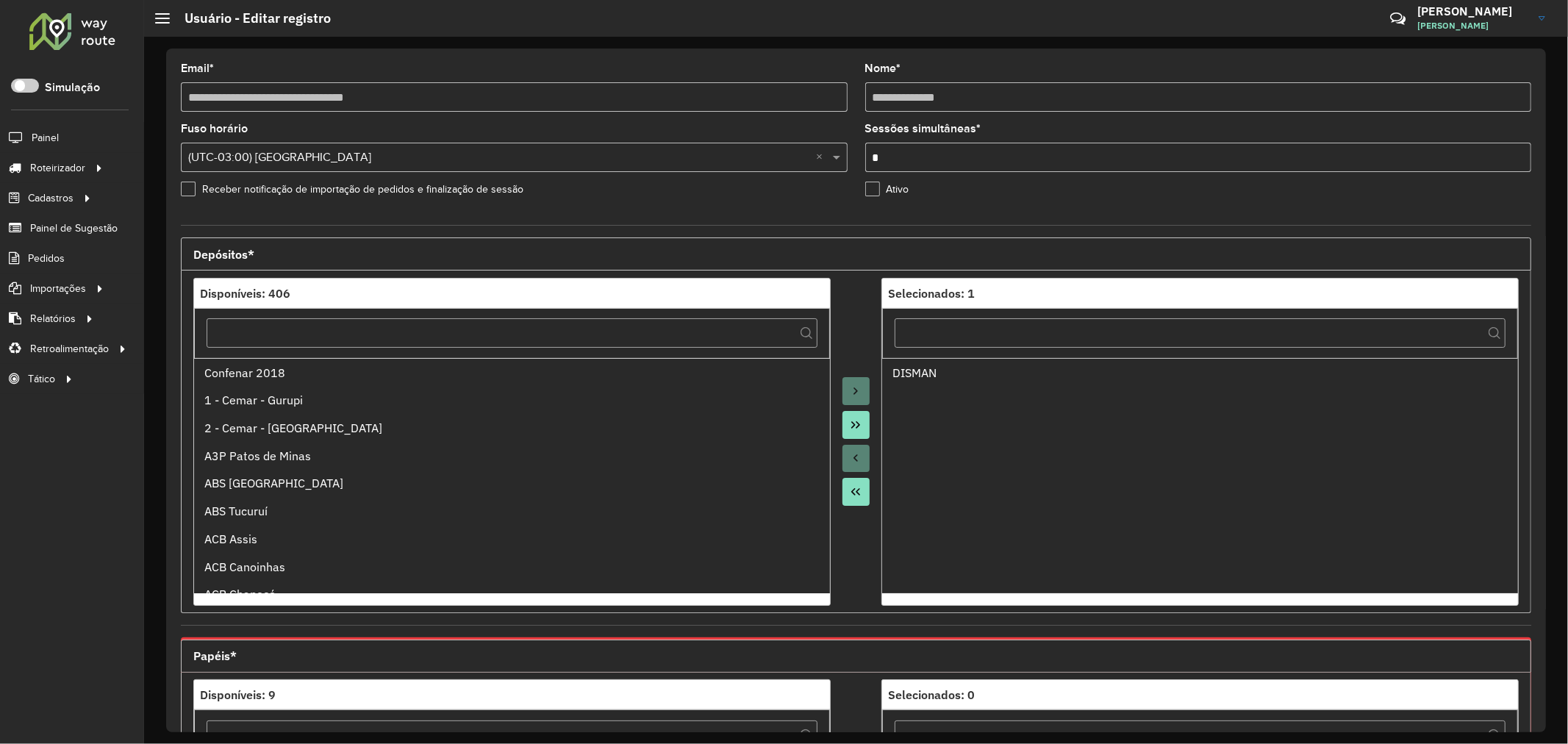
click at [858, 246] on div "Depósitos*" at bounding box center [855, 254] width 1350 height 33
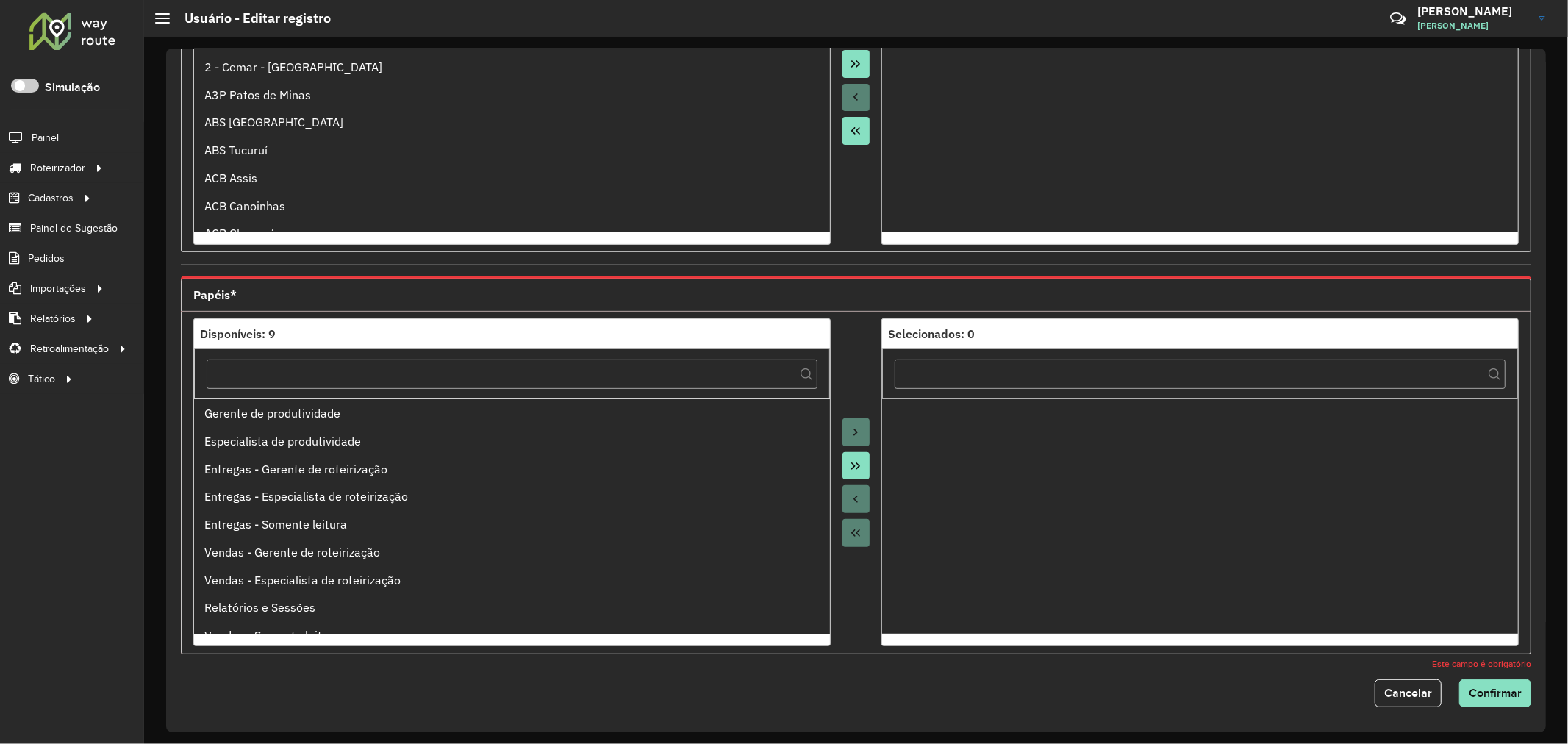
scroll to position [363, 0]
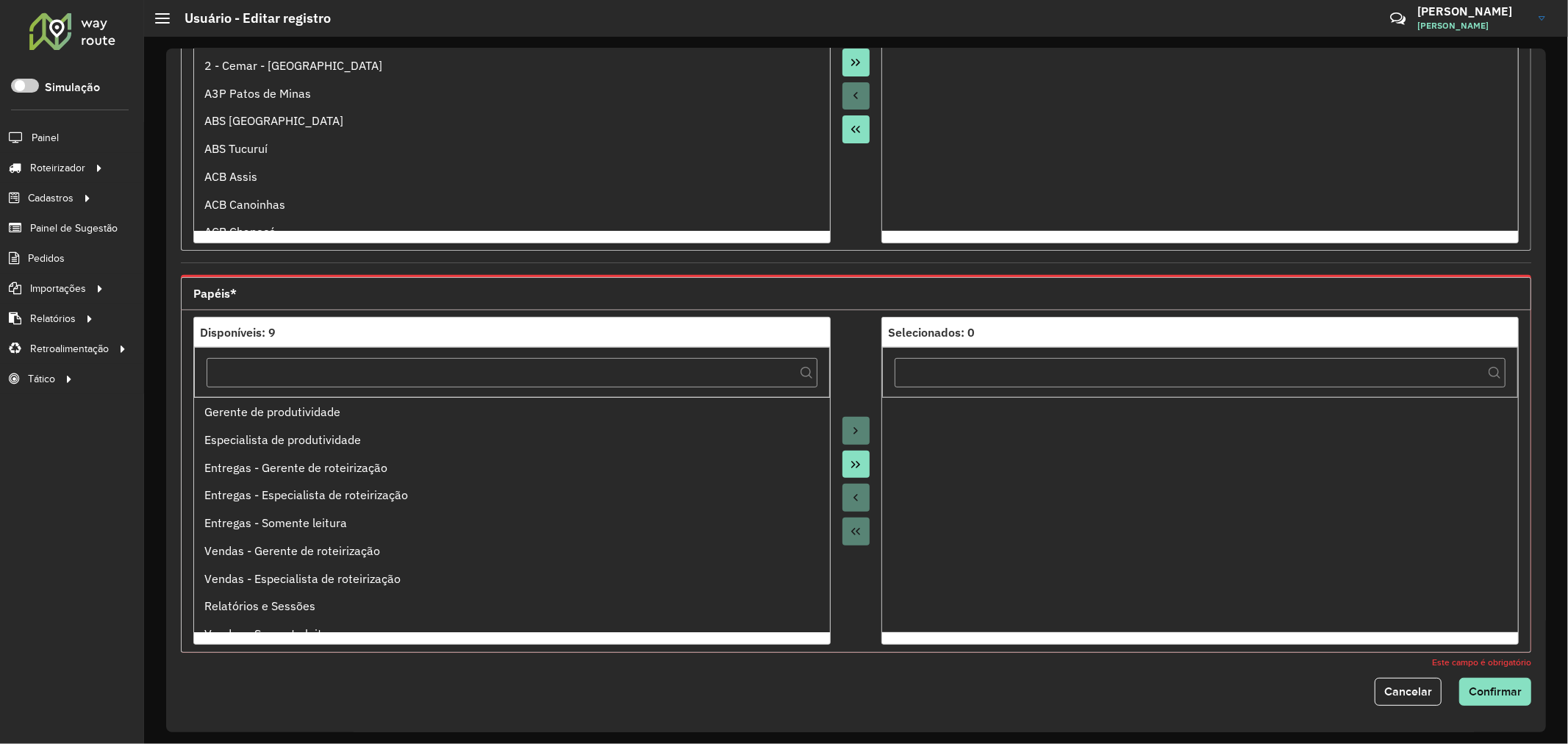
click at [954, 415] on ul at bounding box center [1199, 515] width 636 height 236
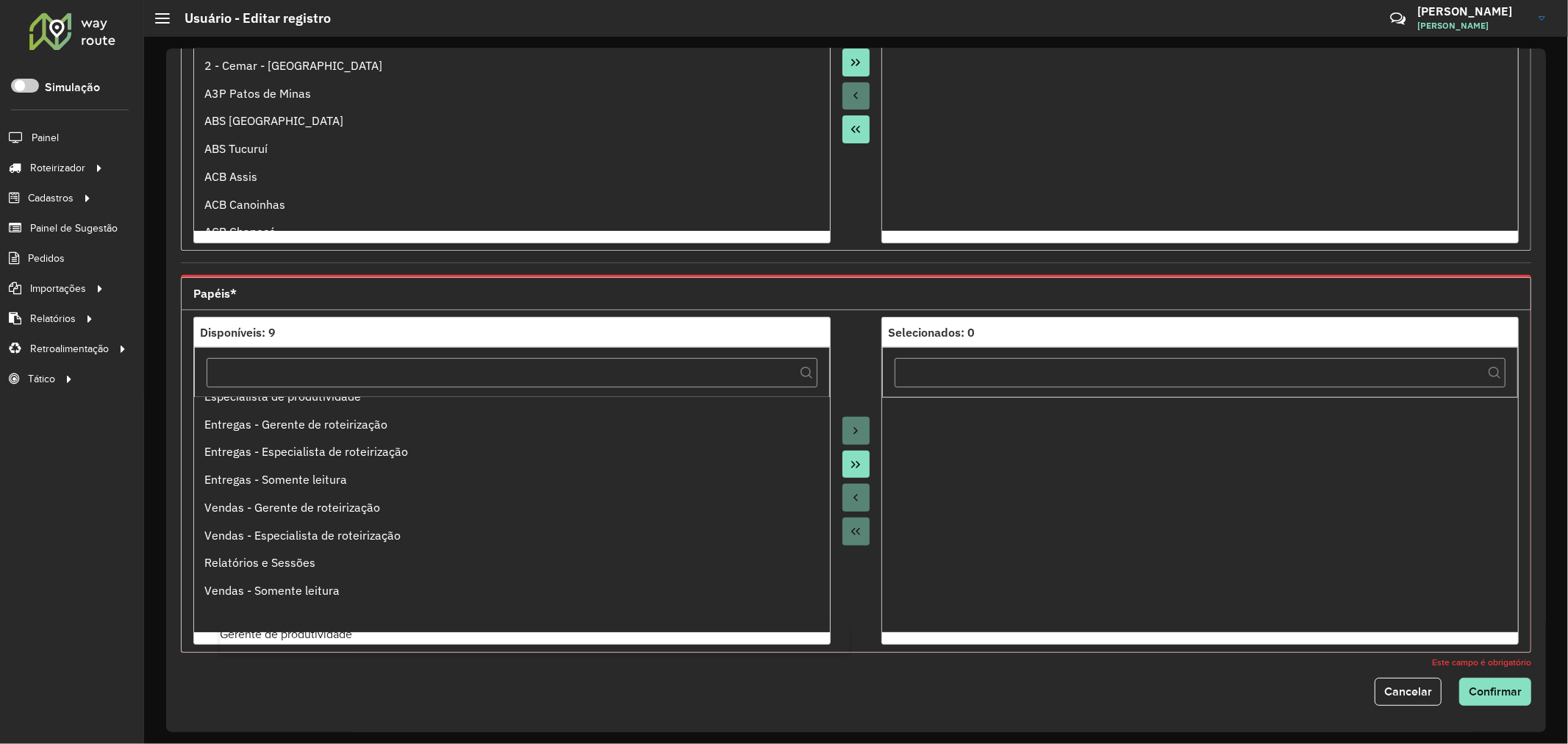
scroll to position [16, 0]
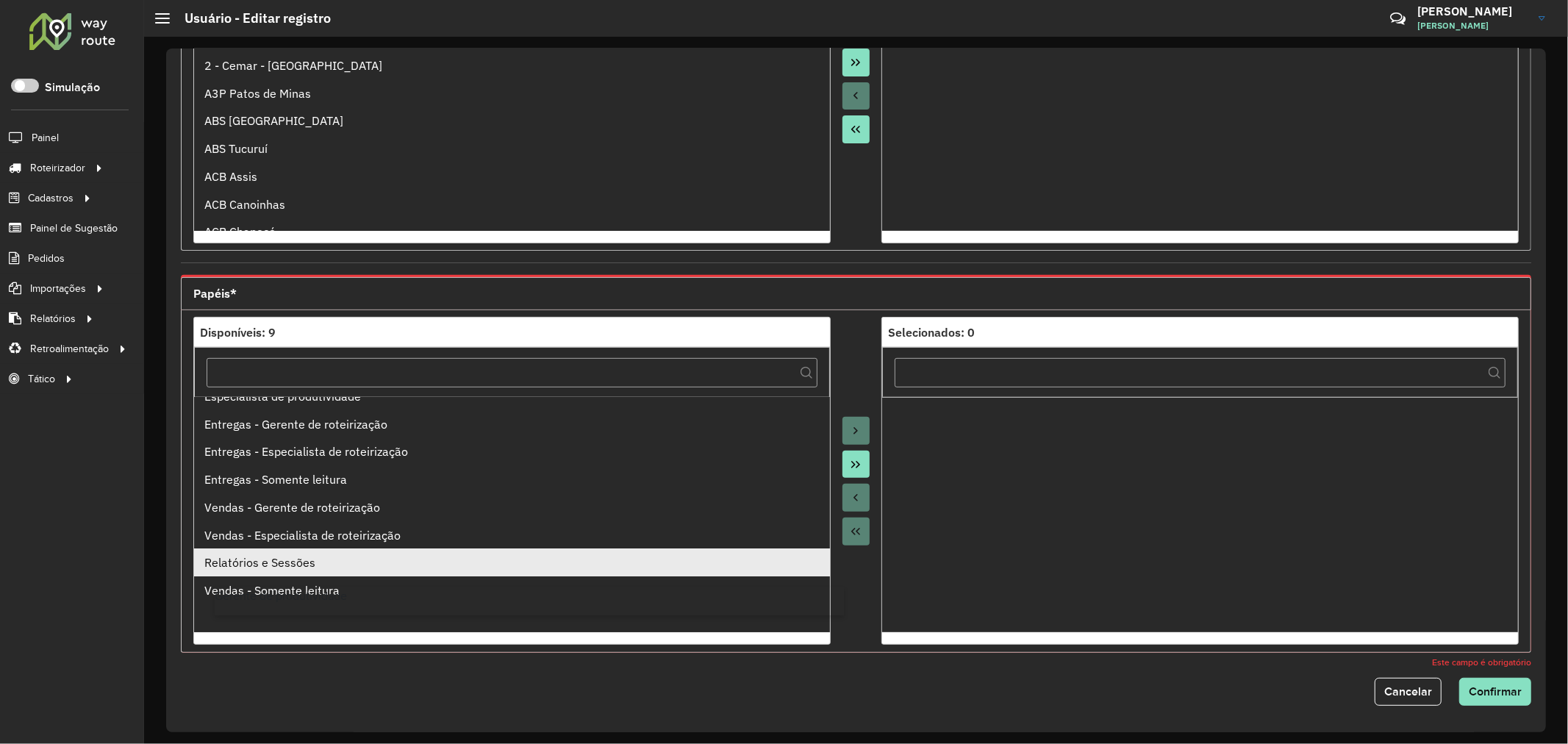
drag, startPoint x: 342, startPoint y: 416, endPoint x: 354, endPoint y: 567, distance: 151.5
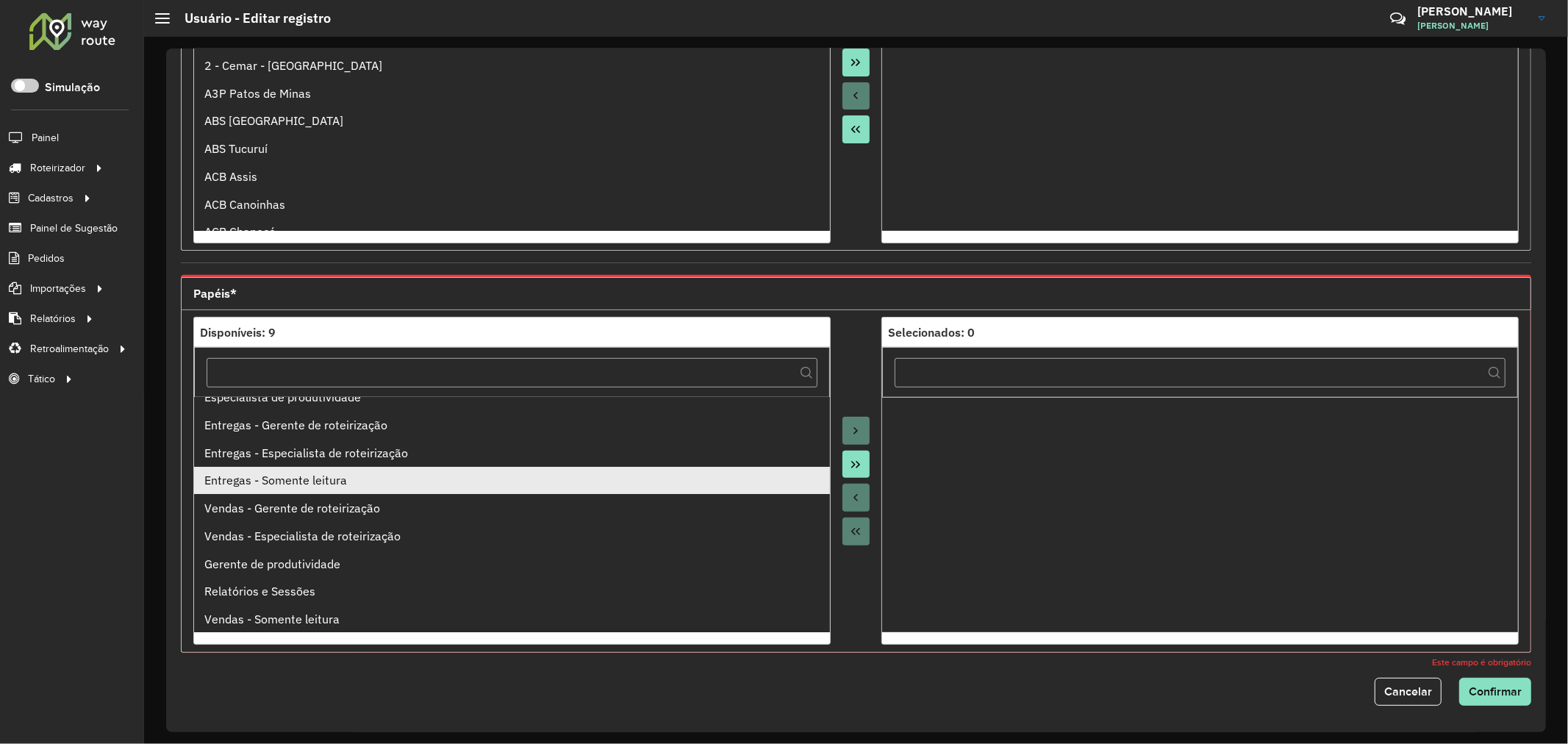
click at [336, 475] on div "Entregas - Somente leitura" at bounding box center [511, 480] width 615 height 17
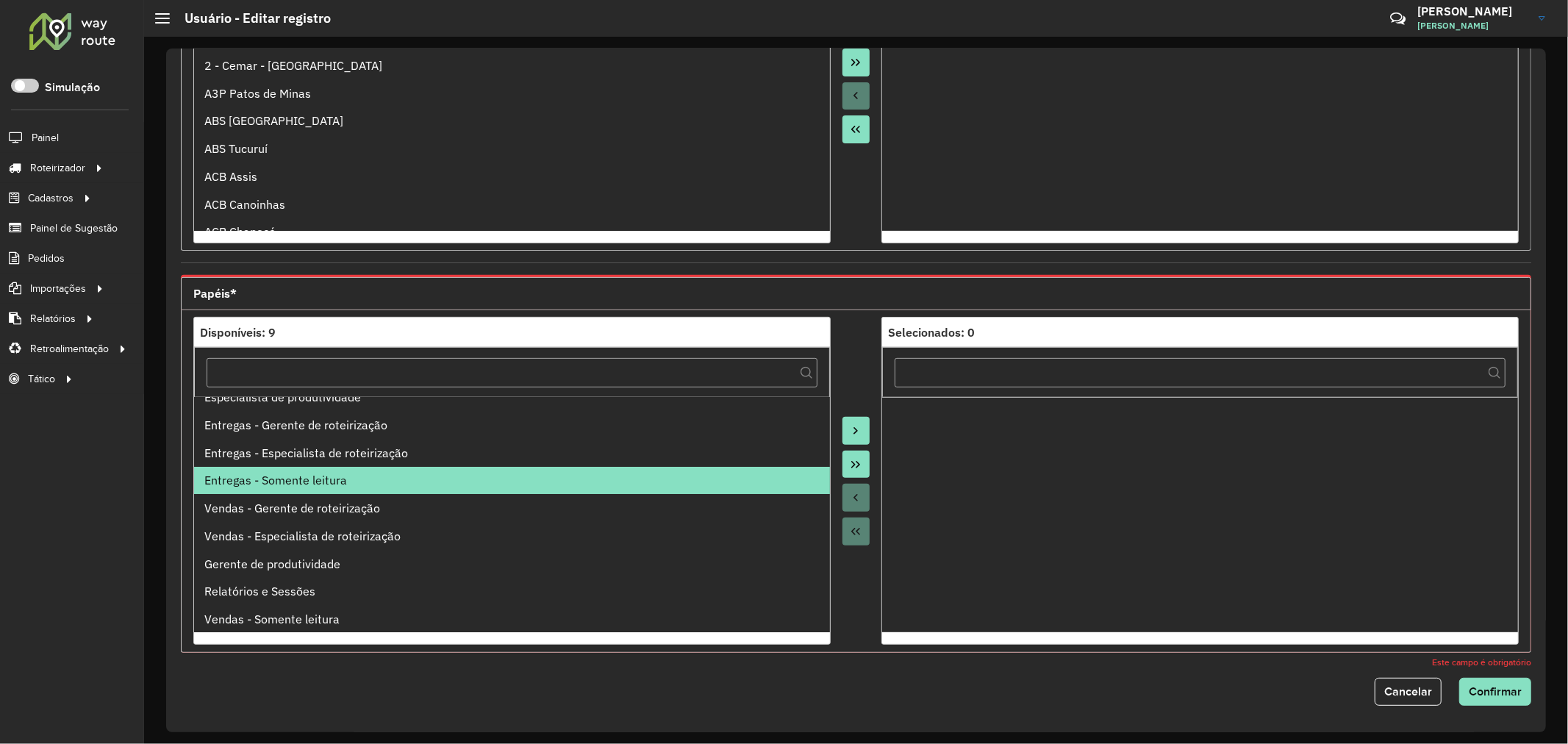
click at [850, 431] on icon "Move to Target" at bounding box center [855, 431] width 11 height 11
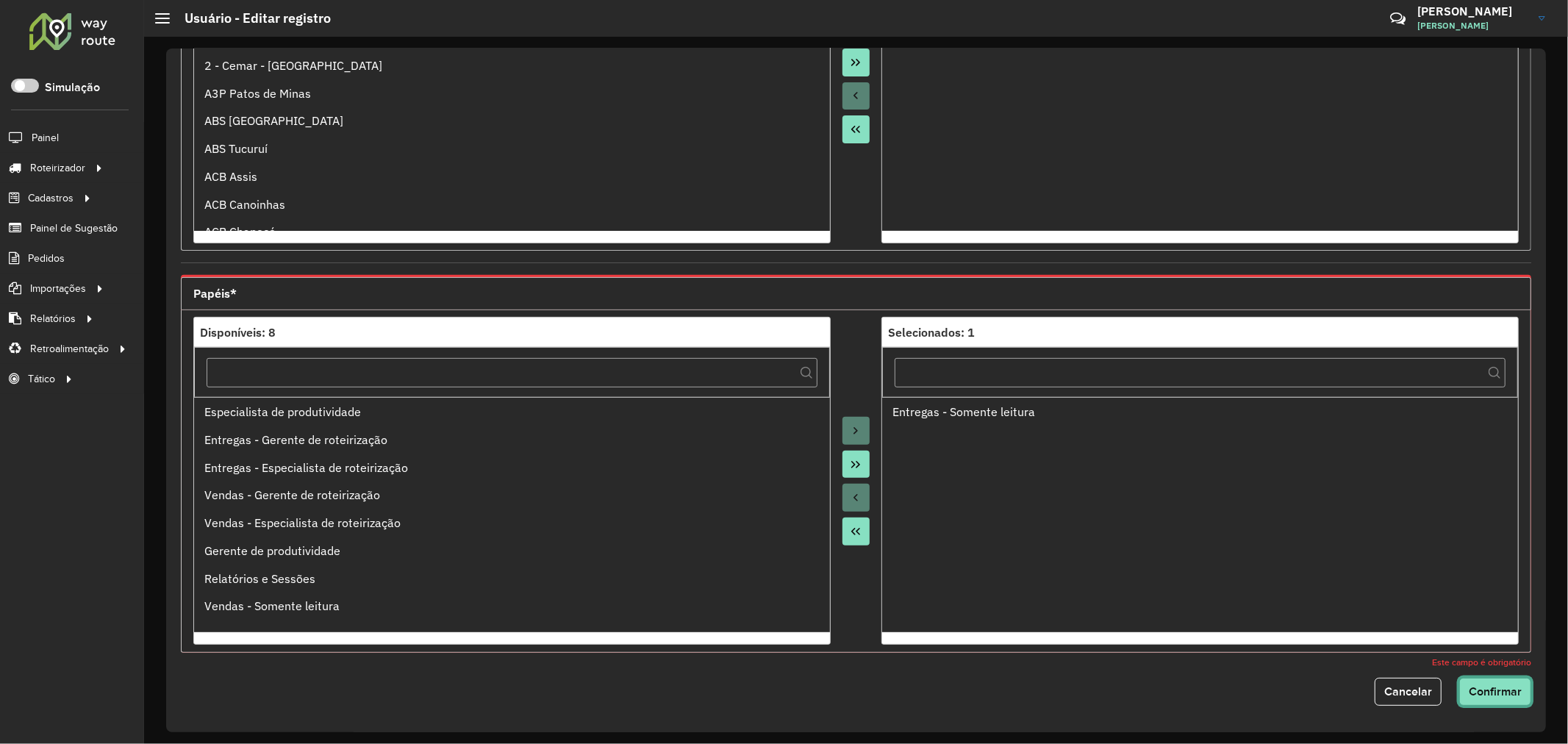
click at [1504, 693] on span "Confirmar" at bounding box center [1495, 691] width 53 height 12
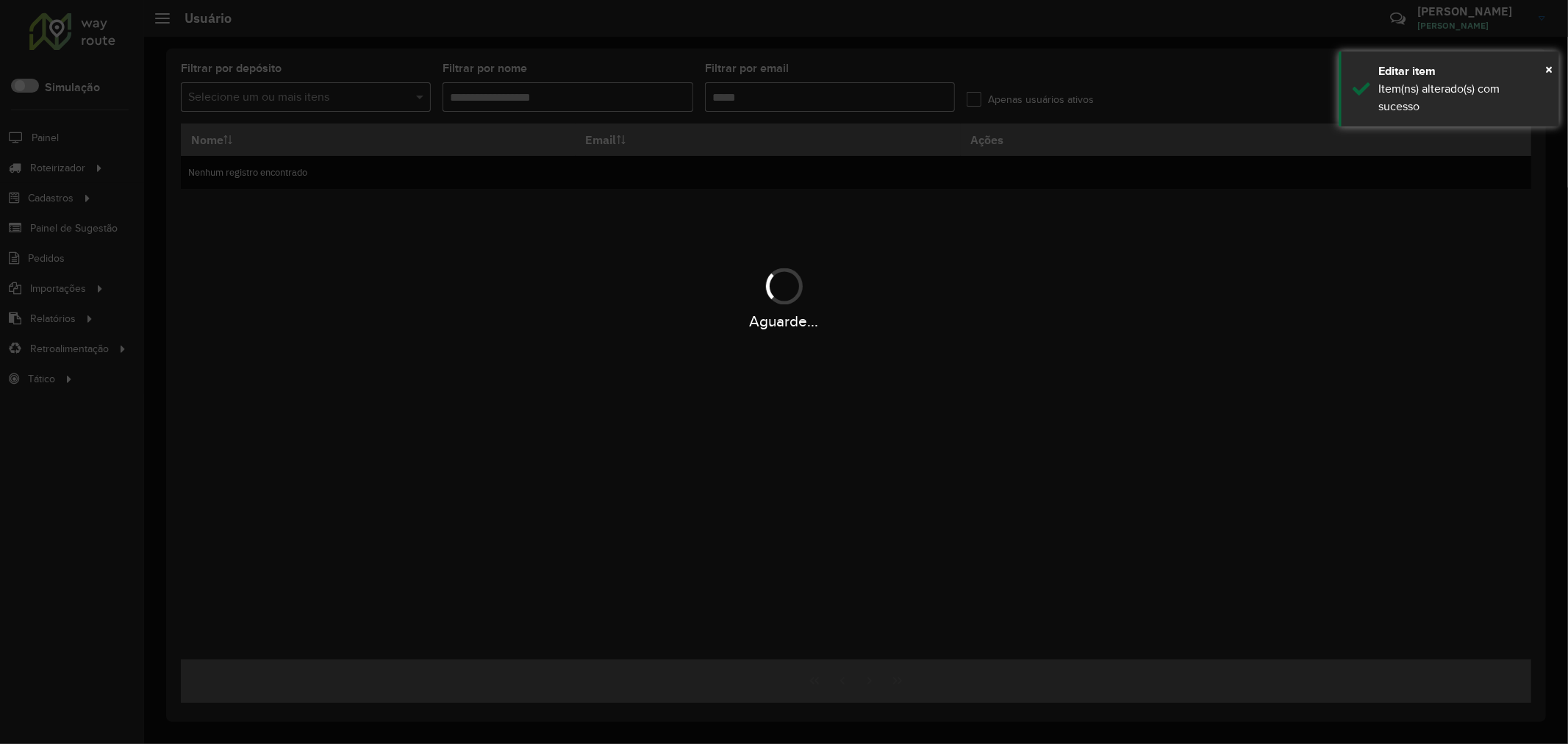
type input "**********"
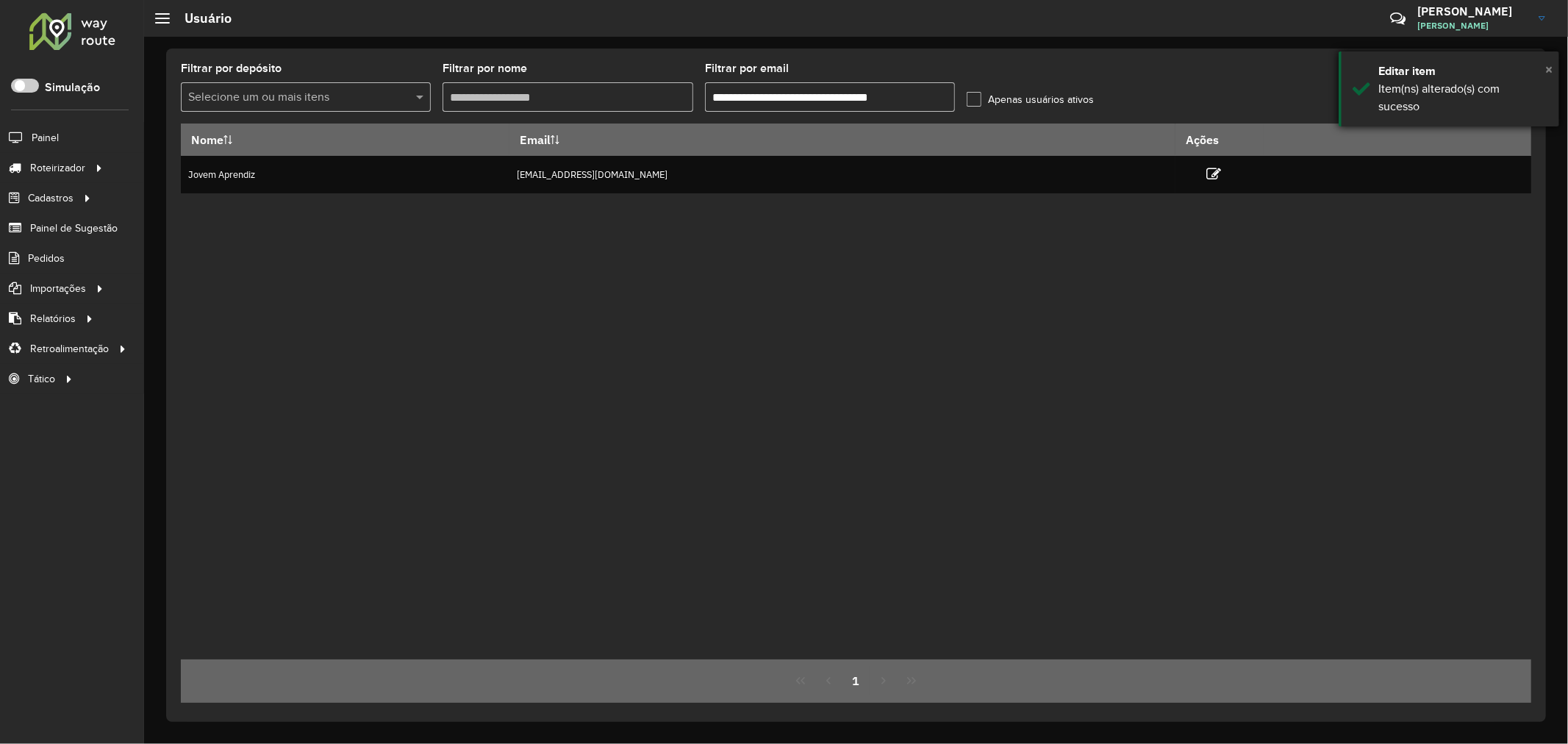
click at [1547, 67] on span "×" at bounding box center [1548, 69] width 7 height 16
drag, startPoint x: 1532, startPoint y: 82, endPoint x: 1525, endPoint y: 87, distance: 8.6
click at [1531, 82] on div "**********" at bounding box center [855, 385] width 1380 height 673
click at [1521, 91] on icon at bounding box center [1515, 96] width 14 height 16
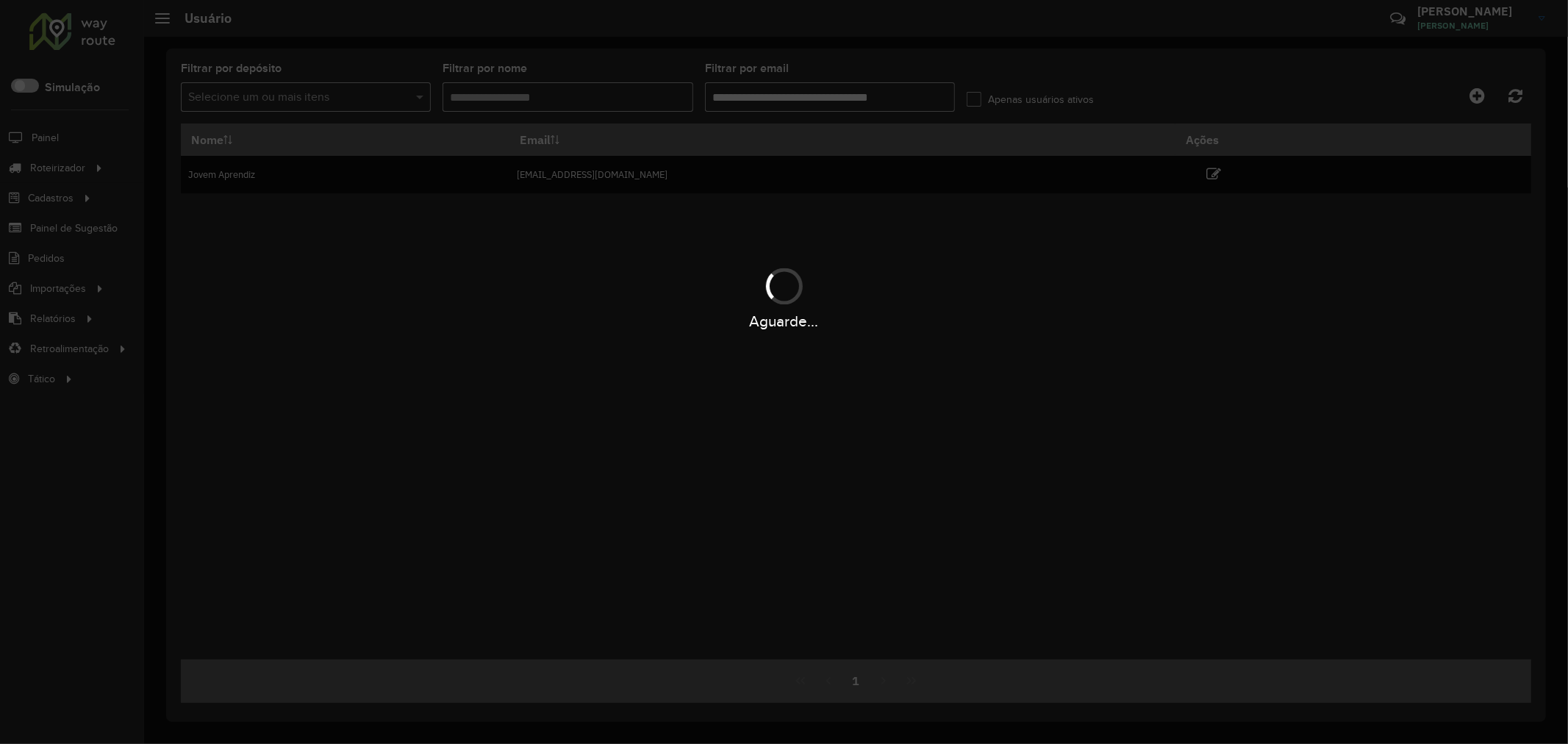
click at [1309, 282] on div "Aguarde..." at bounding box center [784, 297] width 1568 height 70
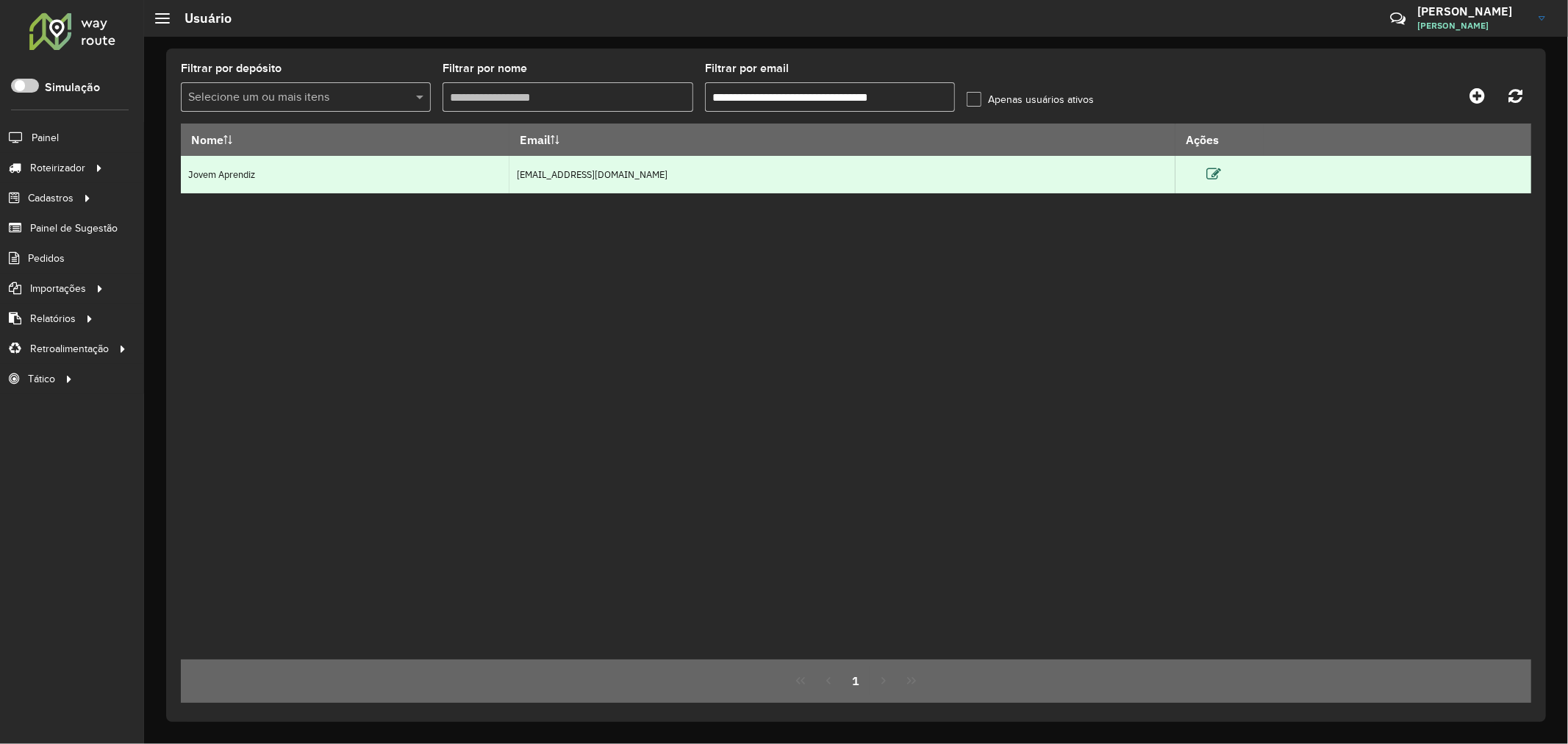
click at [1221, 172] on icon at bounding box center [1213, 174] width 15 height 15
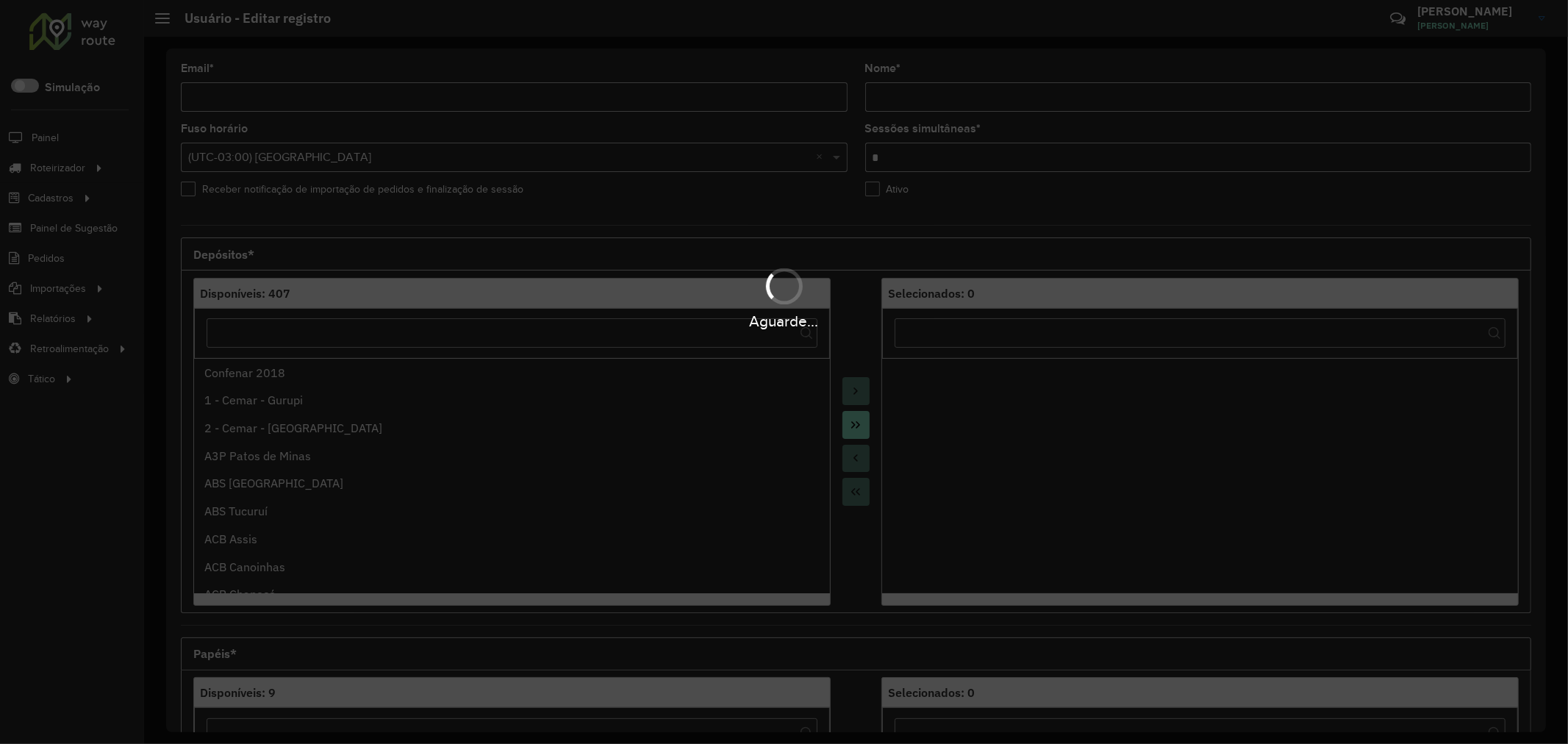
type input "**********"
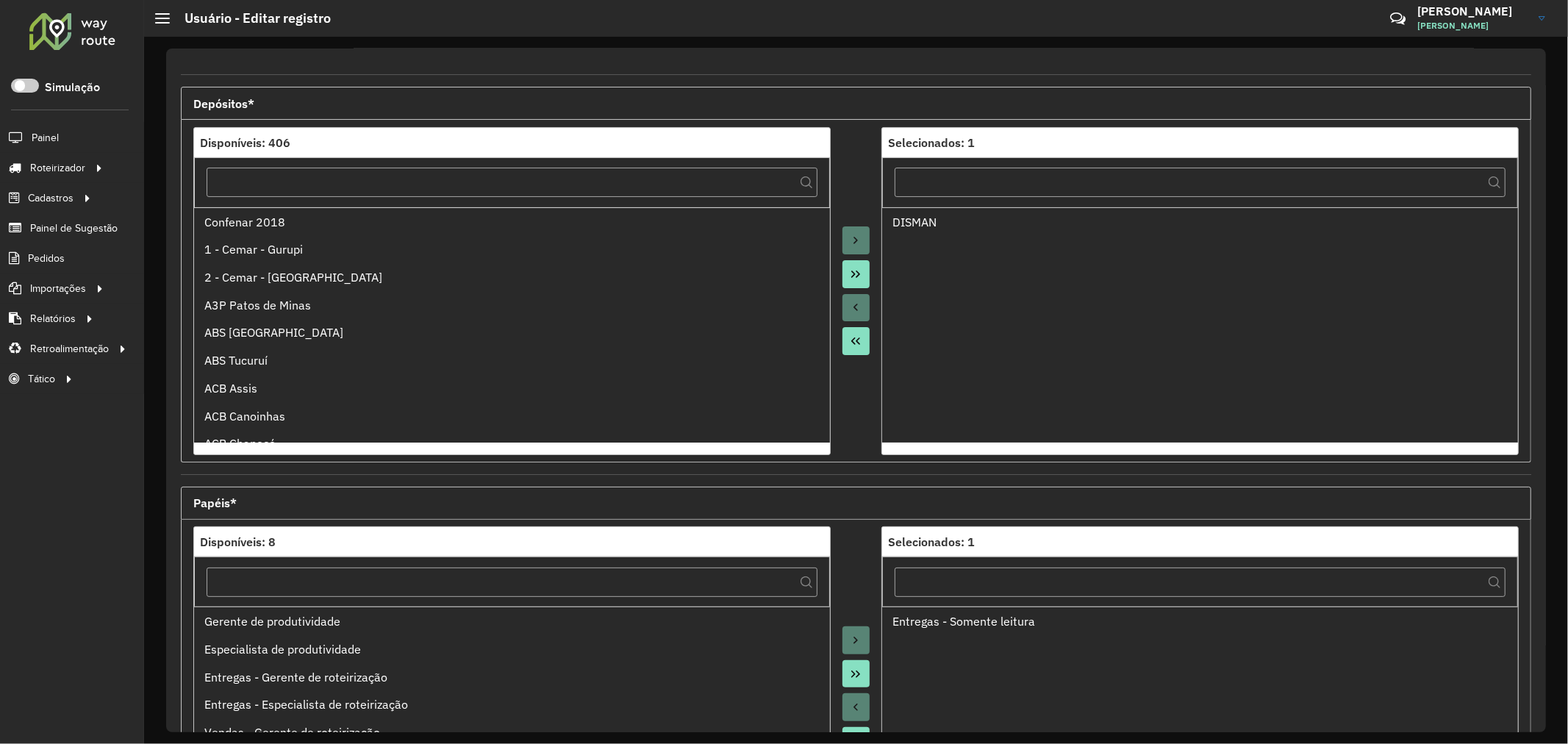
scroll to position [327, 0]
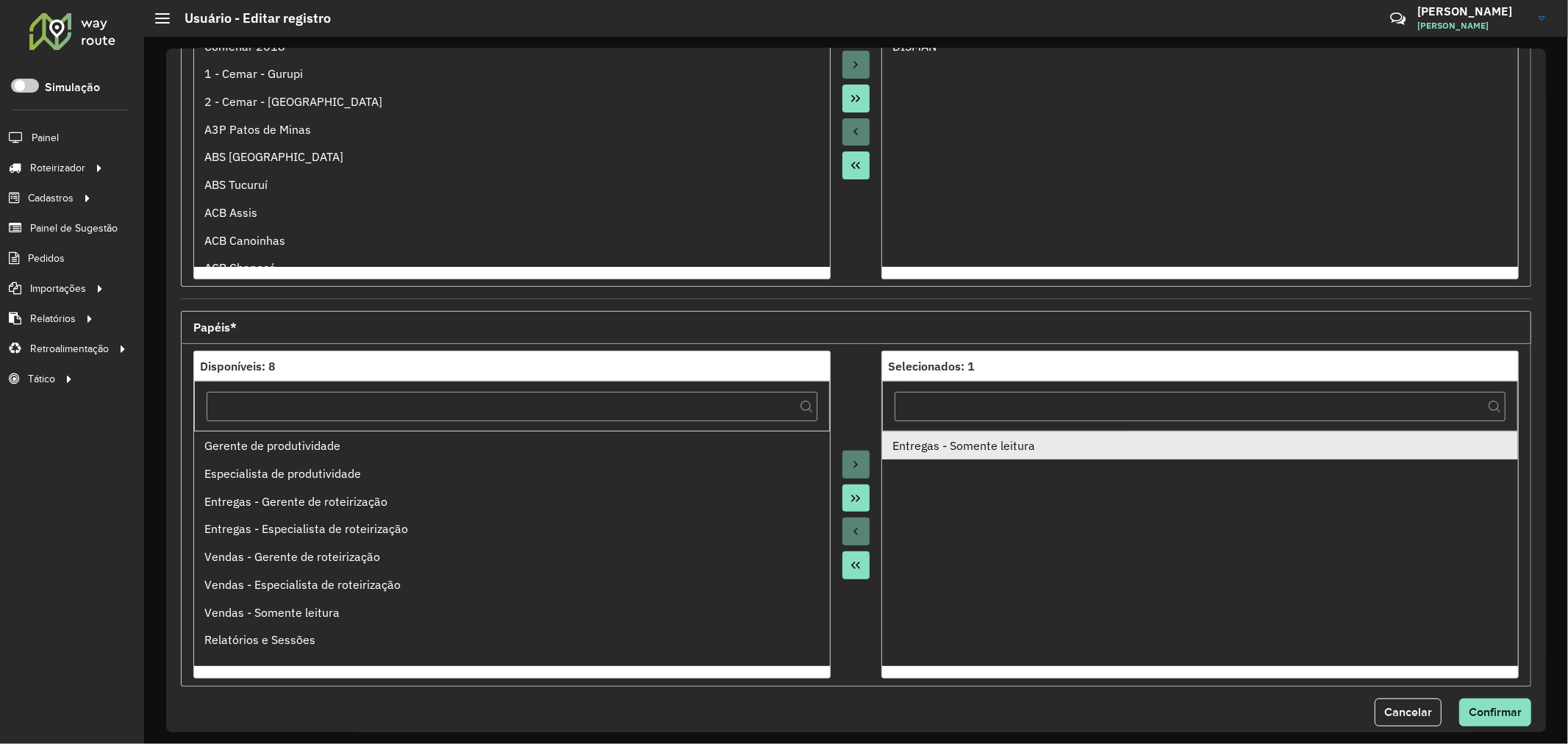
click at [979, 444] on div "Entregas - Somente leitura" at bounding box center [1199, 445] width 615 height 17
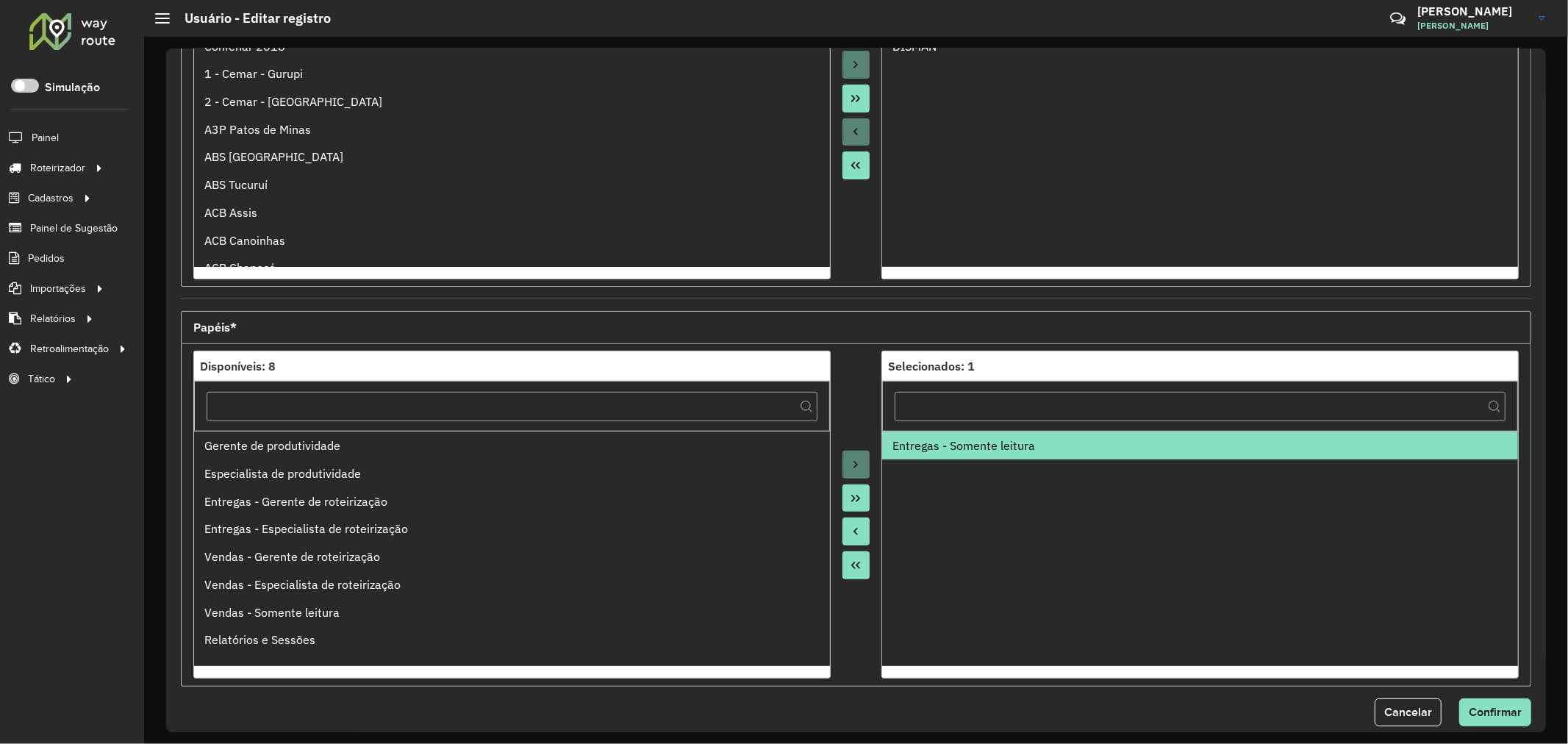
click at [844, 567] on button "Move All to Source" at bounding box center [856, 566] width 28 height 28
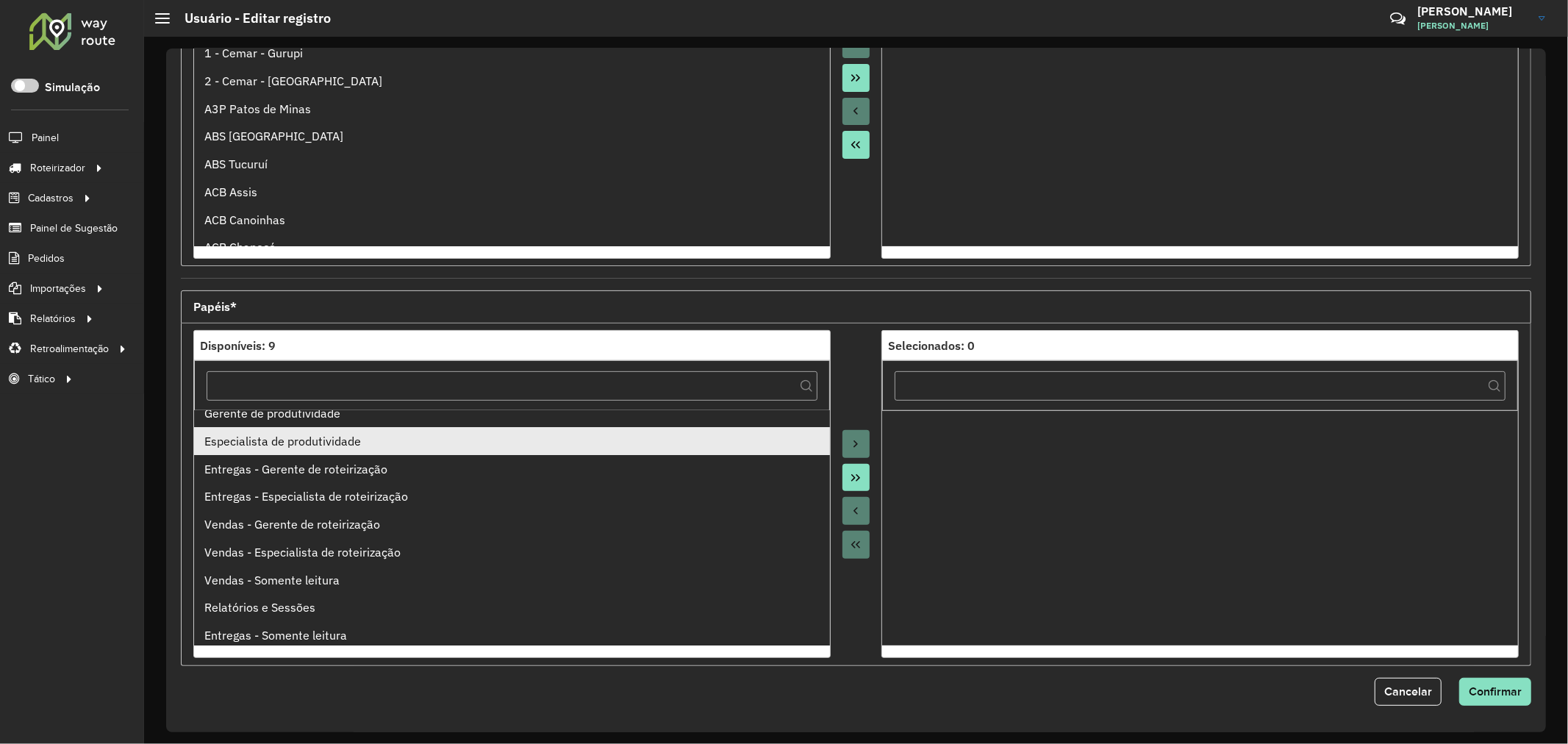
scroll to position [16, 0]
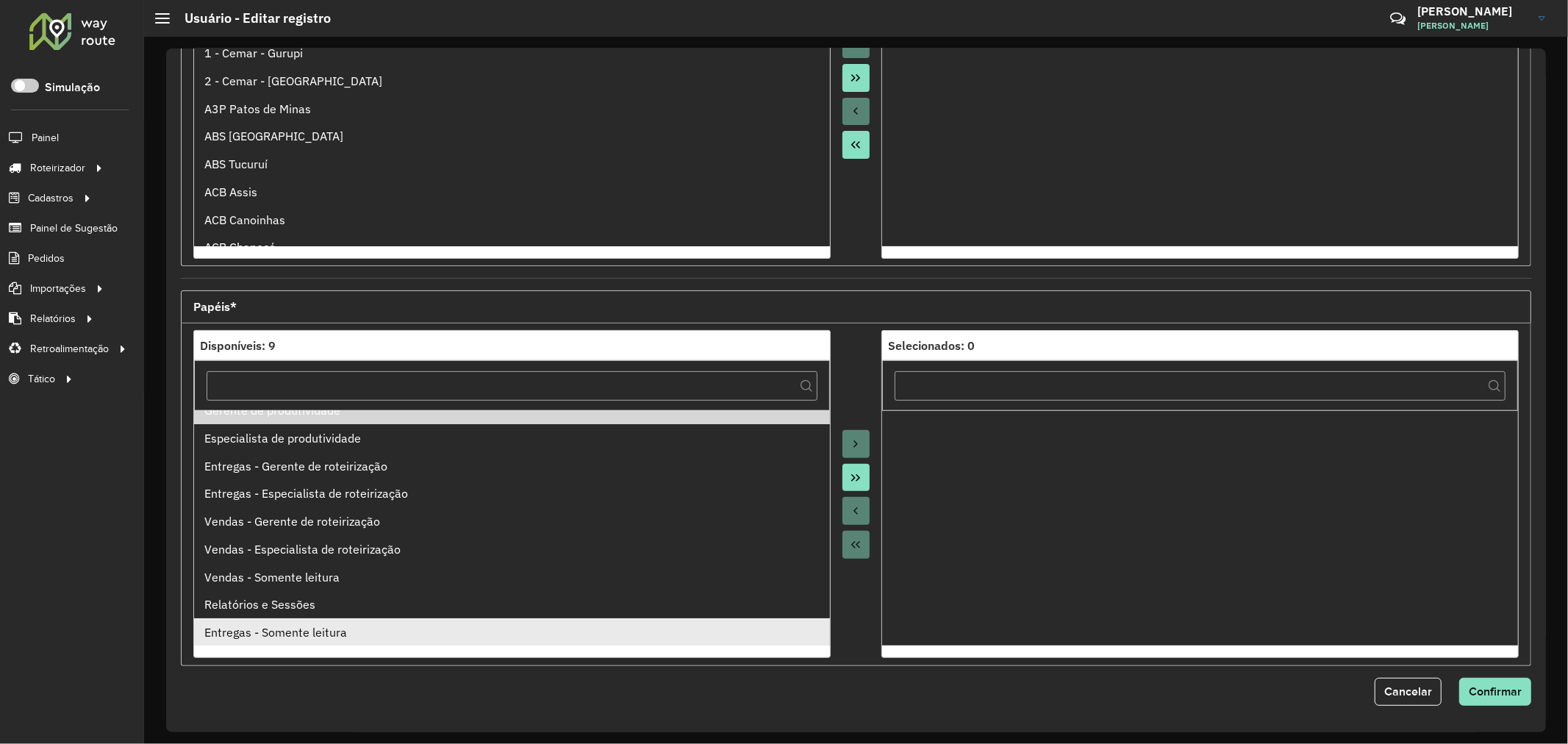
click at [354, 632] on ul "Gerente de produtividade Especialista de produtividade Entregas - Gerente de ro…" at bounding box center [511, 528] width 636 height 236
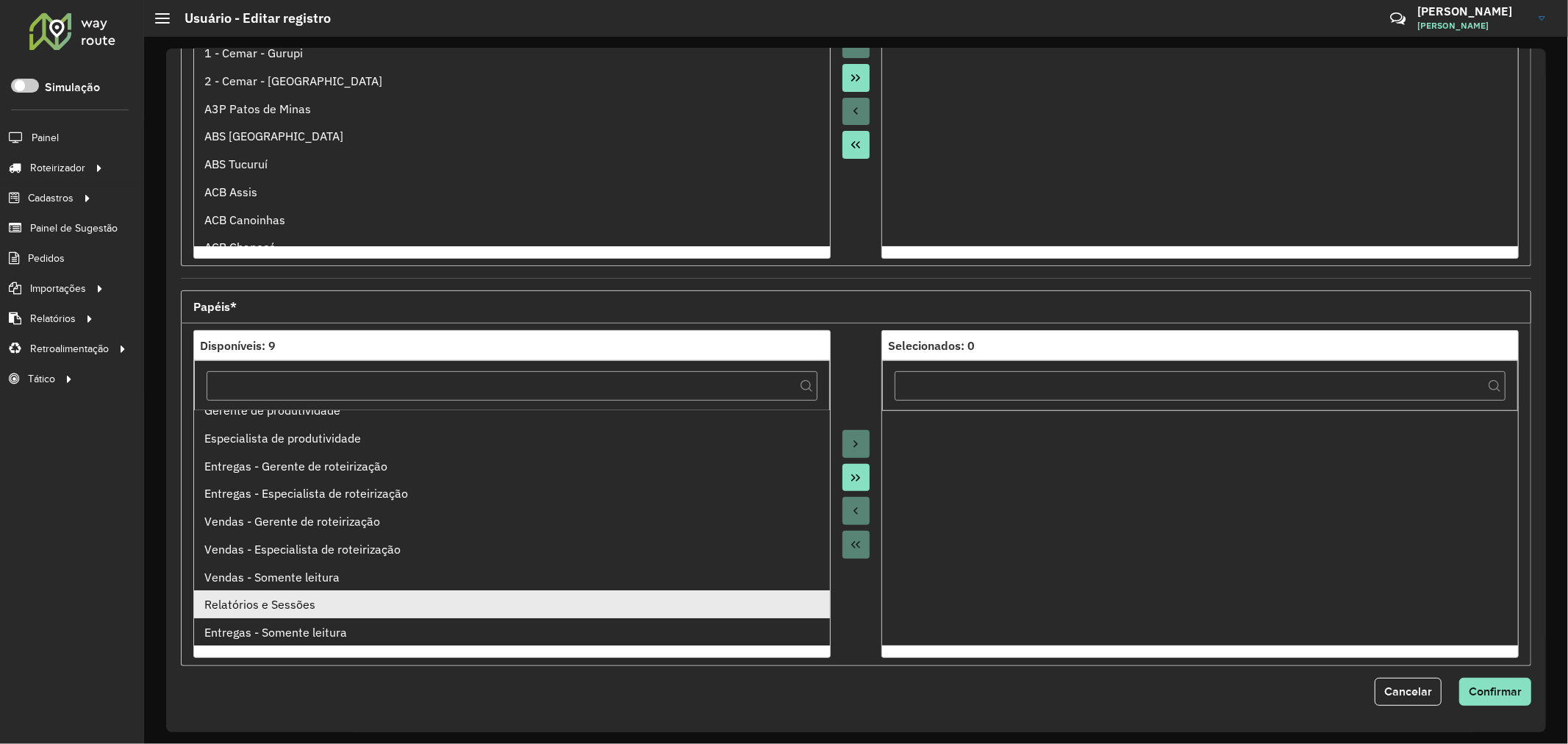
drag, startPoint x: 288, startPoint y: 578, endPoint x: 388, endPoint y: 591, distance: 100.8
click at [289, 578] on div "Vendas - Somente leitura" at bounding box center [511, 576] width 615 height 17
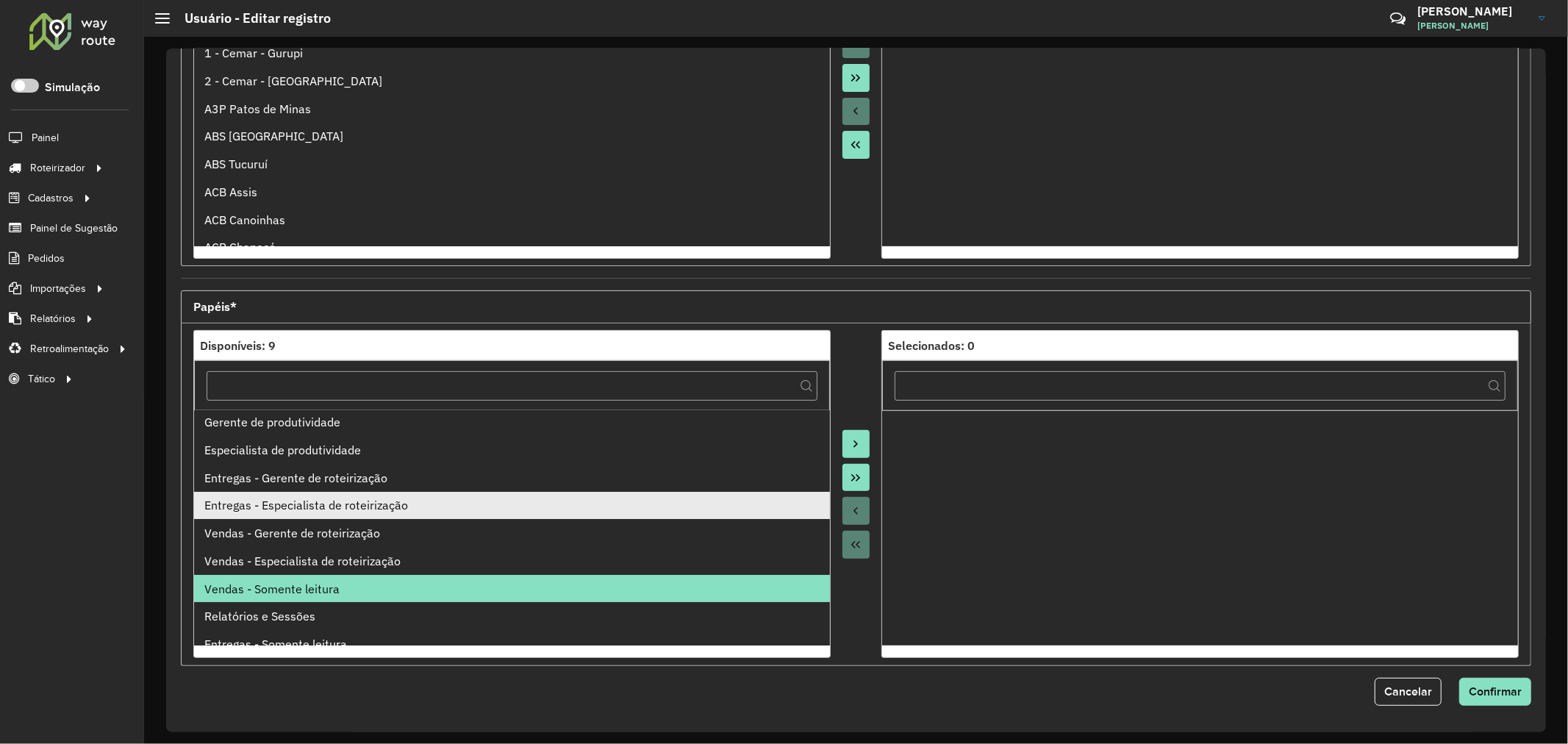
scroll to position [0, 0]
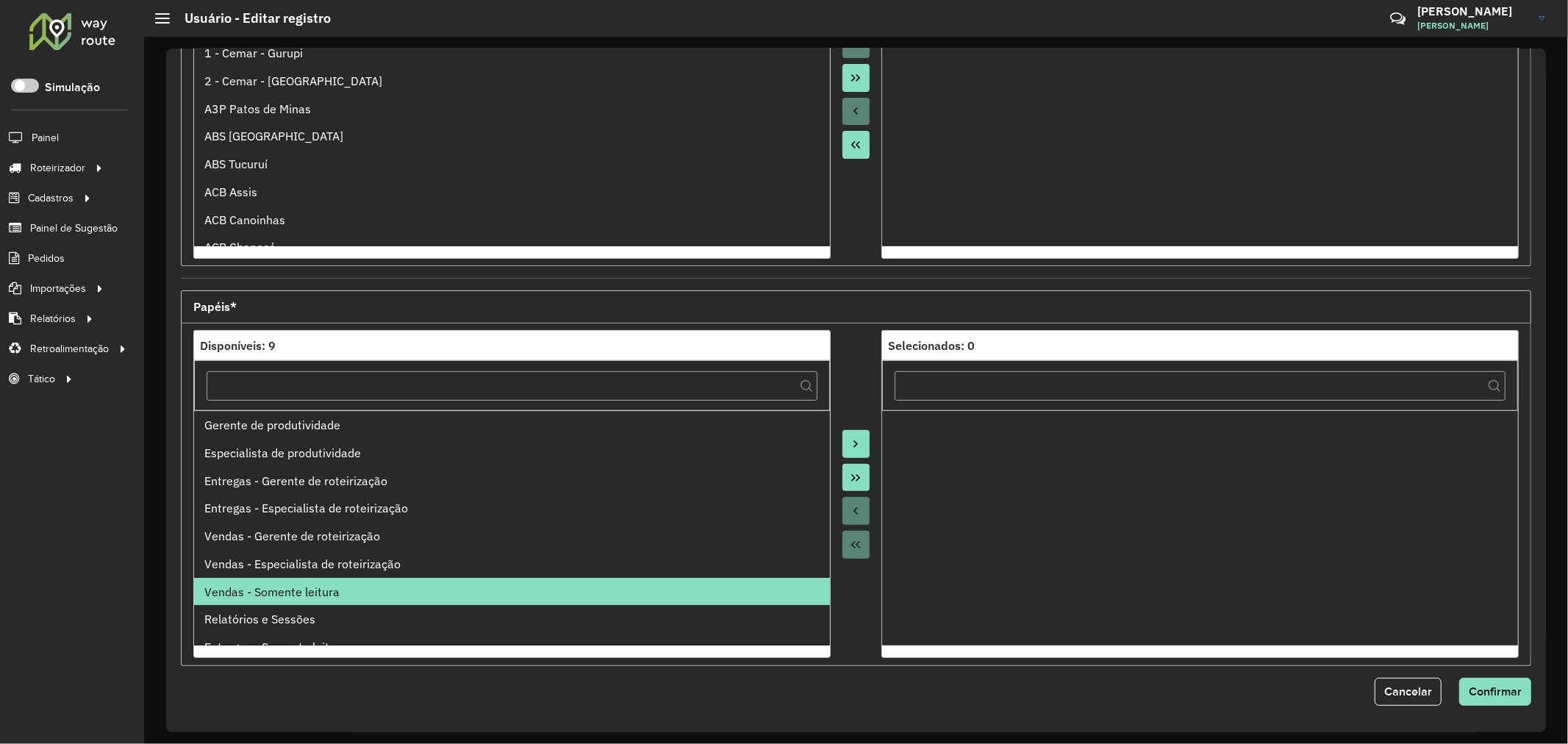
click at [859, 436] on button "Move to Target" at bounding box center [856, 444] width 28 height 28
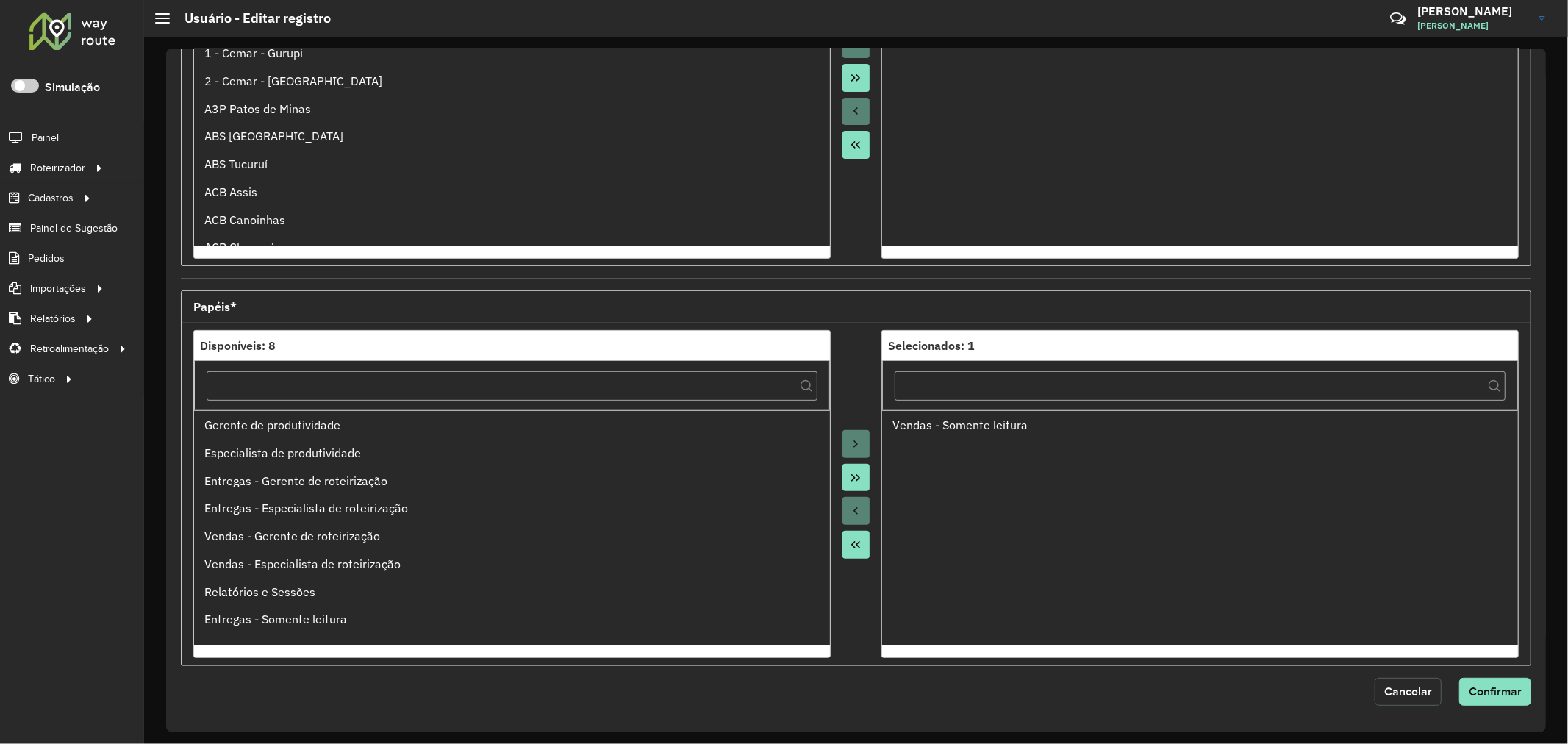
click at [1423, 697] on span "Cancelar" at bounding box center [1408, 691] width 48 height 12
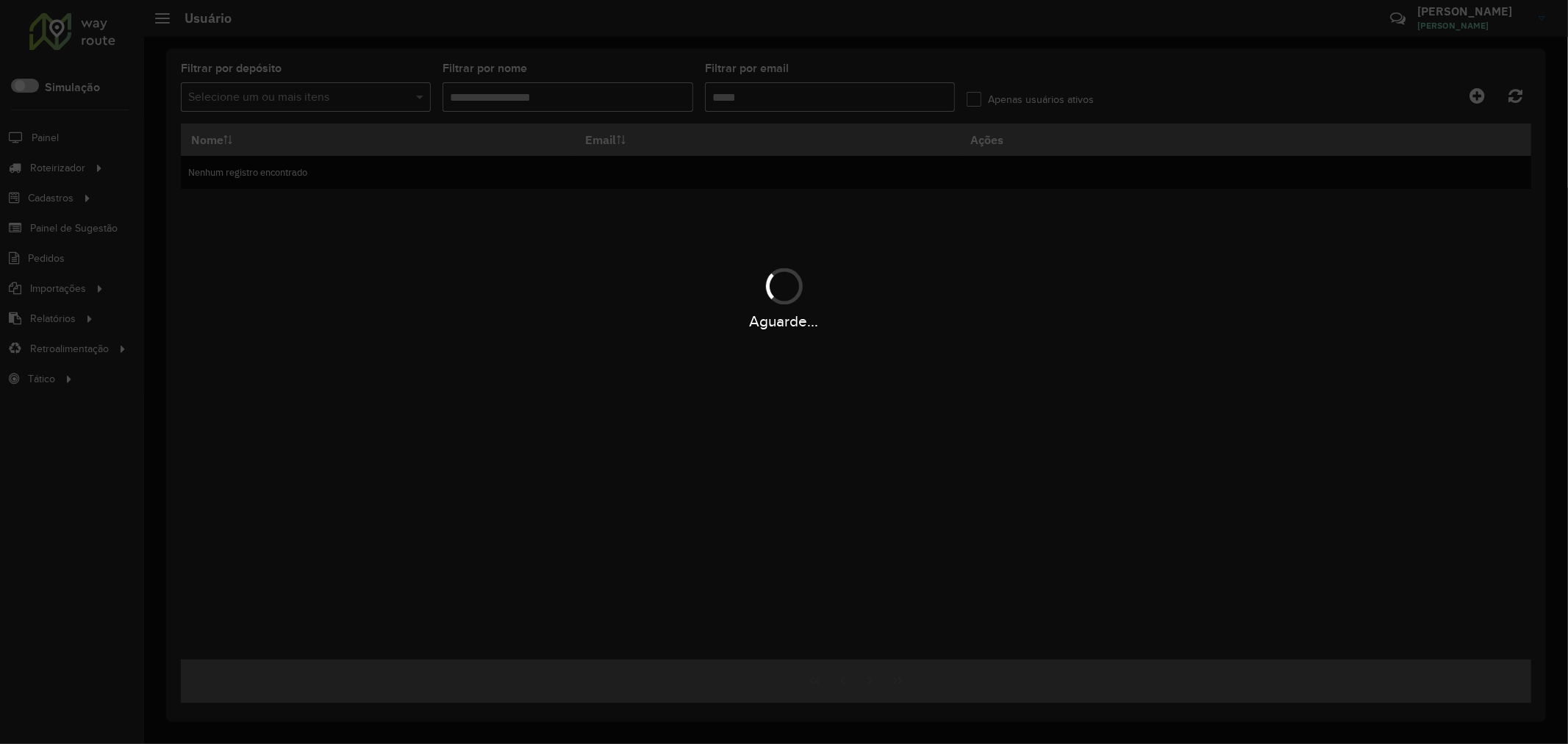
type input "**********"
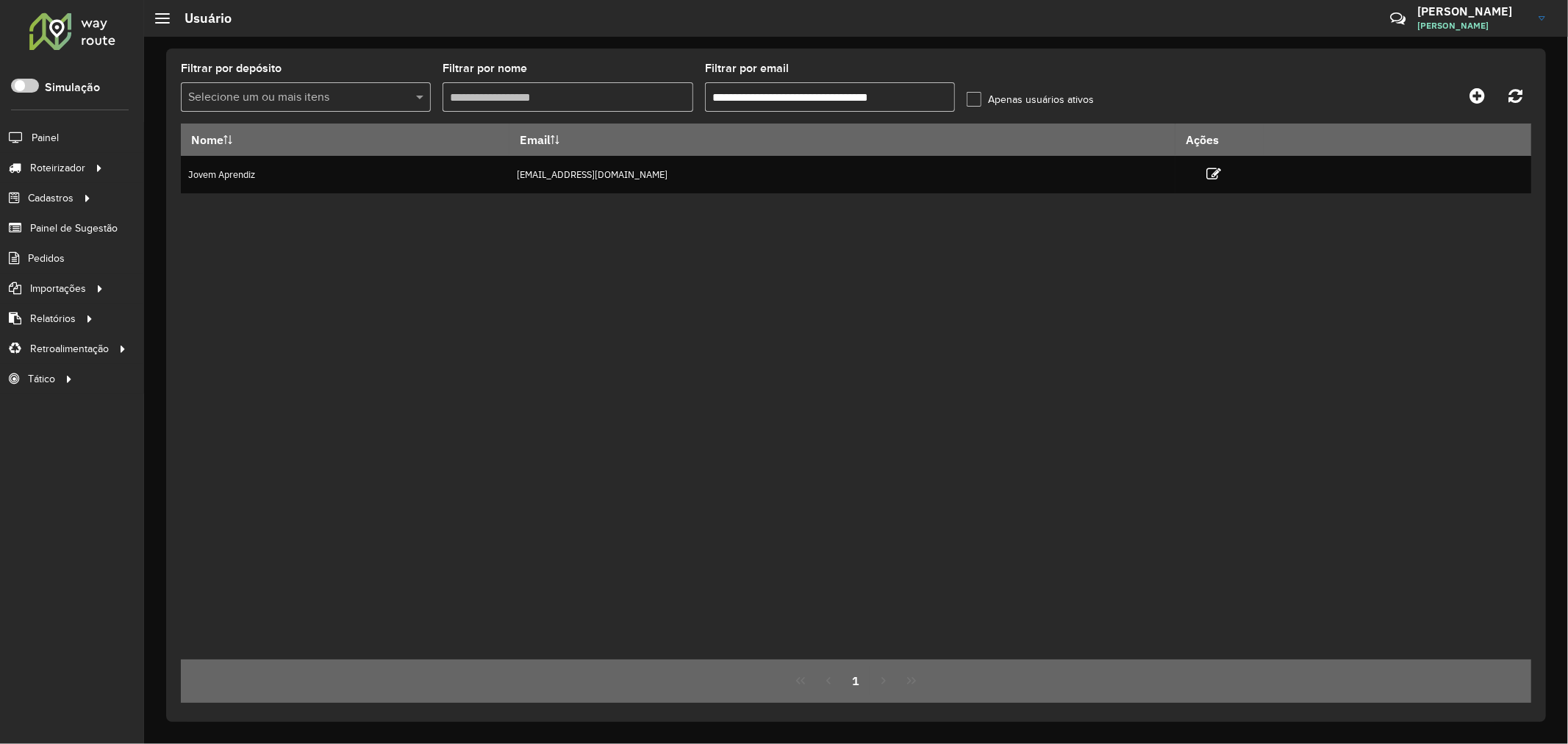
drag, startPoint x: 994, startPoint y: 230, endPoint x: 1020, endPoint y: 234, distance: 26.3
click at [1000, 232] on div "Nome Email Ações Jovem Aprendiz jovemaprendiz2@dismanbebidas.com.br" at bounding box center [855, 391] width 1350 height 536
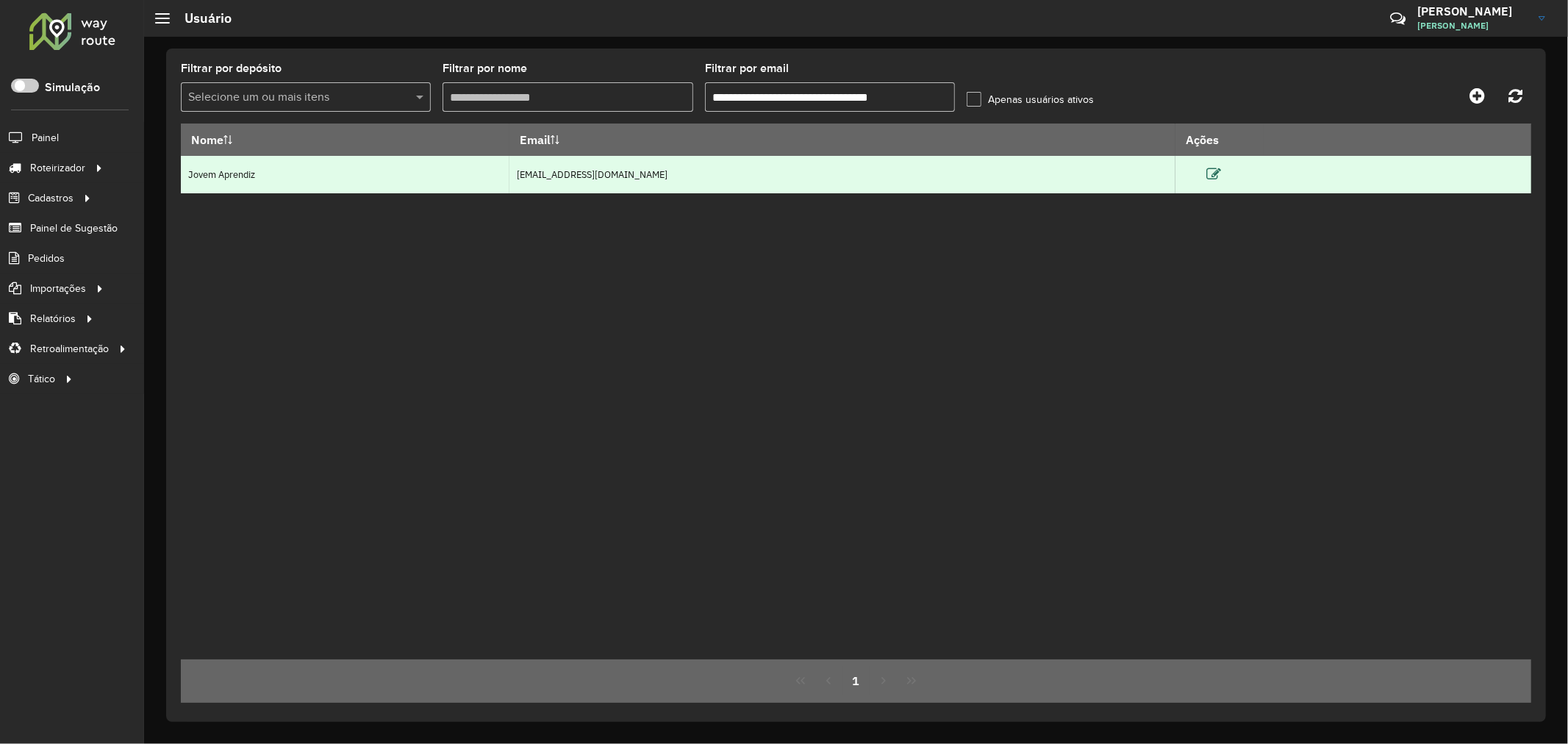
click at [1221, 179] on icon at bounding box center [1213, 174] width 15 height 15
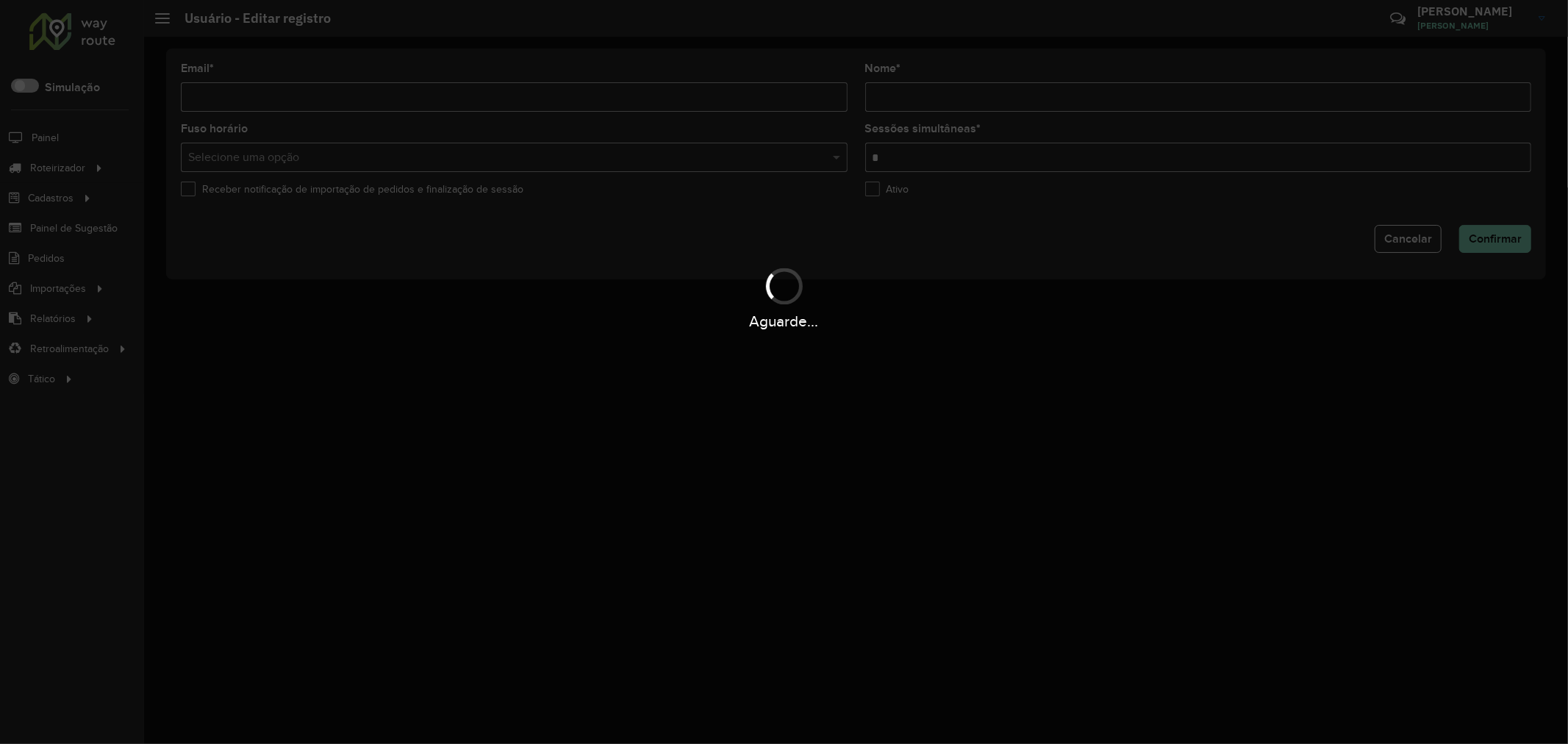
type input "**********"
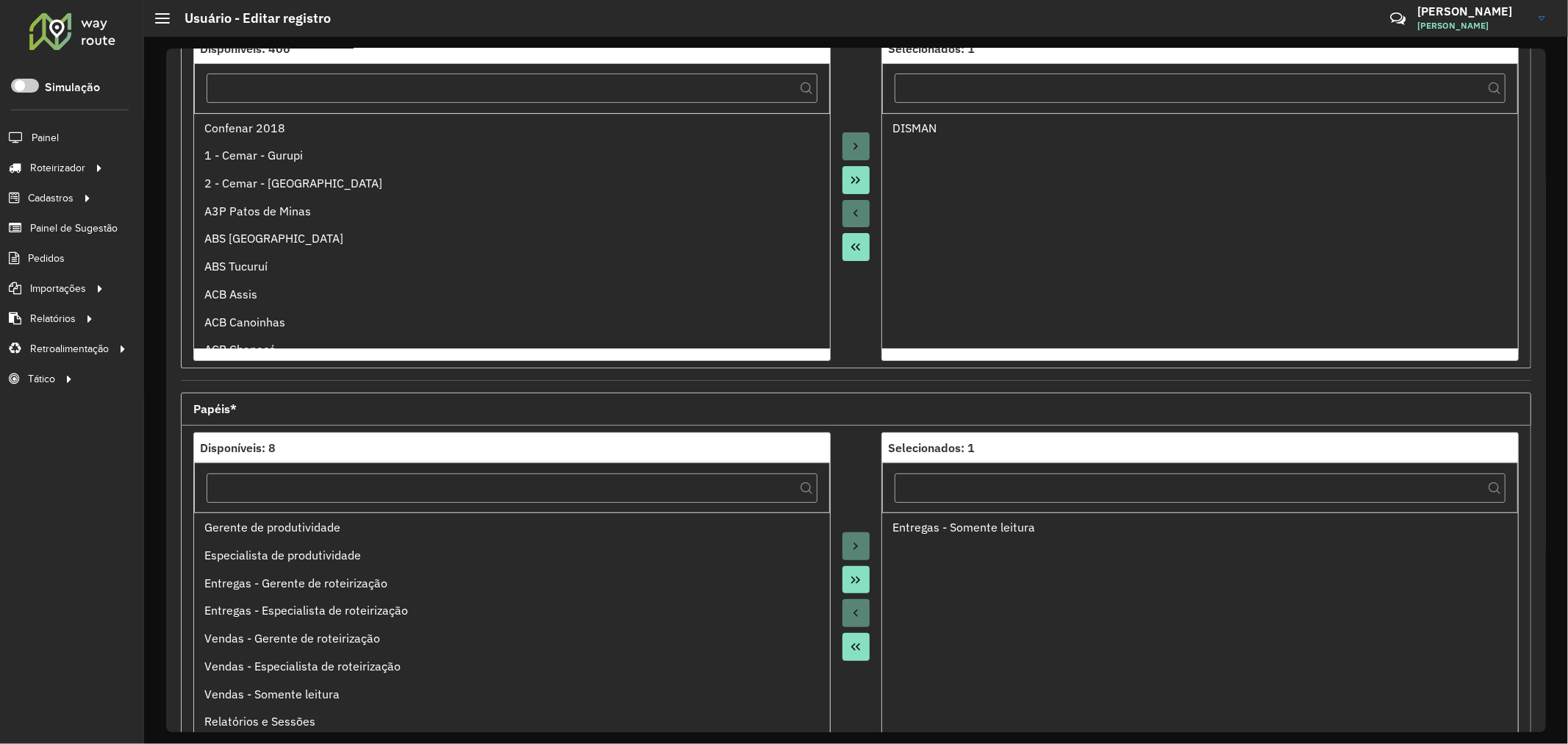
scroll to position [348, 0]
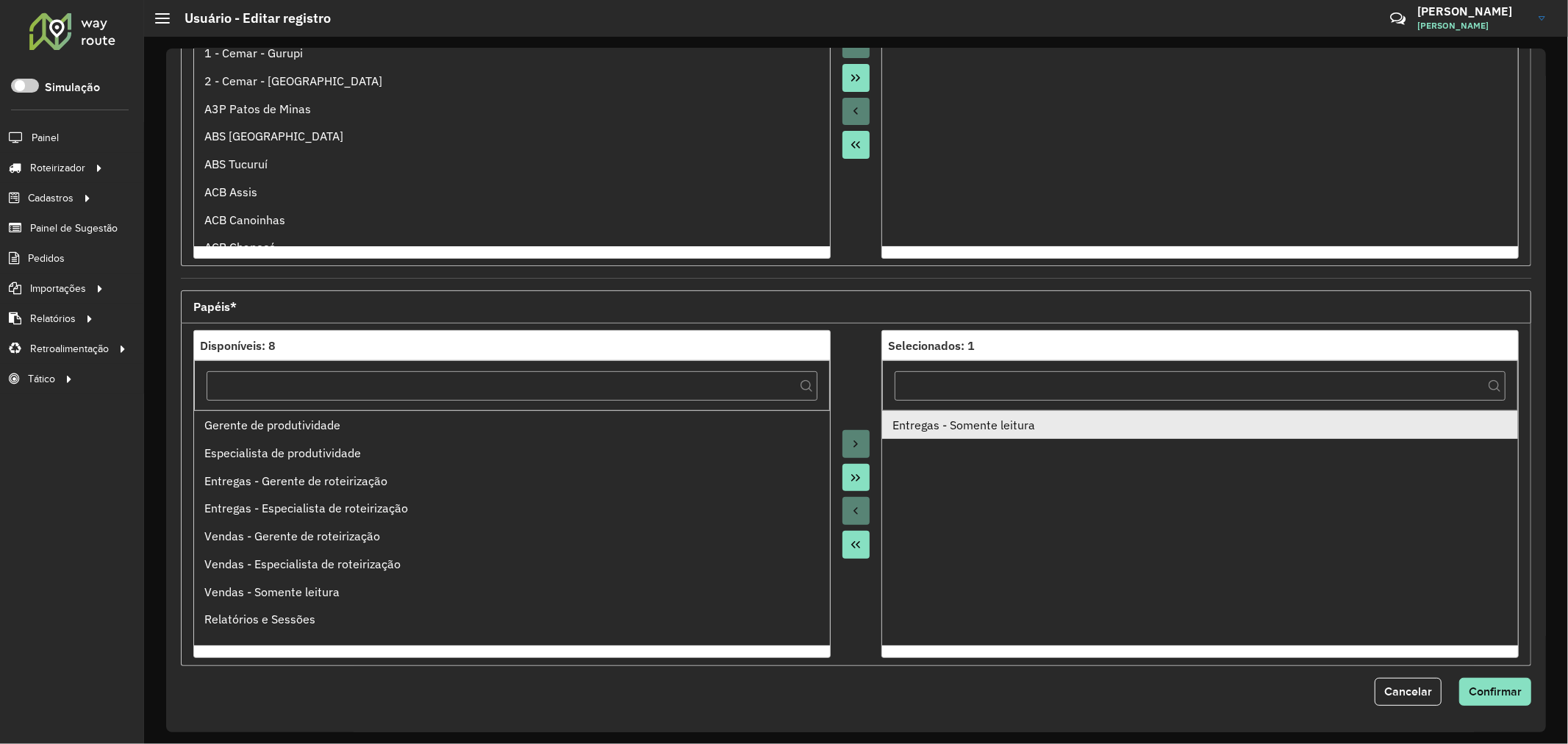
click at [938, 439] on li "Entregas - Somente leitura" at bounding box center [1199, 425] width 636 height 28
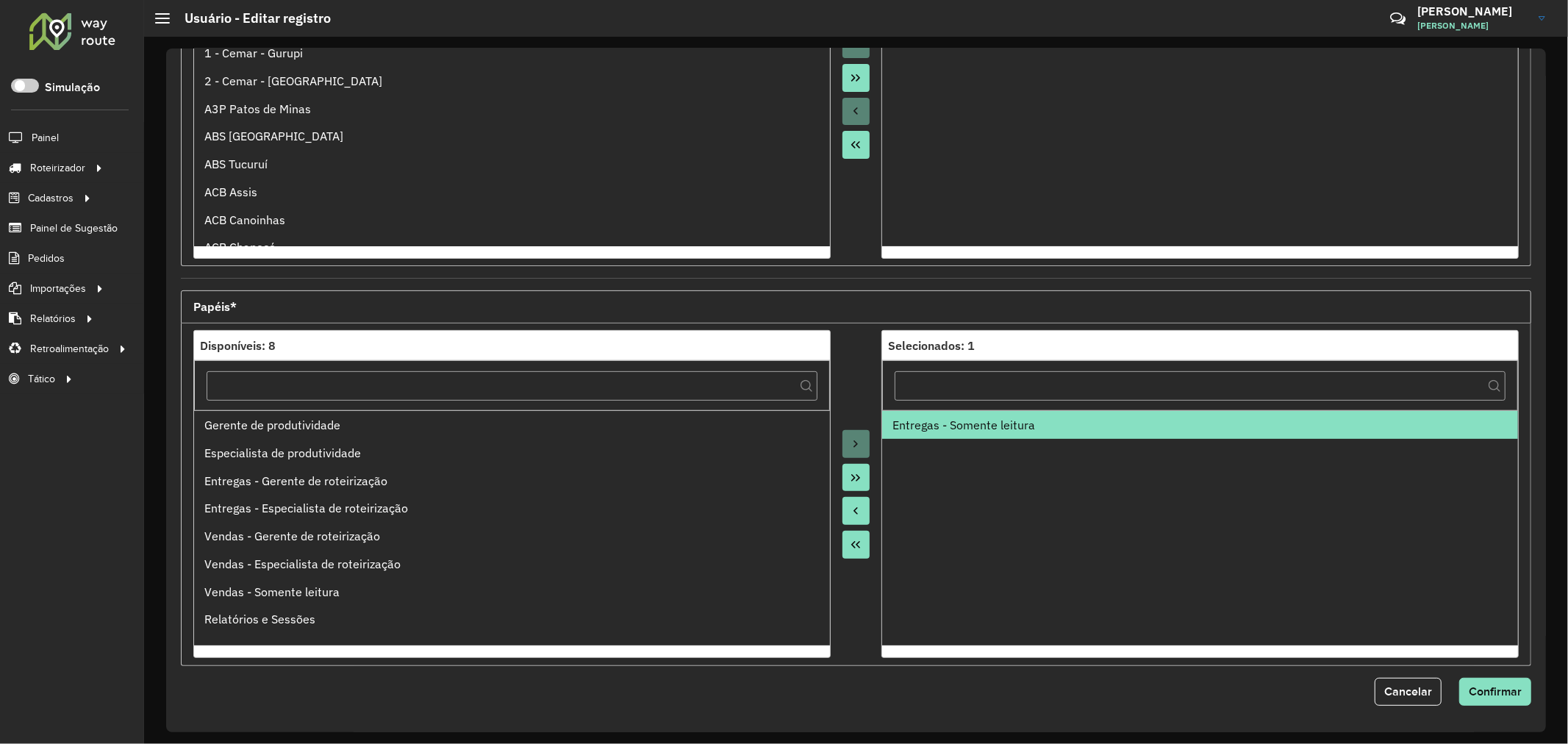
click at [853, 509] on icon "Move to Source" at bounding box center [855, 511] width 11 height 11
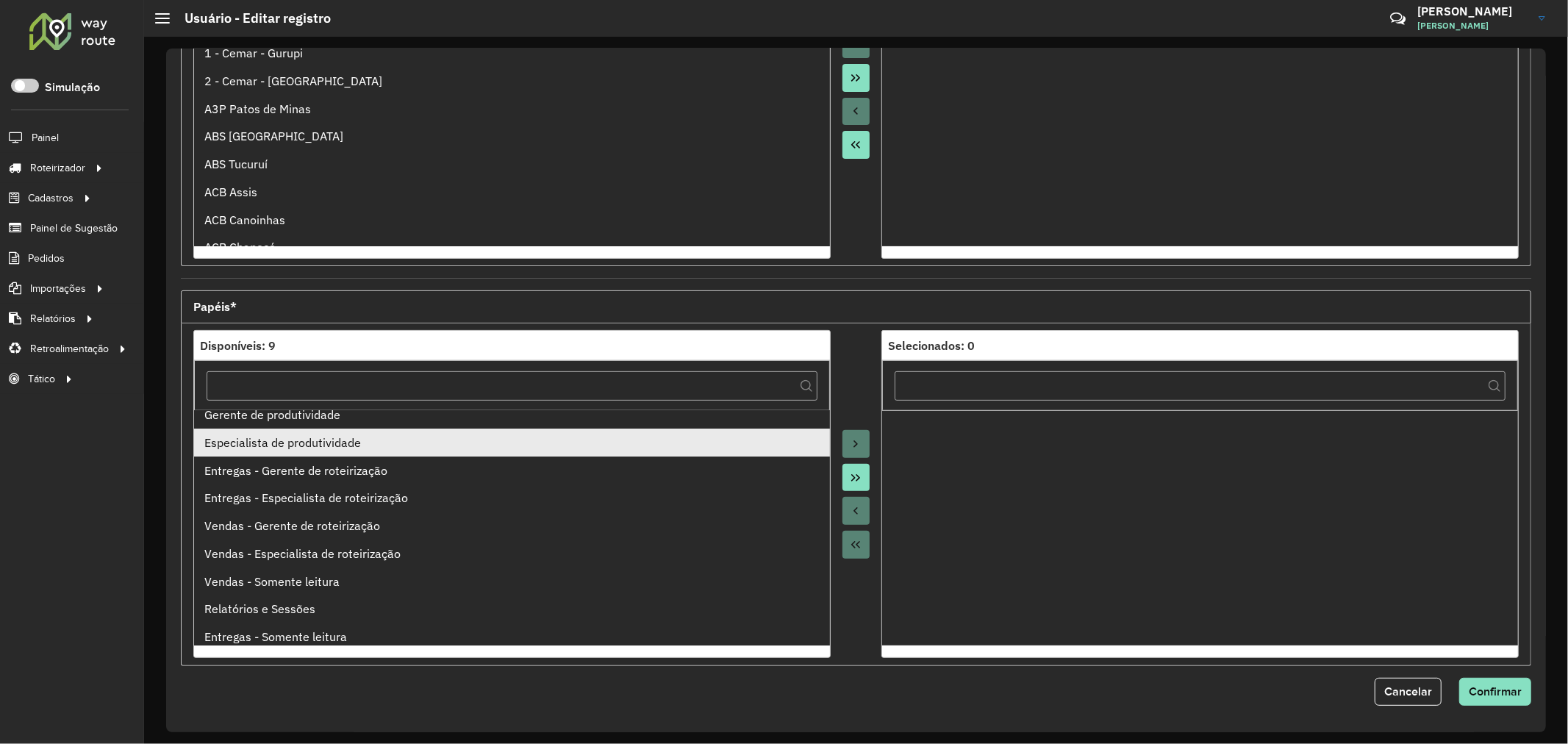
scroll to position [16, 0]
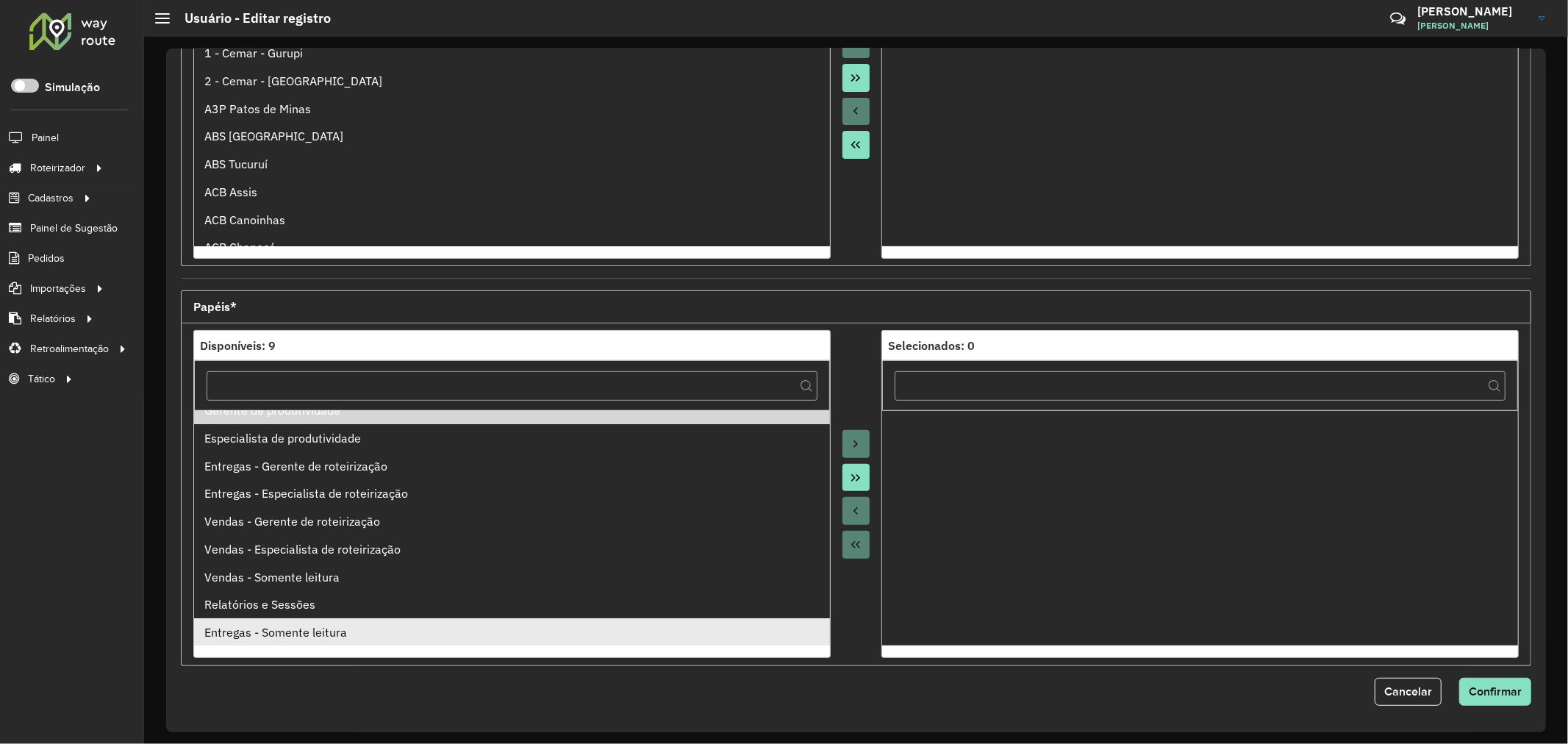
click at [339, 626] on ul "Gerente de produtividade Especialista de produtividade Entregas - Gerente de ro…" at bounding box center [511, 528] width 636 height 236
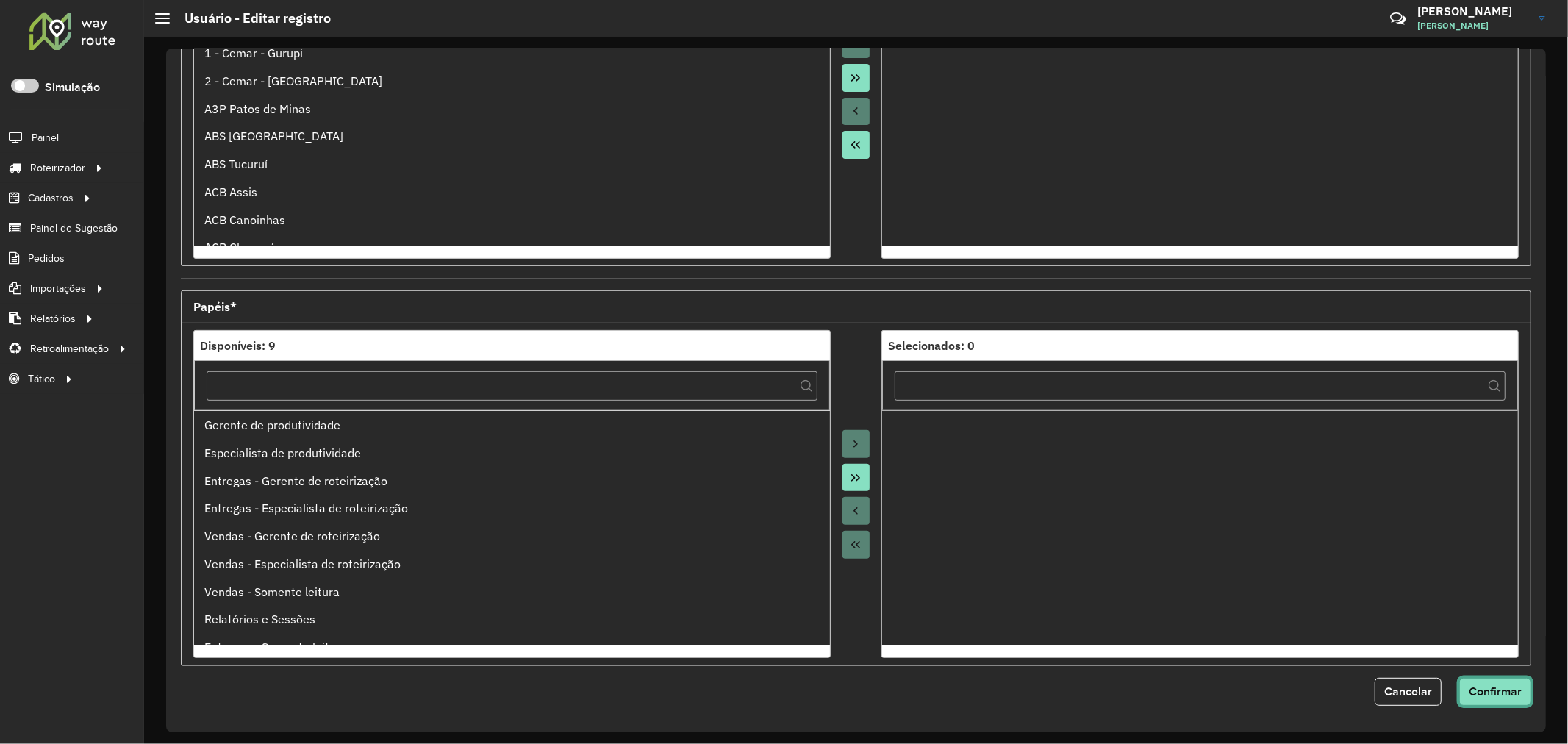
click at [1502, 694] on span "Confirmar" at bounding box center [1495, 691] width 53 height 12
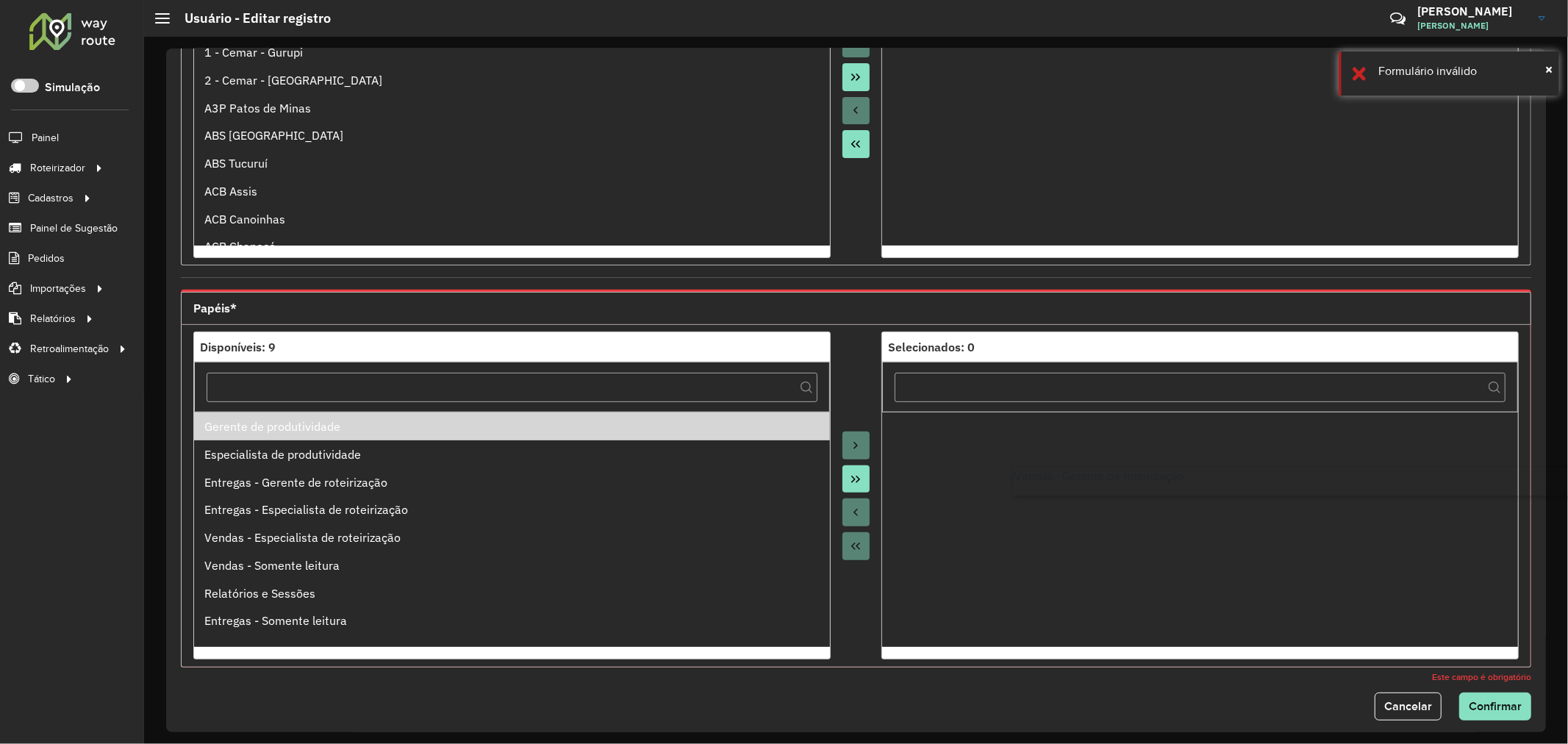
drag, startPoint x: 355, startPoint y: 532, endPoint x: 1178, endPoint y: 475, distance: 825.0
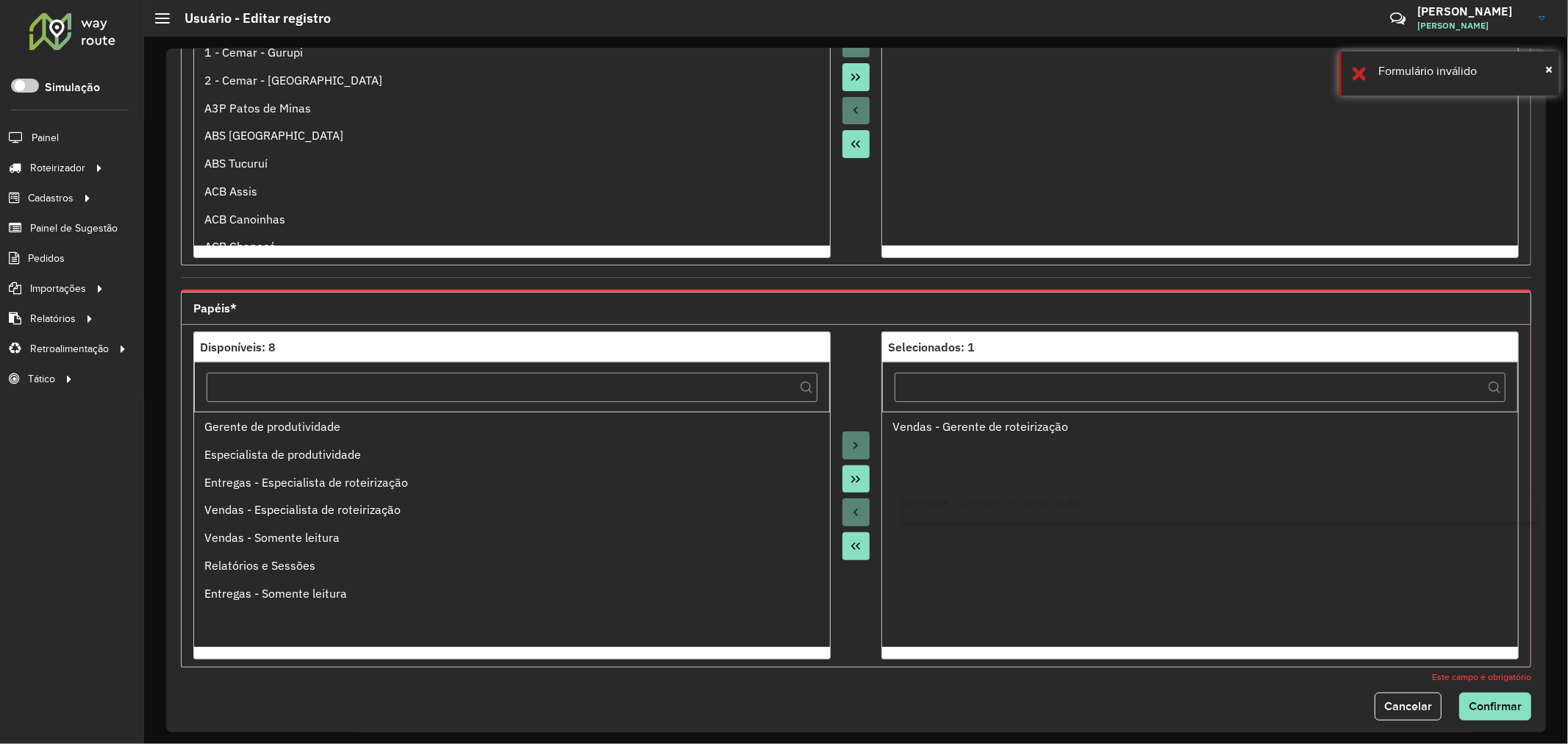
drag, startPoint x: 346, startPoint y: 487, endPoint x: 1178, endPoint y: 498, distance: 832.1
drag, startPoint x: 422, startPoint y: 489, endPoint x: 949, endPoint y: 503, distance: 527.2
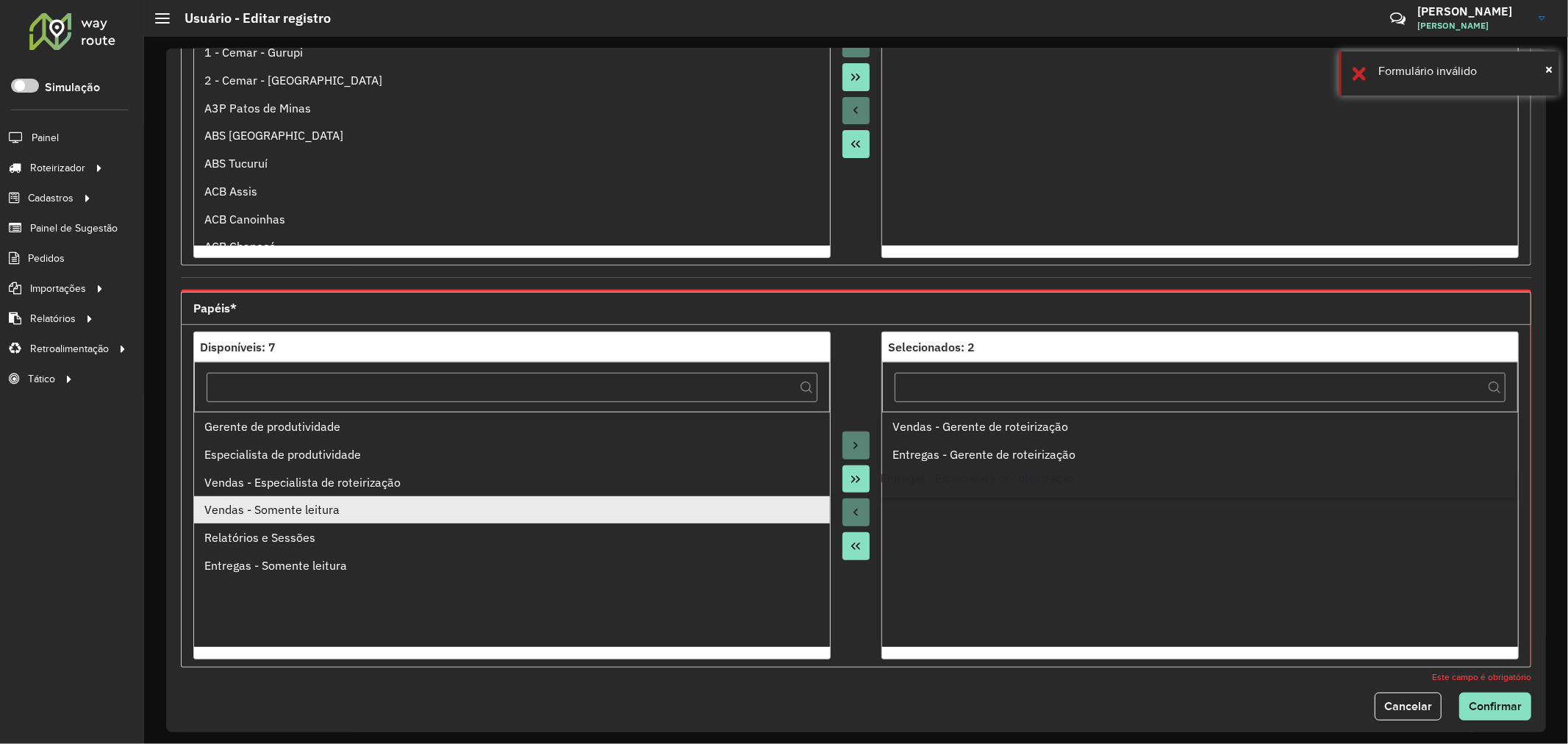
click at [446, 503] on div "Vendas - Somente leitura" at bounding box center [511, 509] width 615 height 17
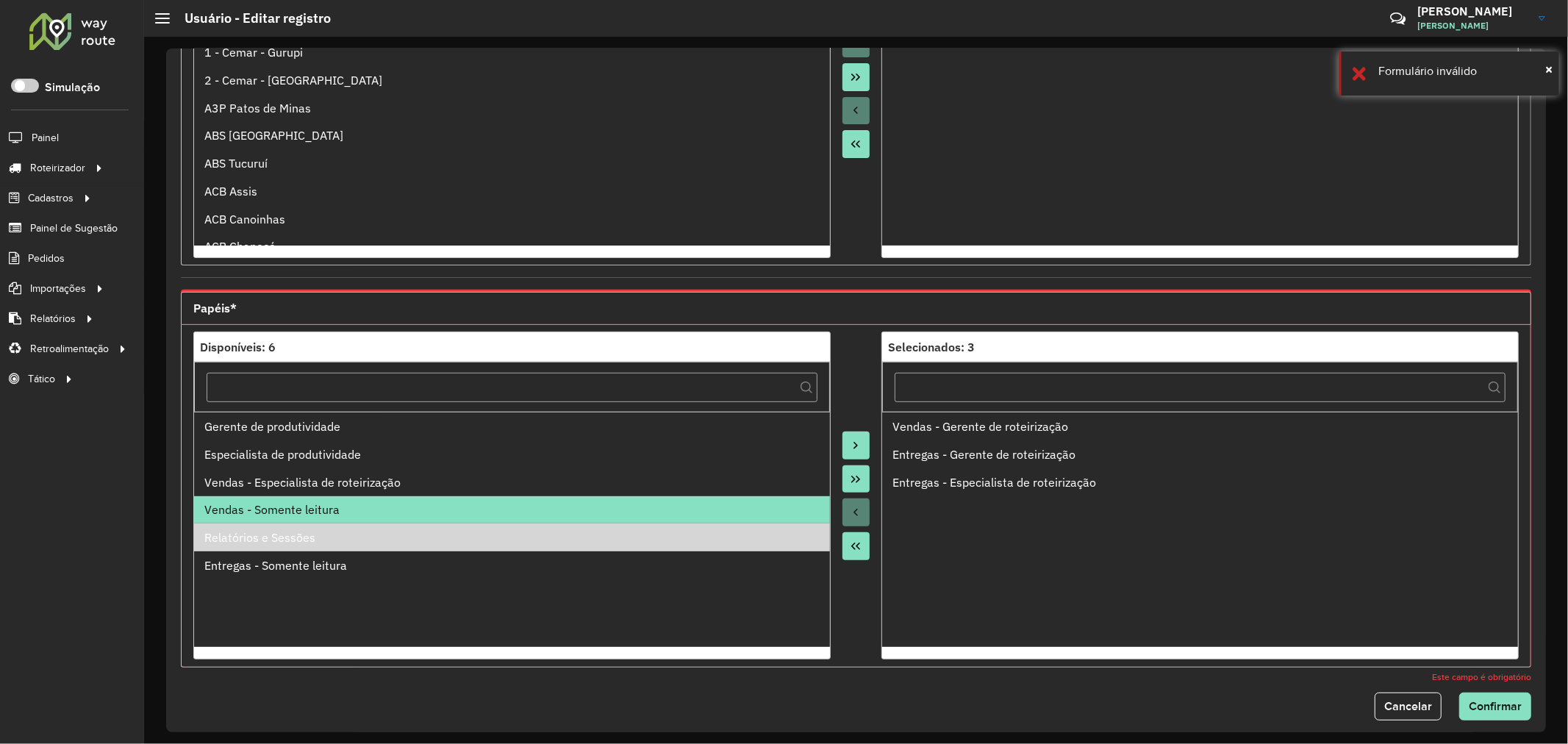
click at [409, 510] on div "Vendas - Somente leitura" at bounding box center [511, 509] width 615 height 17
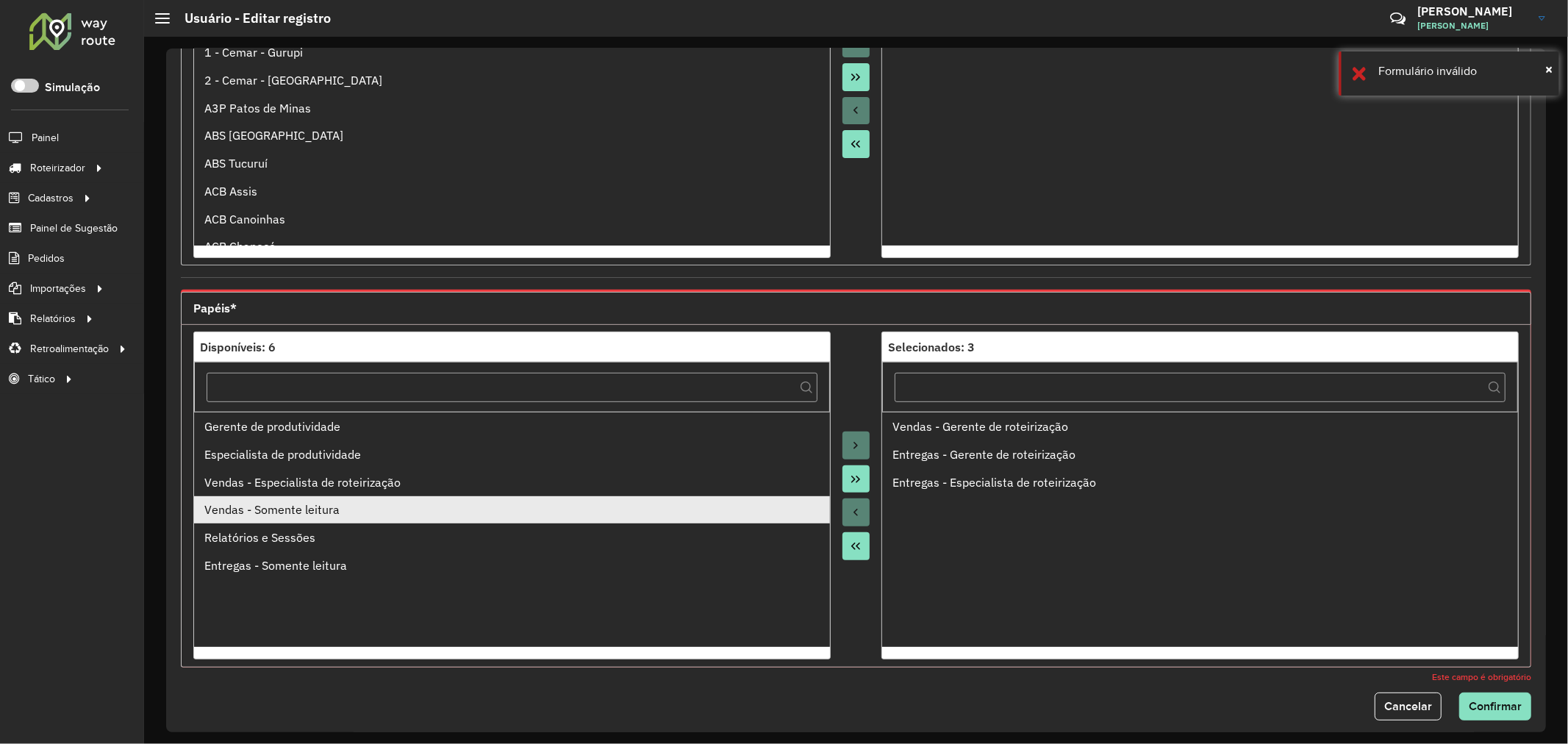
click at [409, 510] on div "Vendas - Somente leitura" at bounding box center [511, 509] width 615 height 17
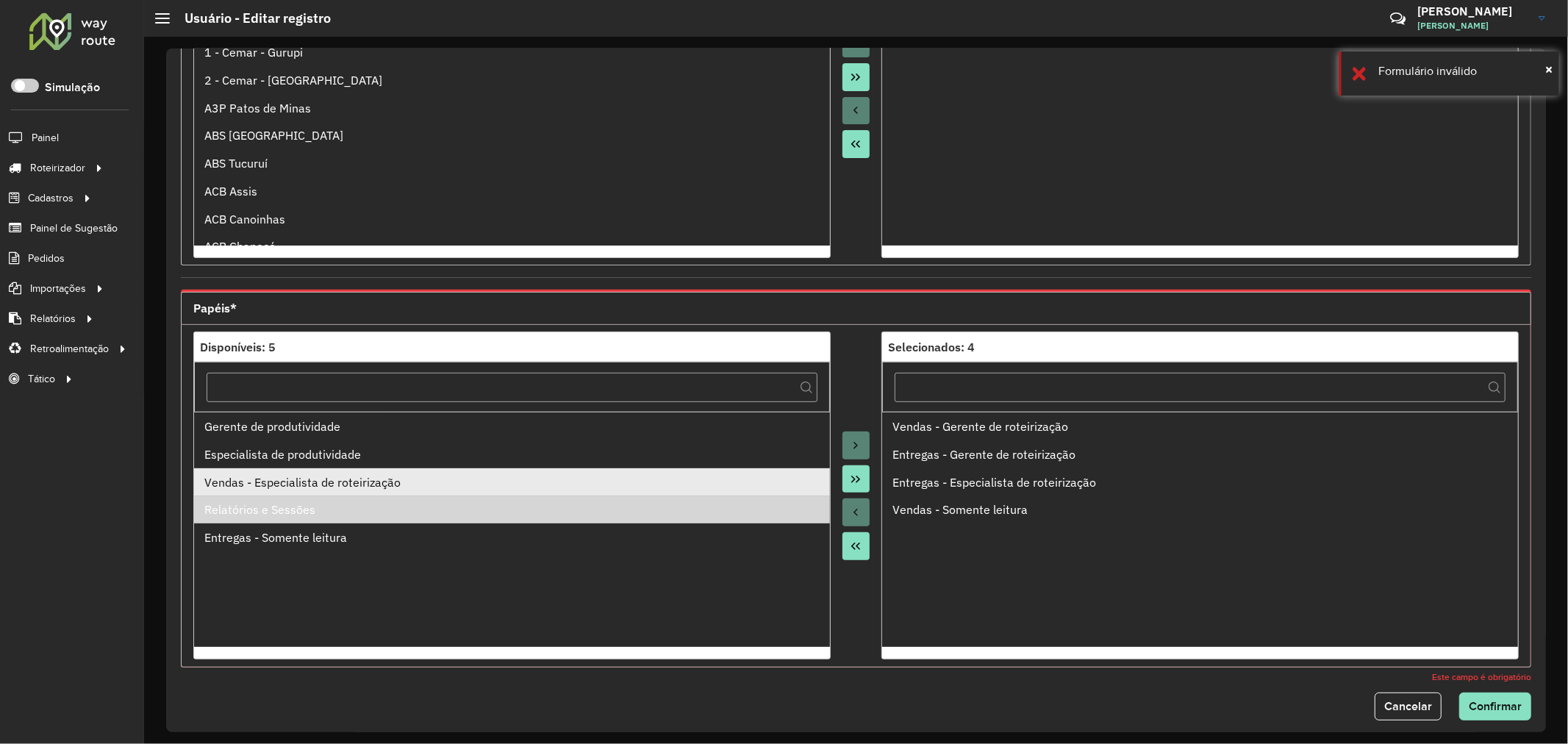
click at [393, 490] on div "Vendas - Especialista de roteirização" at bounding box center [511, 482] width 615 height 17
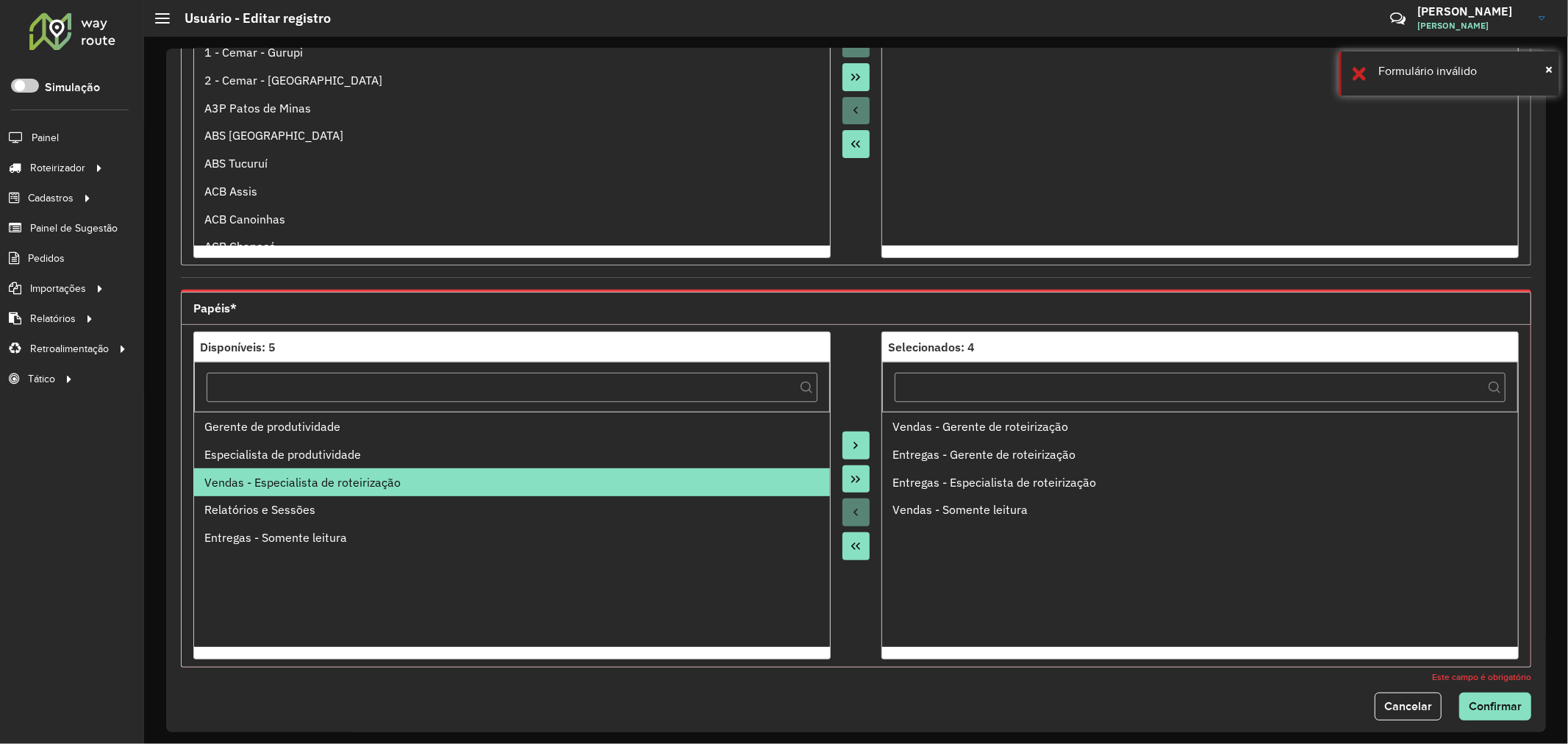
drag, startPoint x: 387, startPoint y: 482, endPoint x: 366, endPoint y: 471, distance: 23.7
click at [385, 481] on div "Vendas - Especialista de roteirização" at bounding box center [511, 482] width 615 height 17
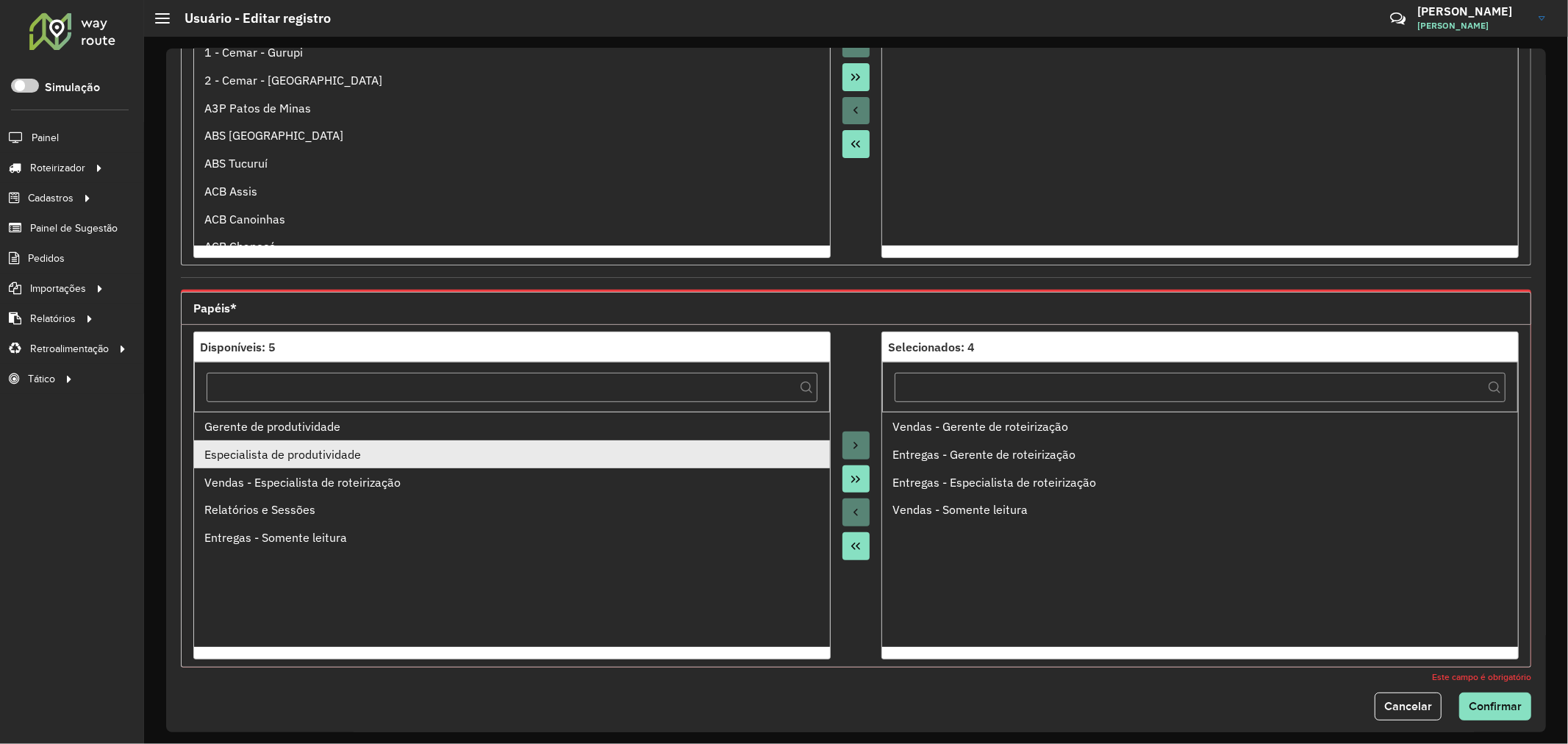
drag, startPoint x: 366, startPoint y: 471, endPoint x: 339, endPoint y: 465, distance: 27.7
click at [364, 471] on li "Vendas - Especialista de roteirização" at bounding box center [511, 482] width 636 height 28
click at [339, 465] on li "Especialista de produtividade" at bounding box center [511, 454] width 636 height 28
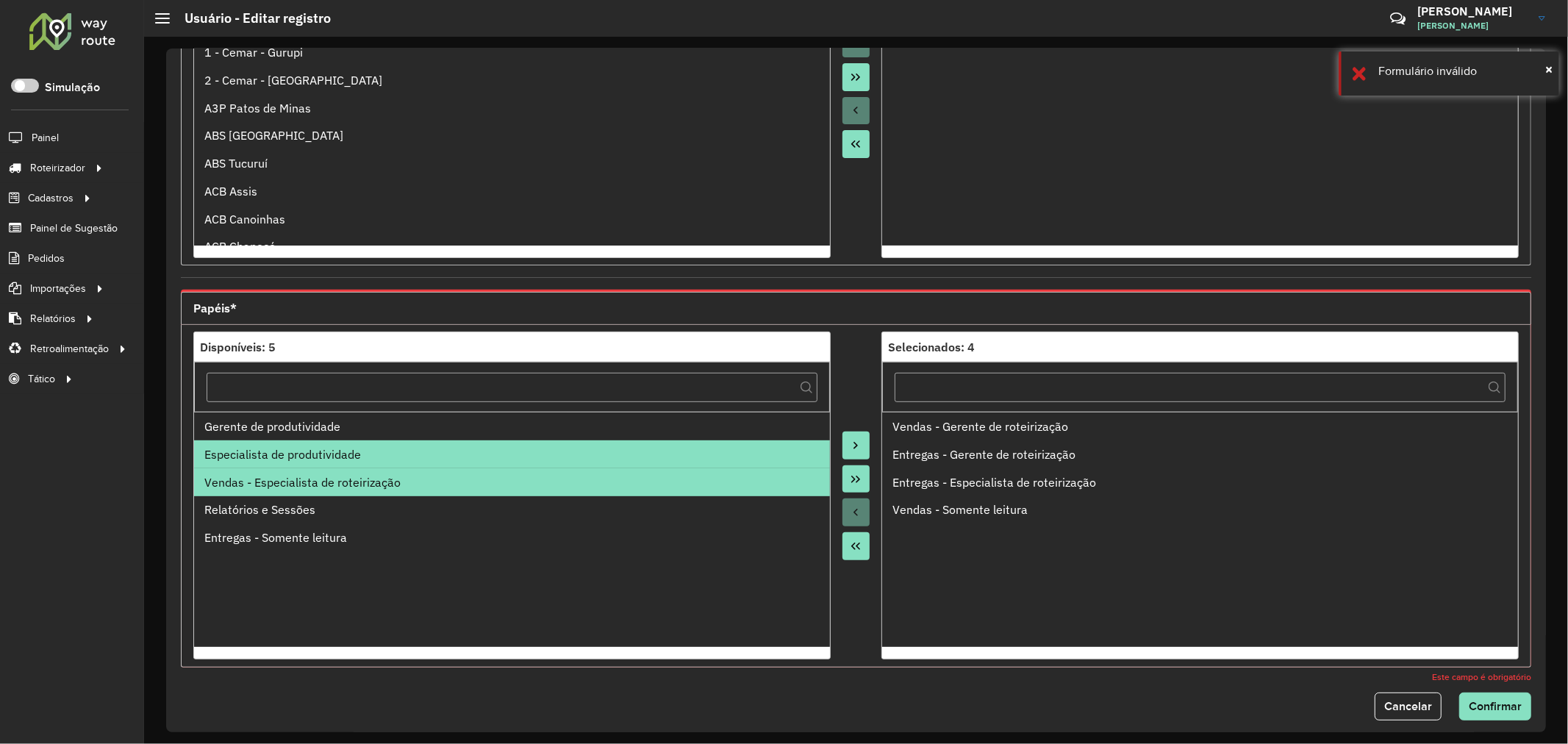
click at [325, 460] on div "Especialista de produtividade" at bounding box center [511, 454] width 615 height 17
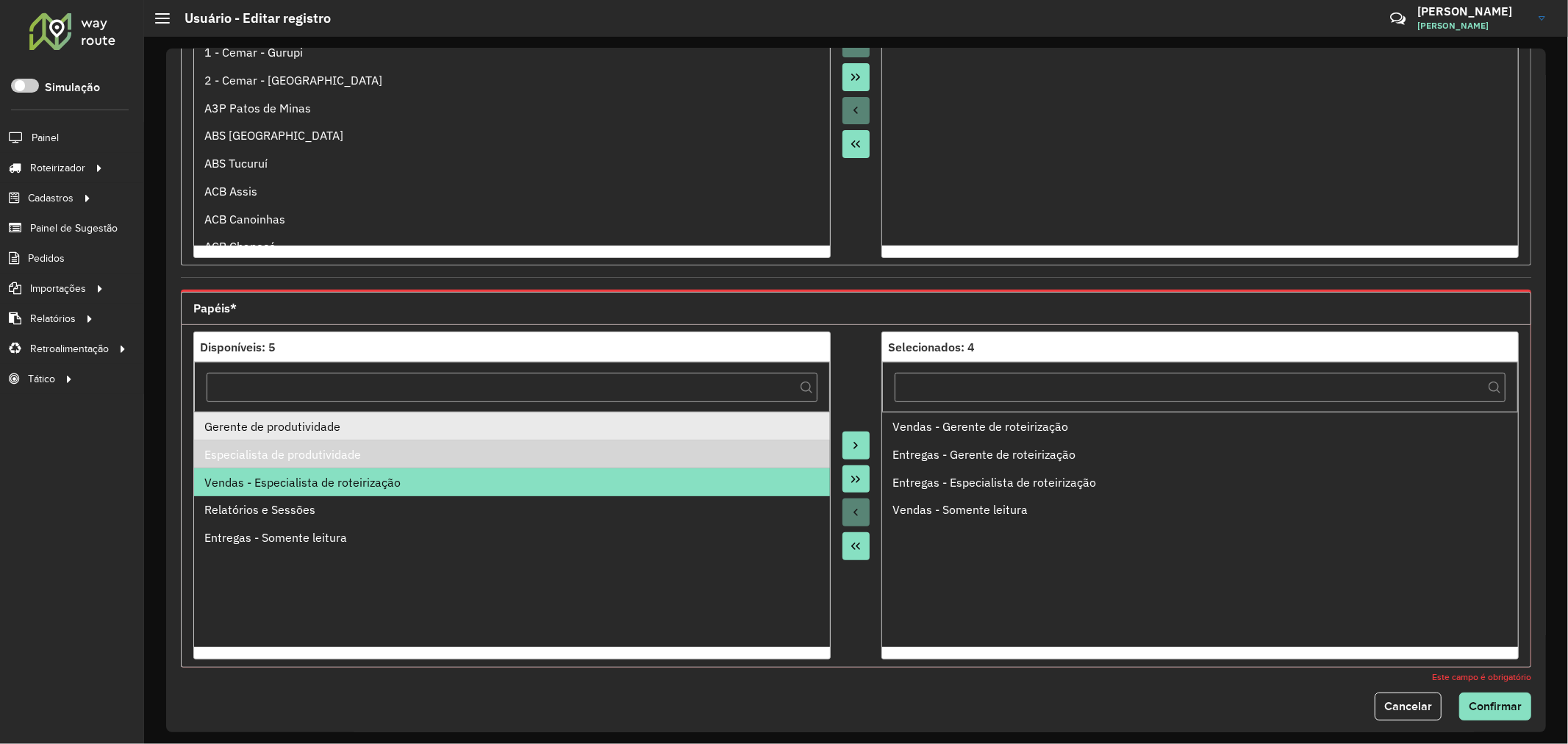
drag, startPoint x: 311, startPoint y: 450, endPoint x: 291, endPoint y: 439, distance: 22.8
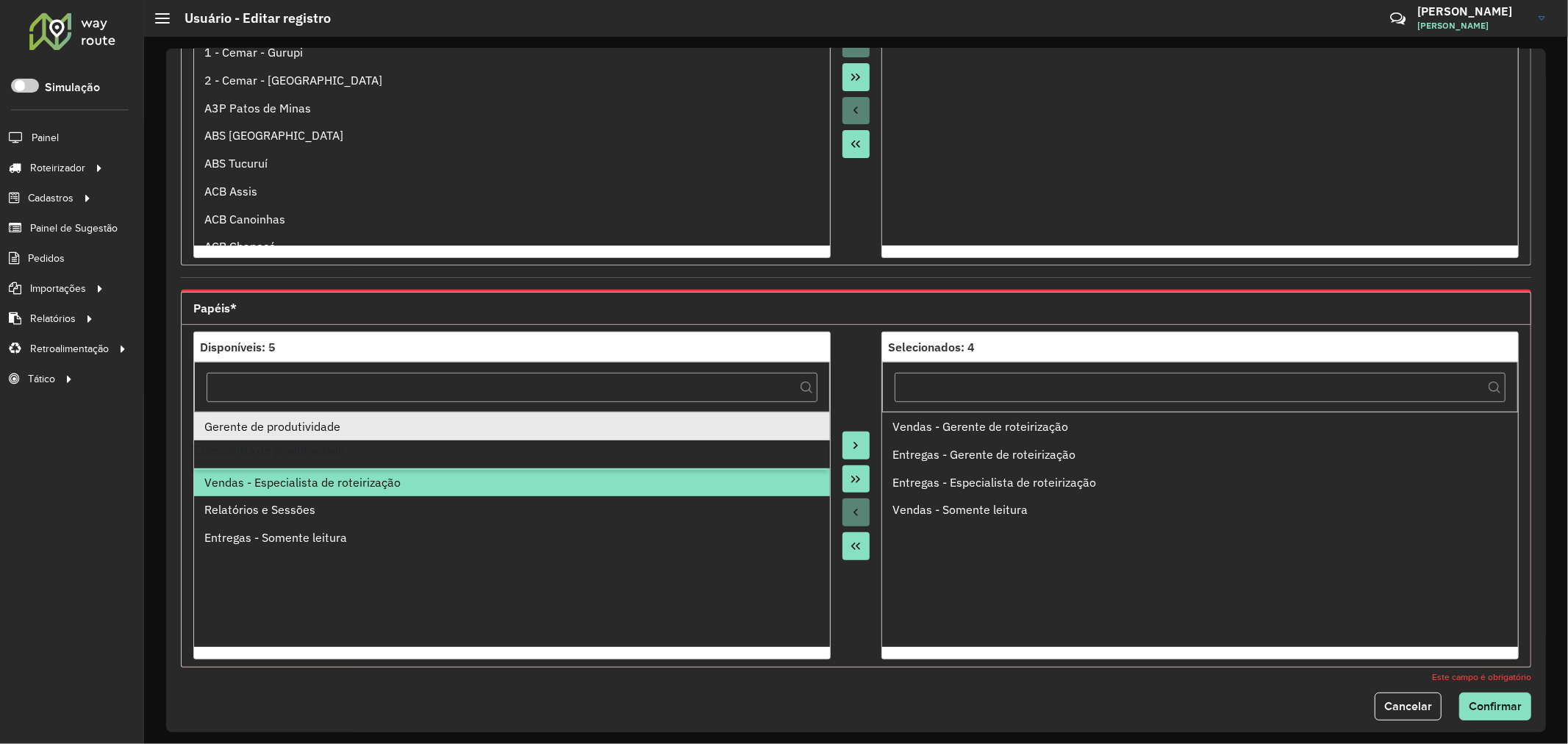
click at [291, 439] on li "Gerente de produtividade" at bounding box center [511, 426] width 636 height 28
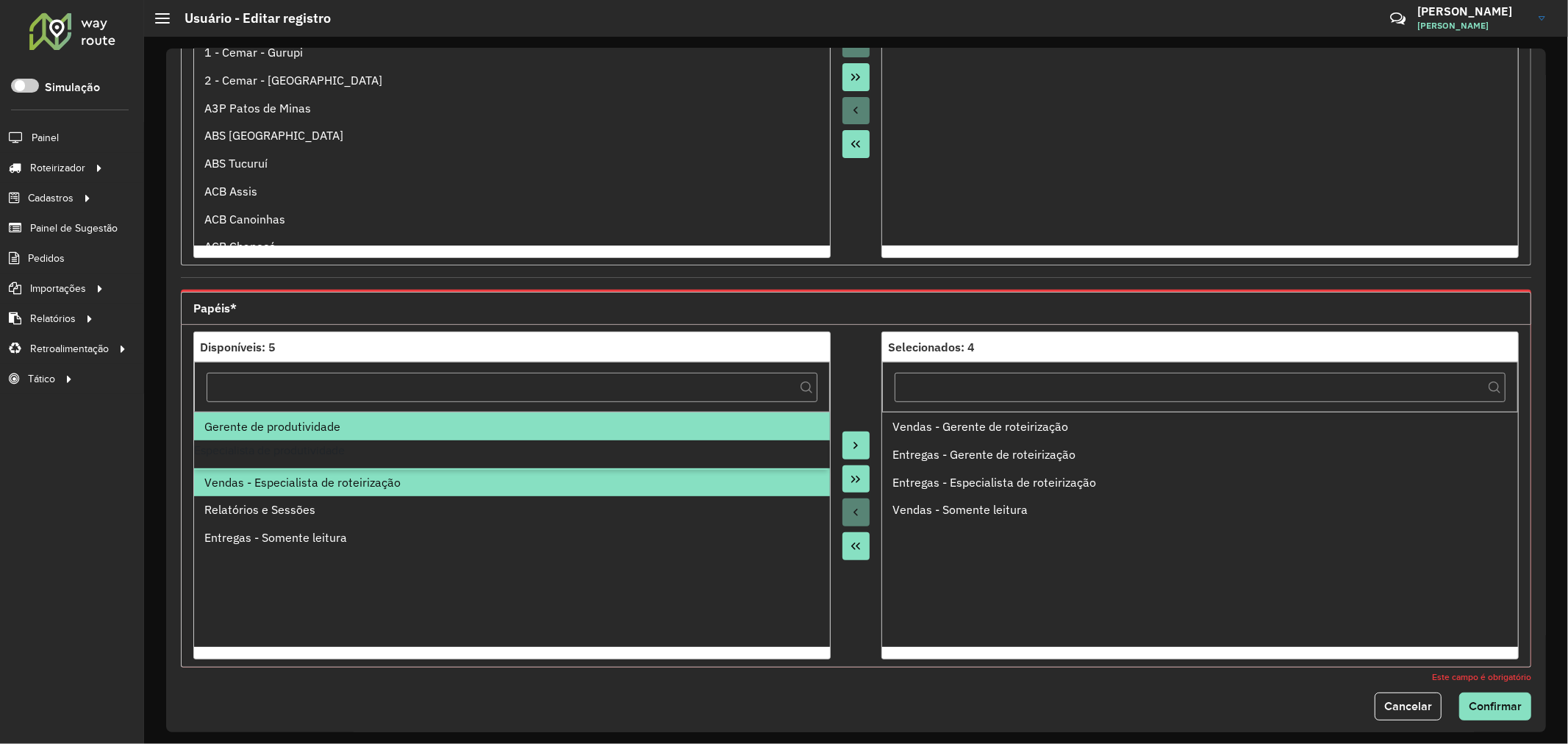
click at [282, 439] on li "Gerente de produtividade" at bounding box center [511, 426] width 636 height 28
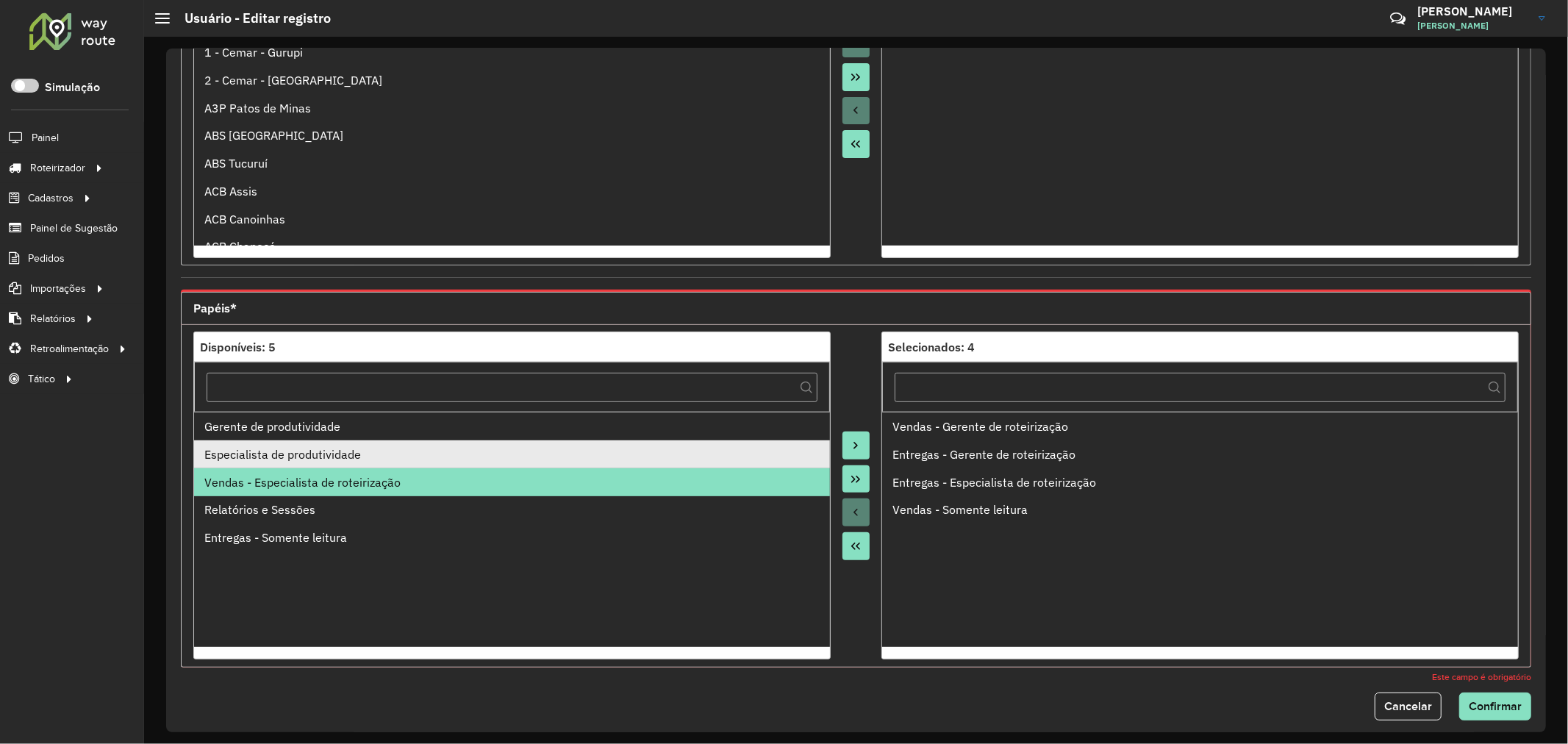
drag, startPoint x: 276, startPoint y: 447, endPoint x: 276, endPoint y: 462, distance: 15.0
click at [276, 448] on div "Especialista de produtividade" at bounding box center [511, 454] width 615 height 17
click at [276, 462] on div "Especialista de produtividade" at bounding box center [511, 454] width 615 height 17
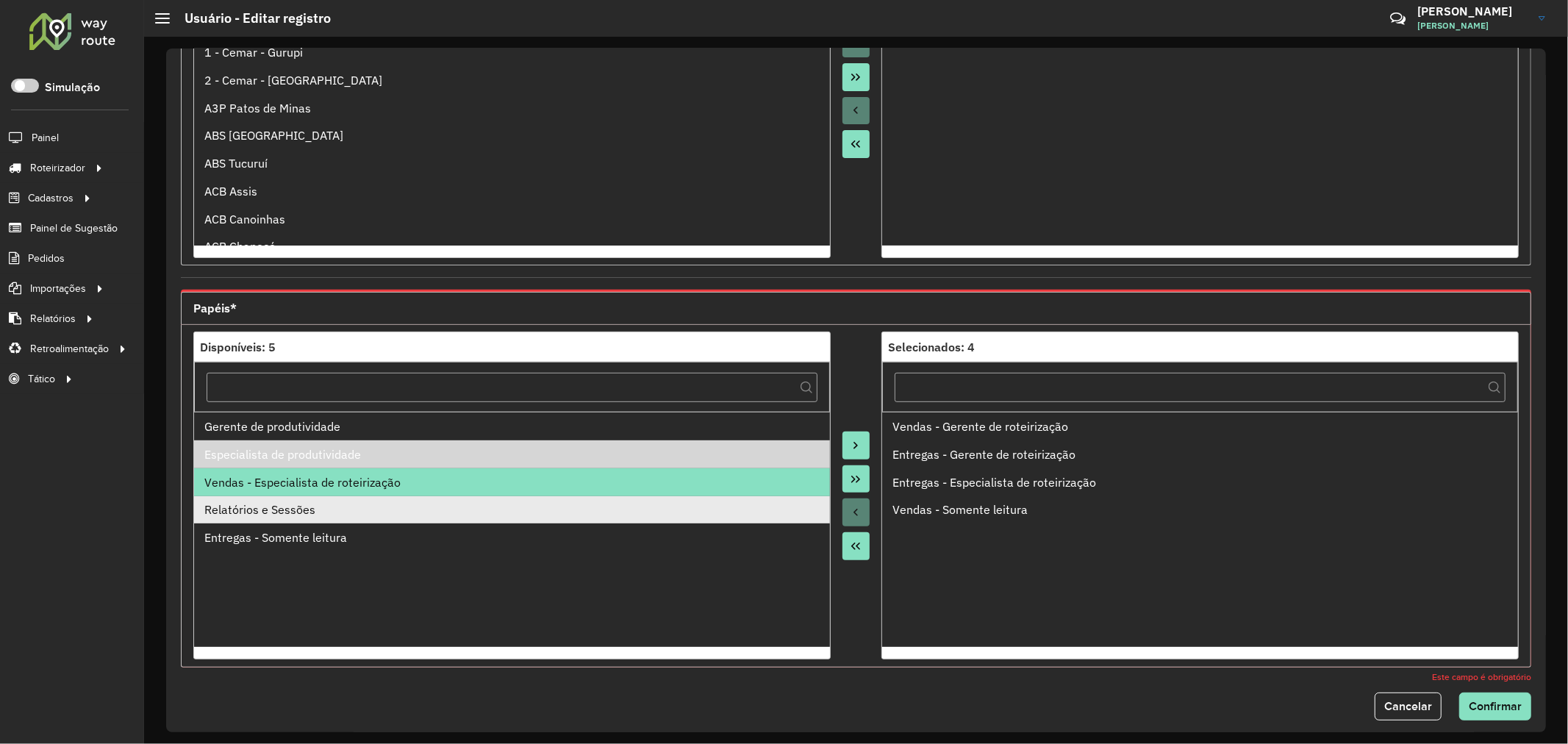
drag, startPoint x: 277, startPoint y: 464, endPoint x: 276, endPoint y: 507, distance: 43.0
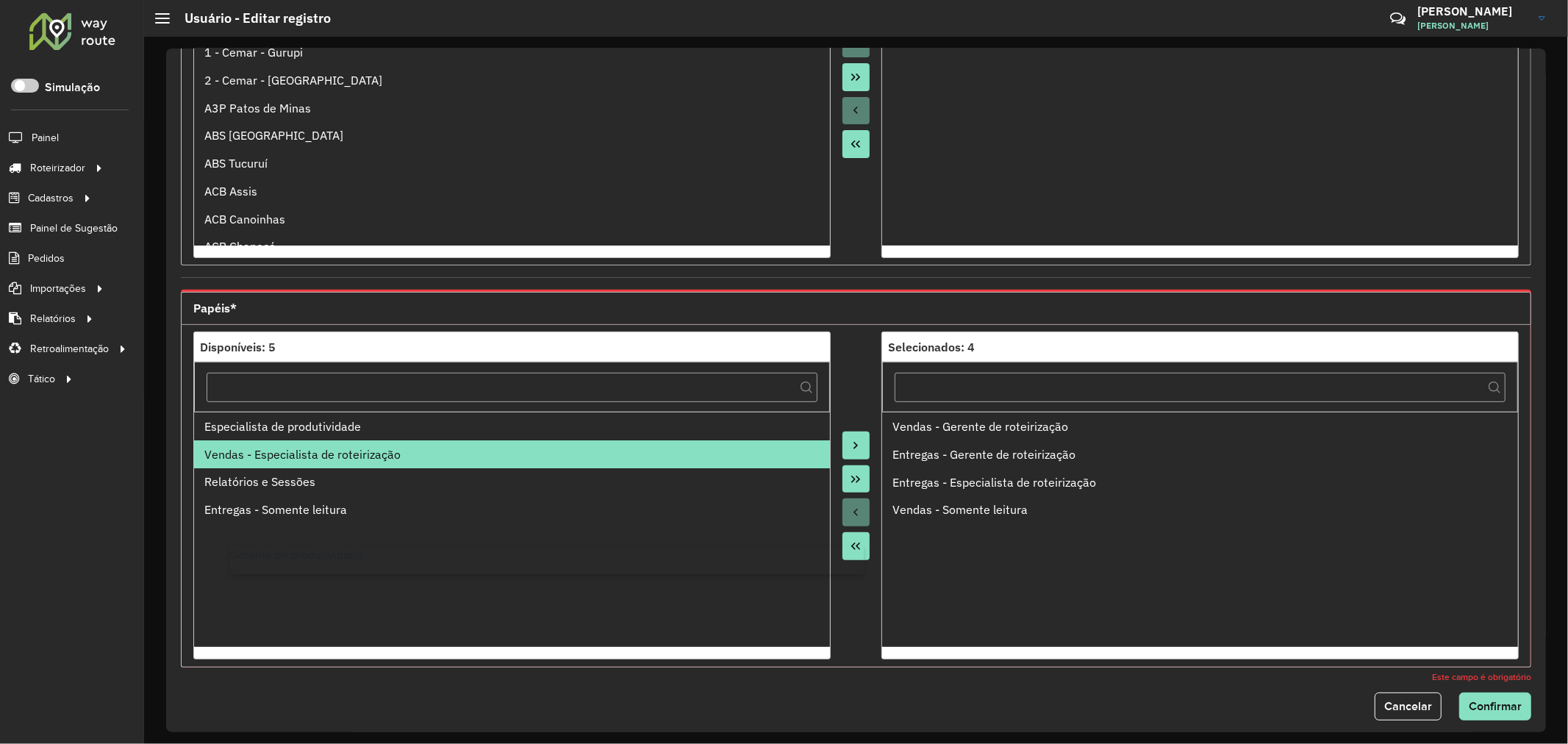
drag, startPoint x: 277, startPoint y: 459, endPoint x: 302, endPoint y: 567, distance: 110.9
click at [296, 518] on div "Entregas - Somente leitura" at bounding box center [511, 509] width 615 height 17
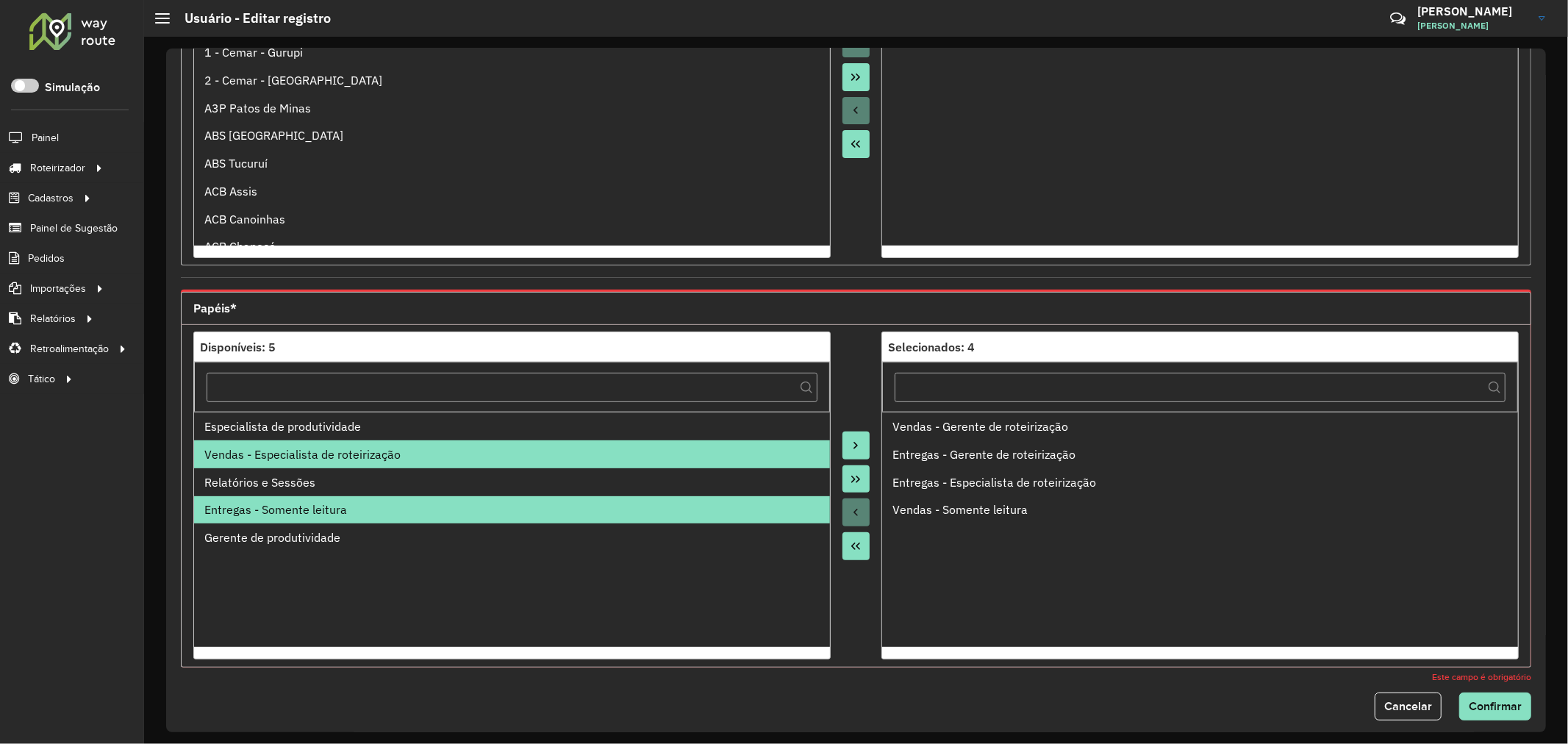
drag, startPoint x: 850, startPoint y: 481, endPoint x: 860, endPoint y: 480, distance: 10.0
click at [851, 481] on icon "Move All to Target" at bounding box center [855, 480] width 11 height 11
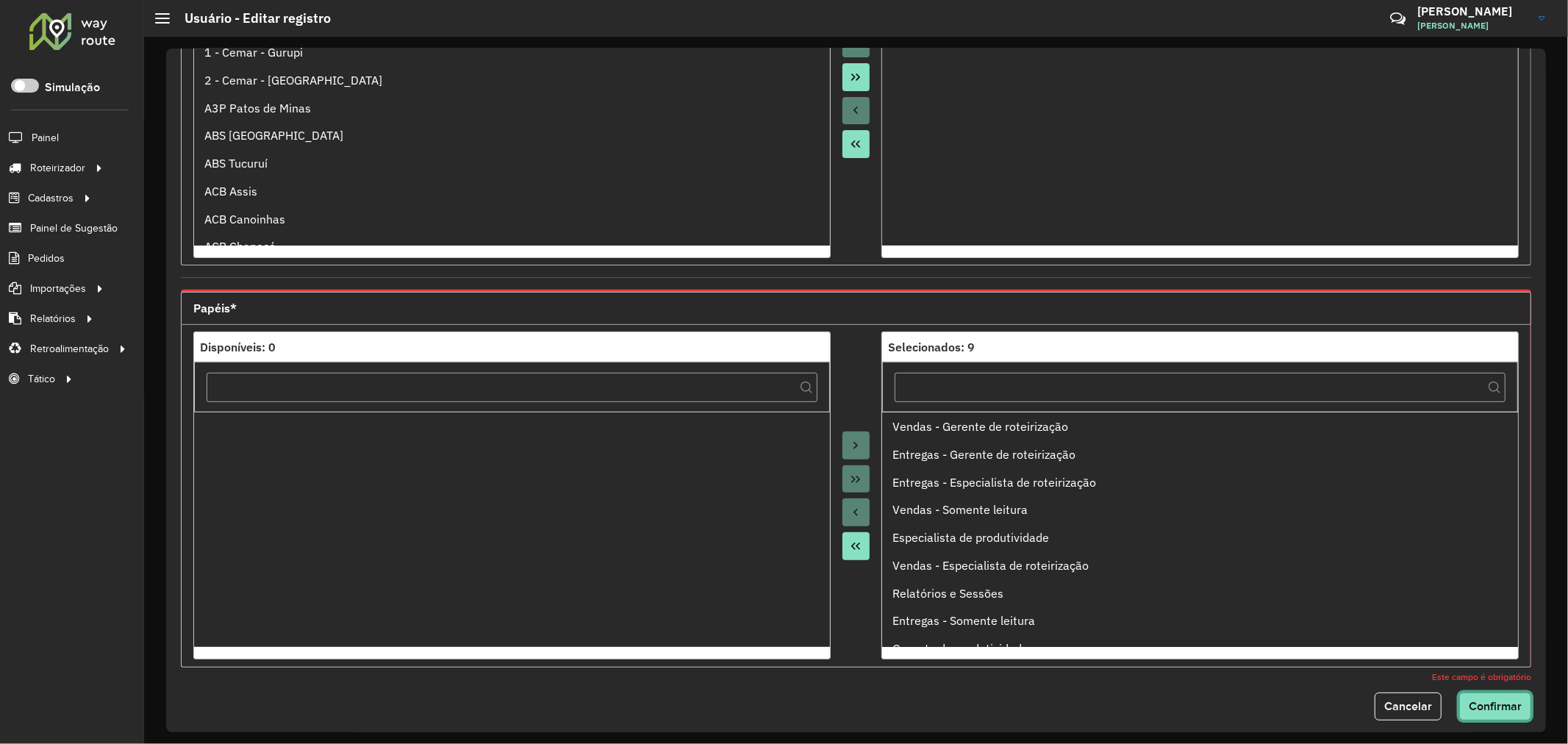
click at [1515, 710] on span "Confirmar" at bounding box center [1495, 705] width 53 height 12
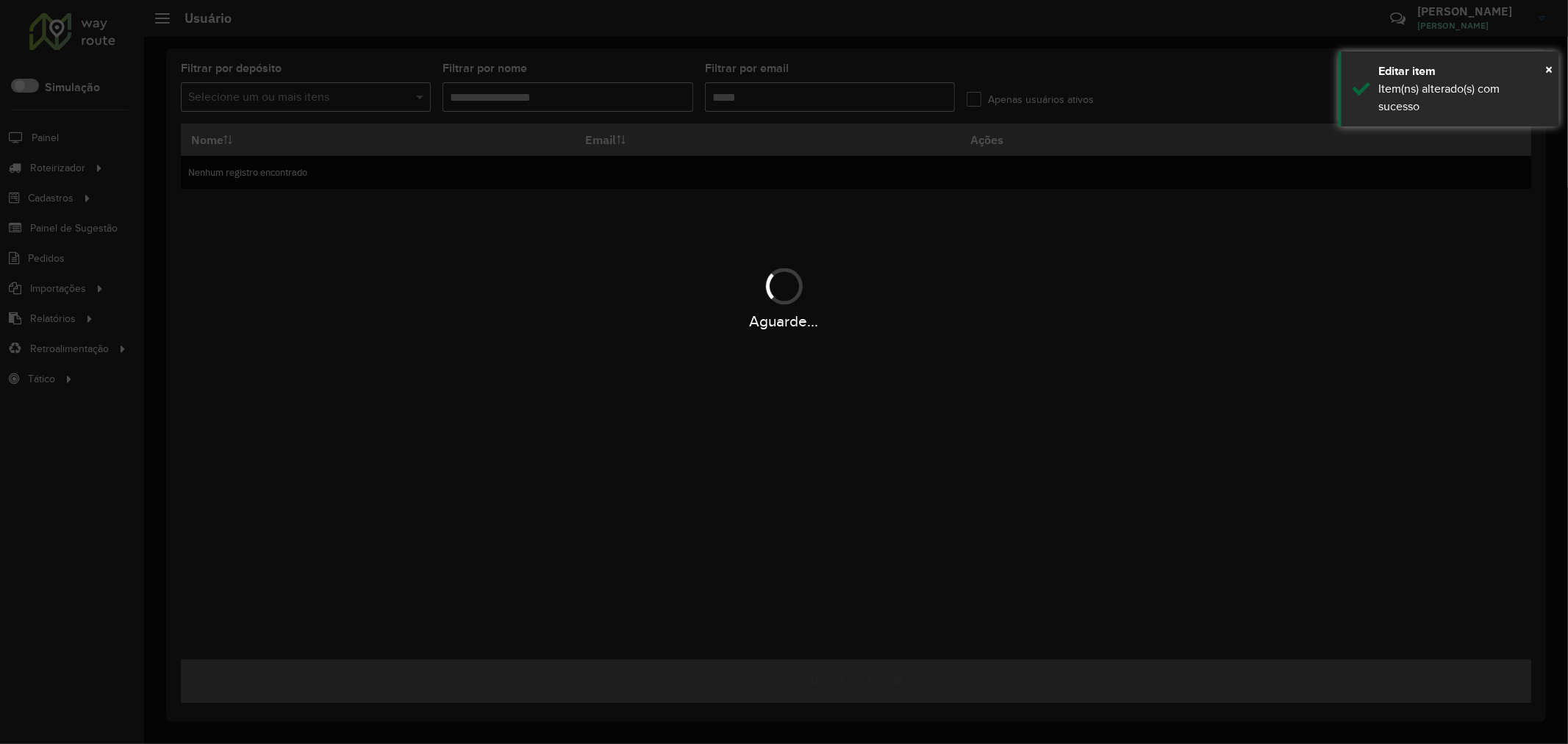
type input "**********"
click at [1058, 319] on div "Aguarde..." at bounding box center [784, 321] width 1568 height 23
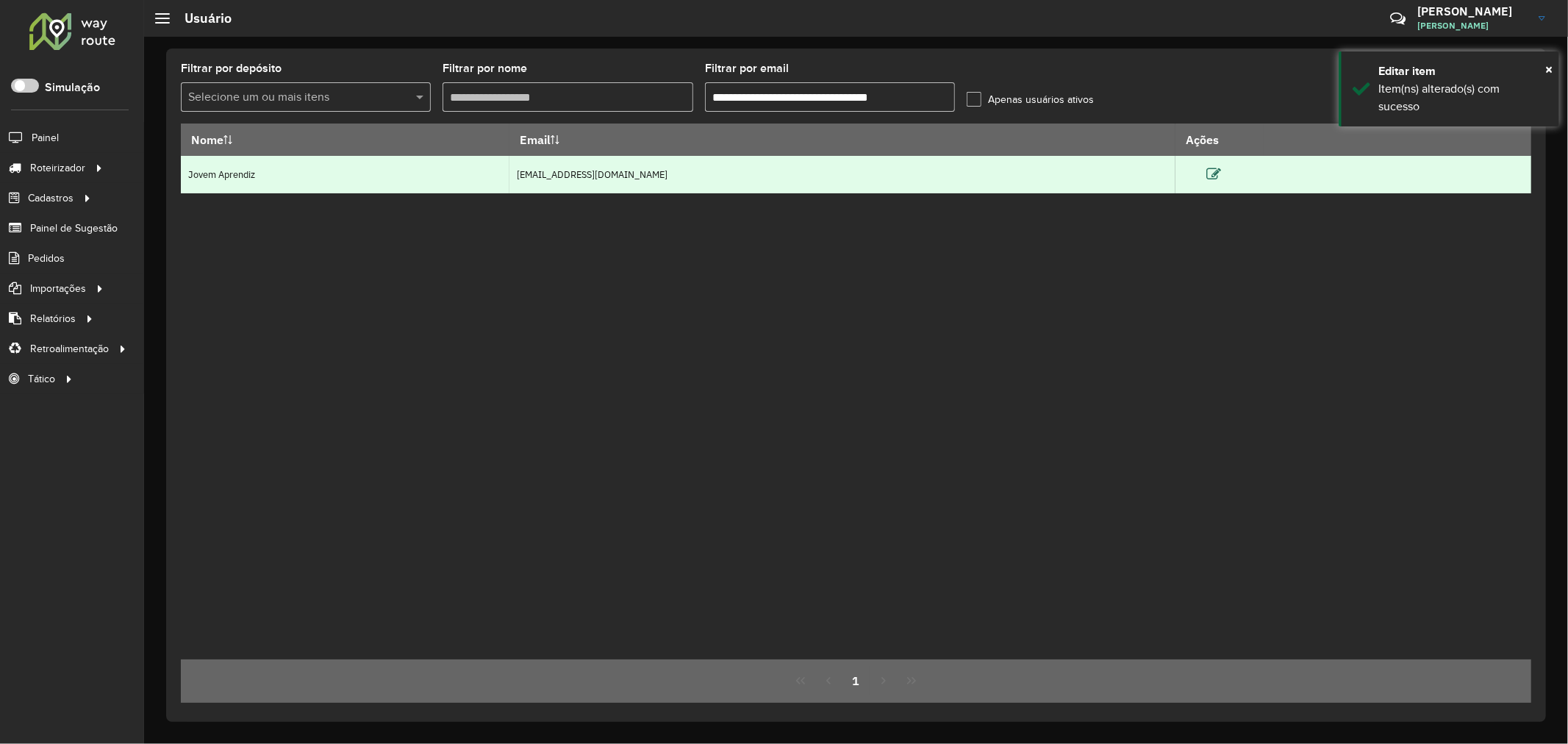
click at [1221, 173] on icon at bounding box center [1213, 174] width 15 height 15
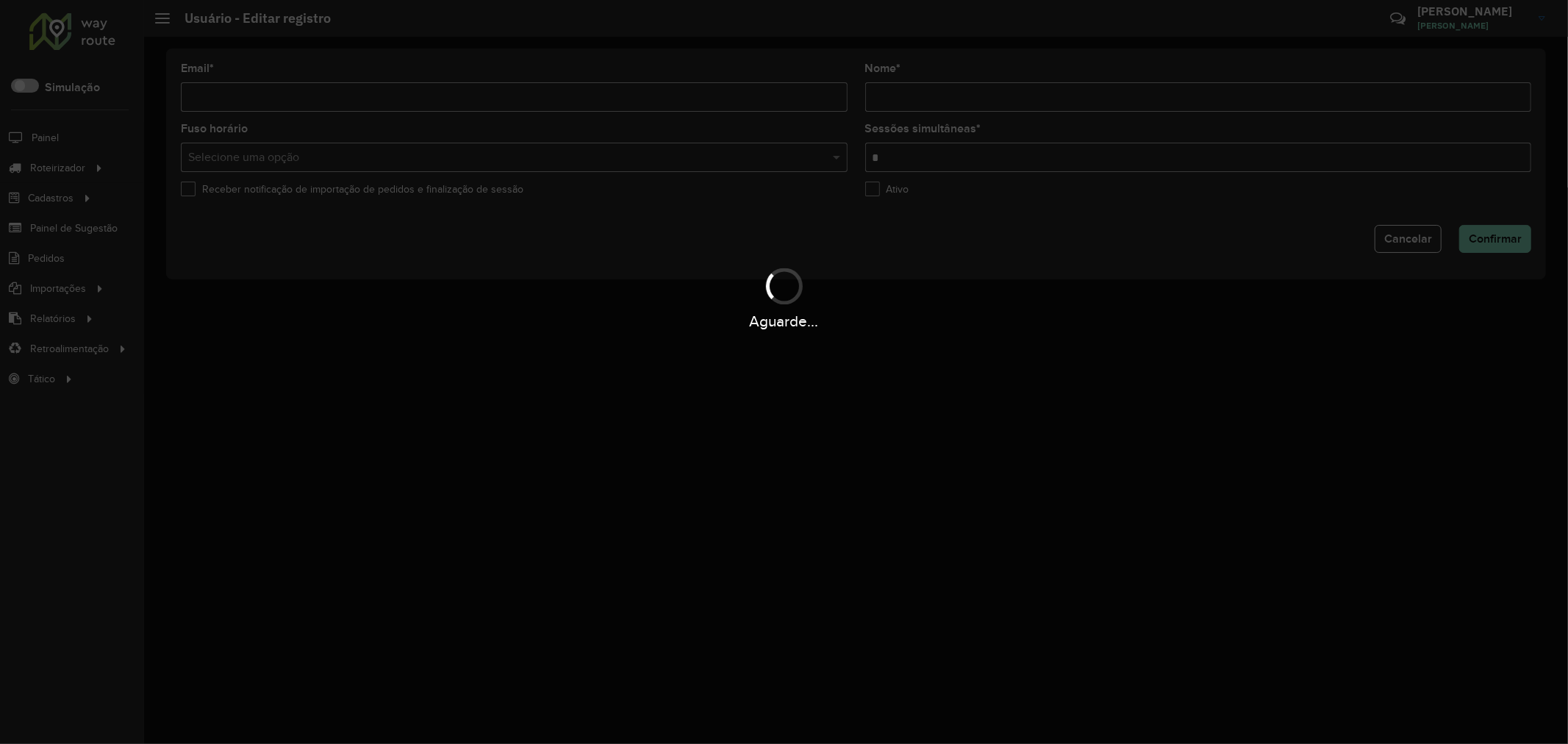
type input "**********"
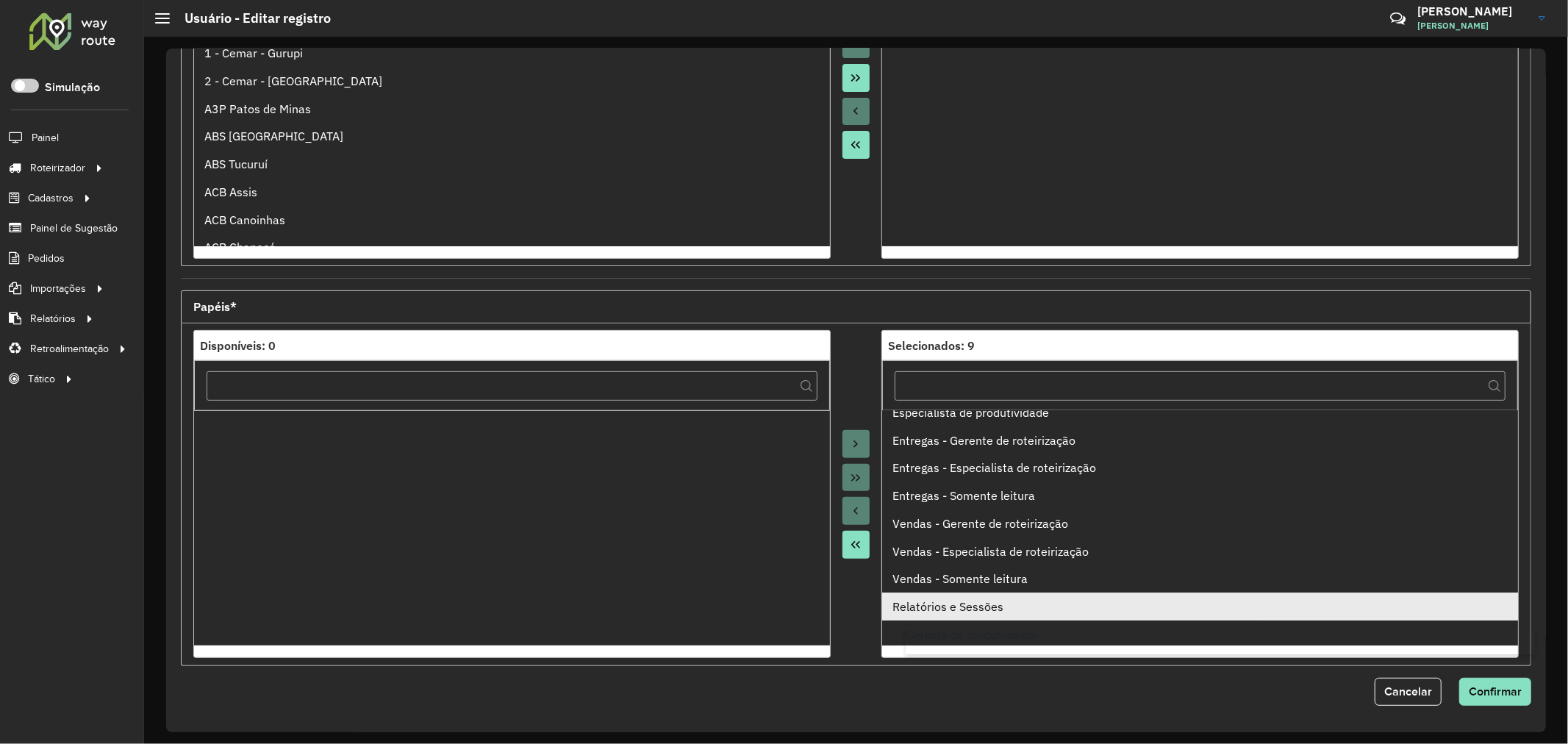
scroll to position [16, 0]
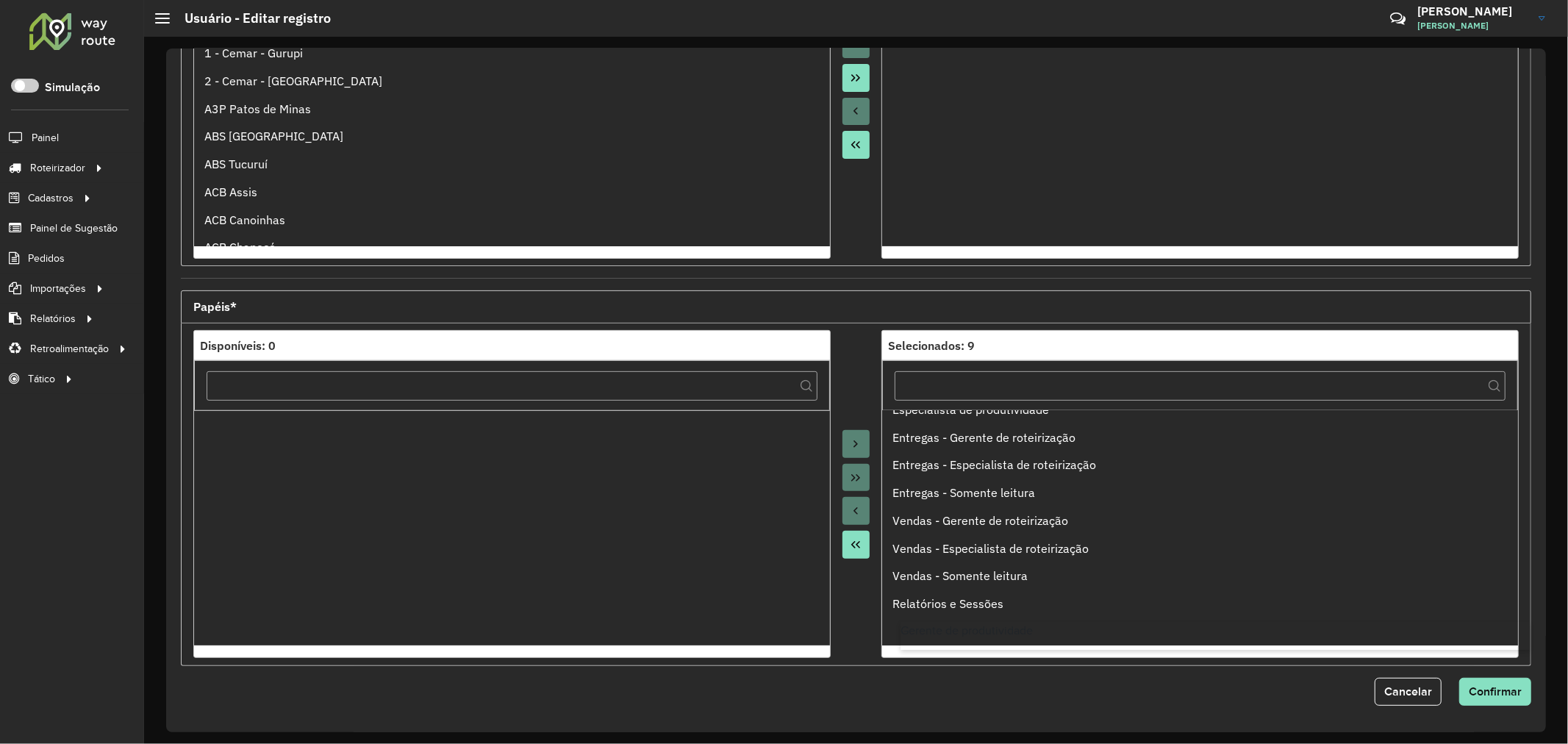
drag, startPoint x: 933, startPoint y: 425, endPoint x: 950, endPoint y: 610, distance: 185.8
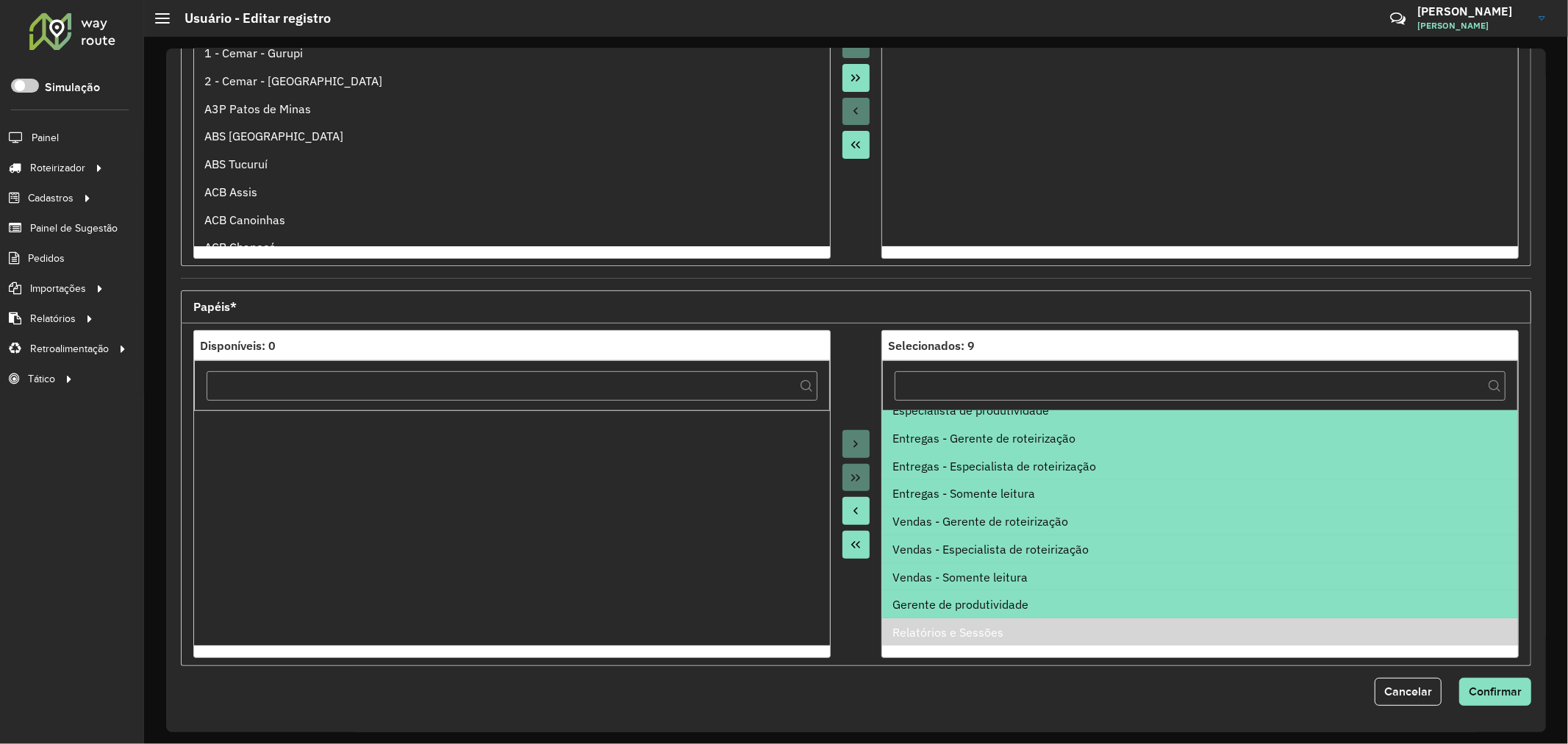
click at [863, 549] on button "Move All to Source" at bounding box center [856, 544] width 28 height 28
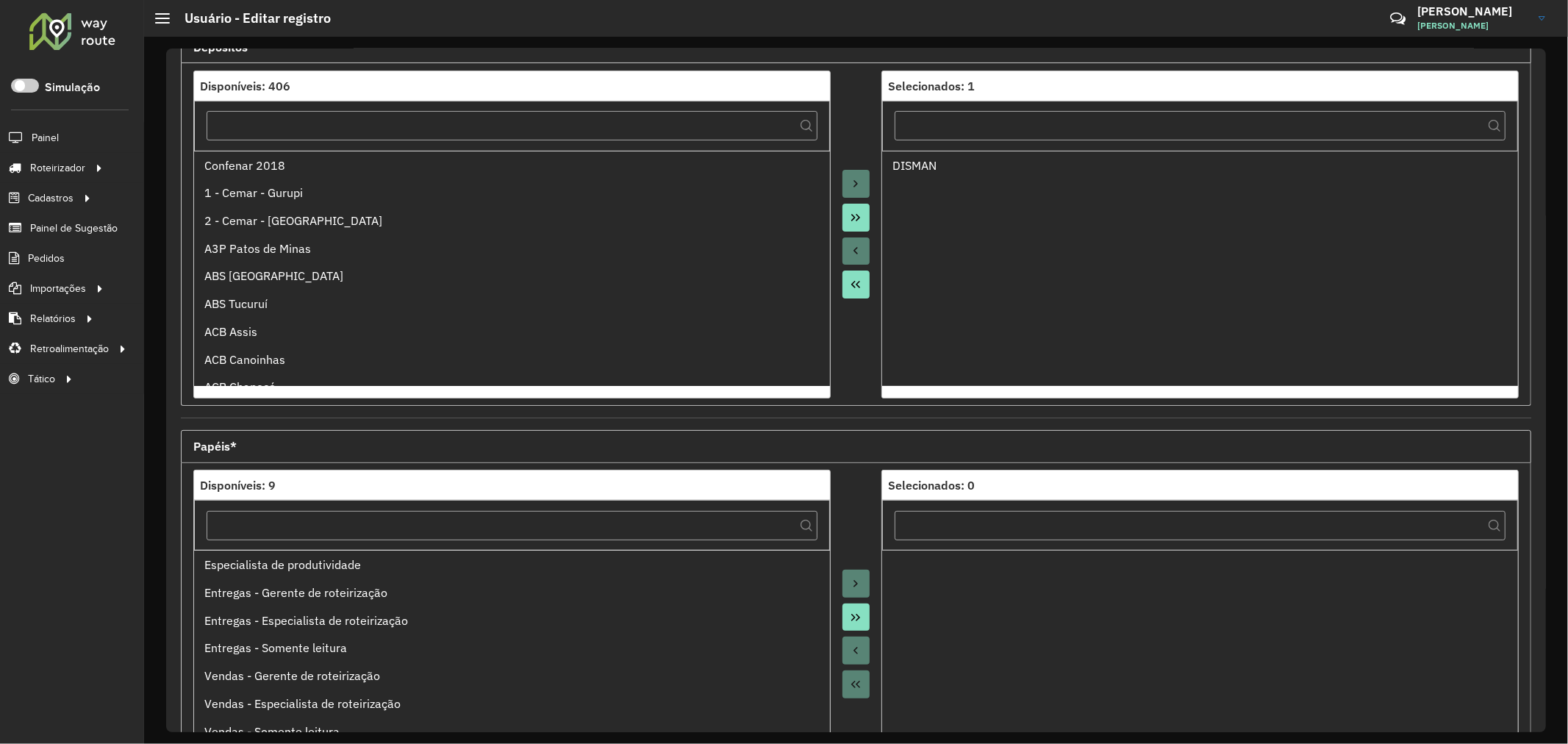
scroll to position [0, 0]
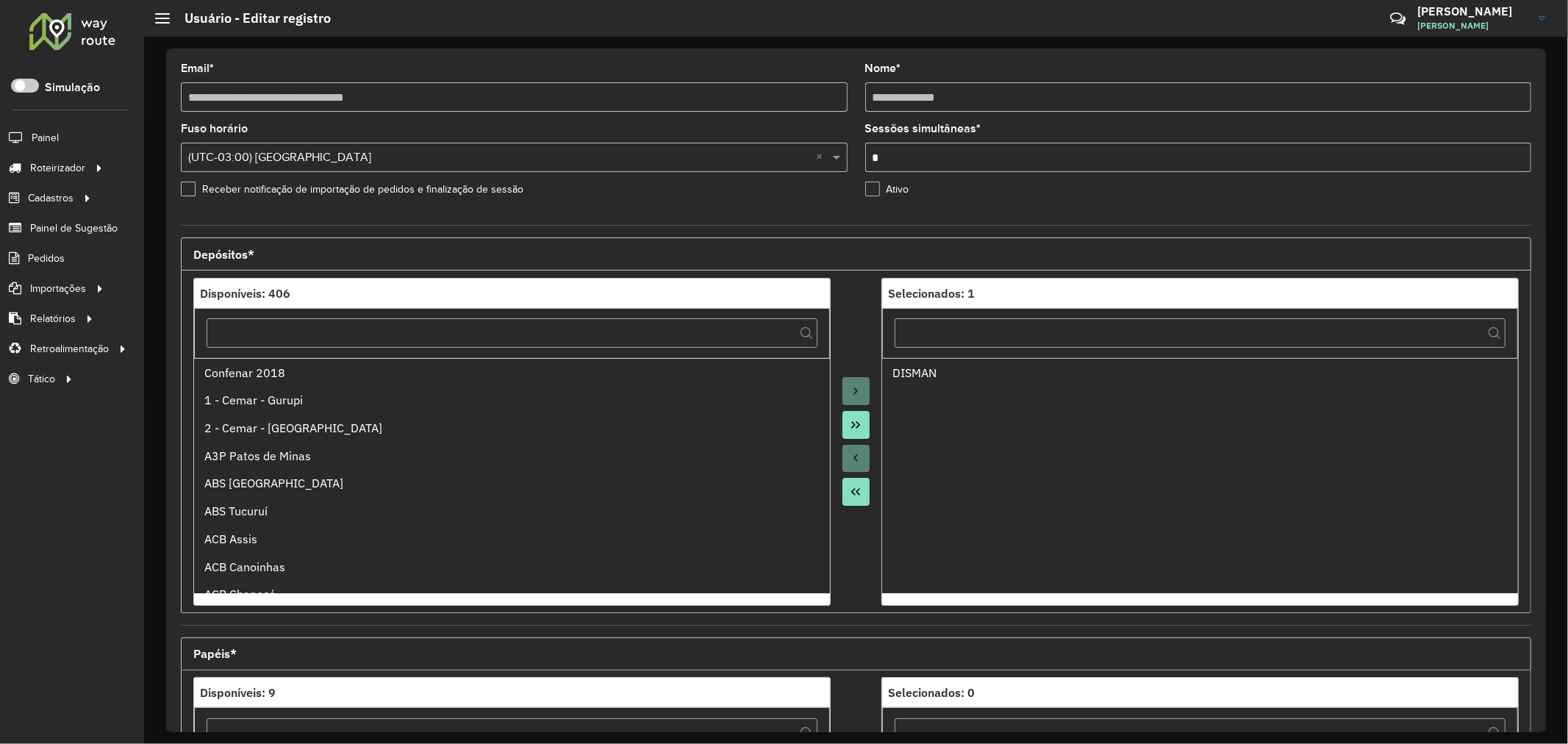
click at [875, 191] on label "Ativo" at bounding box center [887, 189] width 44 height 16
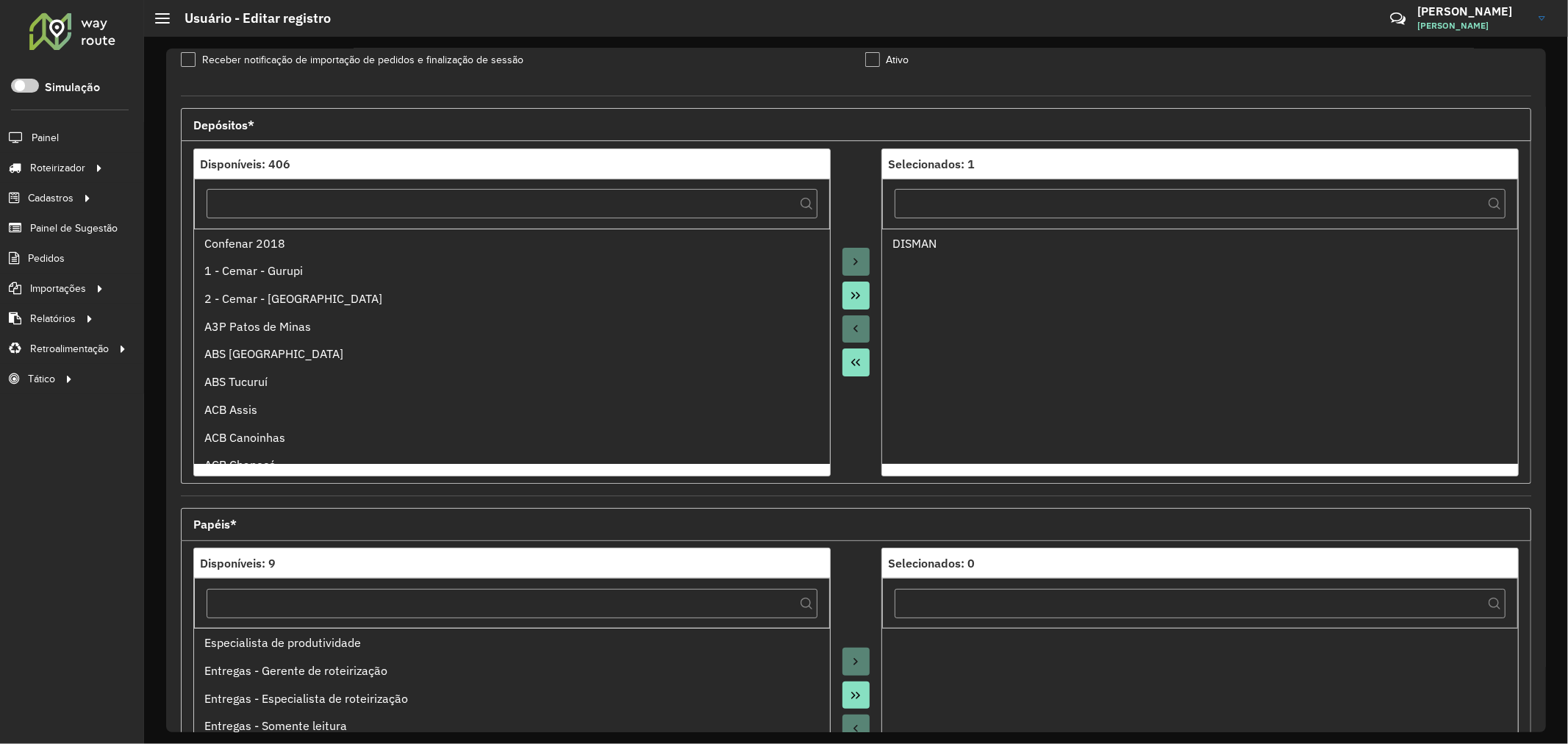
scroll to position [348, 0]
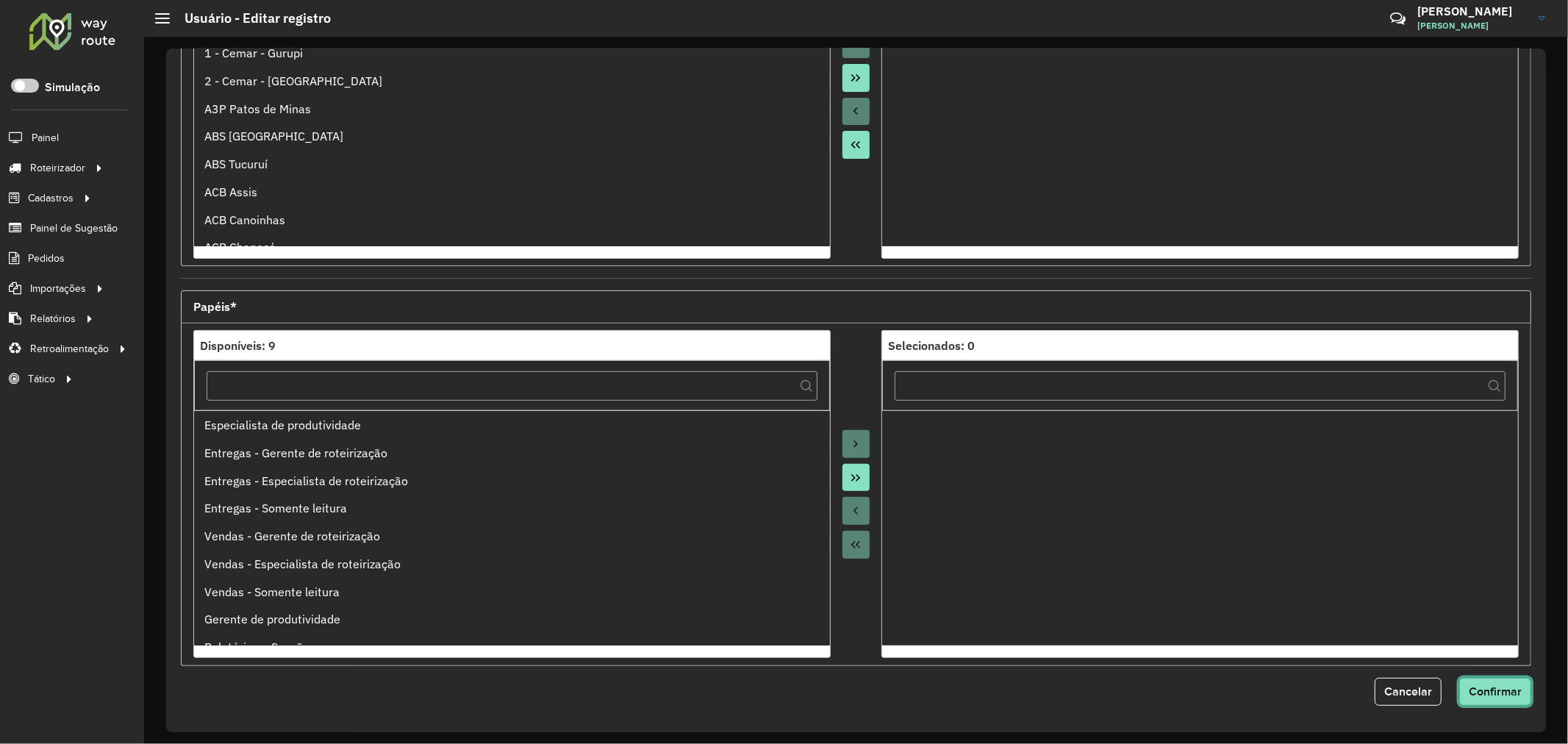
click at [1503, 701] on button "Confirmar" at bounding box center [1495, 692] width 72 height 28
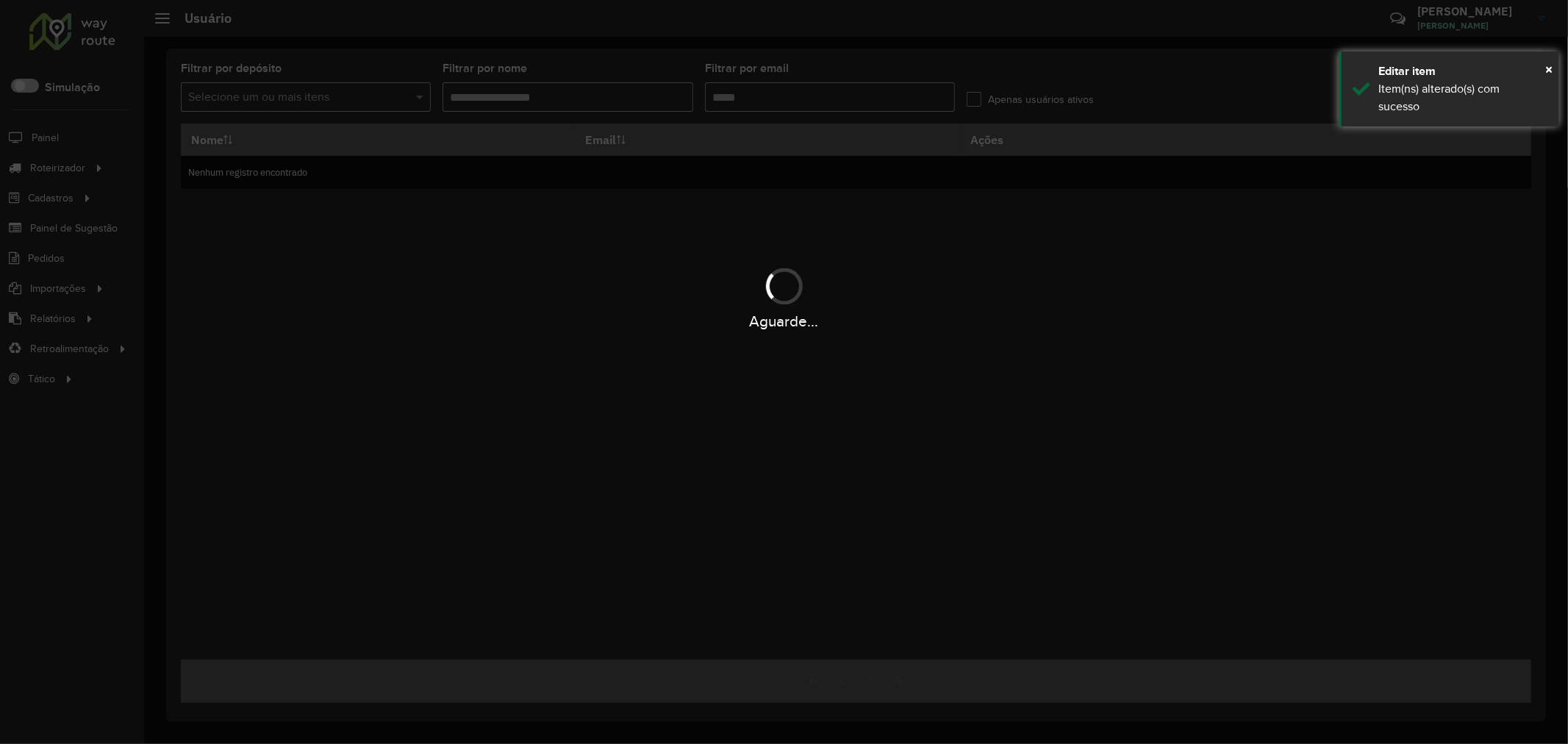
type input "**********"
click at [1111, 383] on div "Aguarde..." at bounding box center [784, 372] width 1568 height 744
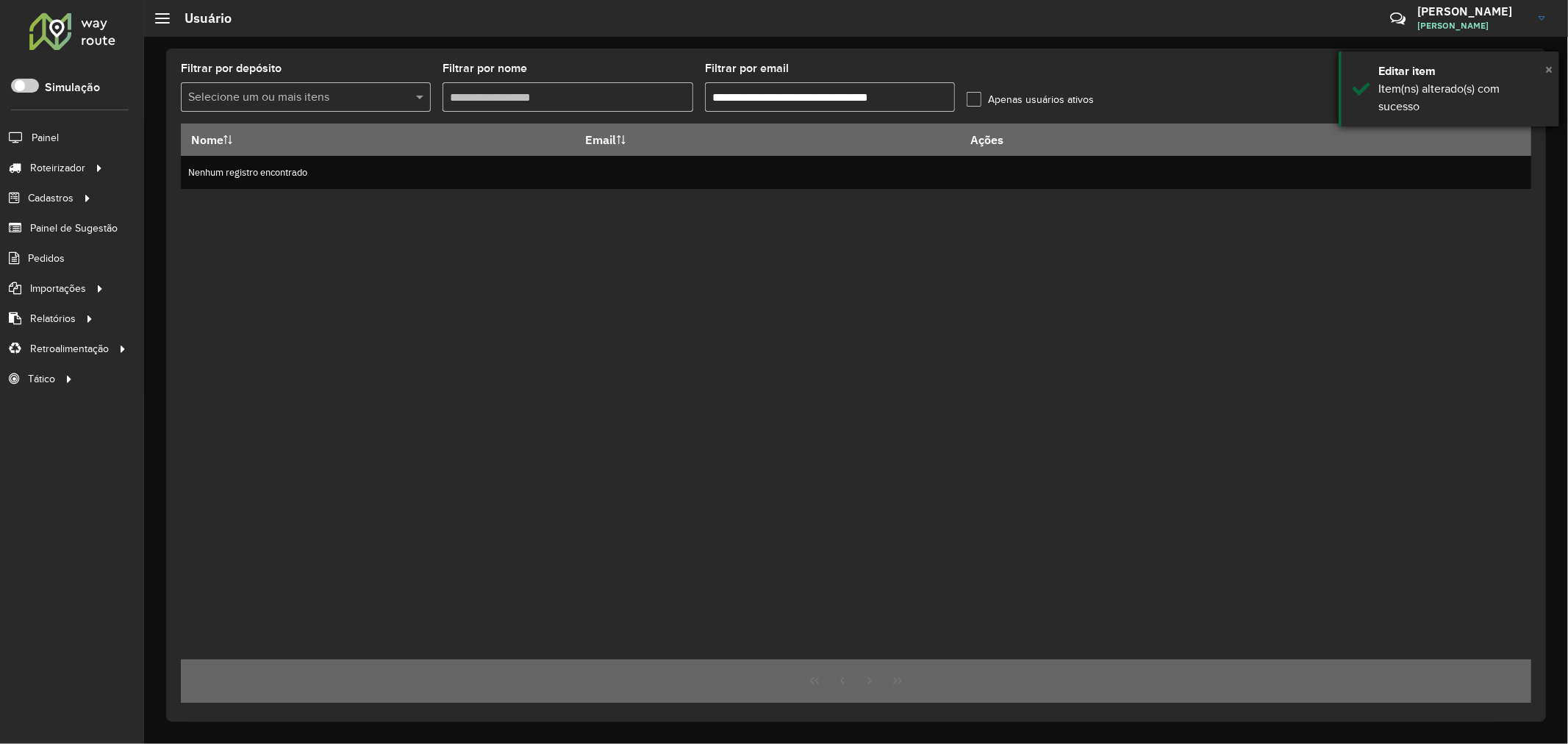
click at [1548, 64] on span "×" at bounding box center [1548, 69] width 7 height 16
click at [1523, 94] on link at bounding box center [1515, 95] width 32 height 26
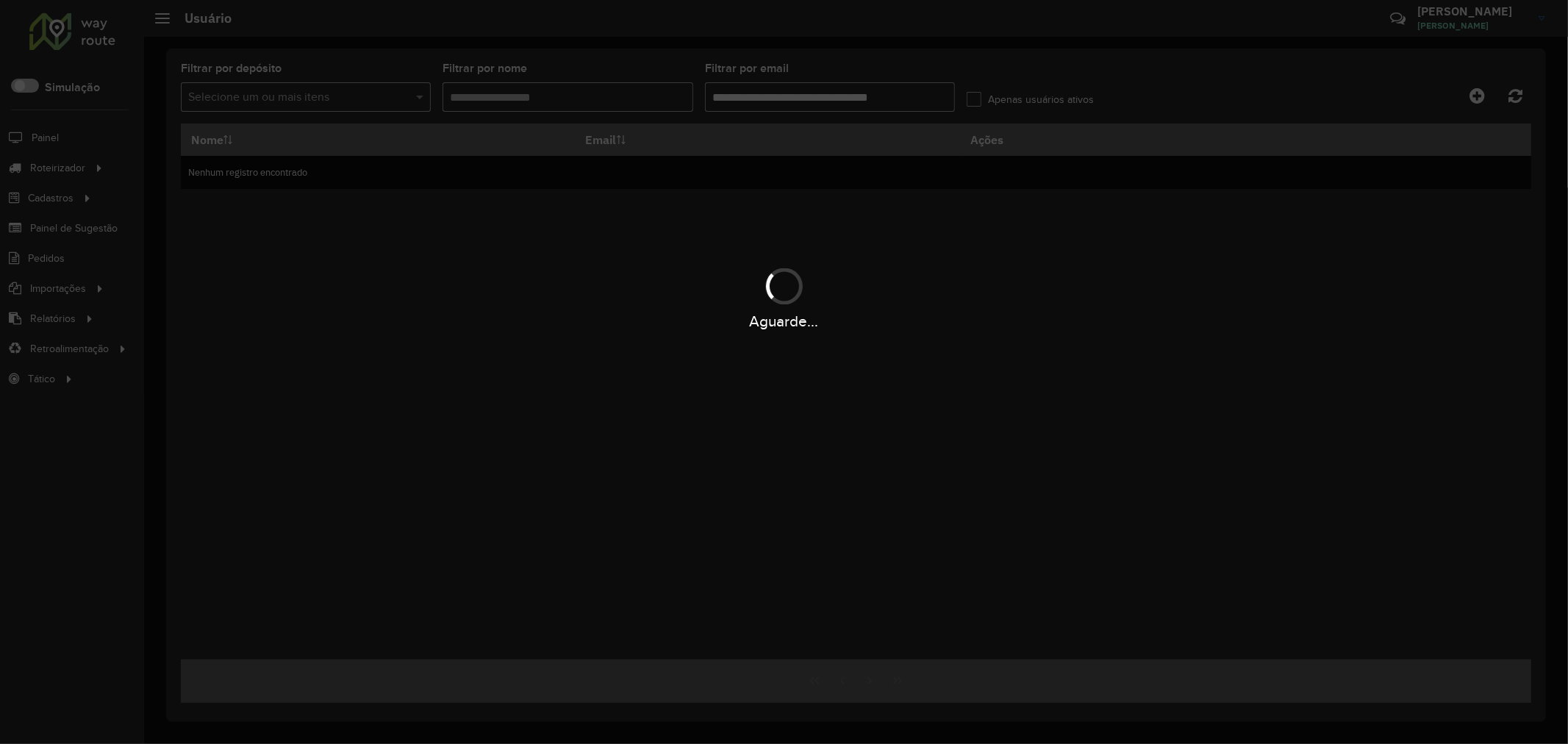
drag, startPoint x: 1101, startPoint y: 322, endPoint x: 1046, endPoint y: 319, distance: 55.1
click at [1100, 322] on div "Aguarde..." at bounding box center [784, 321] width 1568 height 23
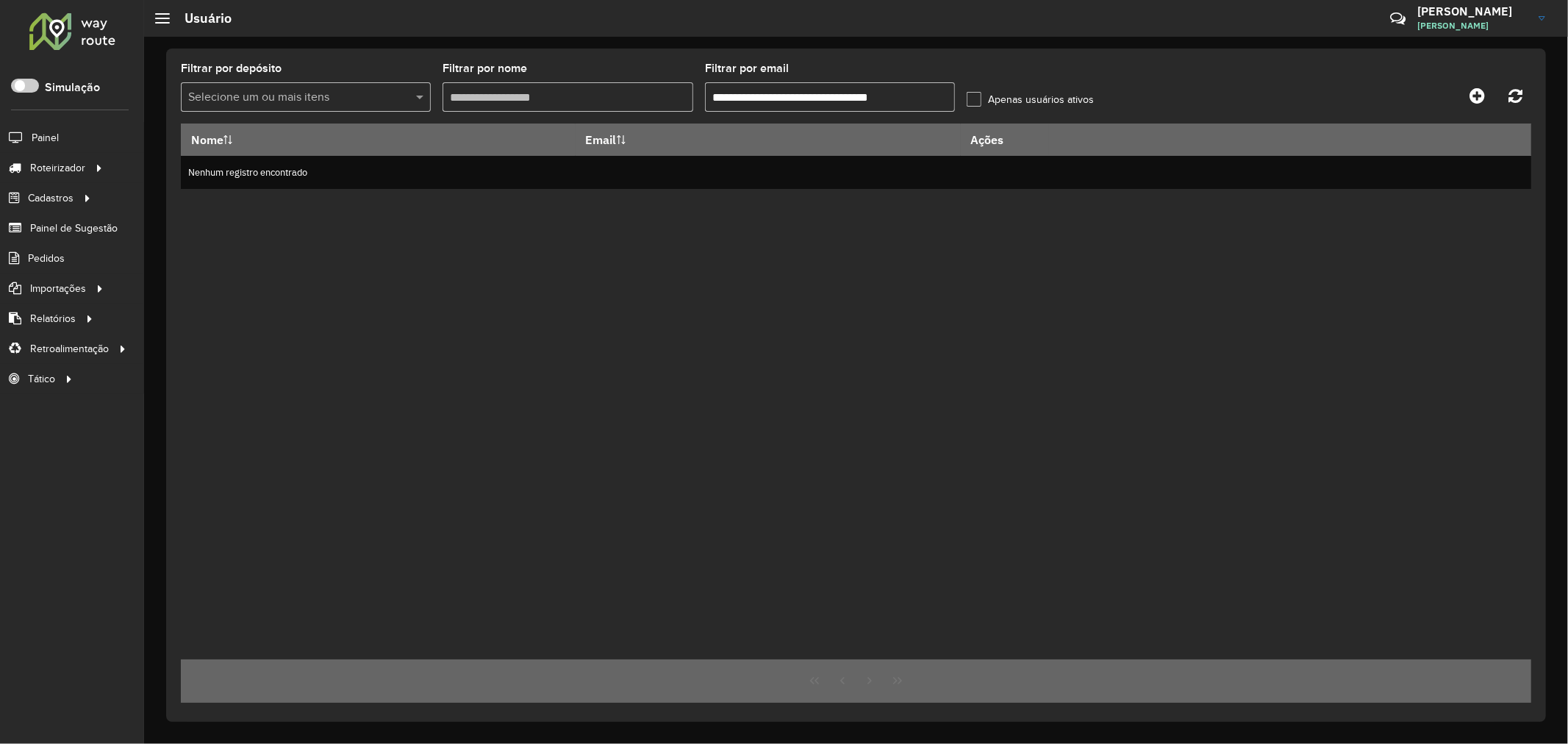
click at [746, 280] on div "Nome Email Ações Nenhum registro encontrado" at bounding box center [855, 391] width 1350 height 536
click at [974, 99] on label "Apenas usuários ativos" at bounding box center [1029, 99] width 127 height 16
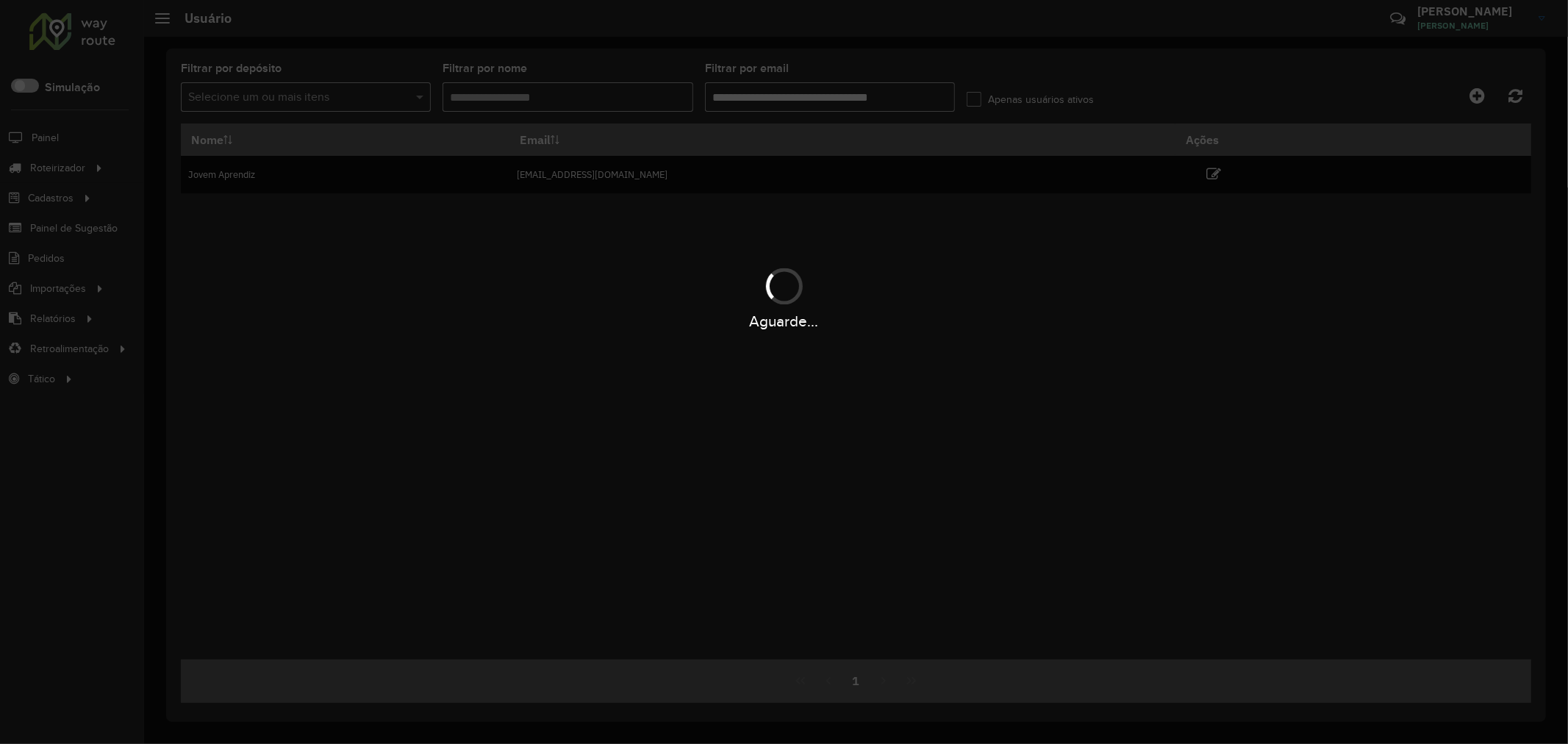
click at [994, 327] on hb-app "Aguarde... Pop-up bloqueado! Seu navegador bloqueou automáticamente a abertura …" at bounding box center [784, 372] width 1568 height 744
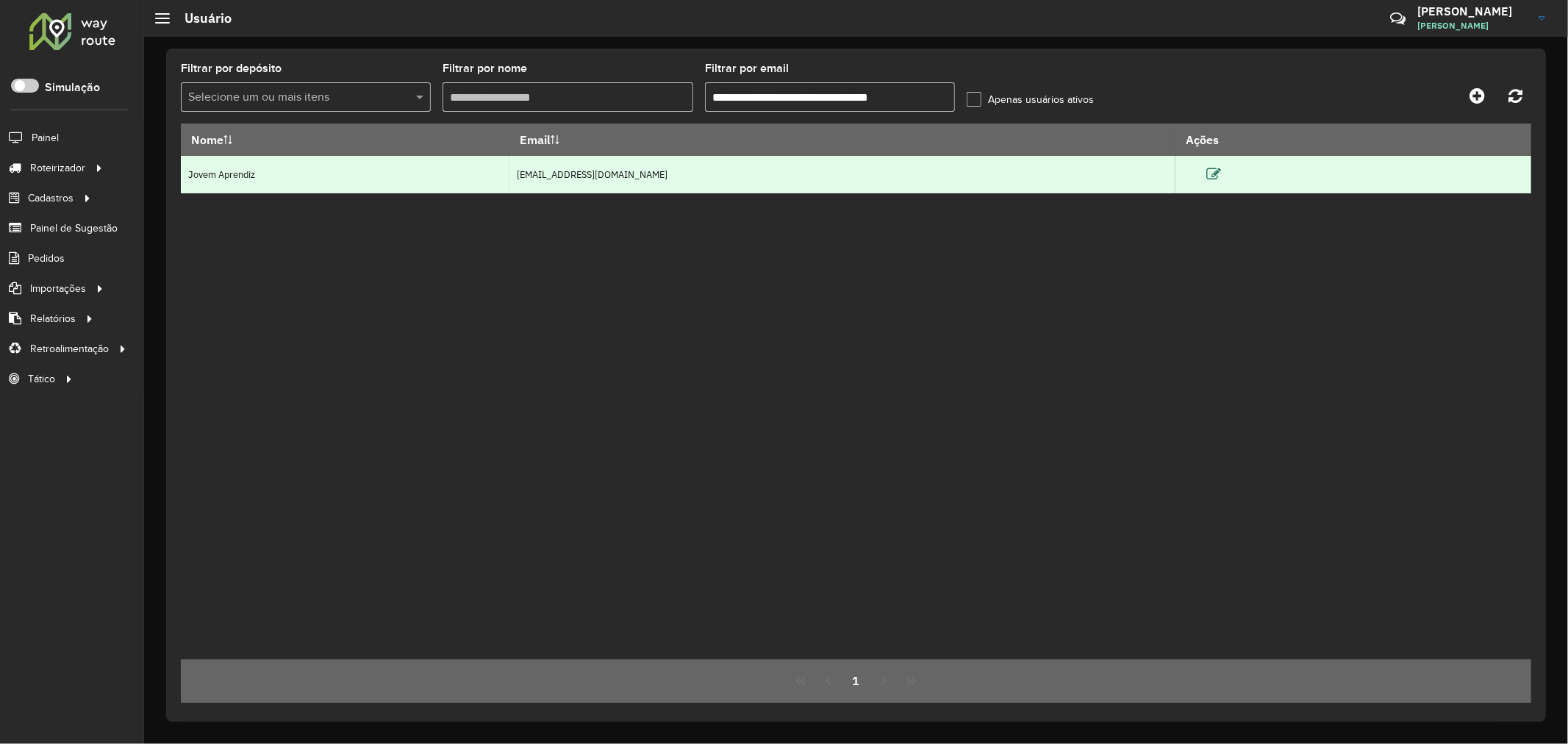
click at [1221, 175] on icon at bounding box center [1213, 174] width 15 height 15
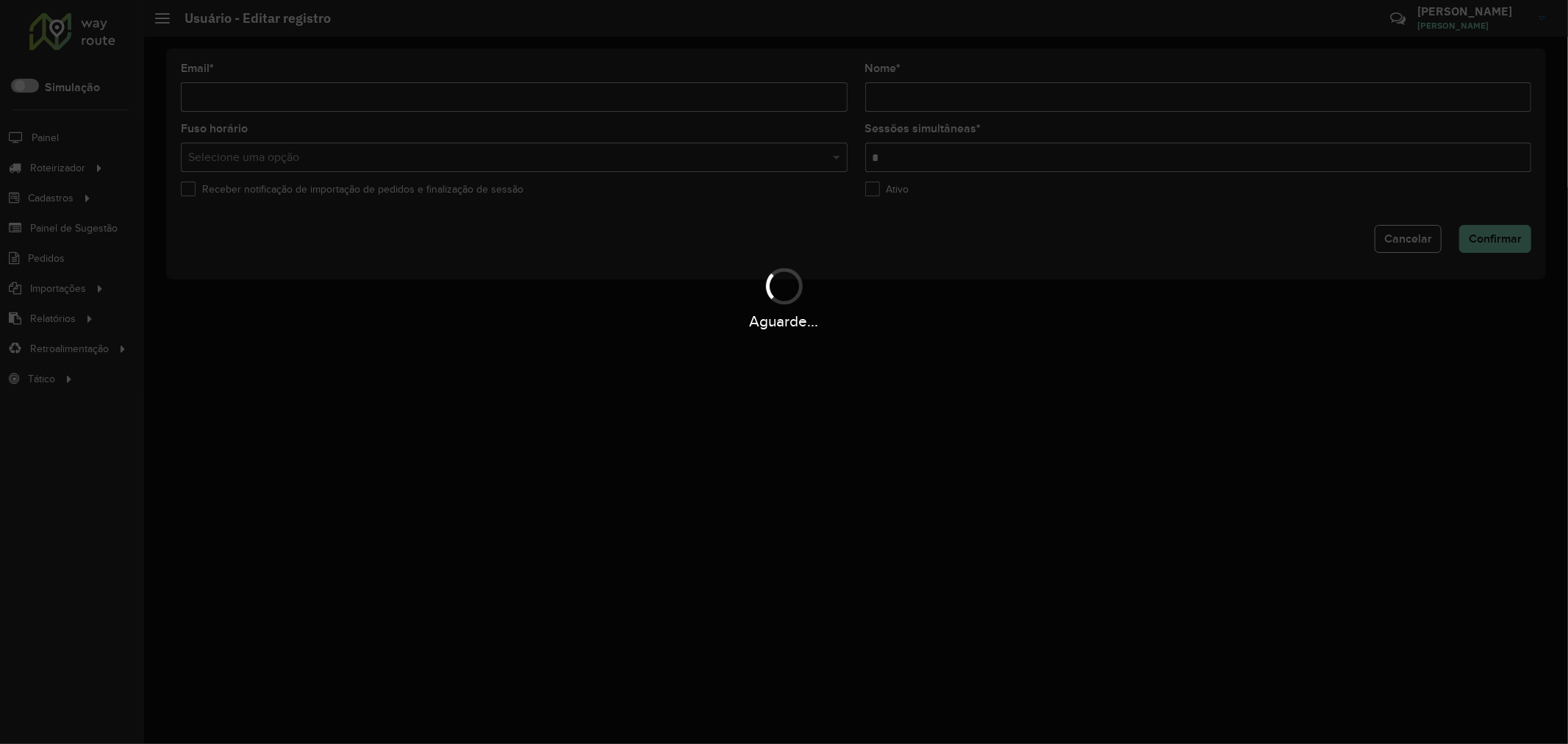
type input "**********"
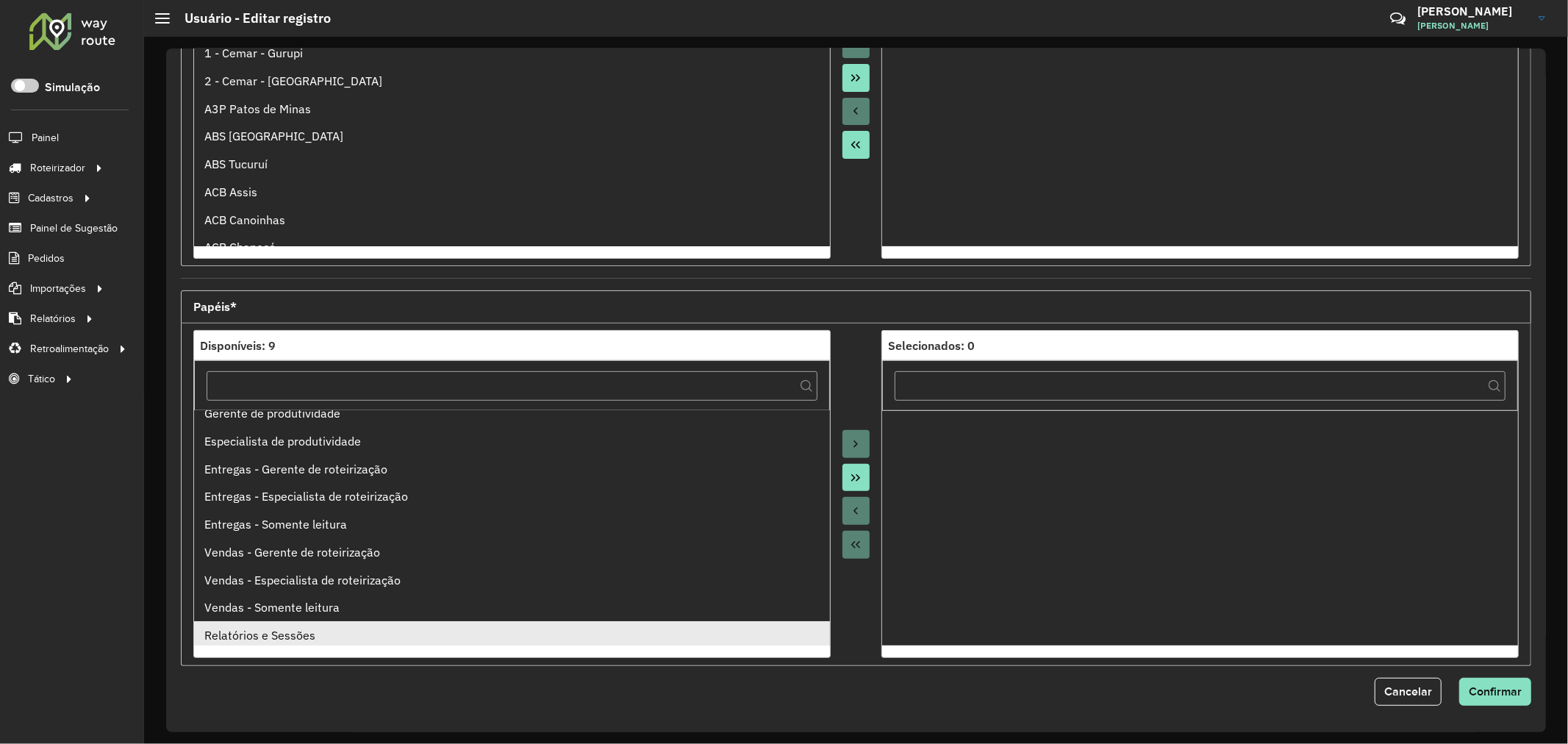
scroll to position [16, 0]
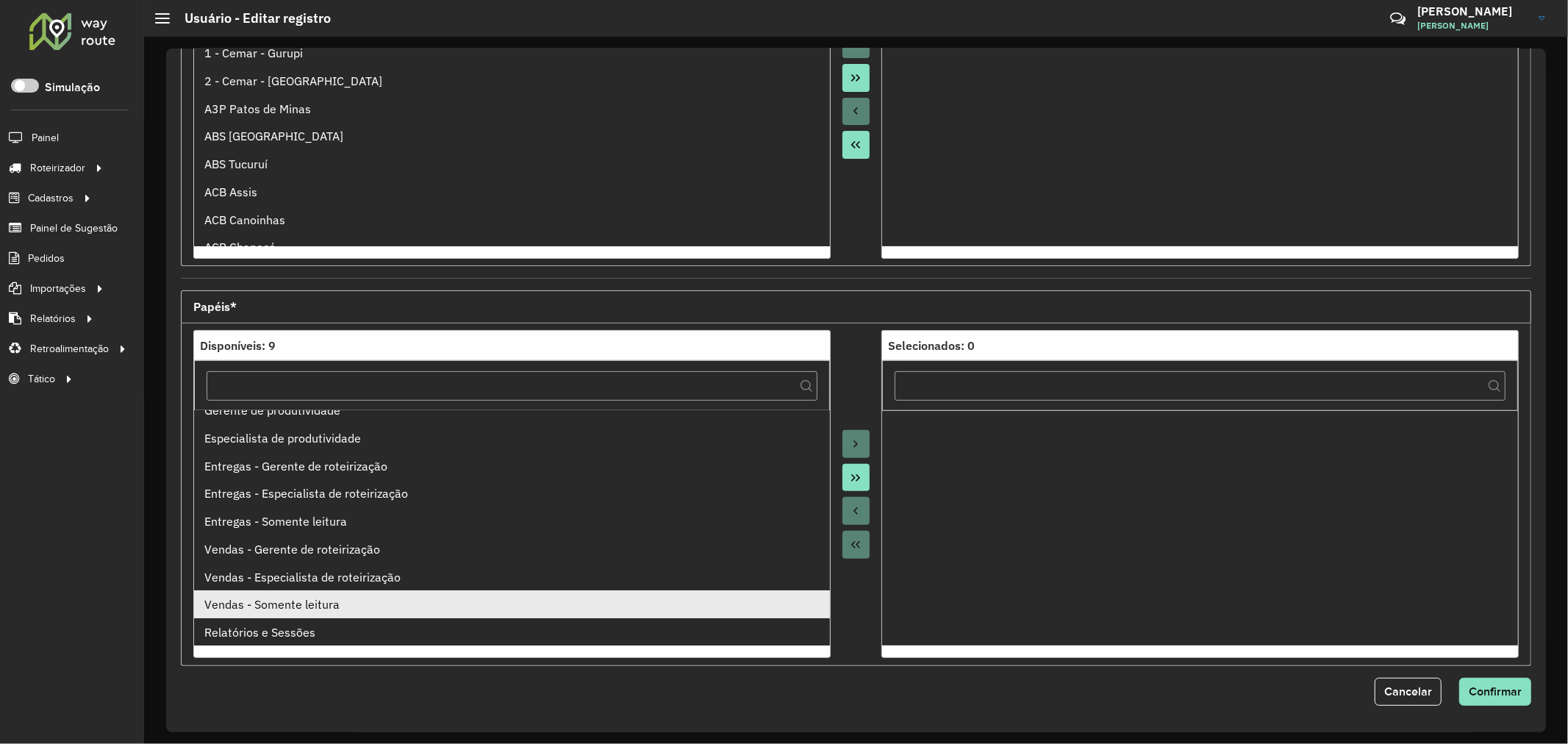
click at [319, 618] on ul "Gerente de produtividade Especialista de produtividade Entregas - Gerente de ro…" at bounding box center [511, 528] width 636 height 236
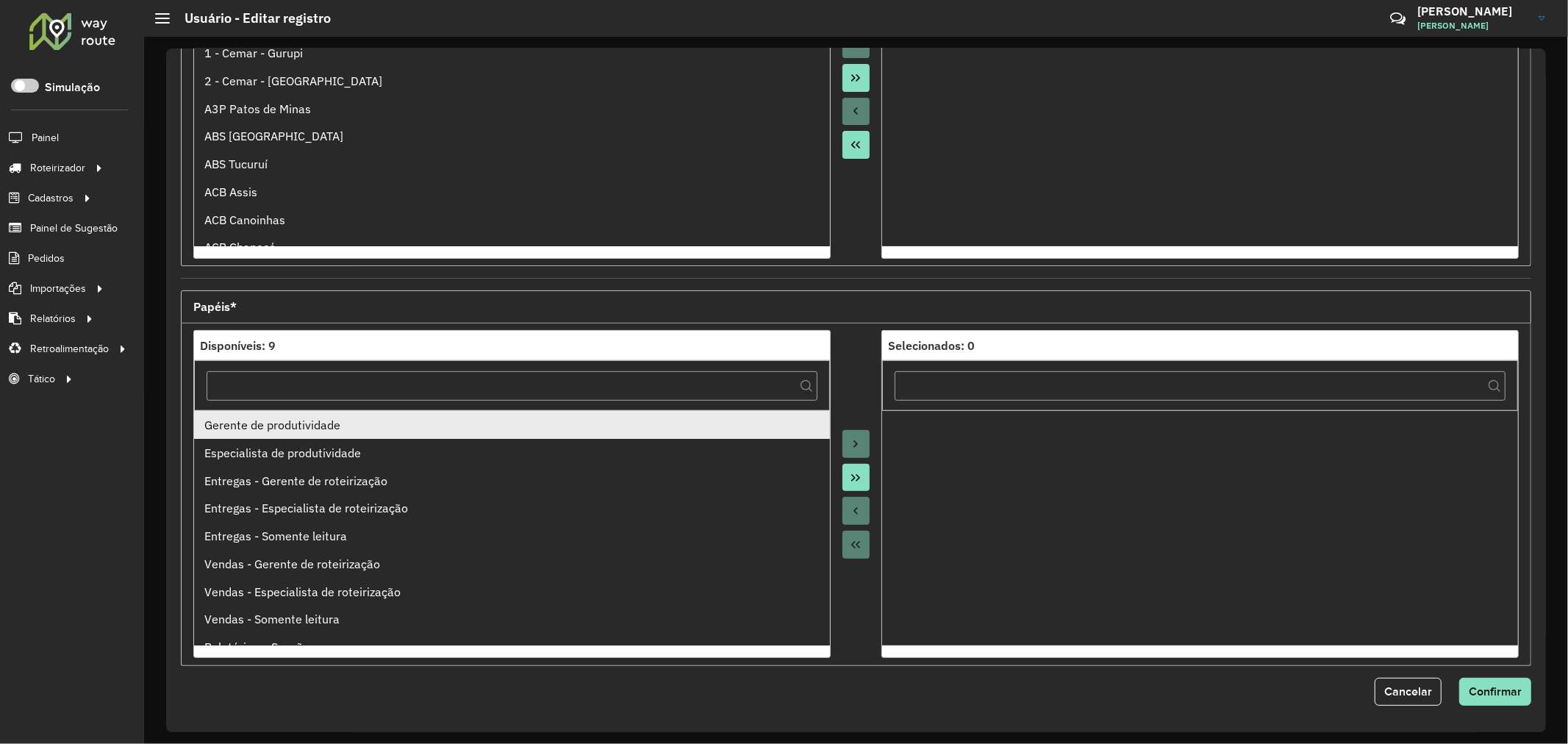
click at [319, 436] on li "Gerente de produtividade" at bounding box center [511, 425] width 636 height 28
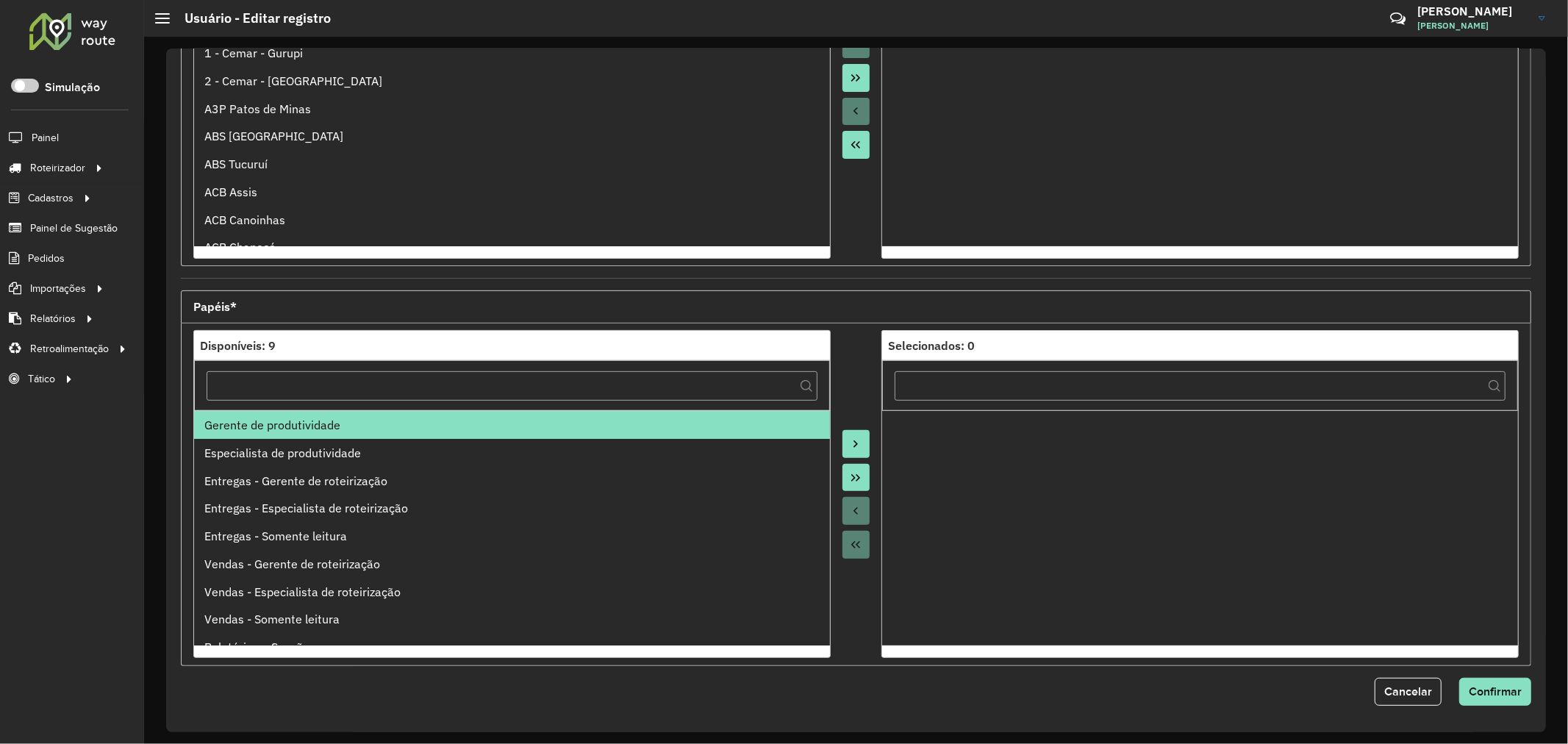
click at [328, 432] on div "Gerente de produtividade" at bounding box center [511, 425] width 615 height 17
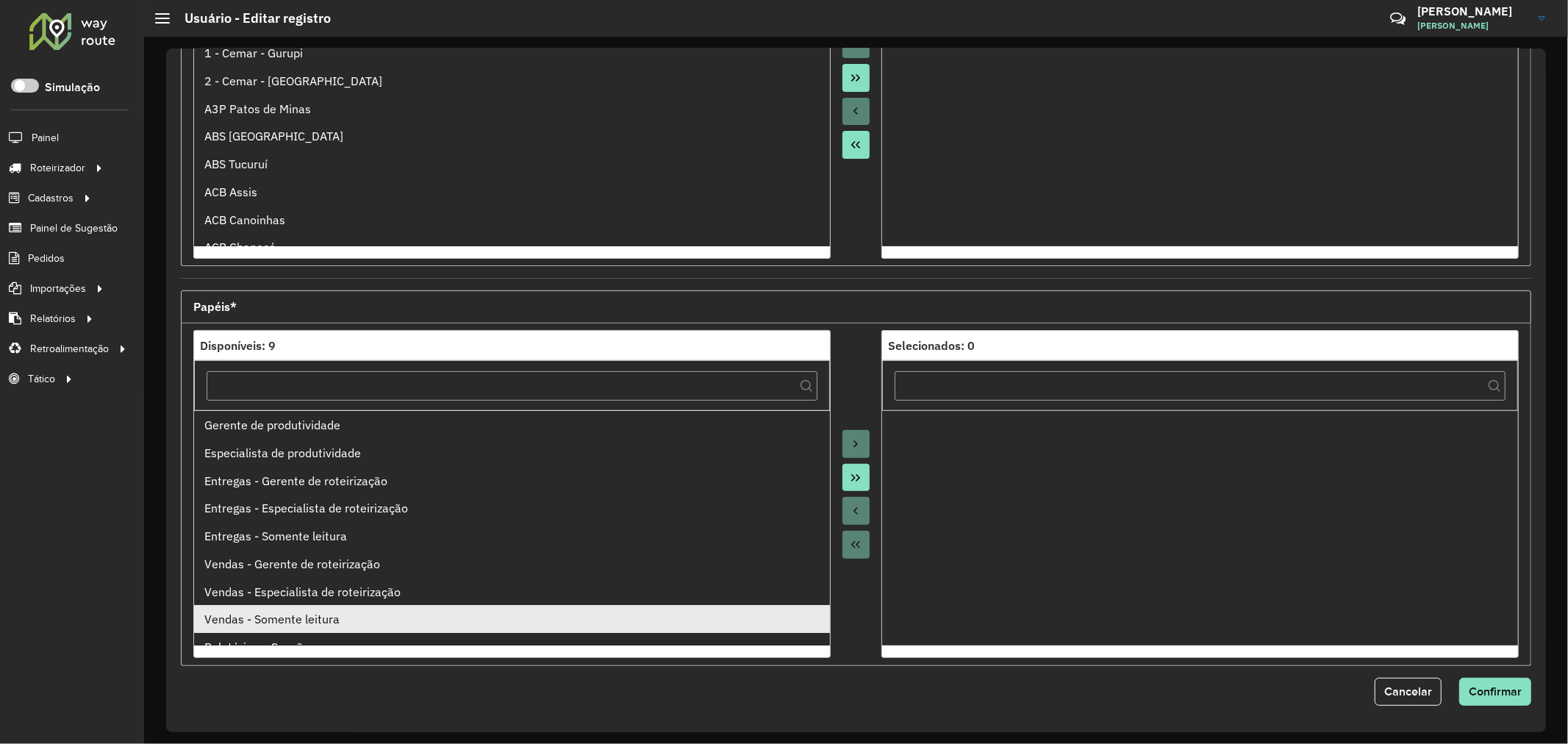
click at [324, 616] on div "Vendas - Somente leitura" at bounding box center [511, 618] width 615 height 17
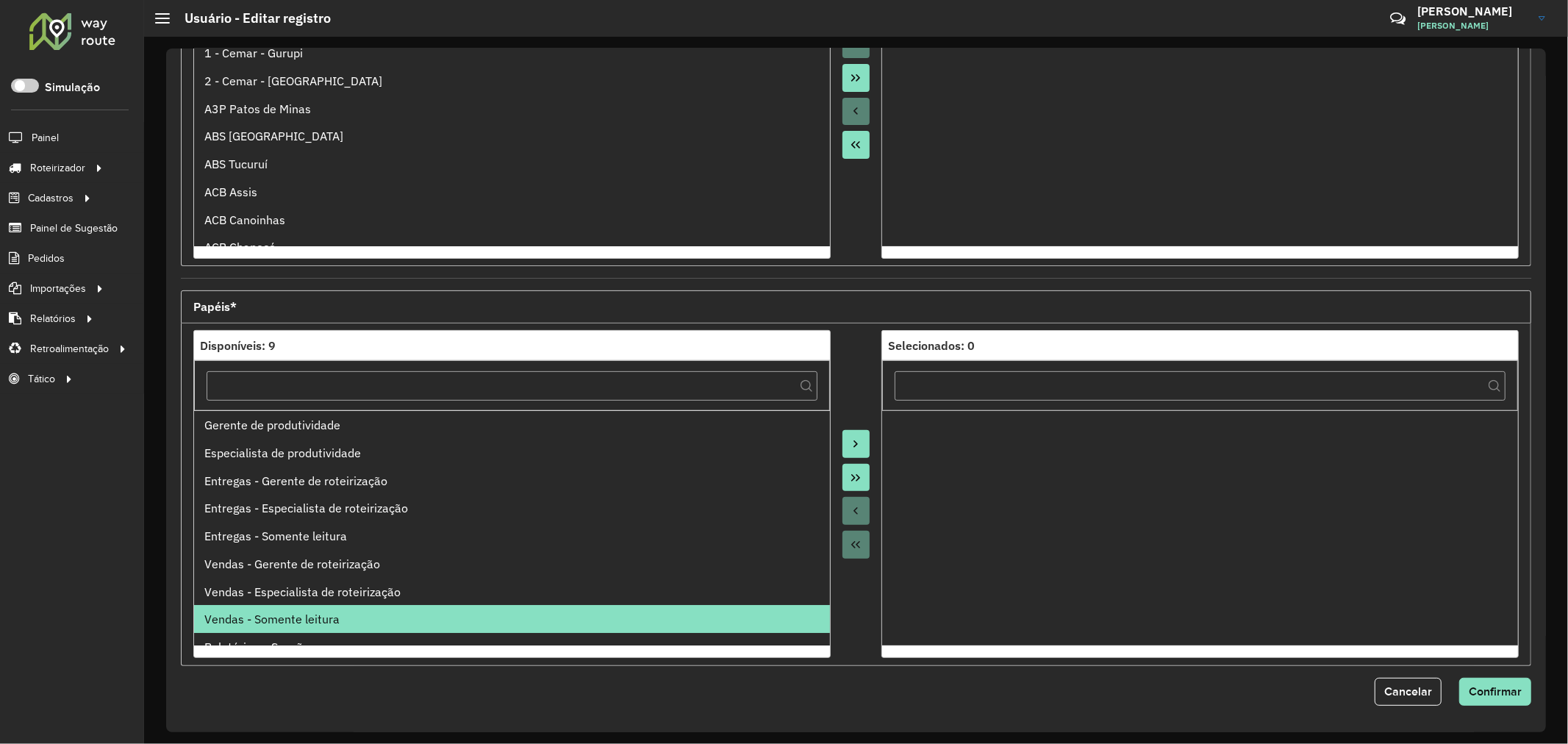
click at [850, 448] on icon "Move to Target" at bounding box center [855, 444] width 11 height 11
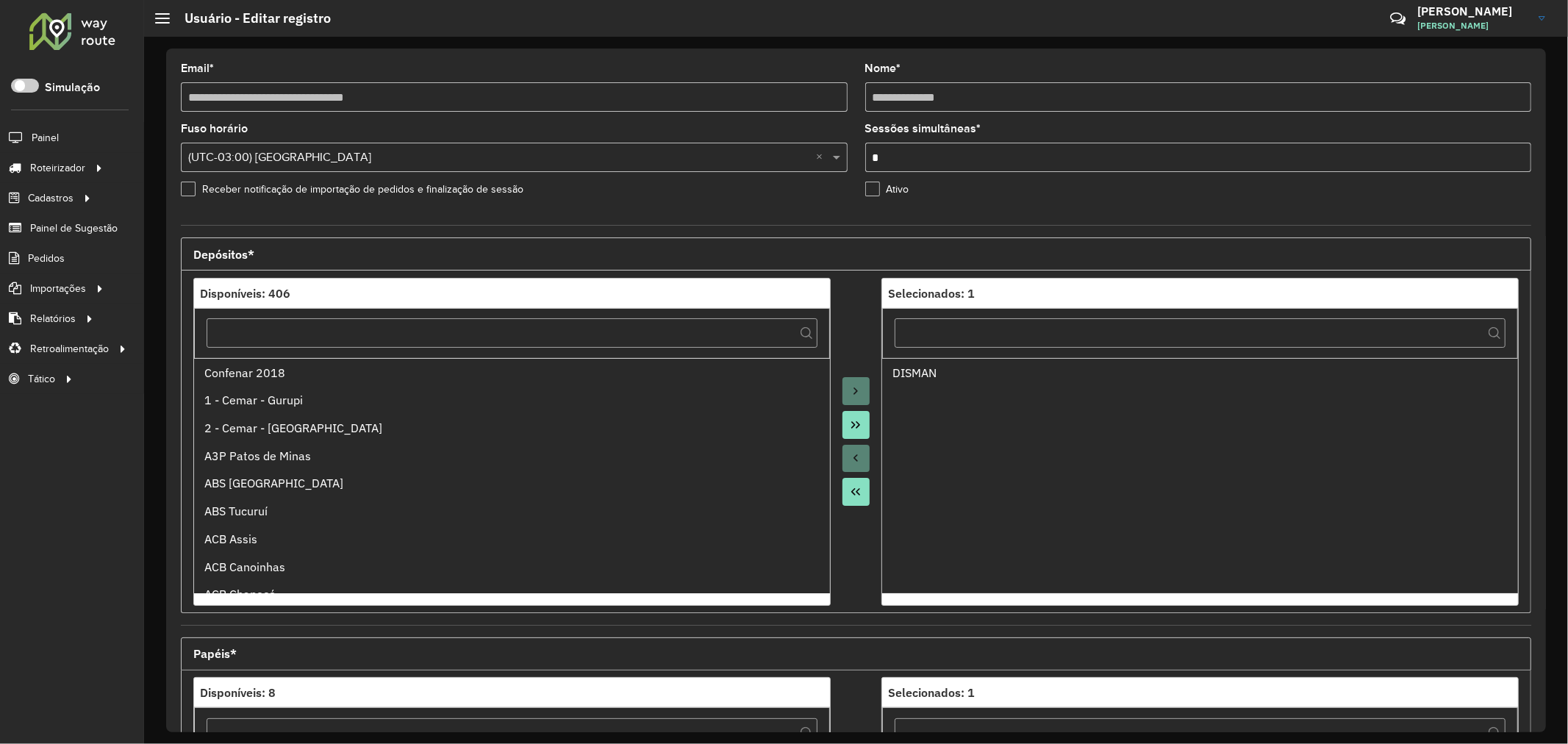
click at [878, 187] on label "Ativo" at bounding box center [887, 189] width 44 height 16
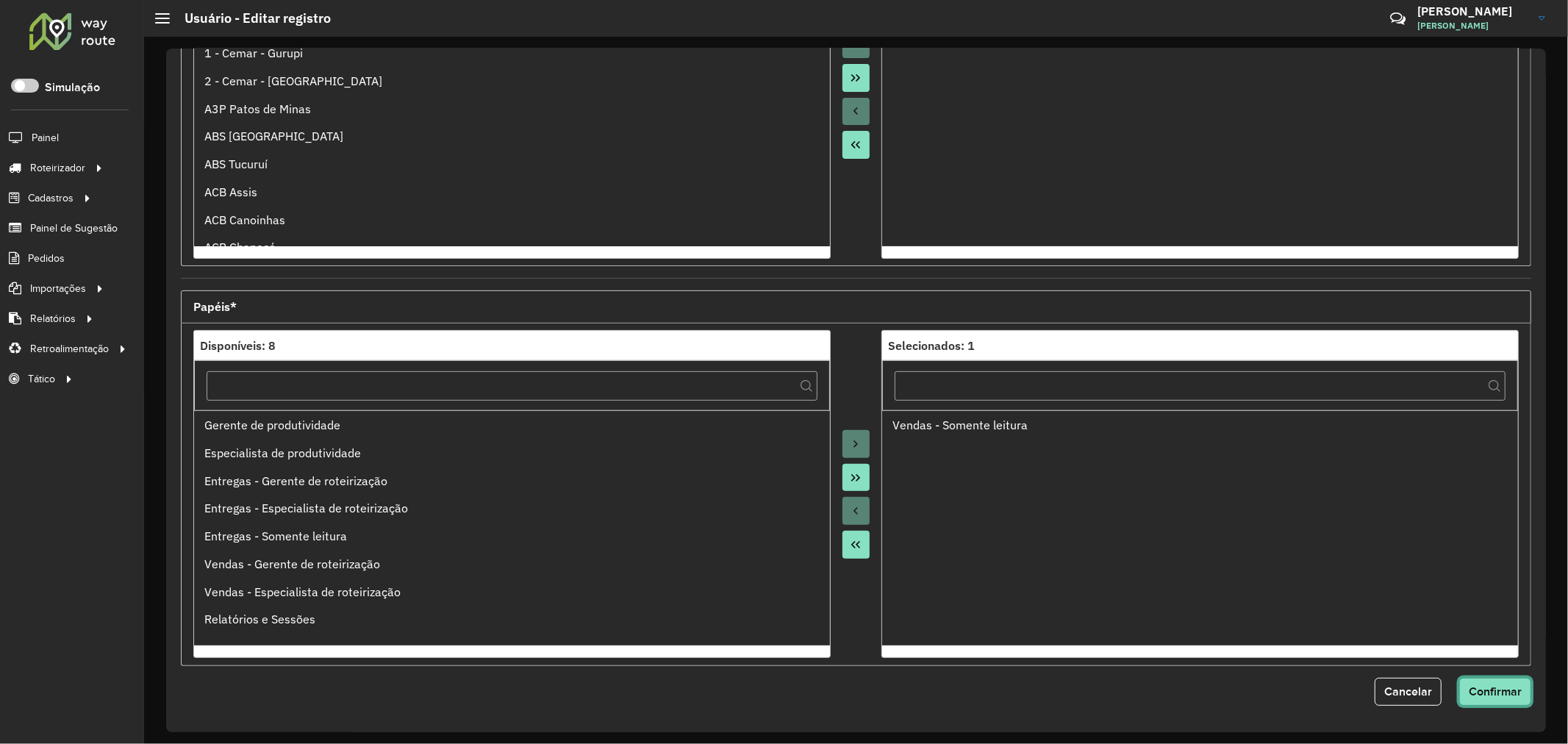
drag, startPoint x: 1503, startPoint y: 689, endPoint x: 1467, endPoint y: 616, distance: 81.4
click at [1503, 688] on span "Confirmar" at bounding box center [1495, 691] width 53 height 12
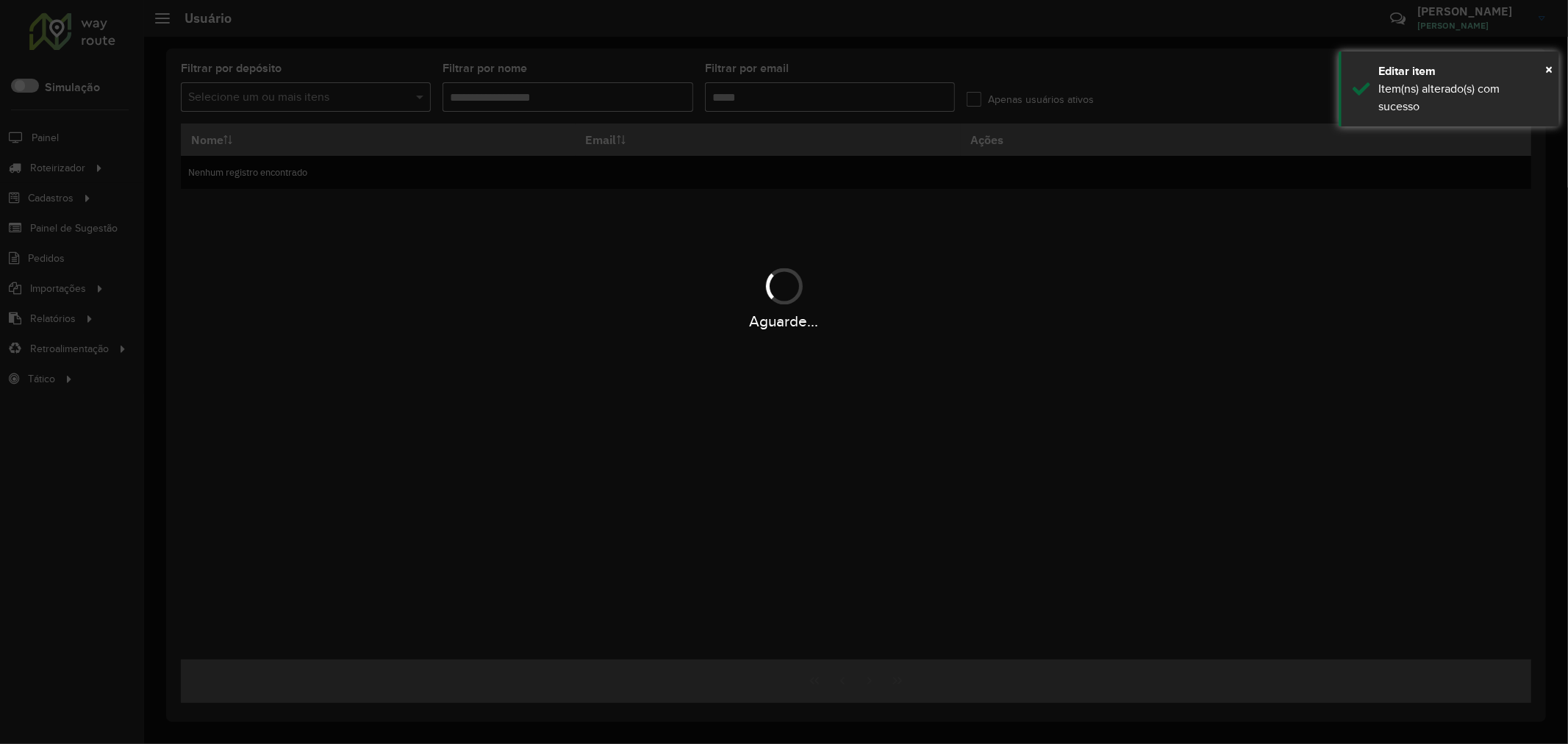
type input "**********"
click at [936, 318] on div "Aguarde..." at bounding box center [784, 321] width 1568 height 23
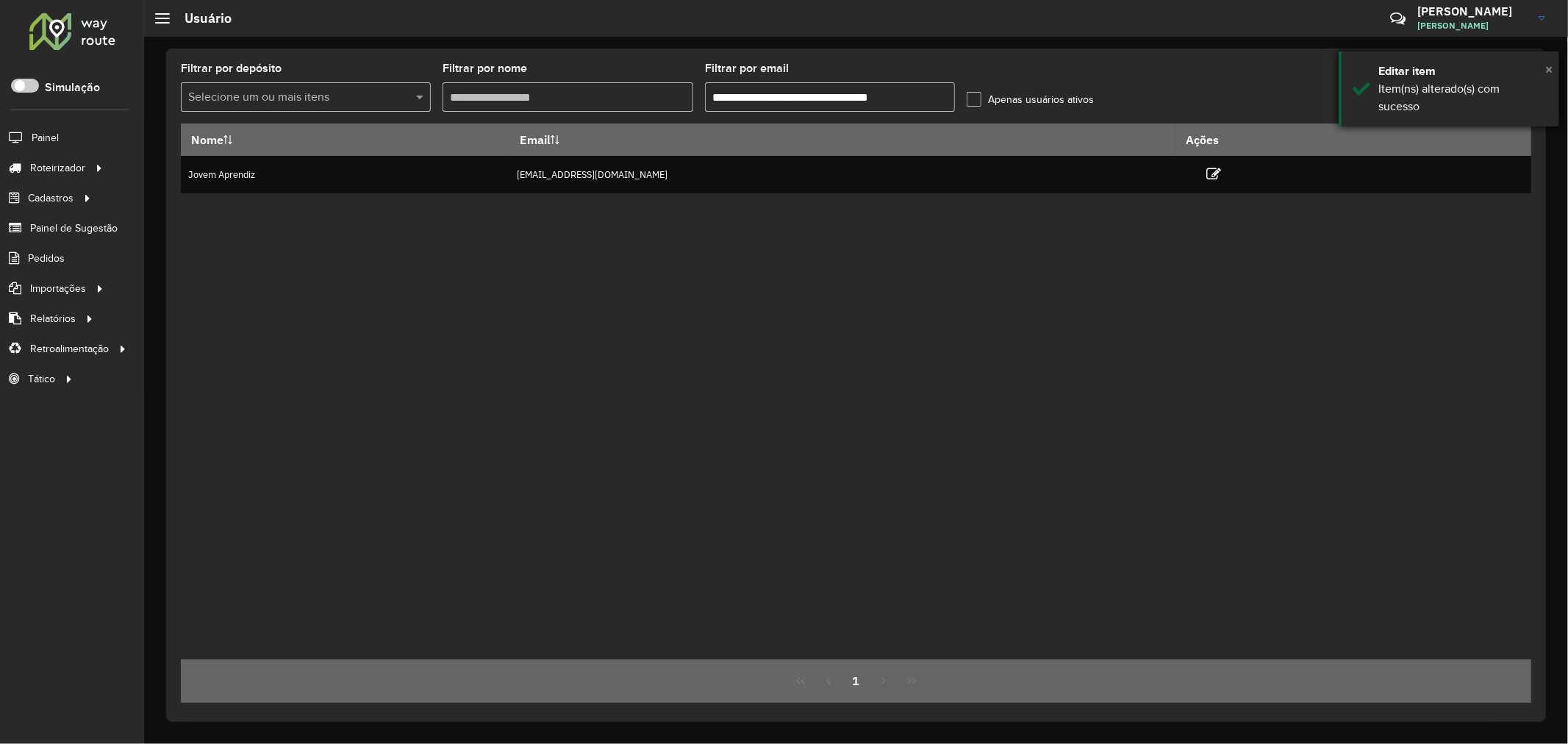
click at [1551, 69] on span "×" at bounding box center [1548, 69] width 7 height 16
click at [1507, 96] on link at bounding box center [1515, 95] width 32 height 26
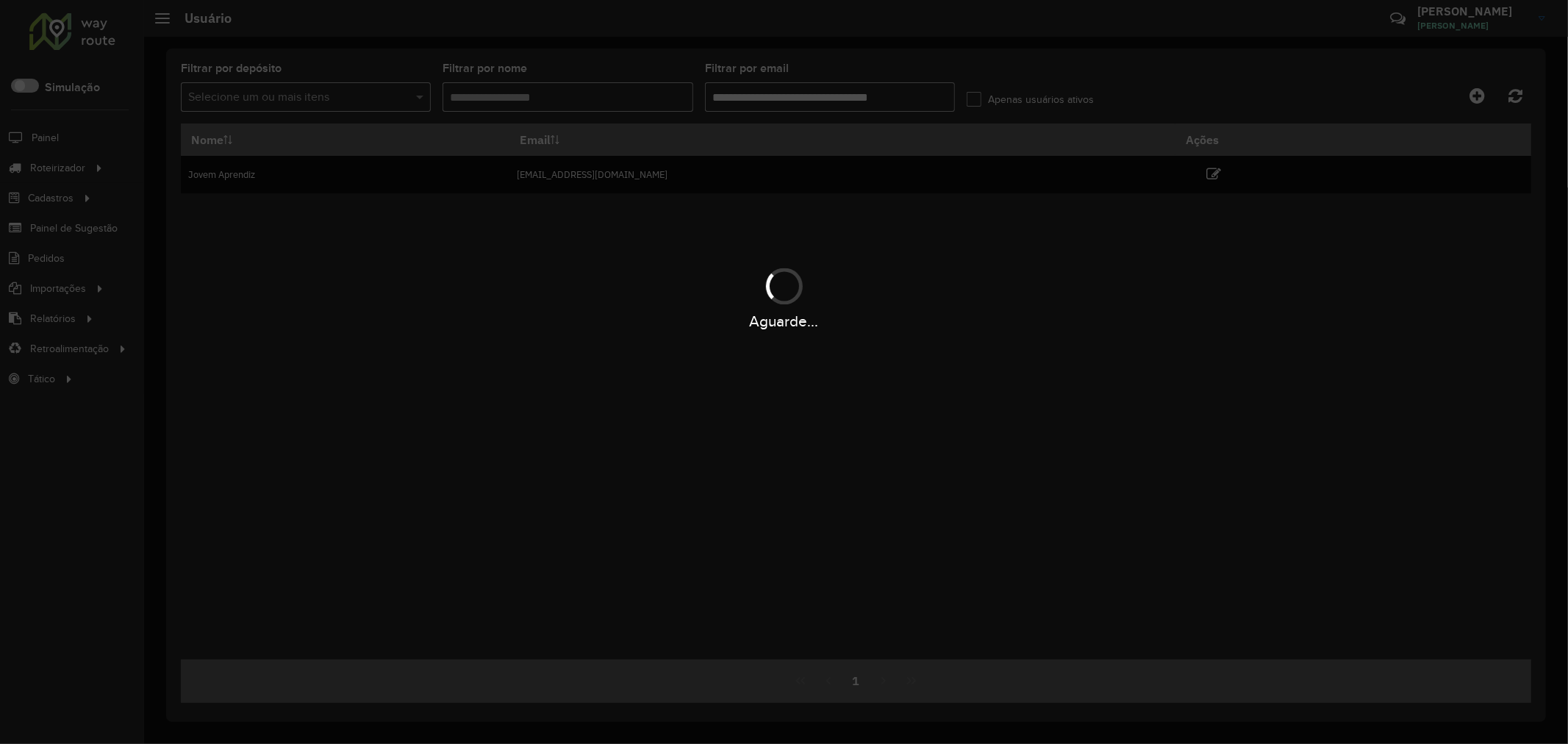
drag, startPoint x: 1258, startPoint y: 299, endPoint x: 1253, endPoint y: 250, distance: 49.3
click at [1254, 299] on div "Aguarde..." at bounding box center [784, 297] width 1568 height 70
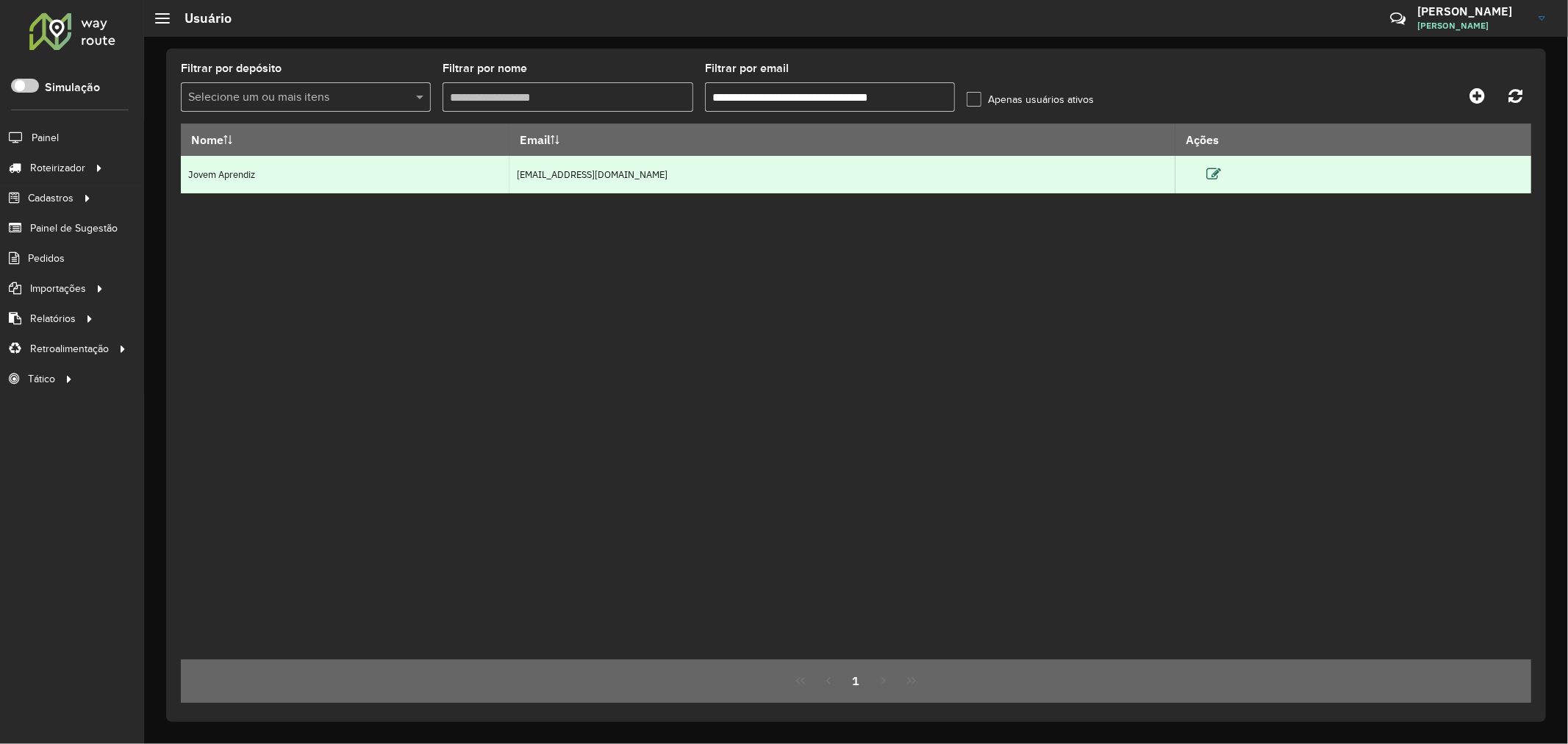
click at [1221, 179] on icon at bounding box center [1213, 174] width 15 height 15
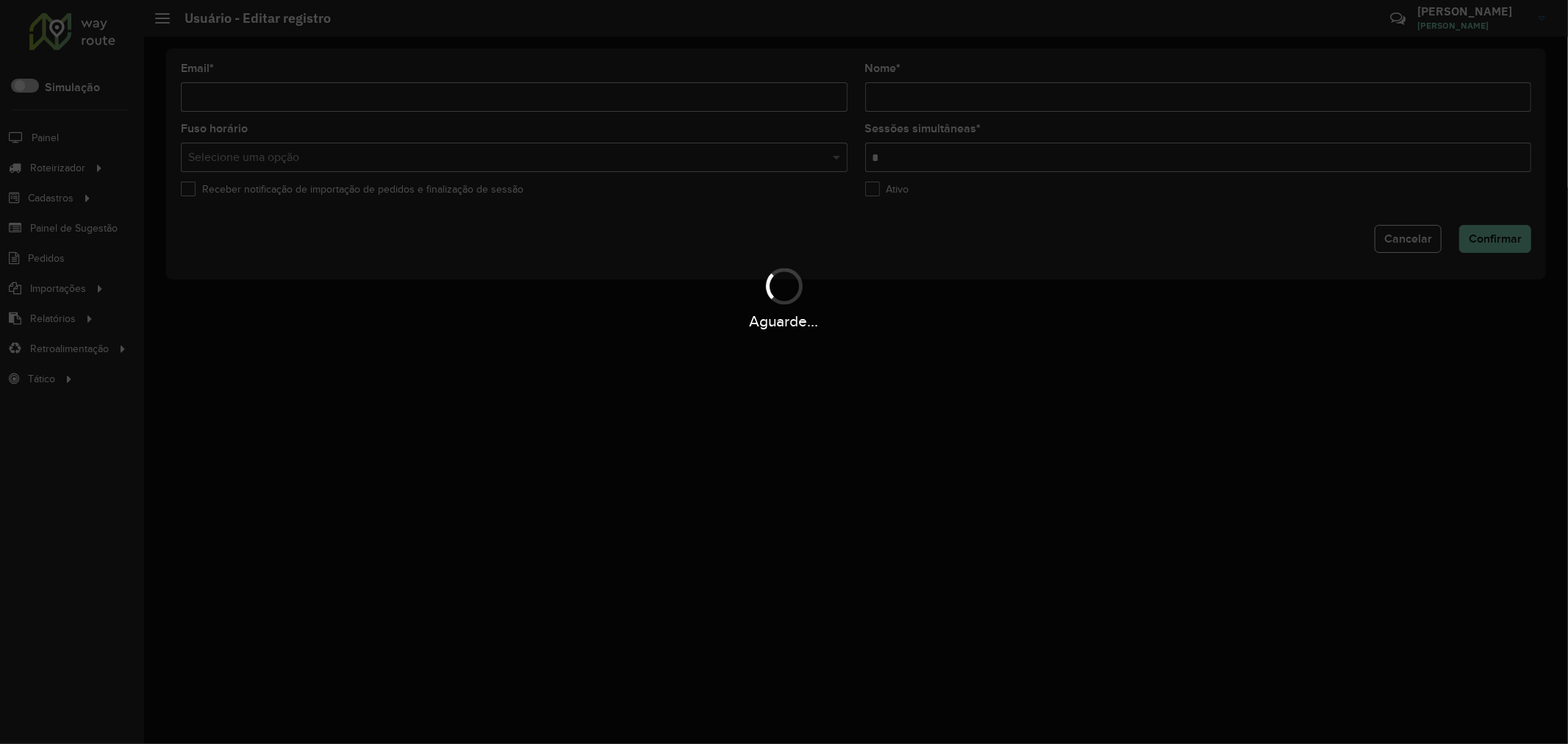
type input "**********"
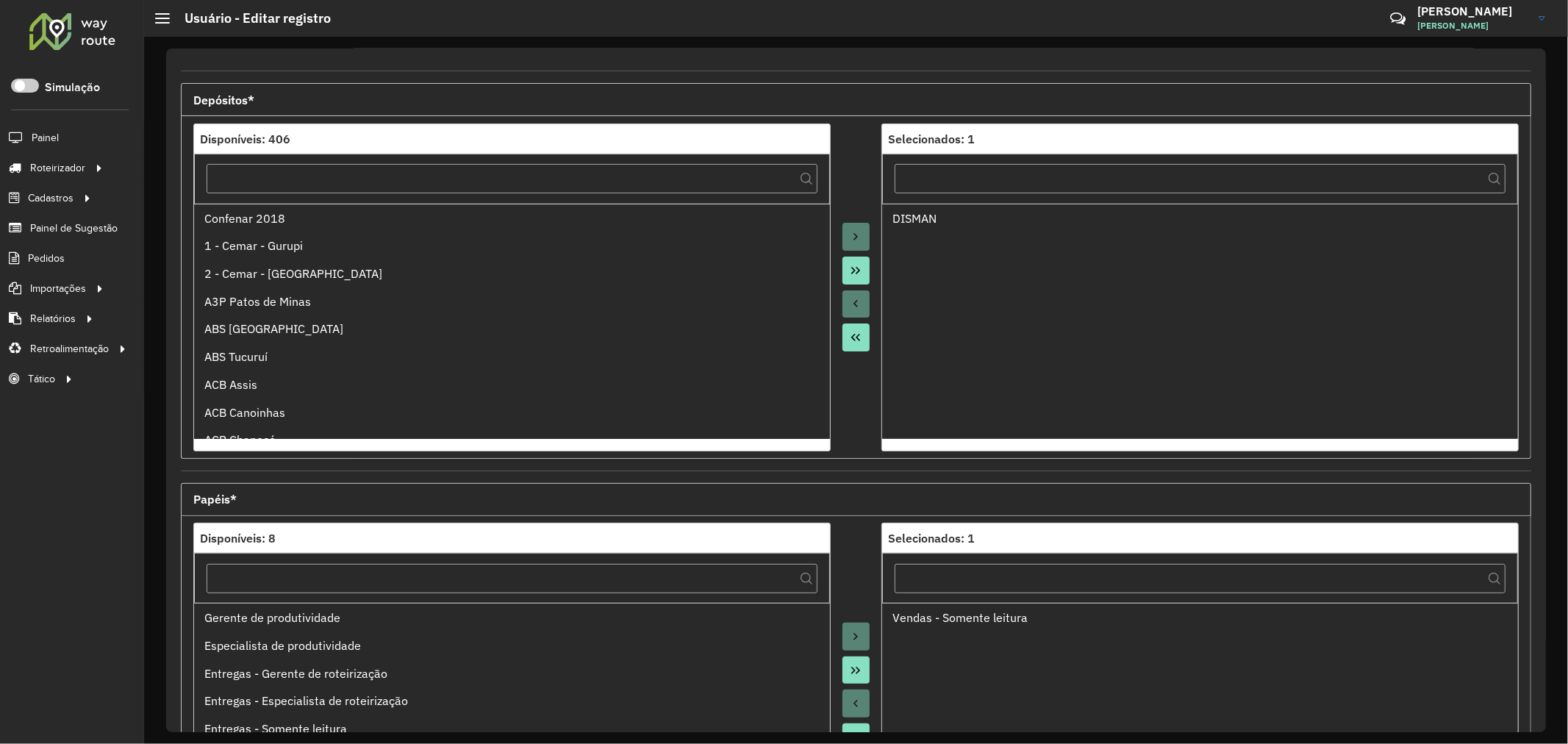
scroll to position [348, 0]
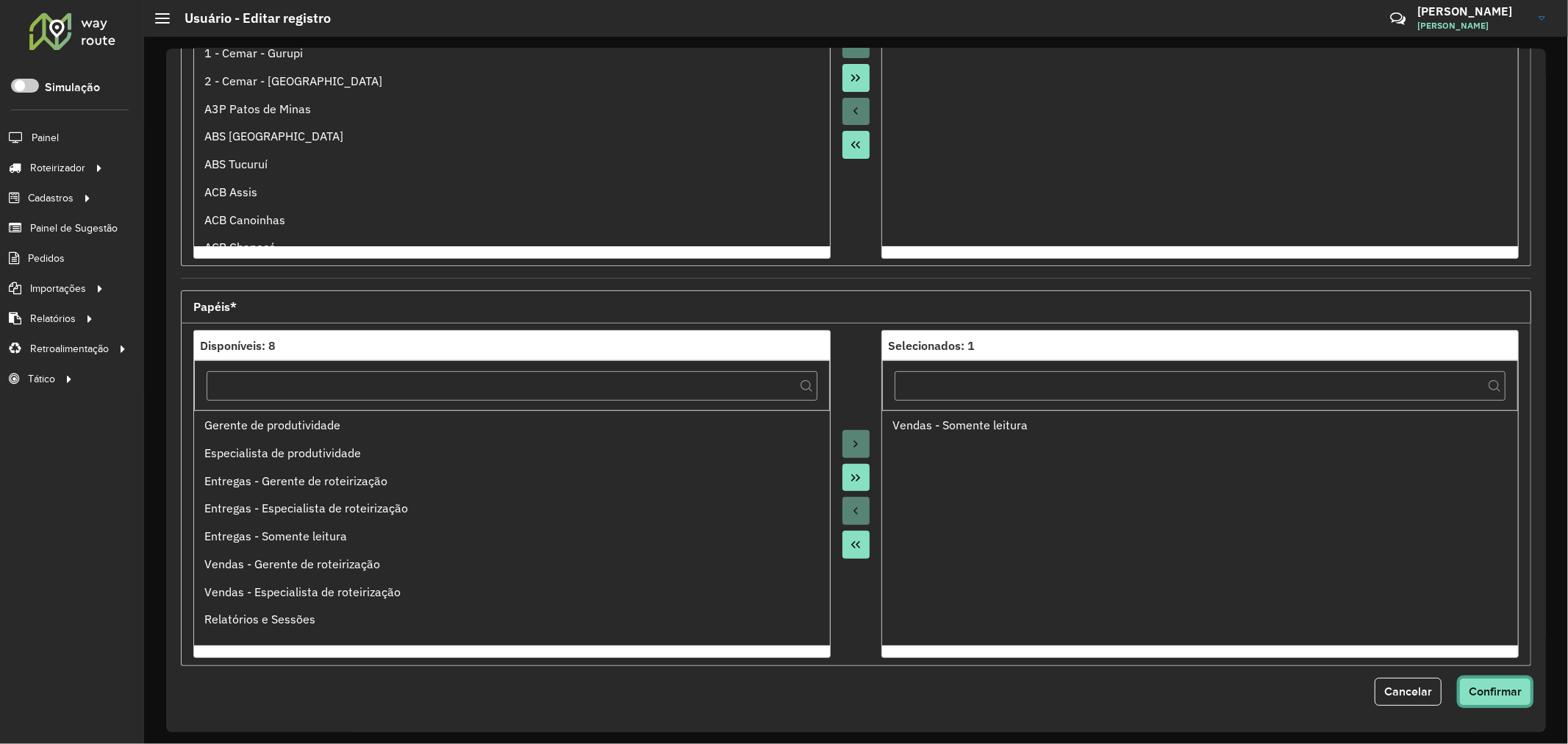
drag, startPoint x: 1513, startPoint y: 684, endPoint x: 1483, endPoint y: 668, distance: 34.0
click at [1513, 684] on button "Confirmar" at bounding box center [1495, 692] width 72 height 28
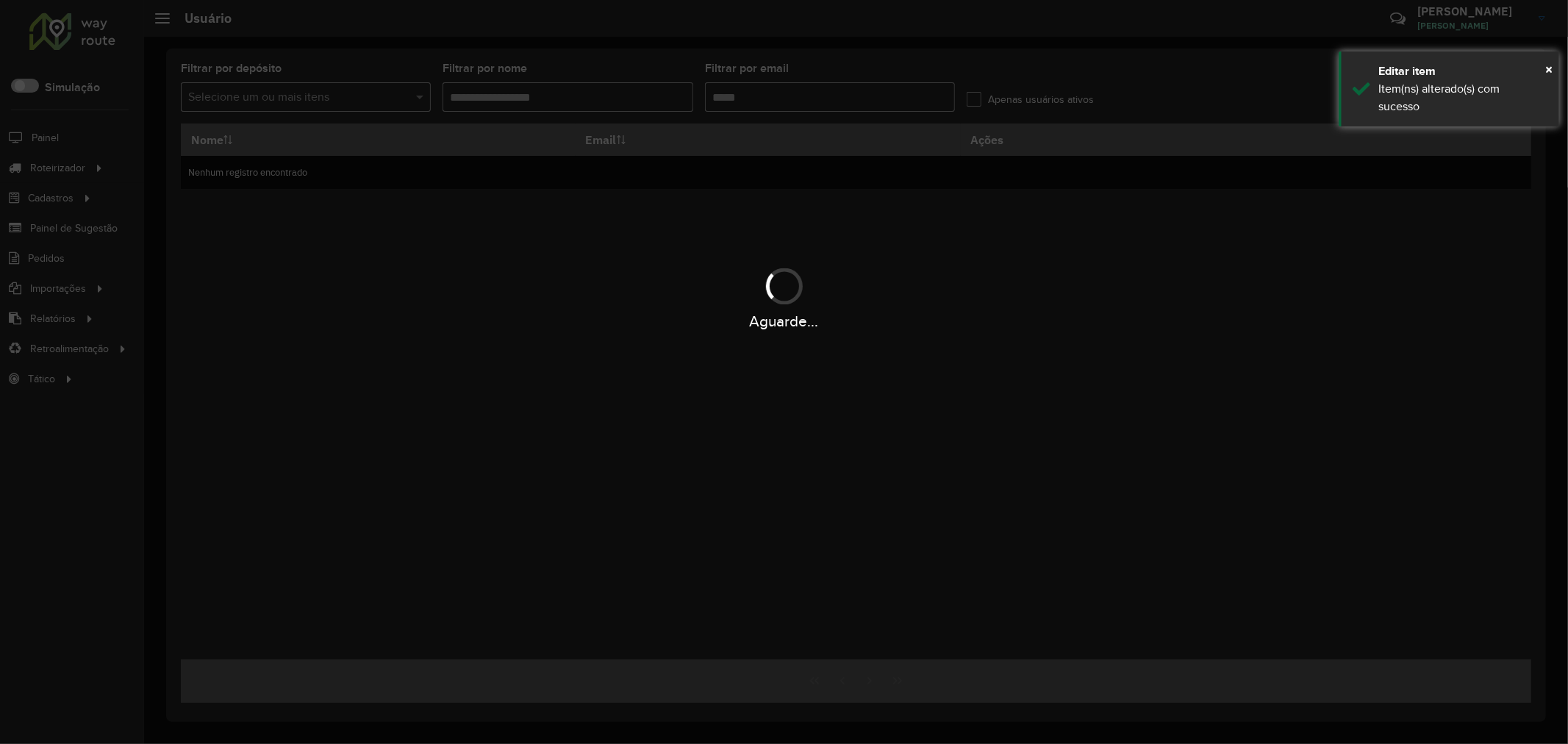
type input "**********"
drag, startPoint x: 1304, startPoint y: 333, endPoint x: 1409, endPoint y: 257, distance: 129.6
click at [1309, 332] on div "Aguarde..." at bounding box center [784, 372] width 1568 height 744
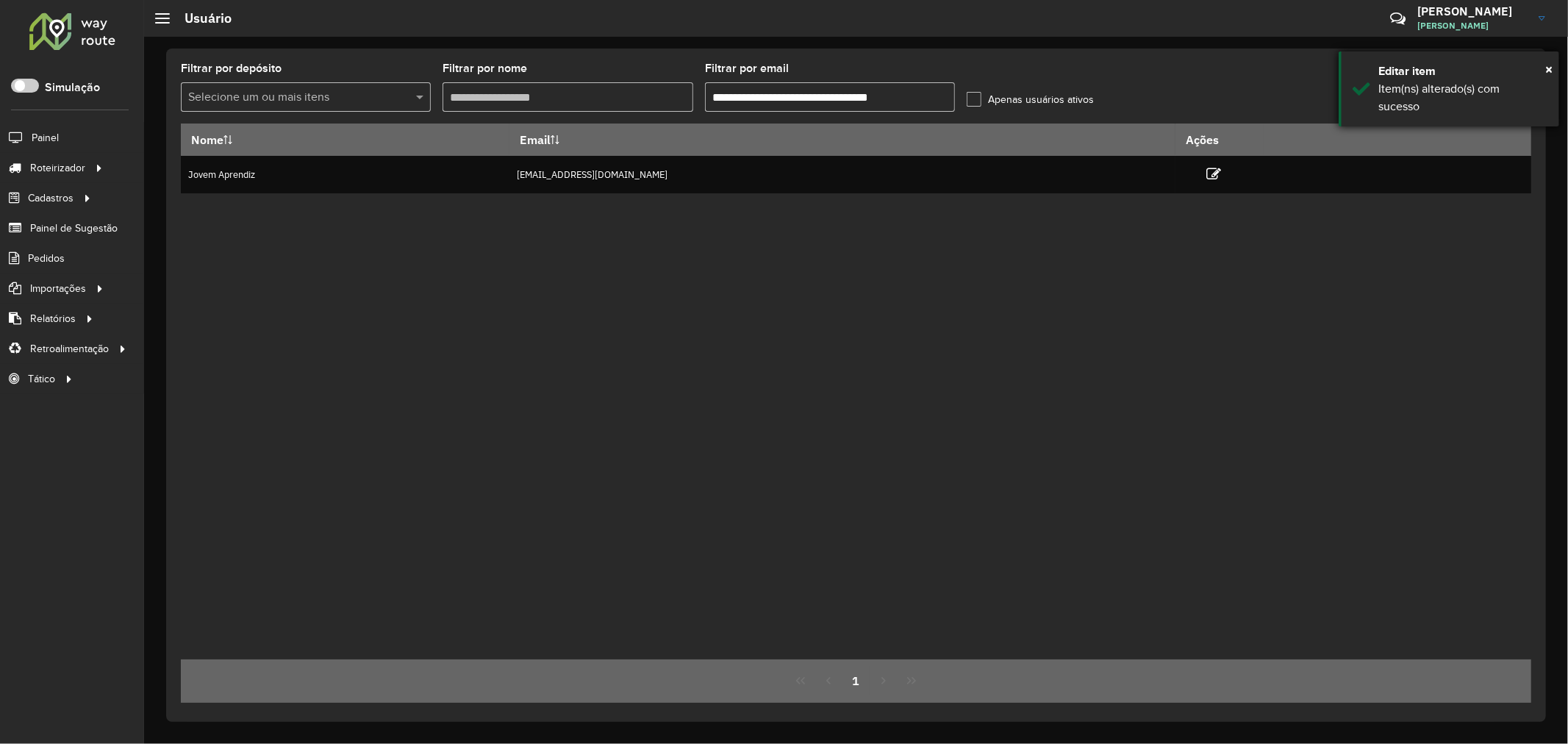
click at [1557, 67] on div "× Editar item Item(ns) alterado(s) com sucesso" at bounding box center [1448, 89] width 221 height 75
click at [1511, 91] on icon at bounding box center [1515, 96] width 14 height 16
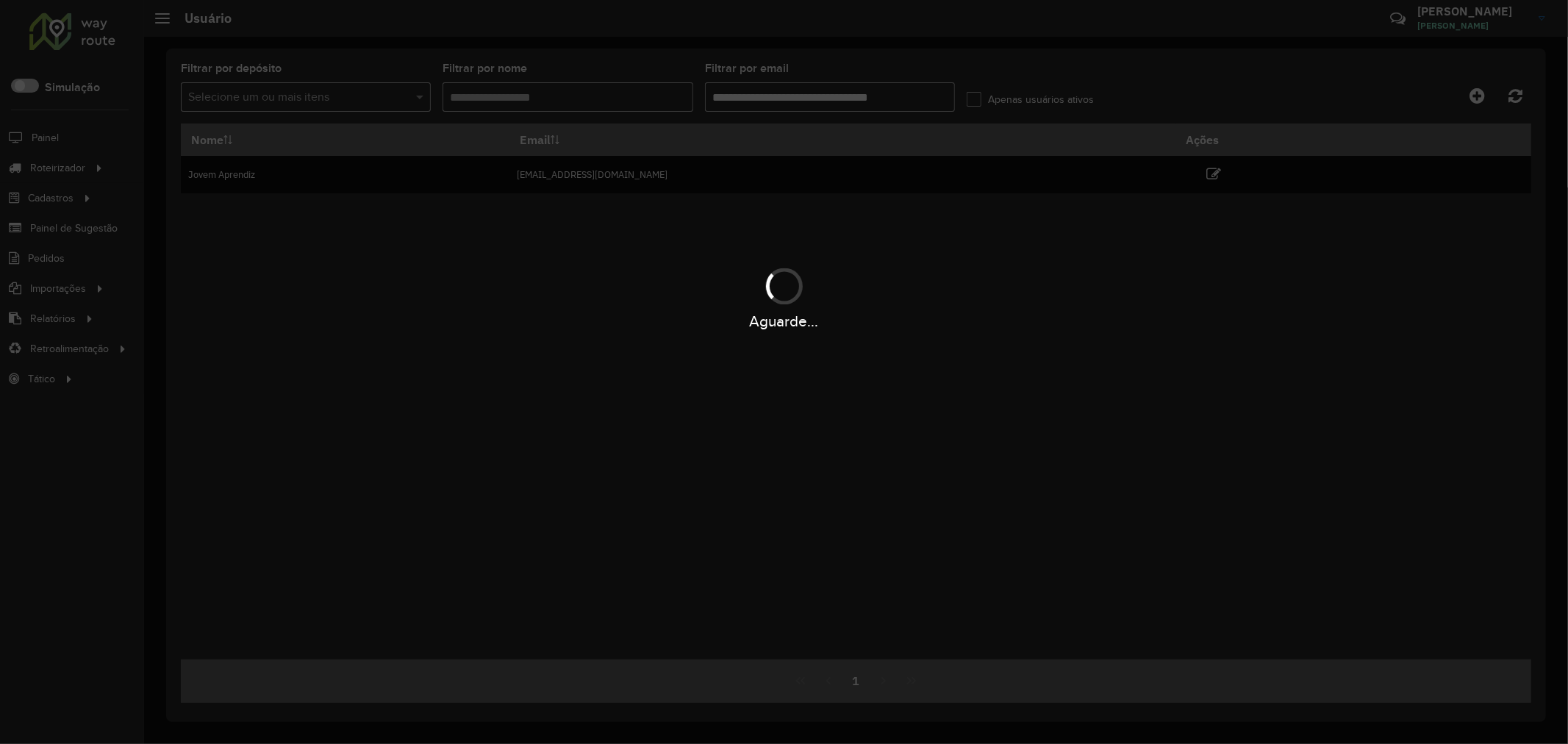
click at [1338, 282] on div "Aguarde..." at bounding box center [784, 297] width 1568 height 70
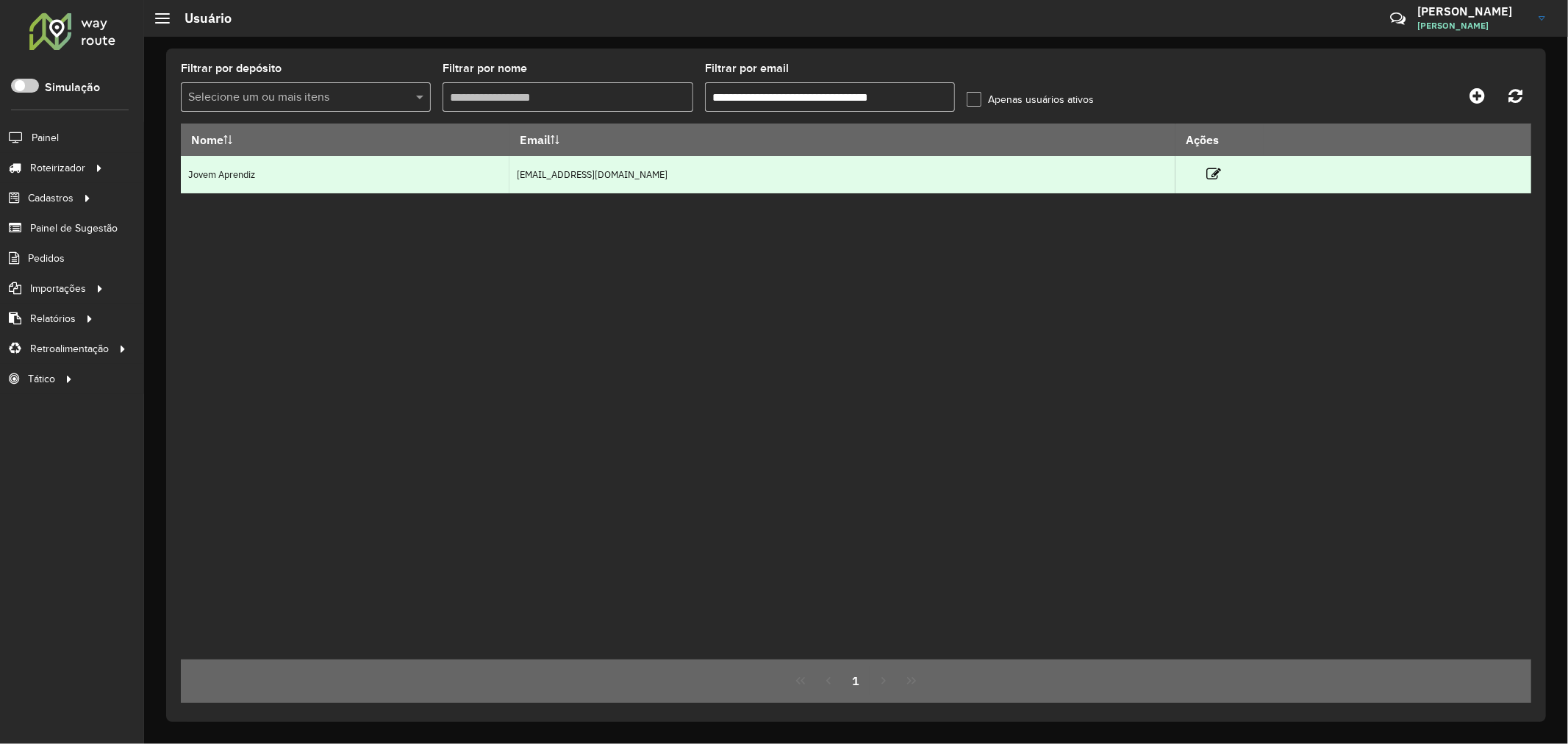
click at [1226, 171] on td at bounding box center [1220, 174] width 88 height 37
click at [1221, 177] on icon at bounding box center [1213, 174] width 15 height 15
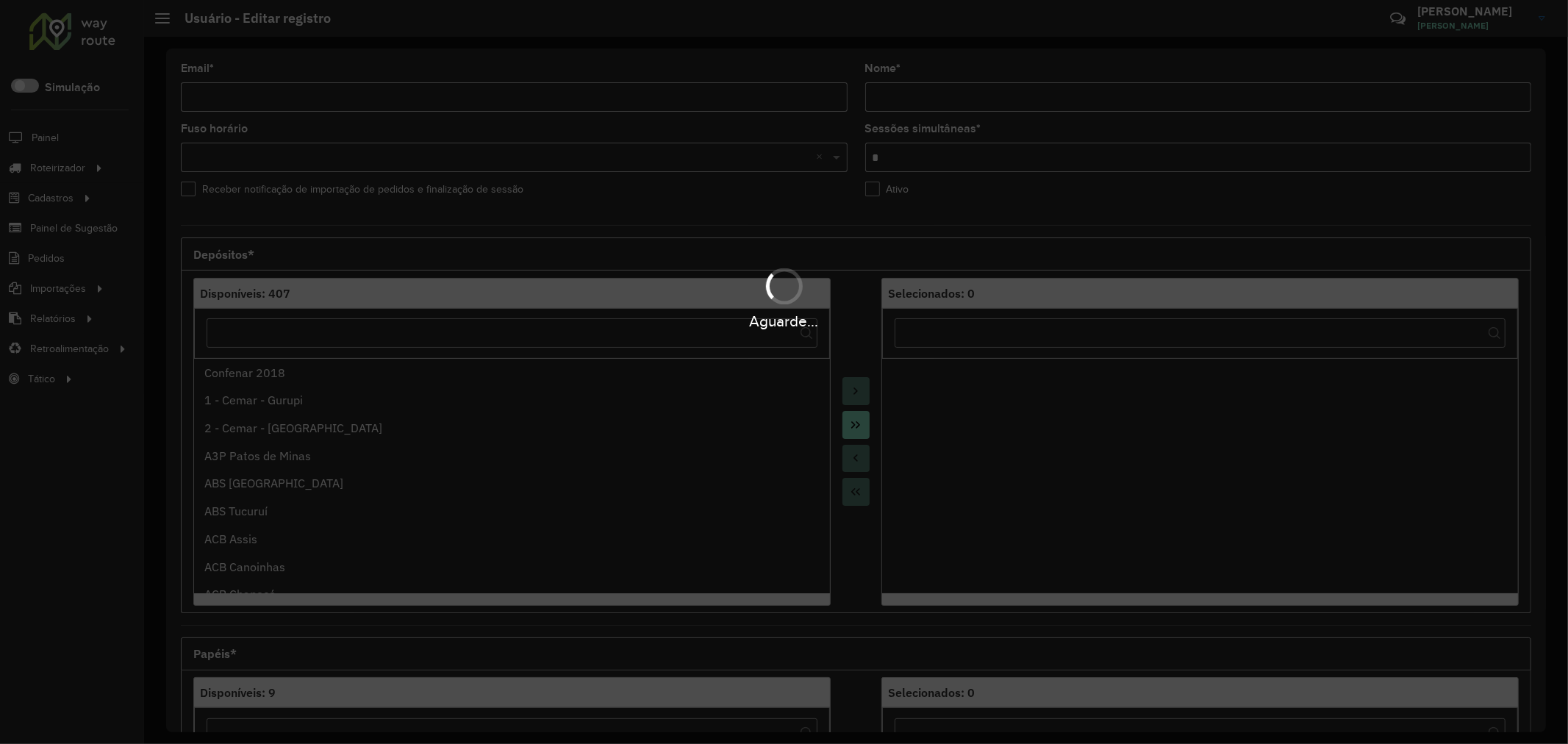
type input "**********"
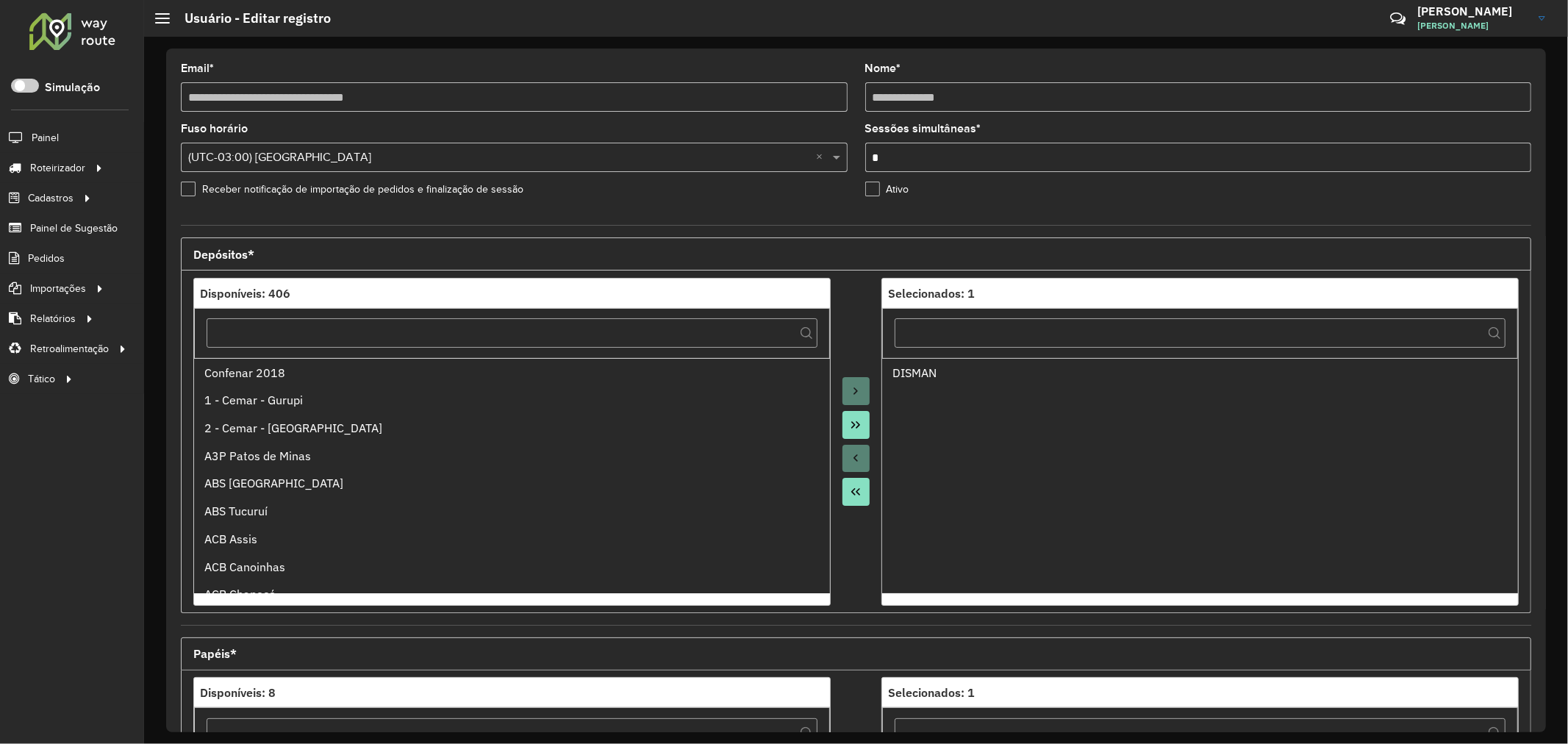
drag, startPoint x: 858, startPoint y: 236, endPoint x: 846, endPoint y: 247, distance: 16.3
click at [858, 236] on hb-pick-list-form "Depósitos* Disponíveis: 406 Confenar 2018 1 - Cemar - Gurupi 2 - Cemar - Dianop…" at bounding box center [855, 419] width 1350 height 388
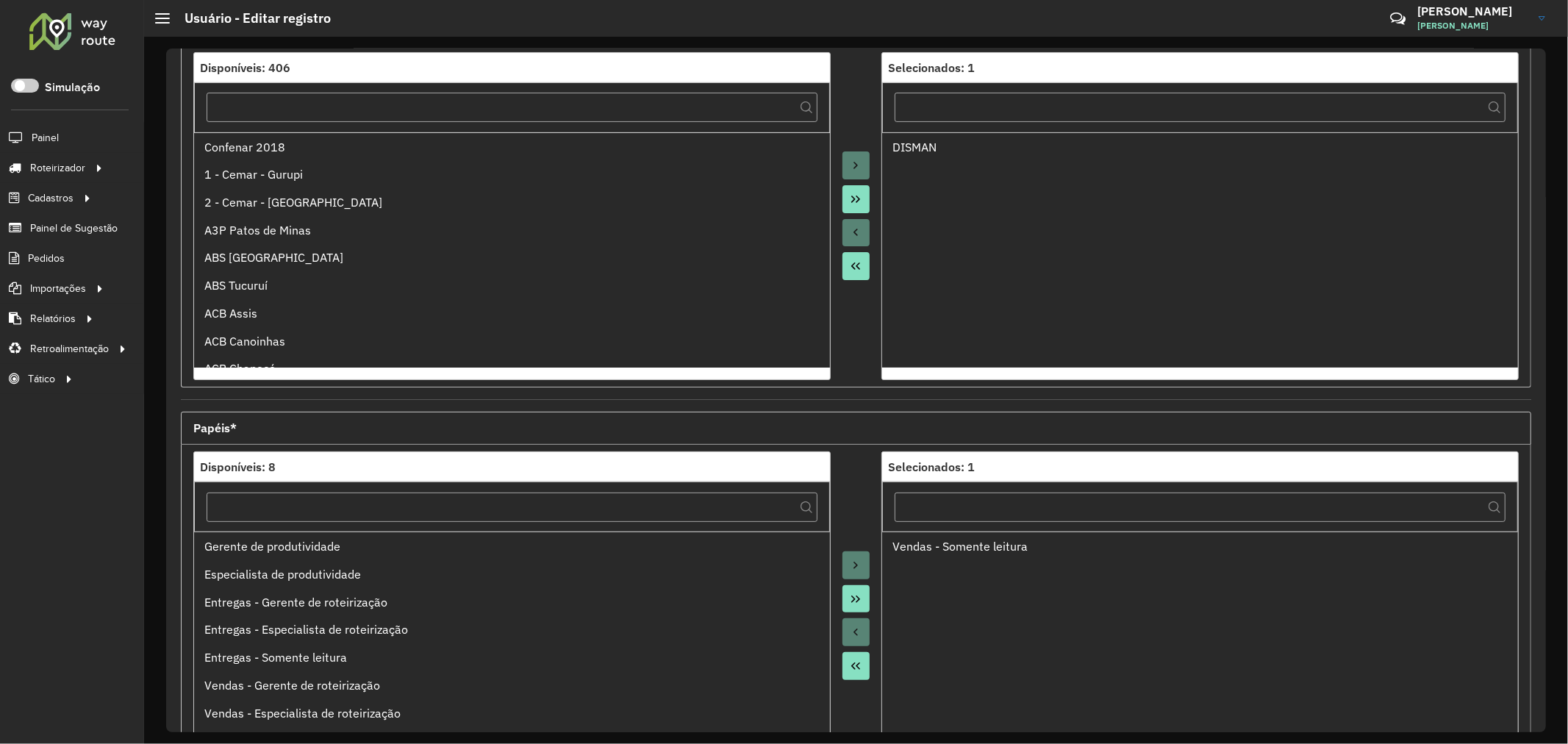
scroll to position [348, 0]
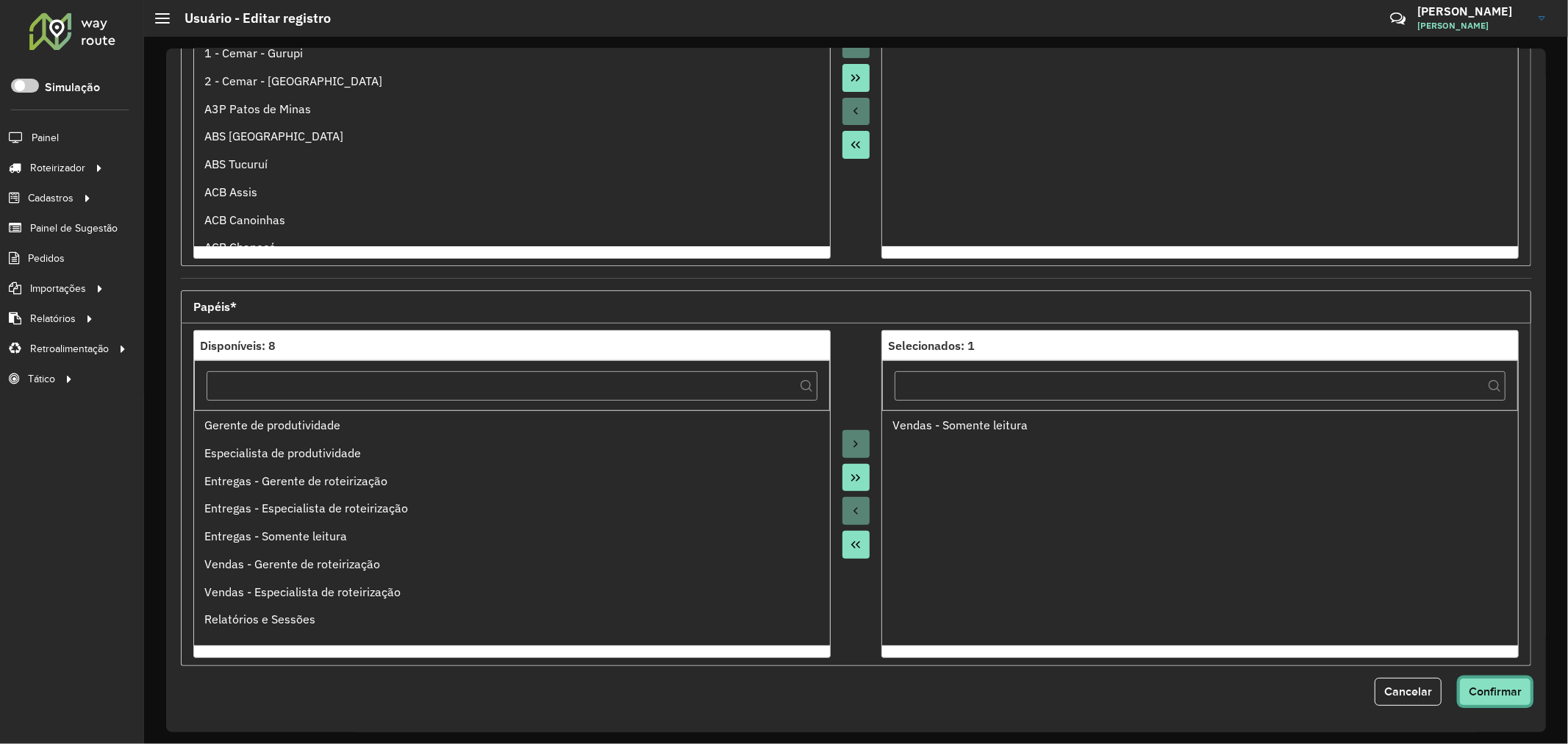
click at [1489, 687] on span "Confirmar" at bounding box center [1495, 691] width 53 height 12
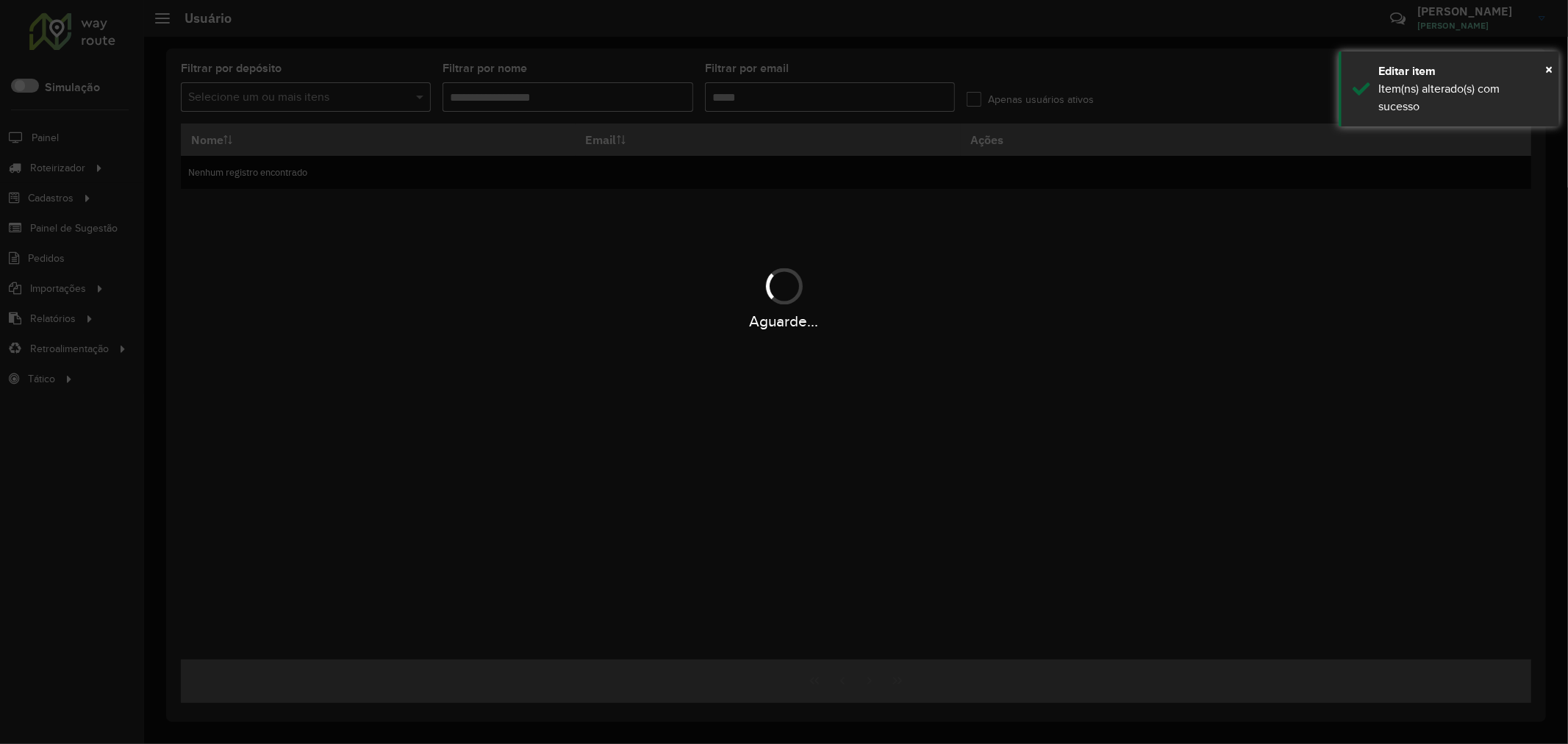
type input "**********"
drag, startPoint x: 823, startPoint y: 312, endPoint x: 837, endPoint y: 278, distance: 36.8
click at [824, 312] on div "Aguarde..." at bounding box center [784, 321] width 1568 height 23
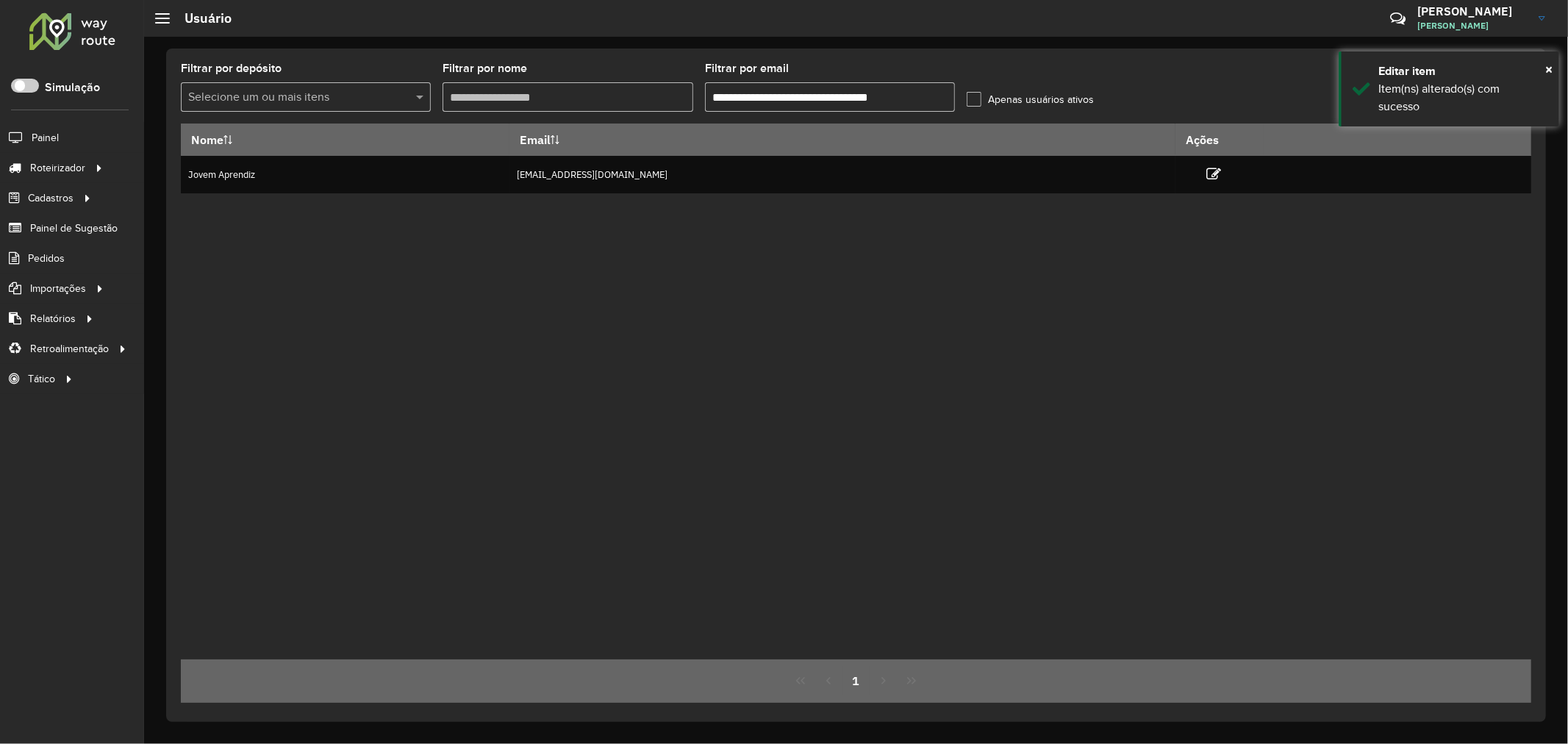
click at [1562, 67] on div "**********" at bounding box center [855, 390] width 1424 height 707
click at [1551, 65] on span "×" at bounding box center [1548, 69] width 7 height 16
click at [1511, 91] on icon at bounding box center [1515, 96] width 14 height 16
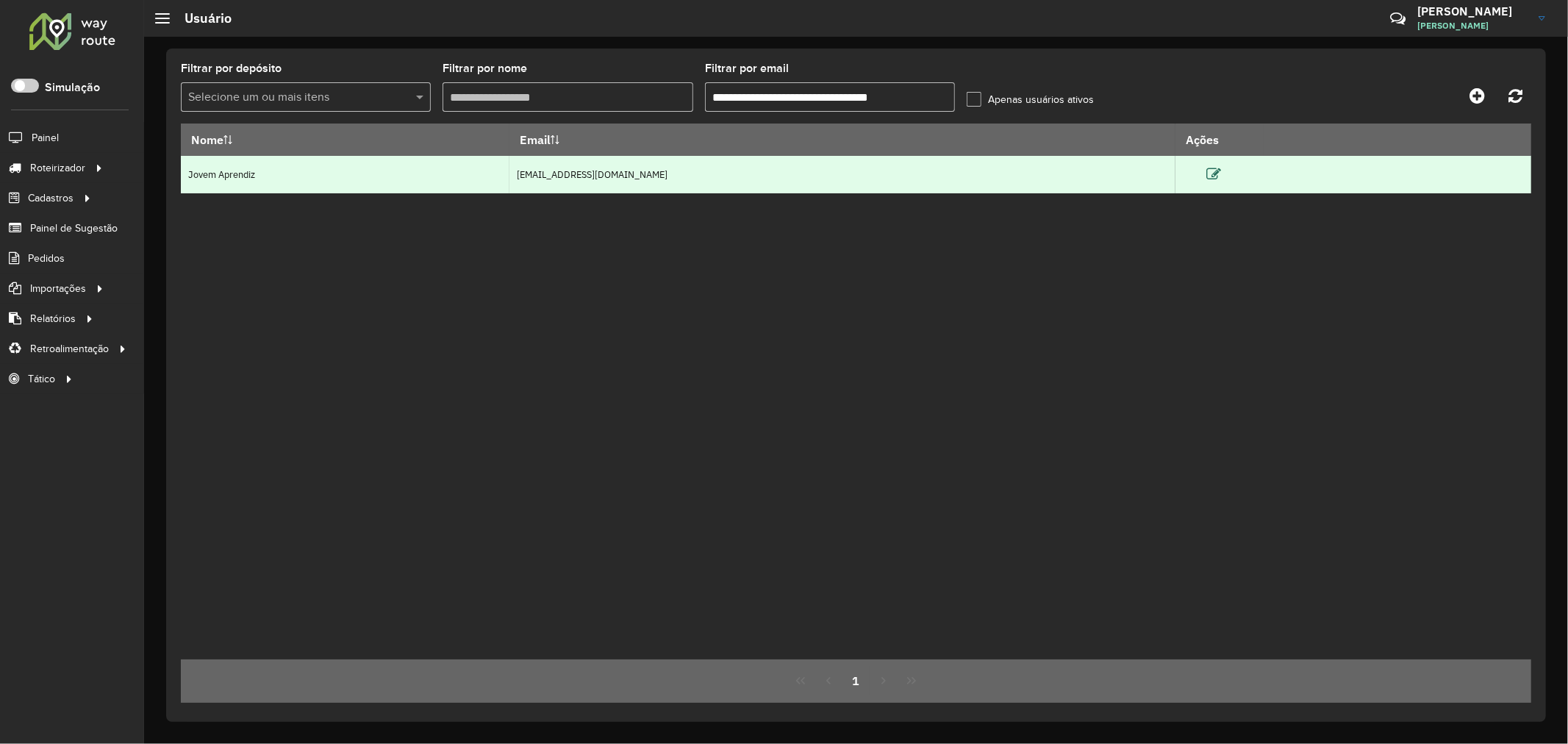
click at [1221, 177] on icon at bounding box center [1213, 174] width 15 height 15
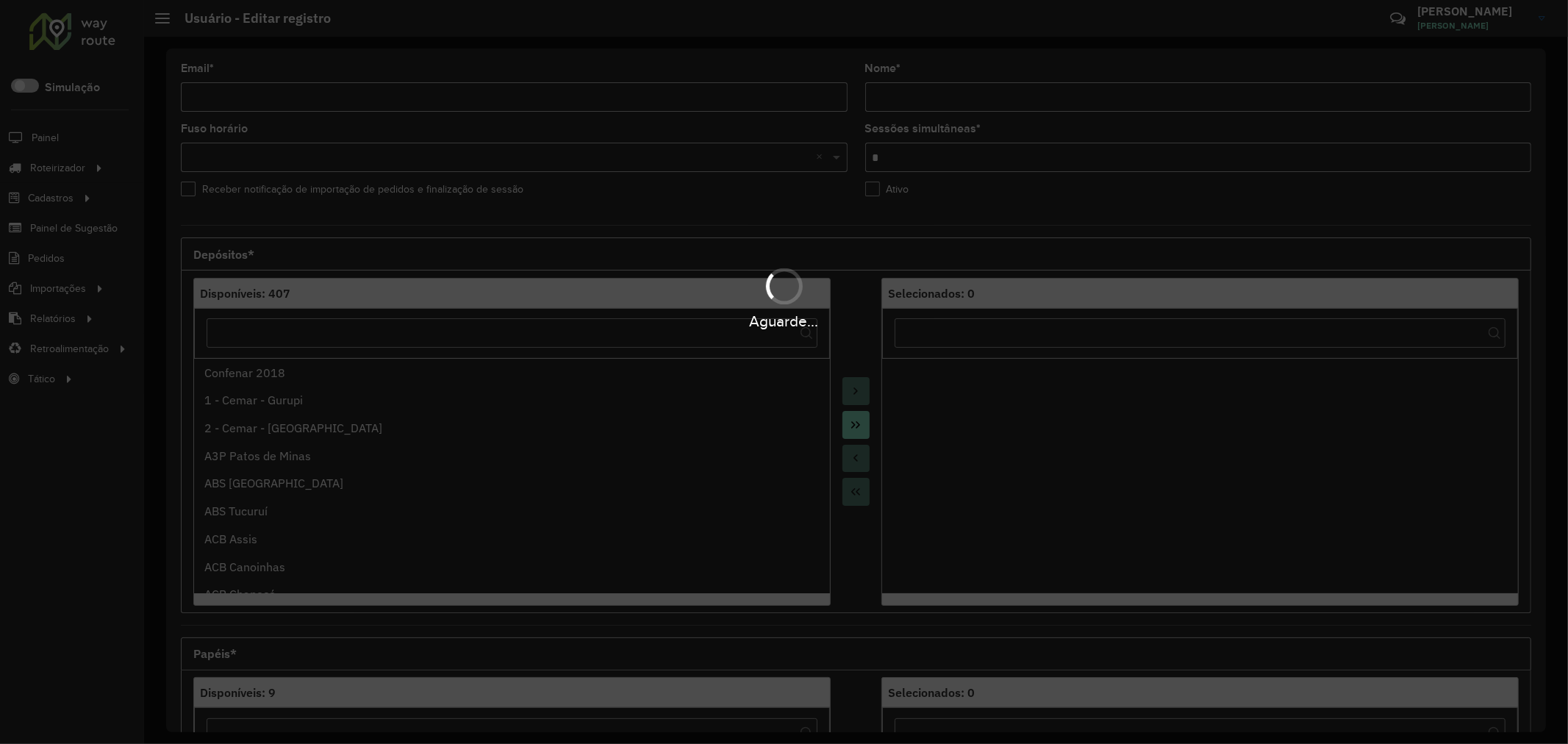
type input "**********"
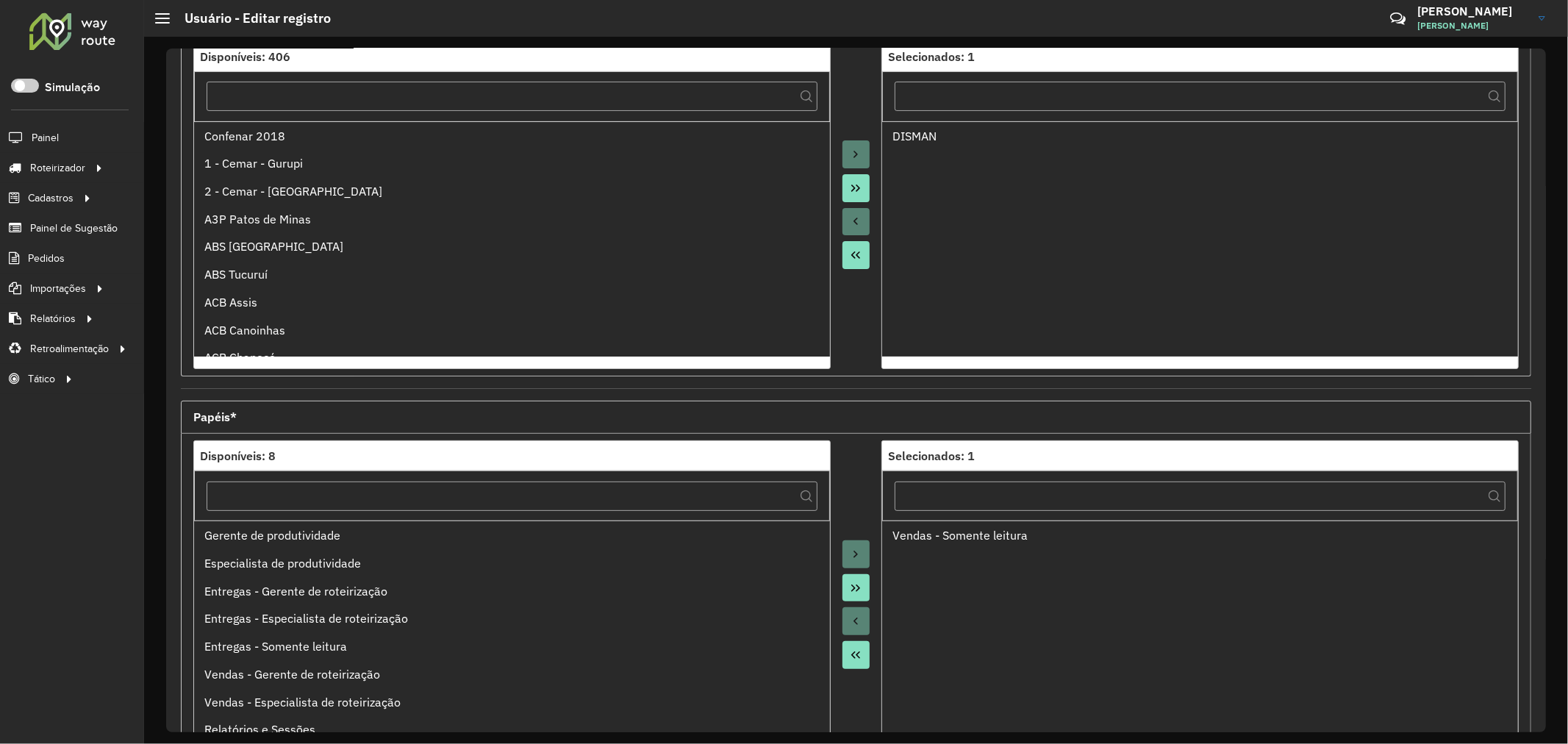
scroll to position [348, 0]
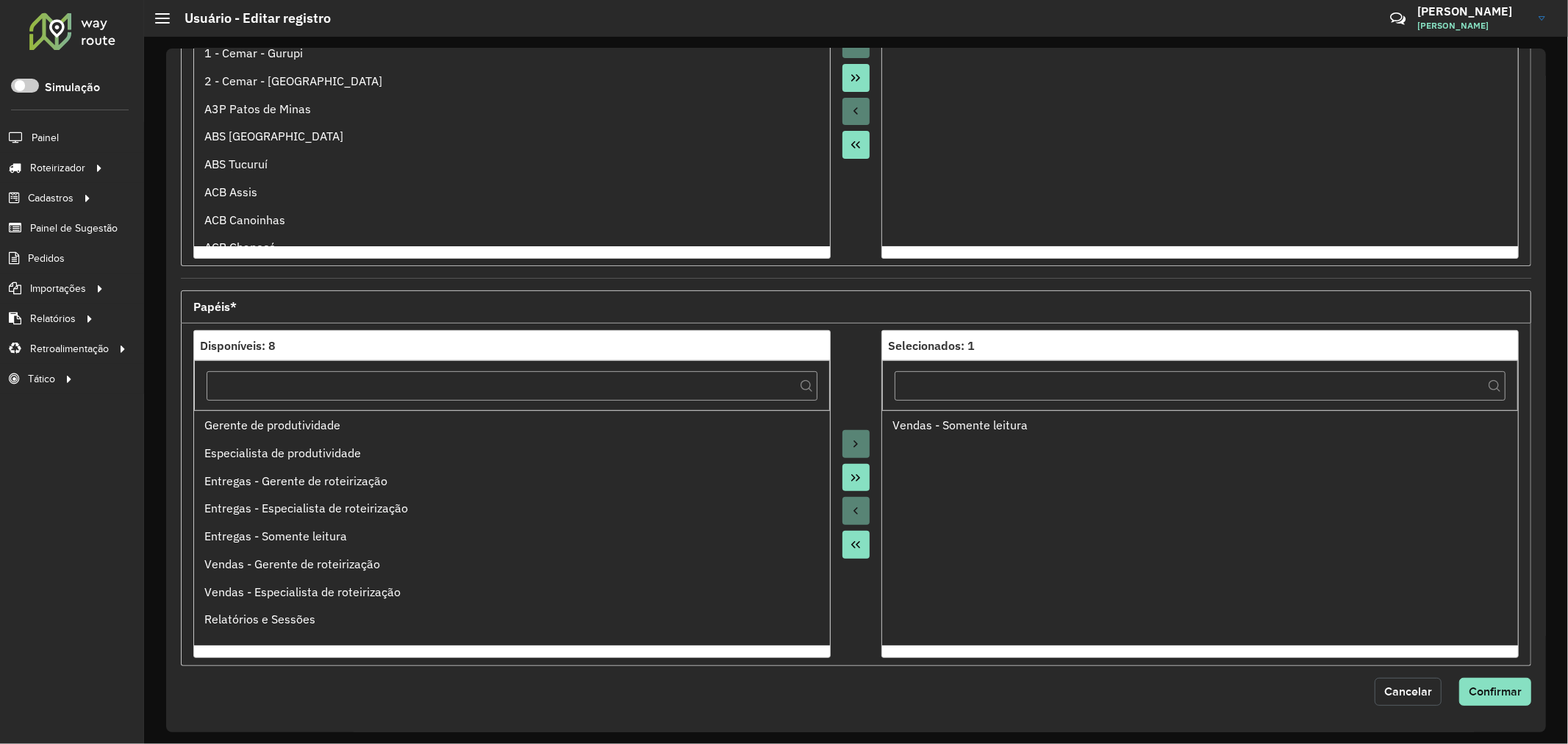
click at [1389, 684] on button "Cancelar" at bounding box center [1407, 692] width 66 height 28
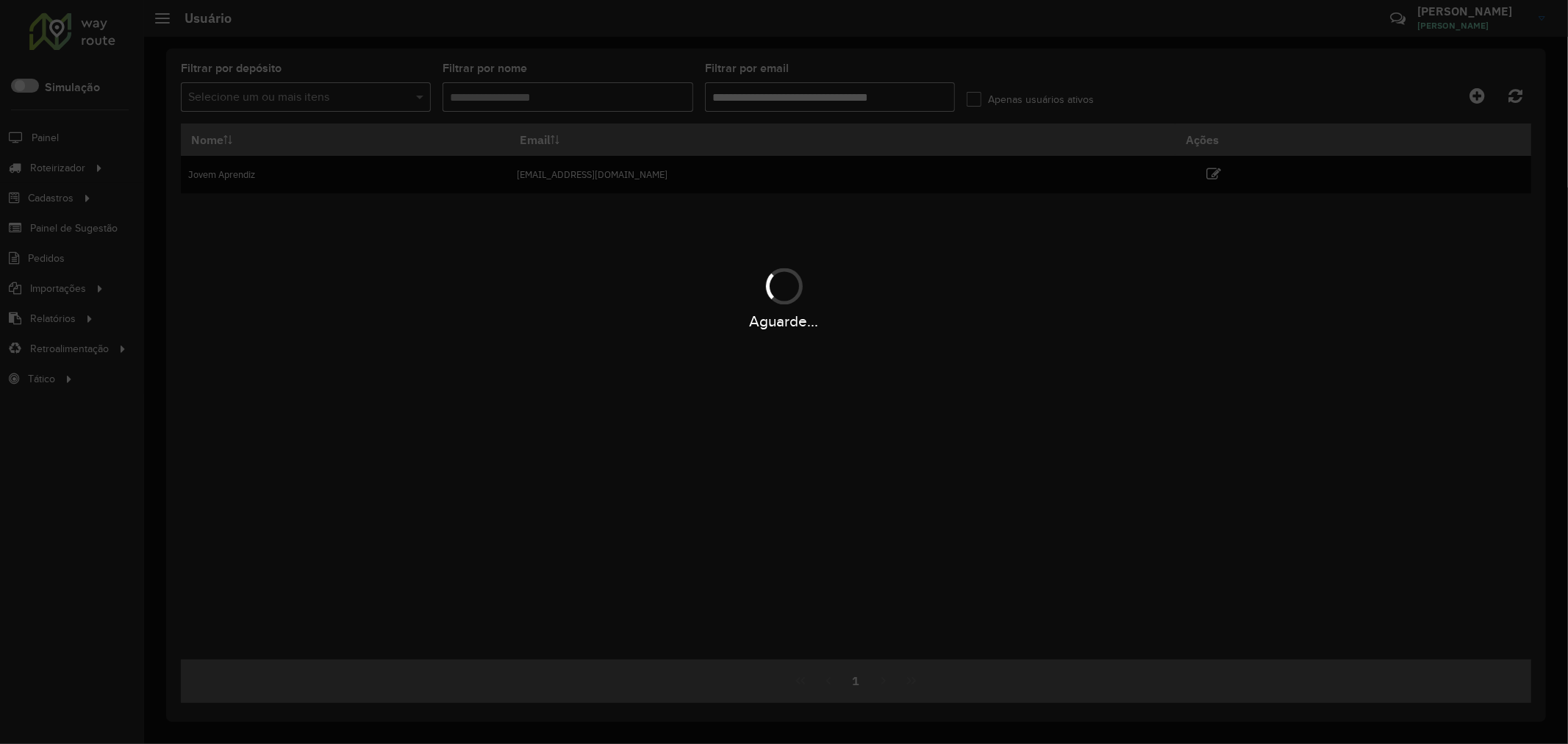
click at [930, 320] on hb-app "Aguarde... Pop-up bloqueado! Seu navegador bloqueou automáticamente a abertura …" at bounding box center [784, 372] width 1568 height 744
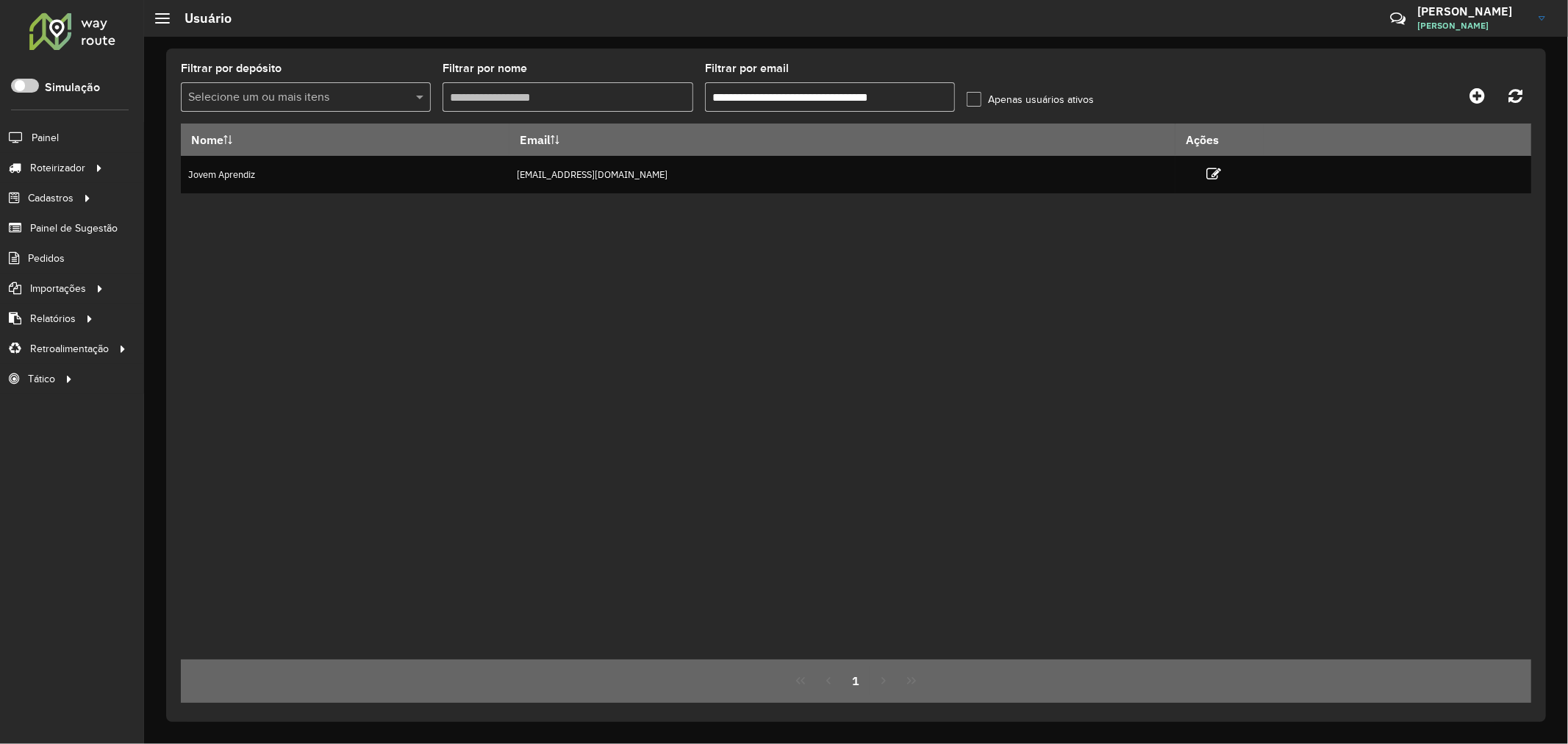
click at [791, 98] on input "**********" at bounding box center [830, 97] width 250 height 30
type input "**********"
click at [831, 222] on div "Nome Email Ações Odair Junior jovemaprendiz1@dismanbebidas.com.br" at bounding box center [855, 391] width 1350 height 536
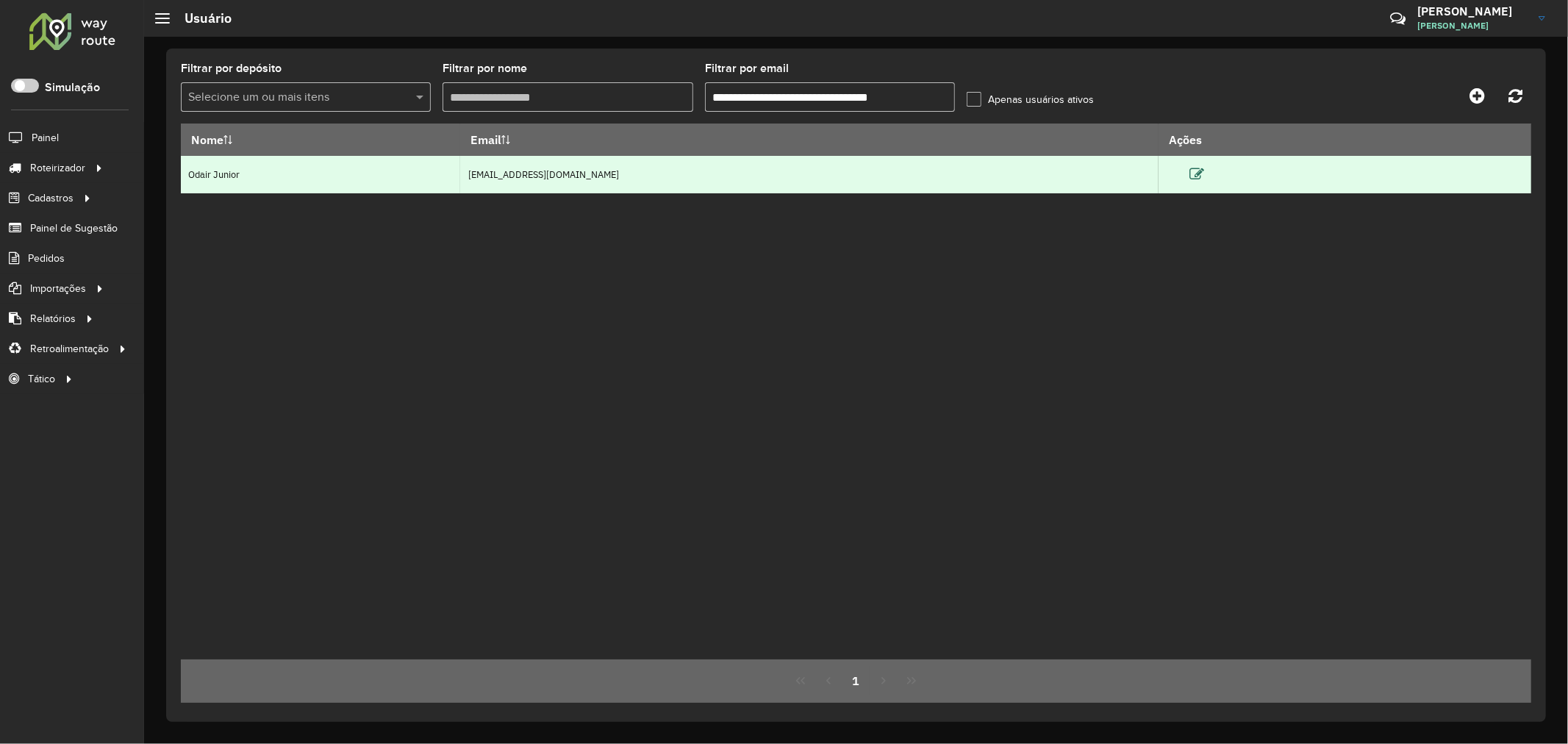
click at [1204, 168] on icon at bounding box center [1197, 174] width 15 height 15
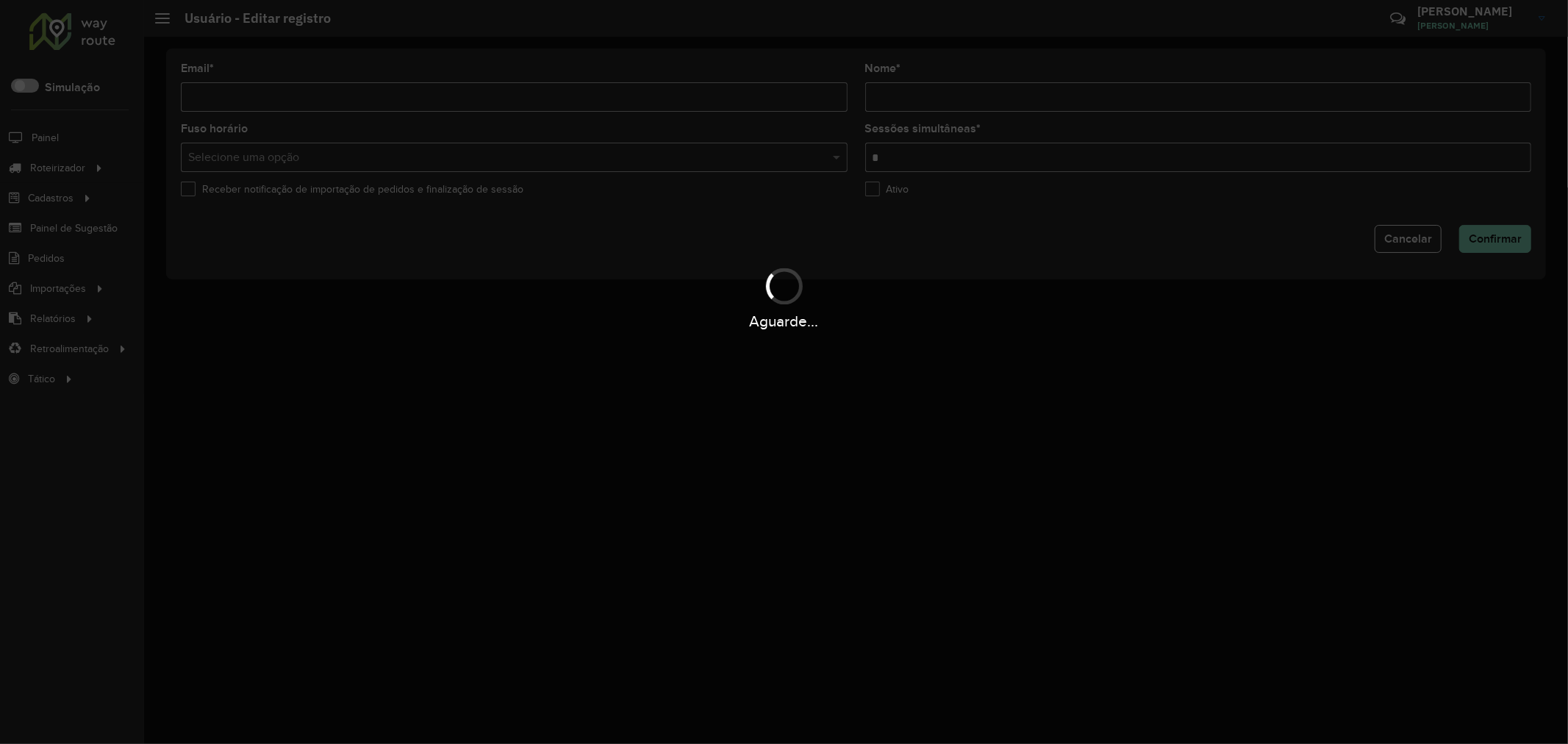
type input "**********"
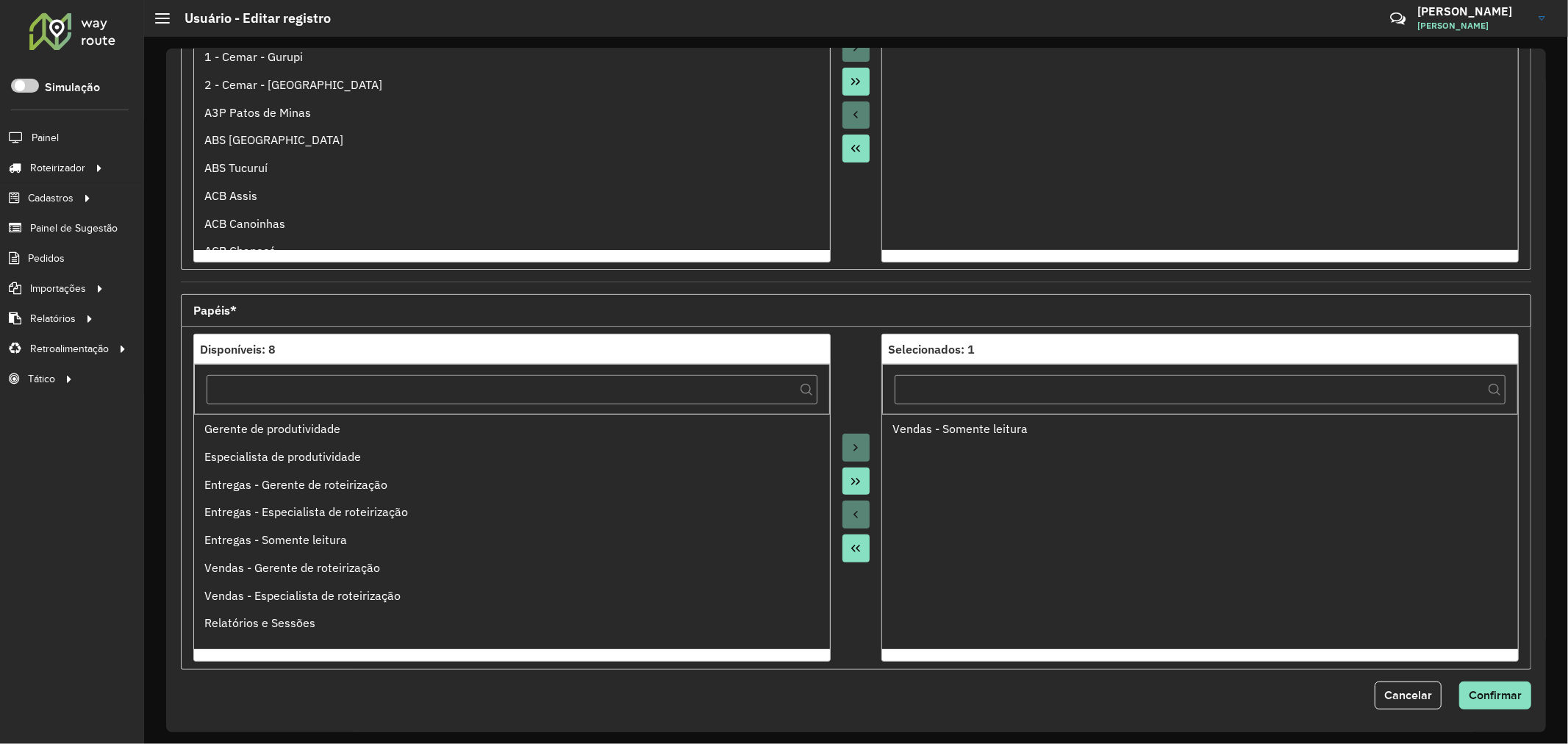
scroll to position [348, 0]
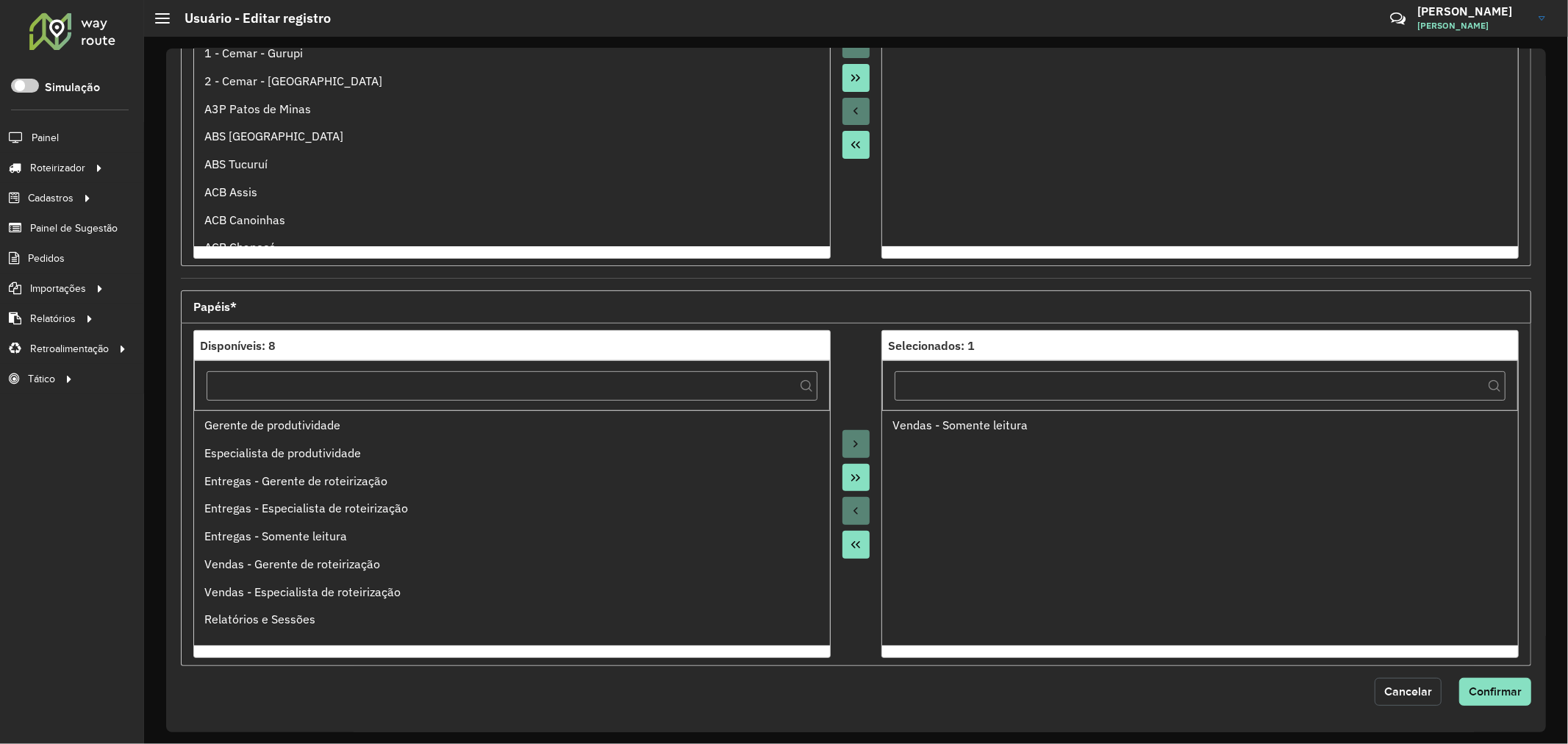
click at [1394, 691] on span "Cancelar" at bounding box center [1408, 691] width 48 height 12
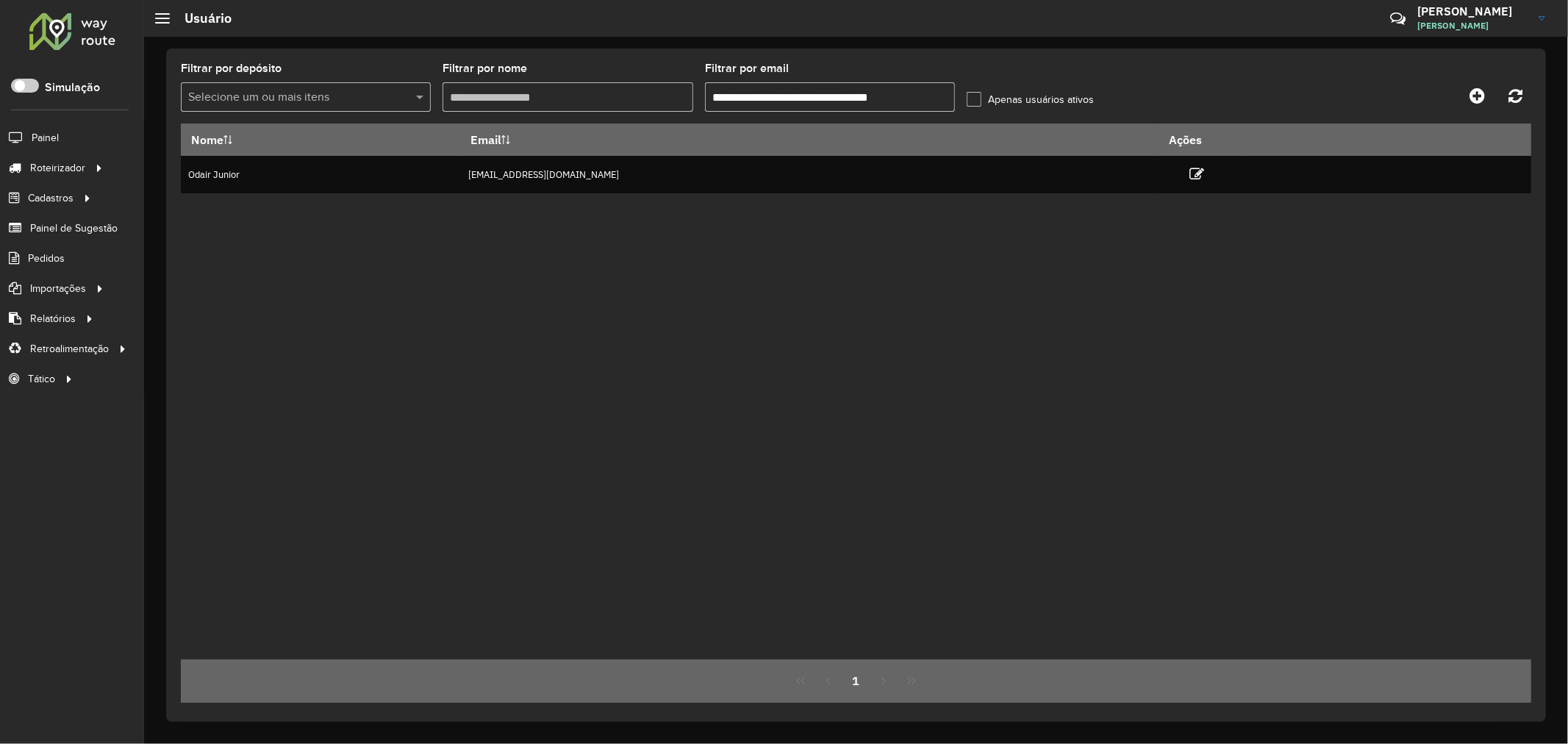
drag, startPoint x: 1104, startPoint y: 374, endPoint x: 1212, endPoint y: 269, distance: 150.6
click at [1105, 372] on div "Nome Email Ações Odair Junior jovemaprendiz1@dismanbebidas.com.br" at bounding box center [855, 391] width 1350 height 536
click at [768, 618] on div "Nome Email Ações Odair Junior jovemaprendiz1@dismanbebidas.com.br" at bounding box center [855, 391] width 1350 height 536
click at [256, 264] on div "Nome Email Ações Odair Junior jovemaprendiz1@dismanbebidas.com.br" at bounding box center [855, 391] width 1350 height 536
click at [846, 376] on div "Nome Email Ações Odair Junior jovemaprendiz1@dismanbebidas.com.br" at bounding box center [855, 391] width 1350 height 536
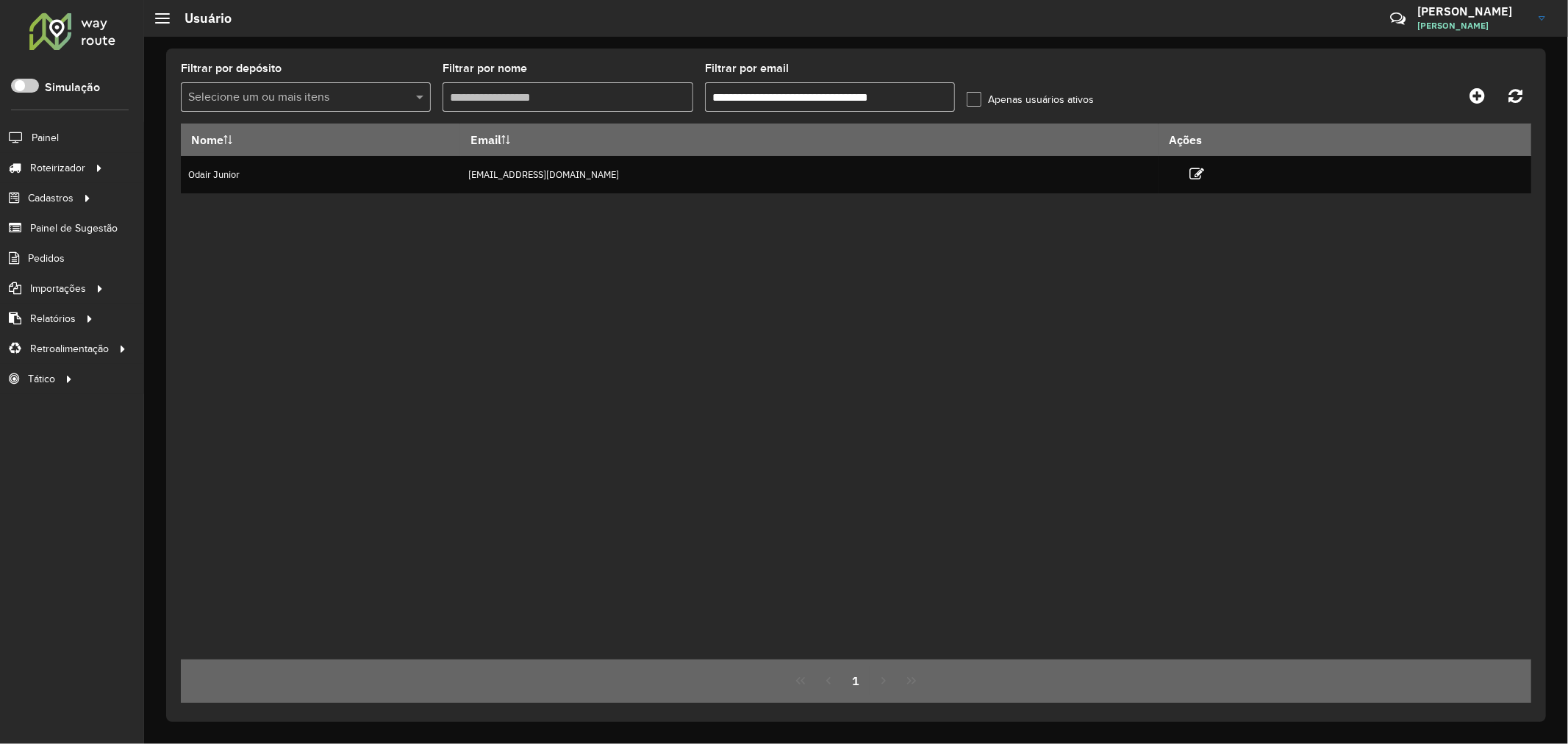
drag, startPoint x: 932, startPoint y: 93, endPoint x: 517, endPoint y: 82, distance: 415.1
click at [528, 83] on formly-group "**********" at bounding box center [681, 93] width 1002 height 60
paste input "text"
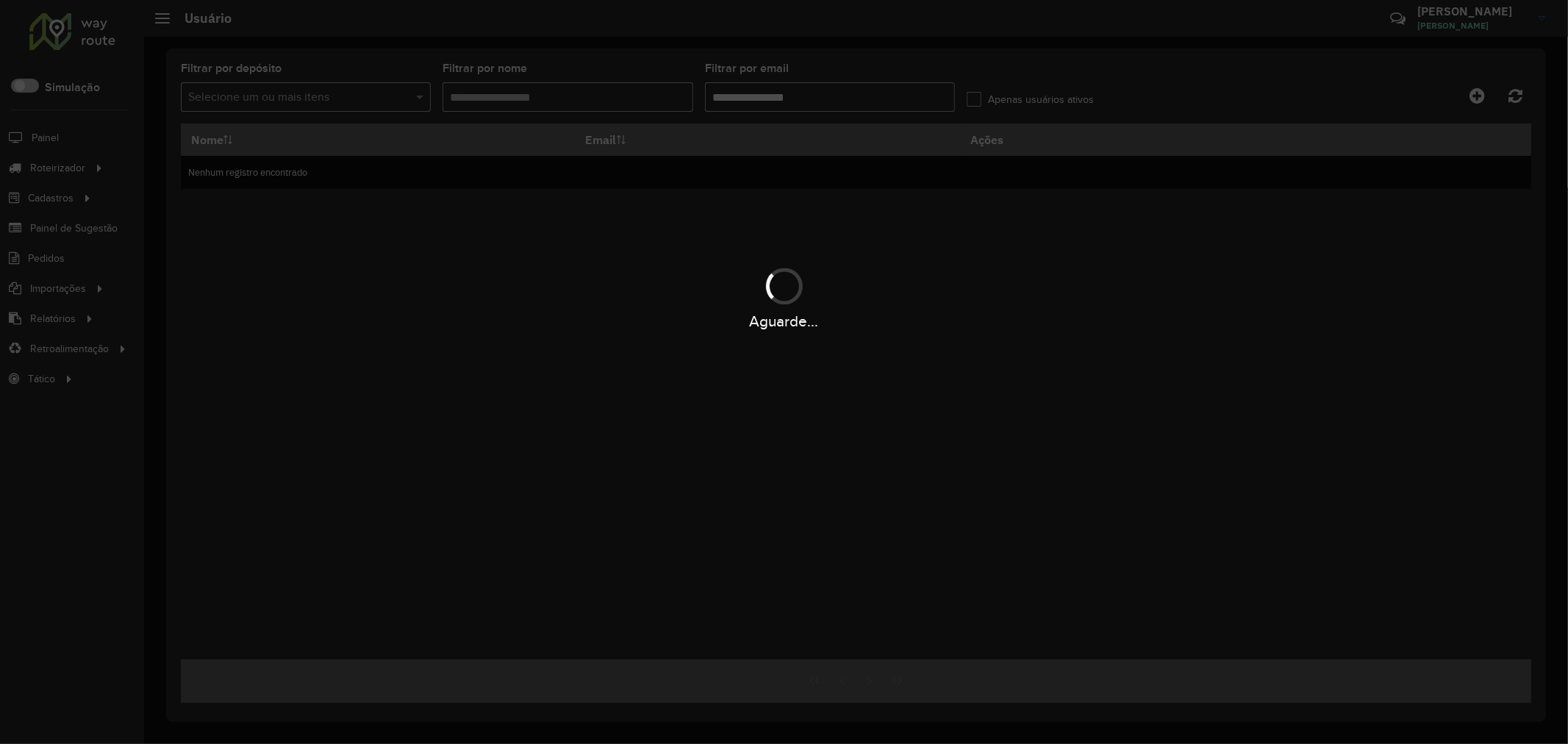
type input "**********"
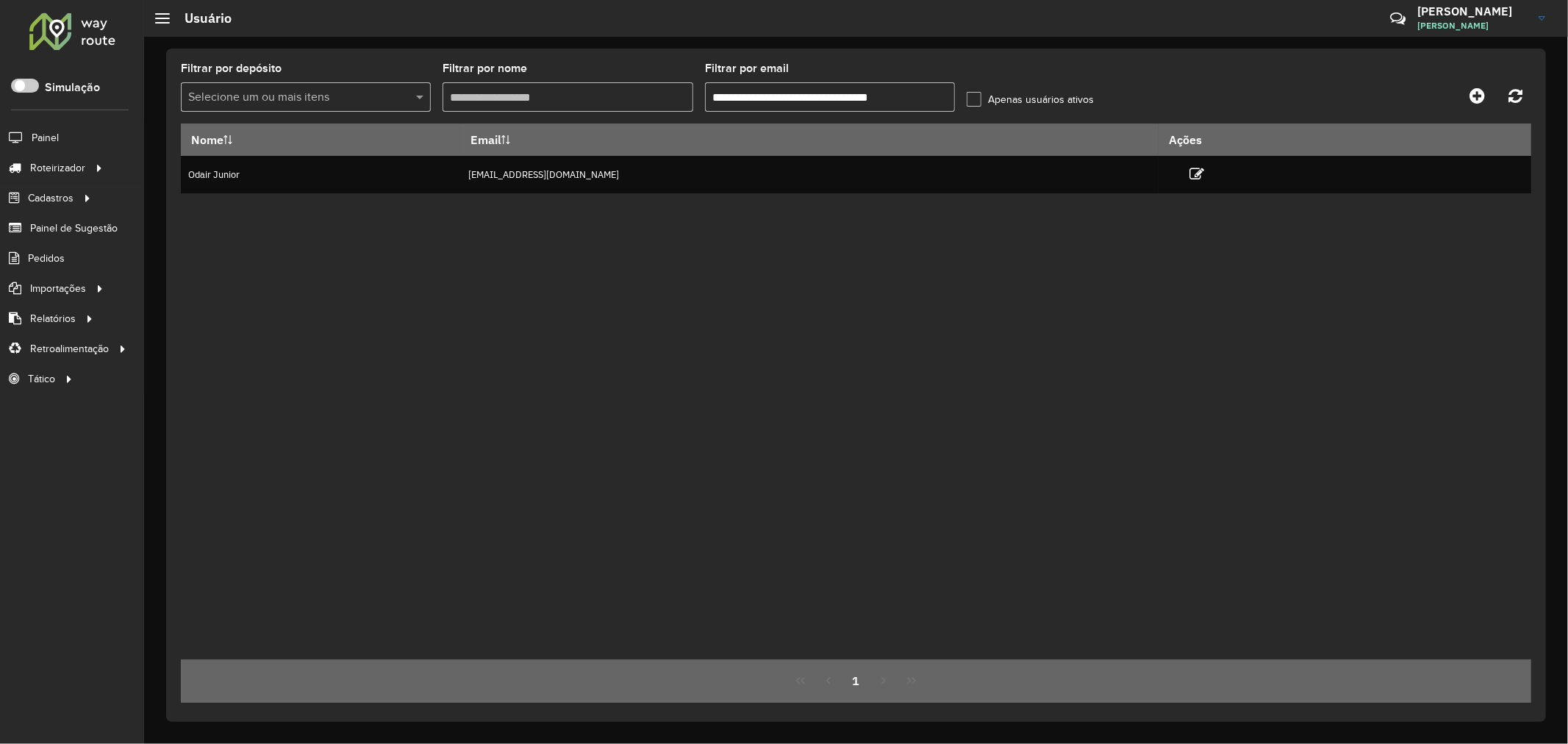
click at [755, 237] on div "Nome Email Ações Odair Junior jovemaprendiz1@dismanbebidas.com.br" at bounding box center [855, 391] width 1350 height 536
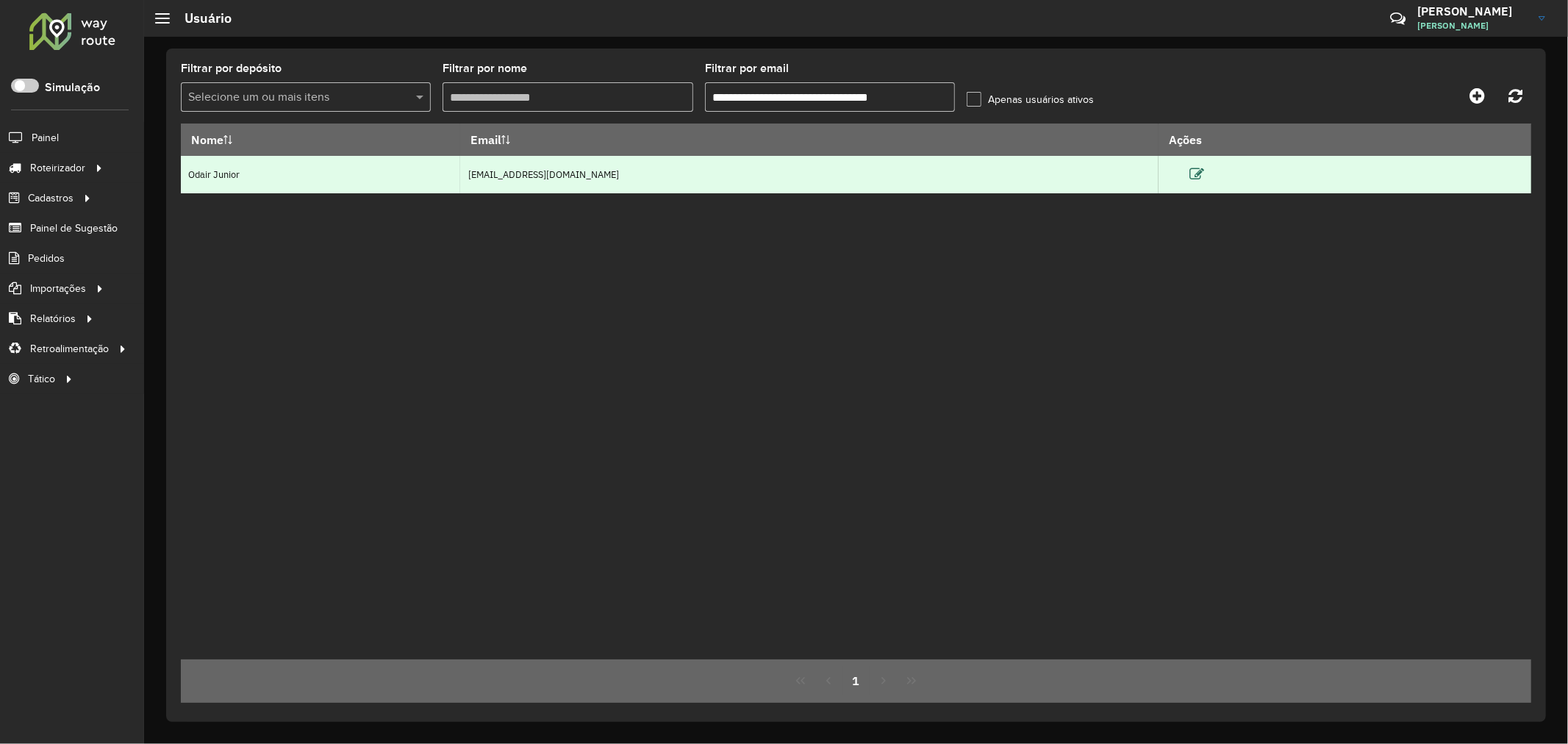
click at [1204, 167] on icon at bounding box center [1197, 174] width 15 height 15
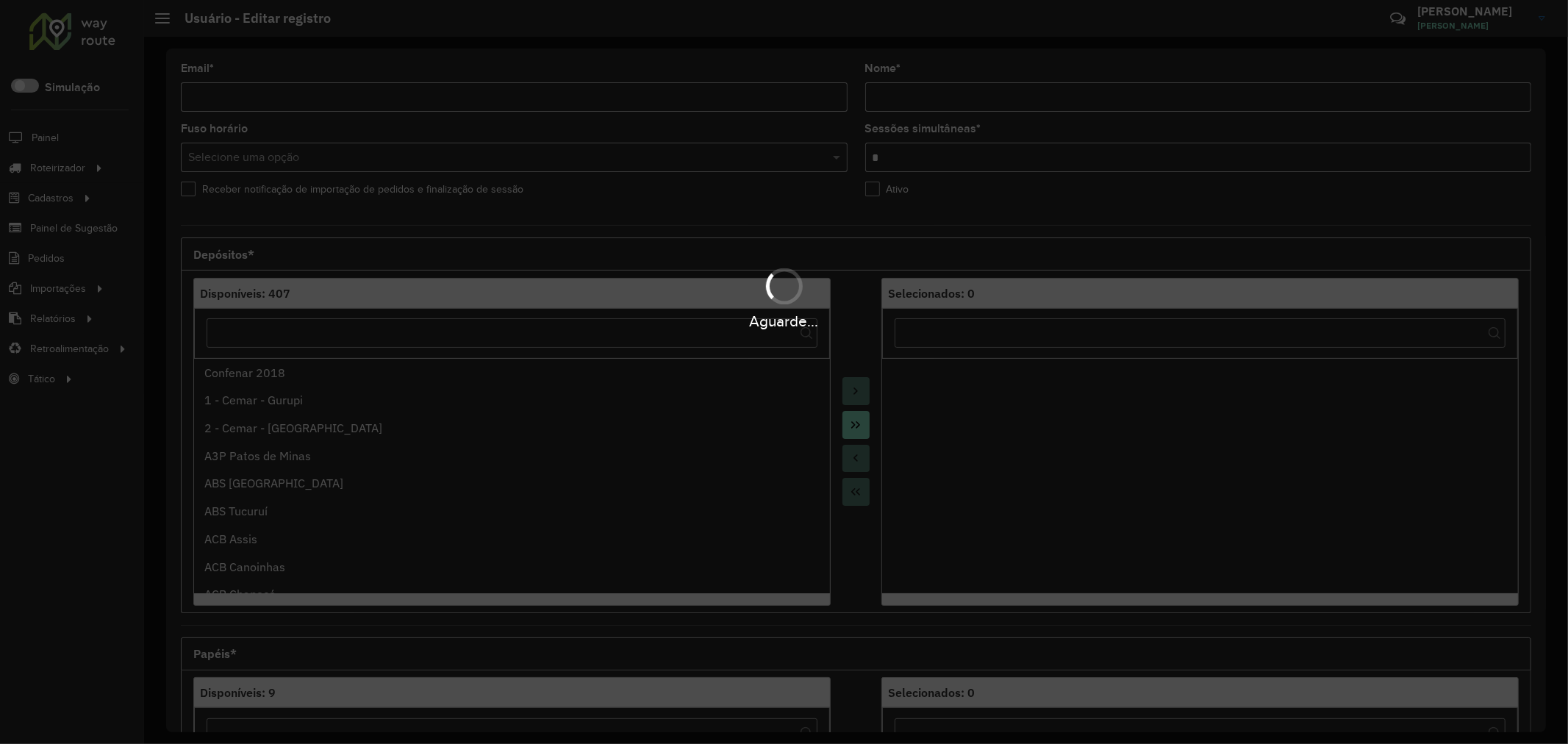
type input "**********"
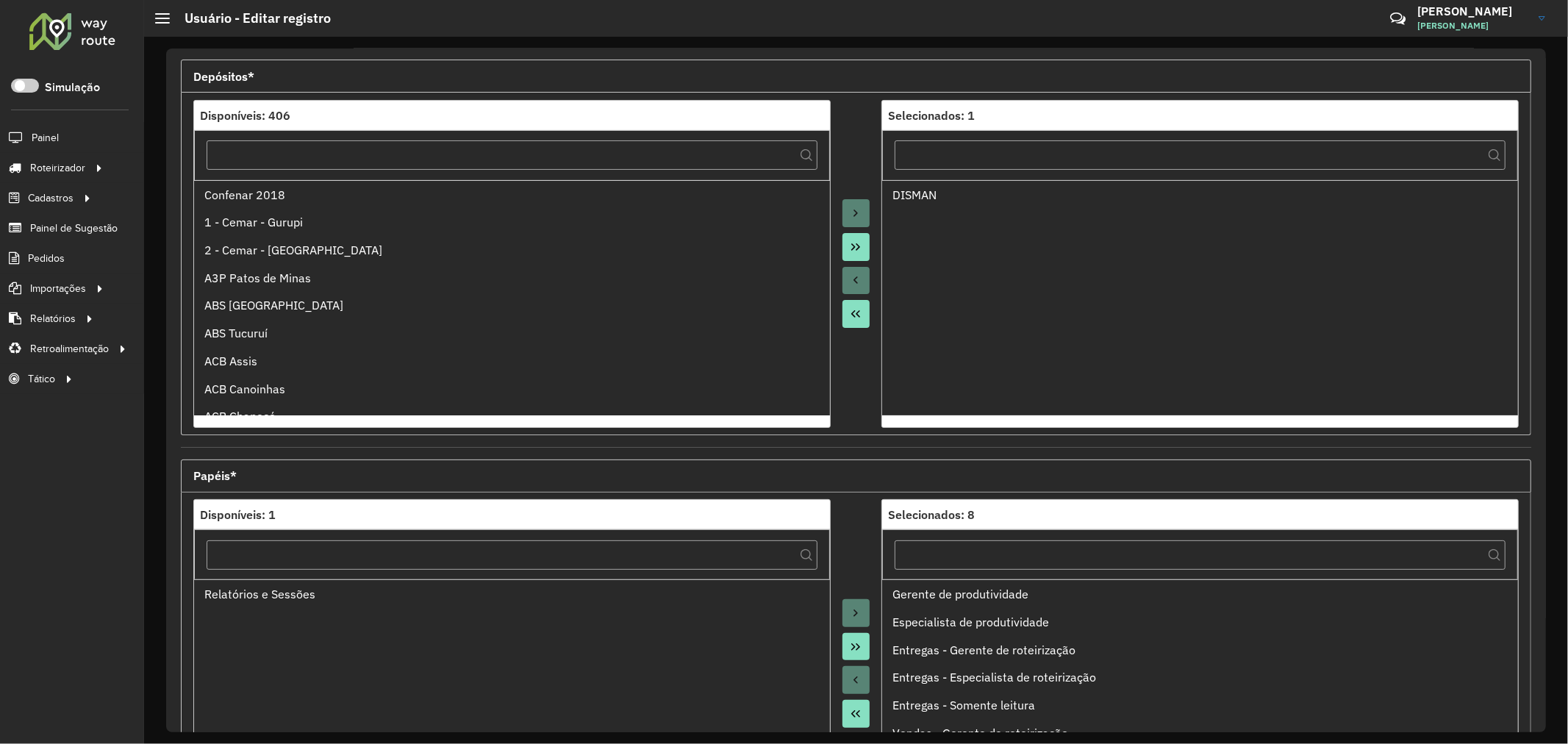
scroll to position [348, 0]
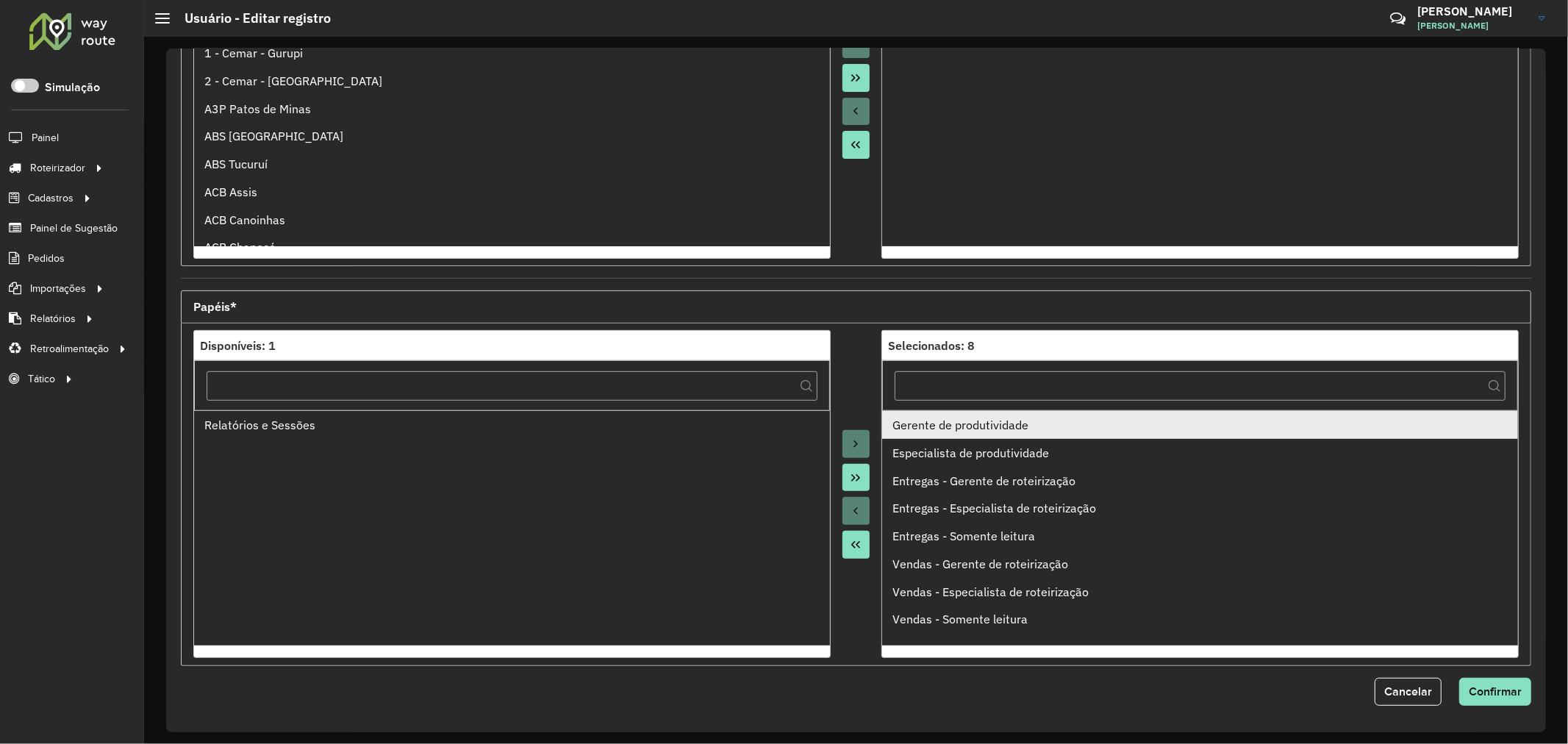
click at [983, 435] on li "Gerente de produtividade" at bounding box center [1199, 425] width 636 height 28
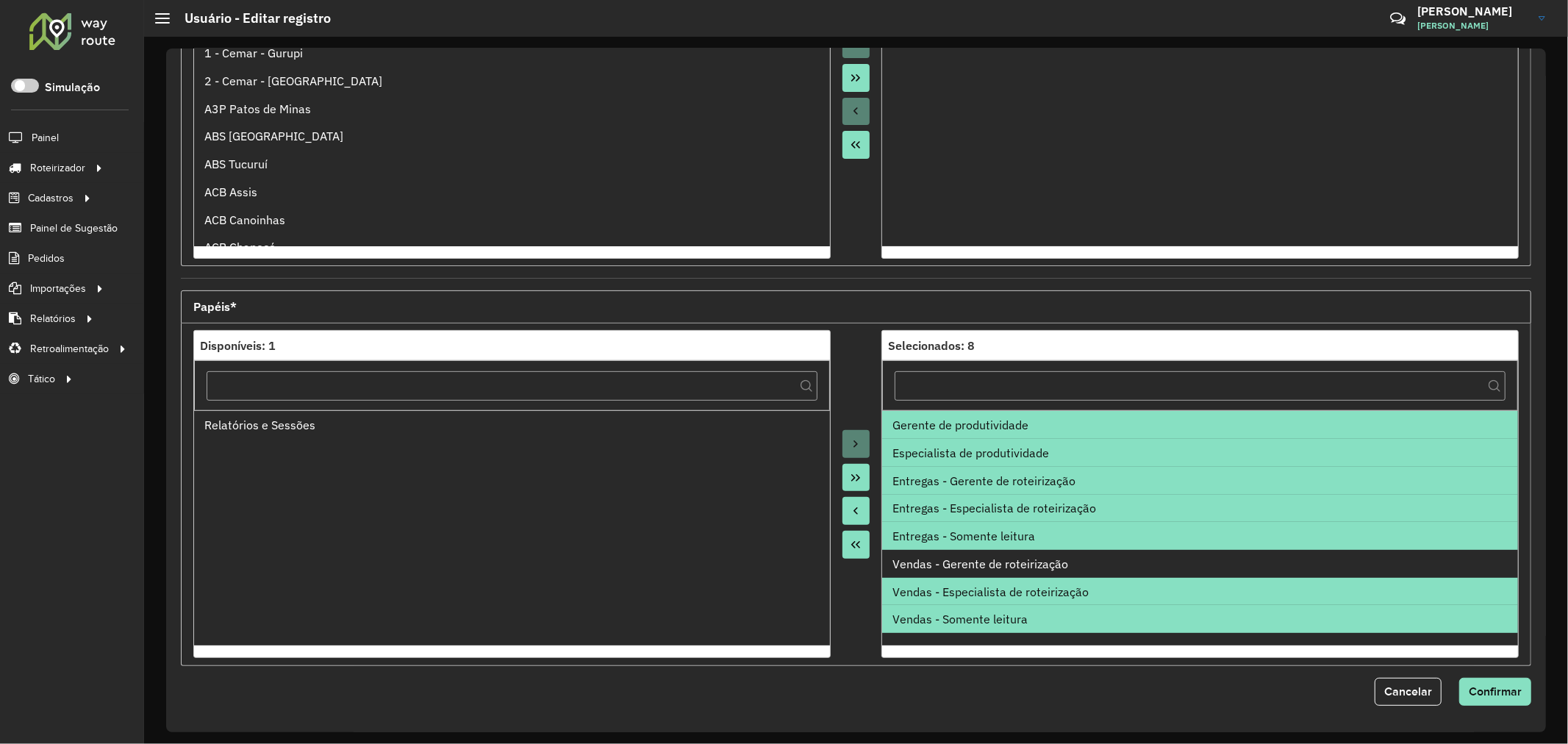
click at [854, 550] on icon "Move All to Source" at bounding box center [855, 544] width 11 height 11
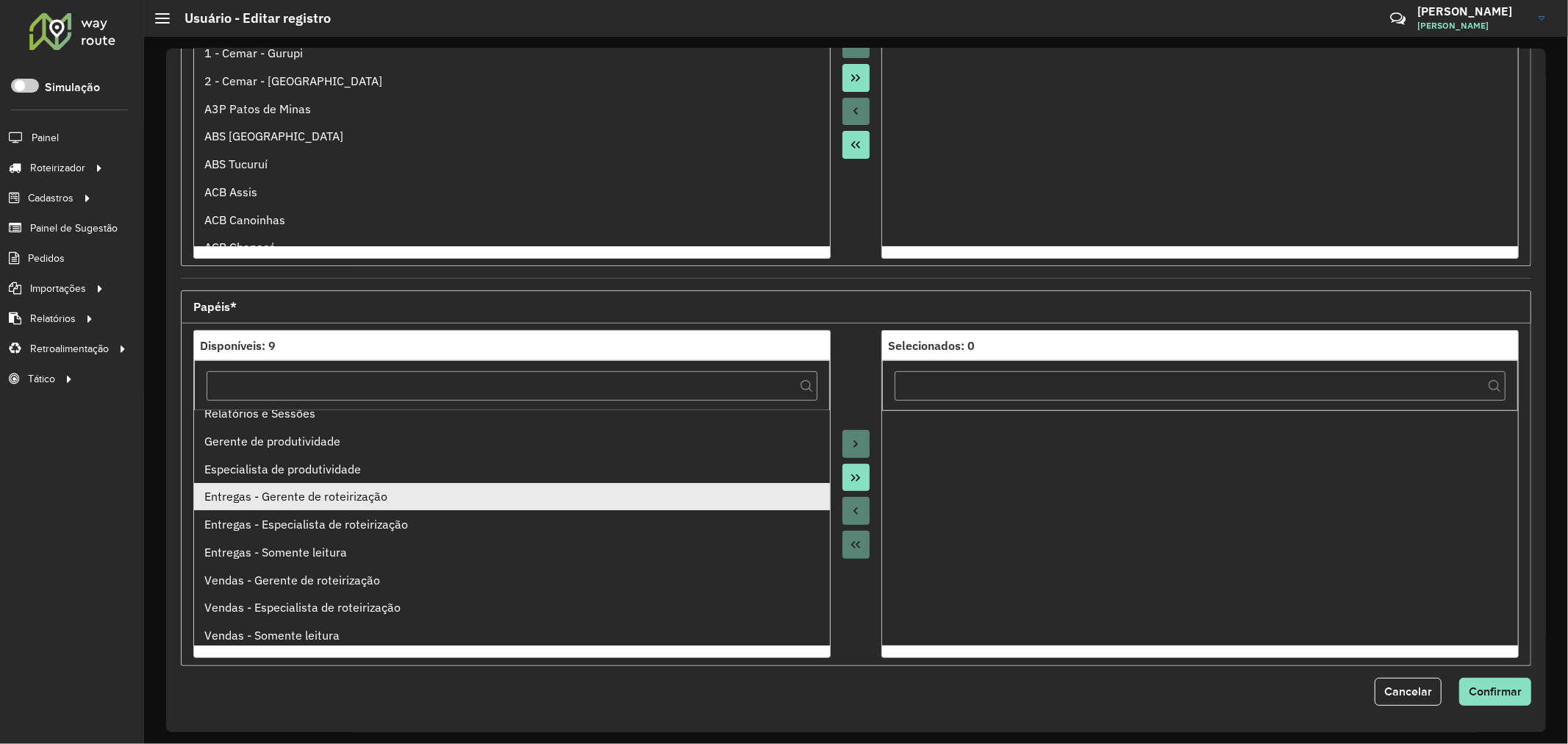
scroll to position [16, 0]
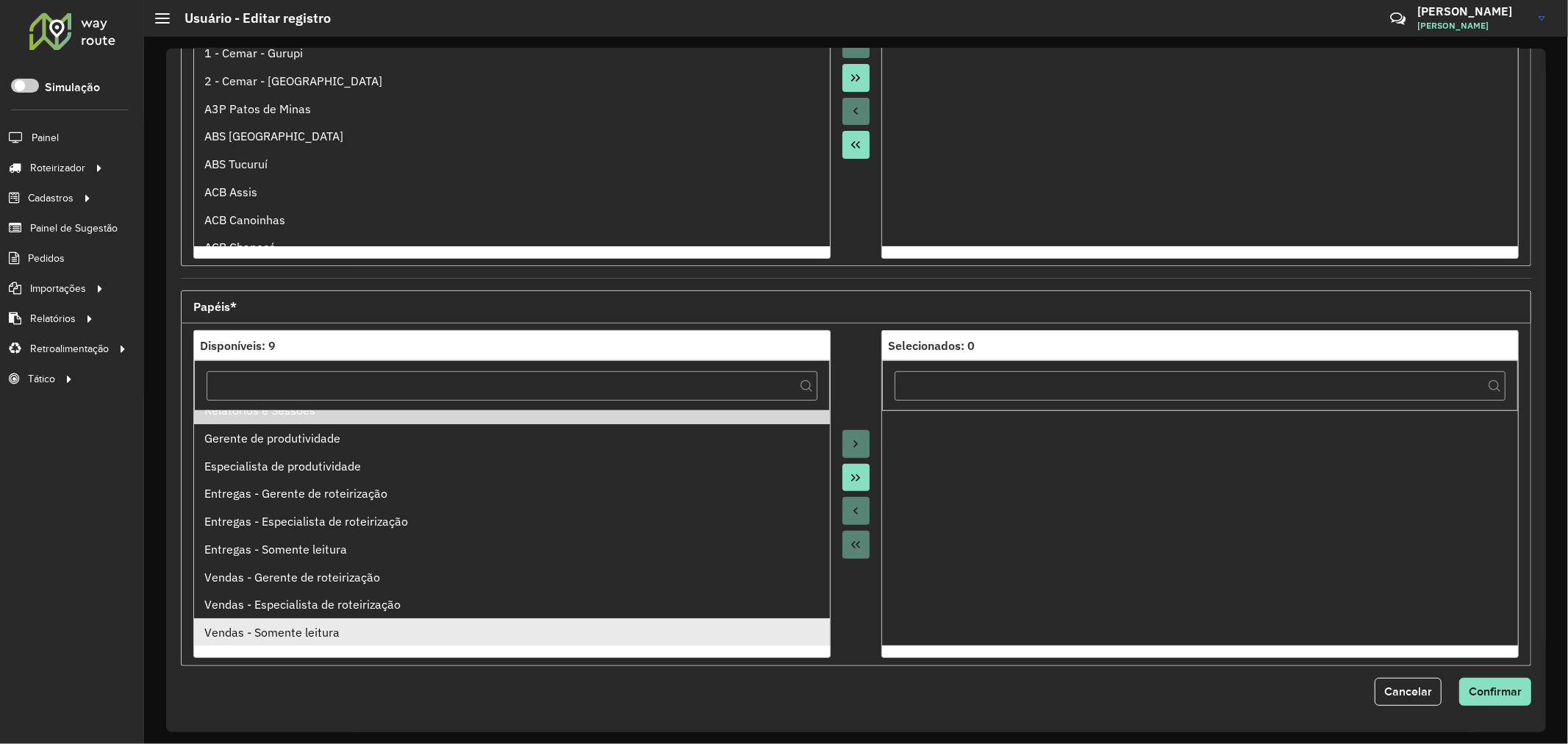
click at [313, 632] on ul "Relatórios e Sessões Gerente de produtividade Especialista de produtividade Ent…" at bounding box center [511, 528] width 636 height 236
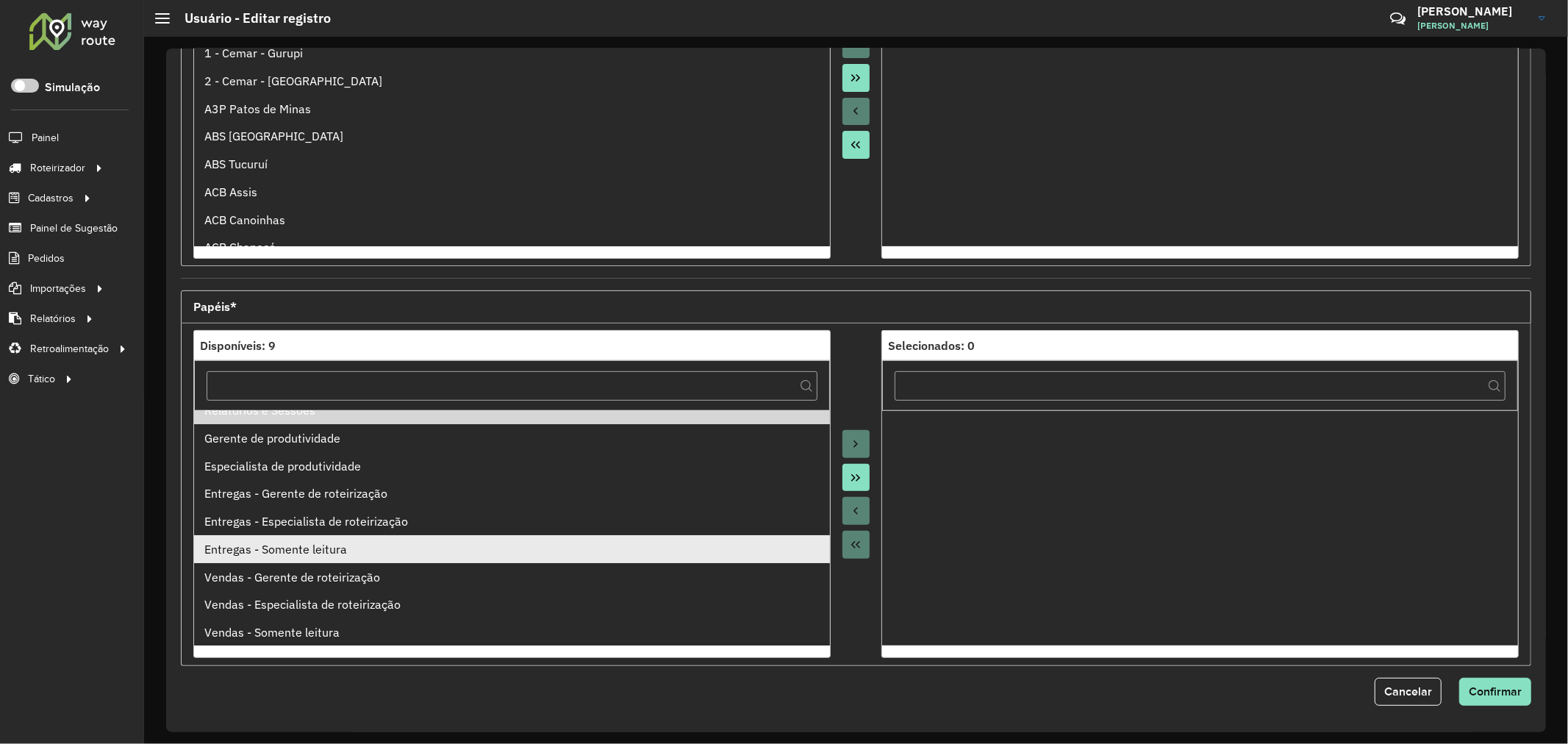
scroll to position [0, 0]
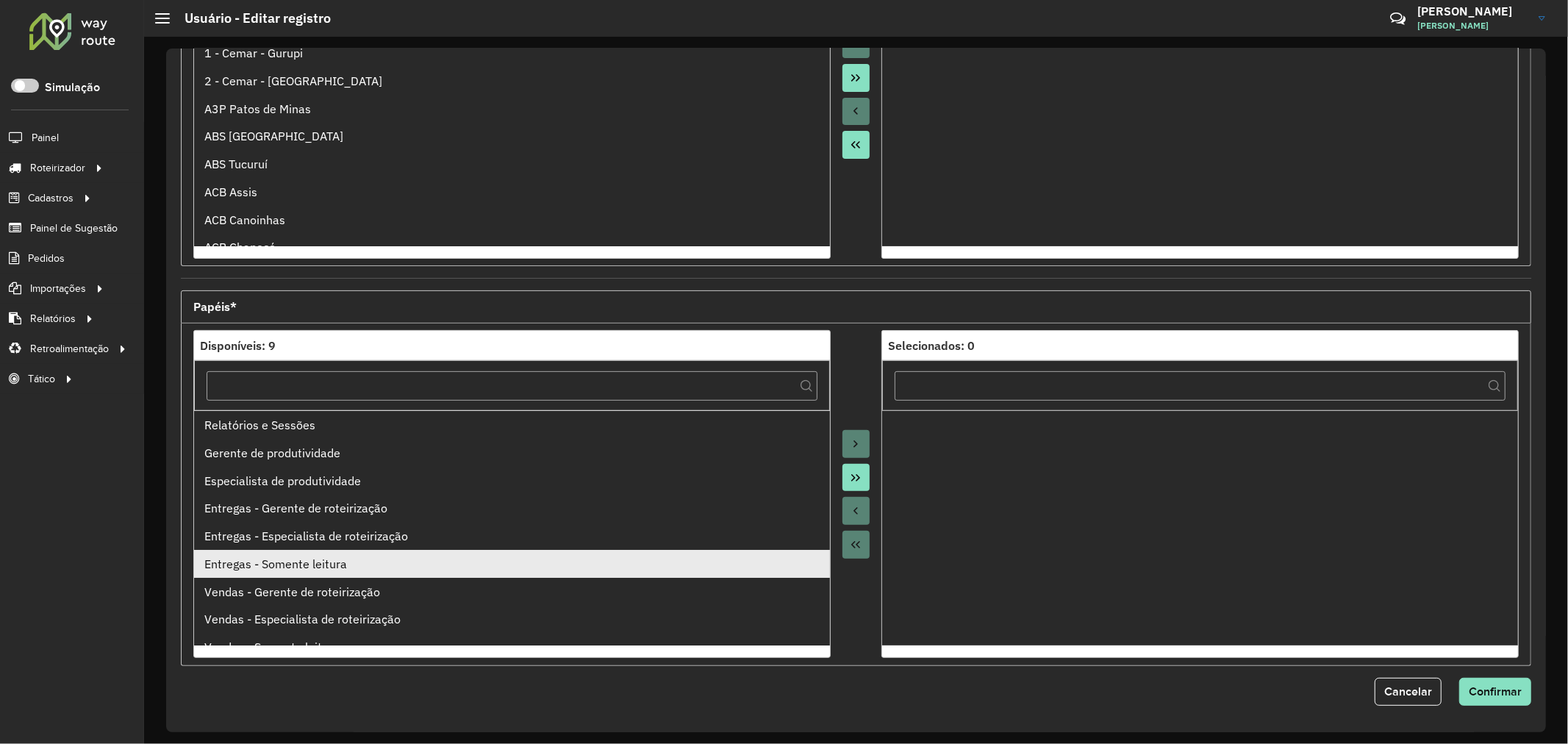
click at [348, 570] on div "Entregas - Somente leitura" at bounding box center [511, 563] width 615 height 17
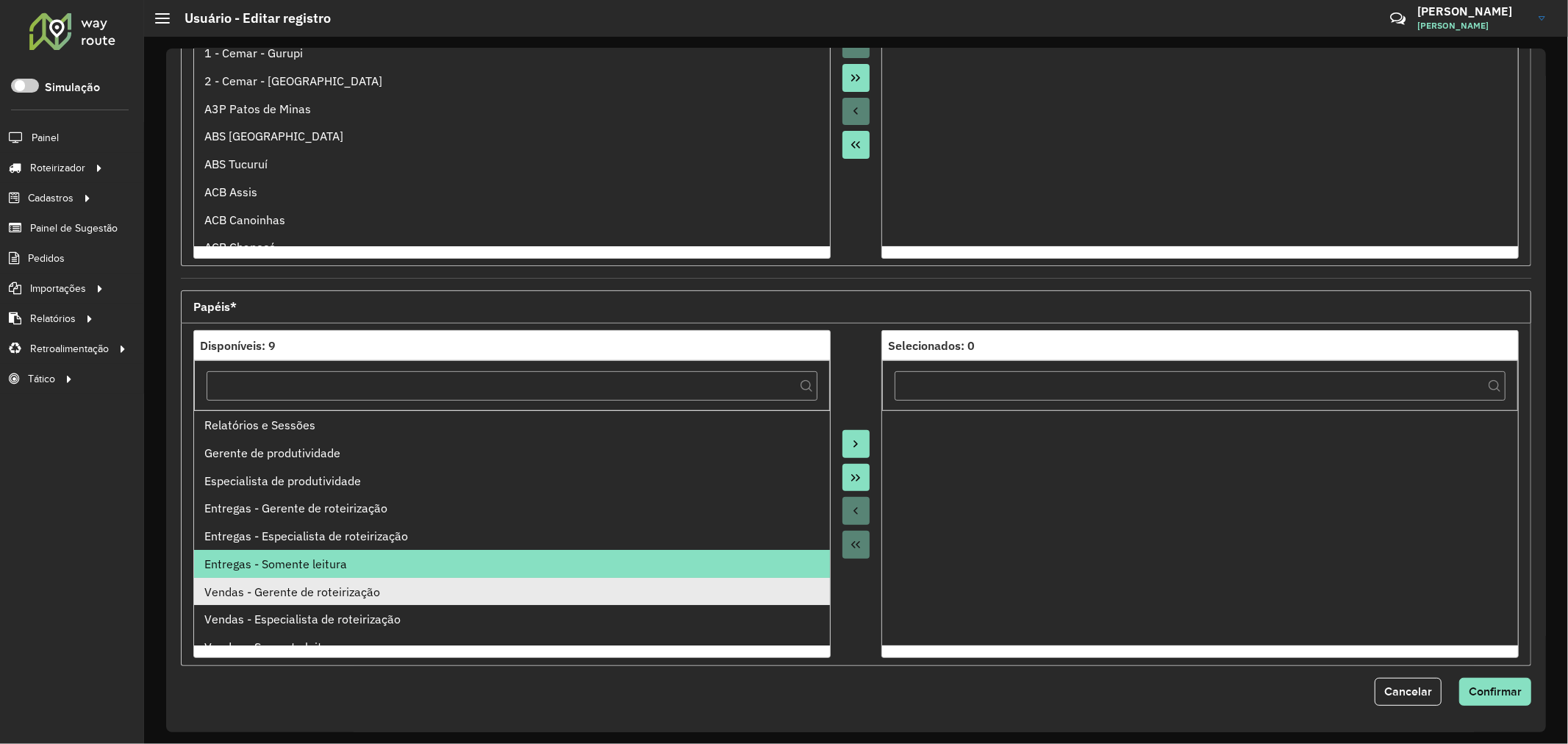
click at [336, 587] on div "Vendas - Gerente de roteirização" at bounding box center [511, 591] width 615 height 17
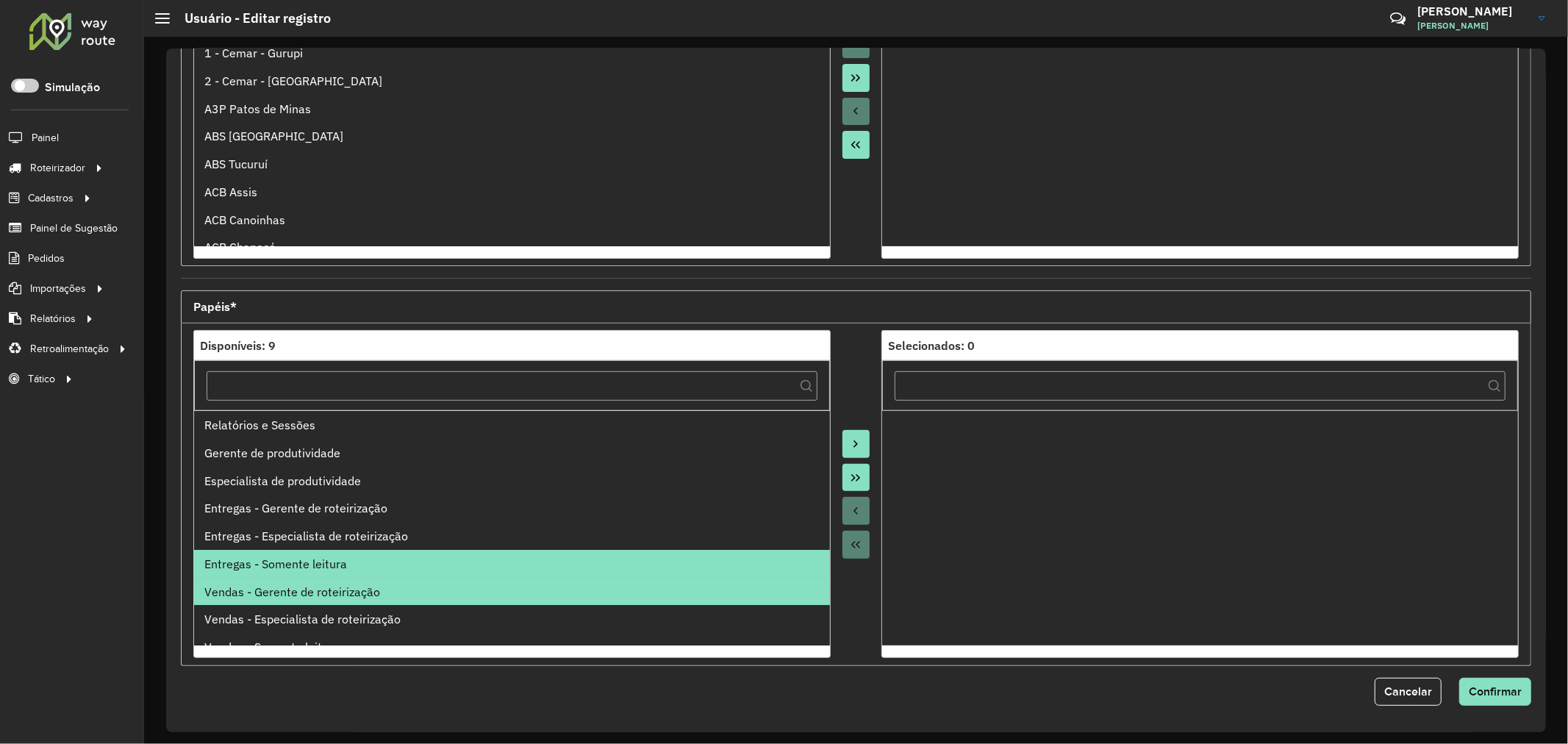
click at [347, 605] on li "Vendas - Gerente de roteirização" at bounding box center [511, 592] width 636 height 28
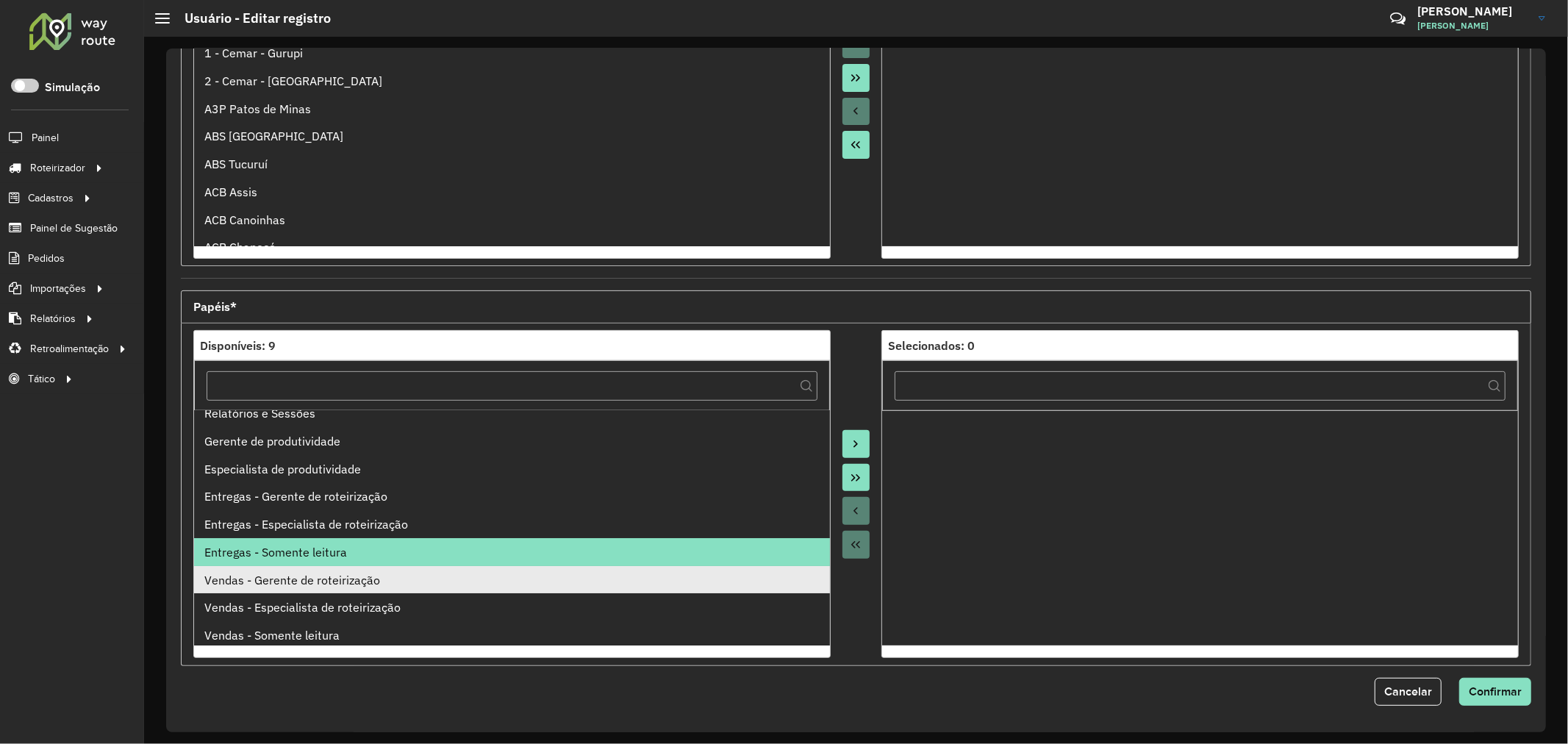
scroll to position [16, 0]
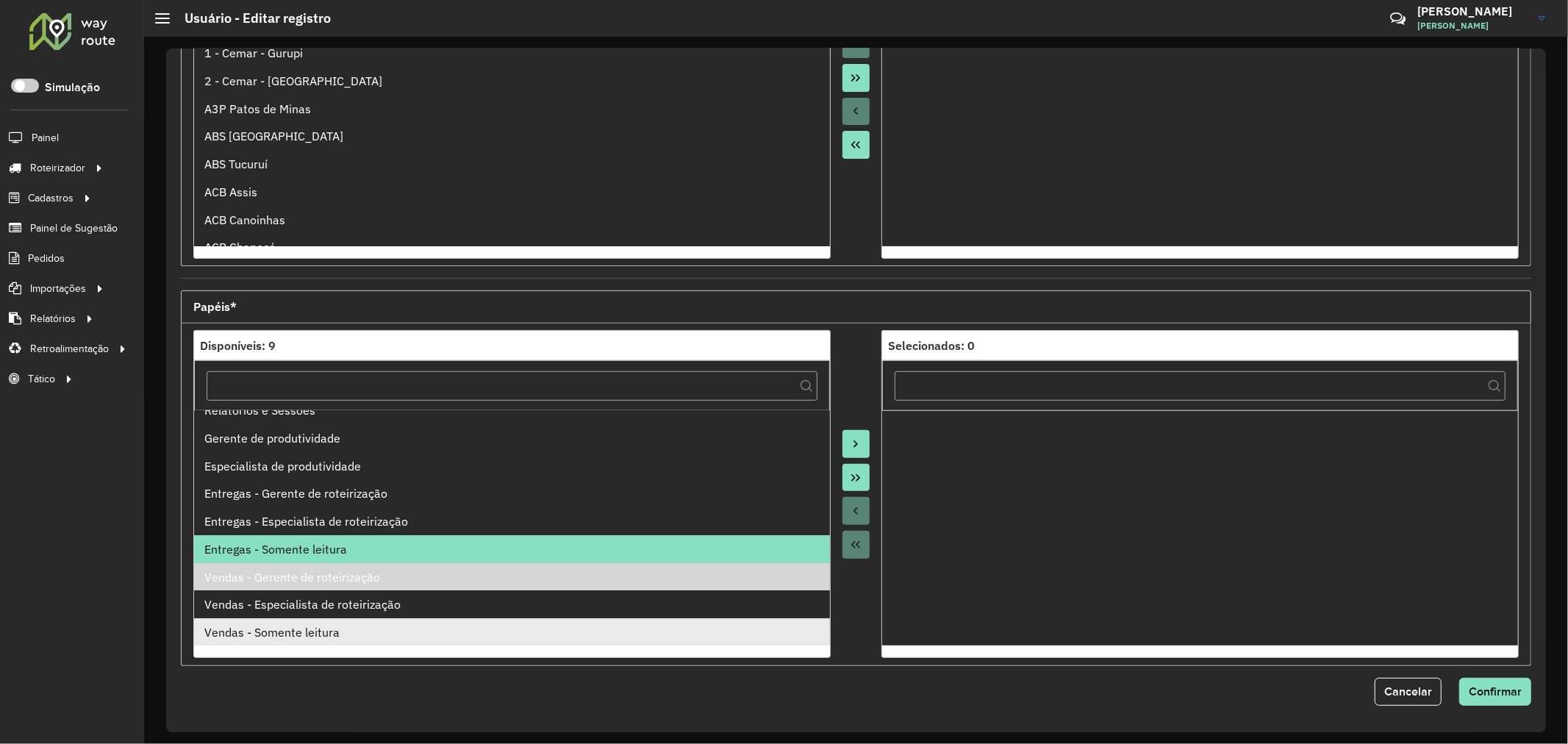
click at [348, 634] on div "Vendas - Somente leitura" at bounding box center [511, 631] width 615 height 17
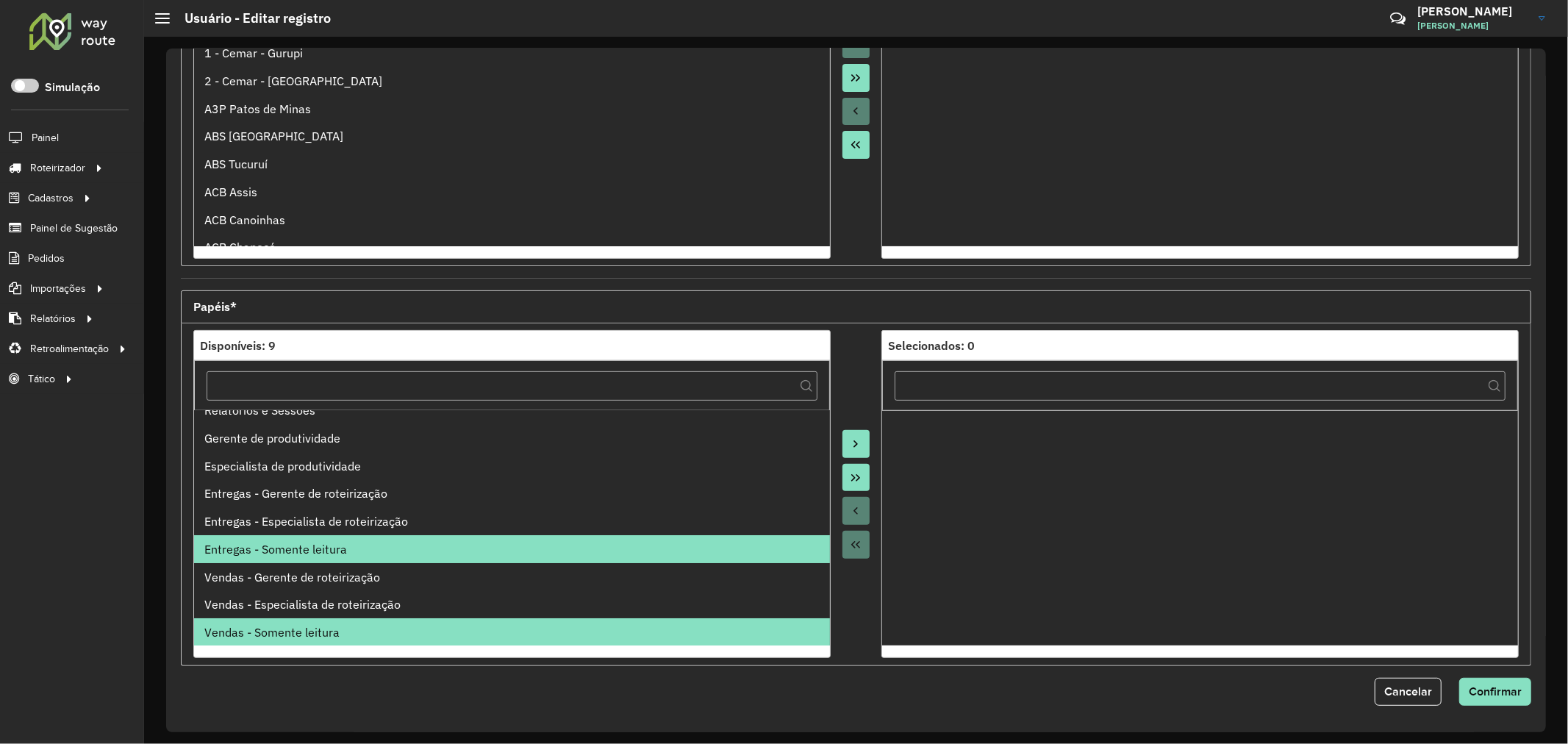
click at [846, 443] on button "Move to Target" at bounding box center [856, 444] width 28 height 28
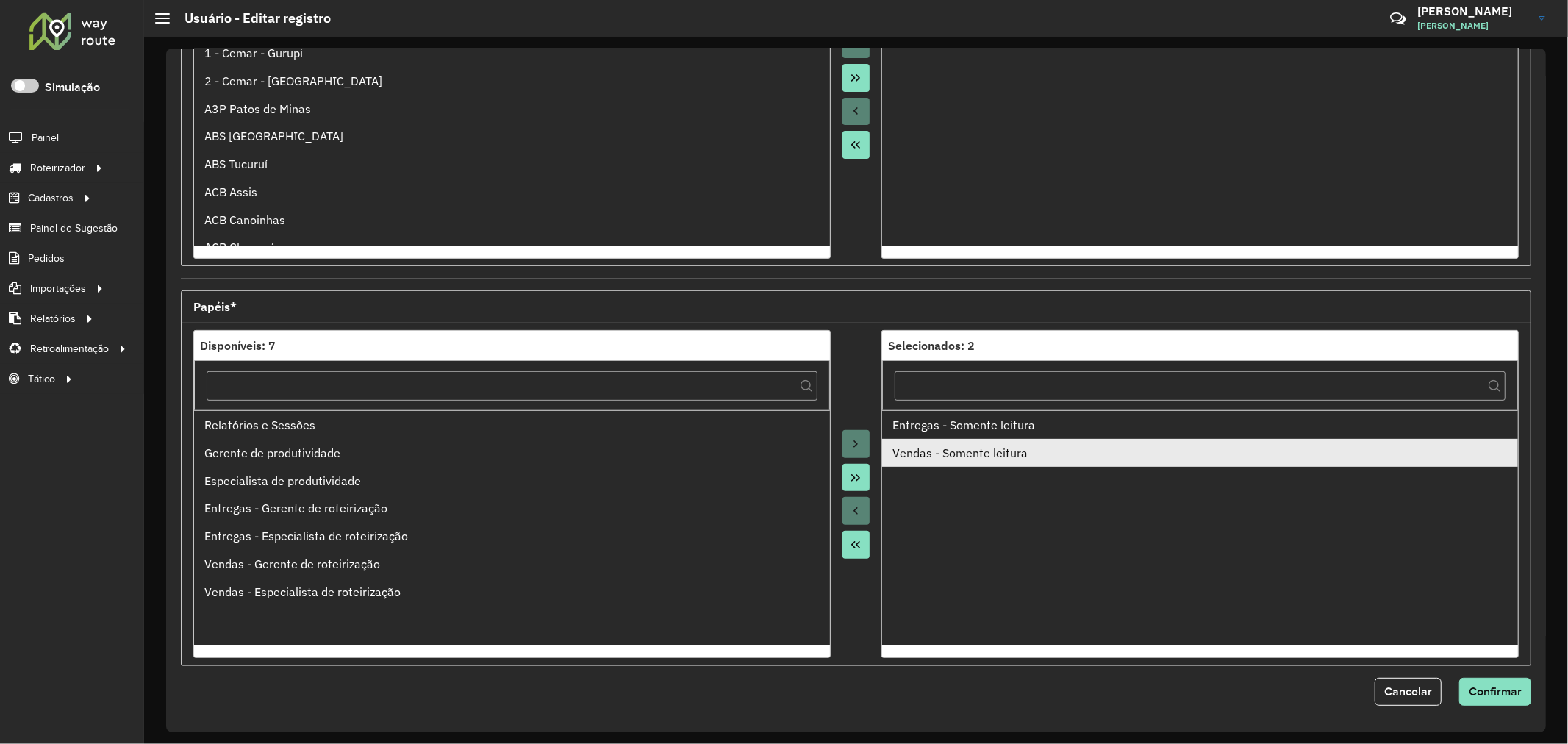
scroll to position [0, 0]
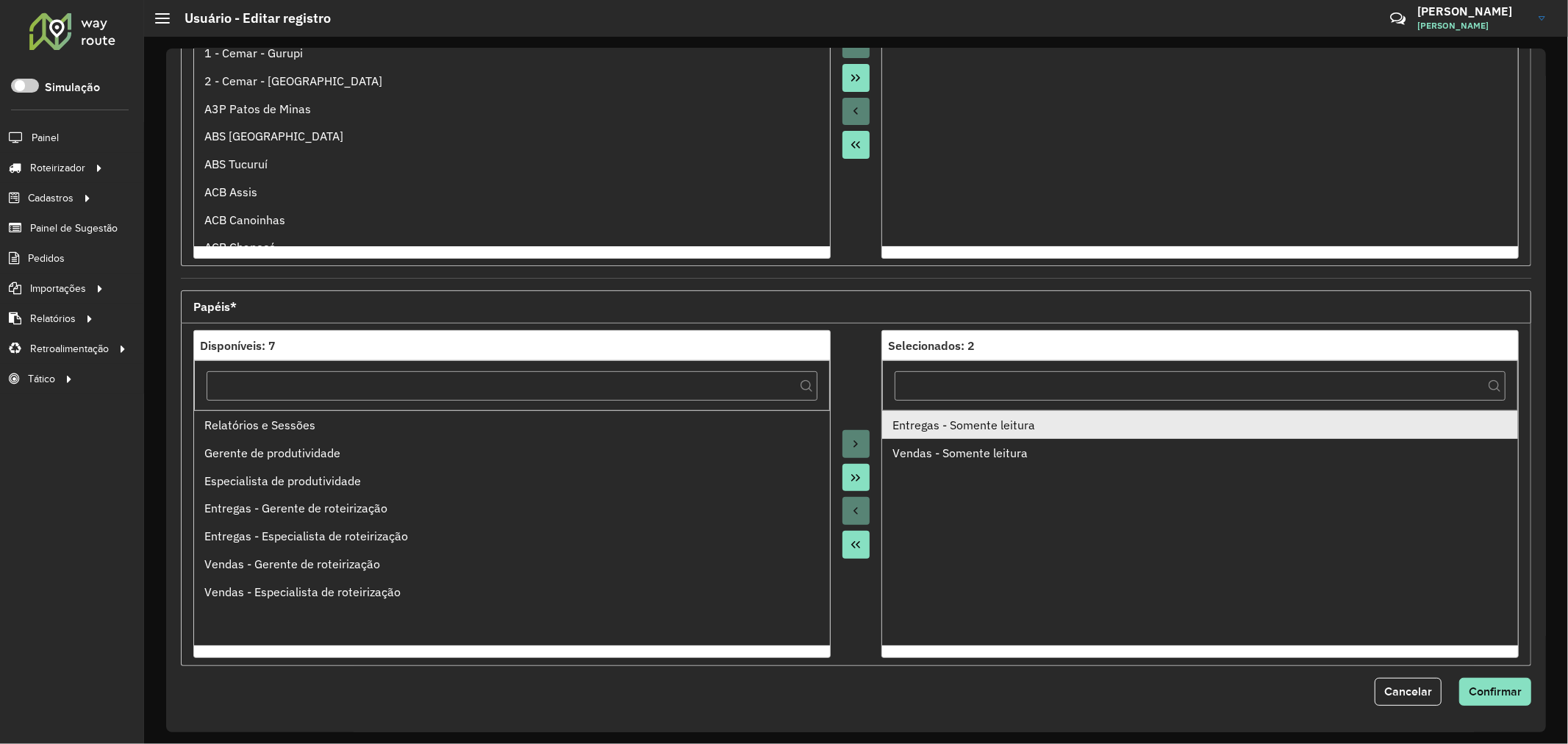
click at [1023, 434] on div "Entregas - Somente leitura" at bounding box center [1199, 425] width 615 height 17
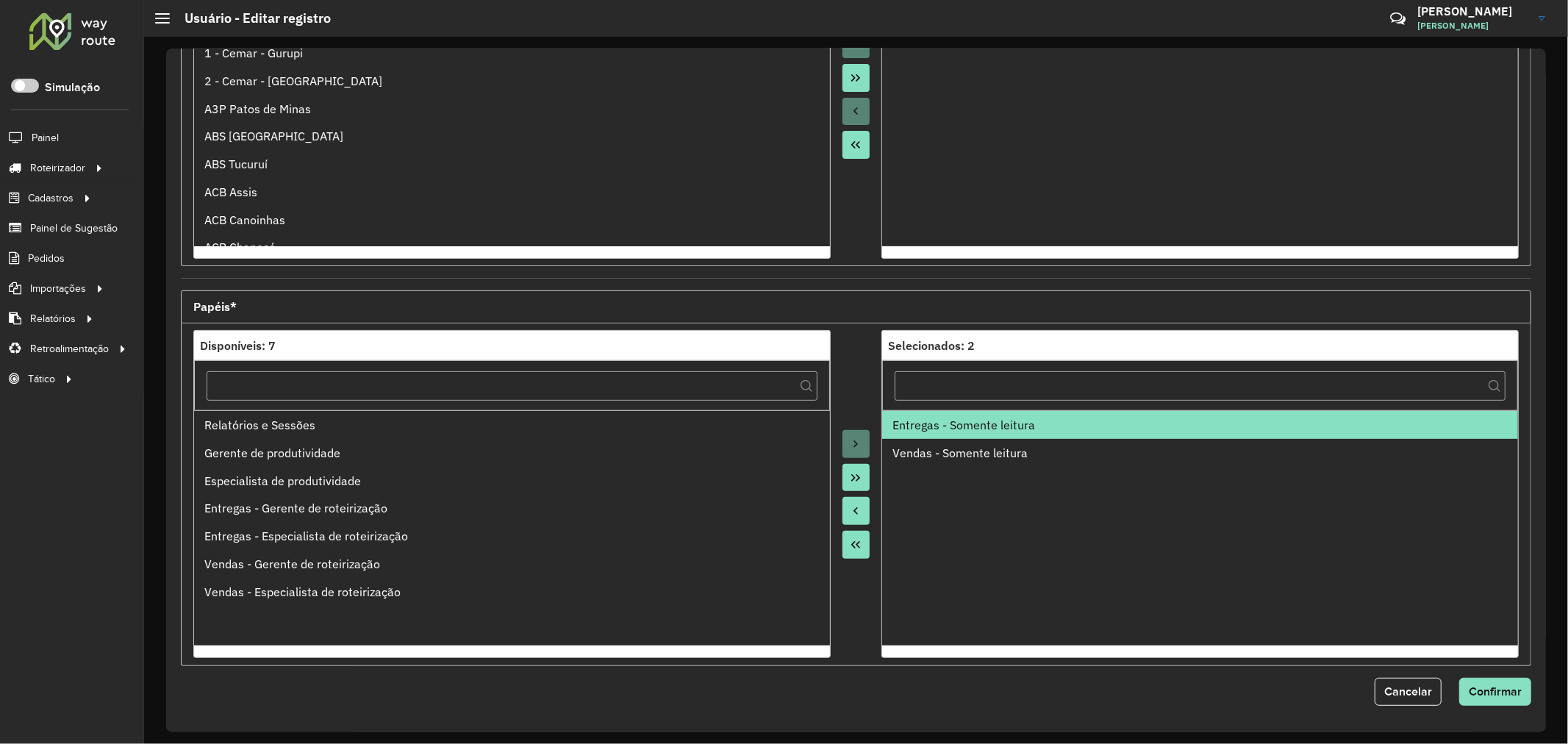
click at [851, 517] on icon "Move to Source" at bounding box center [855, 511] width 11 height 11
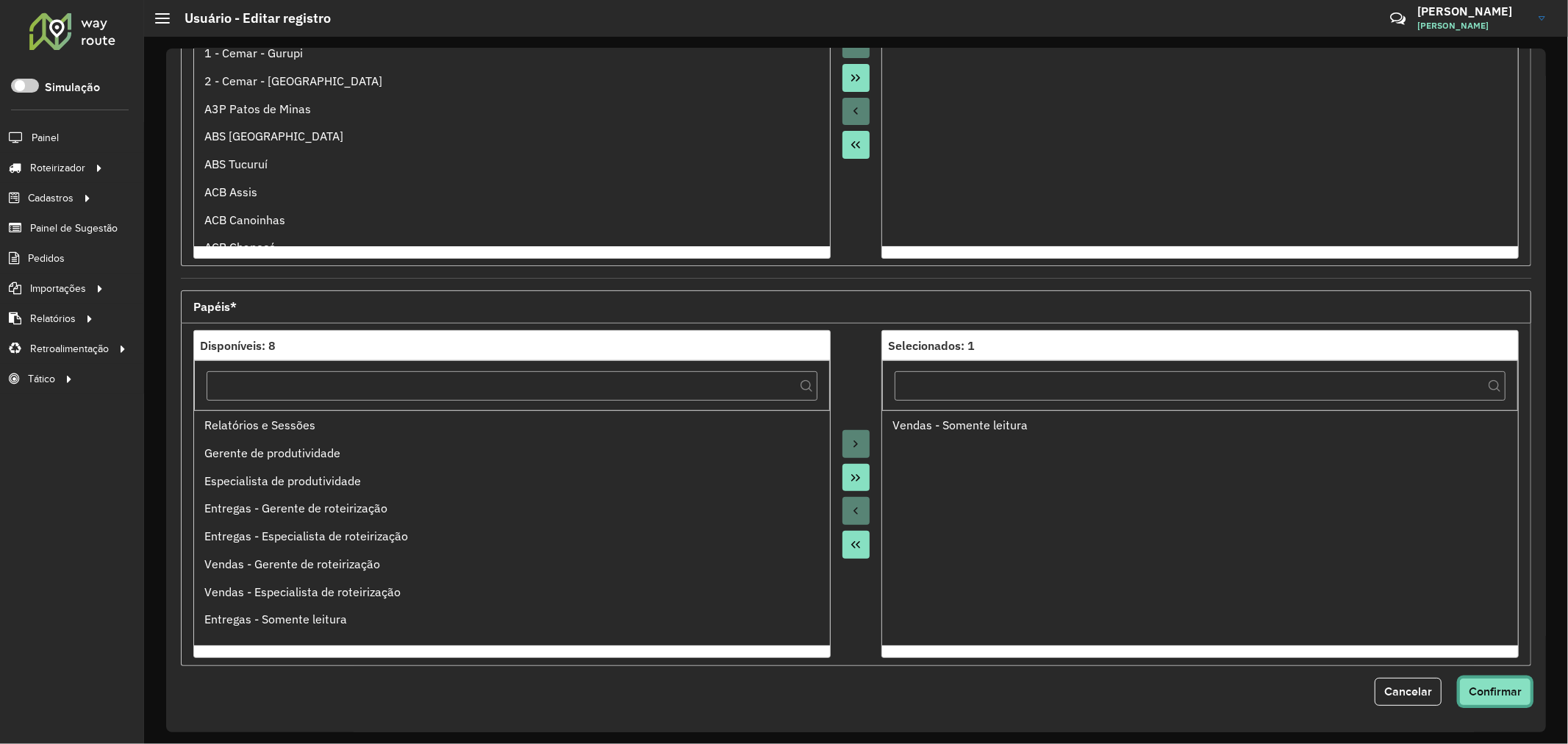
click at [1490, 695] on span "Confirmar" at bounding box center [1495, 691] width 53 height 12
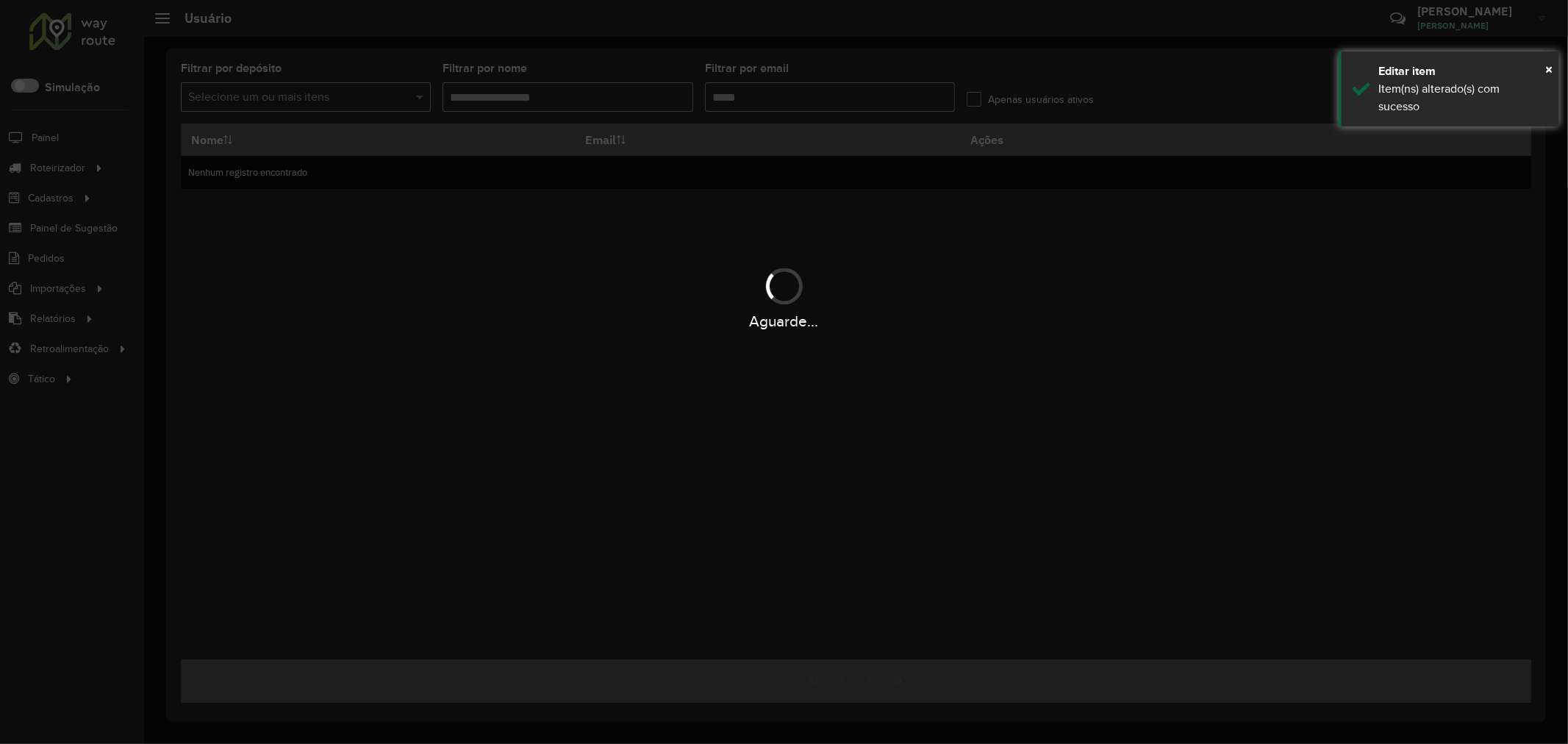
type input "**********"
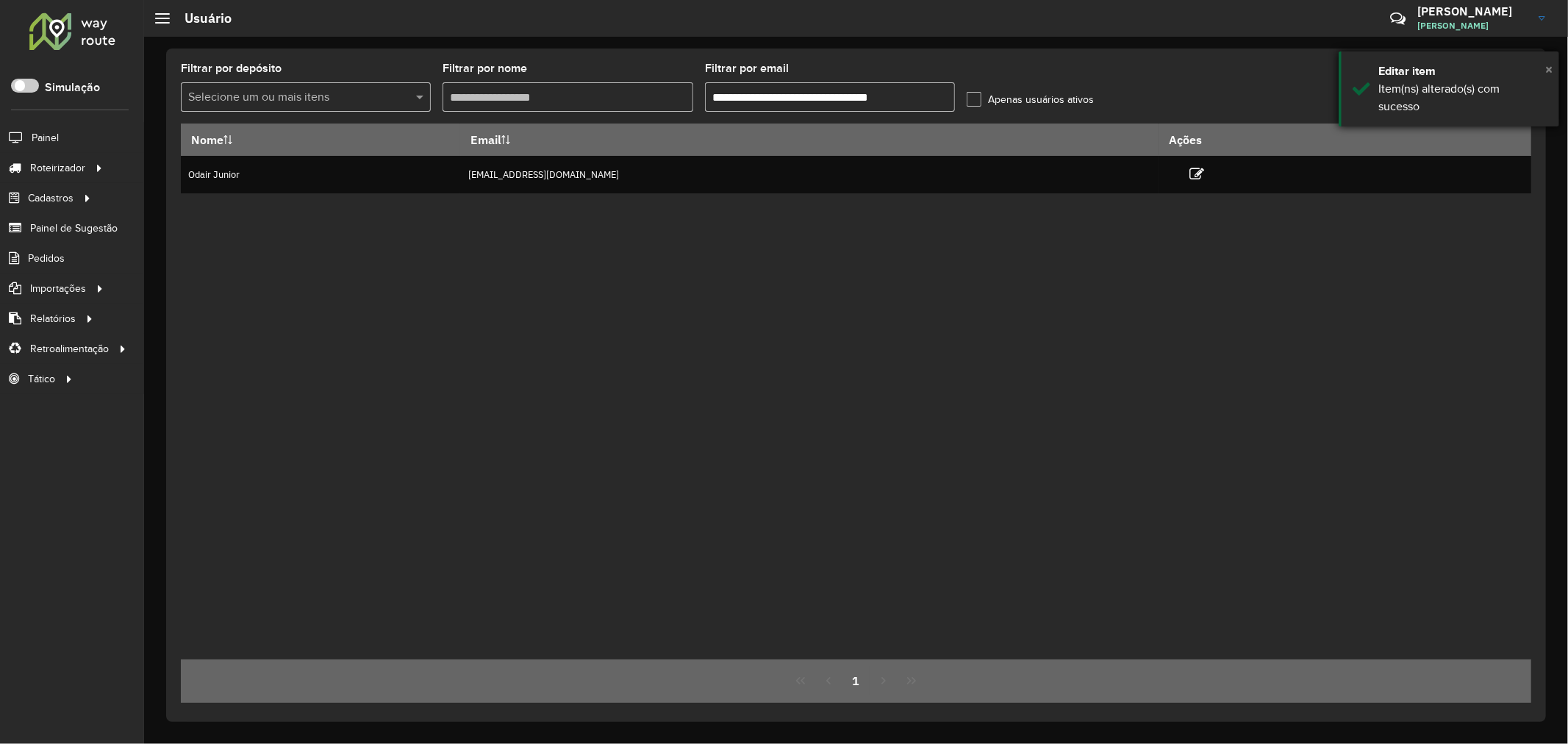
drag, startPoint x: 1552, startPoint y: 65, endPoint x: 1340, endPoint y: 91, distance: 213.6
click at [1552, 67] on span "×" at bounding box center [1548, 69] width 7 height 16
click at [1515, 98] on icon at bounding box center [1515, 96] width 14 height 16
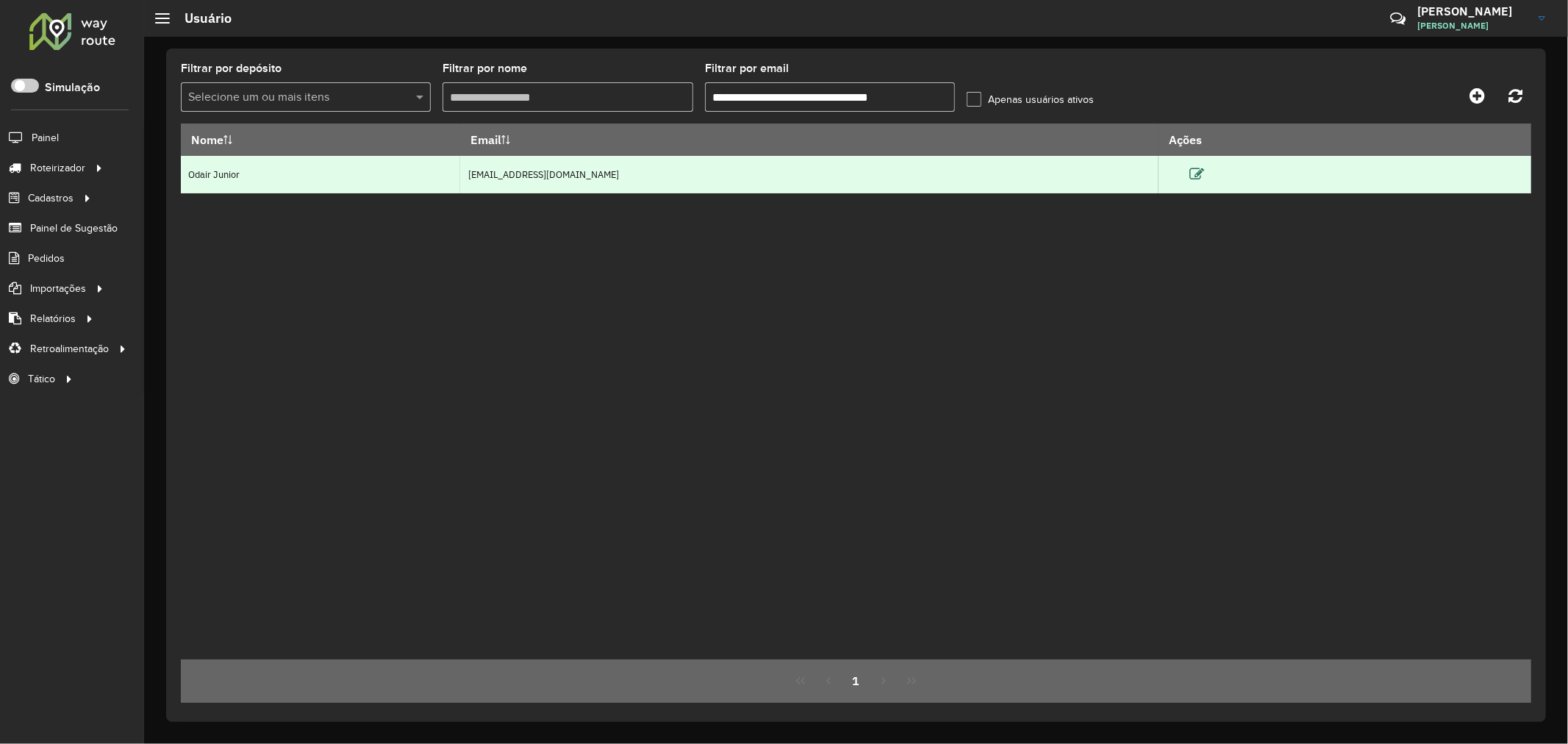
click at [1204, 173] on icon at bounding box center [1197, 174] width 15 height 15
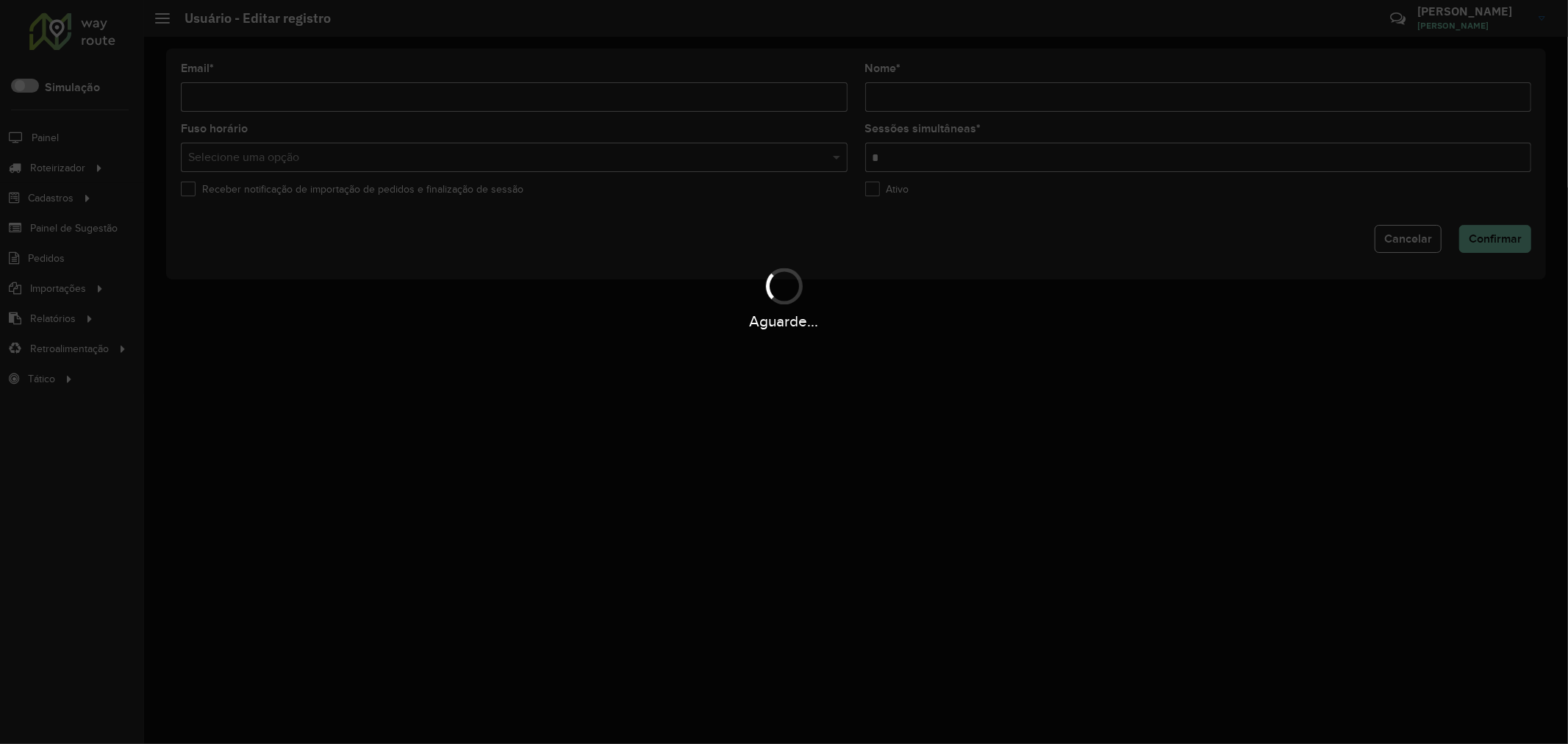
type input "**********"
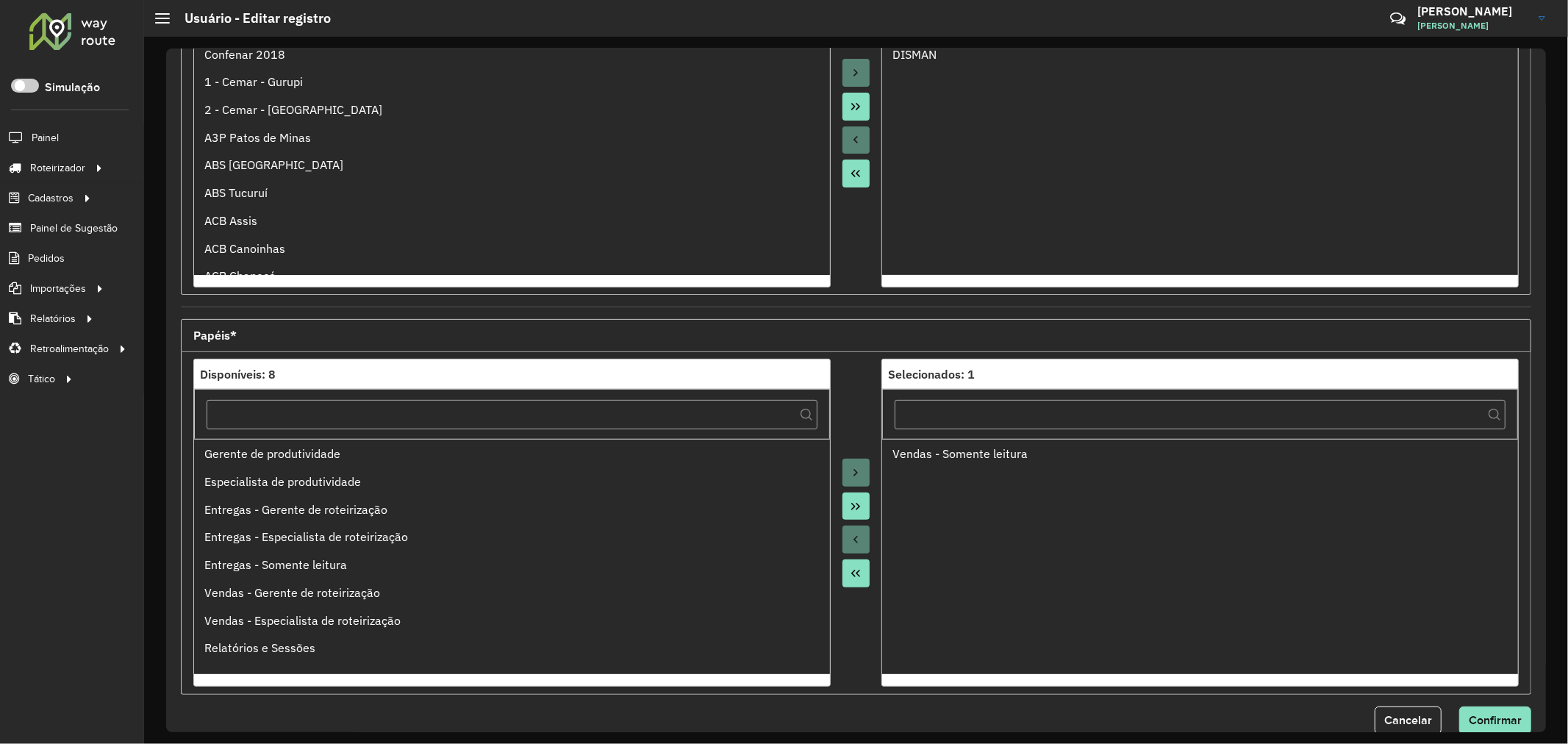
scroll to position [327, 0]
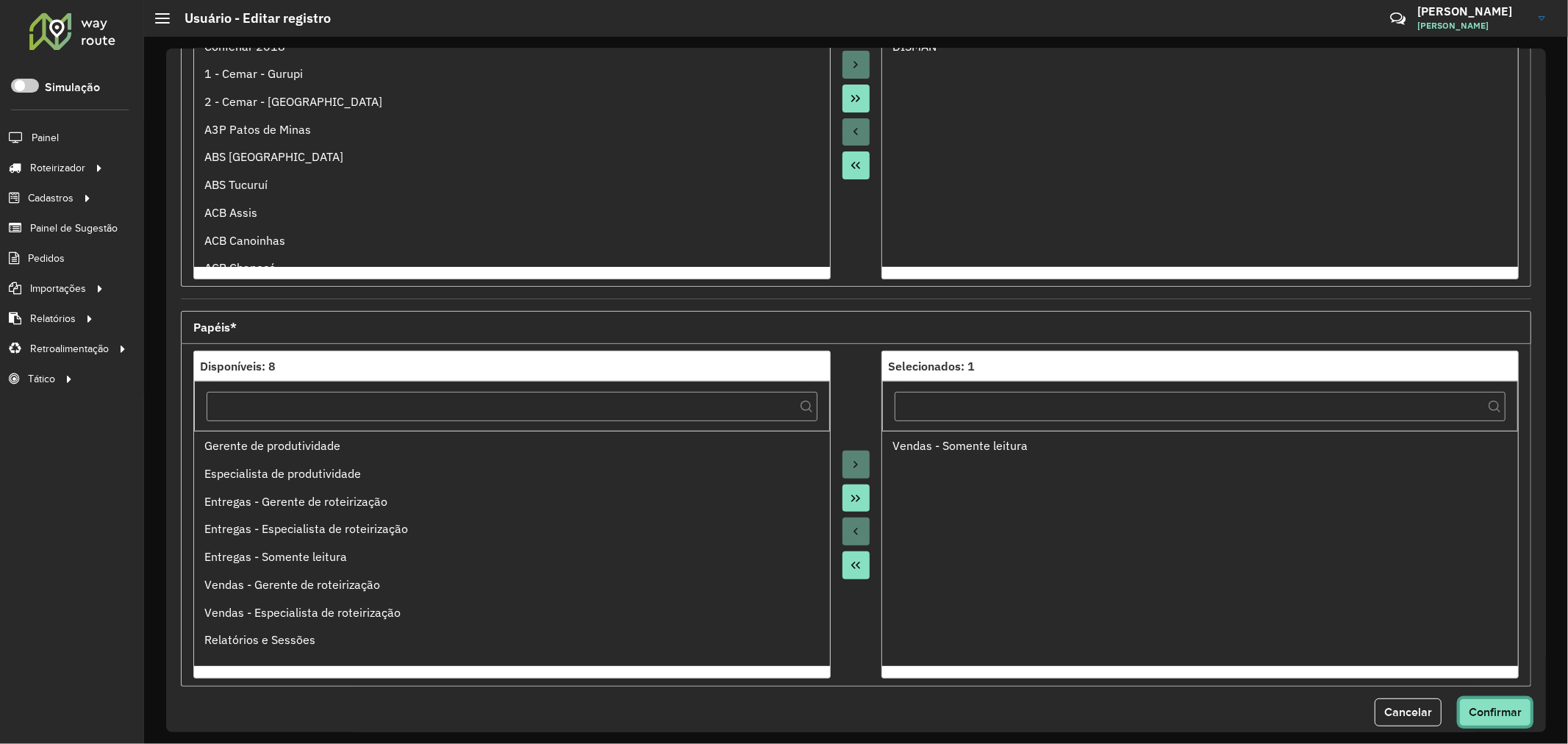
click at [1493, 711] on span "Confirmar" at bounding box center [1495, 712] width 53 height 12
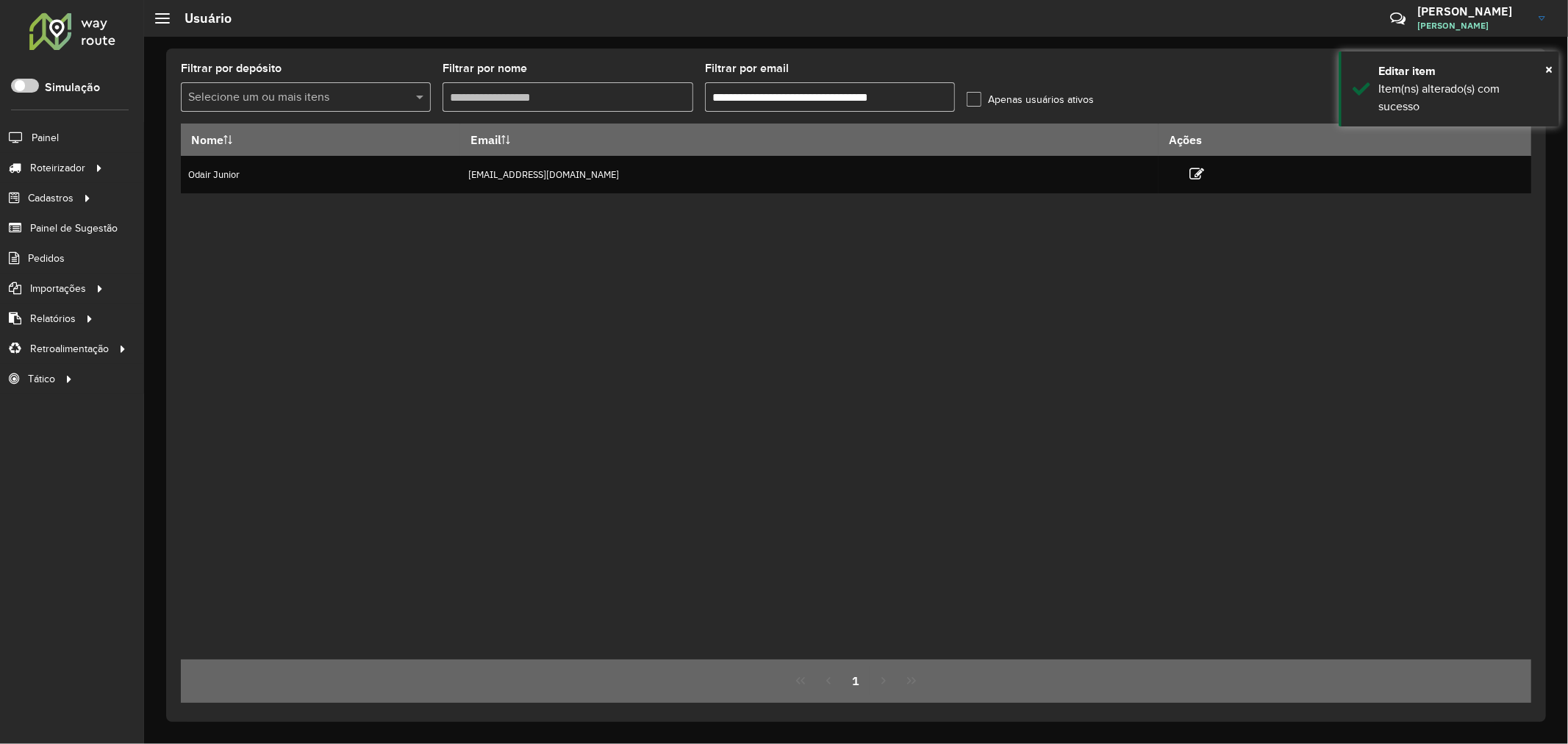
click at [795, 98] on input "**********" at bounding box center [830, 97] width 250 height 30
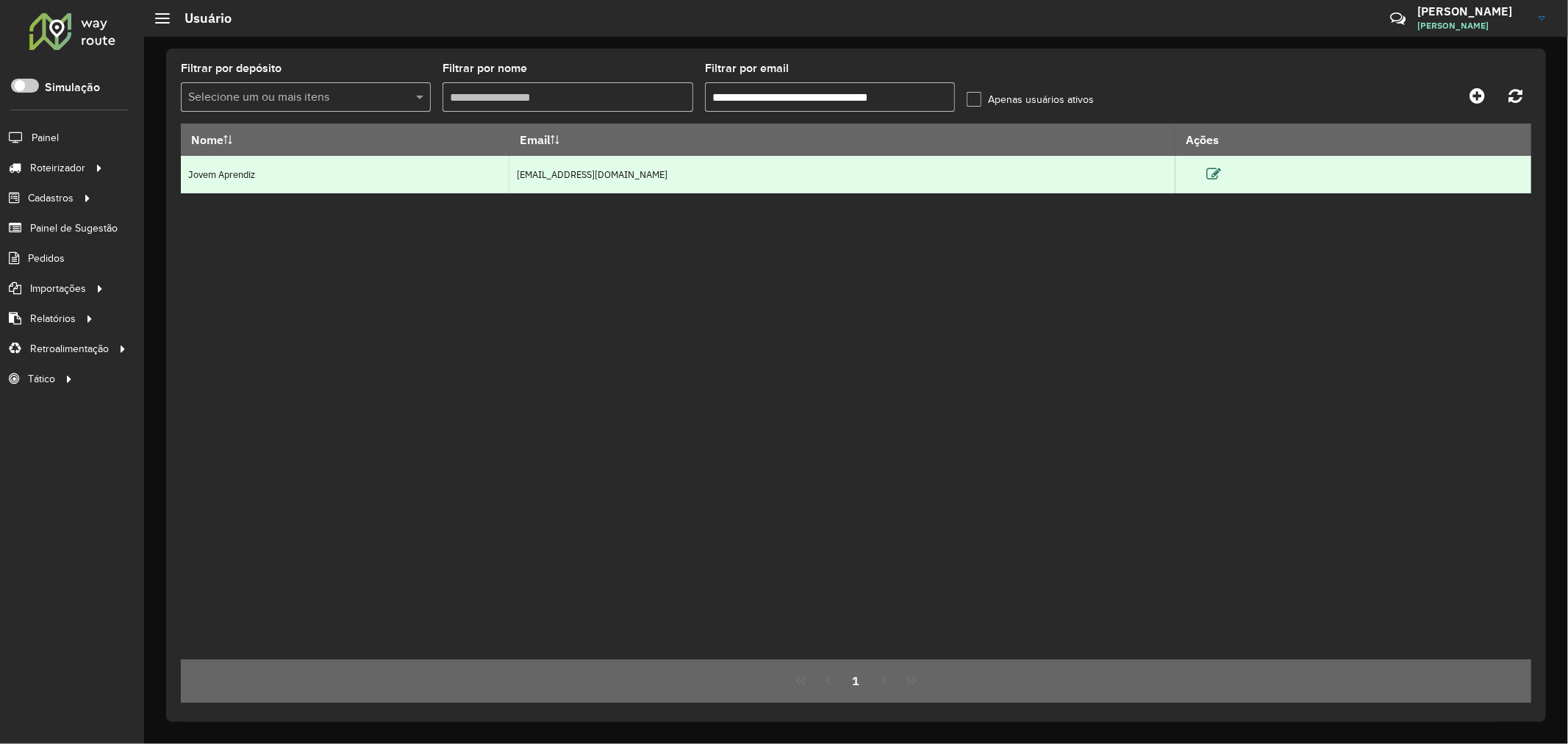
type input "**********"
click at [1221, 181] on icon at bounding box center [1213, 174] width 15 height 15
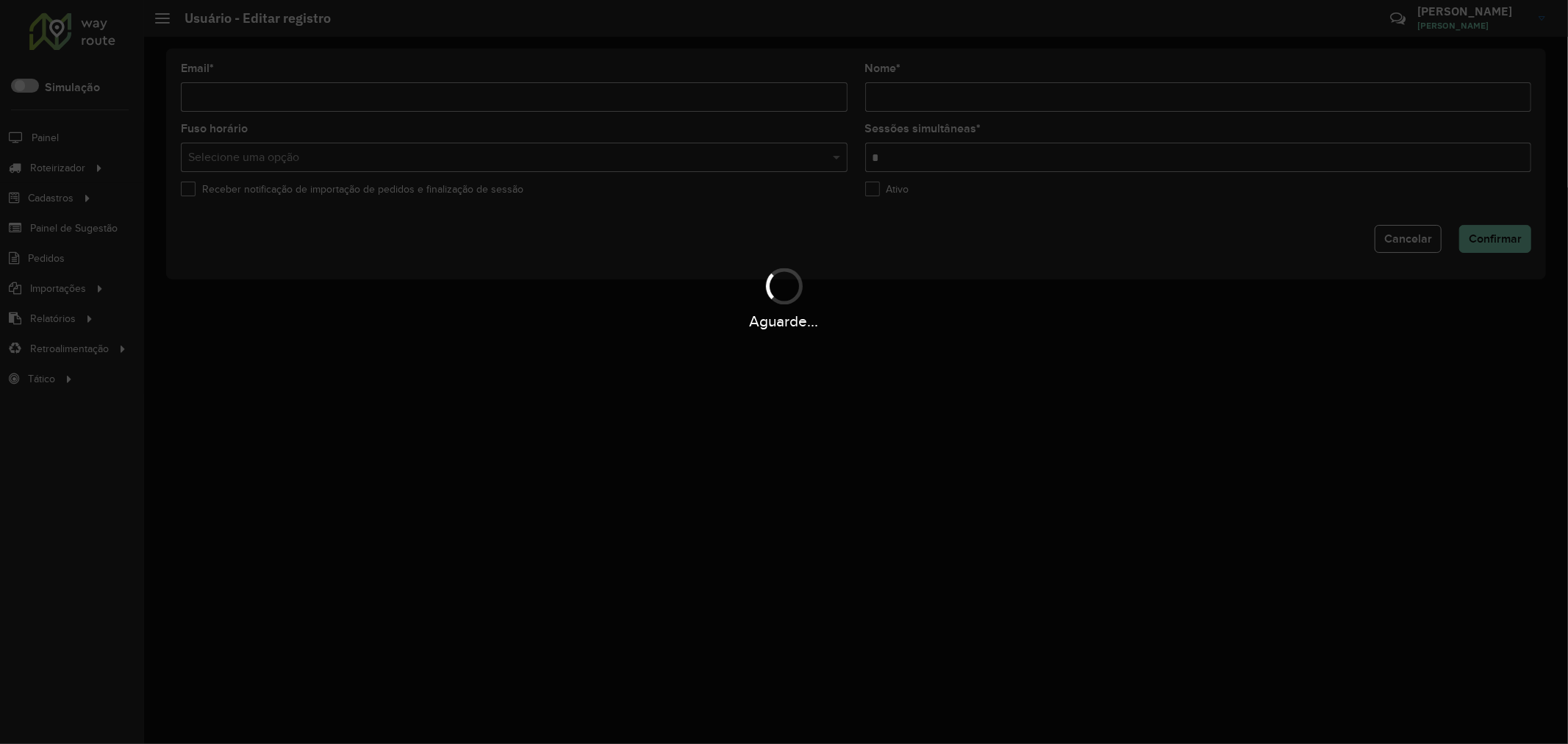
type input "**********"
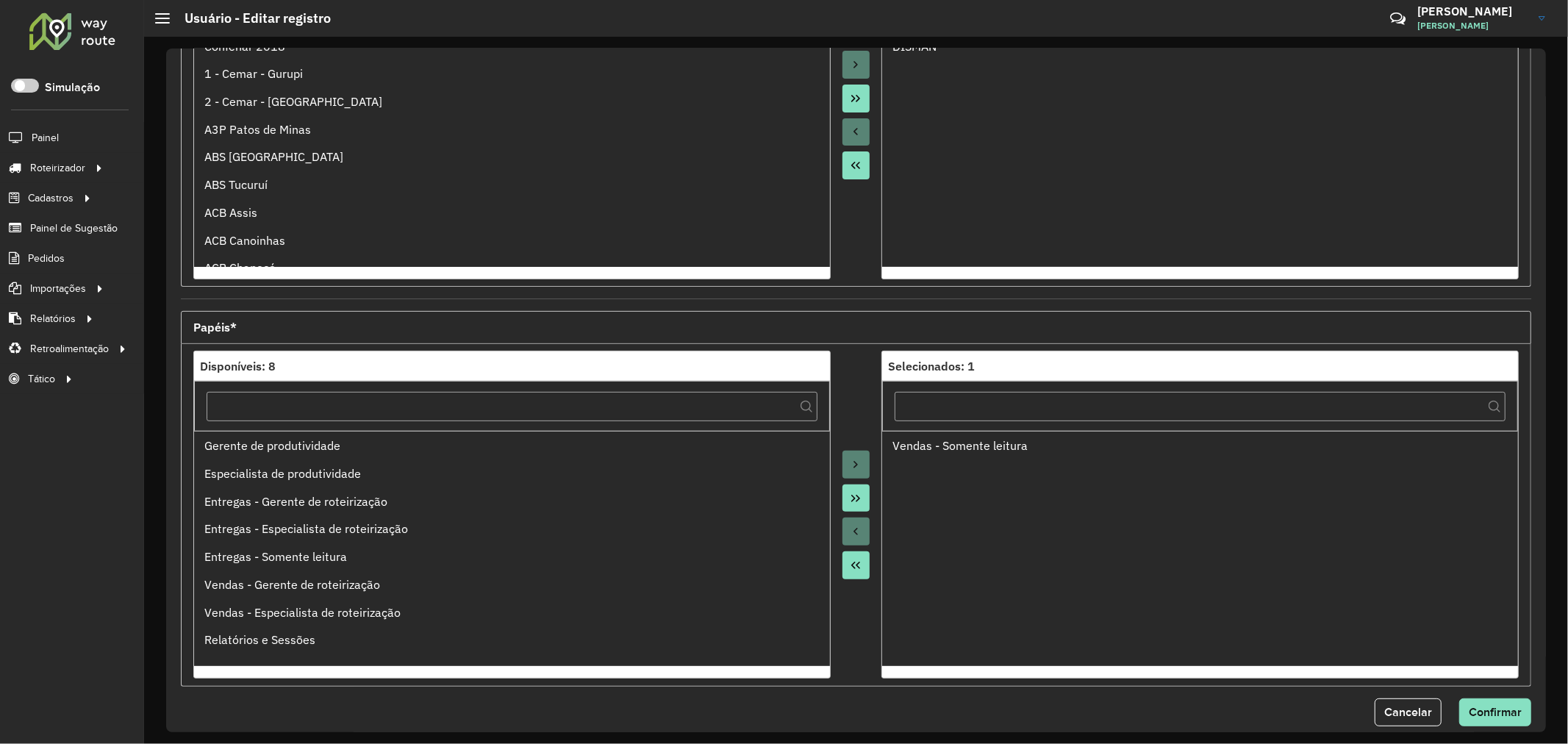
scroll to position [348, 0]
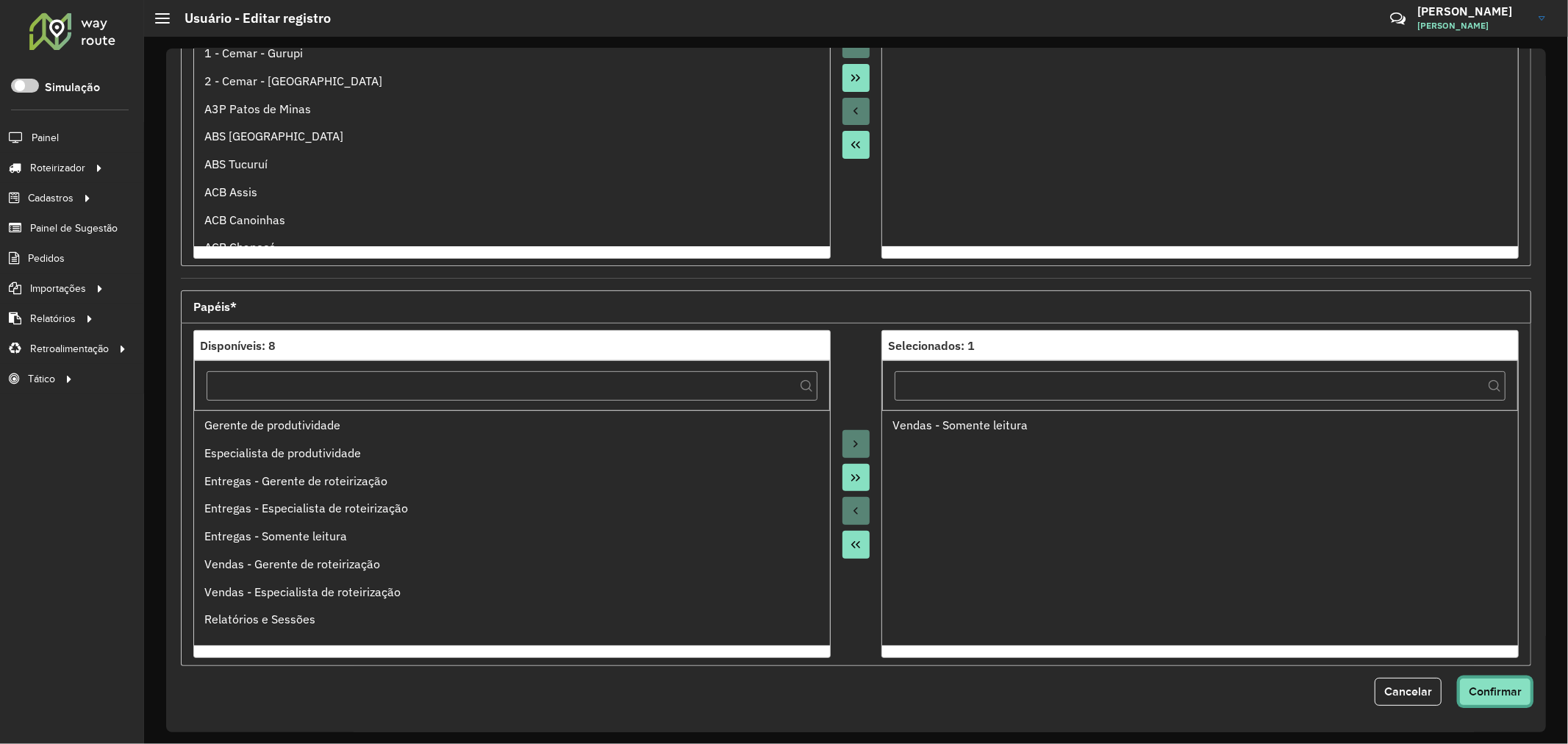
click at [1488, 686] on span "Confirmar" at bounding box center [1495, 691] width 53 height 12
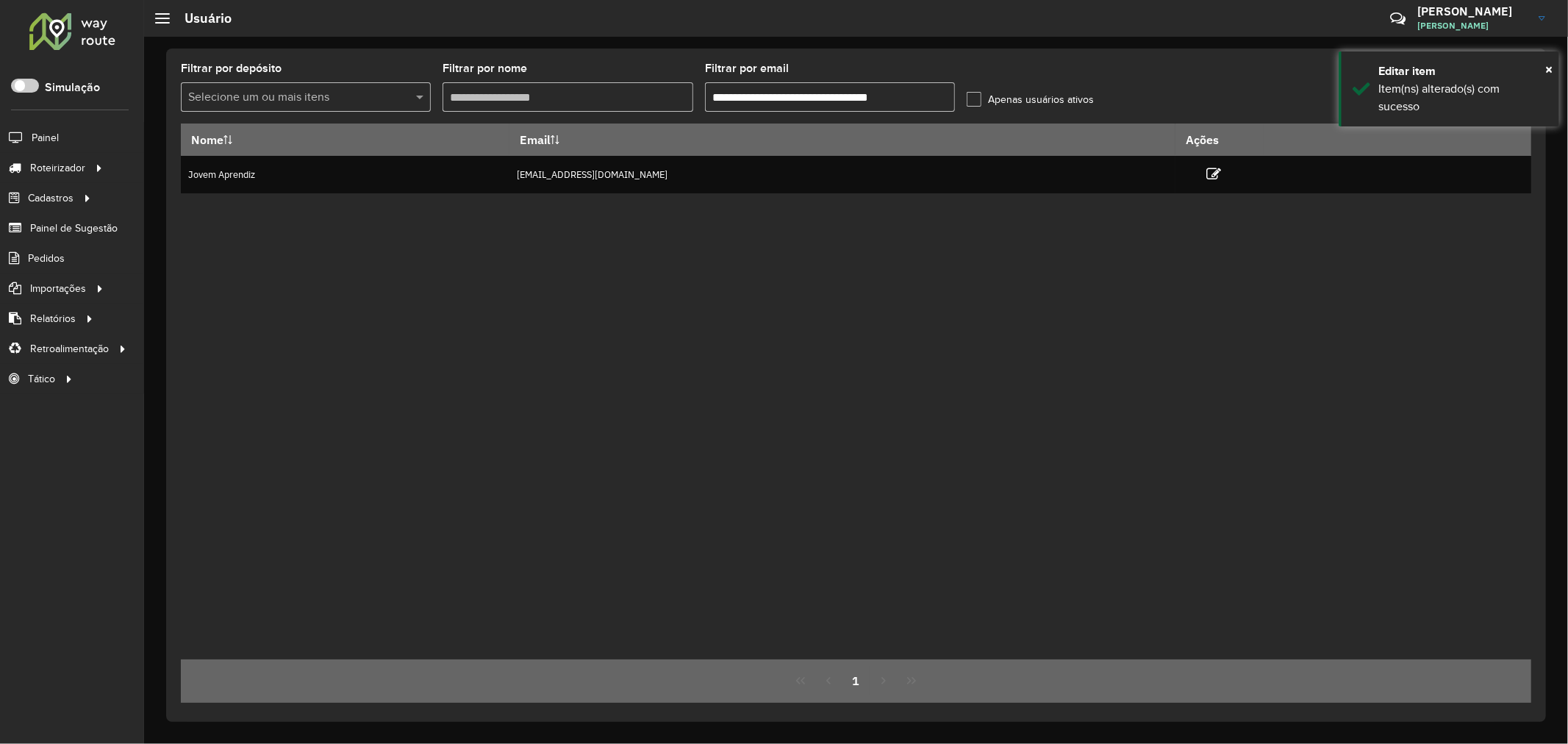
click at [798, 94] on input "**********" at bounding box center [830, 97] width 250 height 30
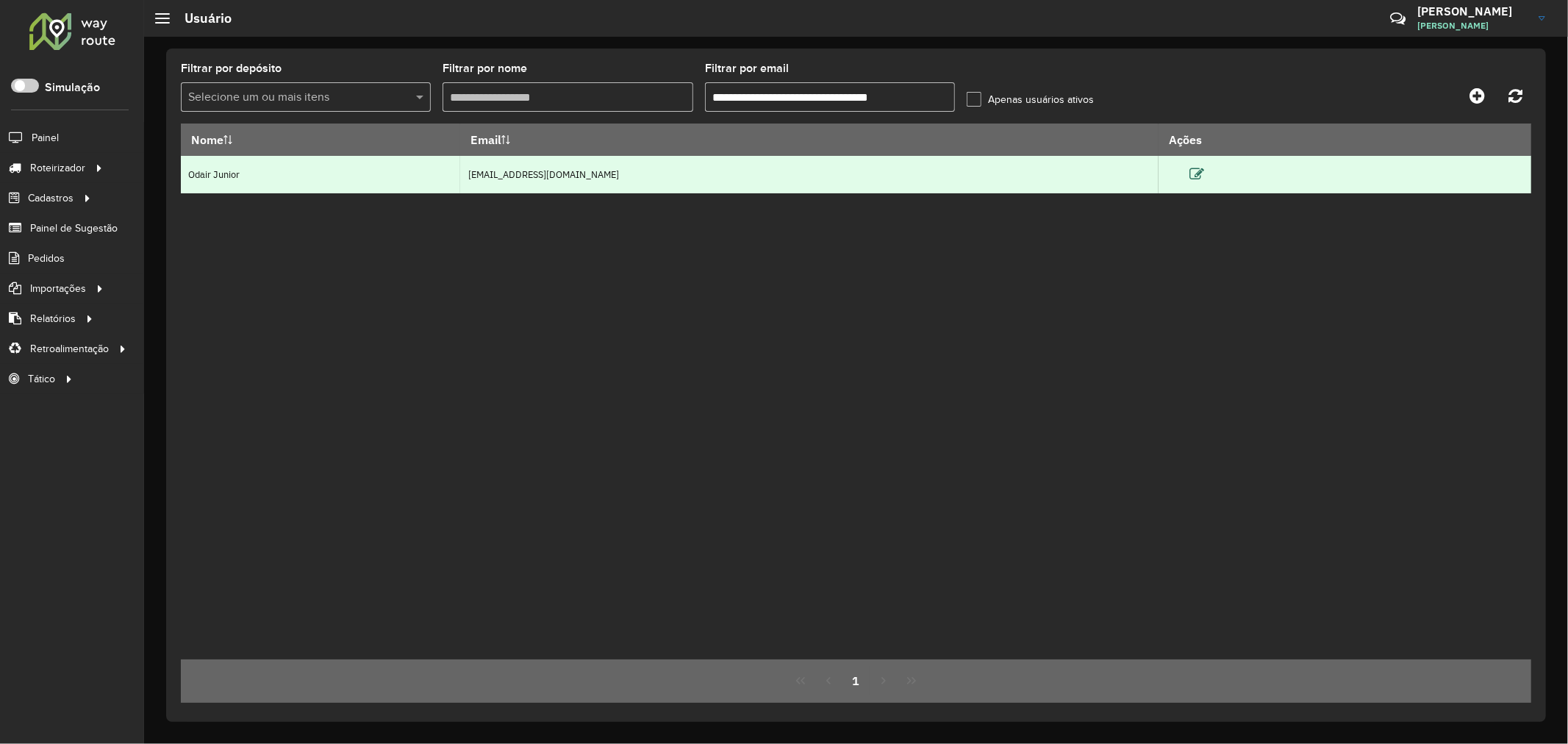
type input "**********"
click at [1204, 175] on icon at bounding box center [1197, 174] width 15 height 15
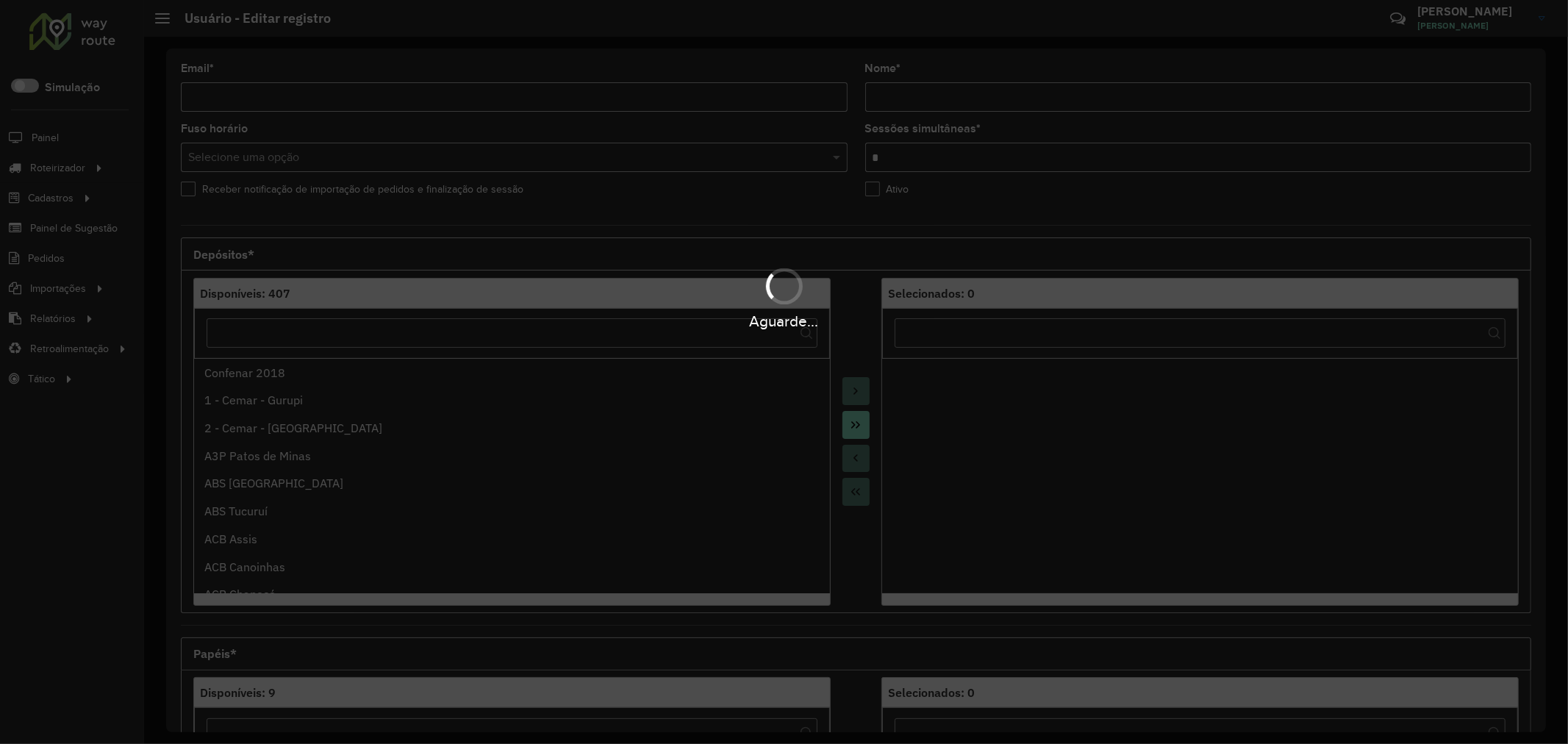
type input "**********"
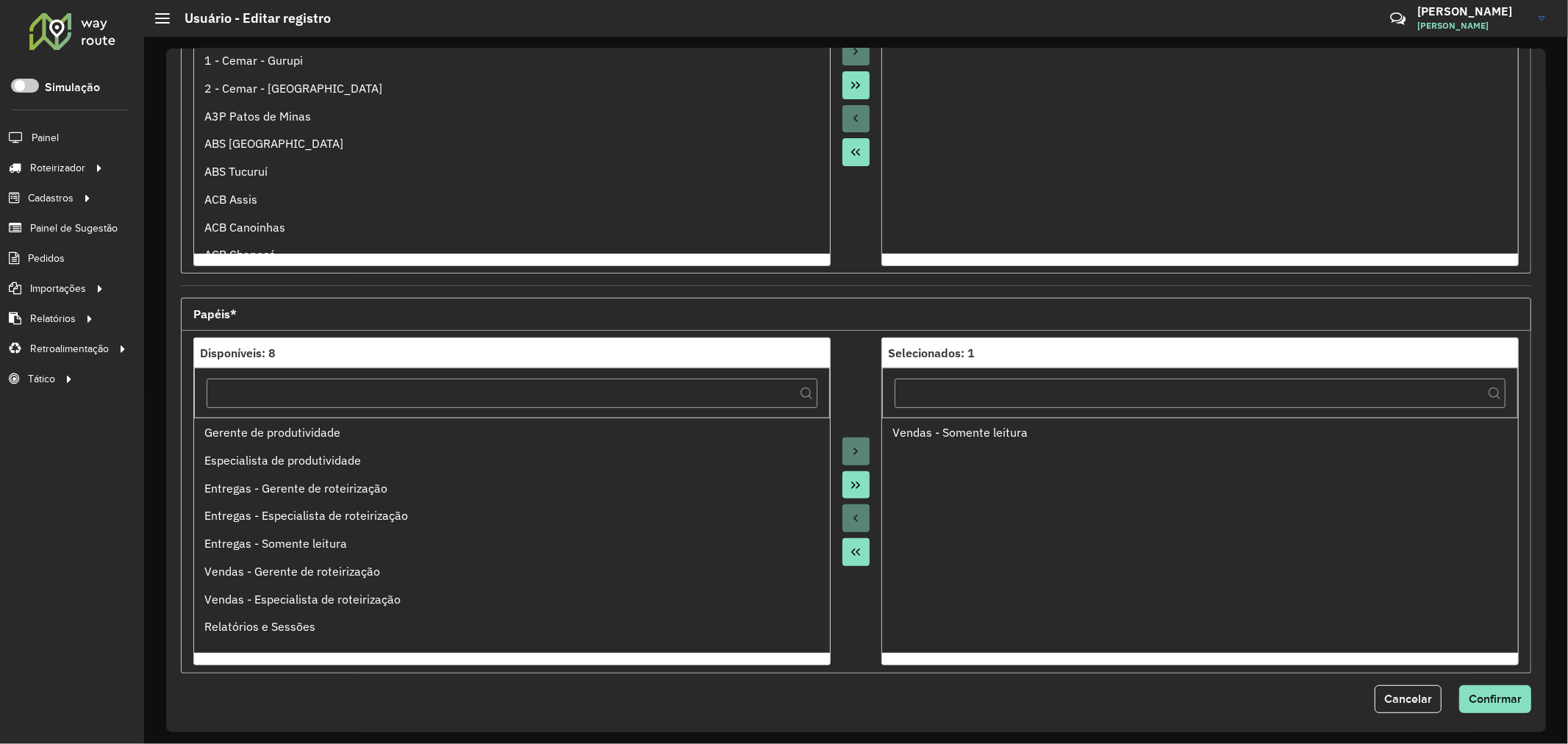
scroll to position [348, 0]
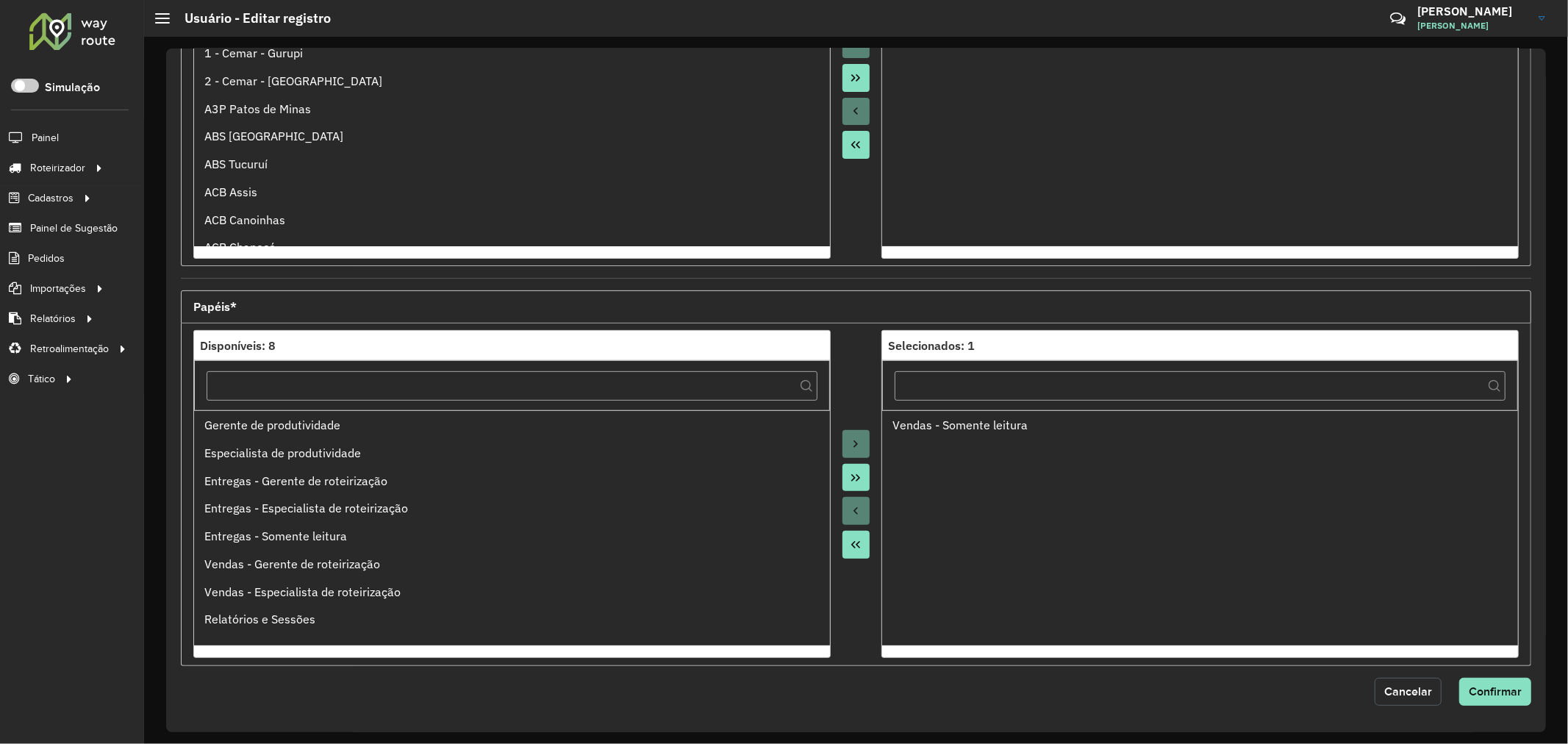
click at [1409, 700] on button "Cancelar" at bounding box center [1407, 692] width 66 height 28
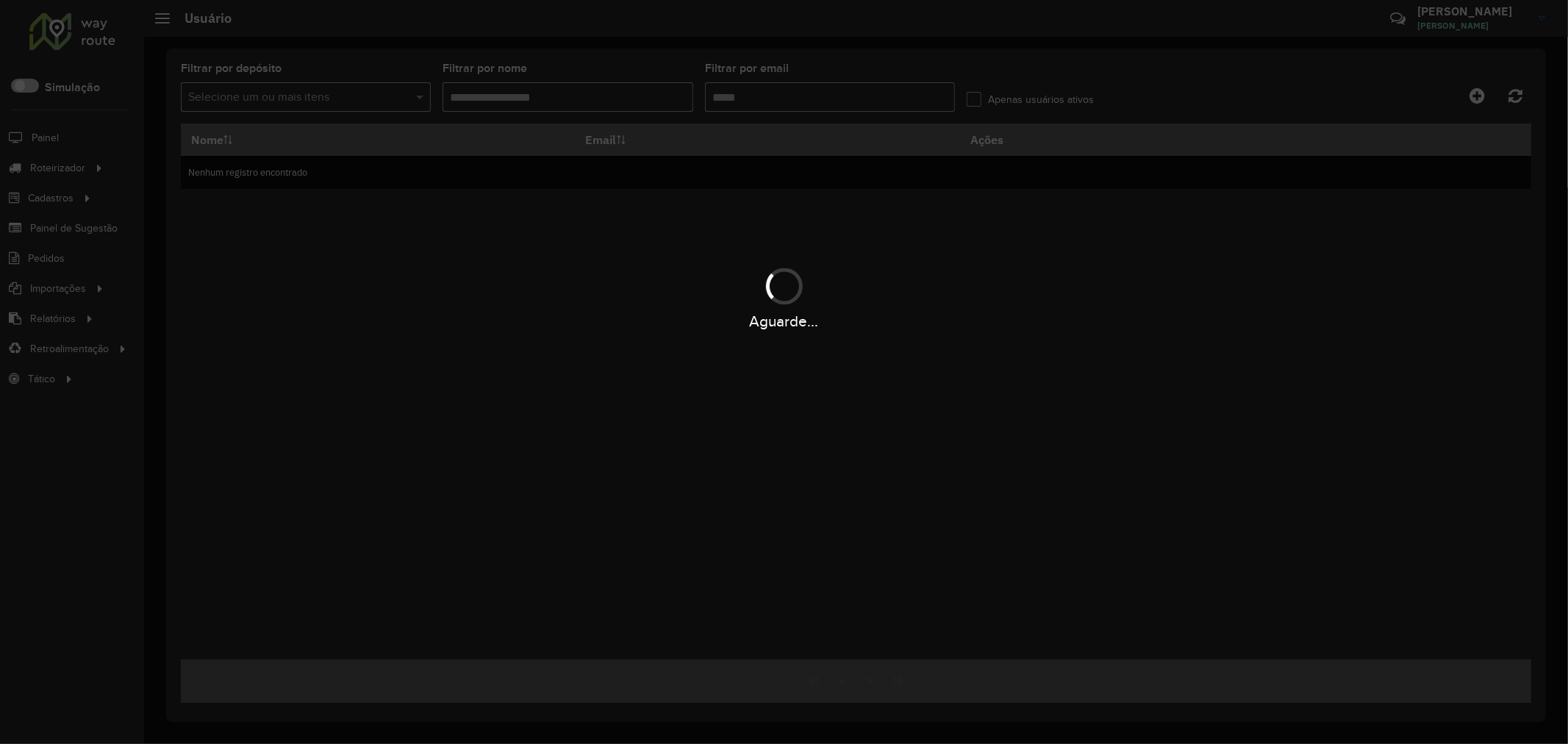
type input "**********"
click at [796, 418] on hb-app "Aguarde... Pop-up bloqueado! Seu navegador bloqueou automáticamente a abertura …" at bounding box center [784, 372] width 1568 height 744
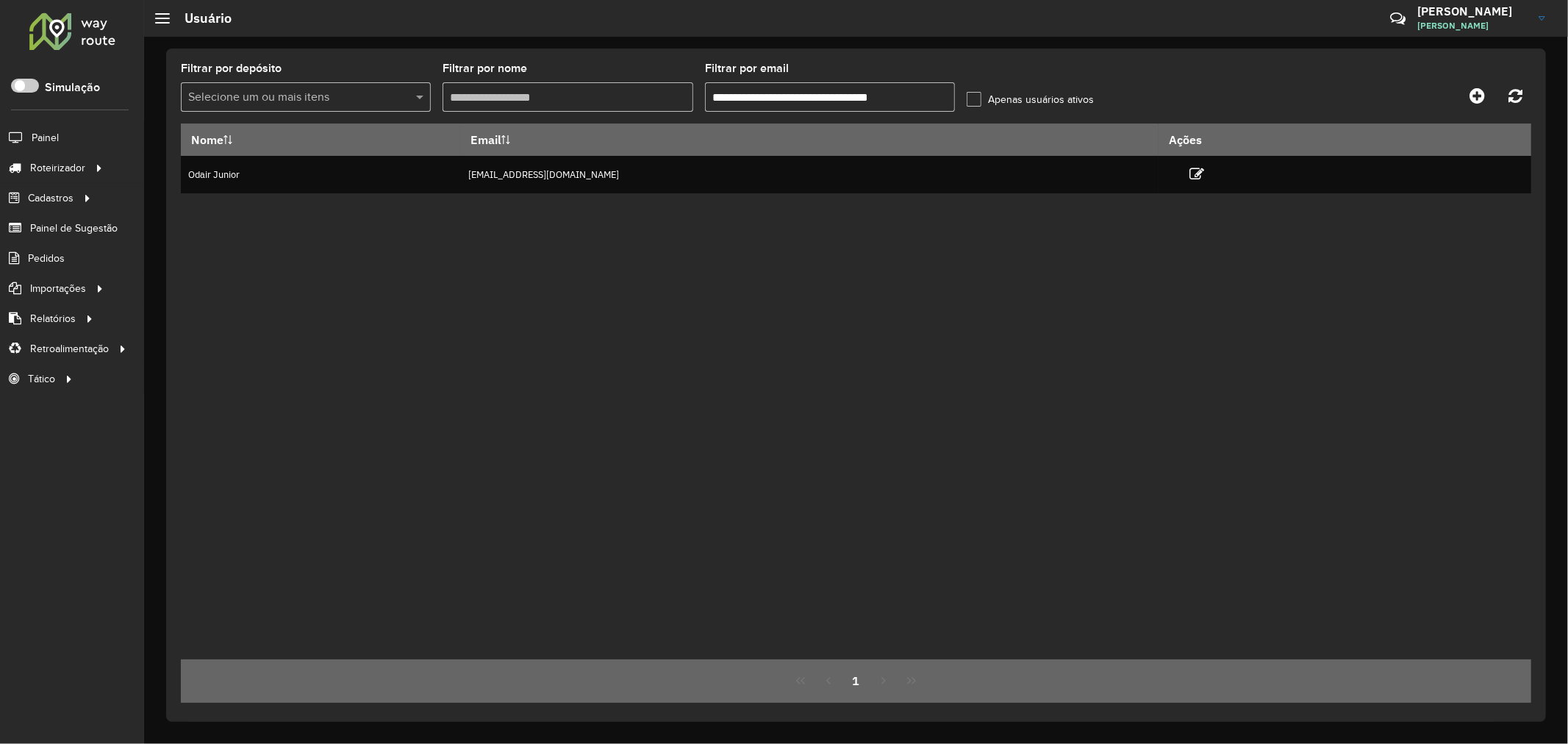
click at [935, 91] on input "**********" at bounding box center [830, 97] width 250 height 30
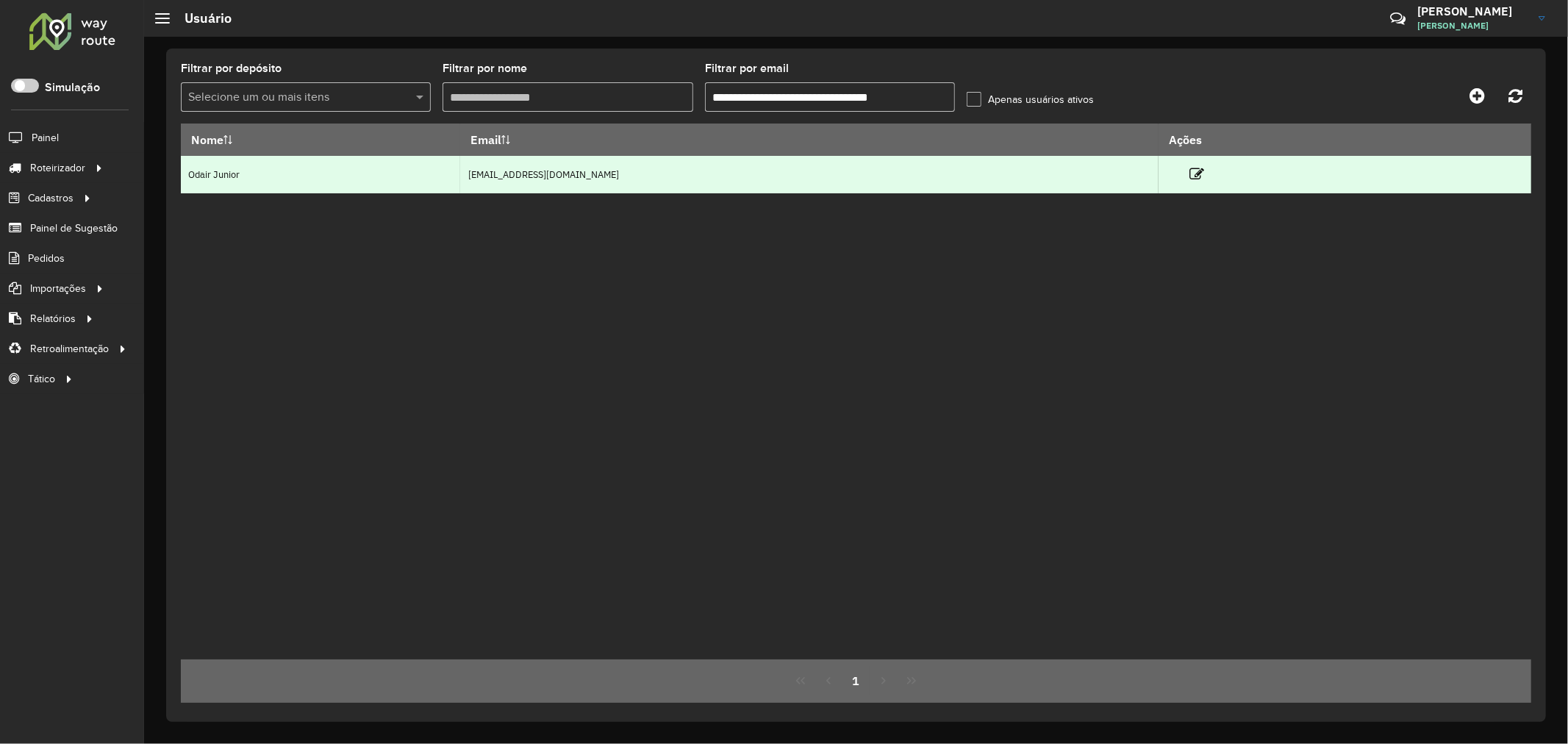
click at [214, 177] on td "Odair Junior" at bounding box center [320, 175] width 279 height 38
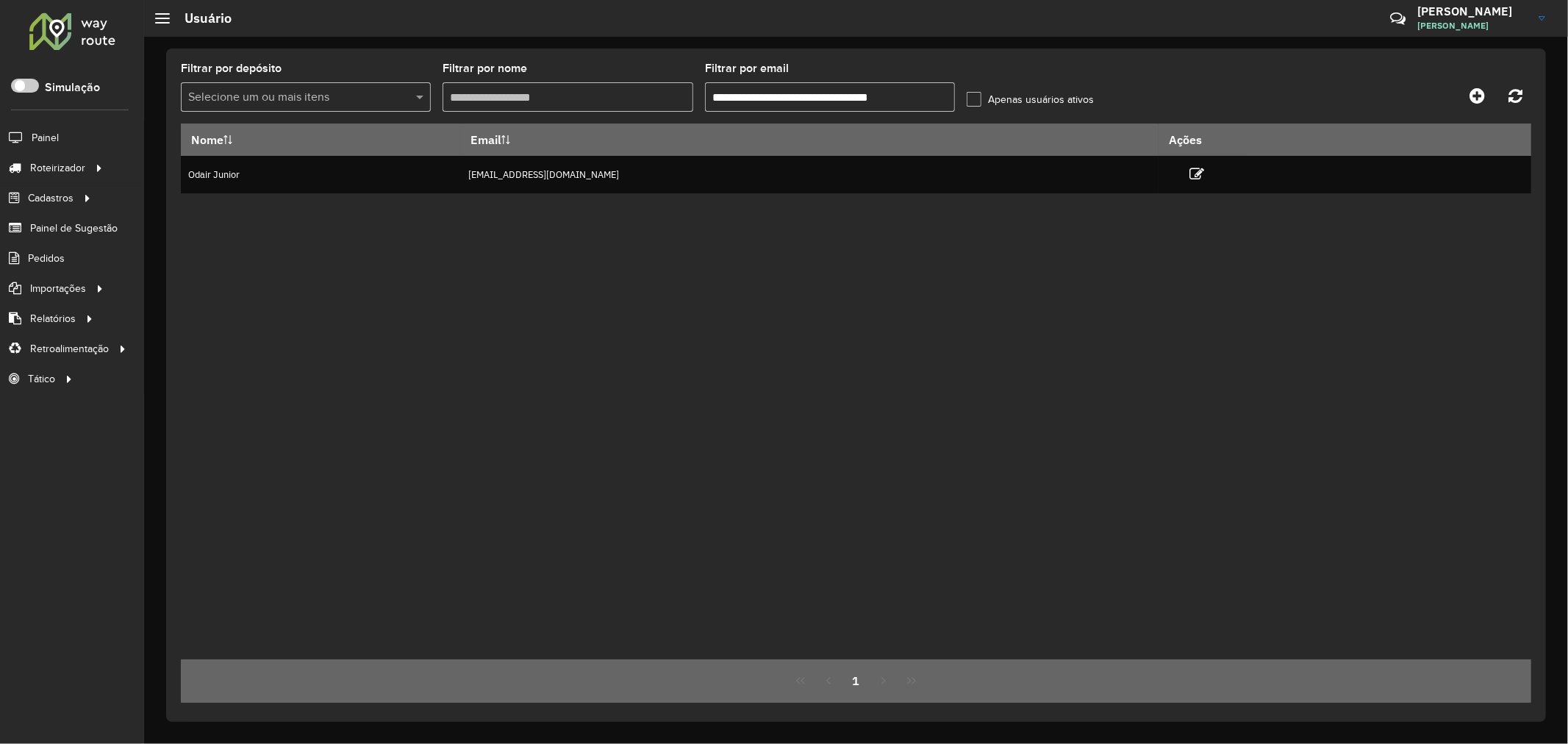
click at [358, 277] on div "Nome Email Ações Odair Junior jovemaprendiz1@dismanbebidas.com.br" at bounding box center [855, 391] width 1350 height 536
click at [924, 94] on input "**********" at bounding box center [830, 97] width 250 height 30
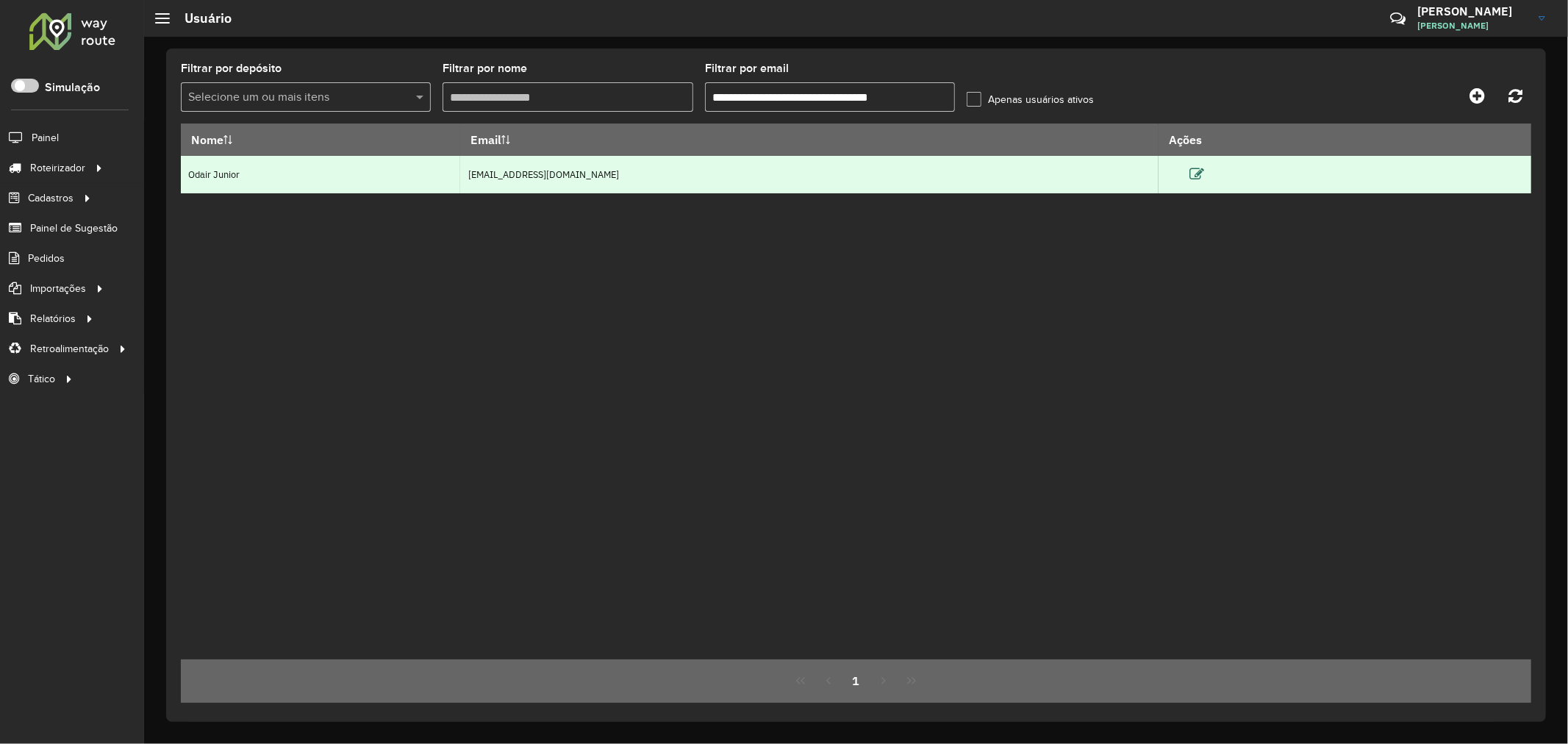
click at [1204, 178] on icon at bounding box center [1197, 174] width 15 height 15
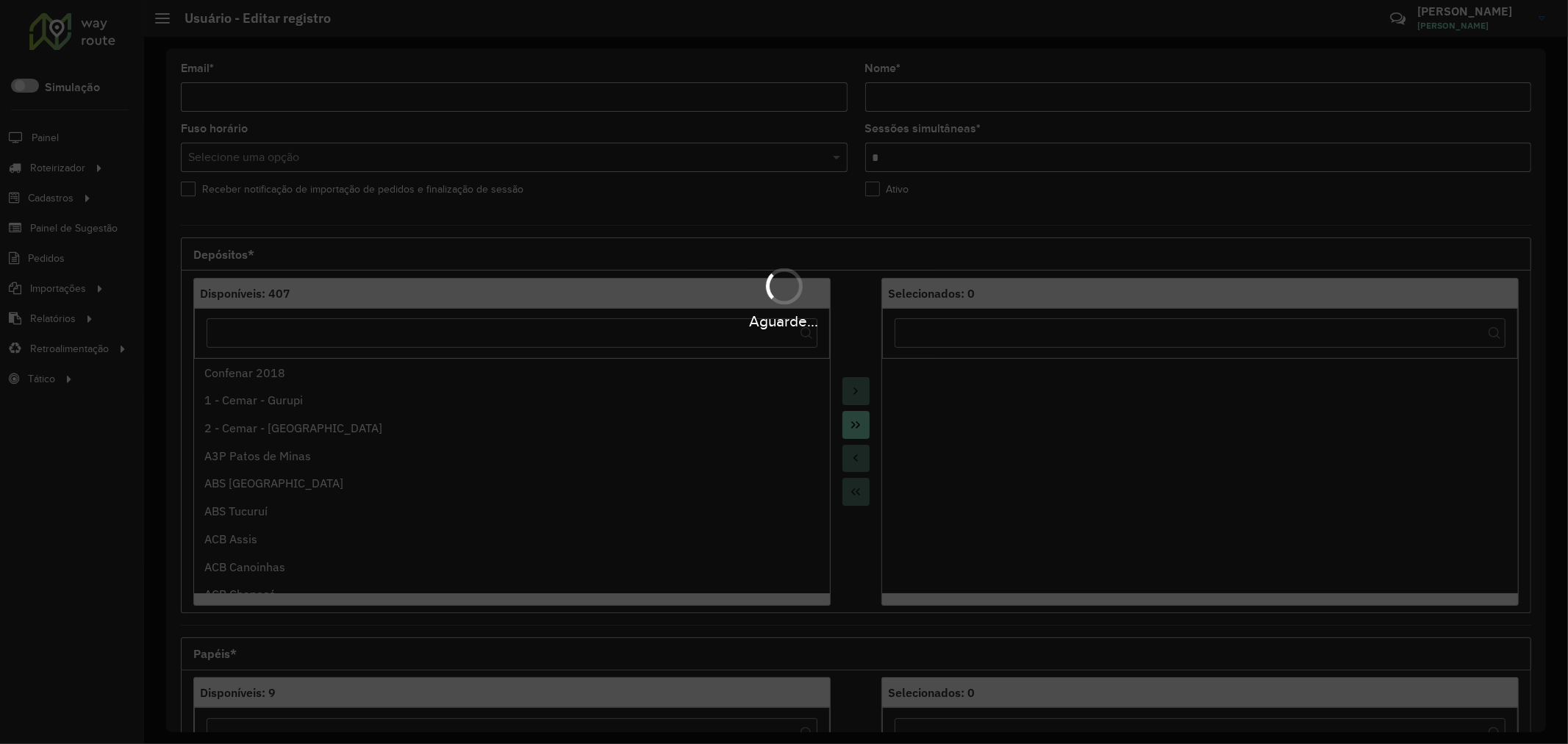
type input "**********"
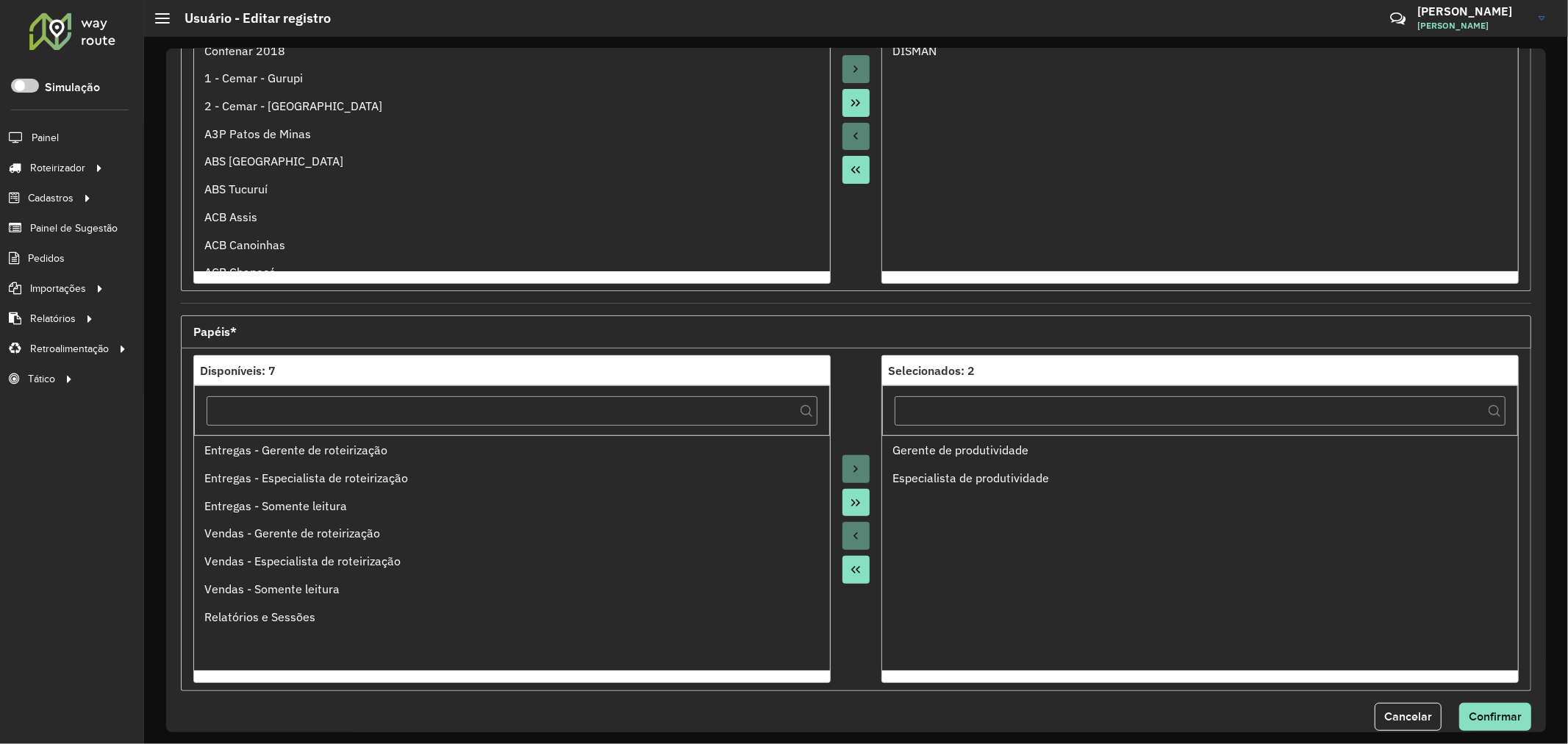
scroll to position [327, 0]
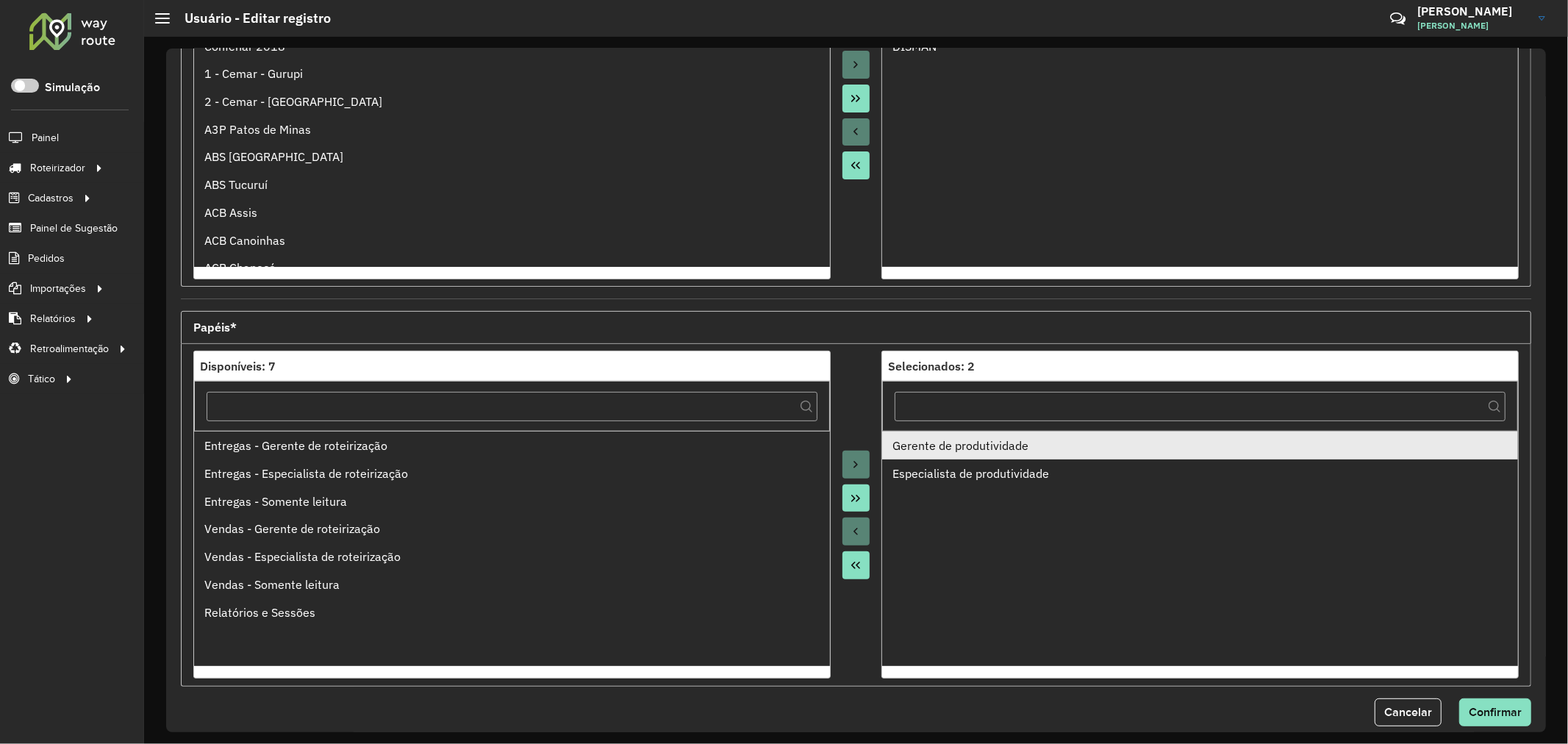
click at [976, 457] on li "Gerente de produtividade" at bounding box center [1199, 446] width 636 height 28
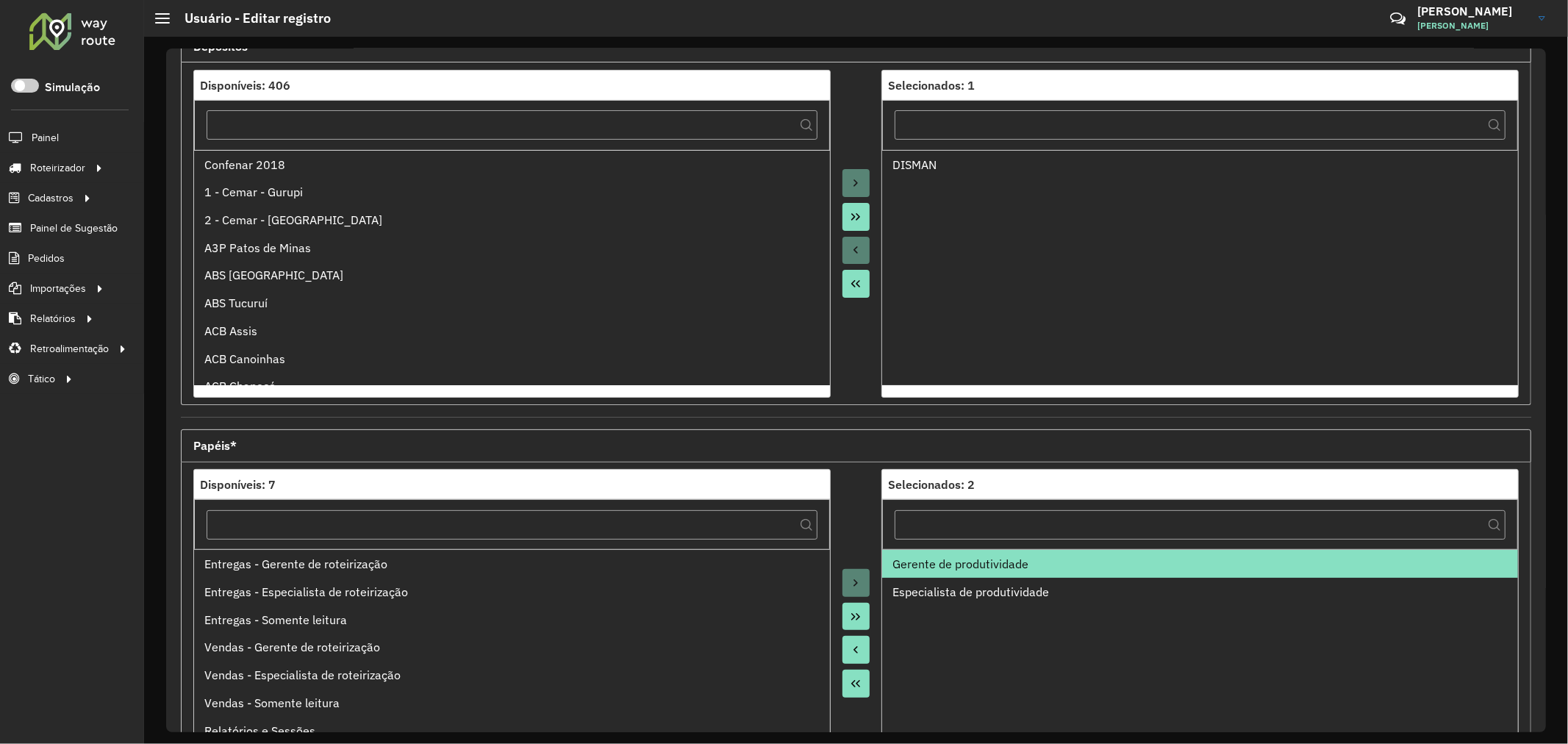
scroll to position [348, 0]
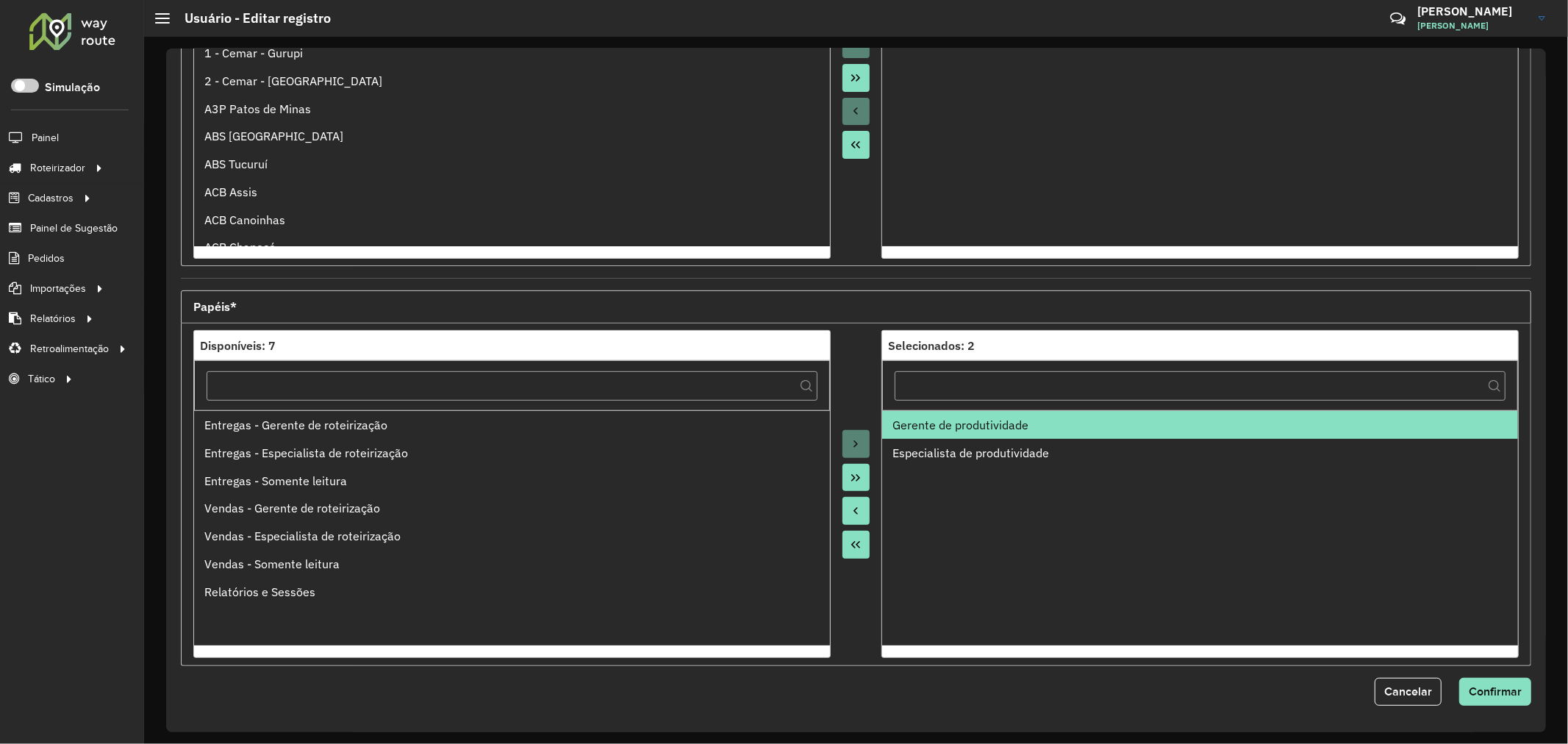
click at [856, 511] on icon "Move to Source" at bounding box center [855, 511] width 11 height 11
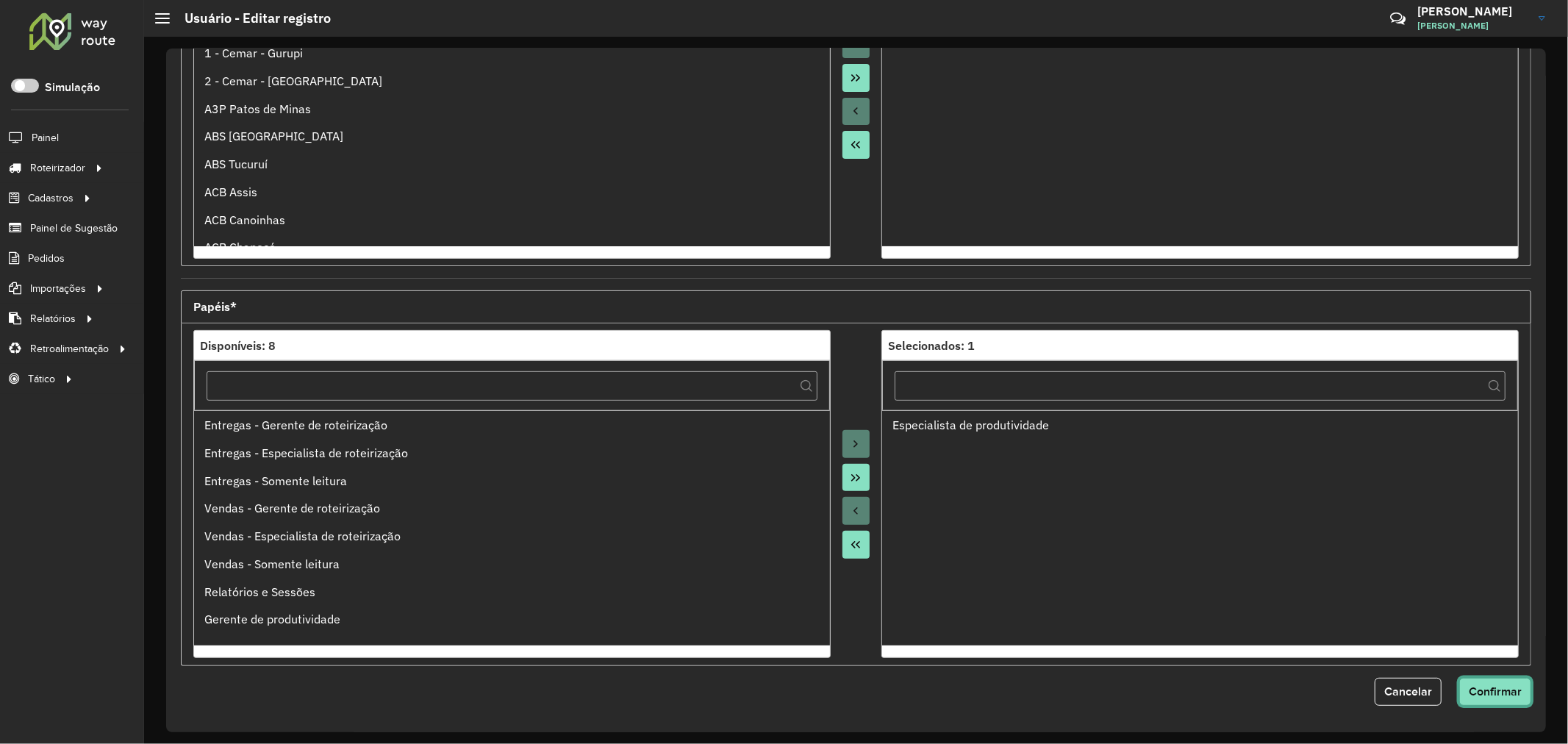
click at [1488, 693] on span "Confirmar" at bounding box center [1495, 691] width 53 height 12
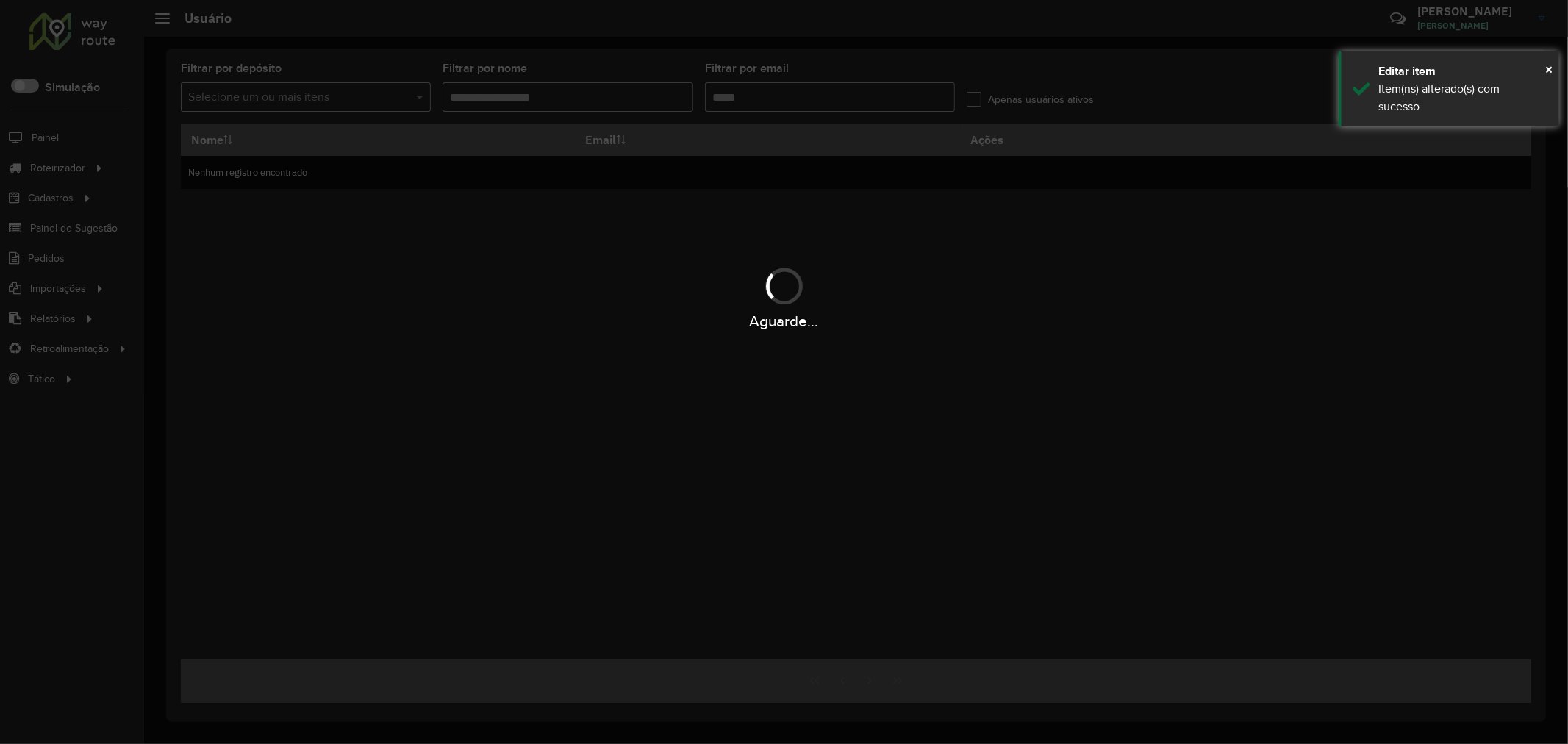
type input "**********"
click at [1006, 322] on div "Aguarde..." at bounding box center [784, 321] width 1568 height 23
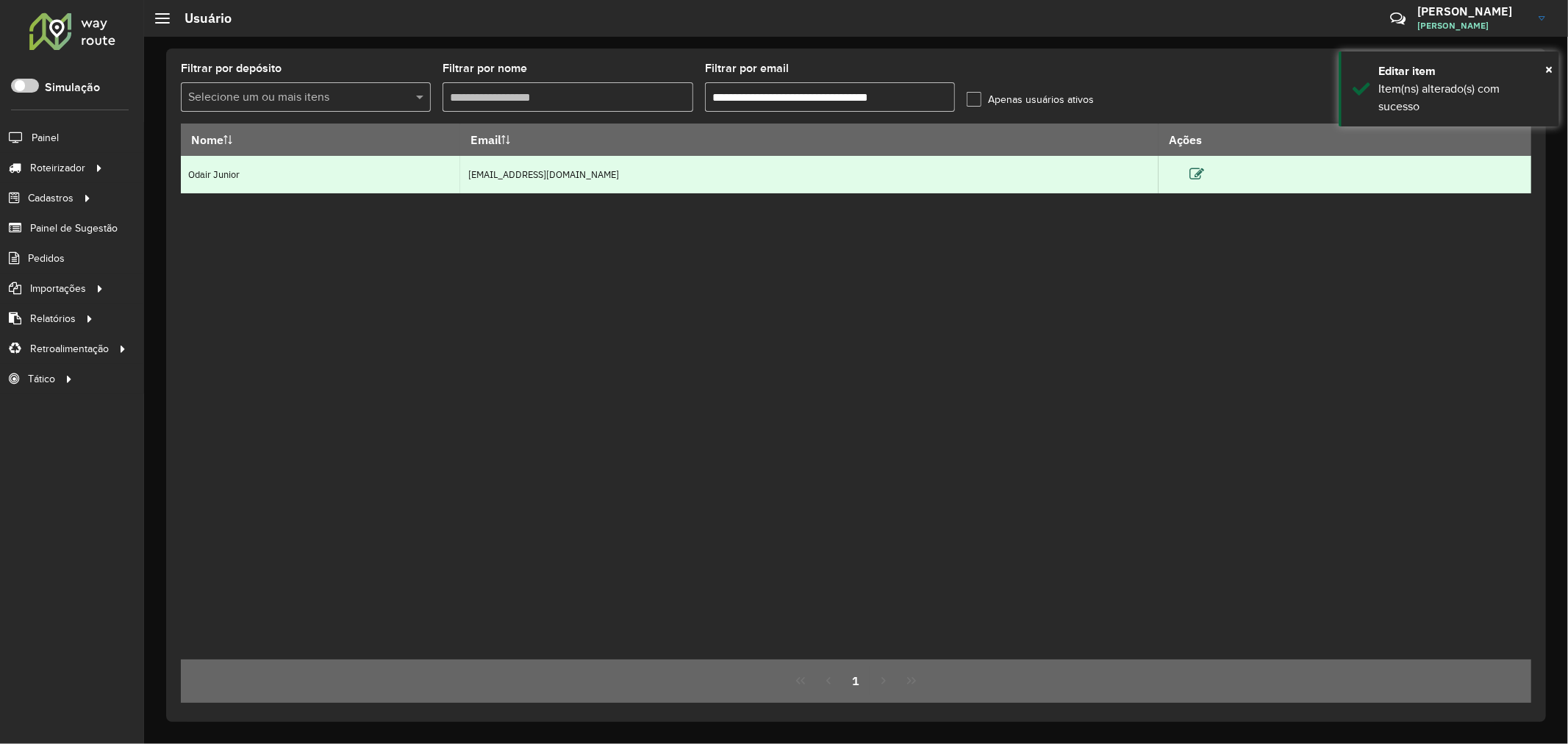
click at [1204, 172] on icon at bounding box center [1197, 174] width 15 height 15
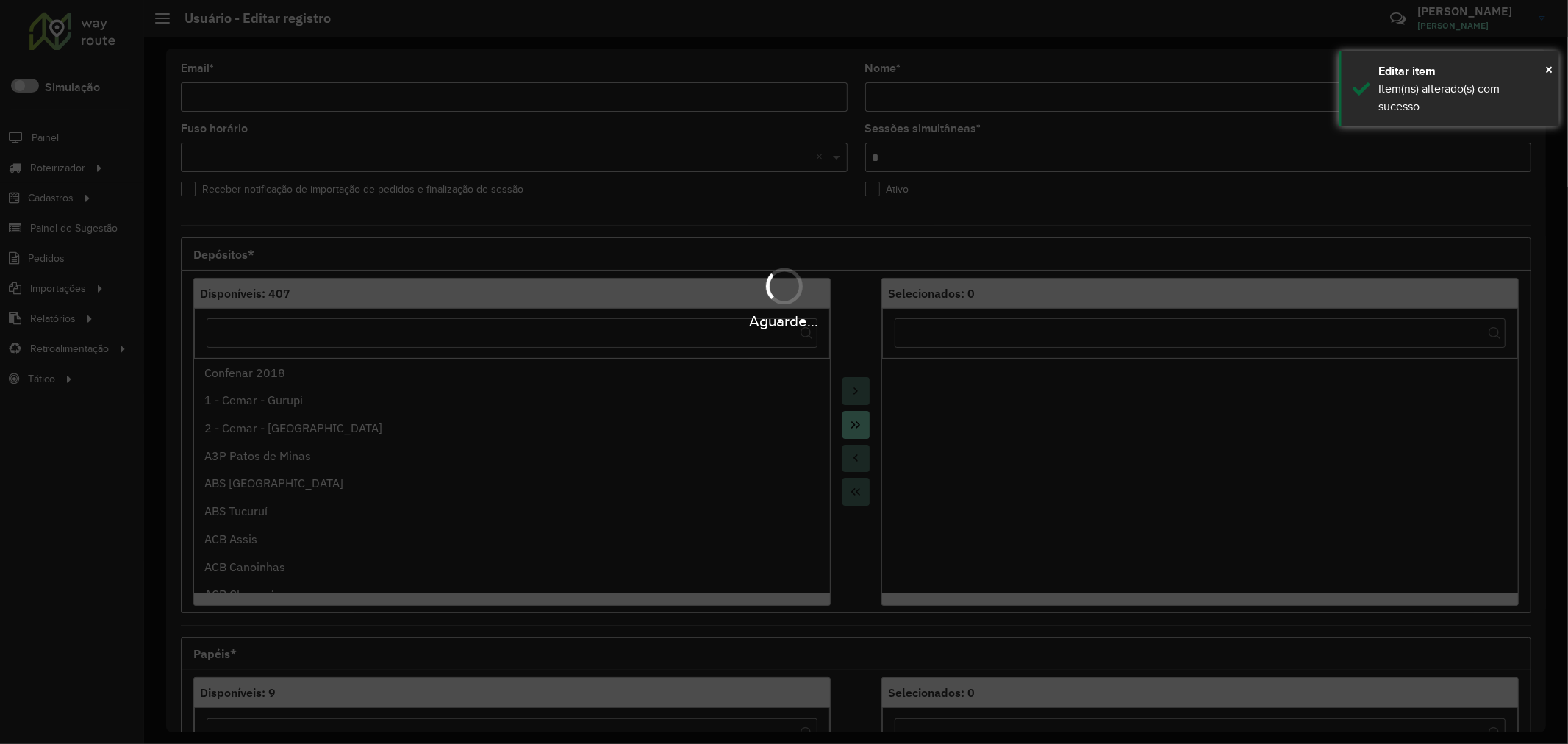
type input "**********"
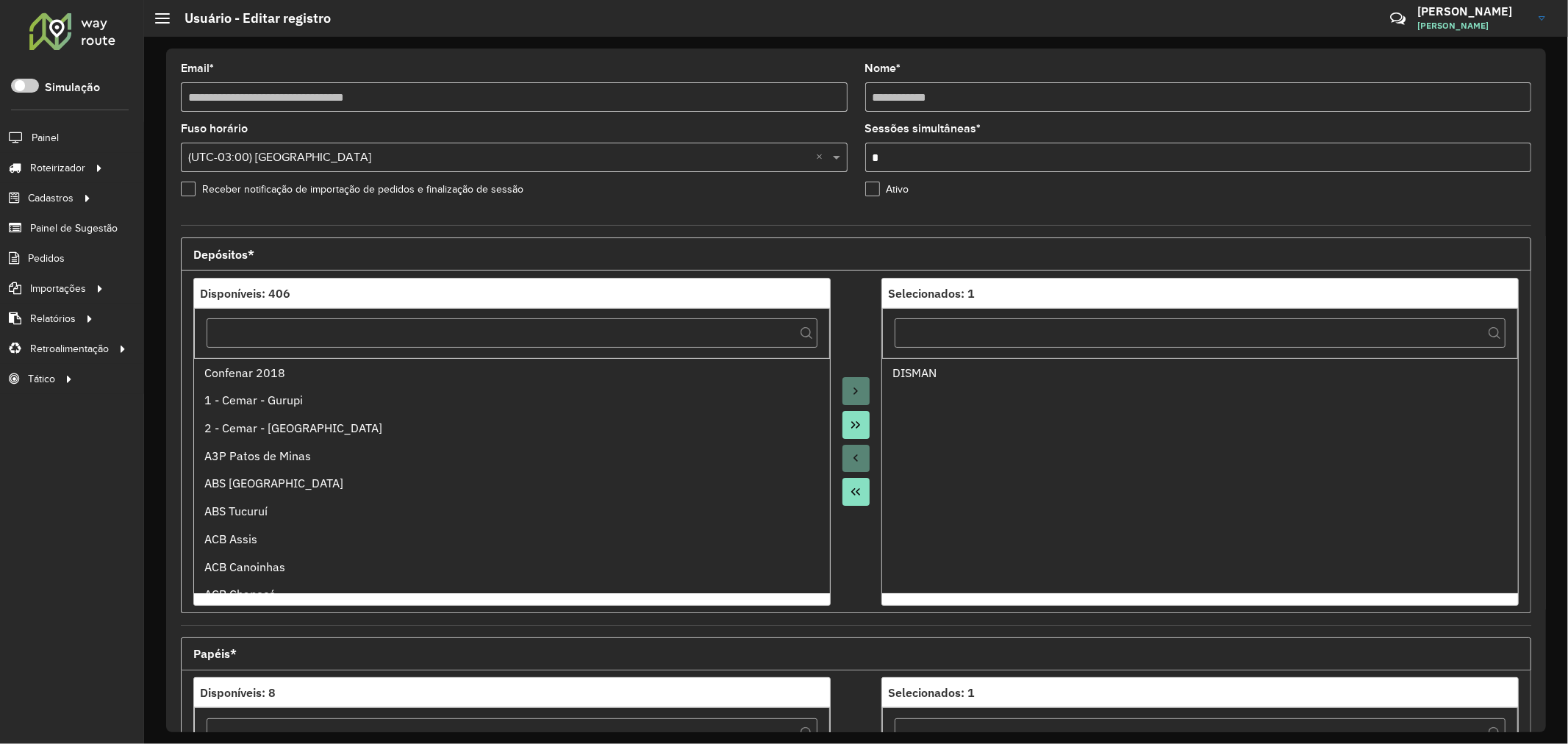
scroll to position [348, 0]
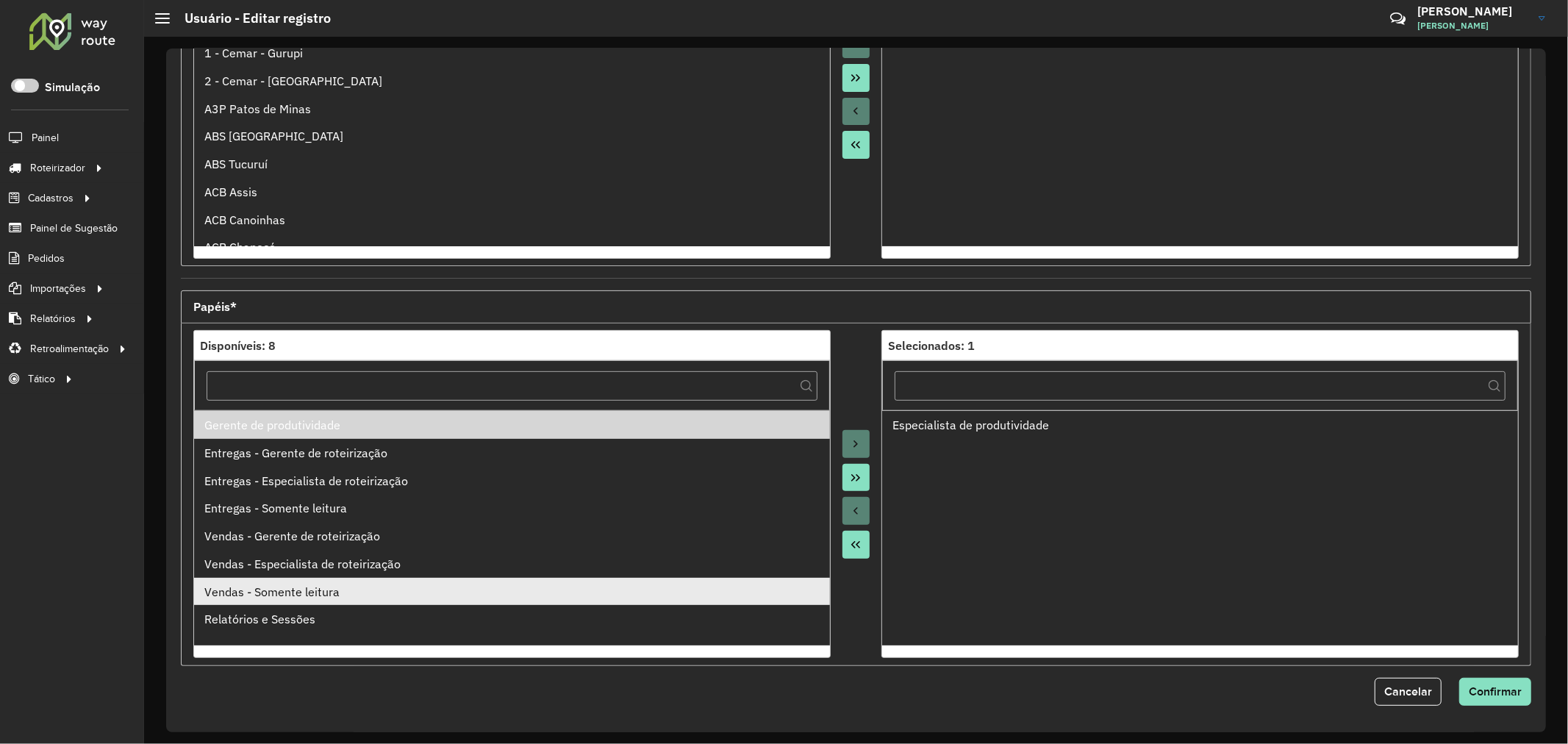
click at [333, 601] on li "Vendas - Somente leitura" at bounding box center [511, 592] width 636 height 28
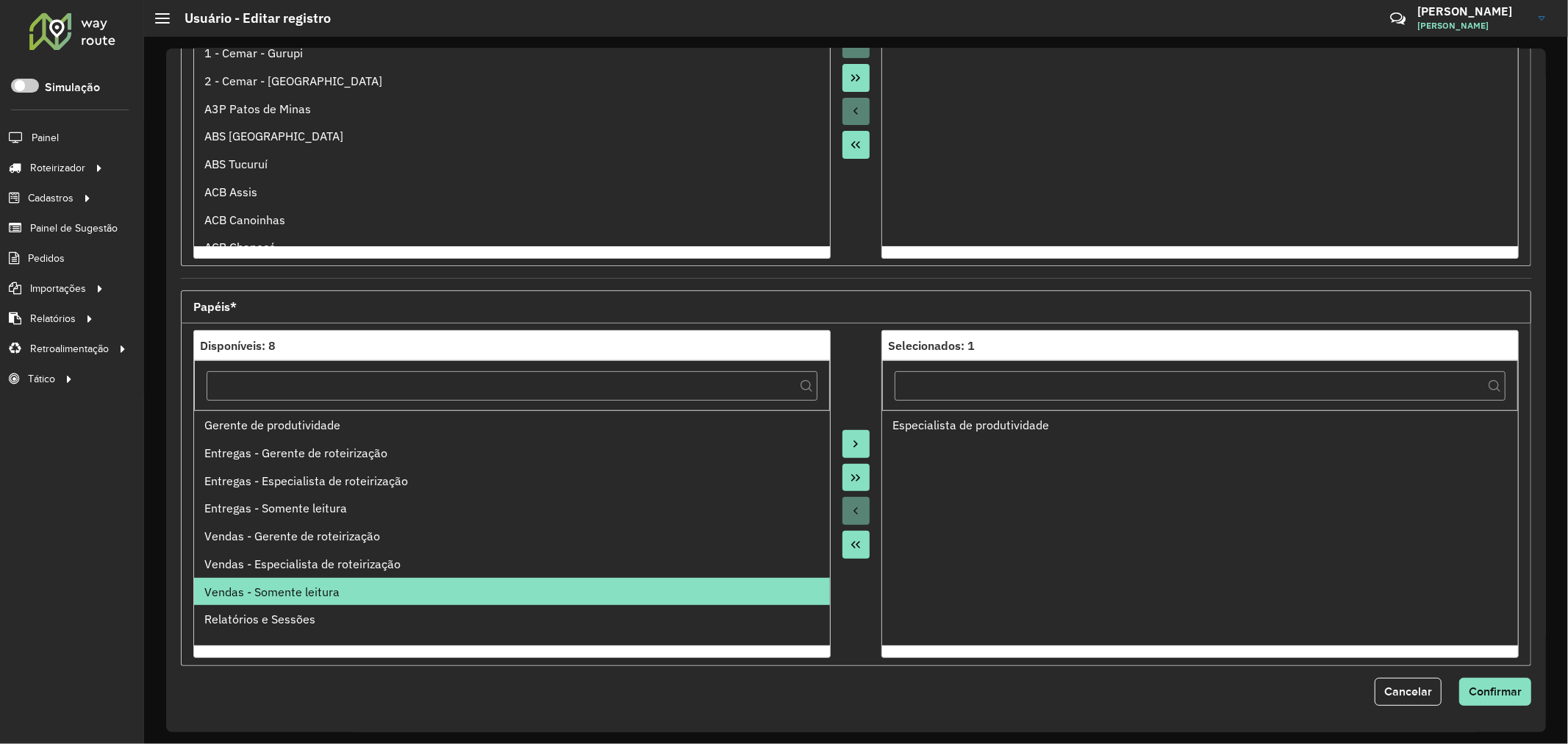
click at [857, 446] on icon "Move to Target" at bounding box center [855, 444] width 11 height 11
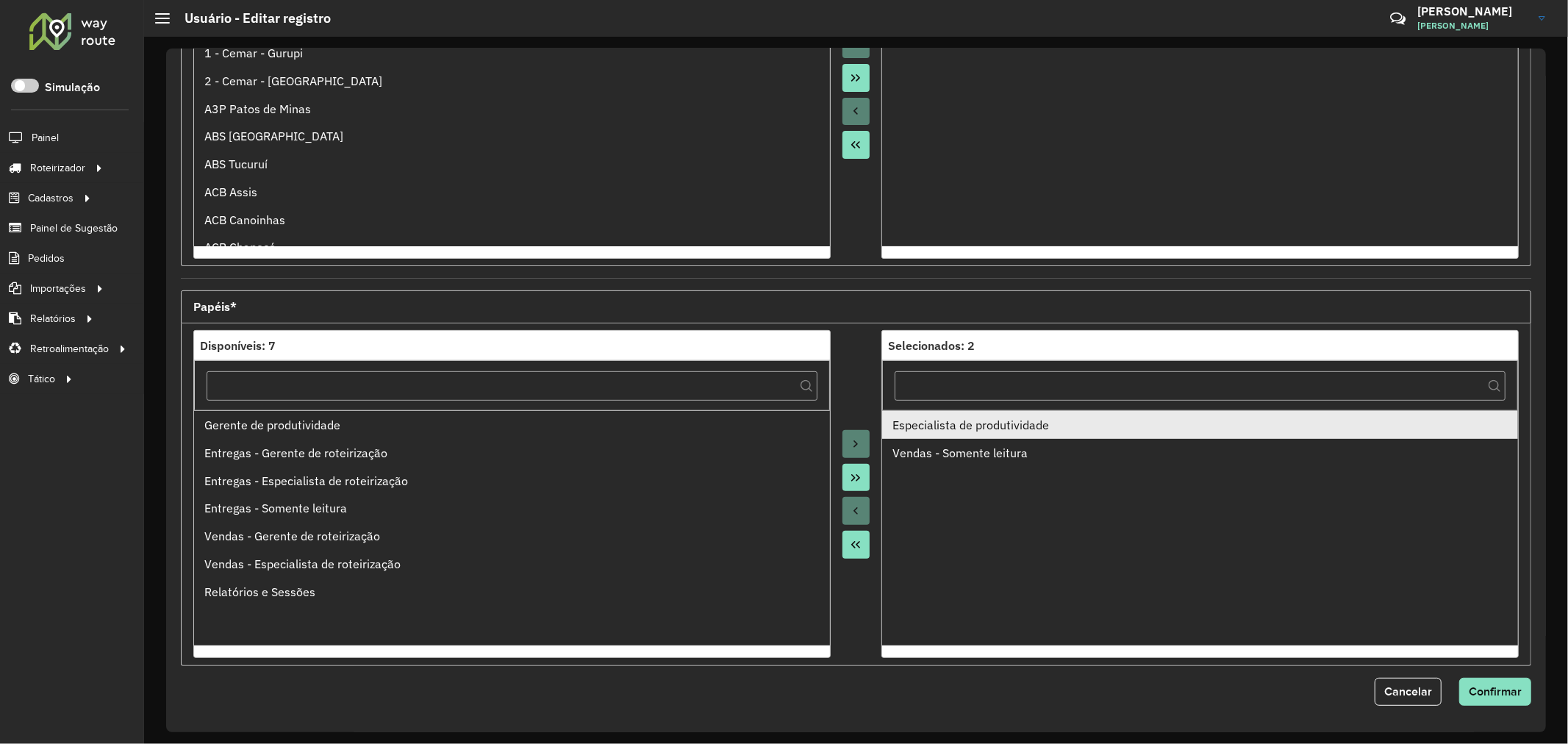
click at [972, 431] on div "Especialista de produtividade" at bounding box center [1199, 425] width 615 height 17
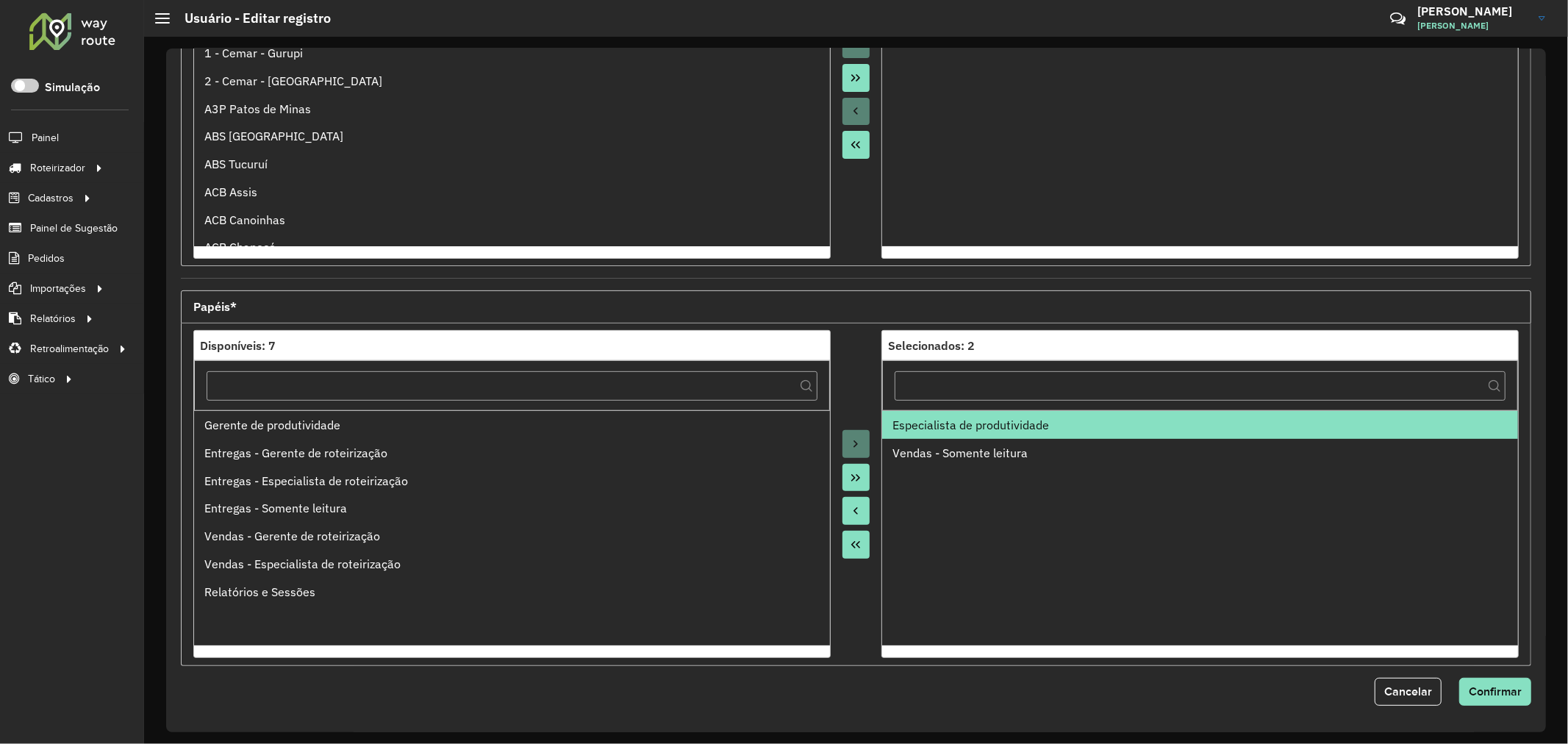
click at [846, 508] on button "Move to Source" at bounding box center [856, 511] width 28 height 28
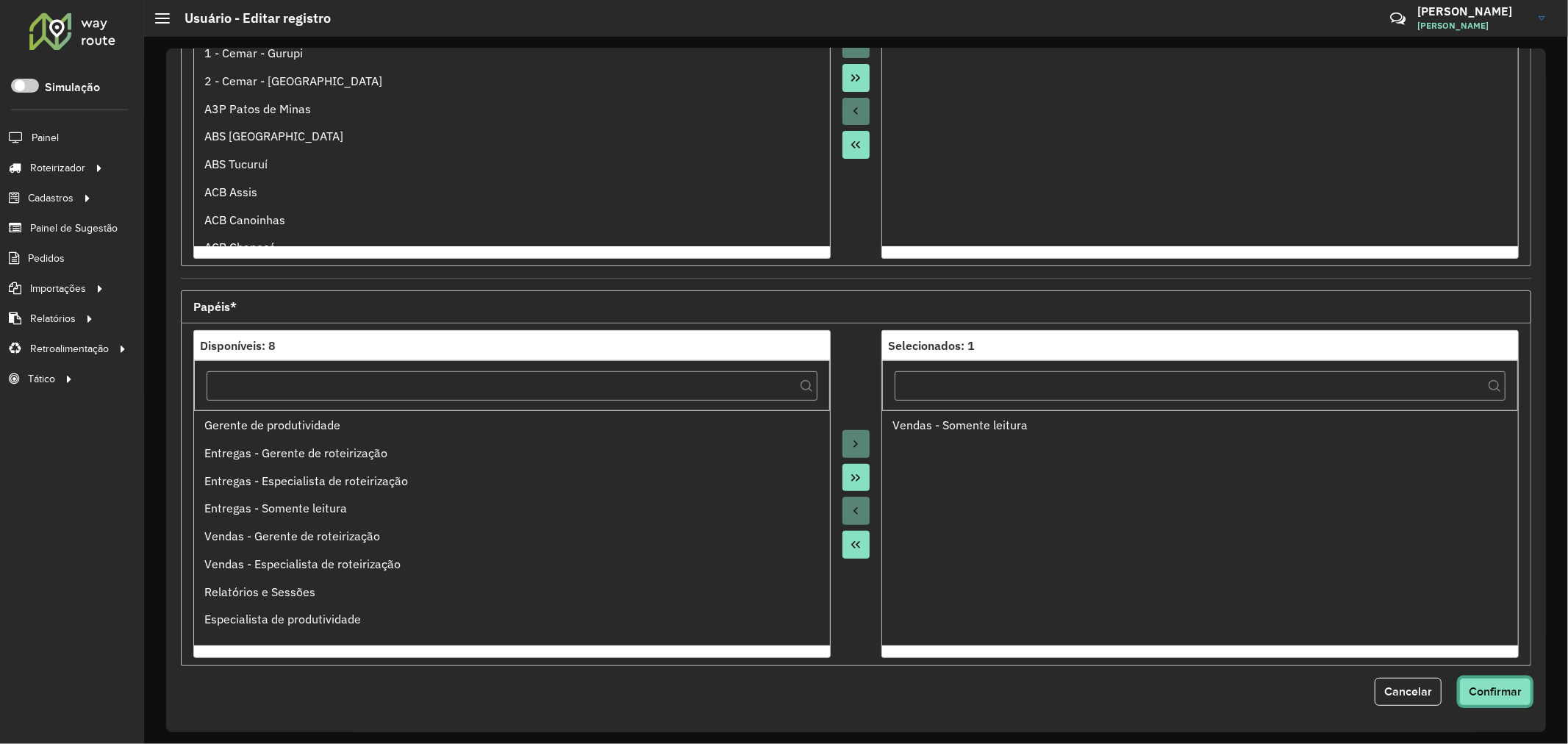
click at [1508, 689] on span "Confirmar" at bounding box center [1495, 691] width 53 height 12
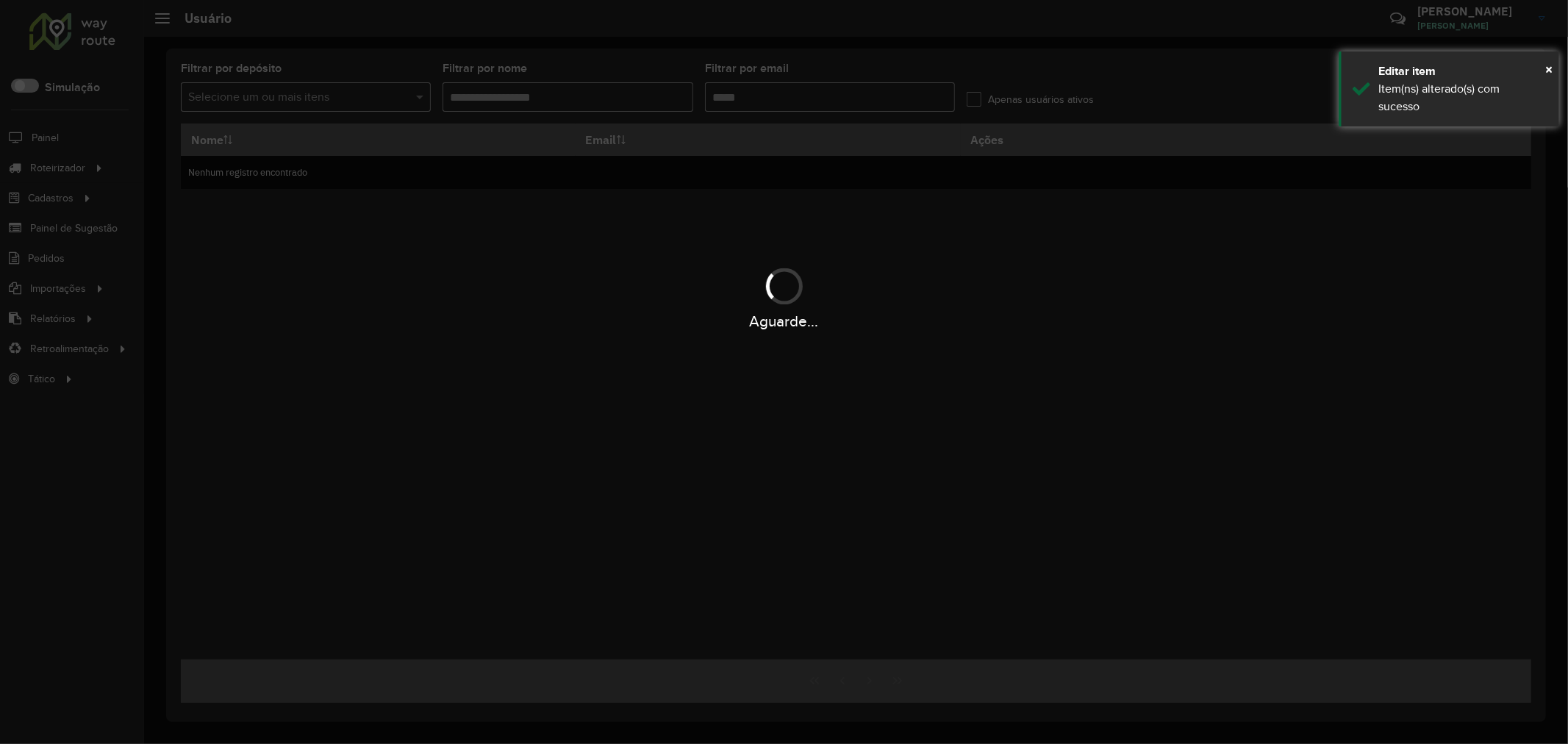
type input "**********"
click at [1055, 402] on div "Aguarde..." at bounding box center [784, 372] width 1568 height 744
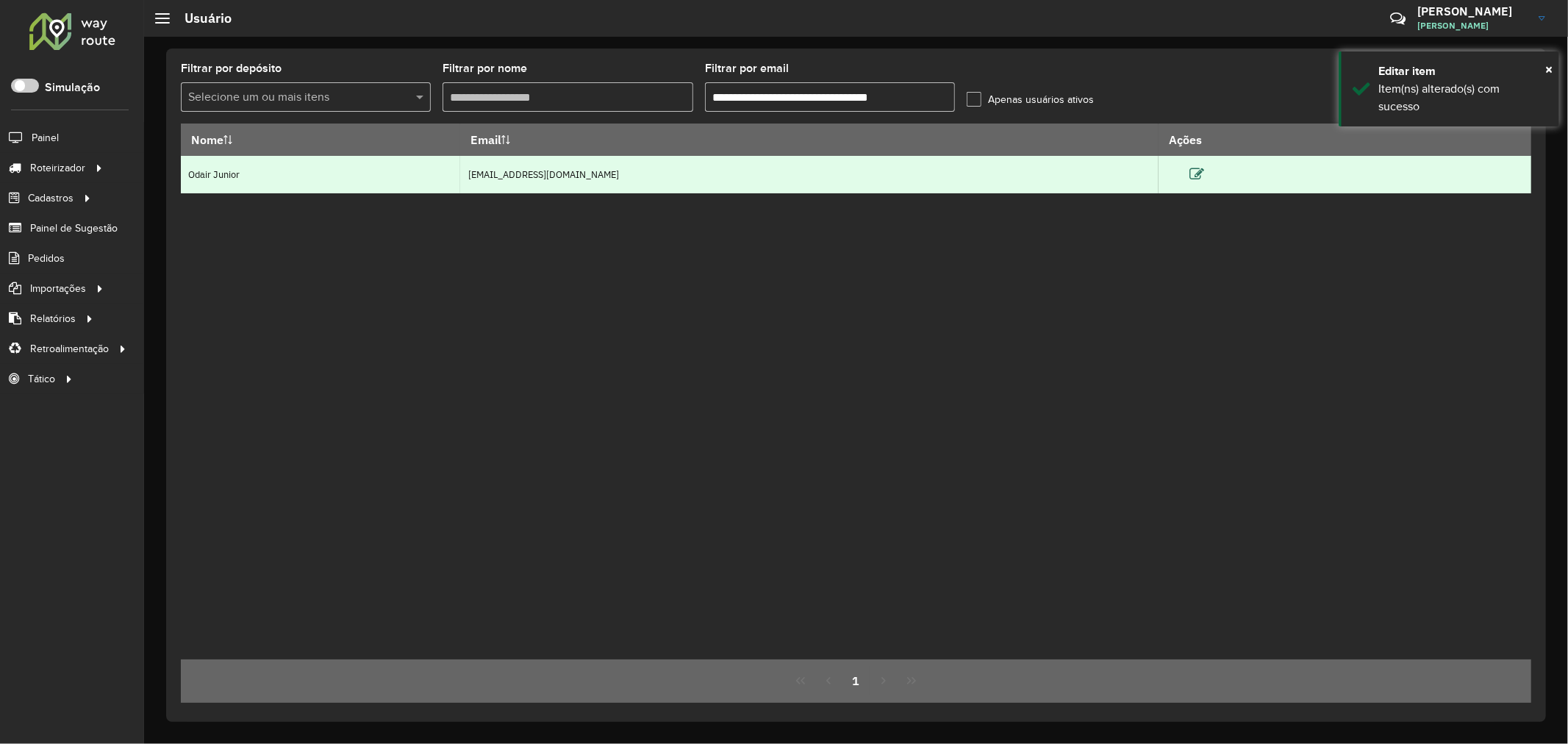
click at [1204, 172] on icon at bounding box center [1197, 174] width 15 height 15
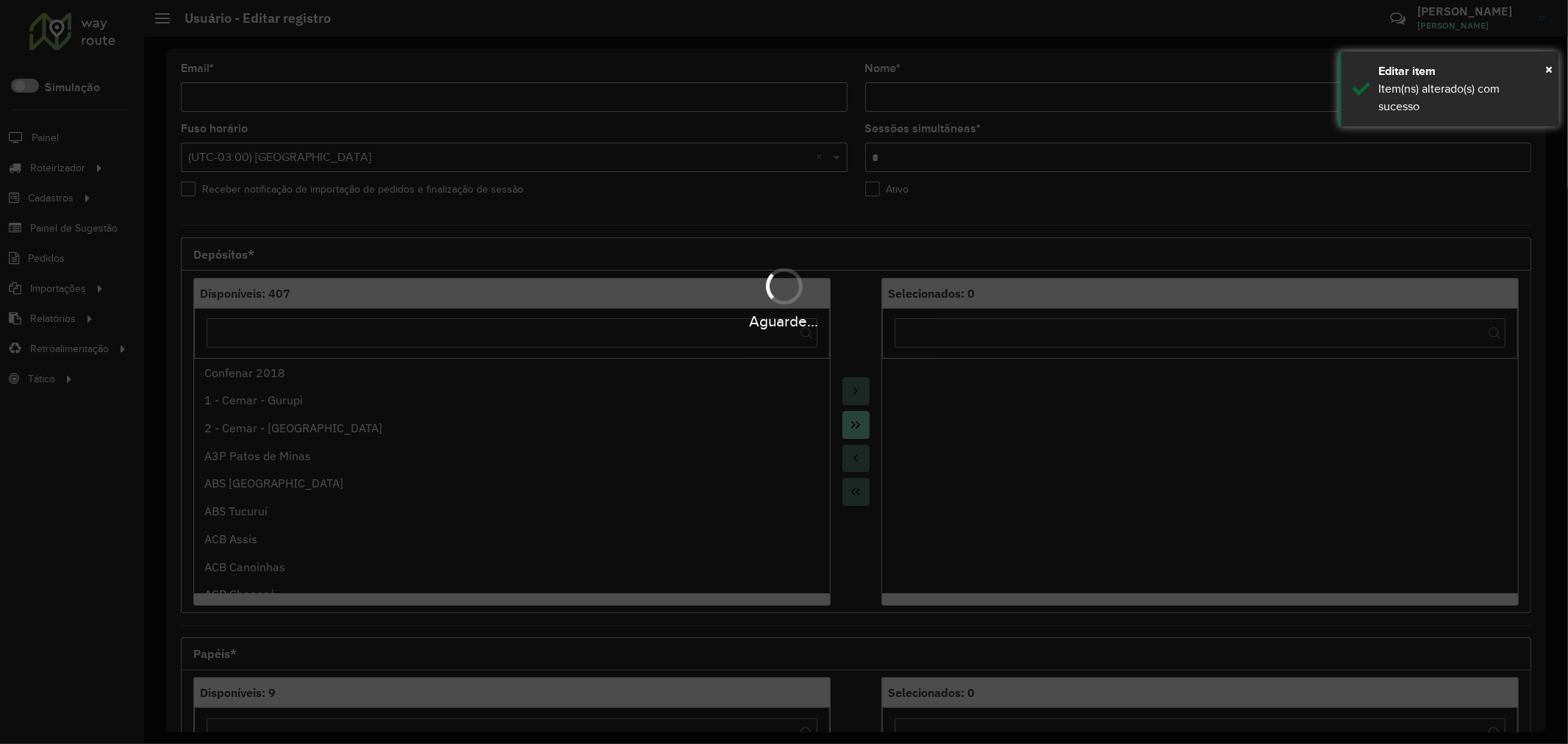
type input "**********"
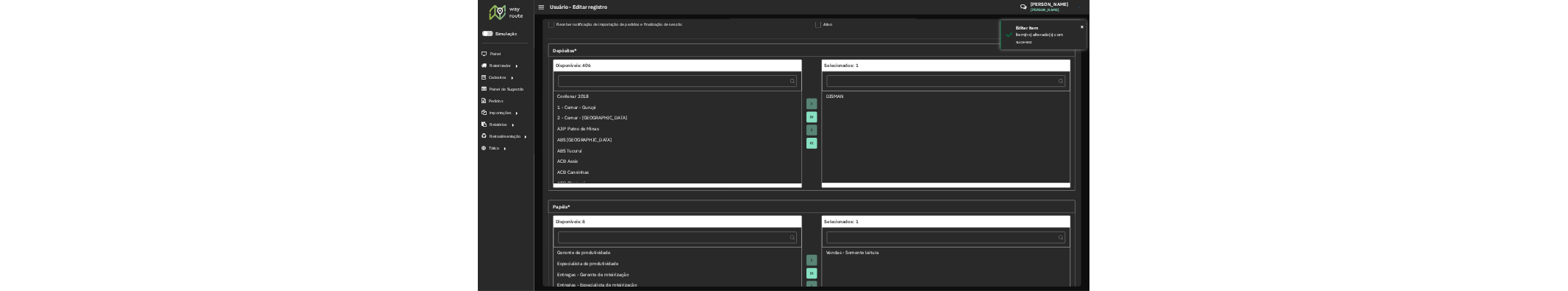
scroll to position [327, 0]
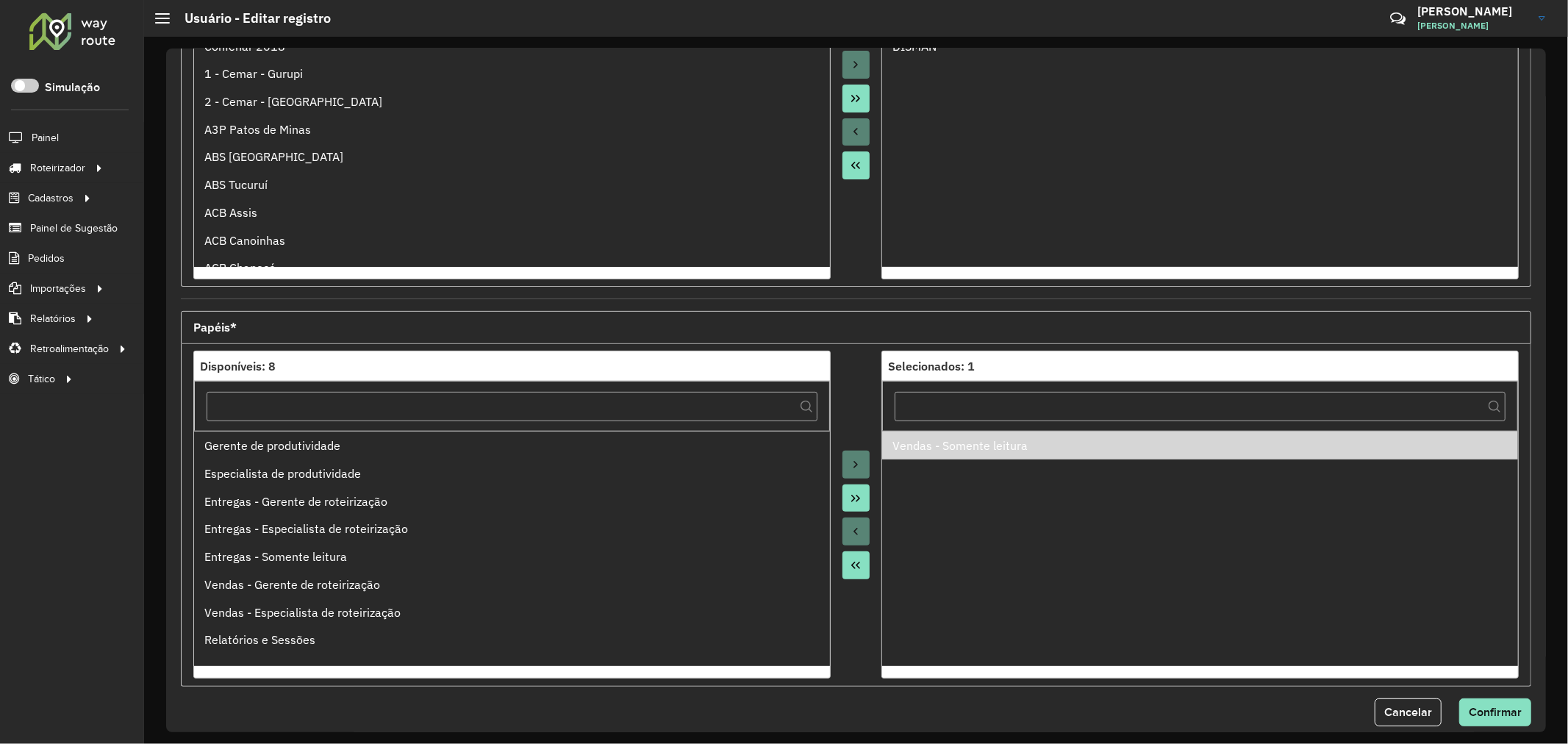
drag, startPoint x: 966, startPoint y: 442, endPoint x: 861, endPoint y: 368, distance: 128.5
click at [861, 368] on div at bounding box center [856, 514] width 52 height 328
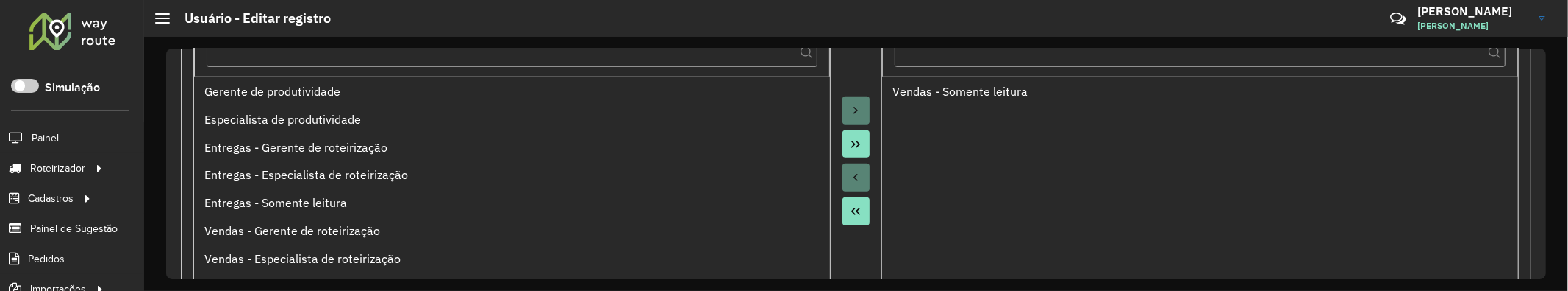
scroll to position [654, 0]
